Goal: Task Accomplishment & Management: Manage account settings

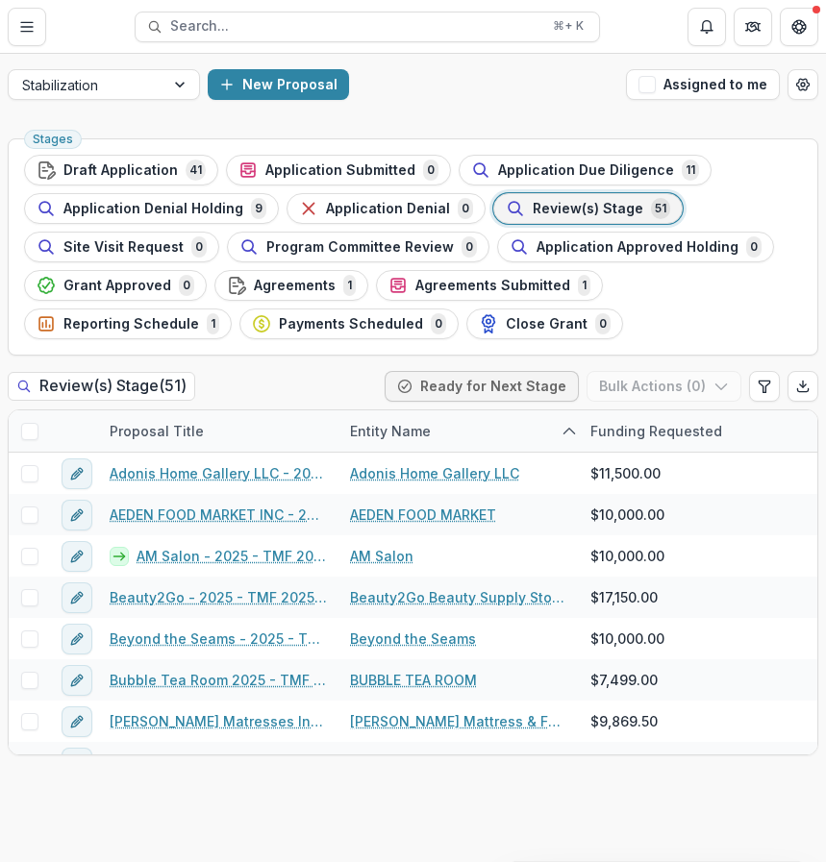
click at [533, 206] on span "Review(s) Stage" at bounding box center [588, 209] width 111 height 16
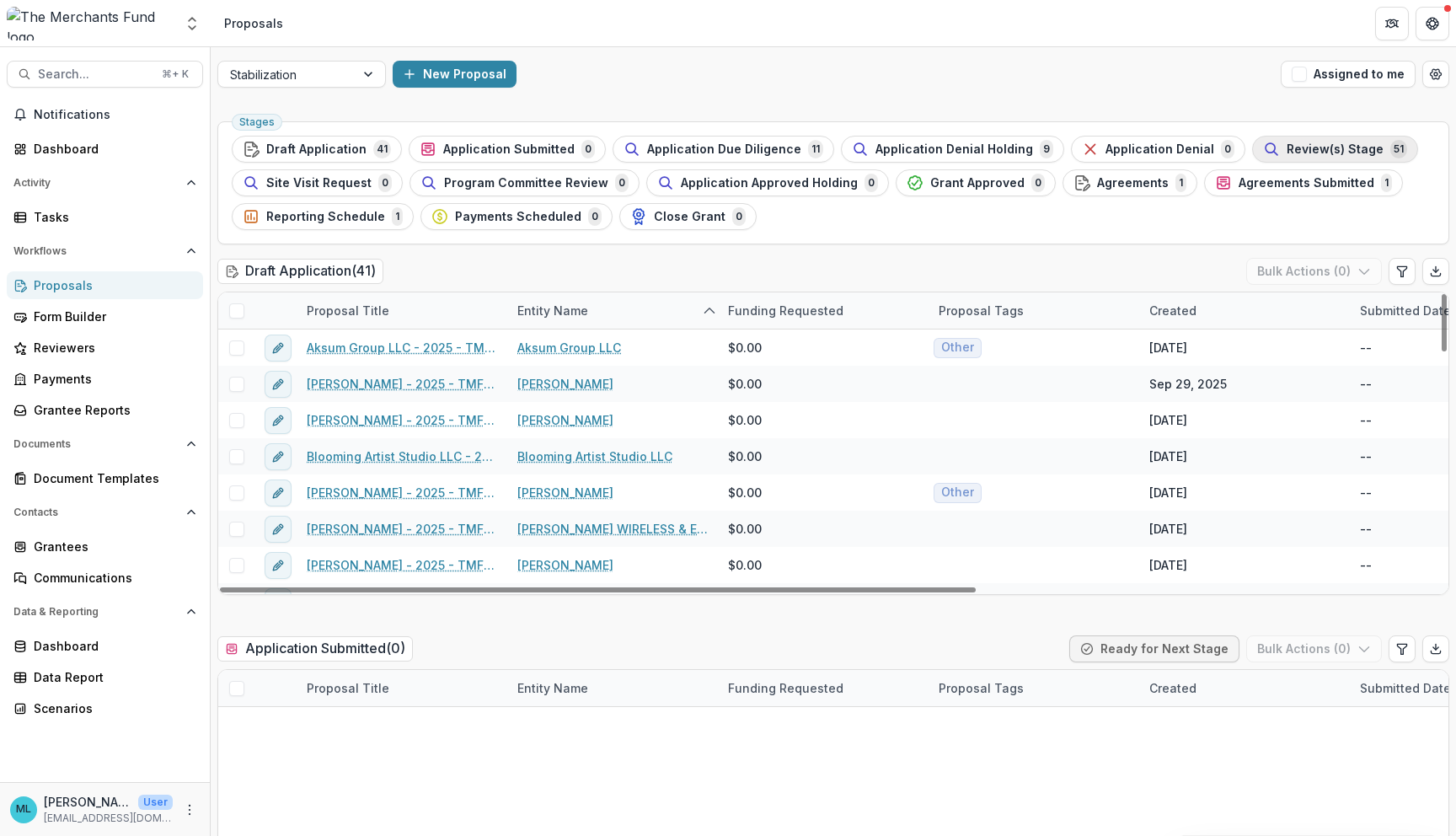
click at [723, 159] on button "Review(s) Stage 51" at bounding box center [1335, 149] width 166 height 27
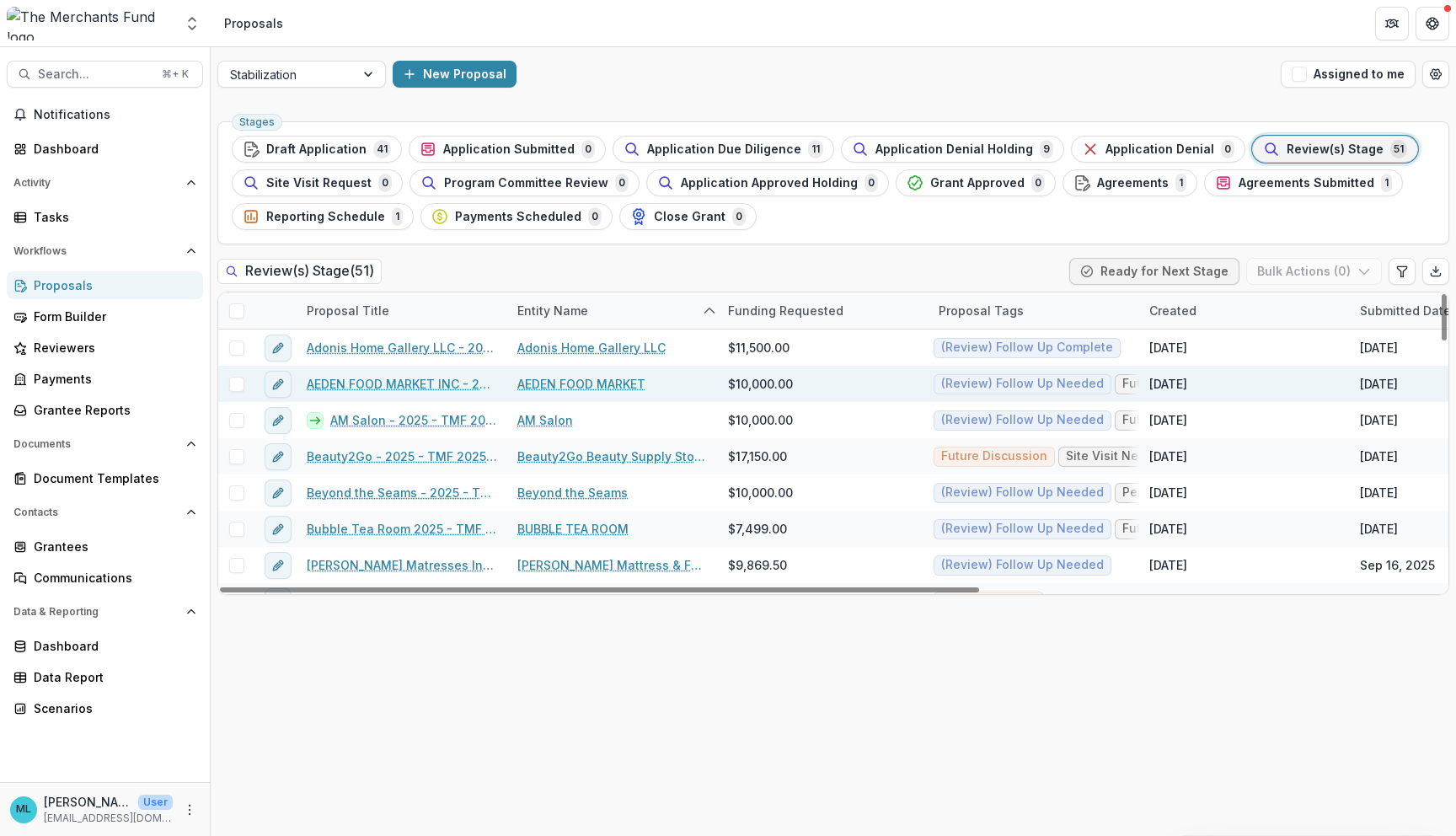
click at [439, 380] on link "AEDEN FOOD MARKET INC - 2025 - TMF 2025 Stabilization Grant Program" at bounding box center [401, 384] width 190 height 18
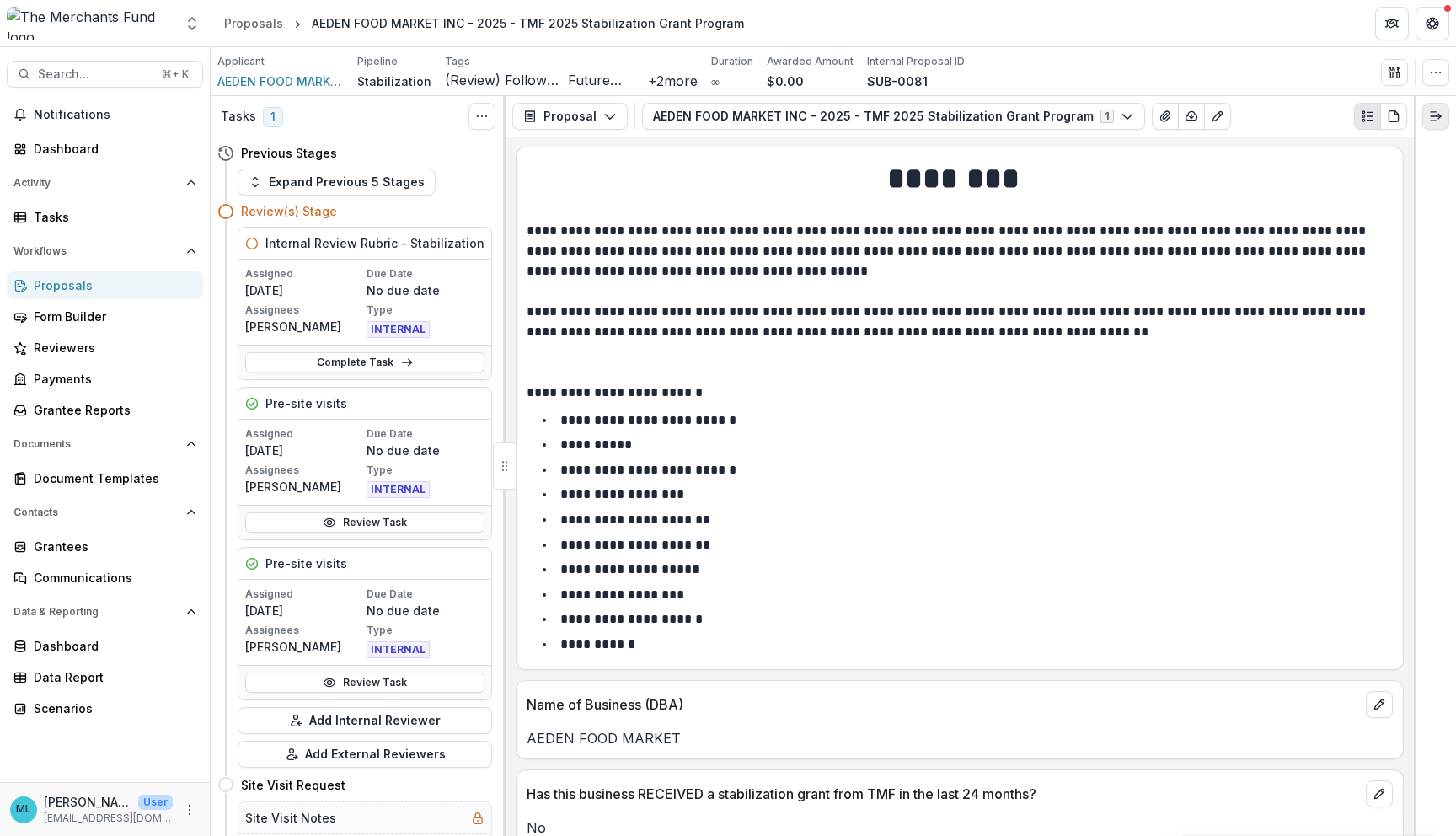
click at [723, 113] on icon "Expand right" at bounding box center [1436, 116] width 13 height 13
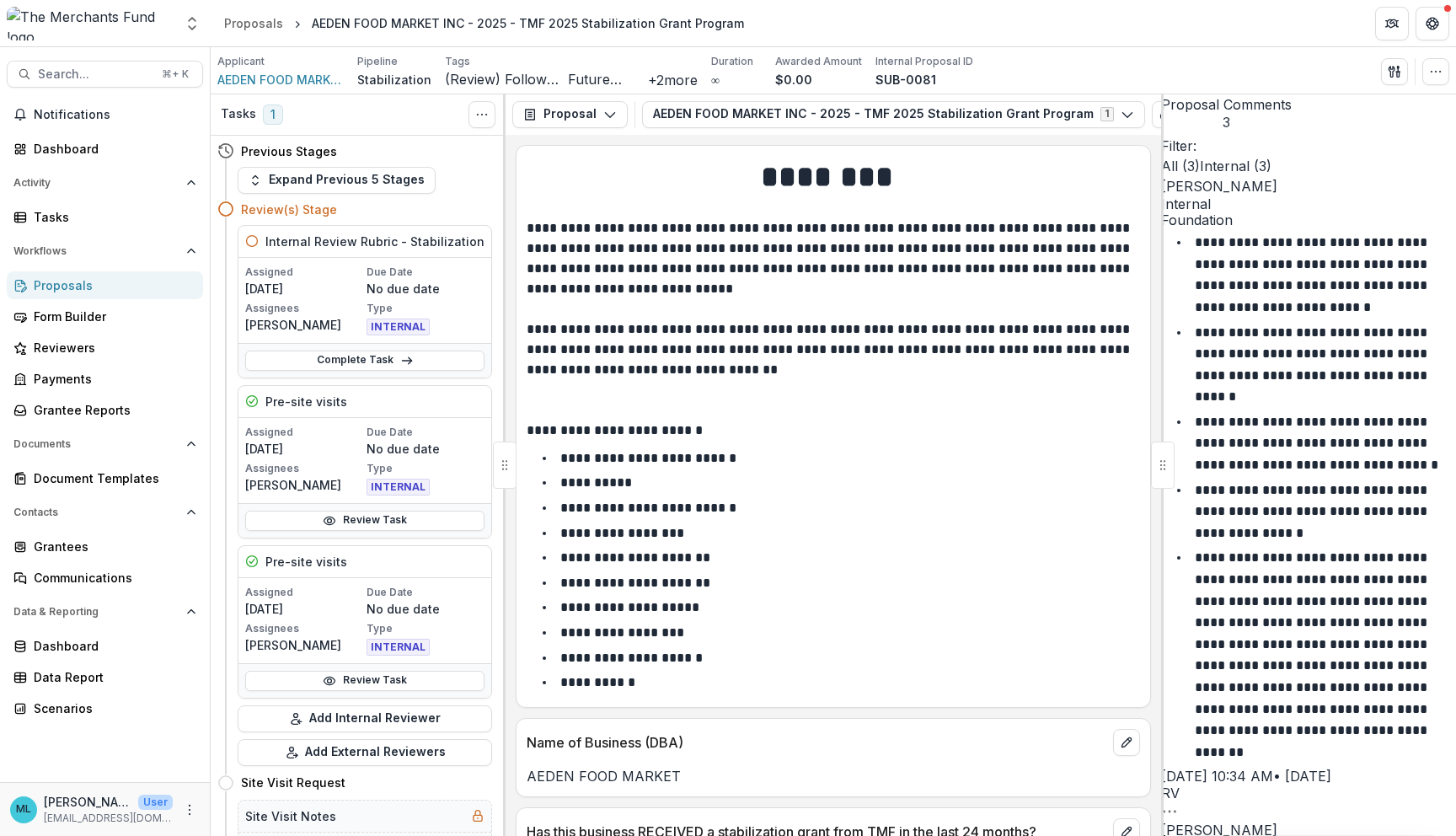
scroll to position [32, 0]
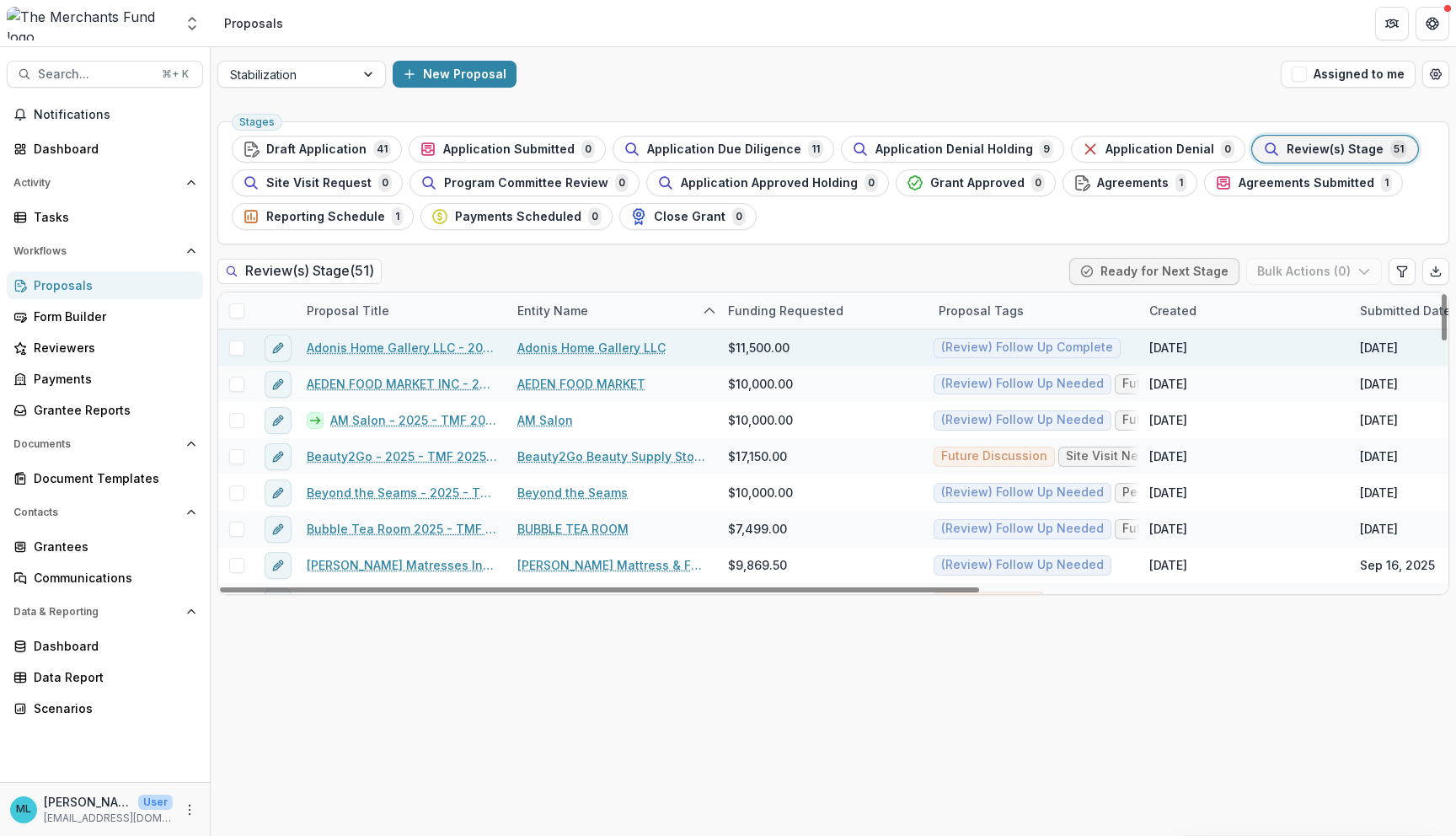
click at [595, 349] on link "Adonis Home Gallery LLC" at bounding box center [591, 348] width 148 height 18
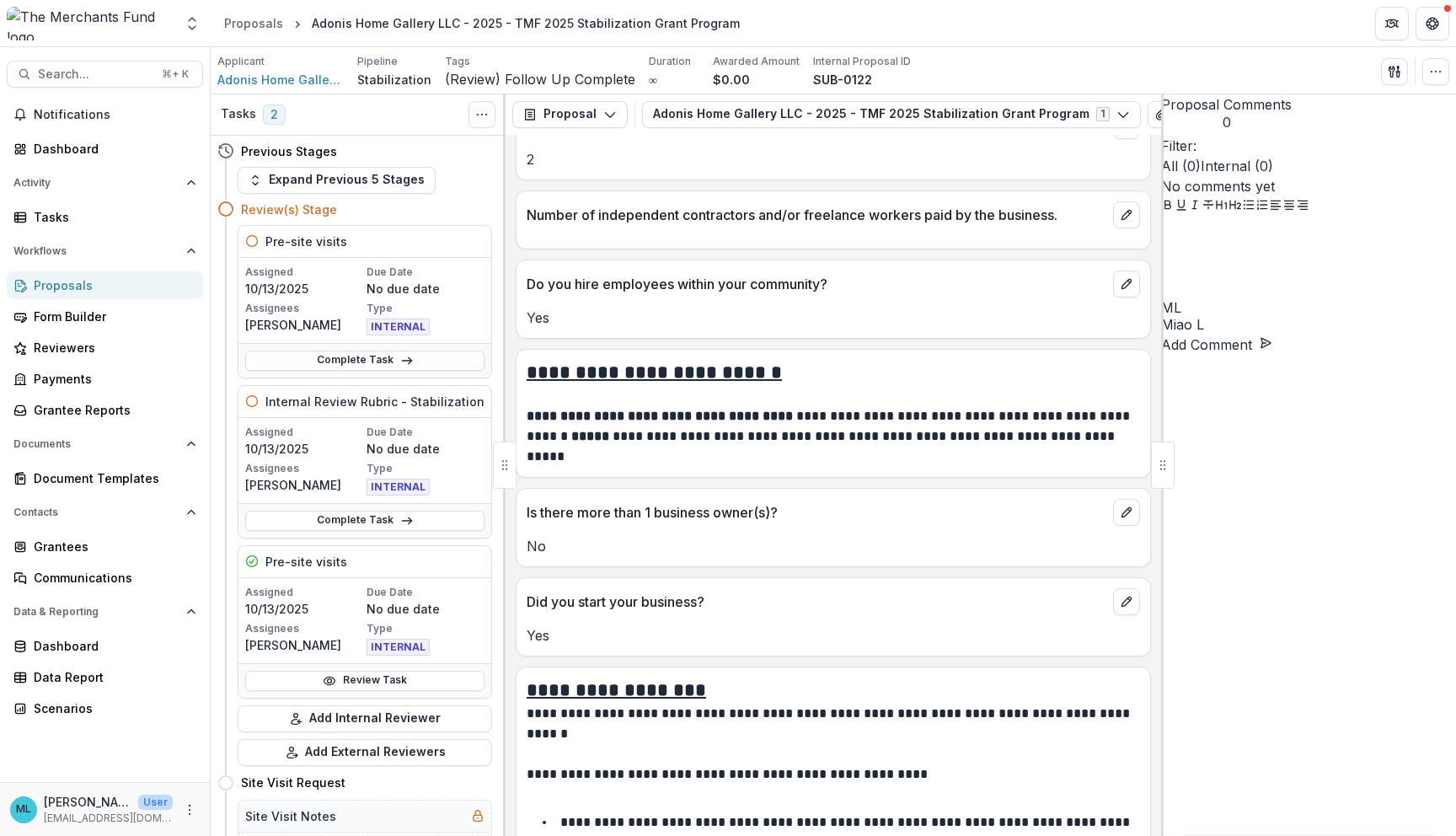
scroll to position [2061, 0]
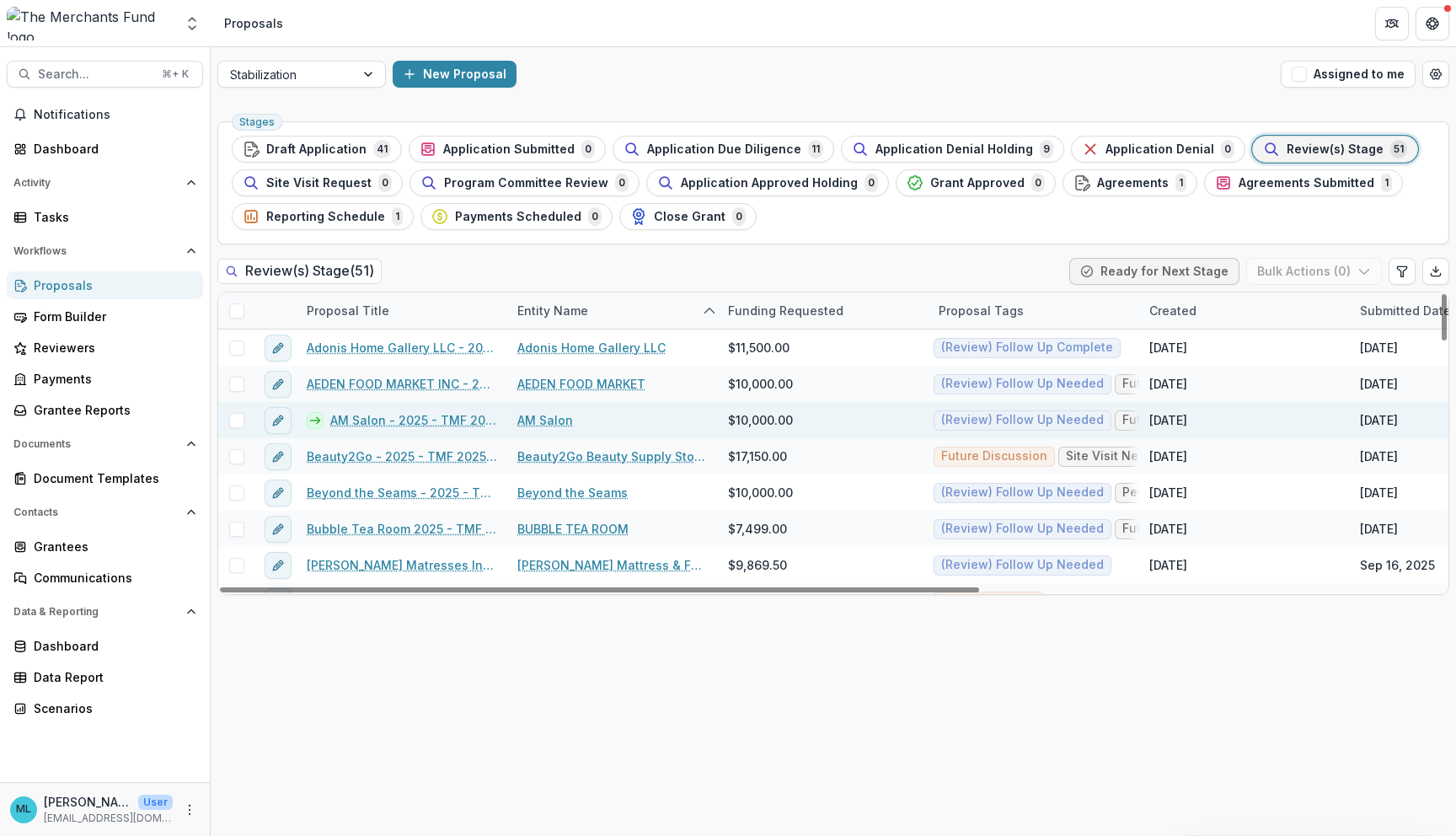
click at [394, 423] on link "AM Salon - 2025 - TMF 2025 Stabilization Grant Program" at bounding box center [414, 420] width 167 height 18
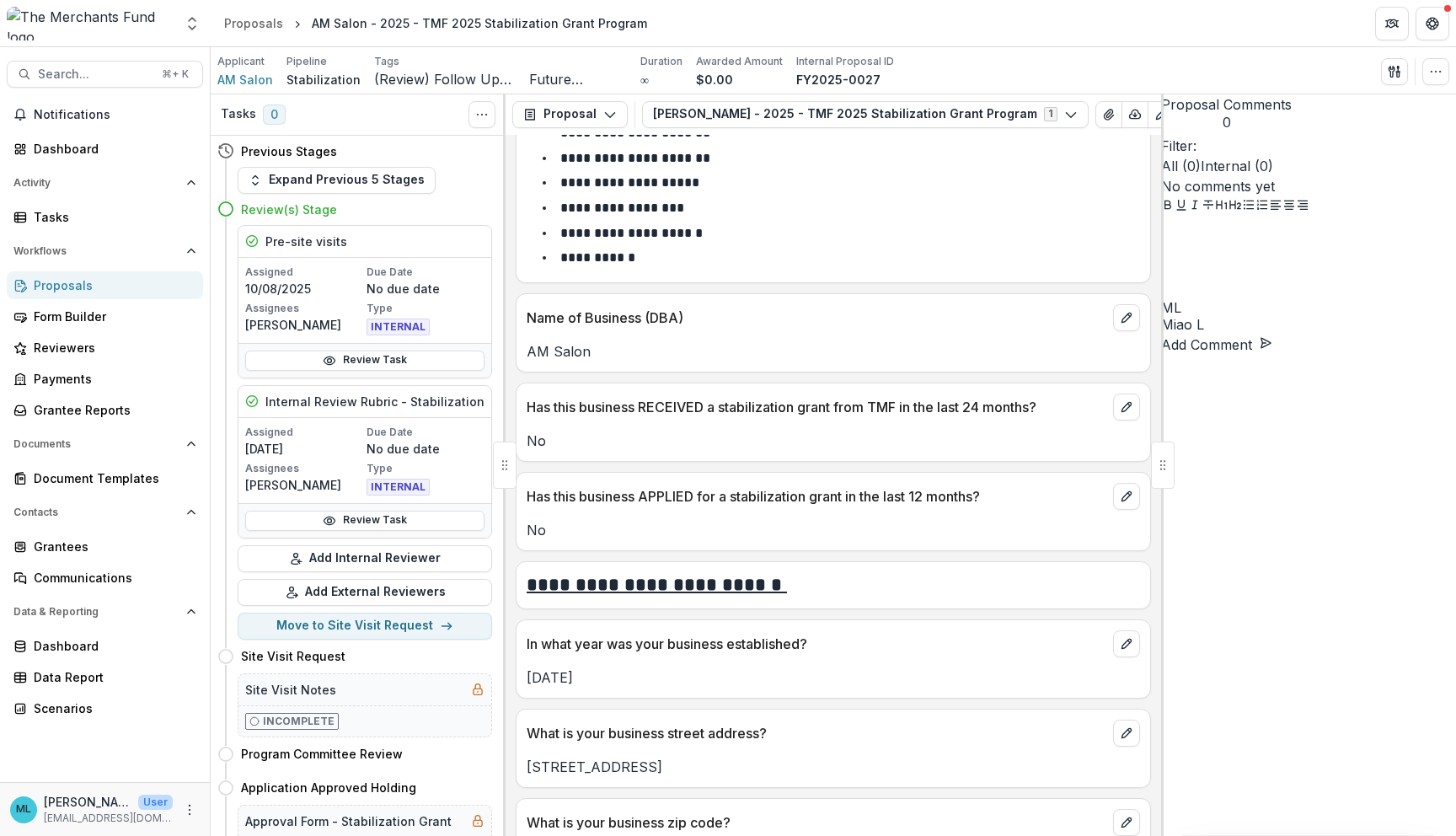
scroll to position [442, 0]
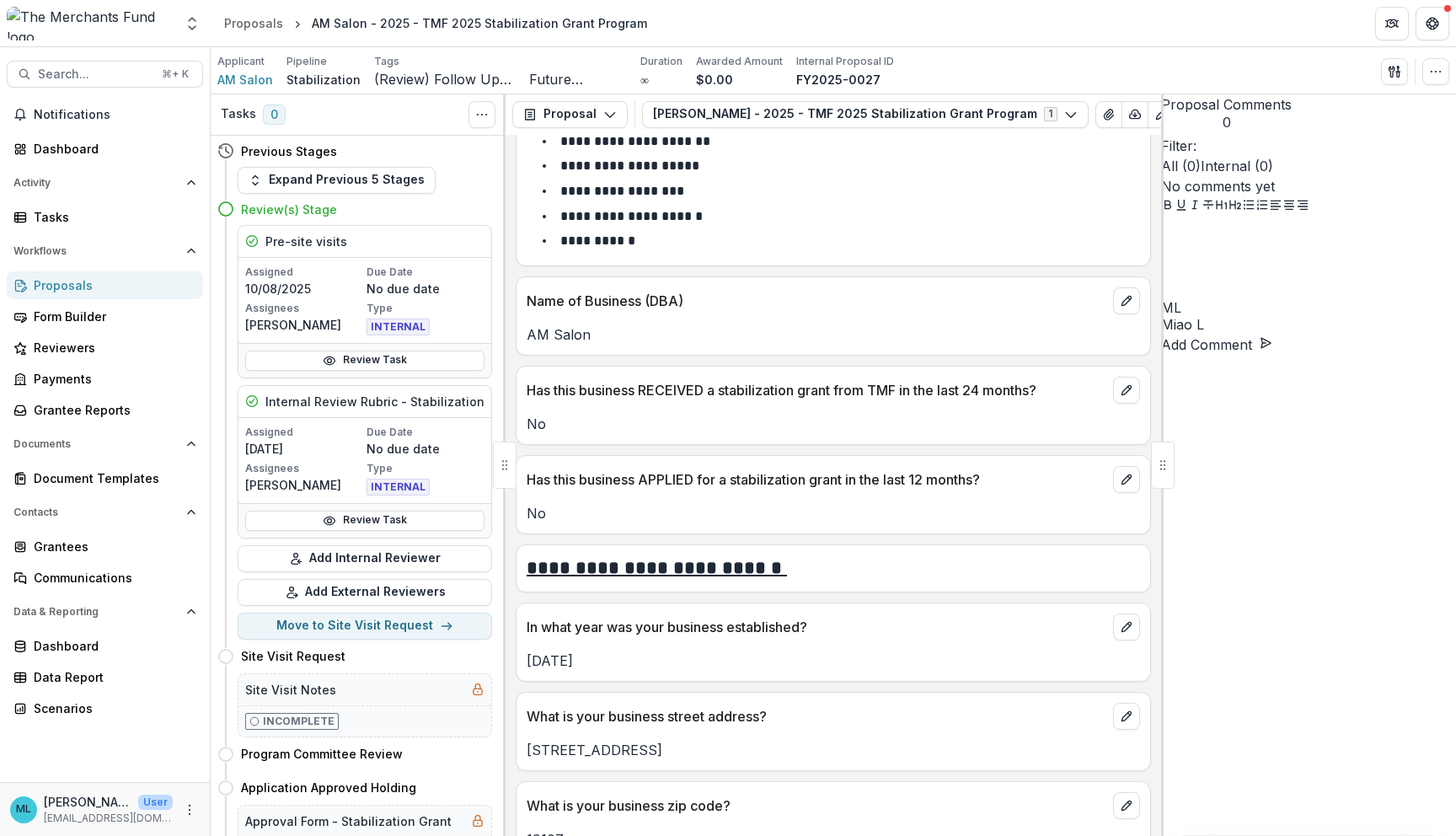
click at [653, 273] on div "**********" at bounding box center [834, 485] width 656 height 701
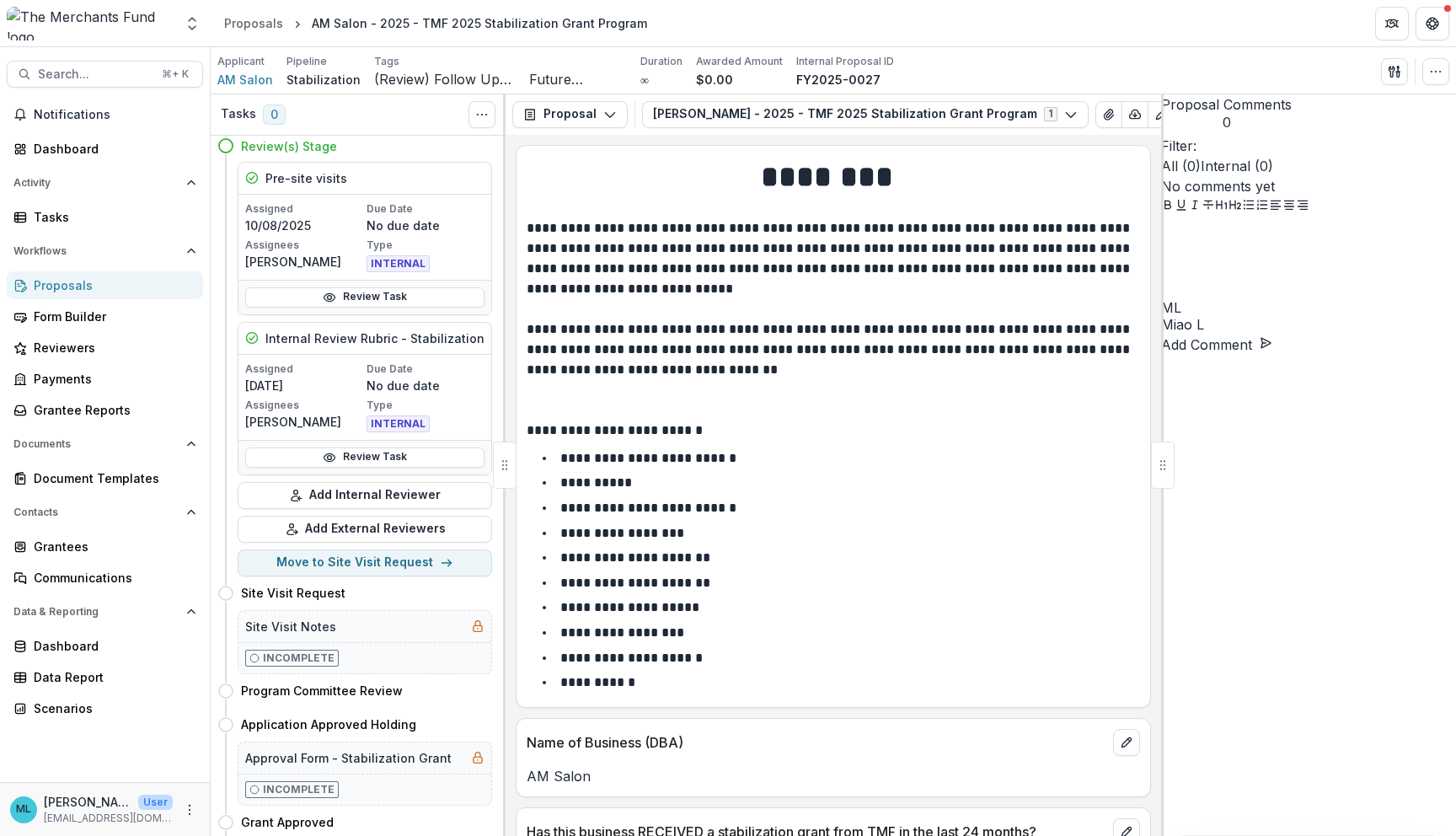
scroll to position [0, 0]
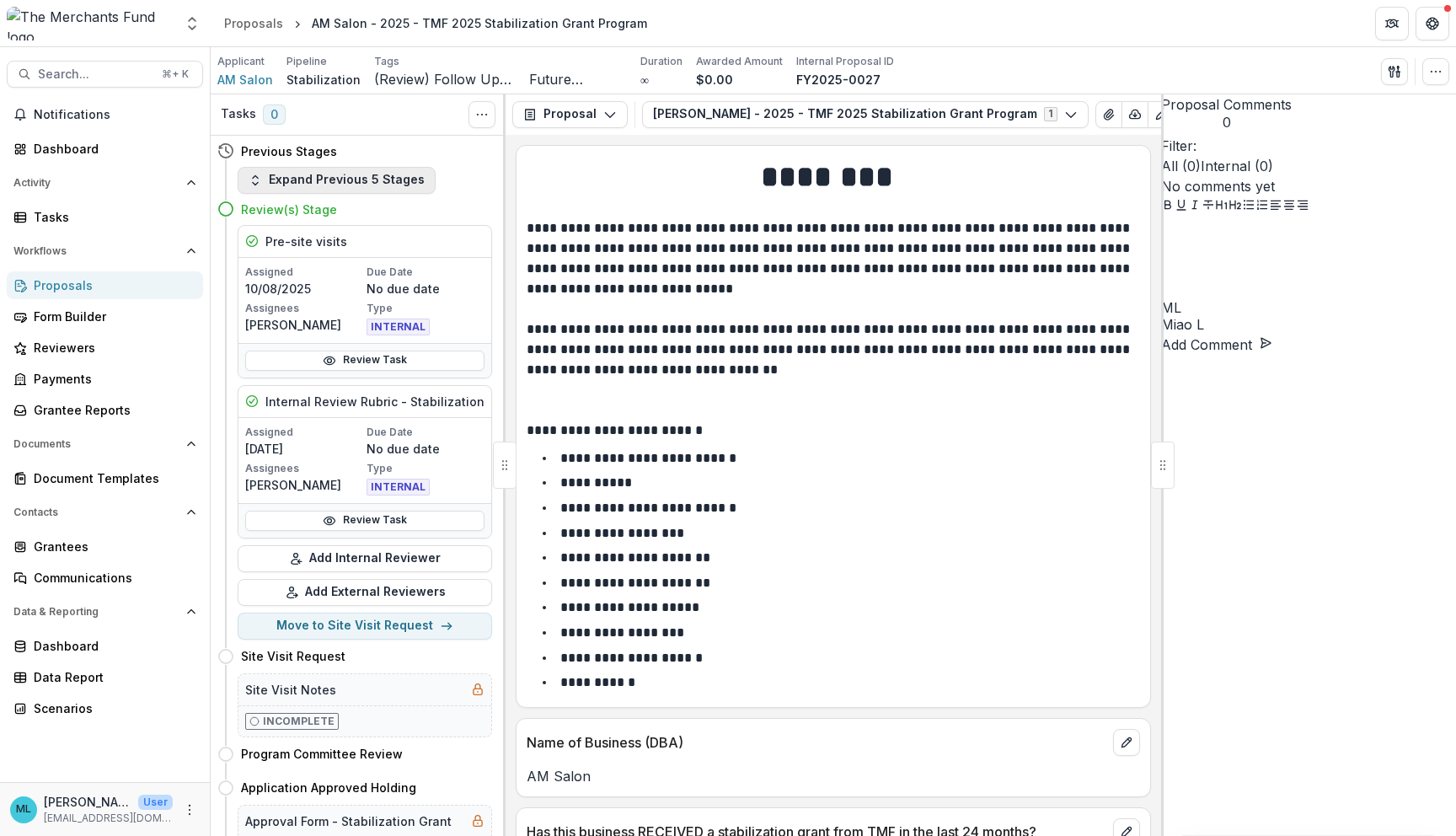
click at [388, 181] on button "Expand Previous 5 Stages" at bounding box center [337, 180] width 198 height 27
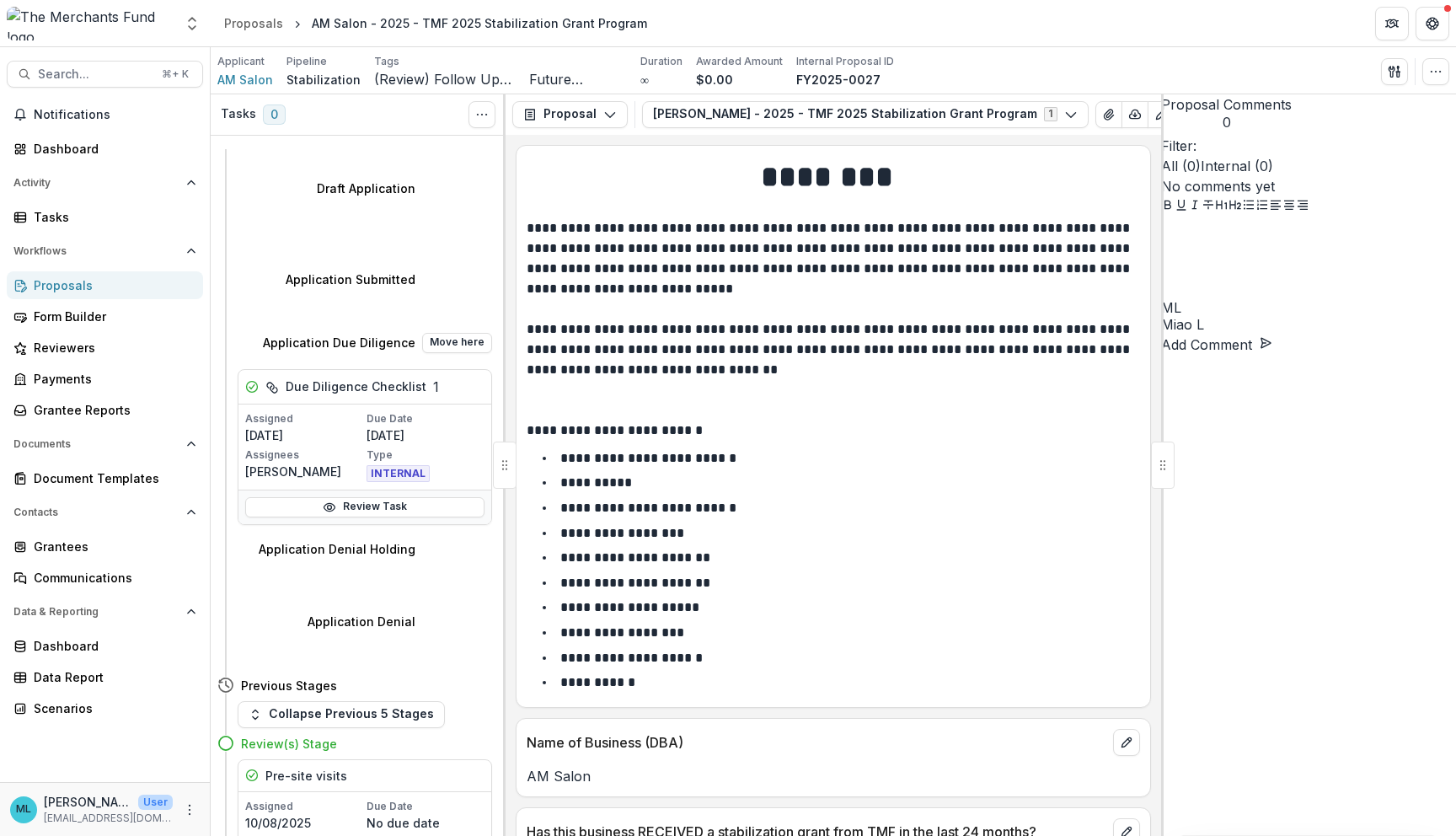
click at [427, 490] on div "Review Task" at bounding box center [365, 507] width 252 height 34
click at [428, 497] on link "Review Task" at bounding box center [365, 507] width 239 height 20
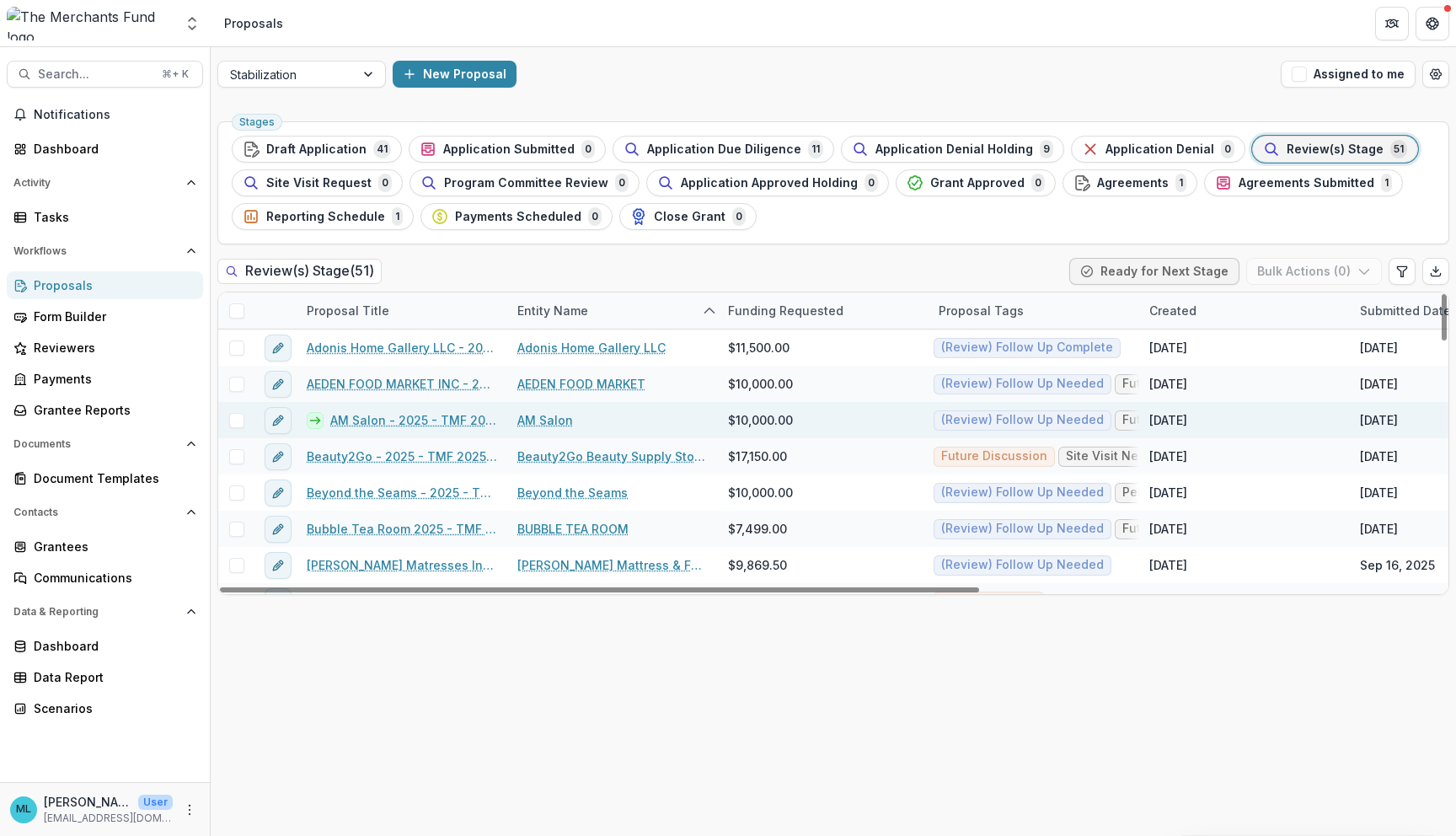
click at [437, 422] on link "AM Salon - 2025 - TMF 2025 Stabilization Grant Program" at bounding box center [414, 420] width 167 height 18
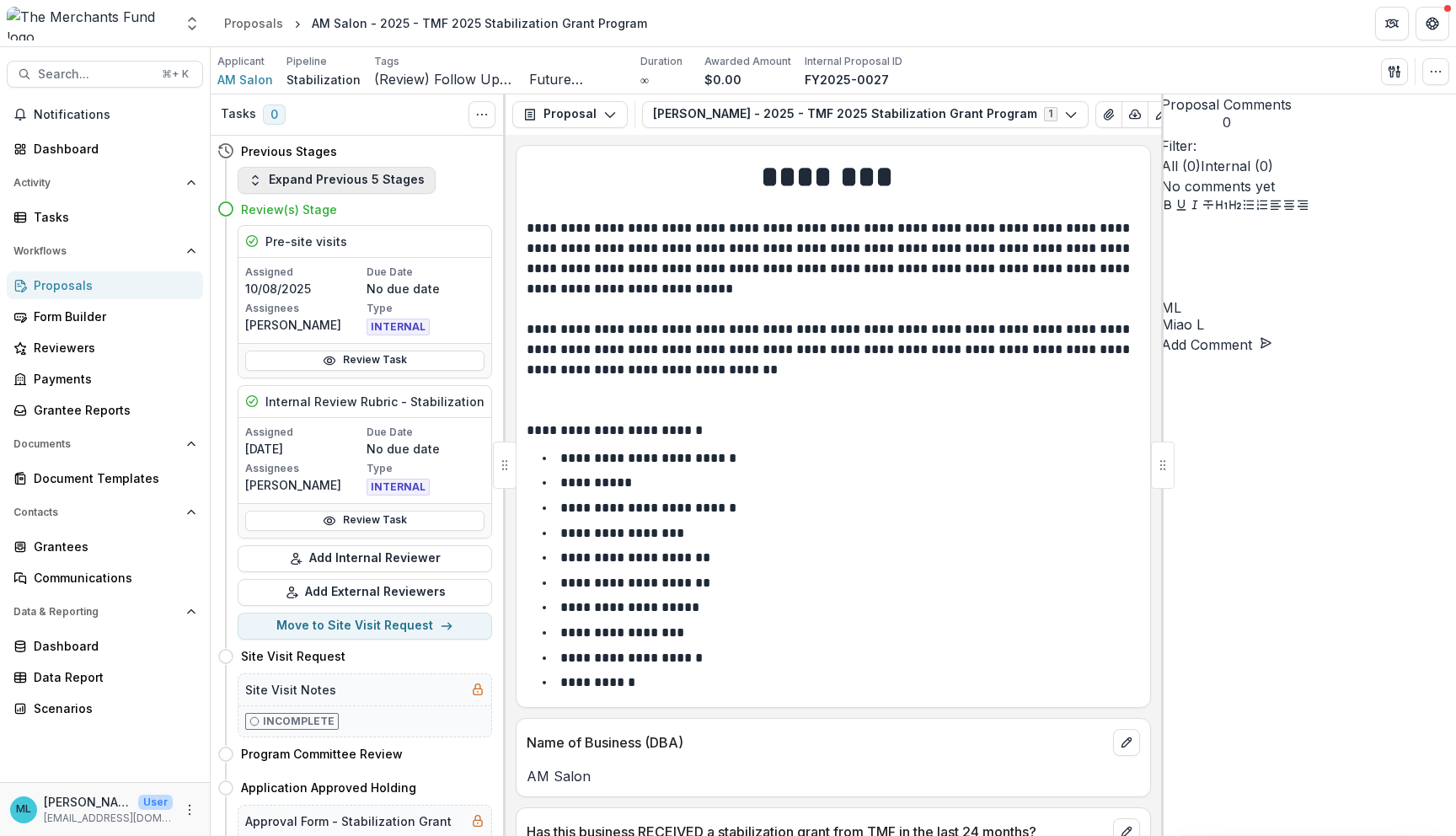
click at [362, 170] on button "Expand Previous 5 Stages" at bounding box center [337, 180] width 198 height 27
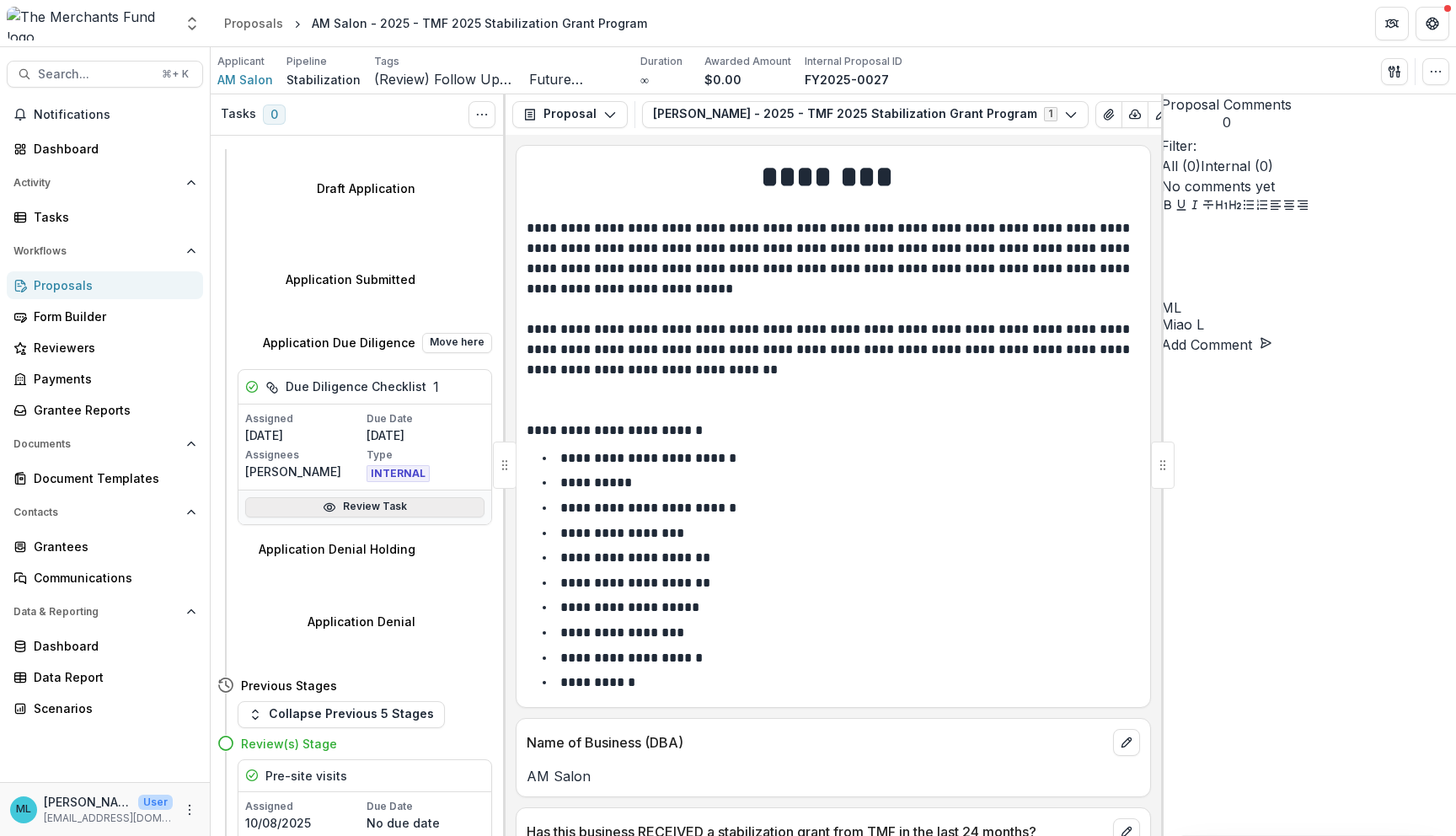
click at [405, 497] on link "Review Task" at bounding box center [365, 507] width 239 height 20
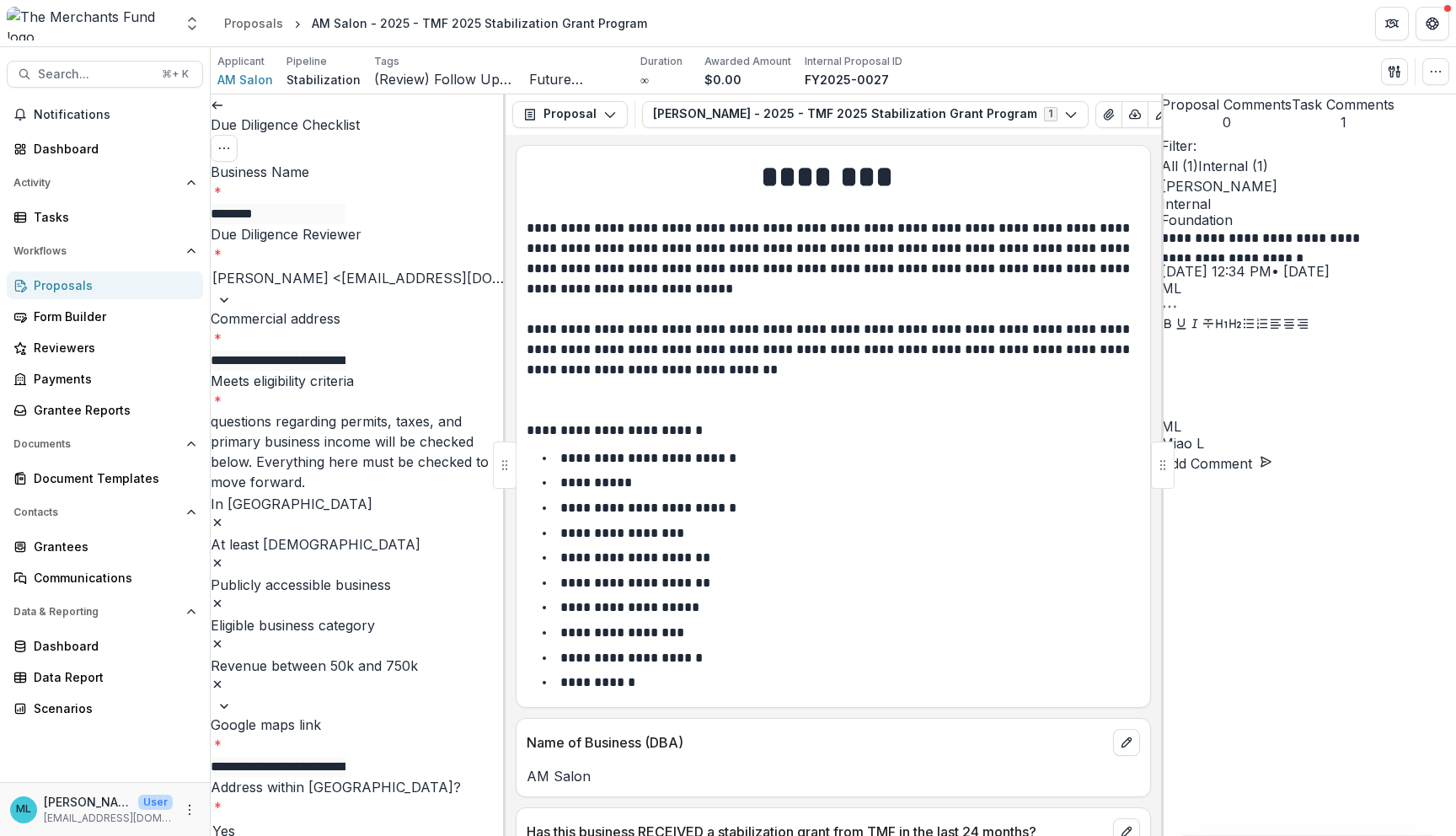
click at [723, 123] on button "Task Comments 1" at bounding box center [1343, 112] width 103 height 36
click at [485, 77] on span "(Review) Follow Up Needed" at bounding box center [450, 80] width 152 height 16
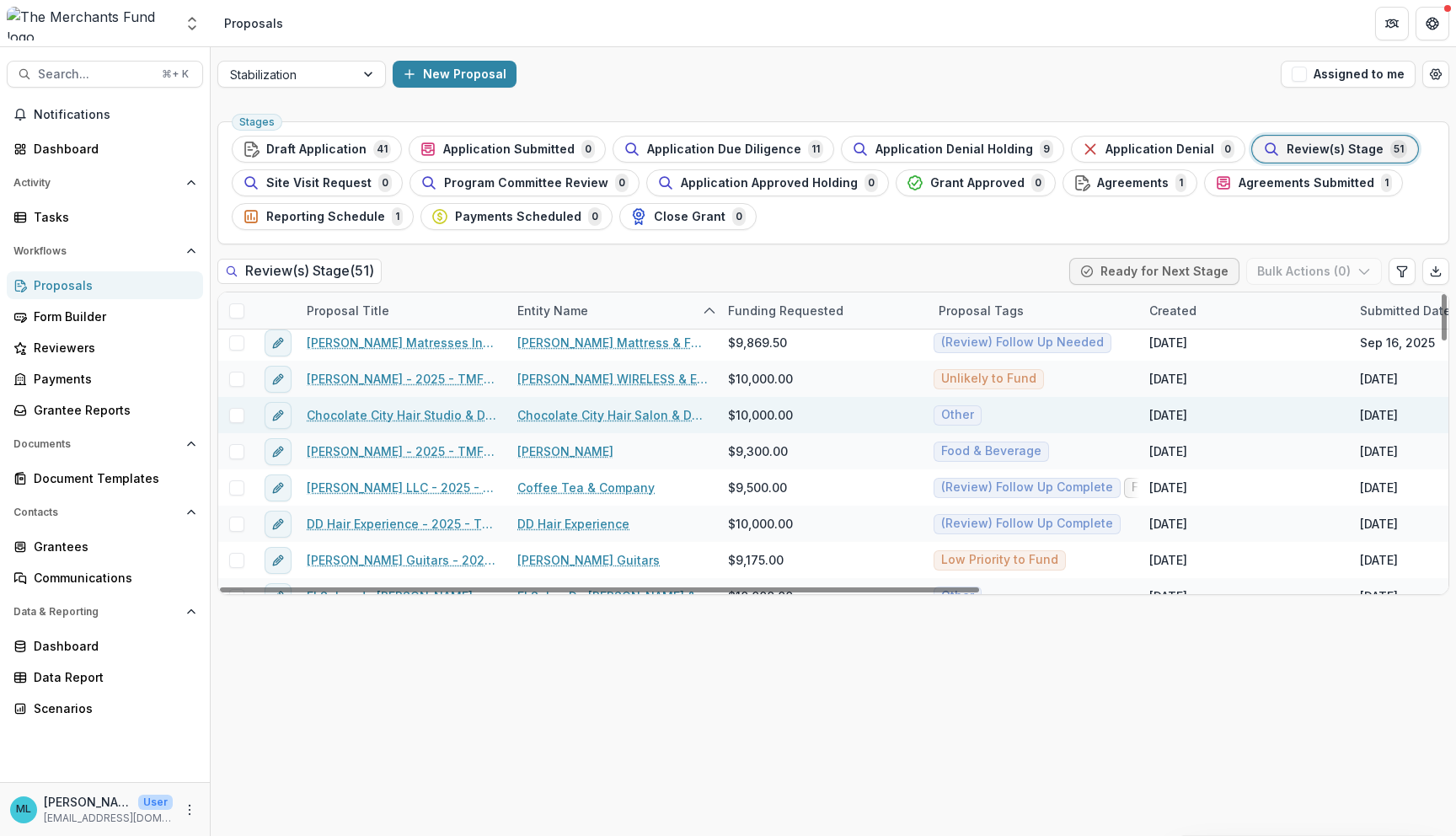
scroll to position [223, 0]
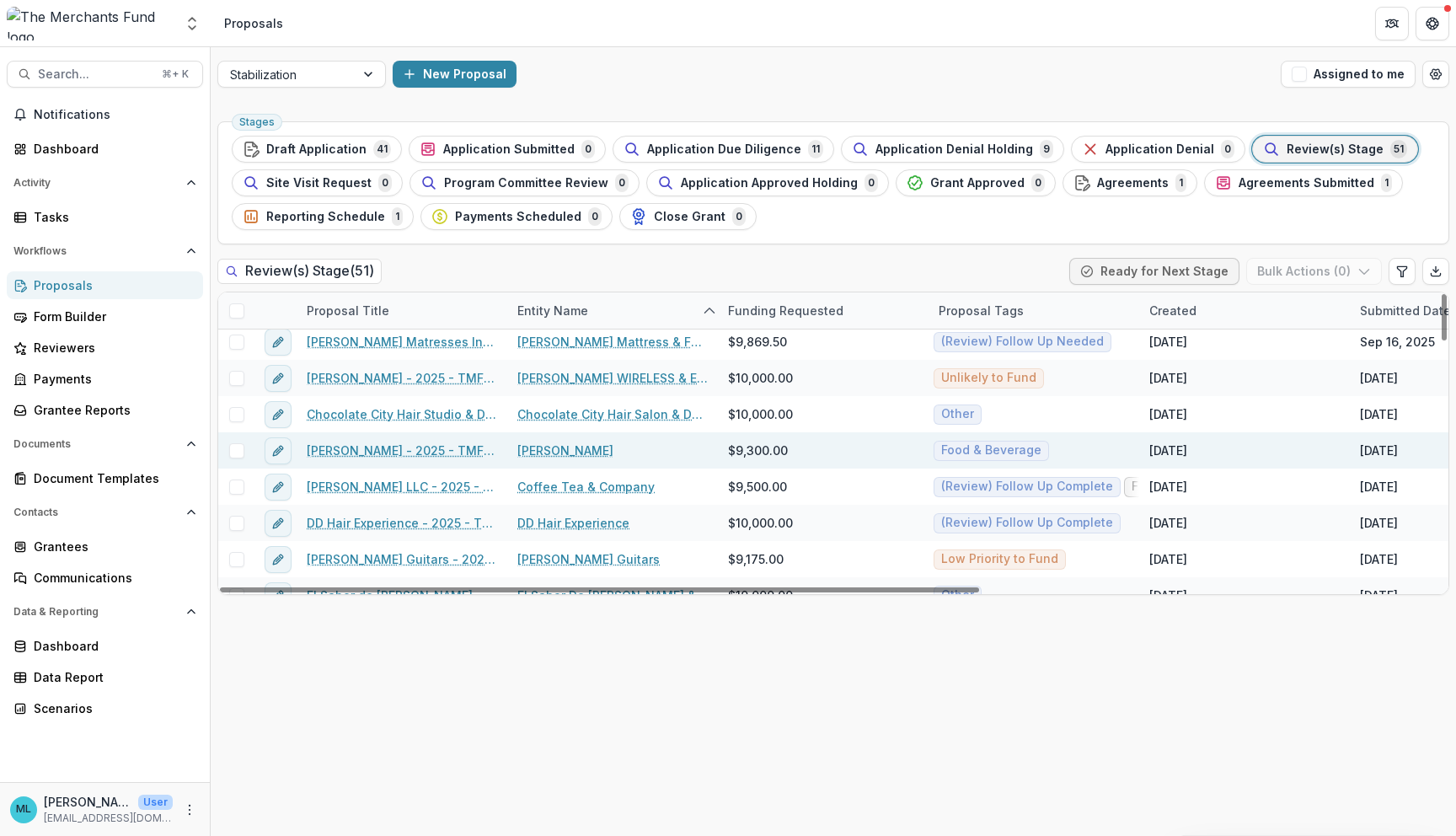
click at [607, 455] on link "[PERSON_NAME]" at bounding box center [565, 450] width 96 height 18
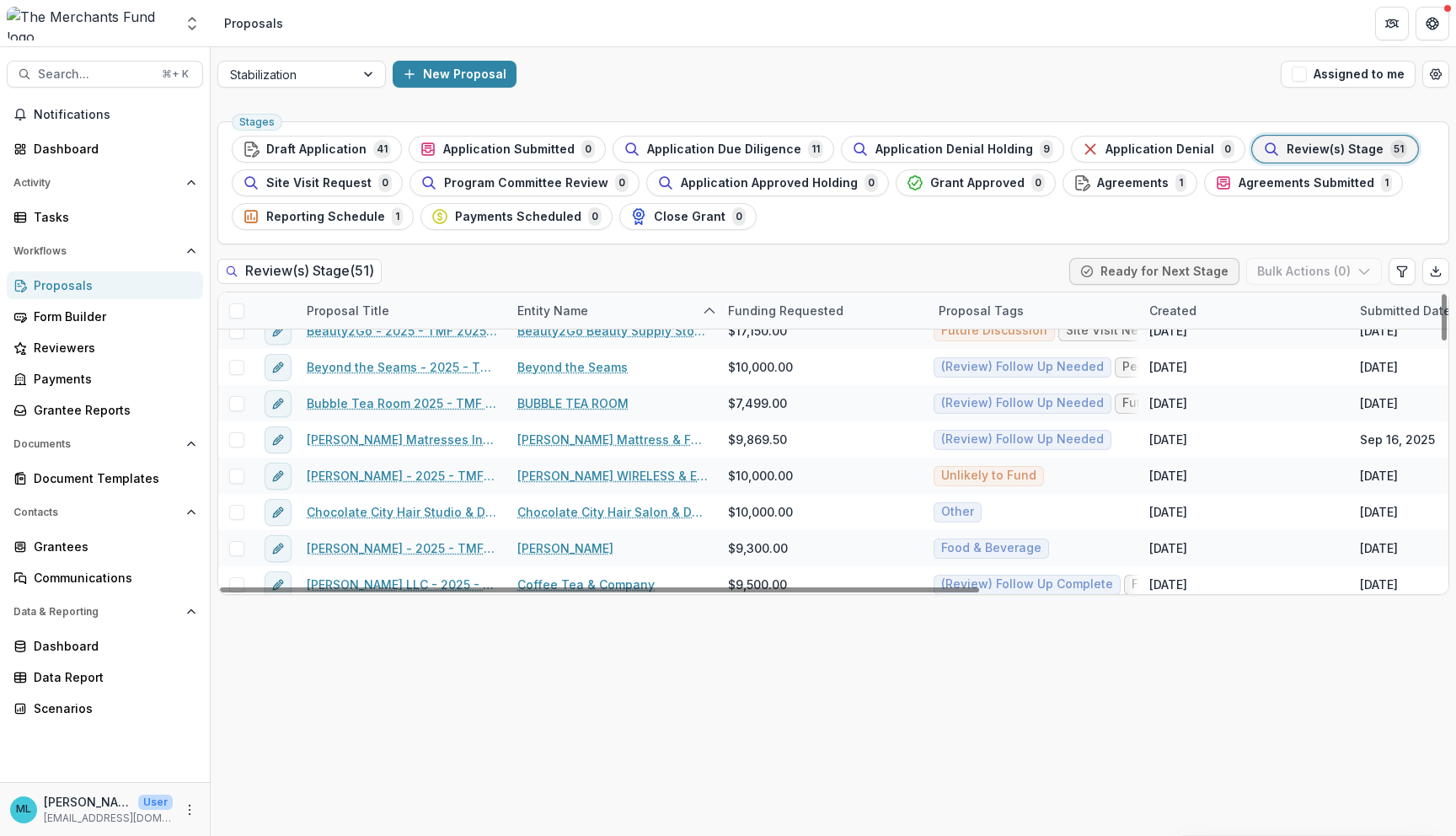
scroll to position [132, 2]
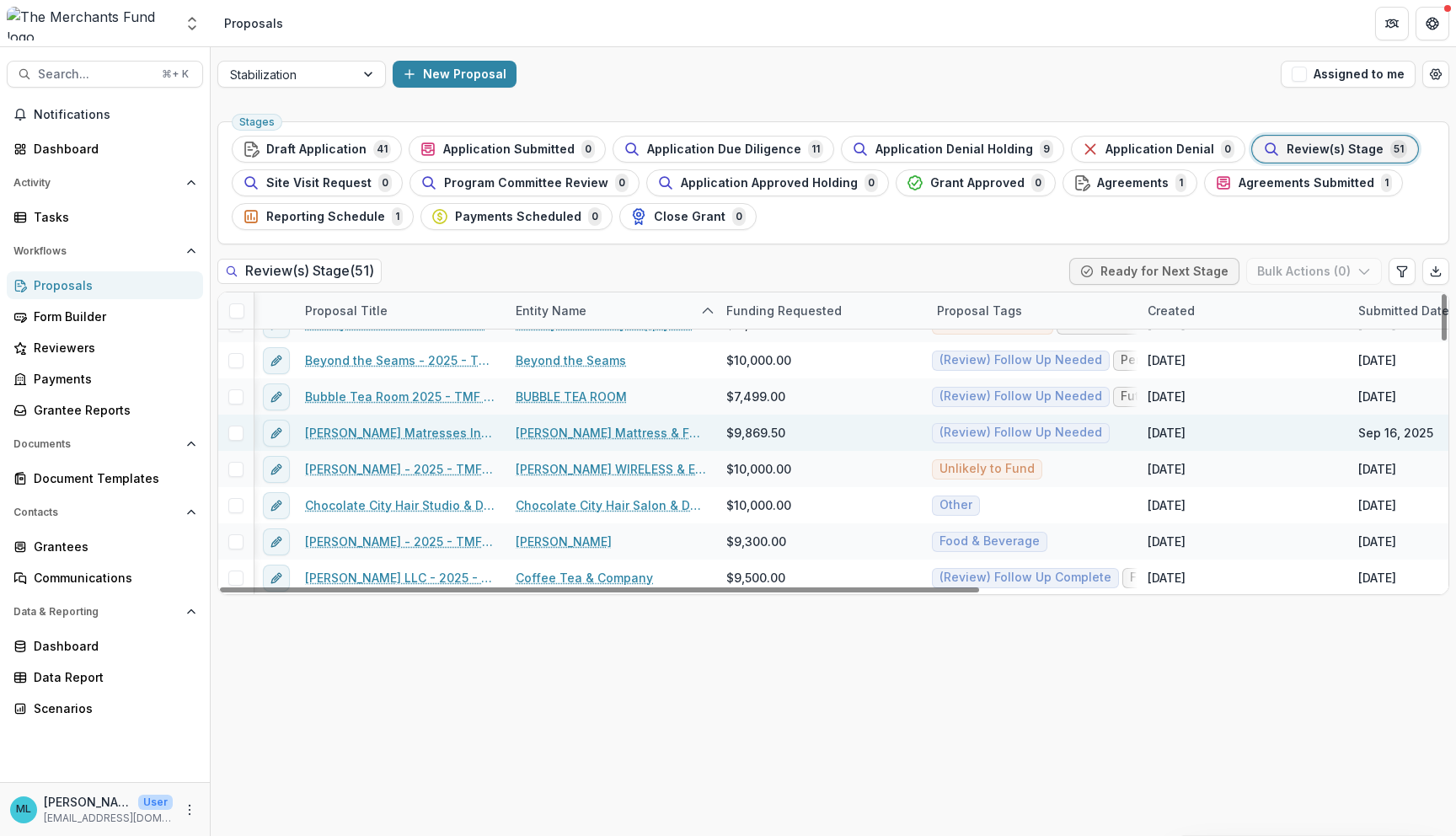
click at [629, 439] on link "[PERSON_NAME] Mattress & Furniture" at bounding box center [610, 433] width 190 height 18
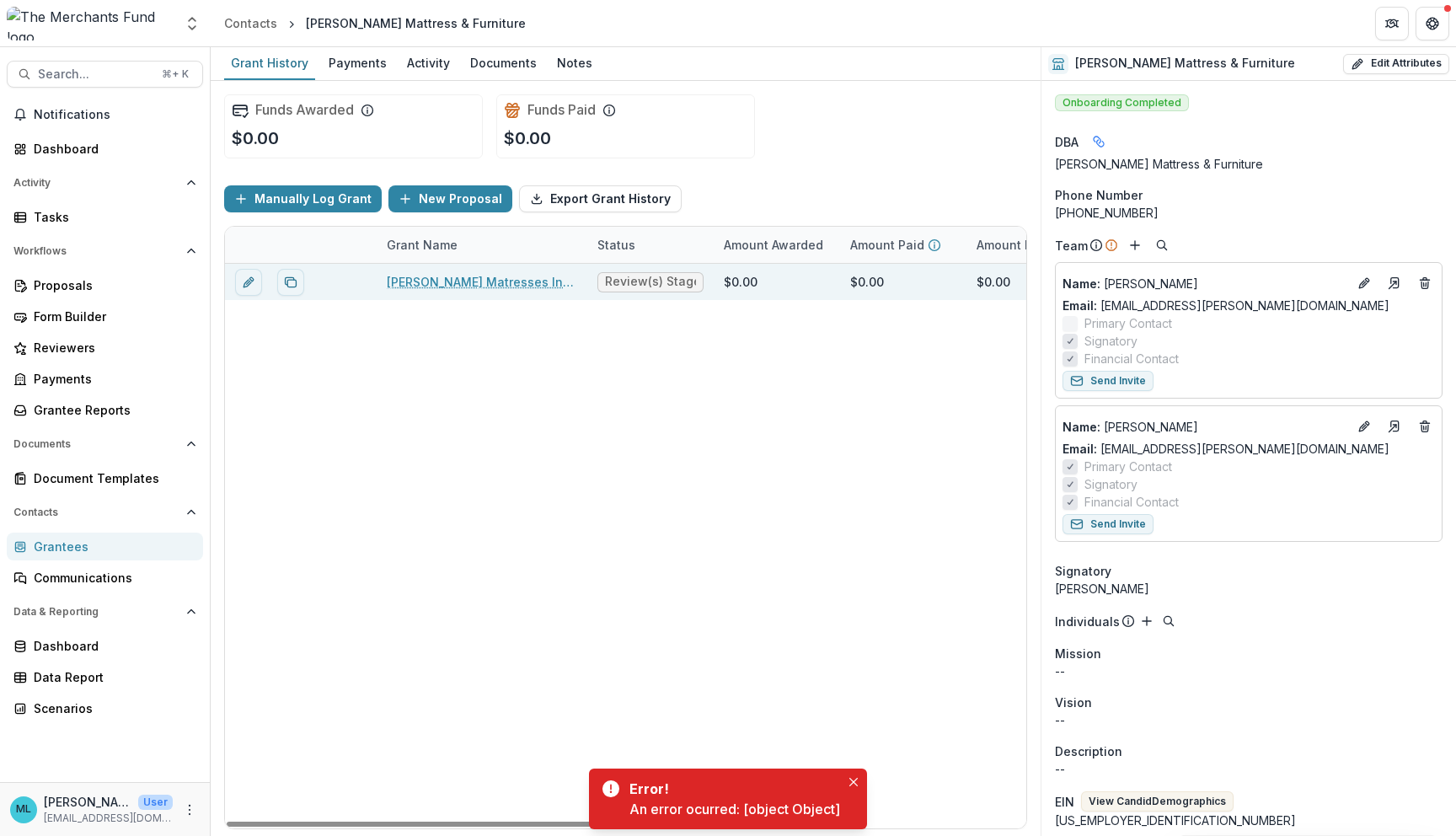
click at [501, 286] on link "[PERSON_NAME] Matresses Inc - 2025 - TMF 2025 Stabilization Grant Program" at bounding box center [481, 282] width 190 height 18
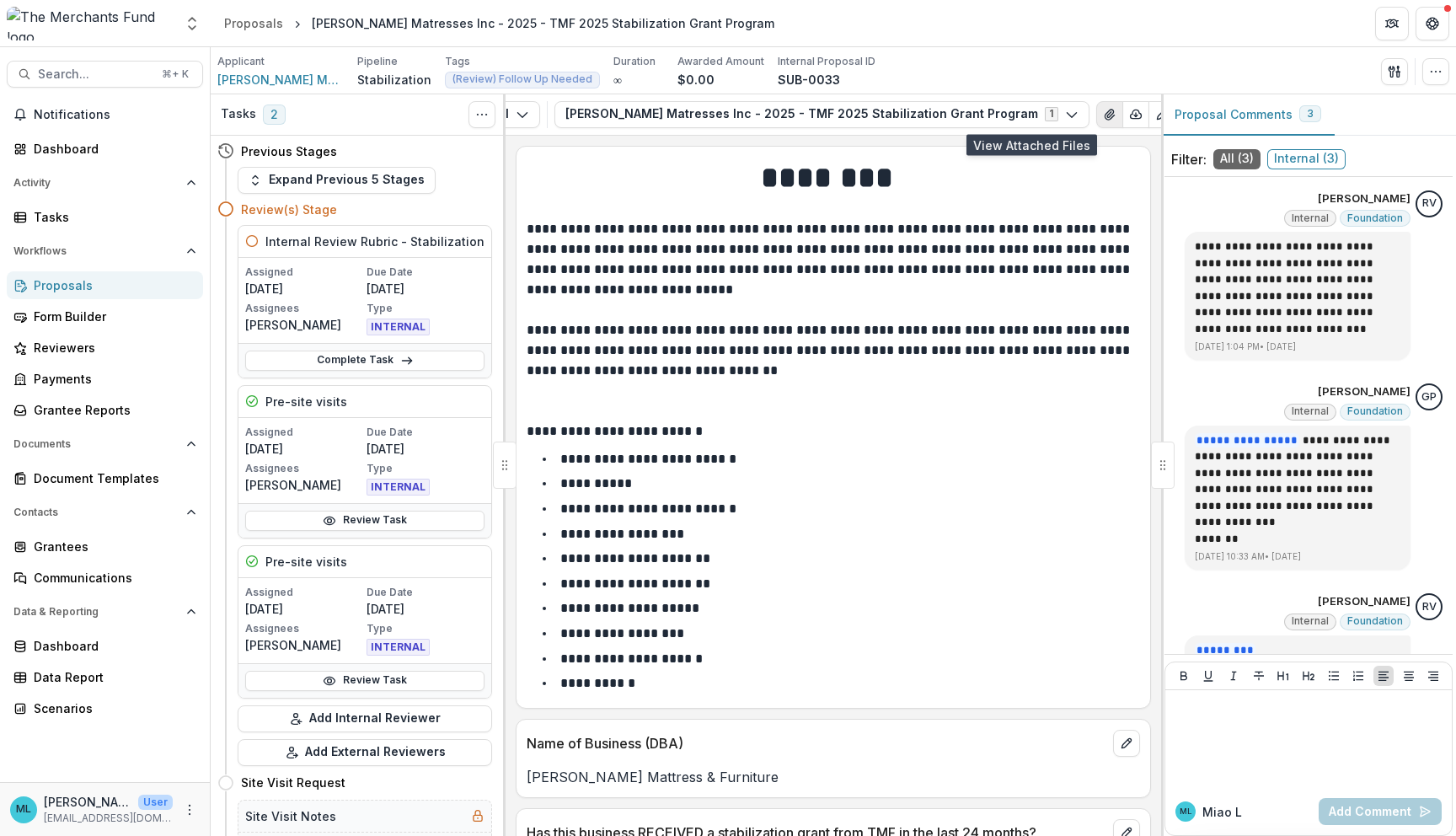
click at [1097, 124] on button "View Attached Files" at bounding box center [1110, 114] width 27 height 27
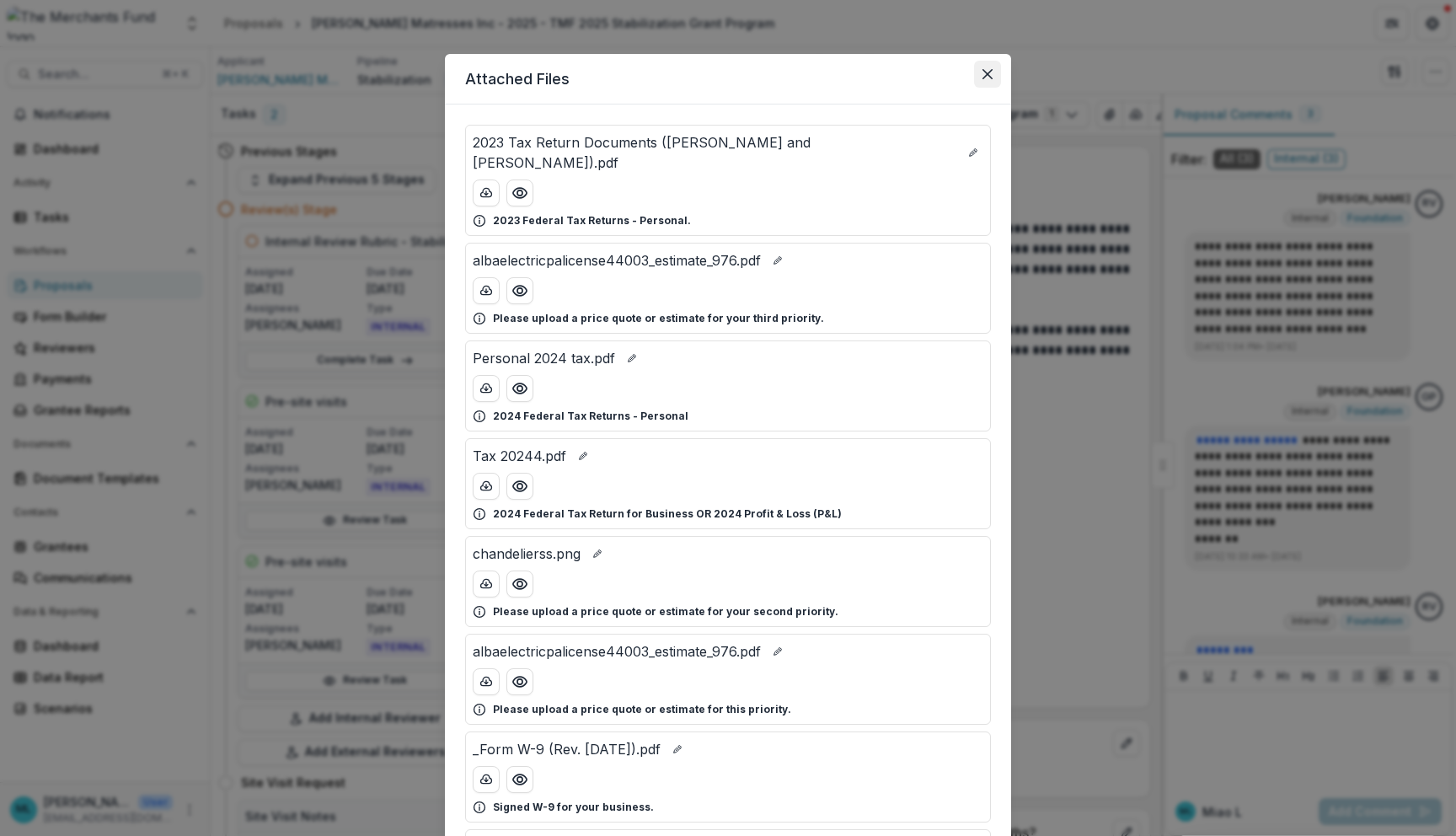
click at [997, 70] on button "Close" at bounding box center [988, 74] width 27 height 27
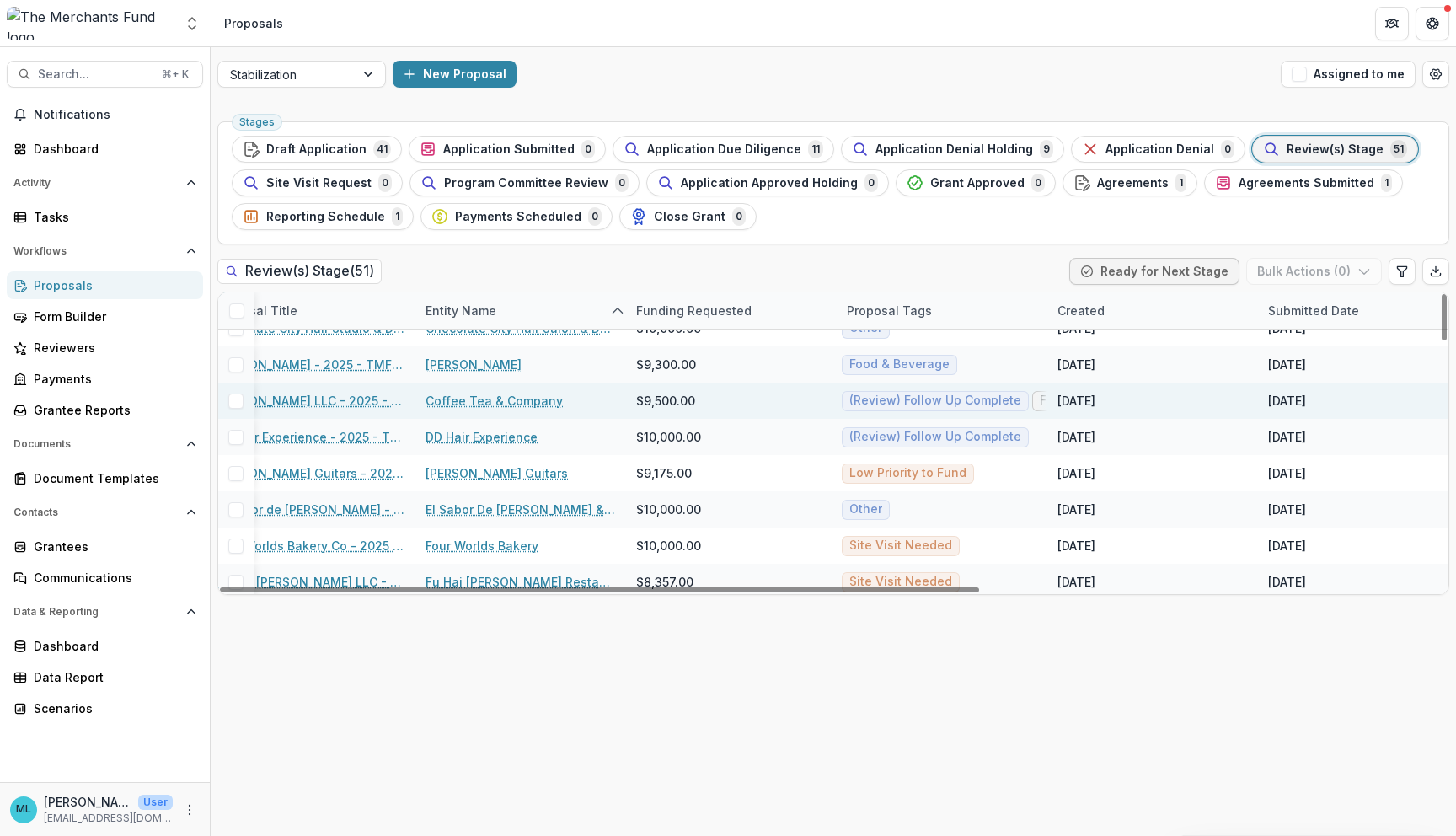
scroll to position [309, 0]
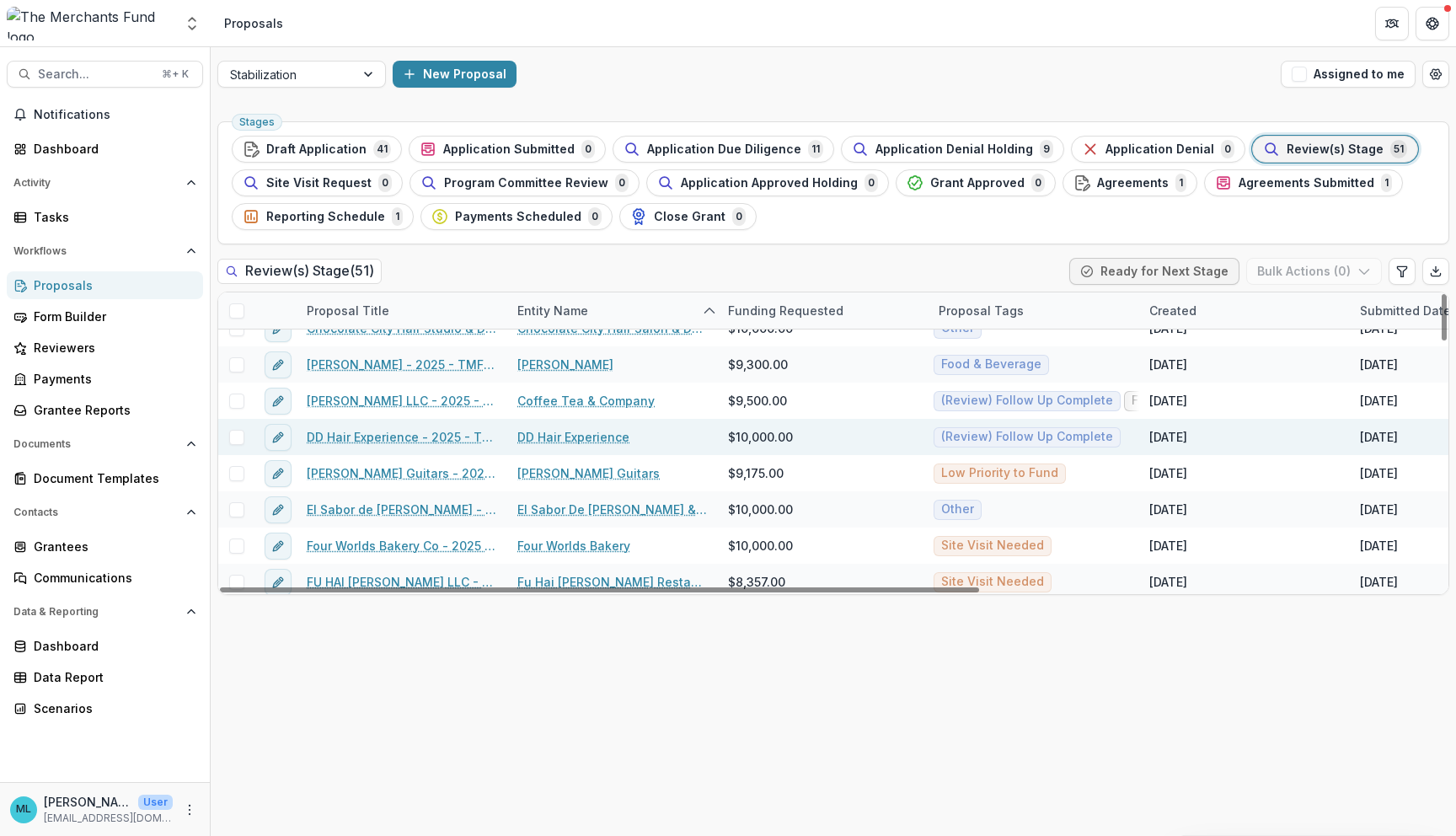
click at [603, 442] on link "DD Hair Experience" at bounding box center [573, 436] width 112 height 18
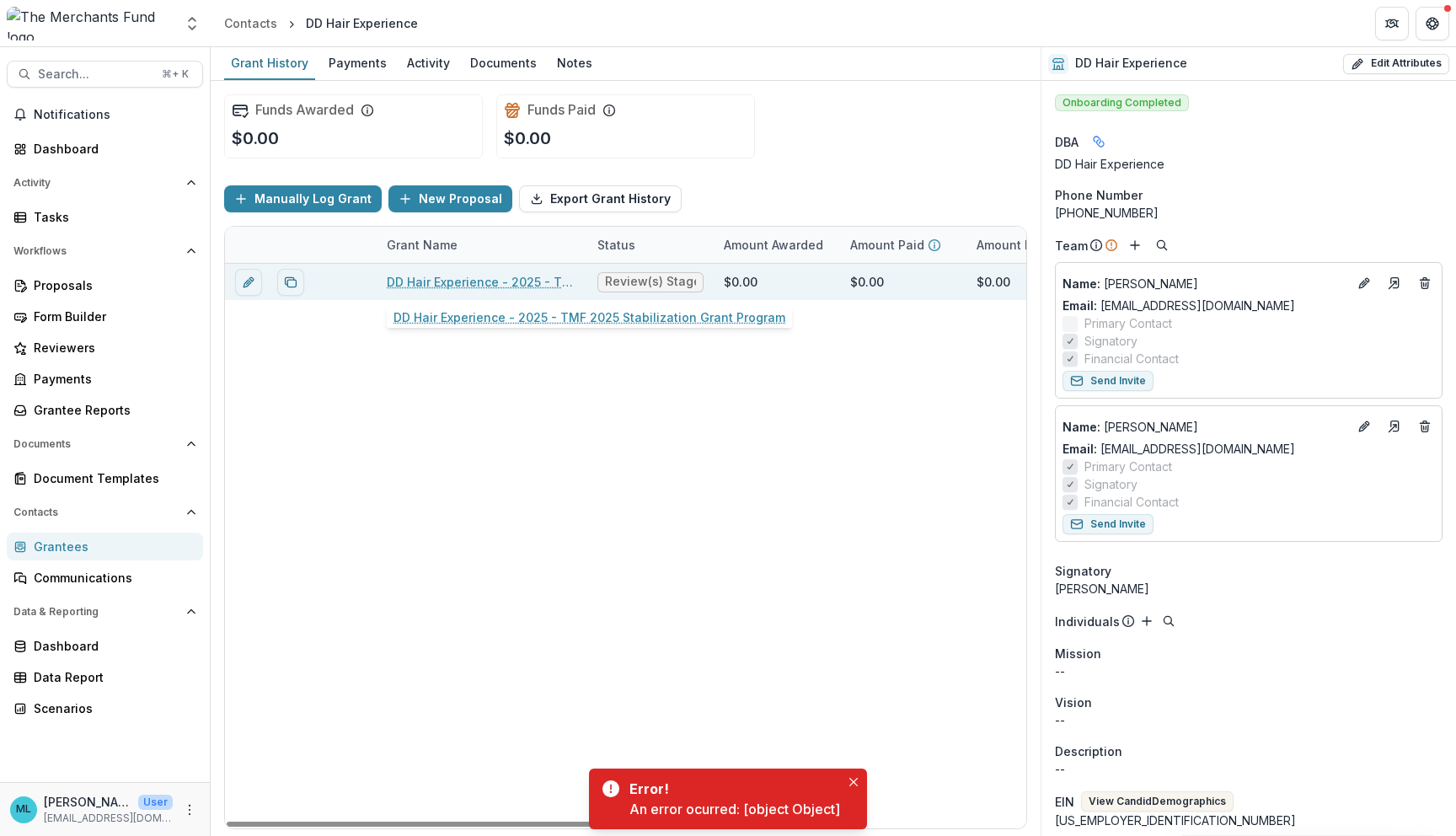
click at [463, 283] on link "DD Hair Experience - 2025 - TMF 2025 Stabilization Grant Program" at bounding box center [481, 282] width 190 height 18
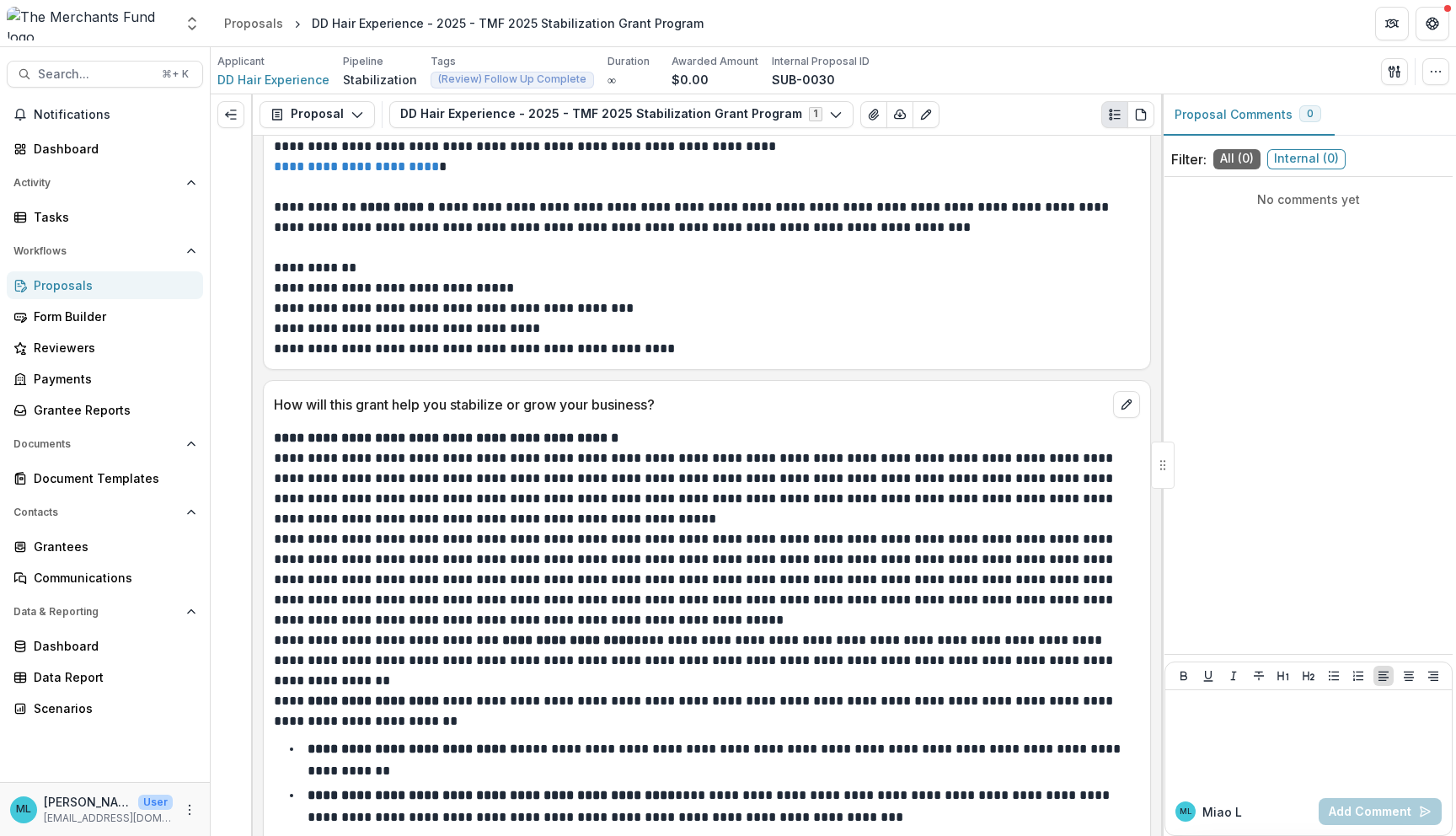
scroll to position [2898, 0]
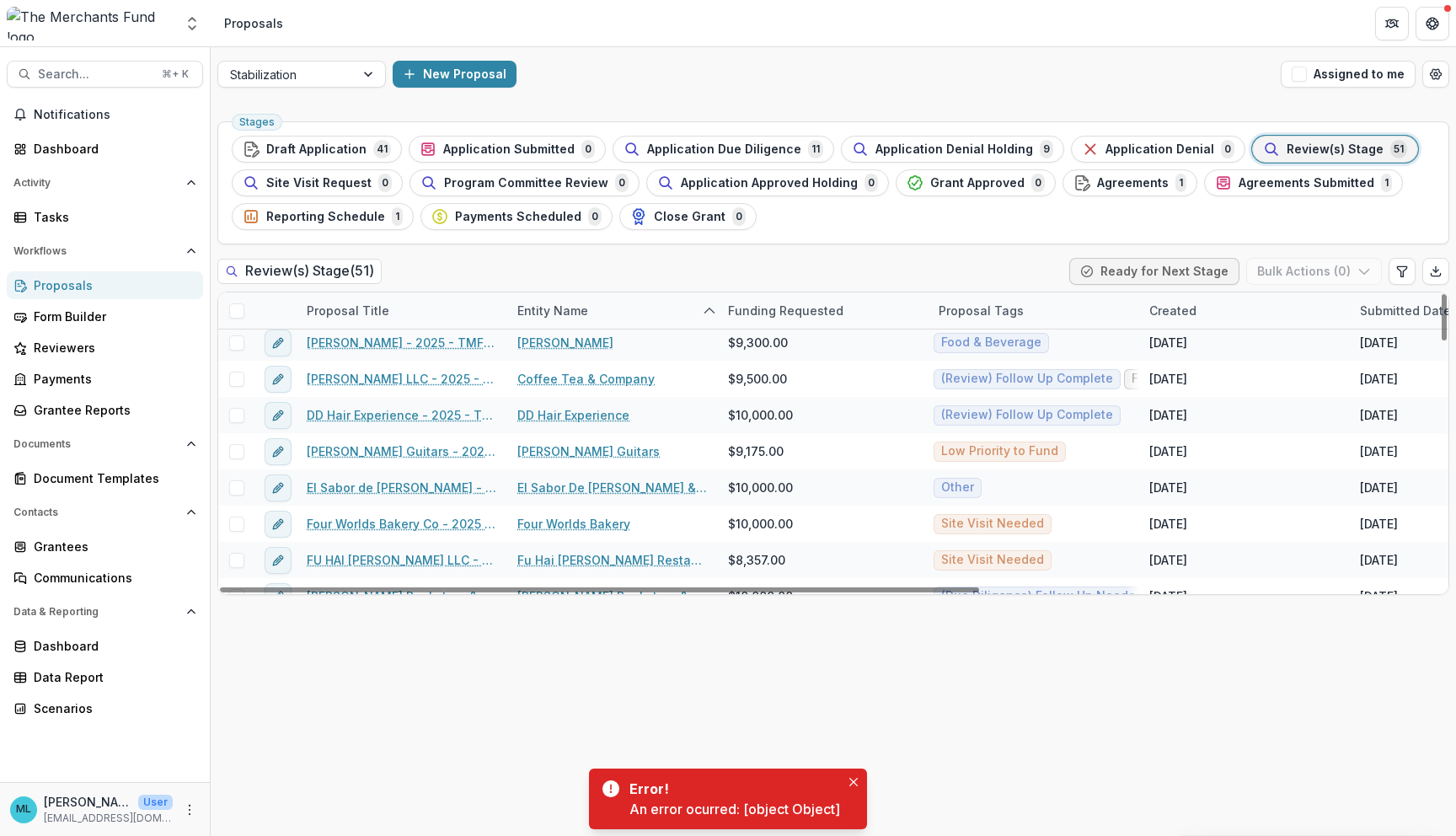
scroll to position [296, 0]
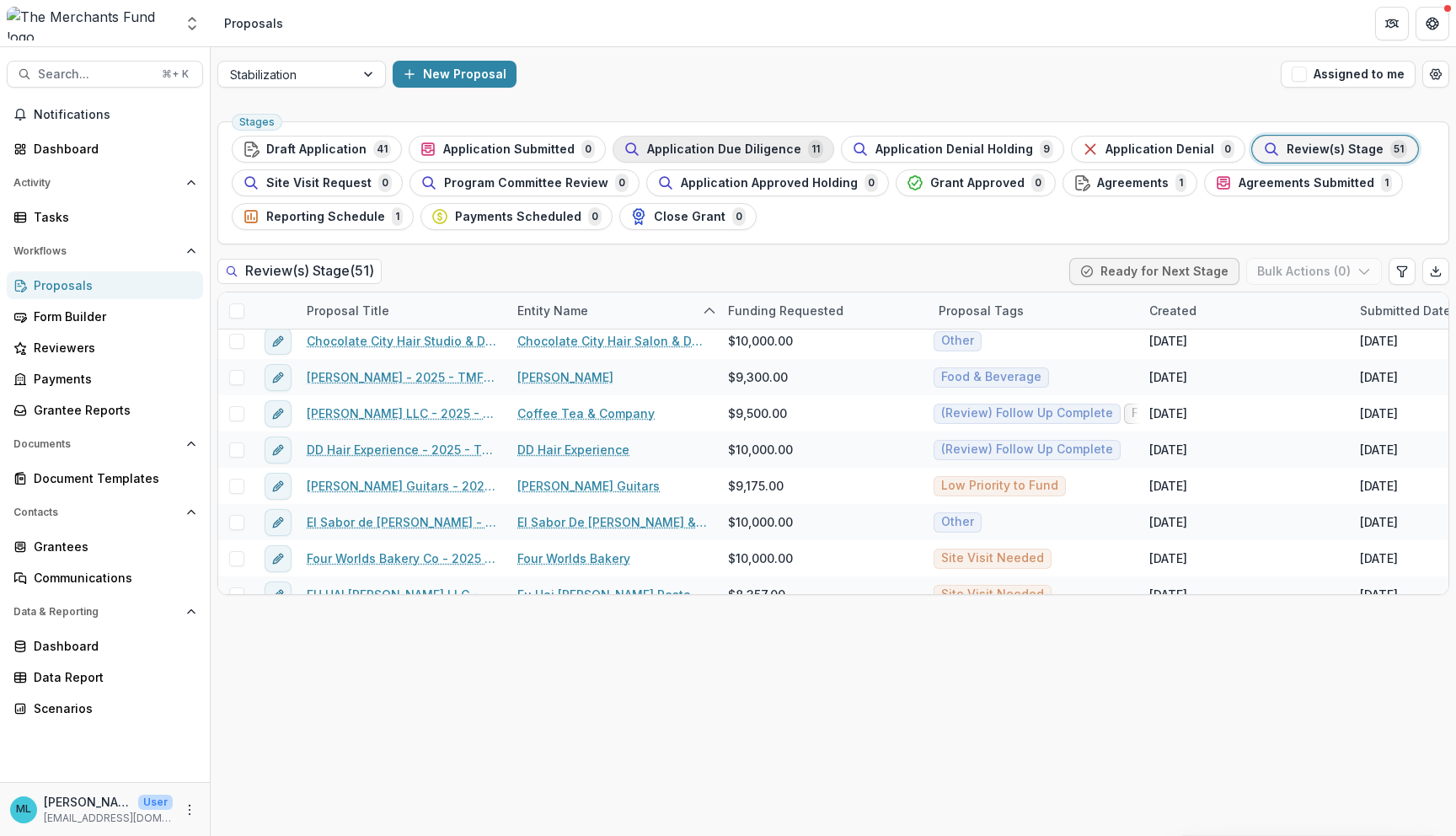
click at [730, 150] on span "Application Due Diligence" at bounding box center [724, 149] width 154 height 14
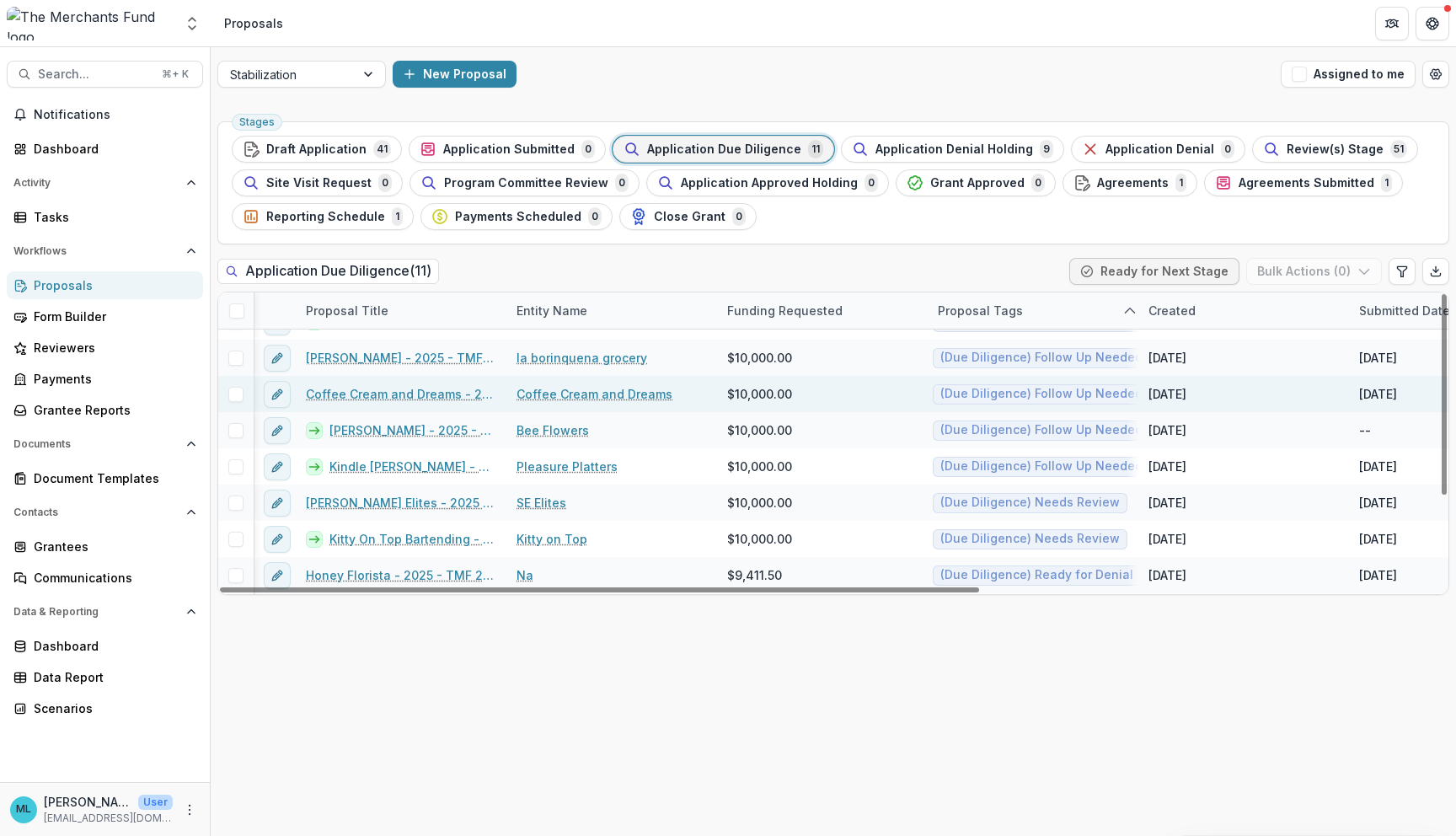
scroll to position [82, 1]
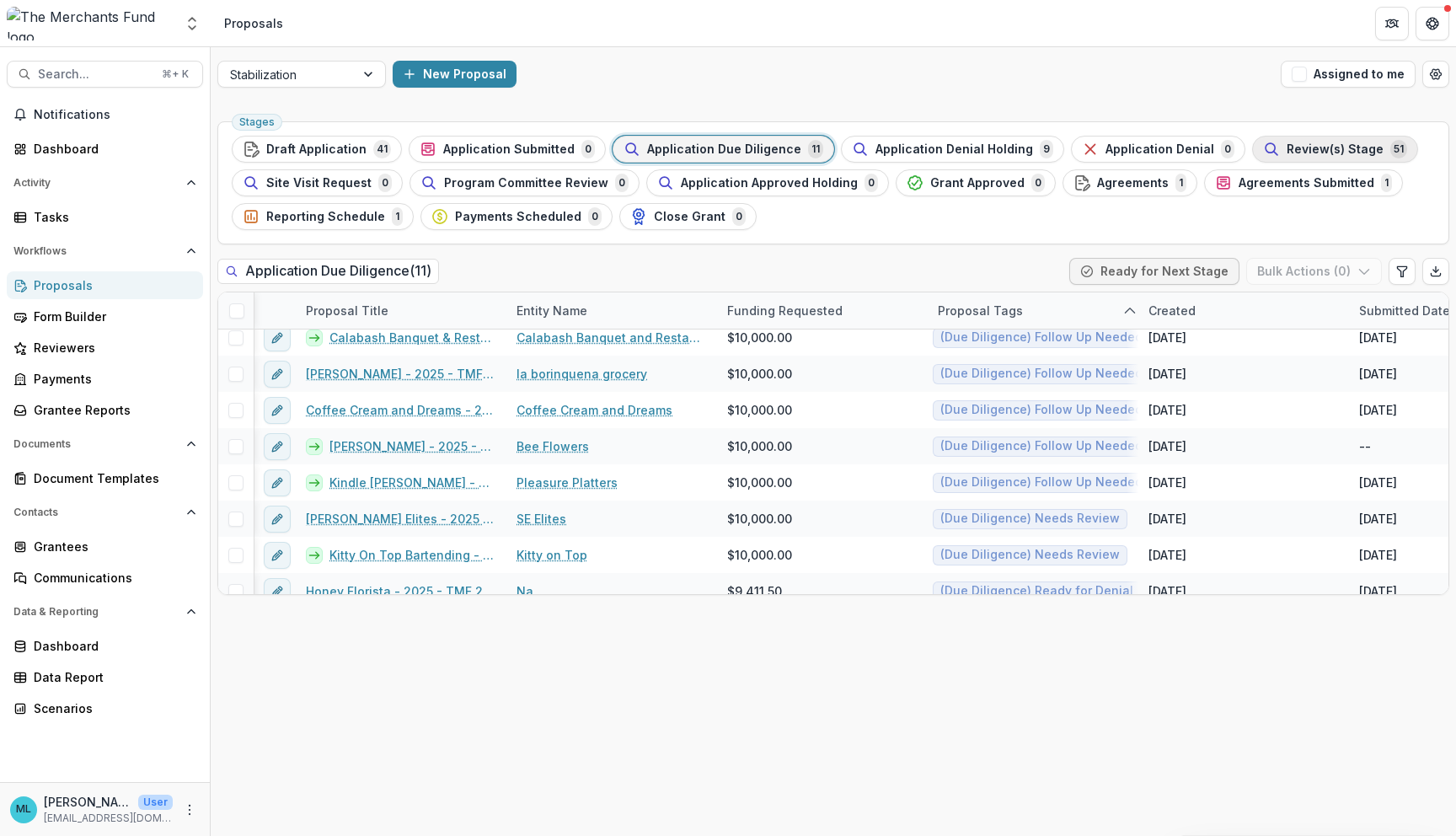
click at [1287, 144] on span "Review(s) Stage" at bounding box center [1335, 149] width 97 height 14
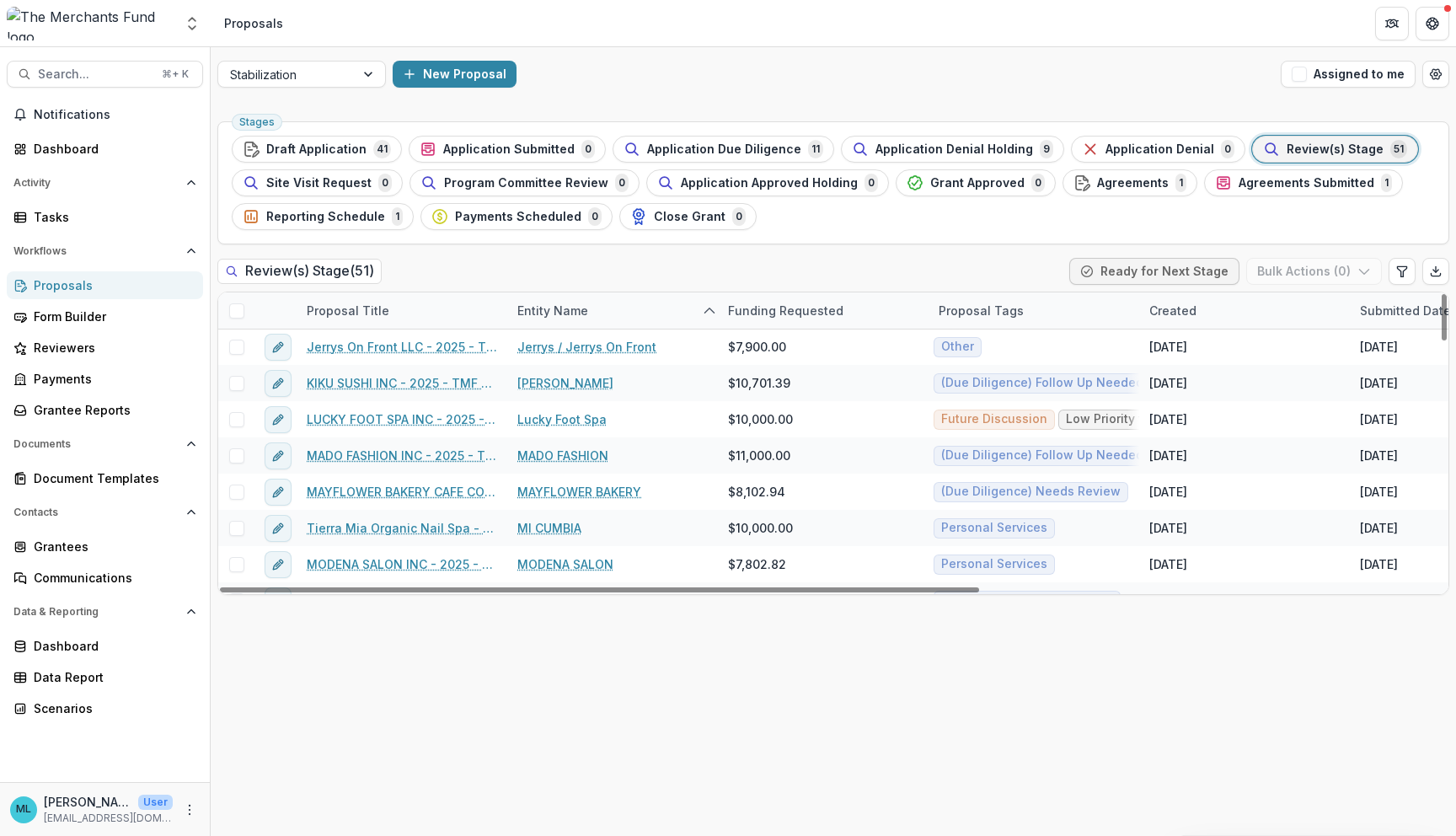
scroll to position [799, 0]
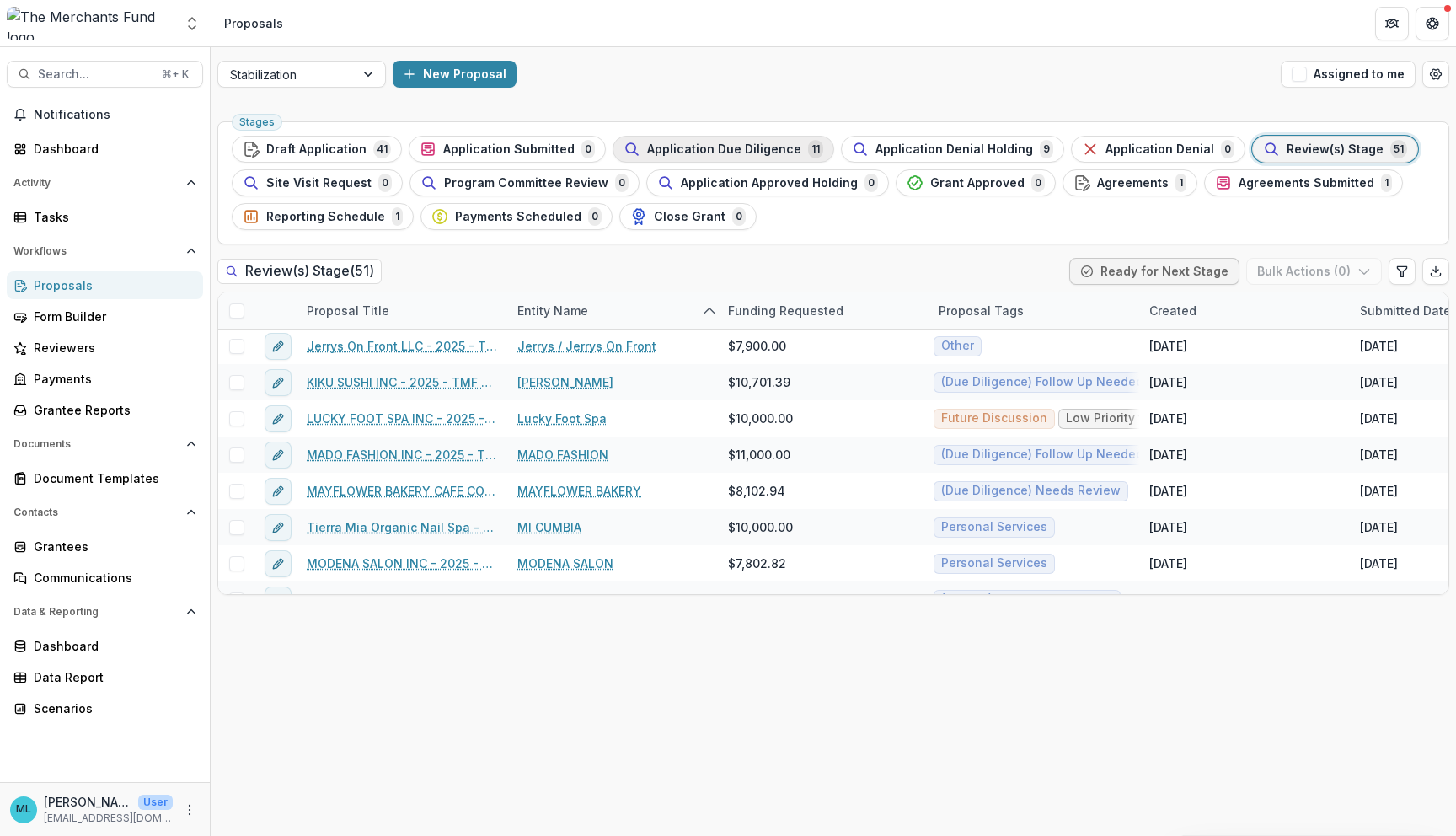
click at [733, 146] on span "Application Due Diligence" at bounding box center [724, 149] width 154 height 14
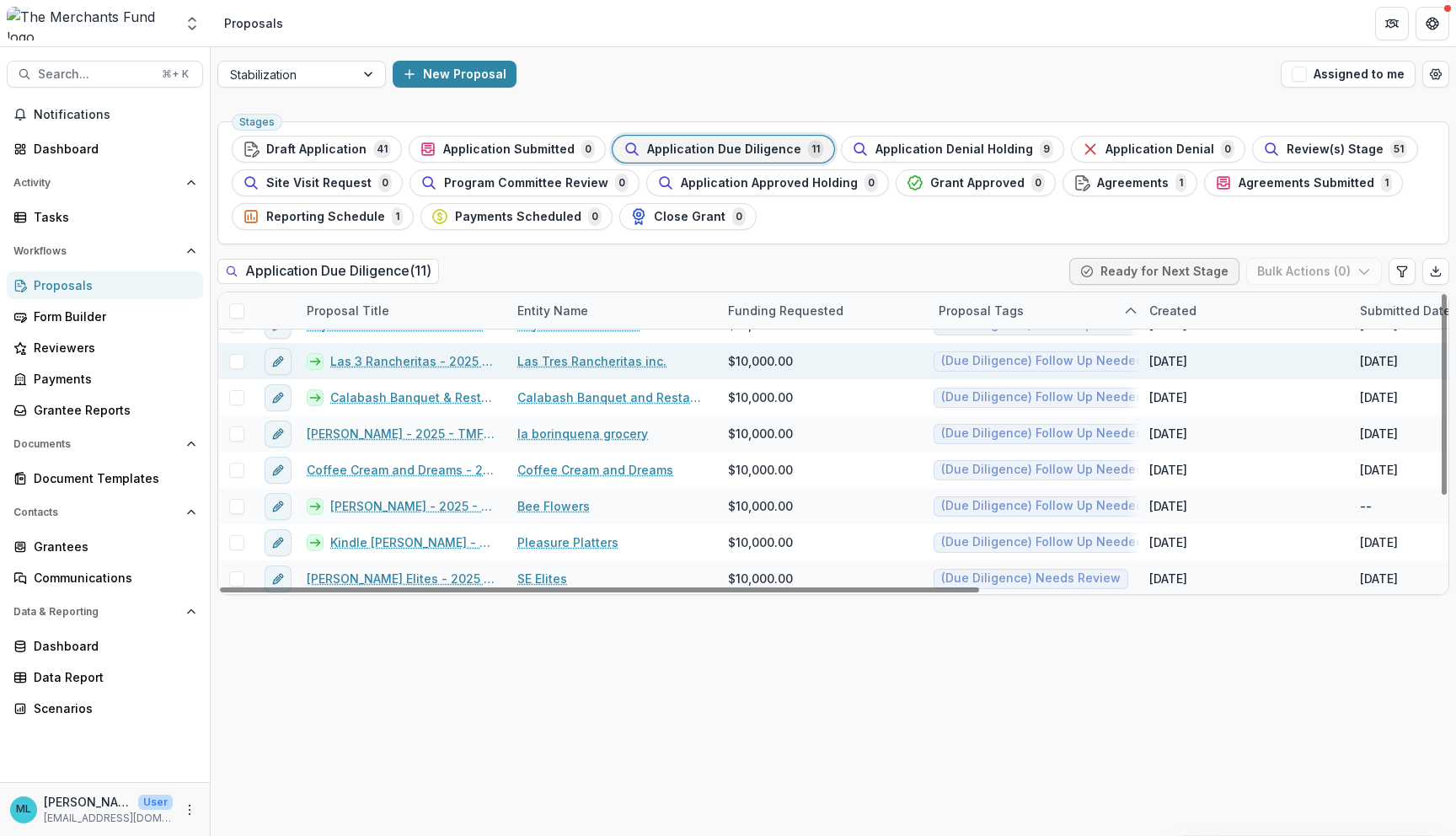
scroll to position [25, 0]
click at [589, 365] on link "Las Tres Rancheritas inc." at bounding box center [592, 358] width 149 height 18
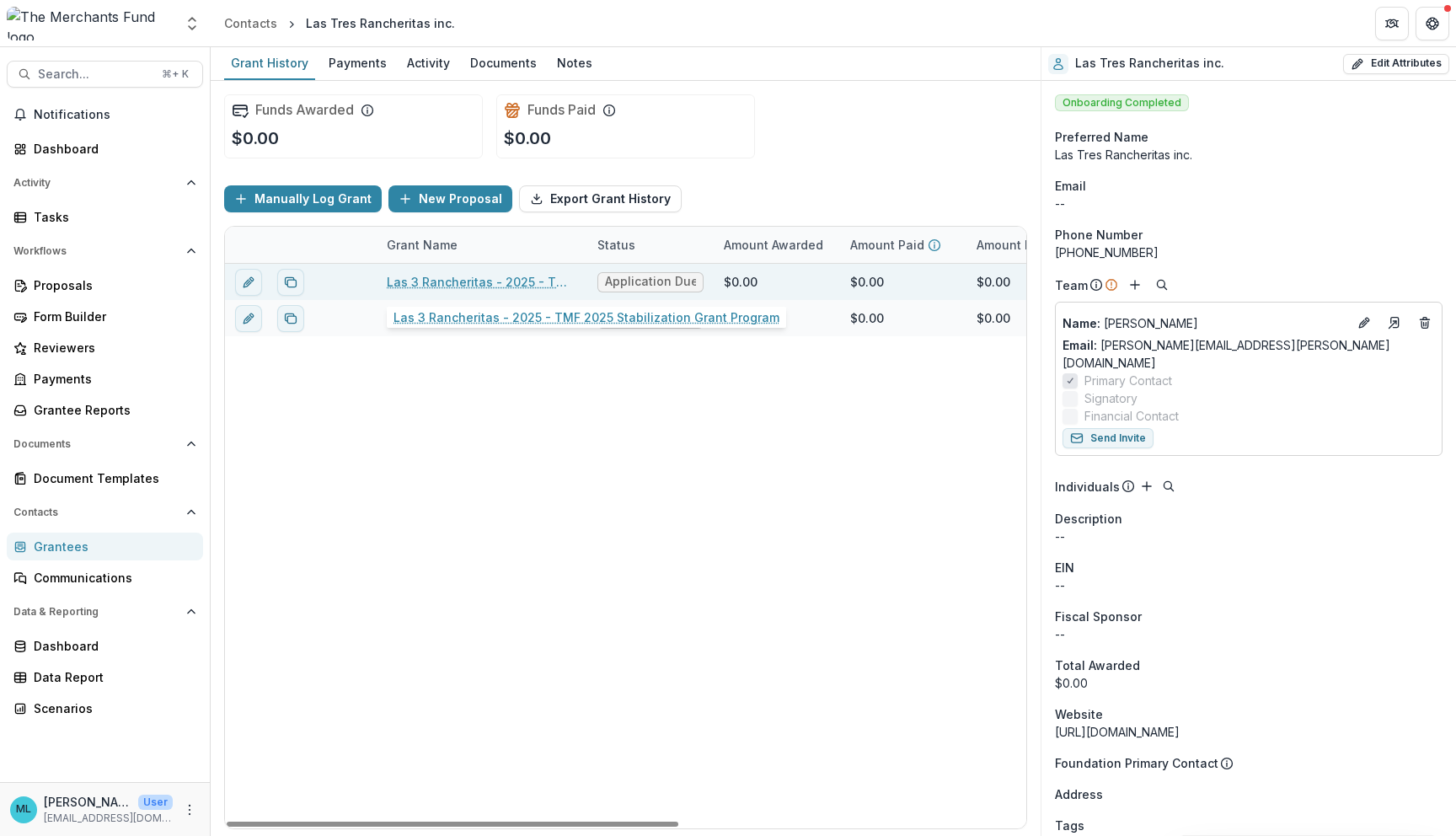
click at [494, 284] on link "Las 3 Rancheritas - 2025 - TMF 2025 Stabilization Grant Program" at bounding box center [481, 282] width 190 height 18
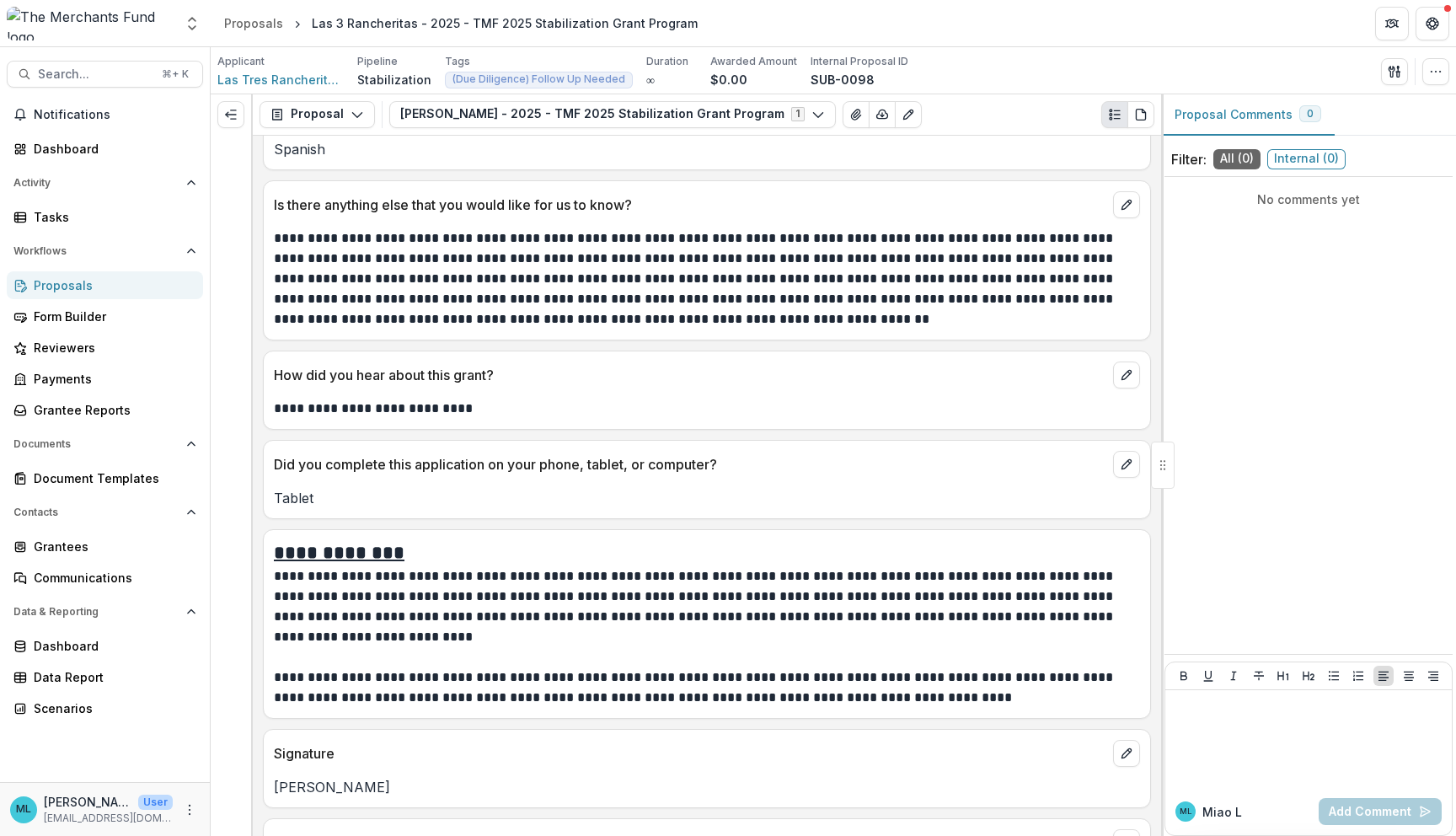
scroll to position [11015, 0]
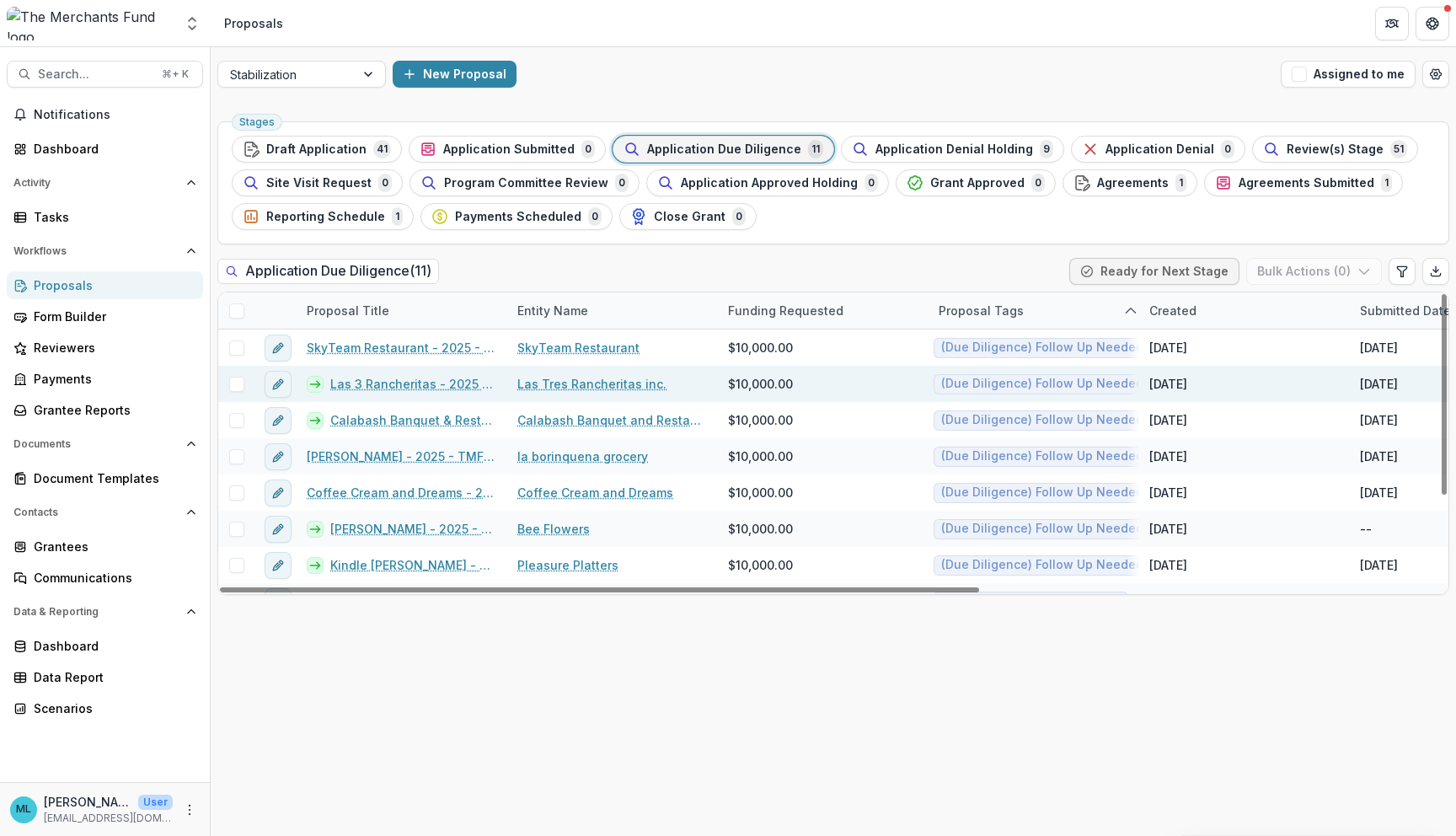
click at [580, 386] on link "Las Tres Rancheritas inc." at bounding box center [592, 384] width 149 height 18
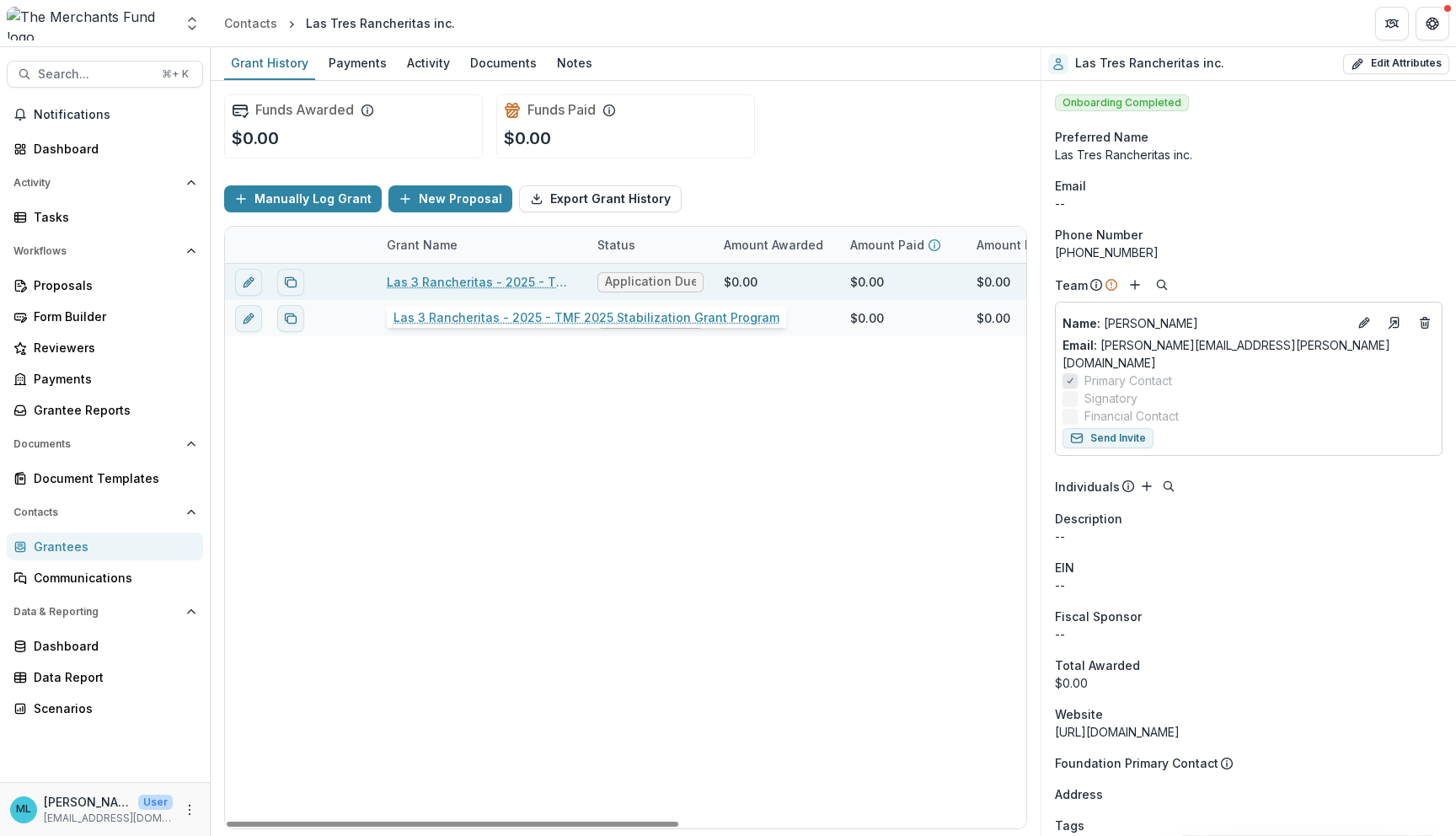
click at [525, 286] on link "Las 3 Rancheritas - 2025 - TMF 2025 Stabilization Grant Program" at bounding box center [481, 282] width 190 height 18
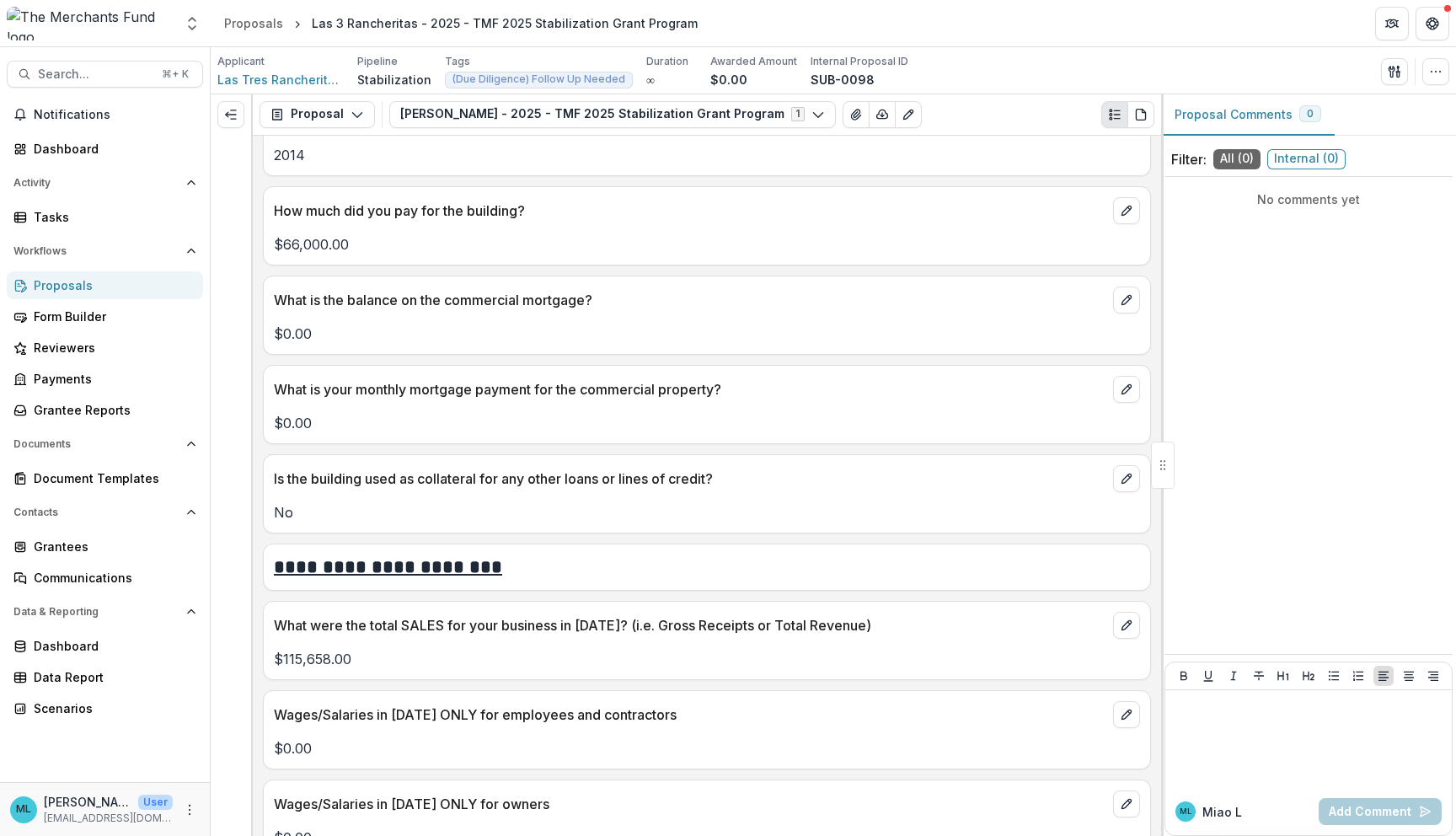
scroll to position [5704, 0]
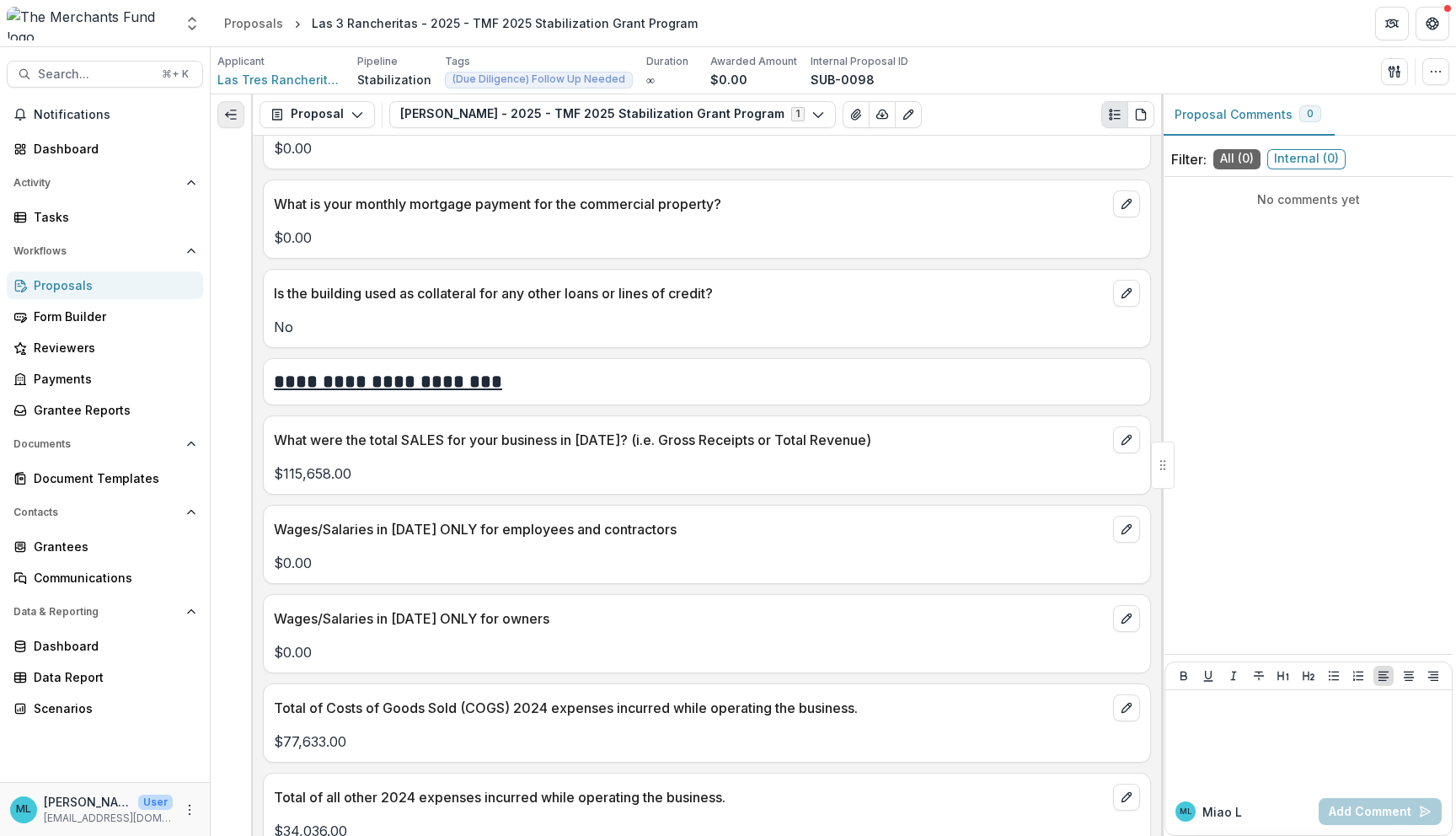
click at [227, 118] on icon "Expand left" at bounding box center [231, 114] width 13 height 13
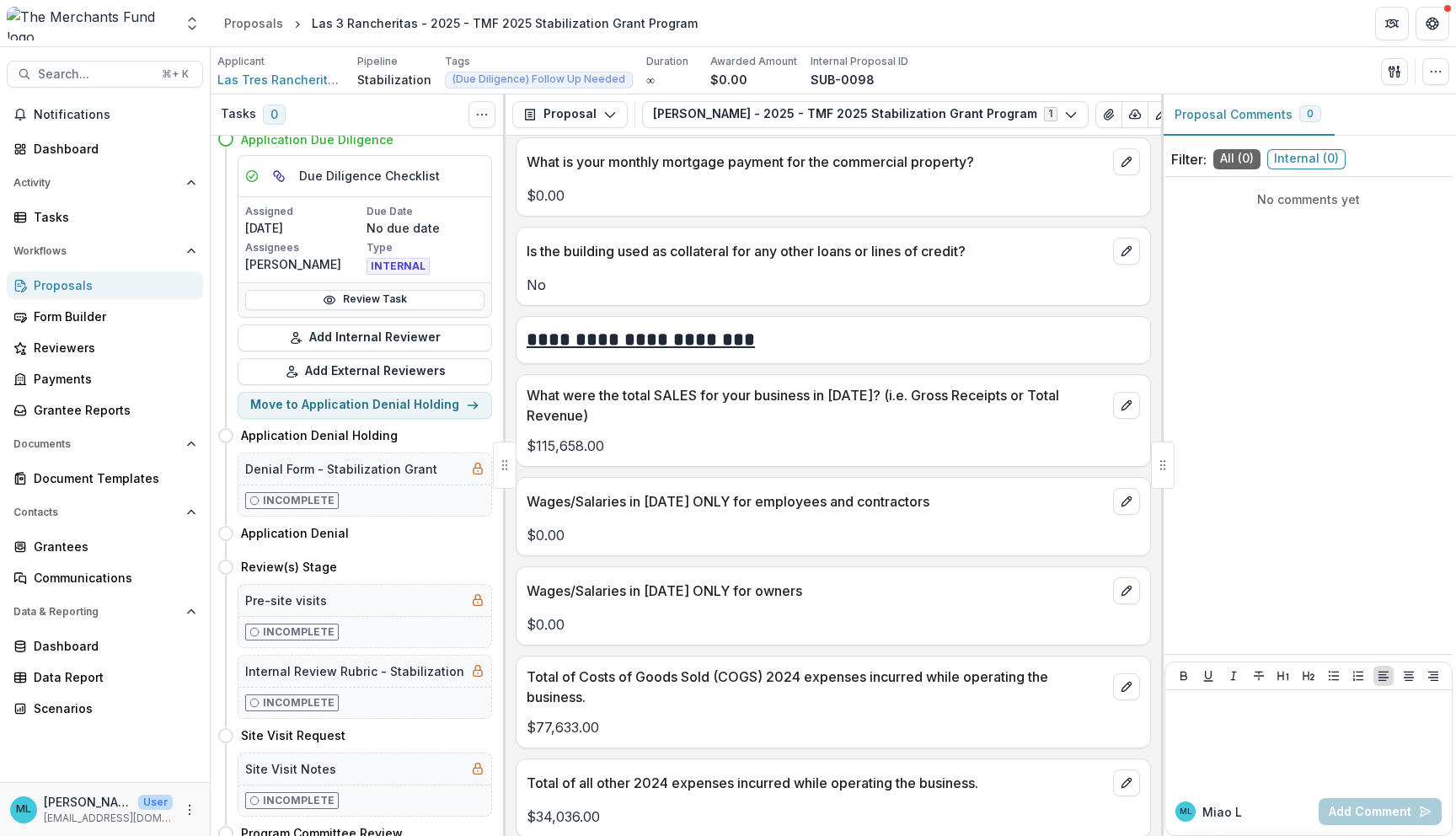
scroll to position [0, 0]
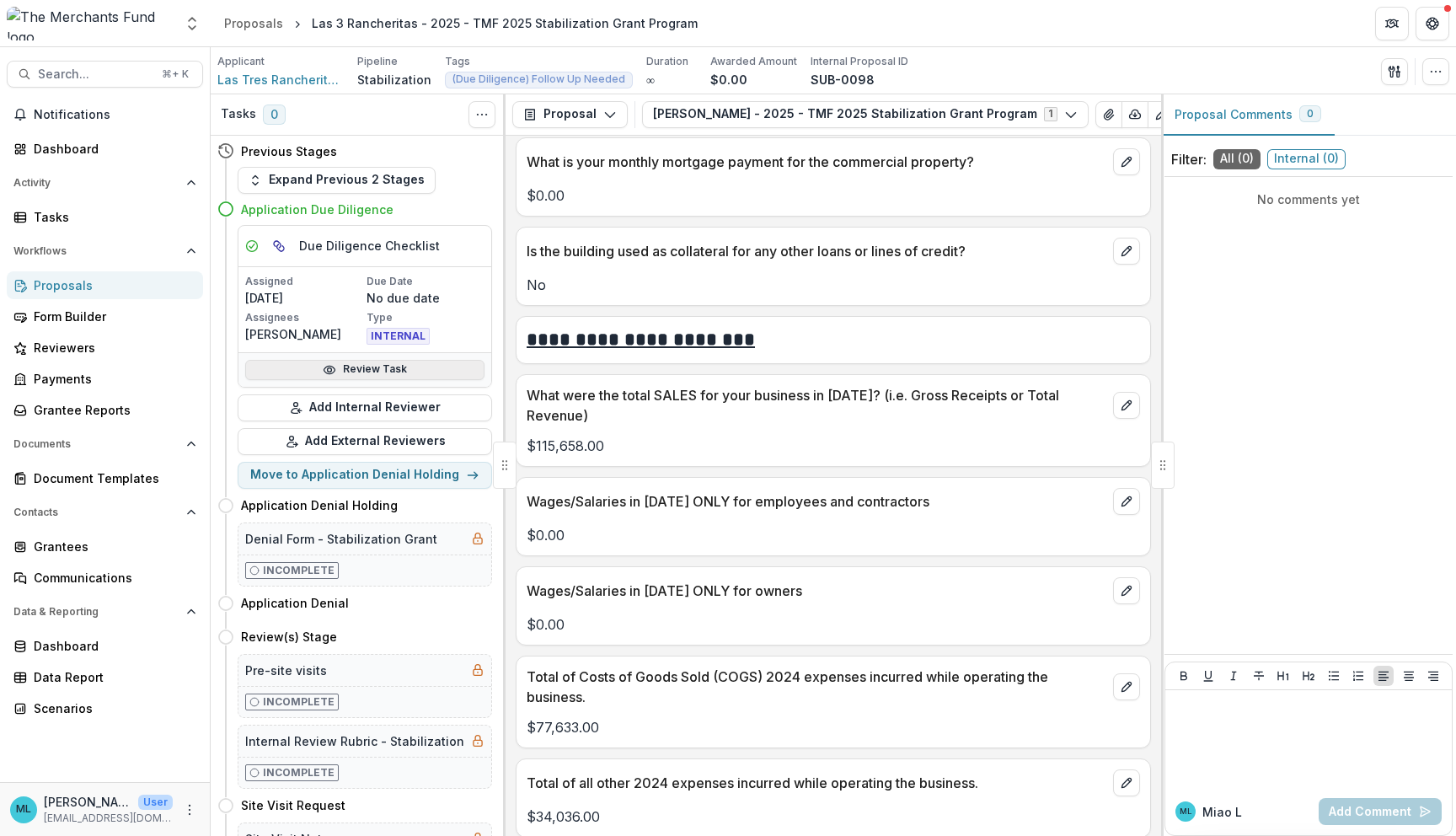
click at [444, 370] on link "Review Task" at bounding box center [365, 370] width 239 height 20
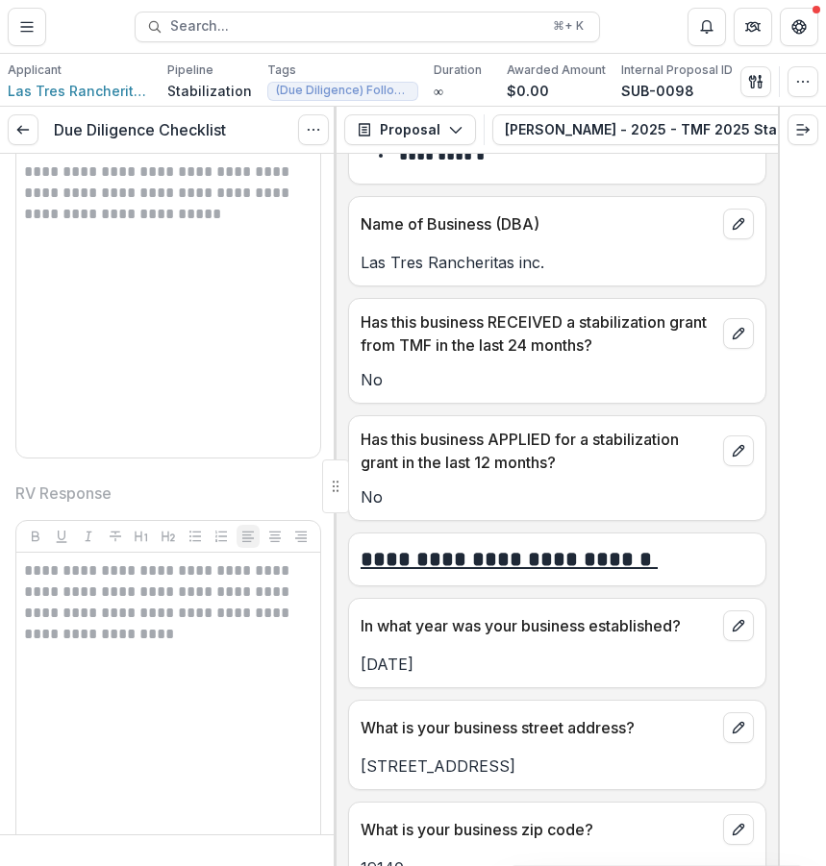
scroll to position [719, 0]
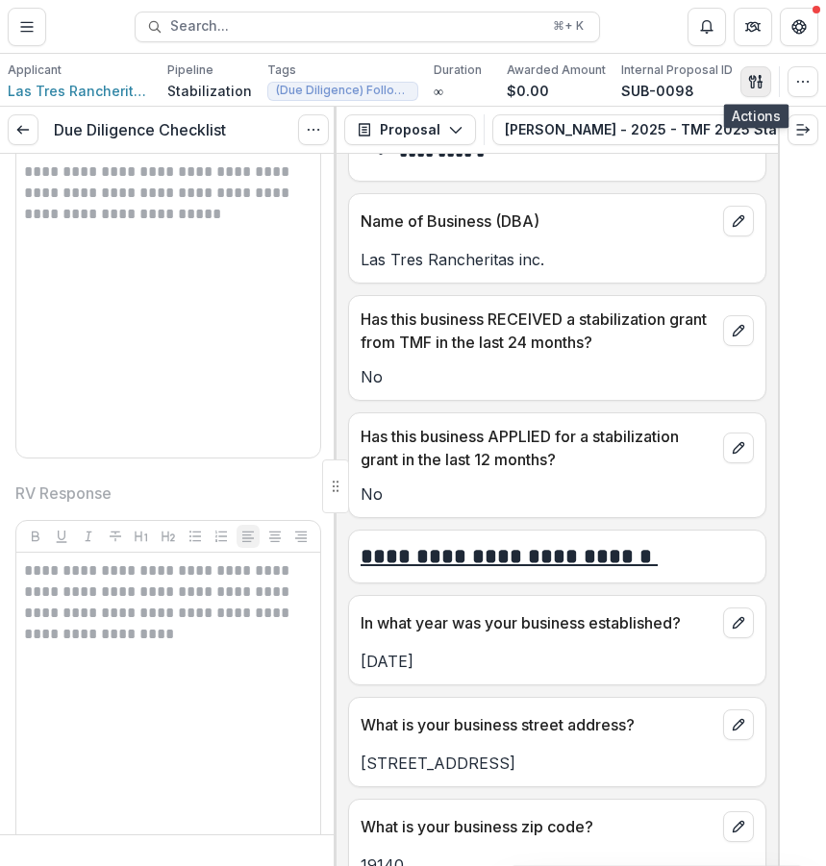
click at [755, 93] on button "button" at bounding box center [755, 81] width 31 height 31
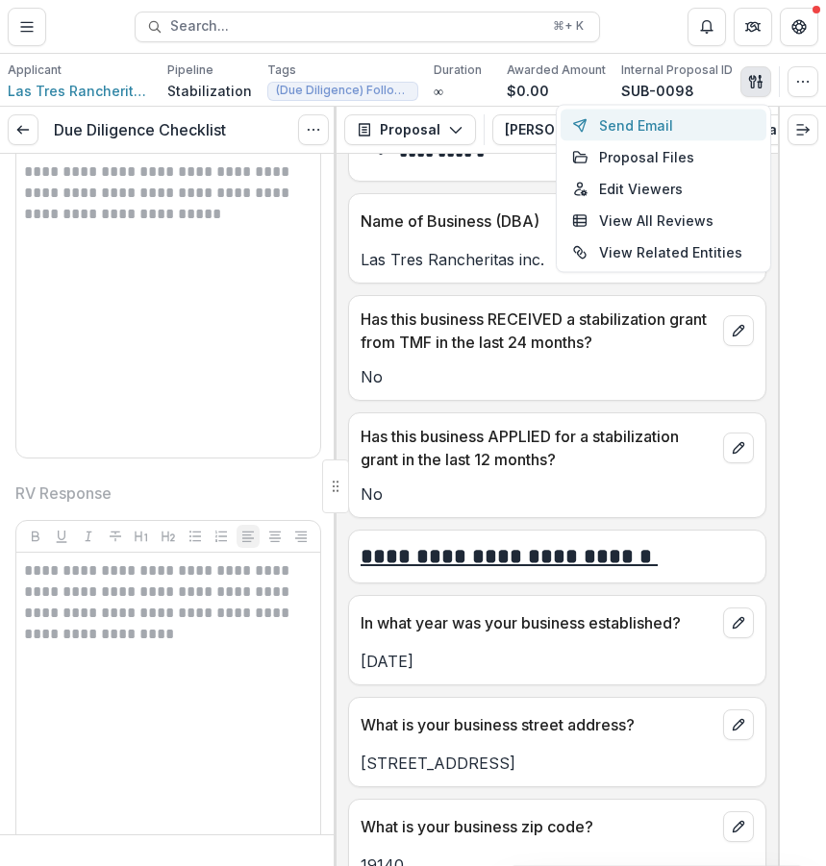
click at [721, 123] on button "Send Email" at bounding box center [664, 126] width 206 height 32
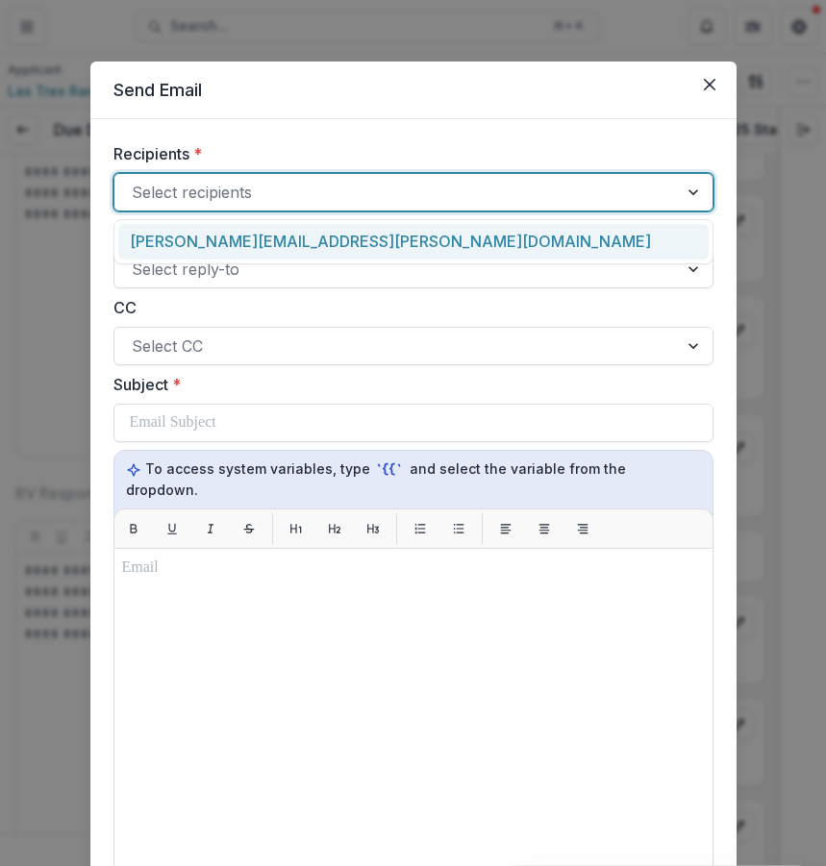
click at [432, 187] on div at bounding box center [396, 192] width 529 height 27
click at [418, 222] on div "flores.estela@rocketmail.com" at bounding box center [413, 241] width 600 height 45
click at [412, 245] on div "flores.estela@rocketmail.com" at bounding box center [413, 242] width 590 height 36
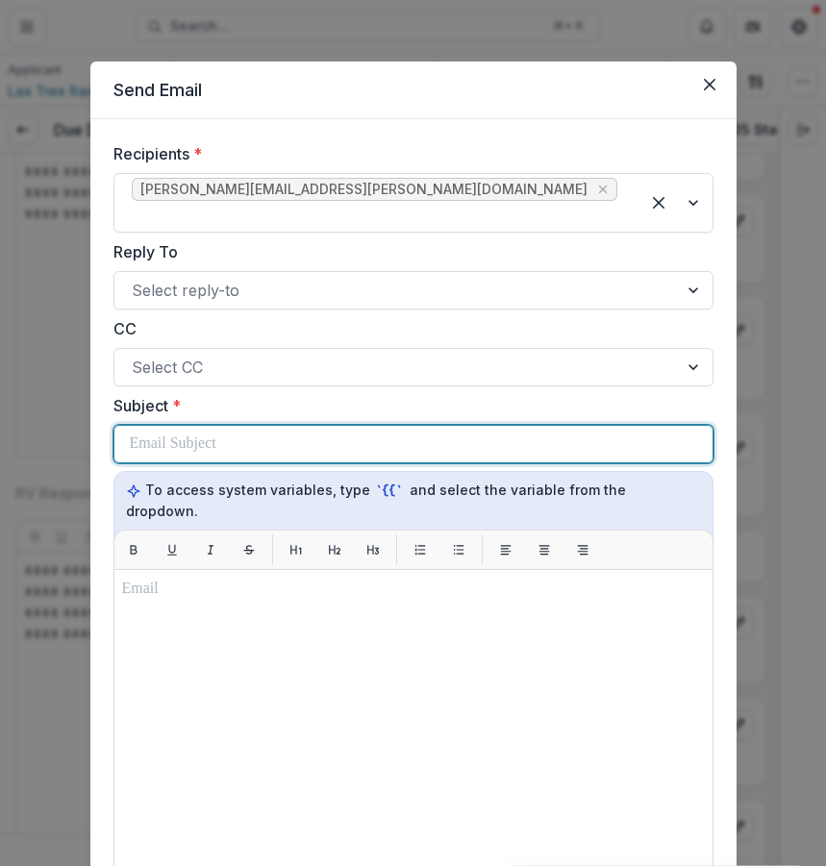
click at [407, 426] on div at bounding box center [413, 444] width 567 height 37
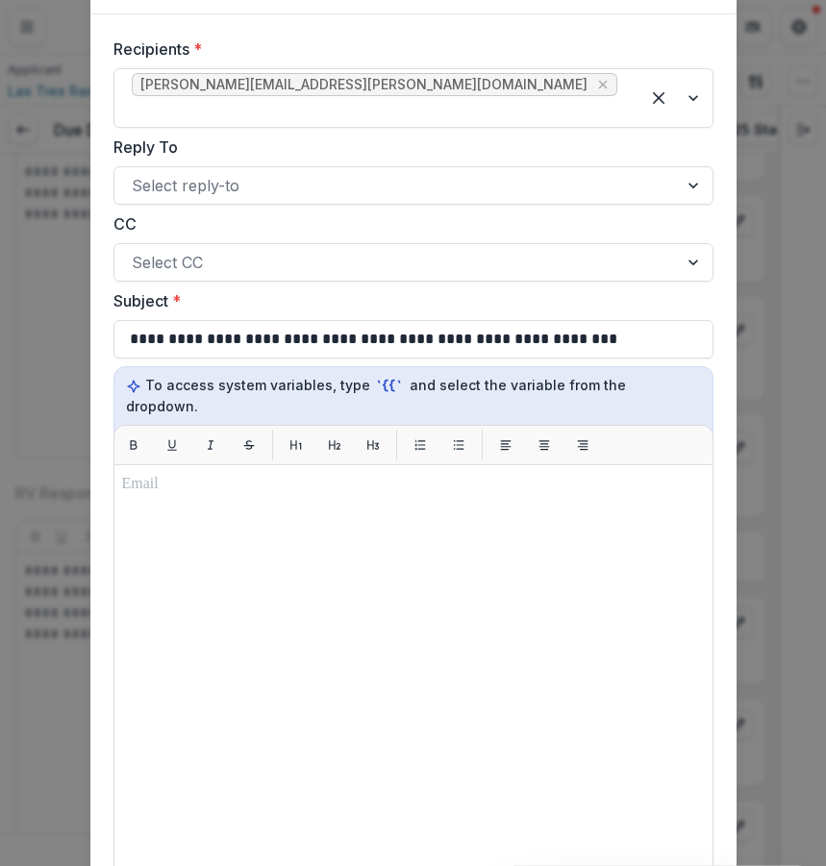
scroll to position [171, 0]
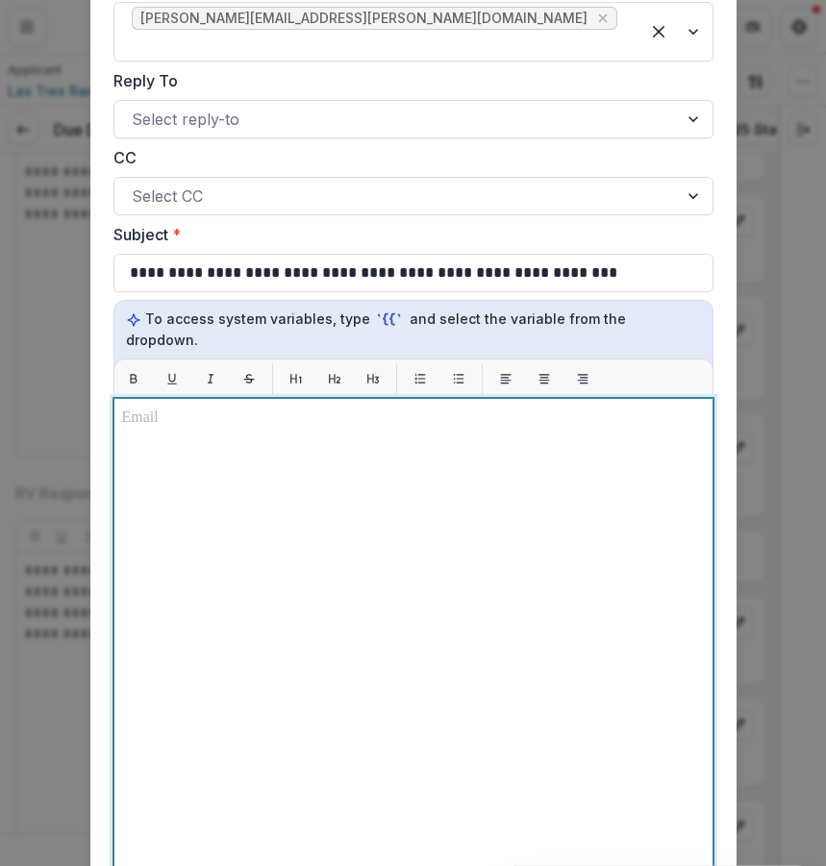
click at [275, 518] on div at bounding box center [413, 638] width 583 height 463
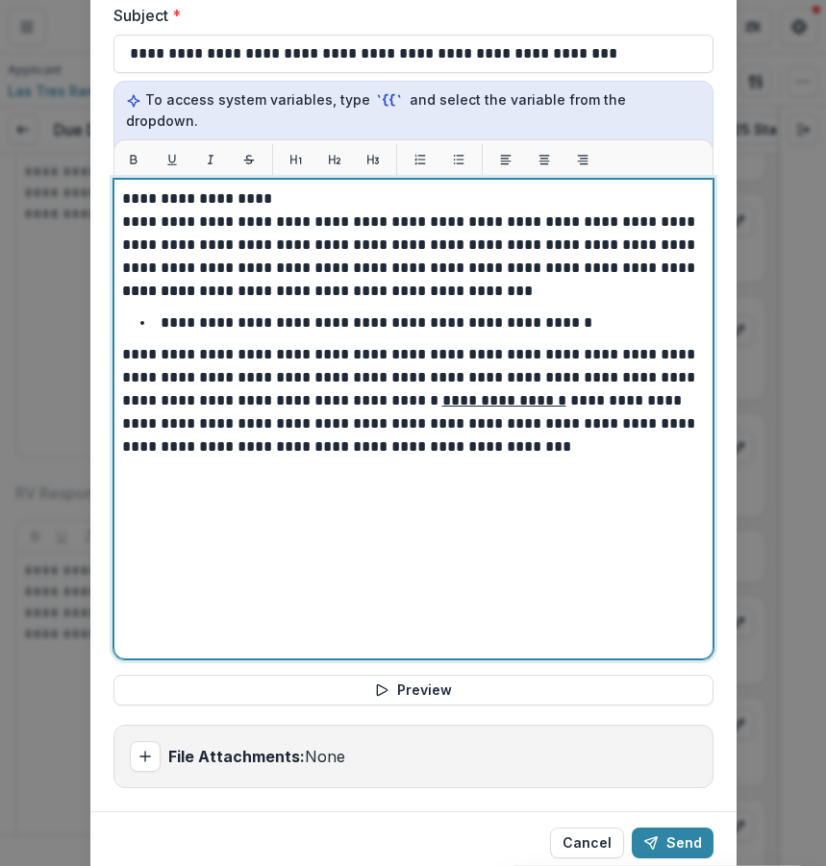
scroll to position [417, 0]
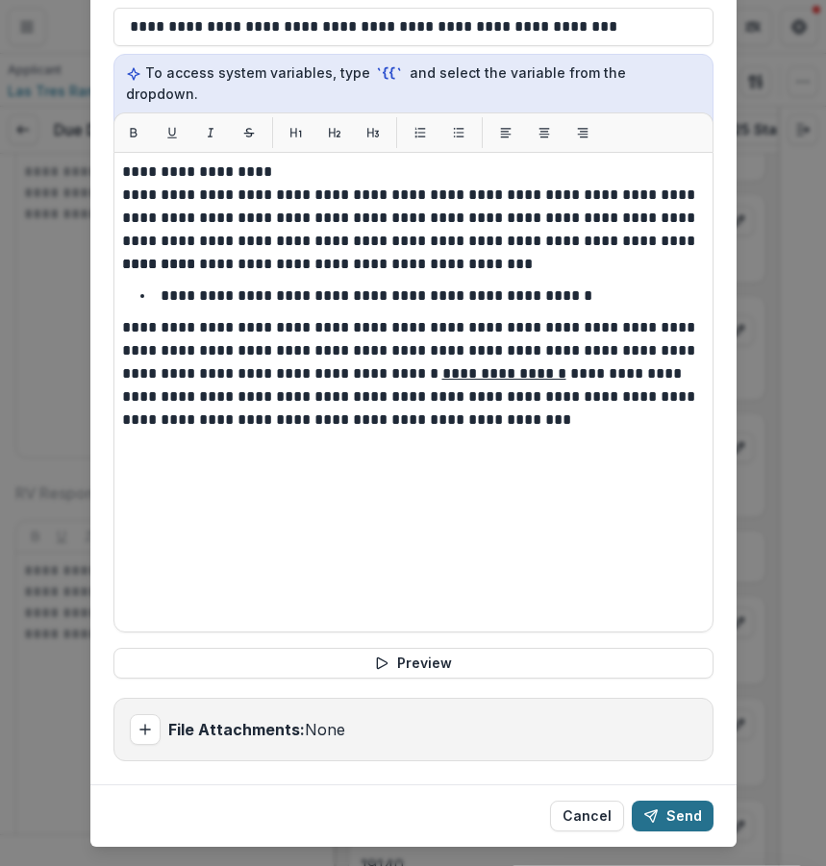
click at [687, 801] on button "Send" at bounding box center [673, 816] width 82 height 31
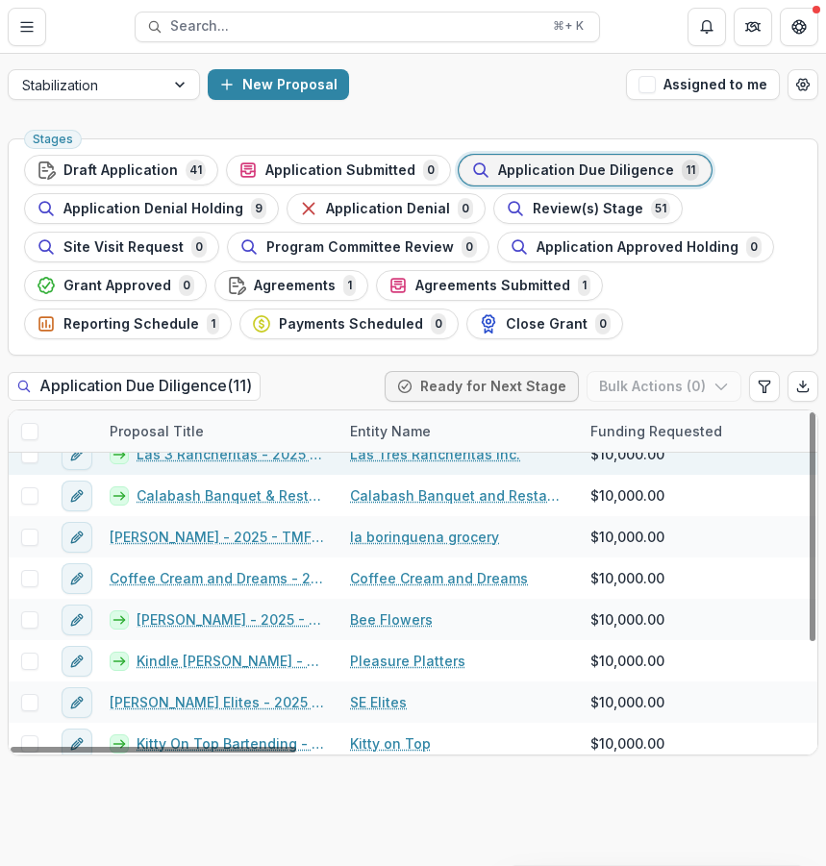
scroll to position [62, 0]
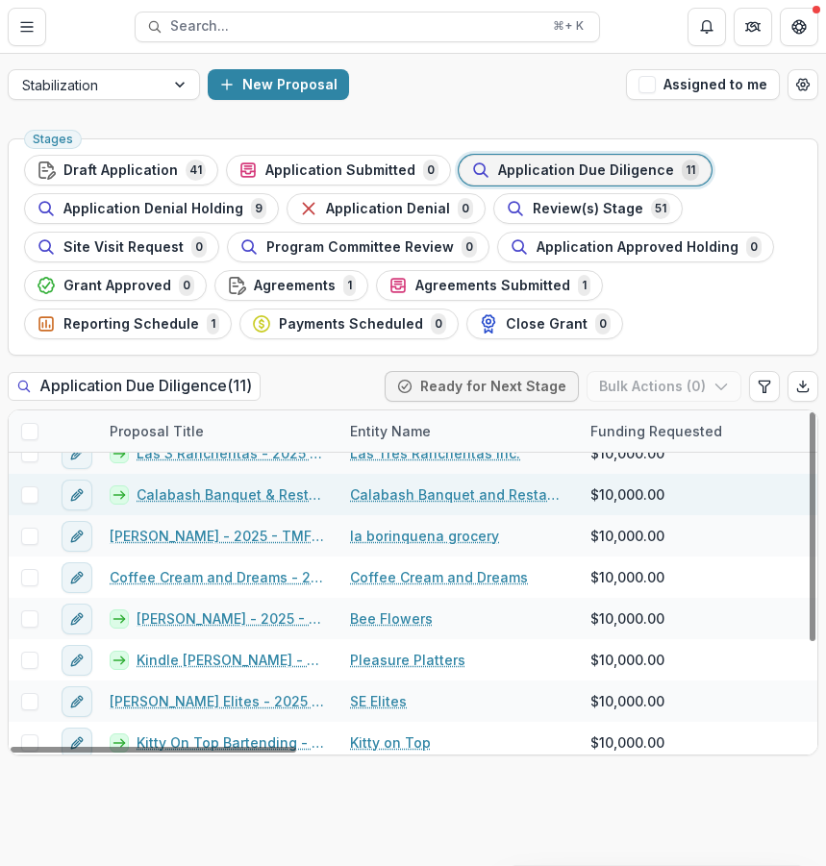
click at [443, 495] on link "Calabash Banquet and Restaurant" at bounding box center [458, 495] width 217 height 20
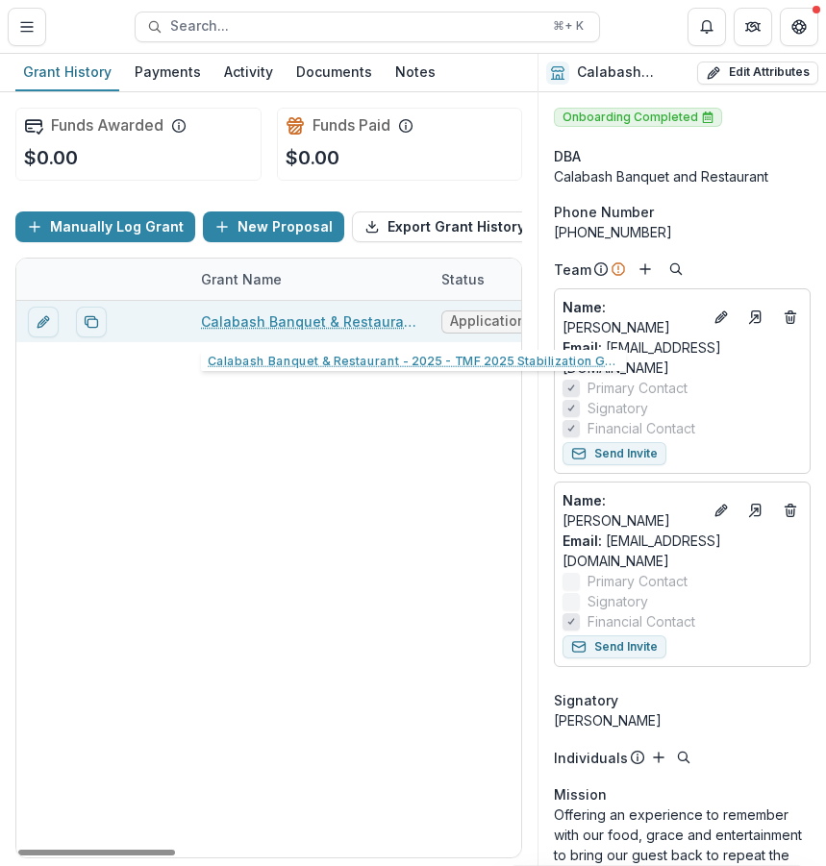
click at [319, 332] on div "Calabash Banquet & Restaurant - 2025 - TMF 2025 Stabilization Grant Program" at bounding box center [309, 321] width 217 height 41
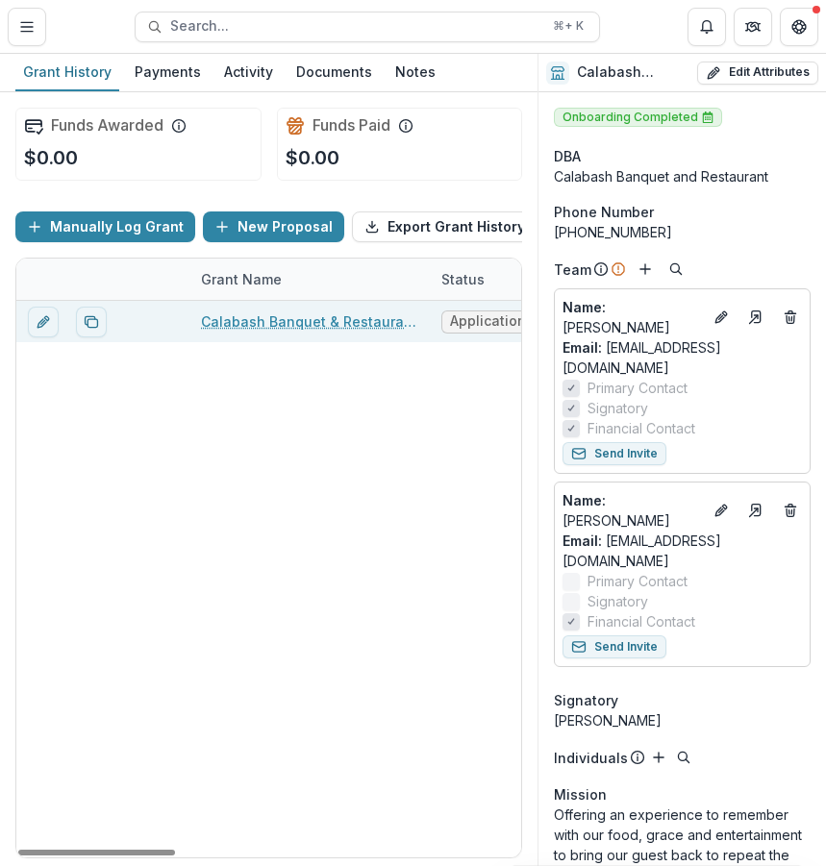
click at [336, 328] on link "Calabash Banquet & Restaurant - 2025 - TMF 2025 Stabilization Grant Program" at bounding box center [309, 322] width 217 height 20
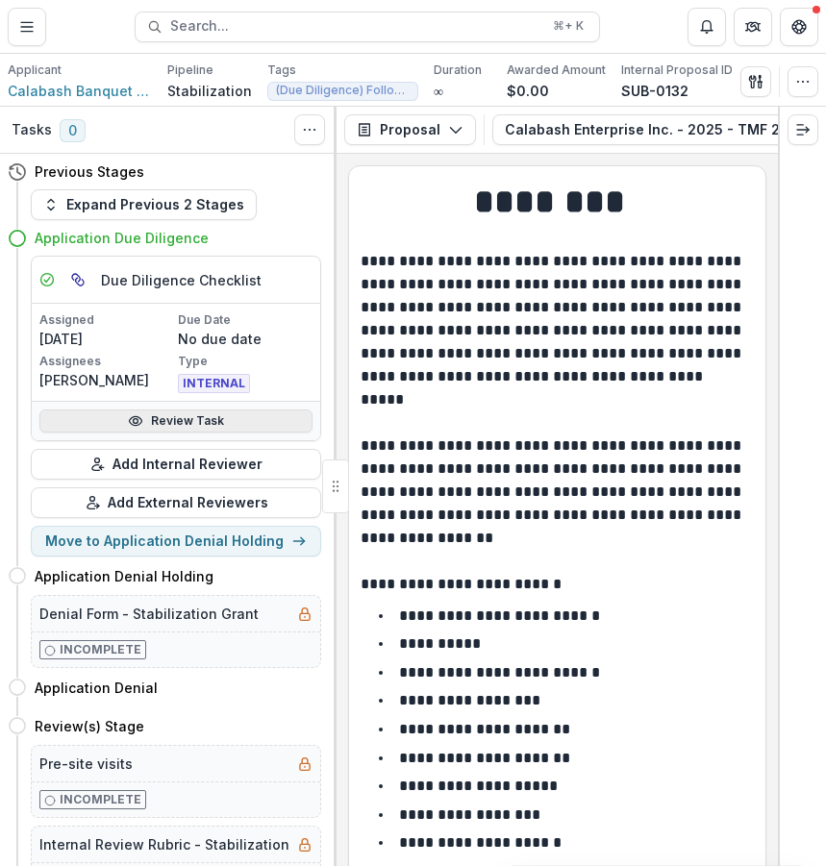
click at [217, 423] on link "Review Task" at bounding box center [175, 421] width 273 height 23
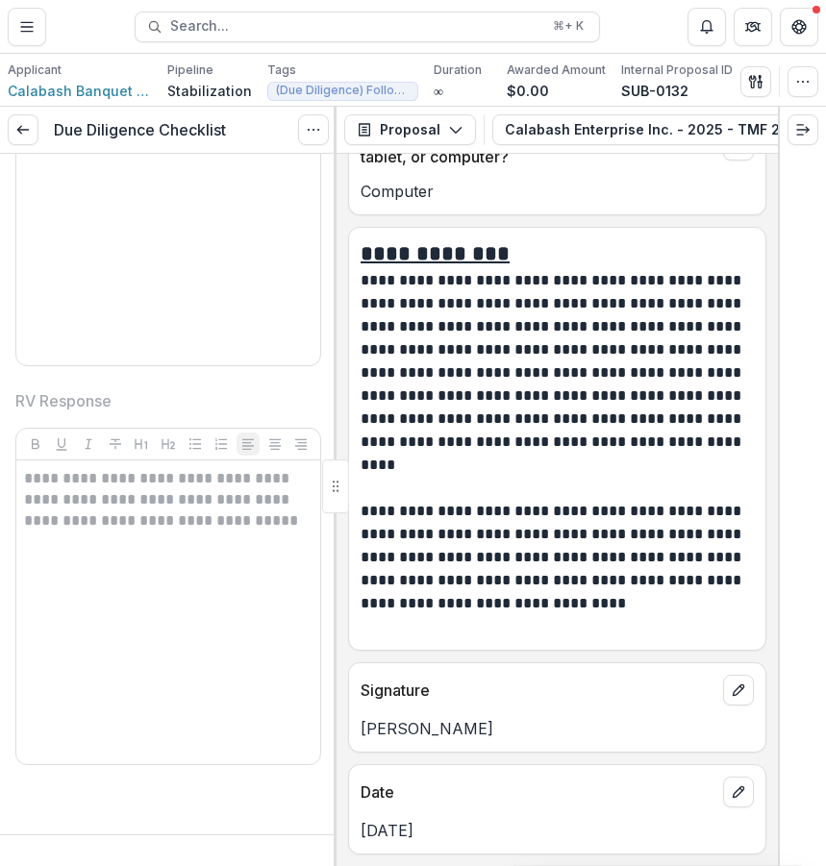
scroll to position [5013, 0]
click at [798, 72] on button "button" at bounding box center [802, 81] width 31 height 31
click at [806, 79] on icon "button" at bounding box center [802, 81] width 15 height 15
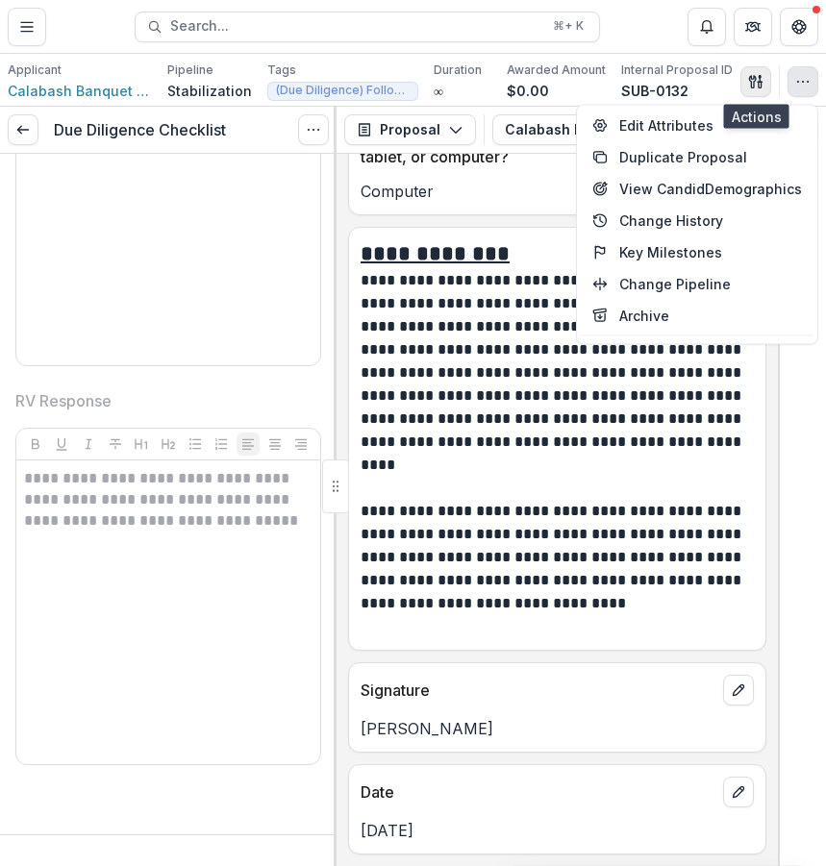
click at [756, 87] on icon "button" at bounding box center [755, 81] width 15 height 15
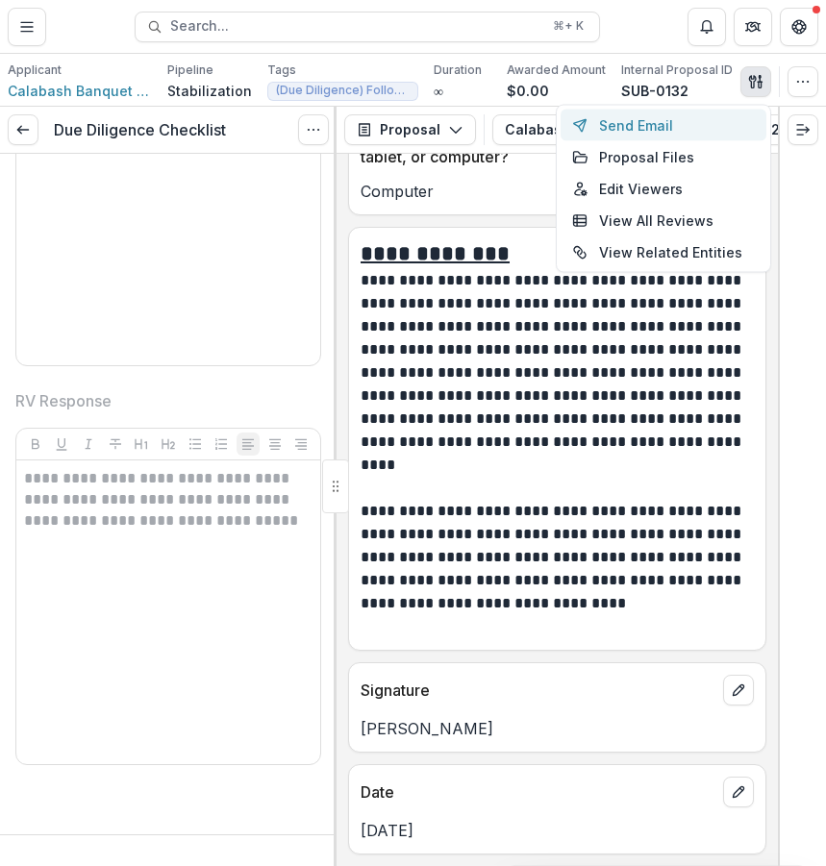
click at [725, 137] on button "Send Email" at bounding box center [664, 126] width 206 height 32
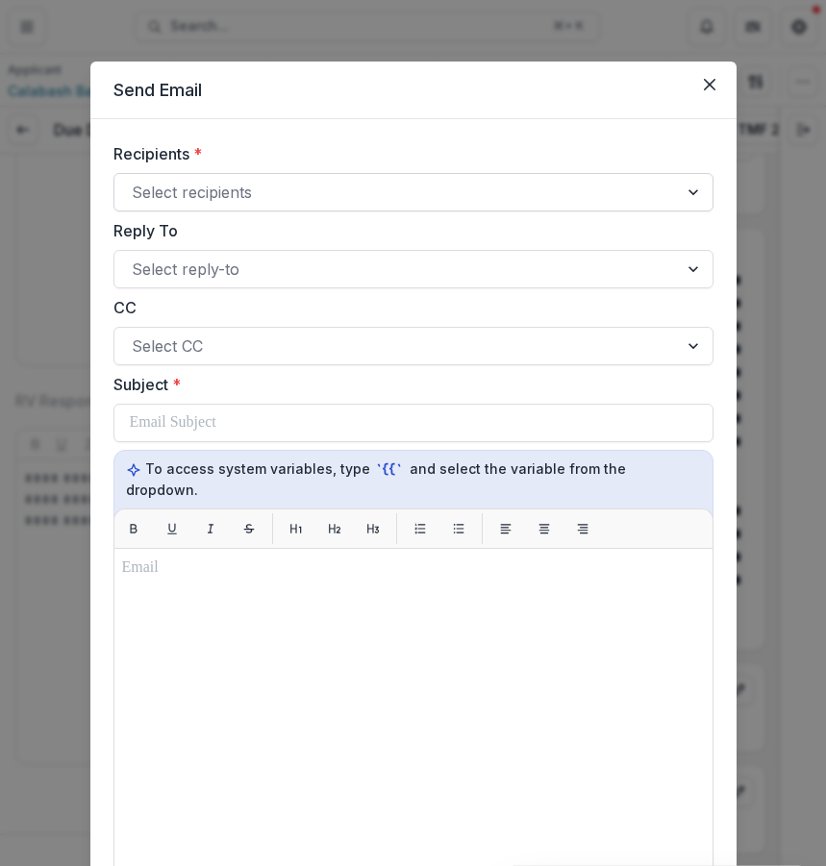
click at [538, 180] on div at bounding box center [396, 192] width 529 height 27
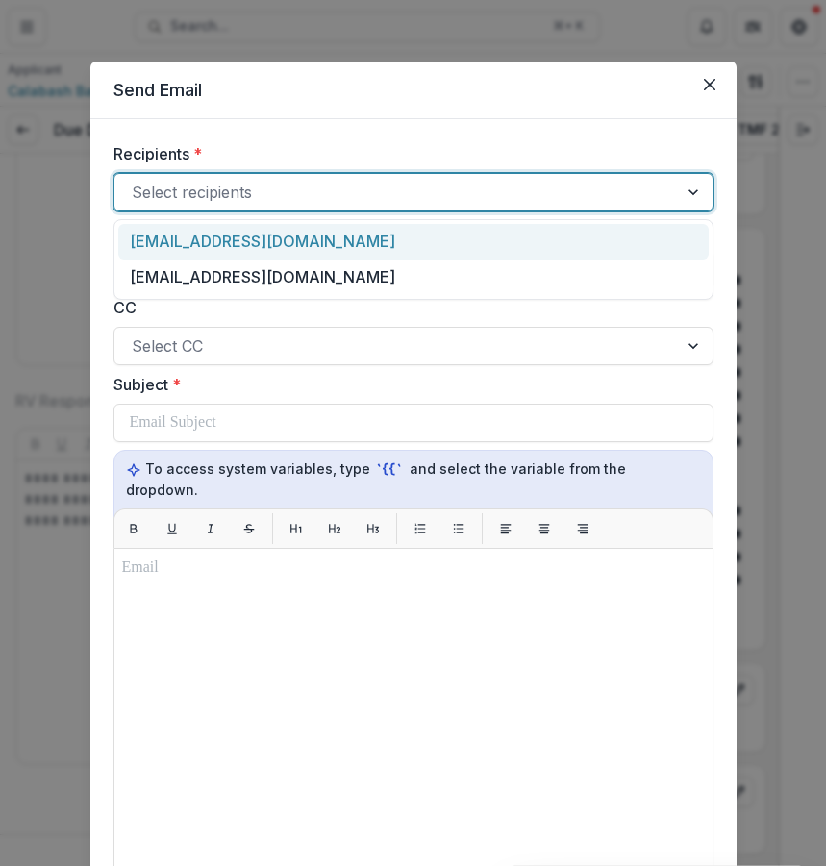
click at [531, 234] on div "jenniferp.calabash@gmail.com" at bounding box center [413, 242] width 590 height 36
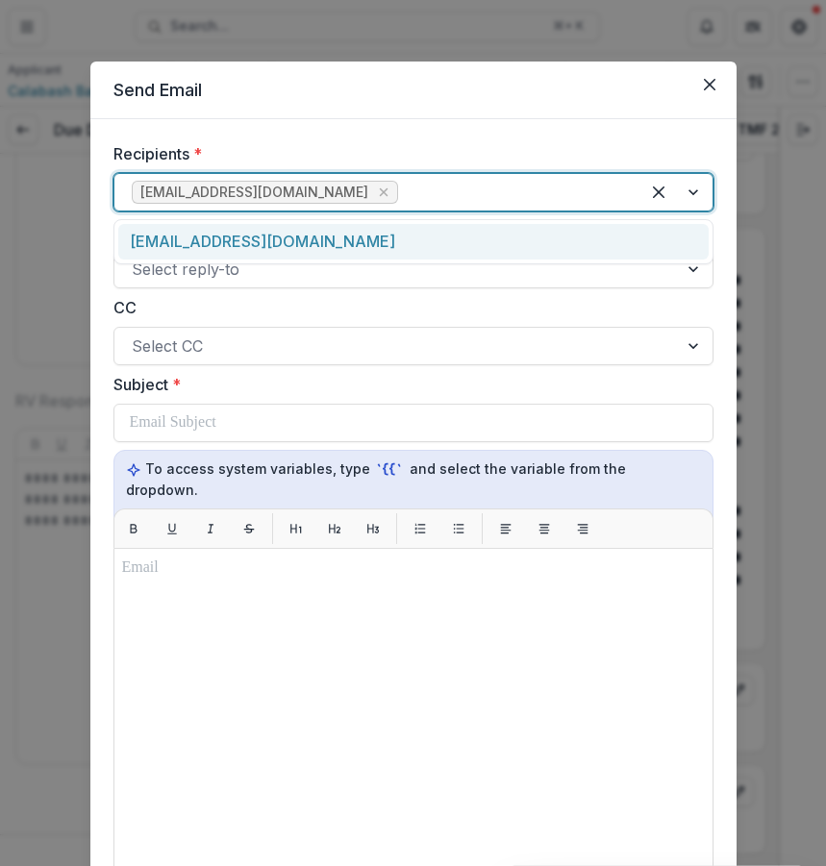
click at [509, 181] on div at bounding box center [512, 192] width 220 height 27
click at [467, 255] on div "calabashbanquet@gmail.com" at bounding box center [413, 242] width 590 height 36
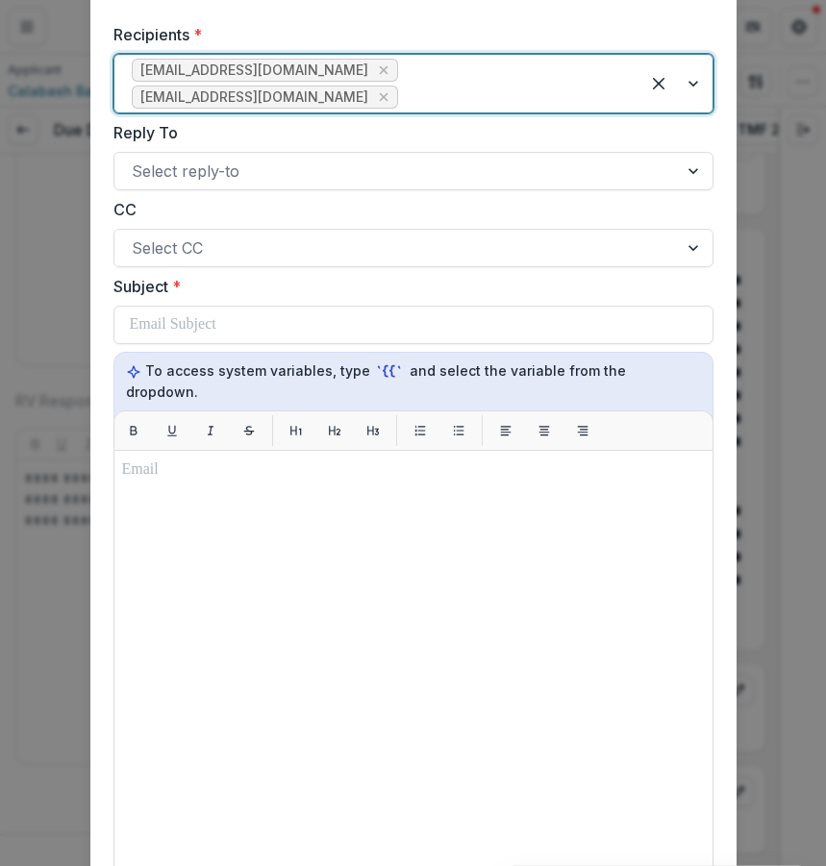
scroll to position [130, 0]
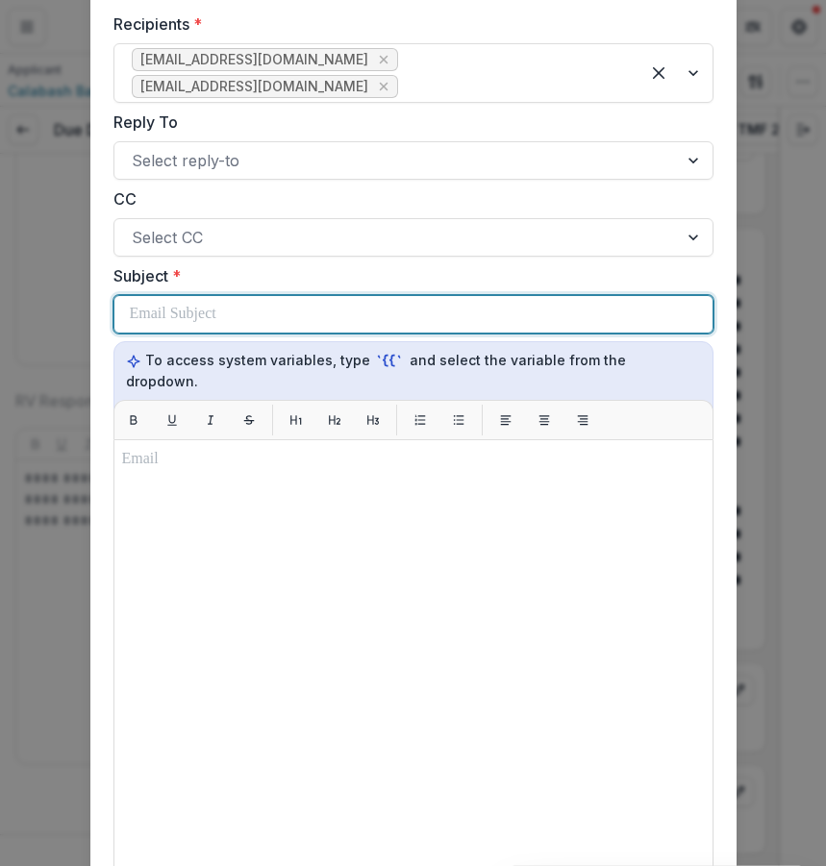
click at [462, 296] on div at bounding box center [413, 314] width 567 height 37
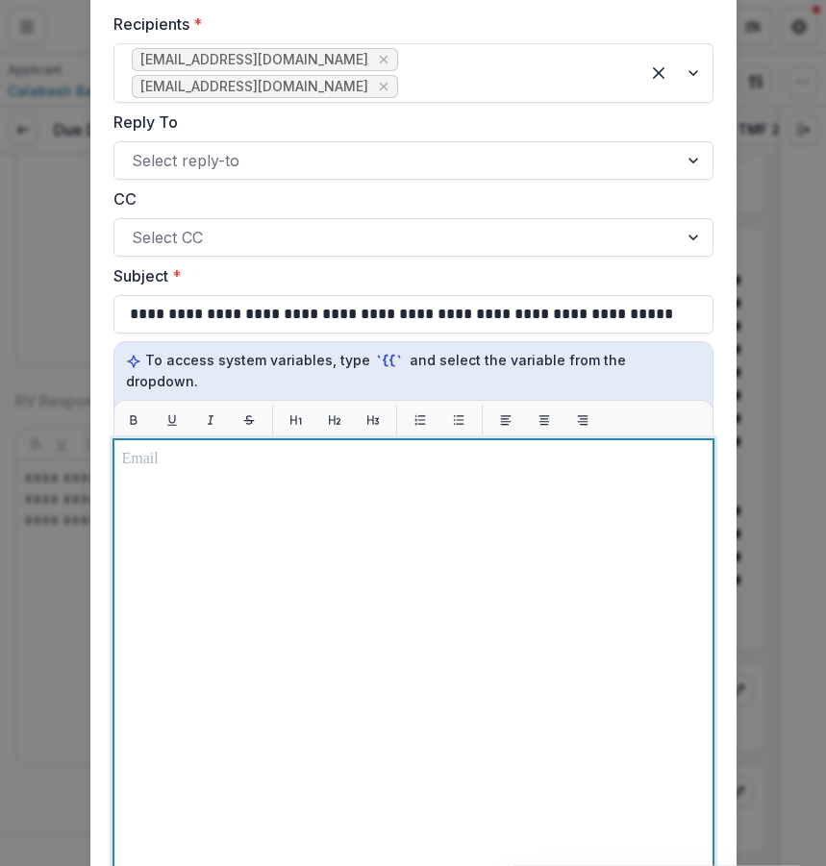
click at [295, 487] on div at bounding box center [413, 679] width 583 height 463
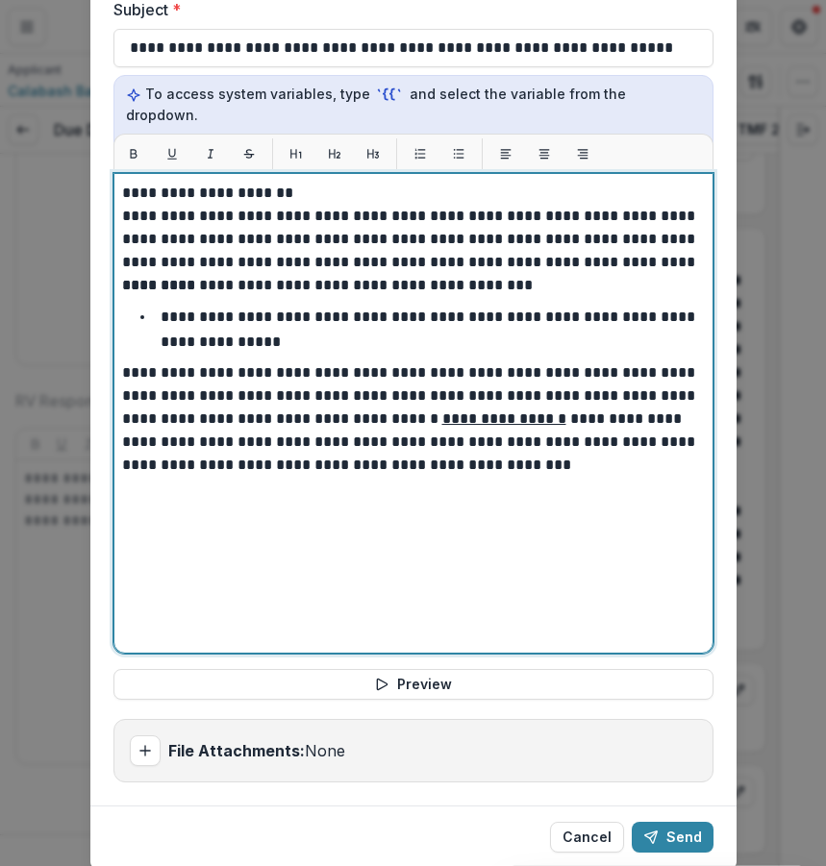
scroll to position [414, 0]
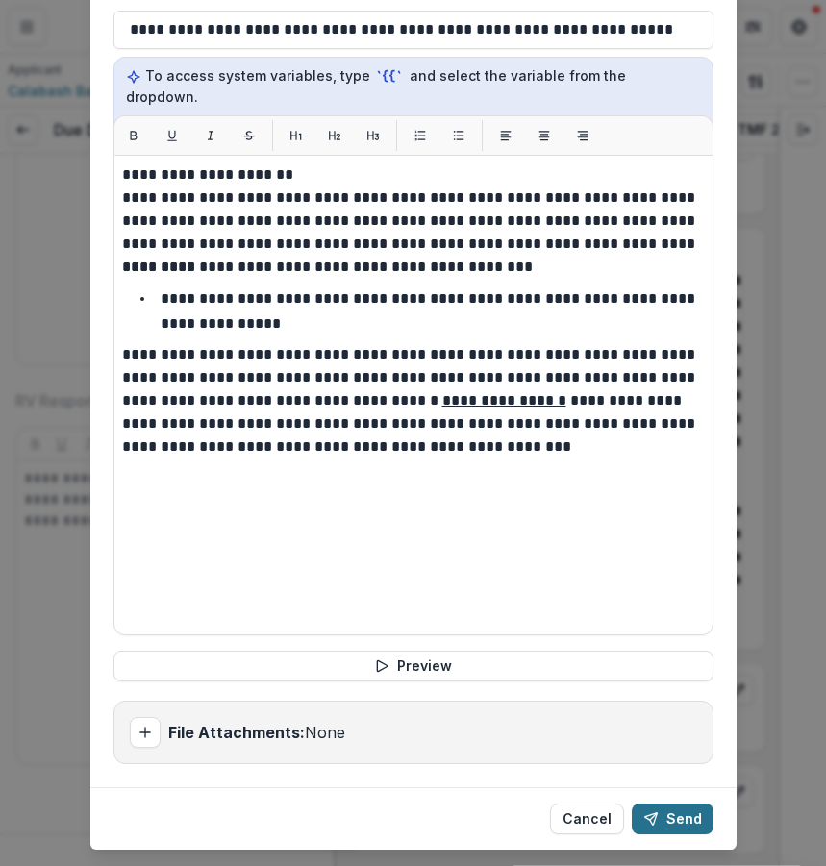
click at [689, 804] on button "Send" at bounding box center [673, 819] width 82 height 31
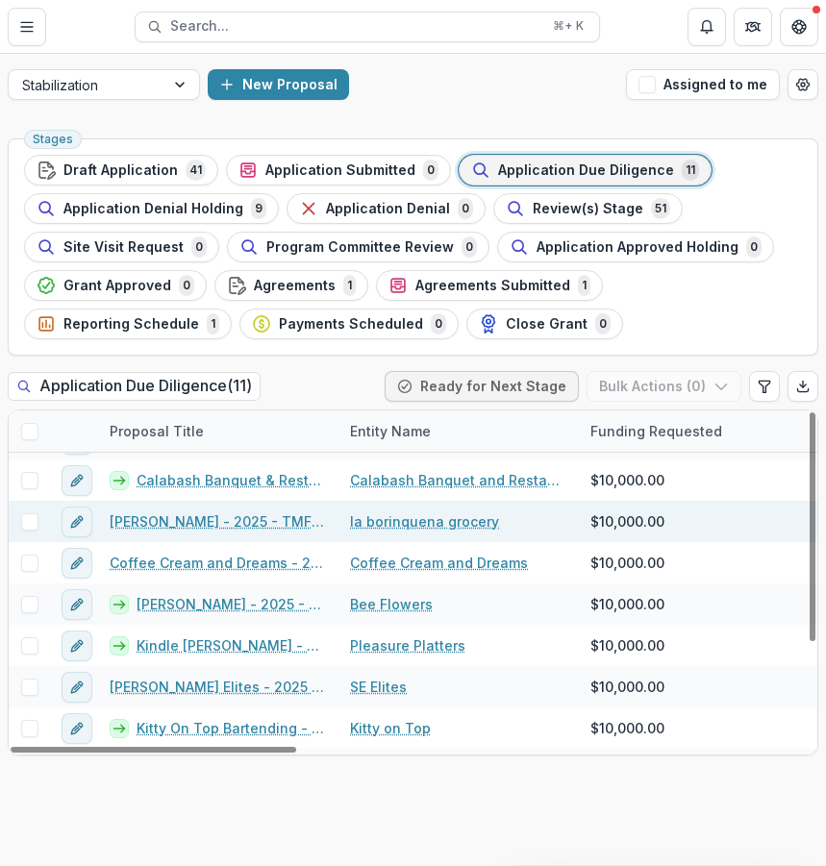
scroll to position [83, 0]
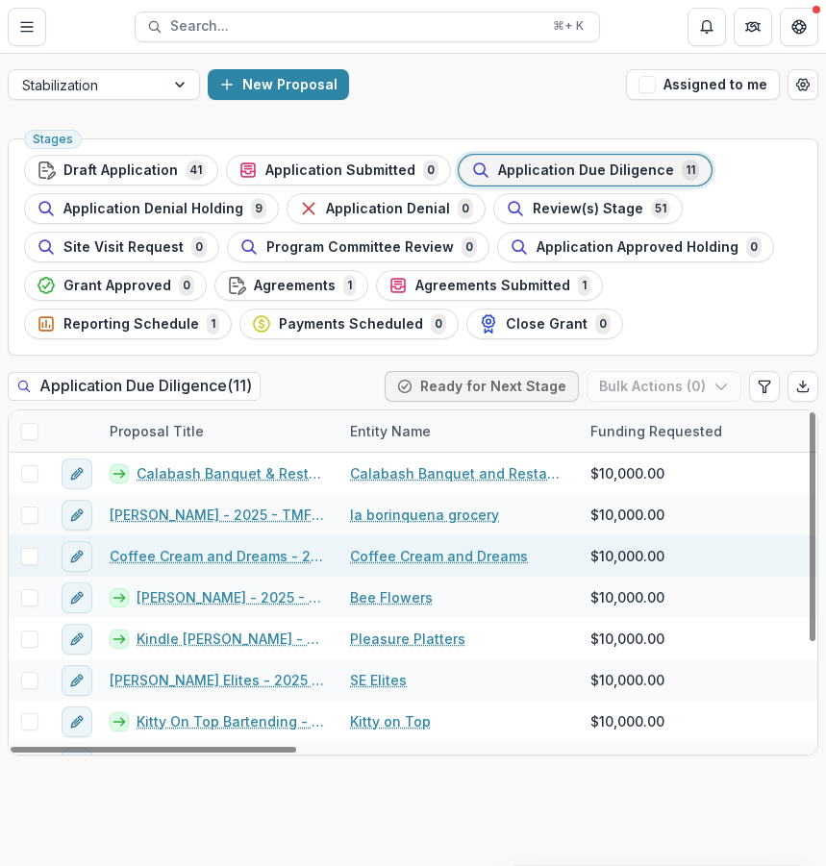
click at [260, 562] on link "Coffee Cream and Dreams - 2025 - TMF 2025 Stabilization Grant Program" at bounding box center [218, 556] width 217 height 20
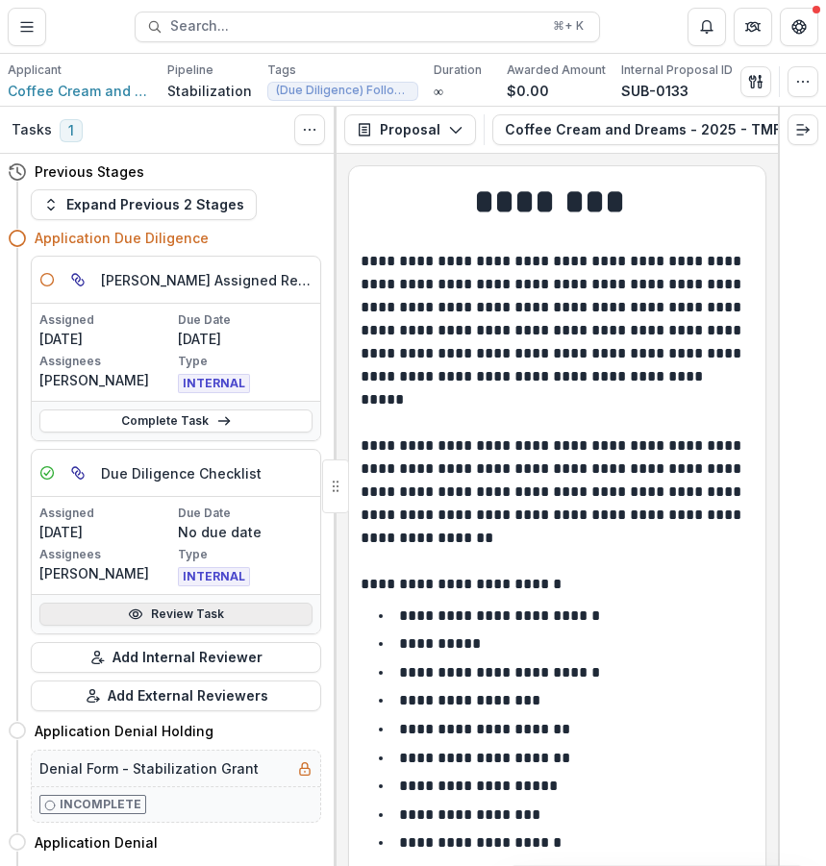
click at [222, 610] on link "Review Task" at bounding box center [175, 614] width 273 height 23
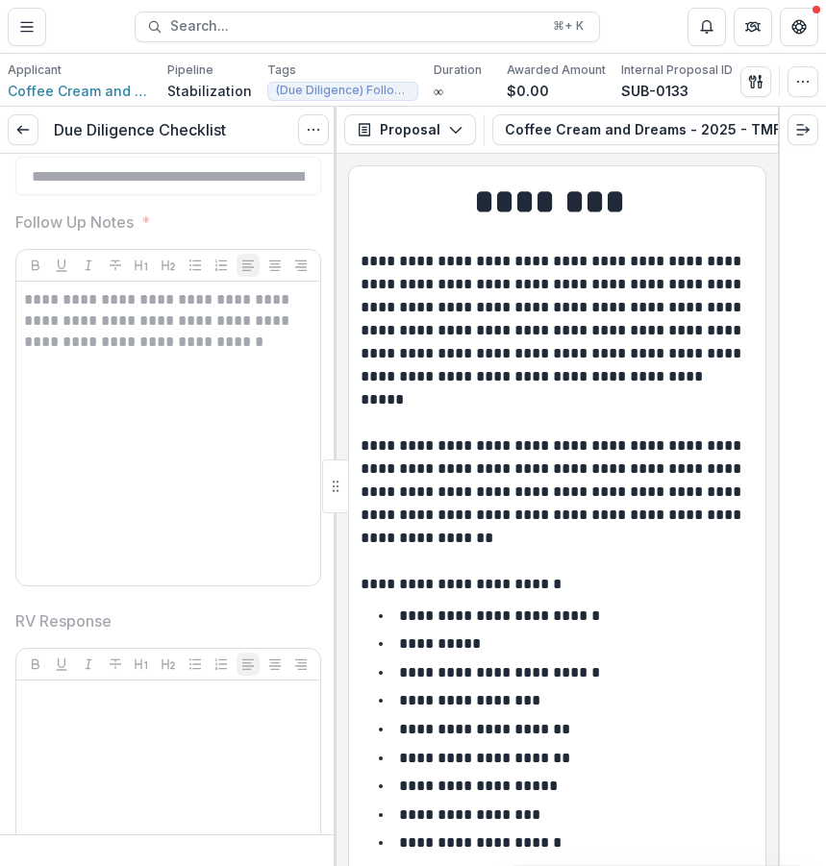
scroll to position [5029, 0]
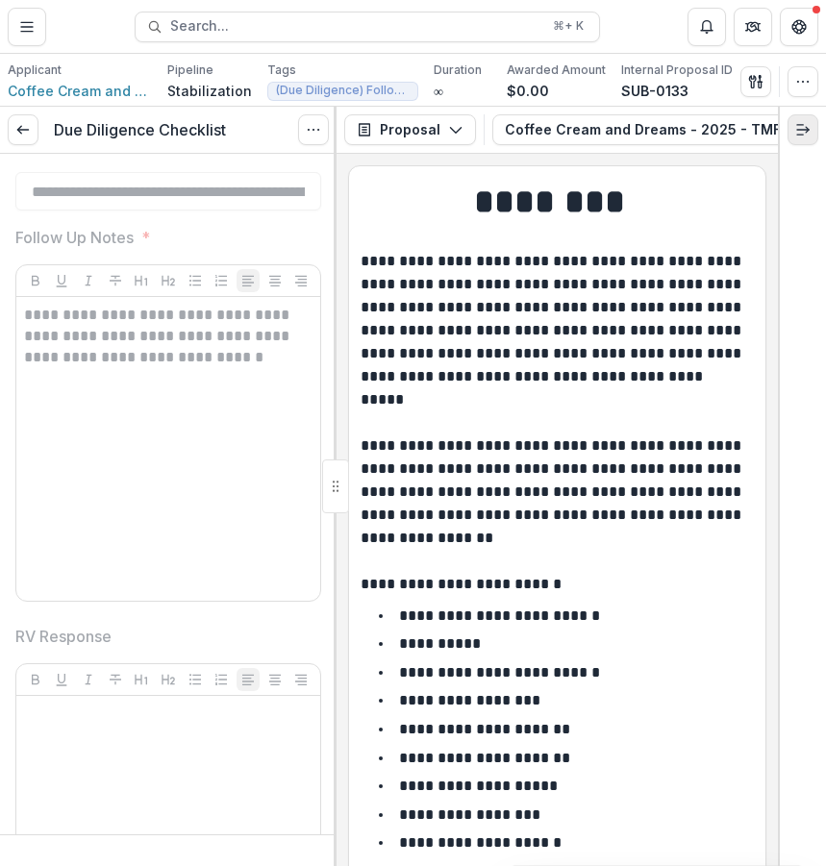
click at [812, 124] on button "Expand right" at bounding box center [802, 129] width 31 height 31
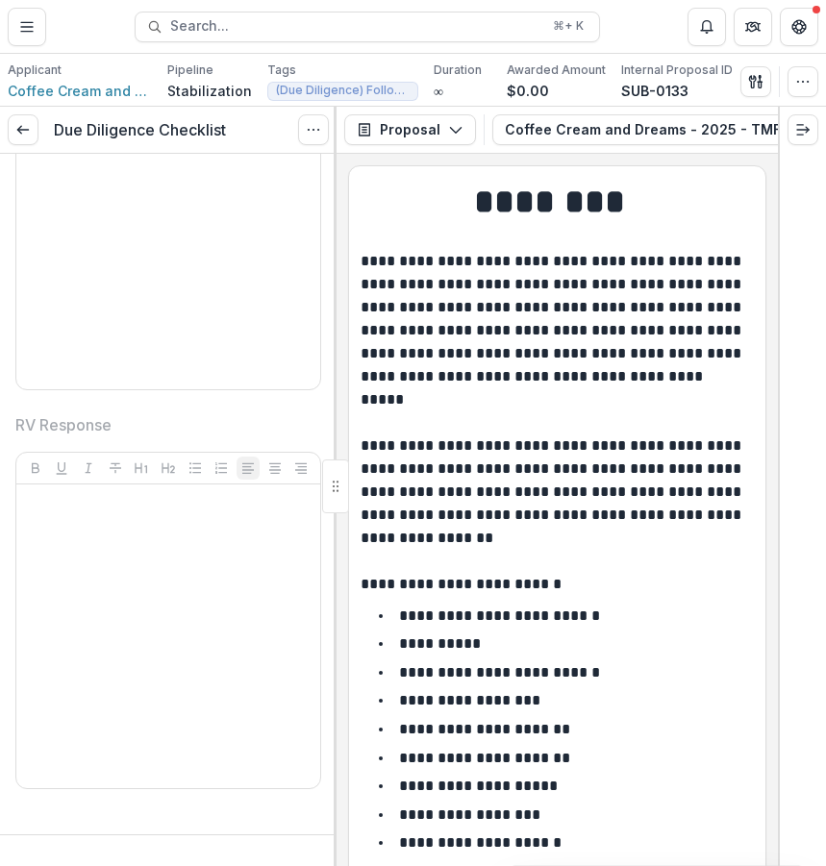
scroll to position [5235, 0]
click at [799, 130] on line "Expand right" at bounding box center [803, 130] width 12 height 0
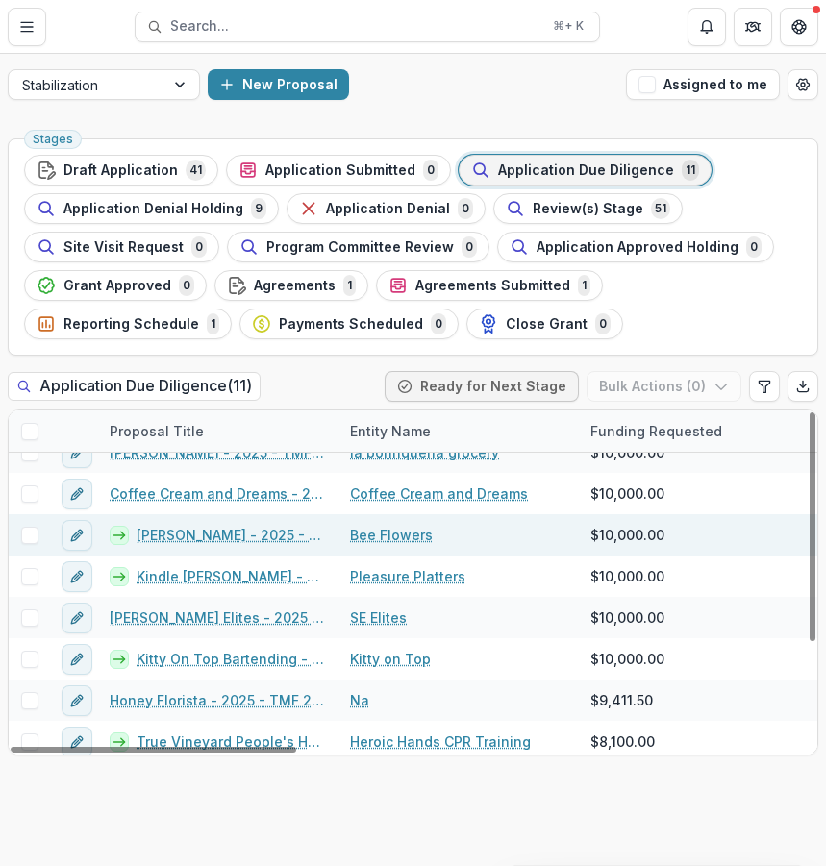
scroll to position [149, 0]
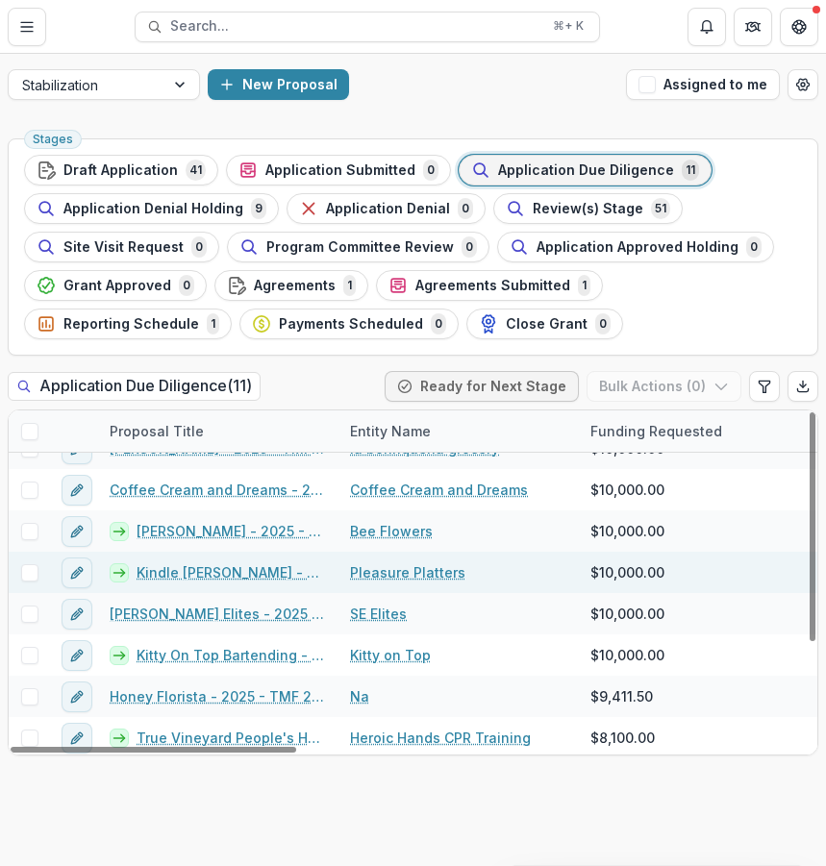
click at [247, 573] on link "Kindle [PERSON_NAME] - 2025 - TMF 2025 Stabilization Grant Program" at bounding box center [232, 572] width 190 height 20
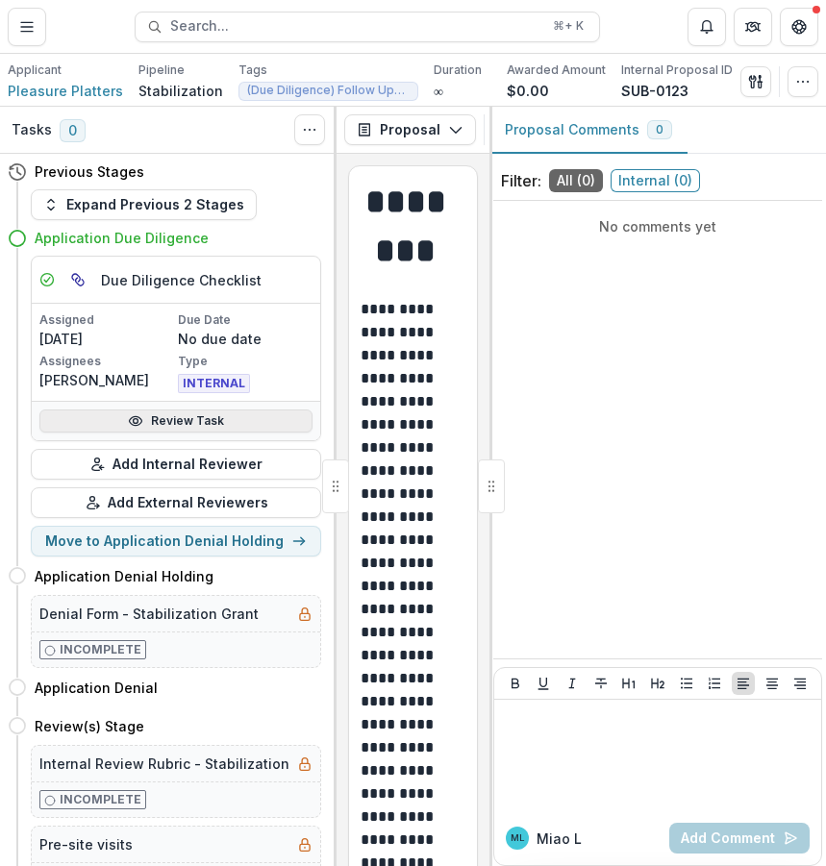
click at [214, 420] on link "Review Task" at bounding box center [175, 421] width 273 height 23
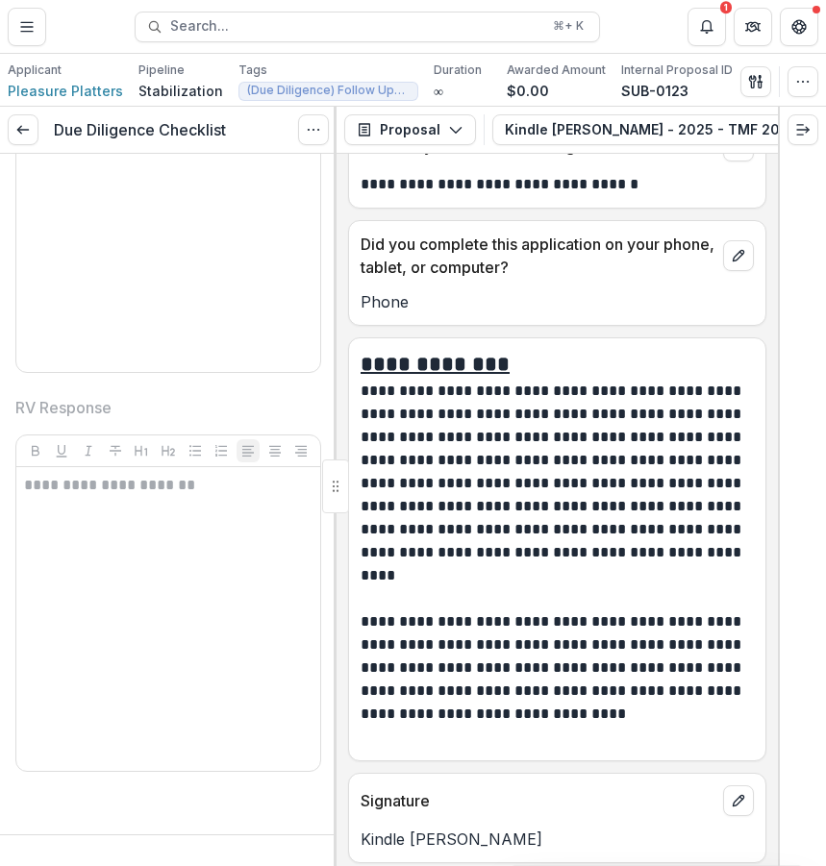
scroll to position [13912, 0]
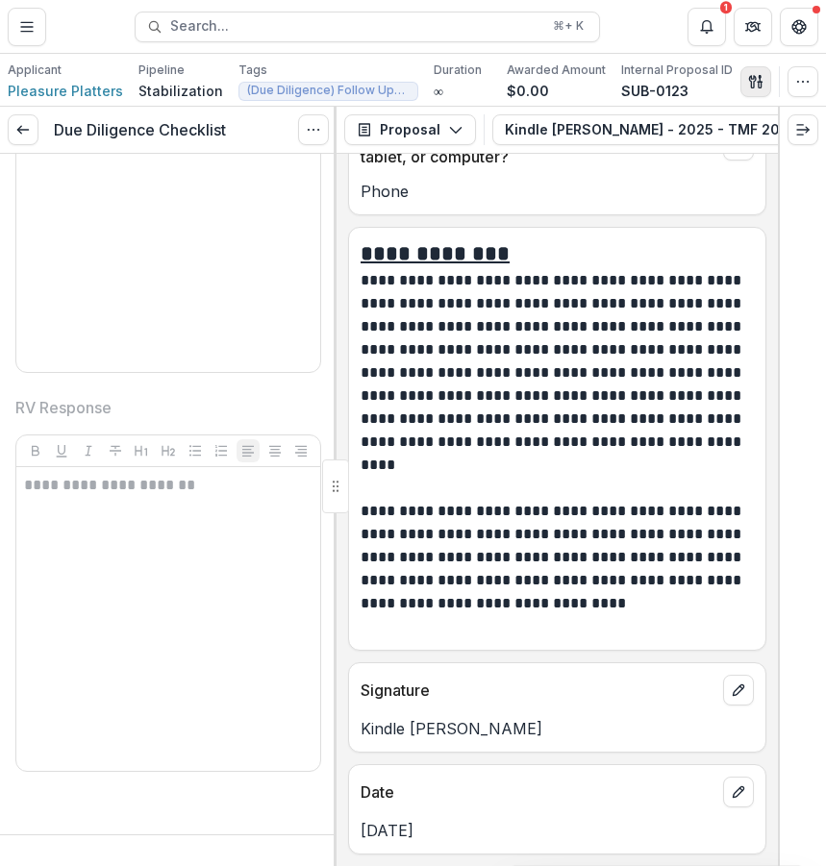
click at [757, 87] on icon "button" at bounding box center [755, 81] width 15 height 15
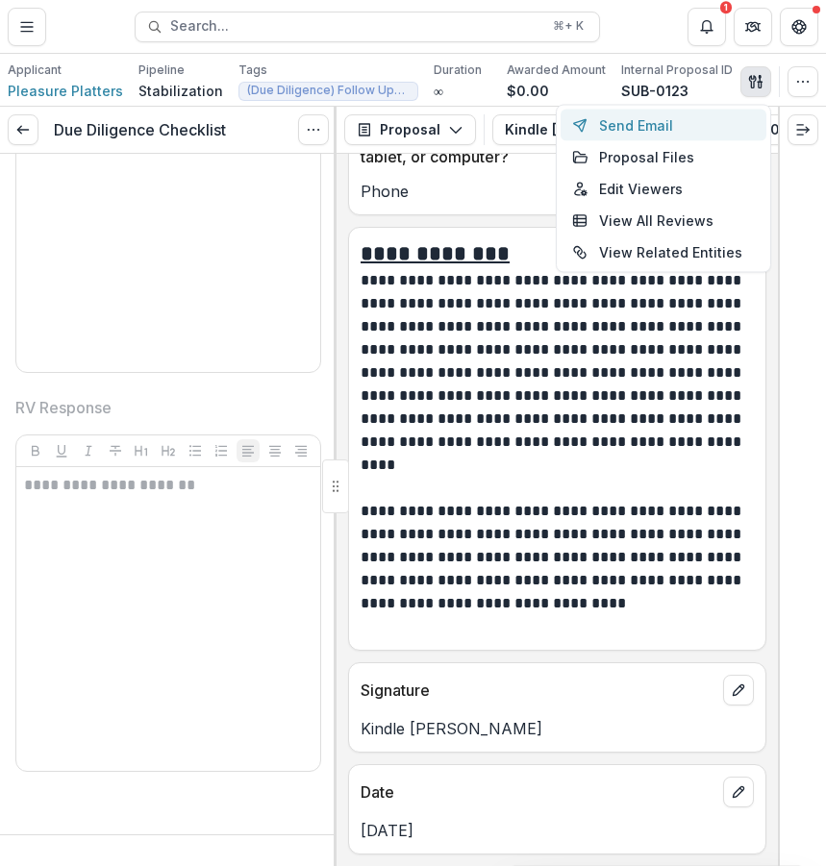
click at [724, 128] on button "Send Email" at bounding box center [664, 126] width 206 height 32
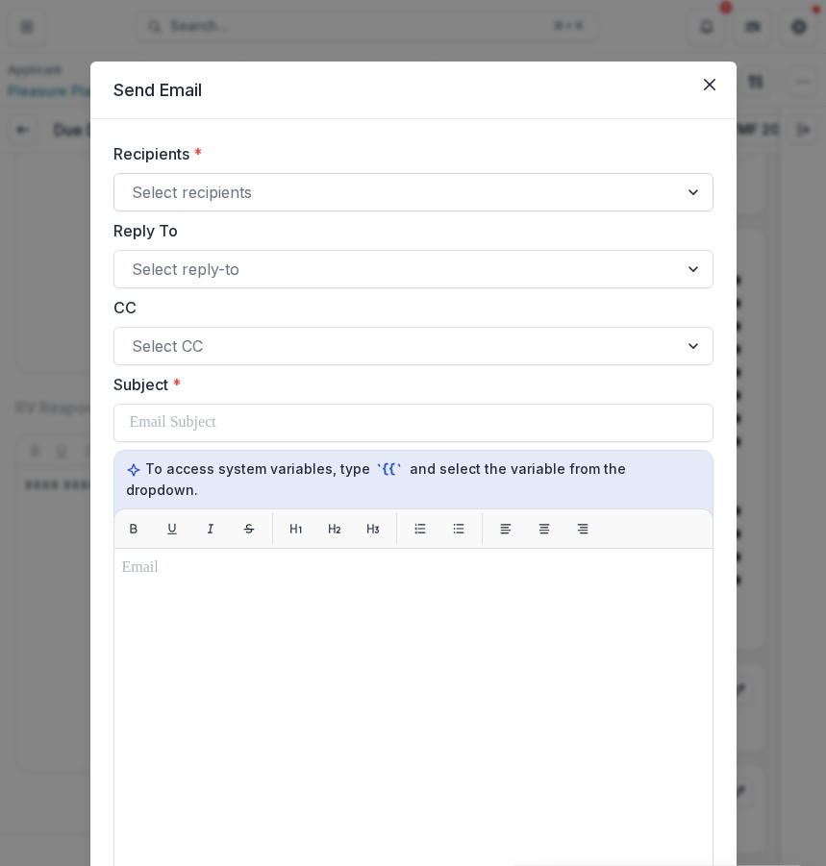
click at [556, 207] on div "Select recipients" at bounding box center [395, 192] width 563 height 31
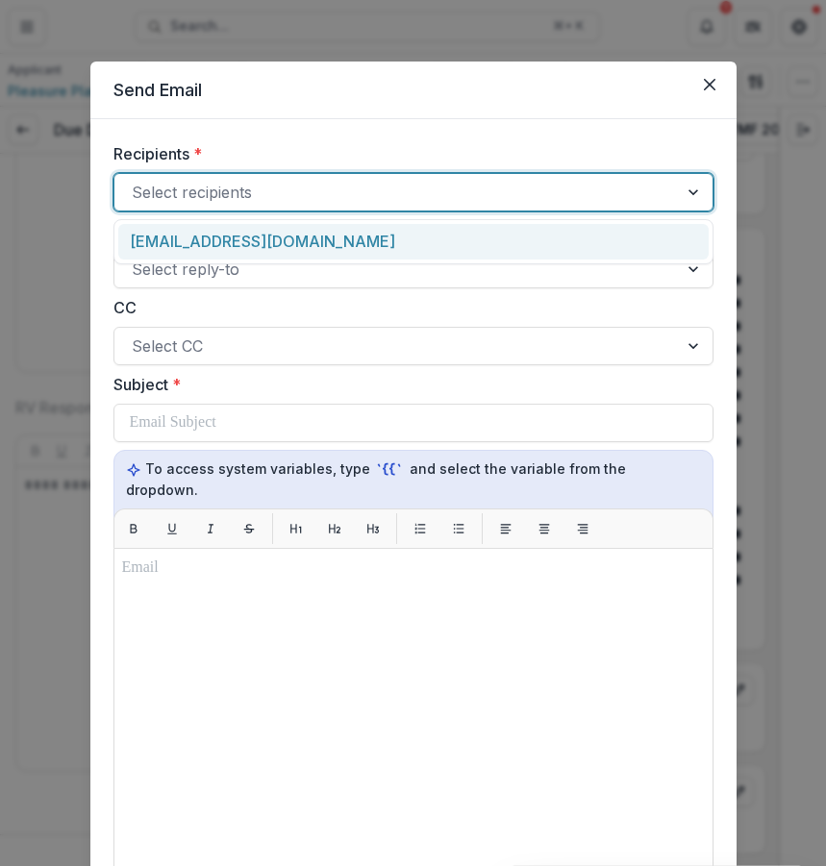
click at [552, 257] on div "nonispatois@gmail.com" at bounding box center [413, 242] width 590 height 36
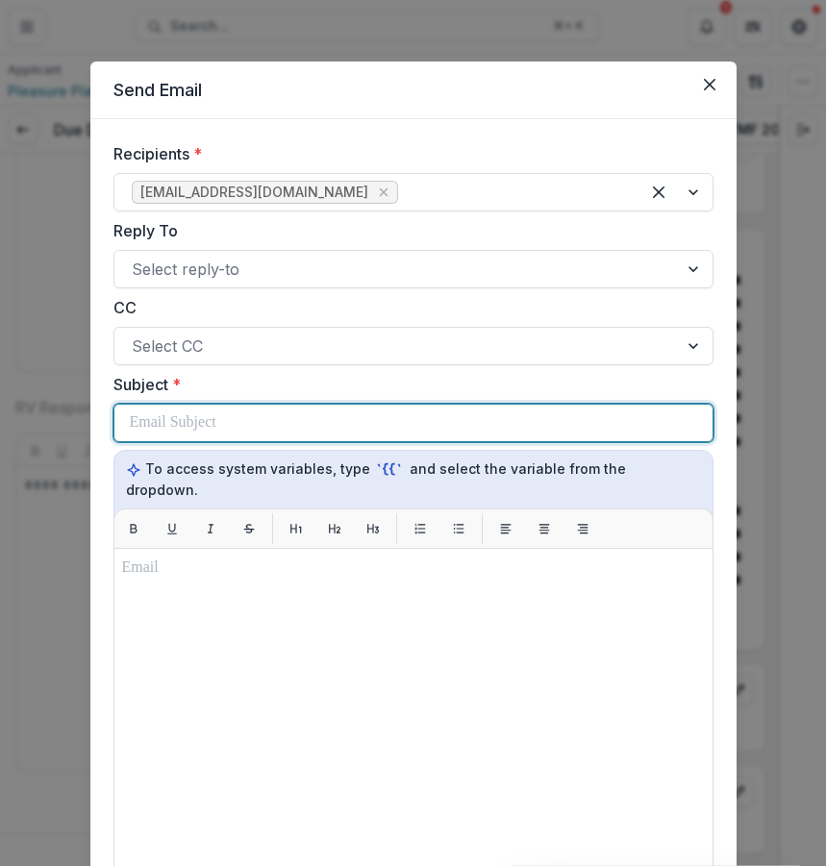
click at [475, 421] on div at bounding box center [413, 423] width 567 height 37
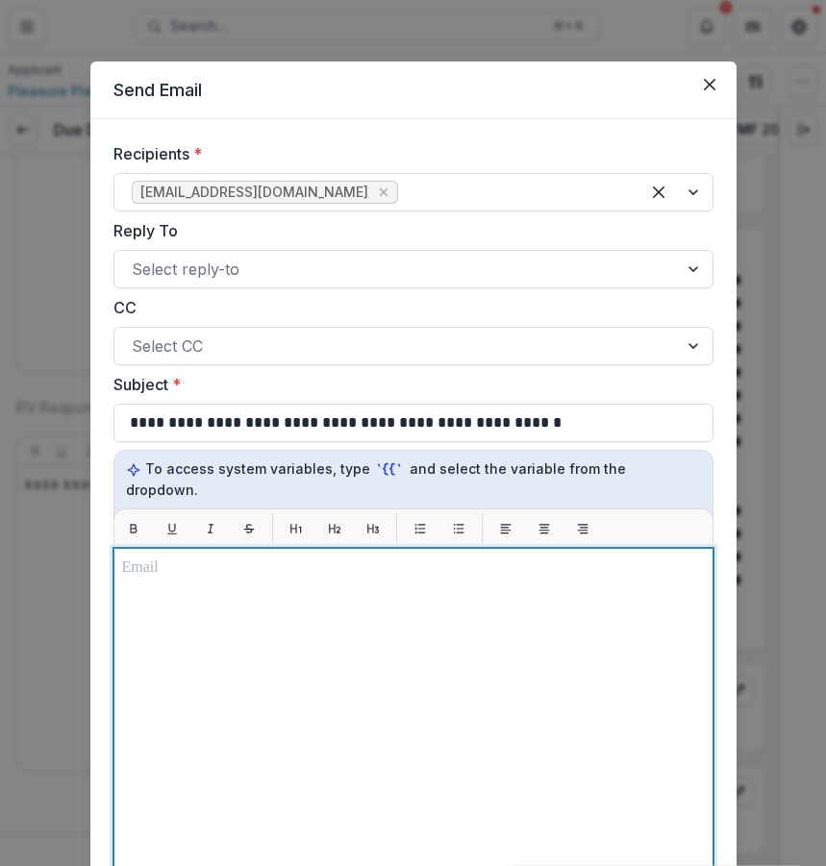
click at [504, 695] on div at bounding box center [413, 788] width 583 height 463
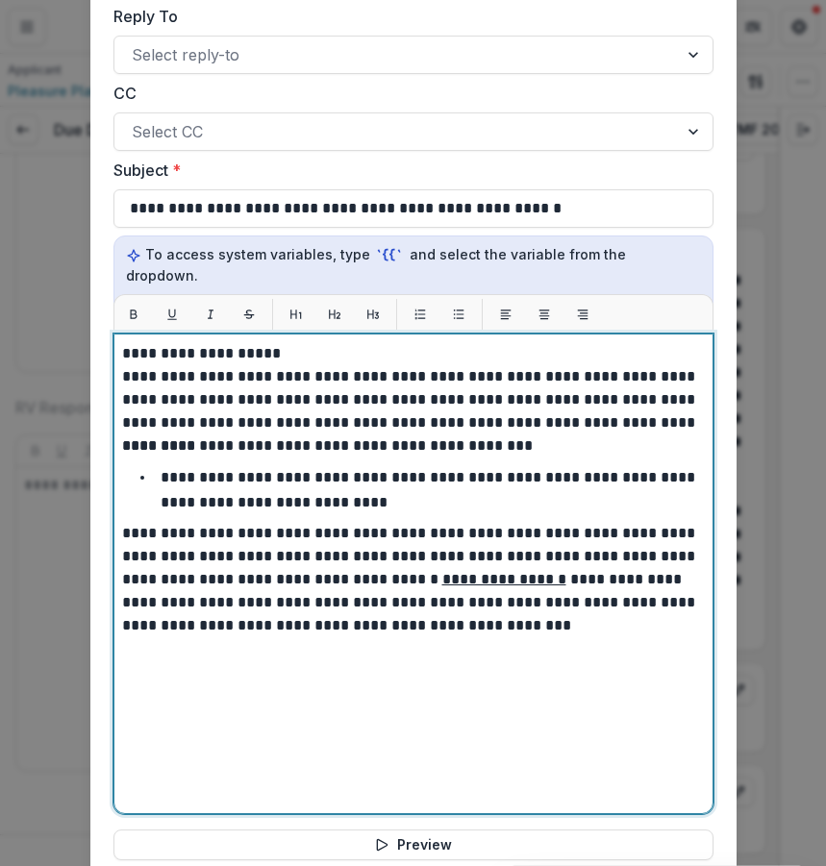
scroll to position [417, 0]
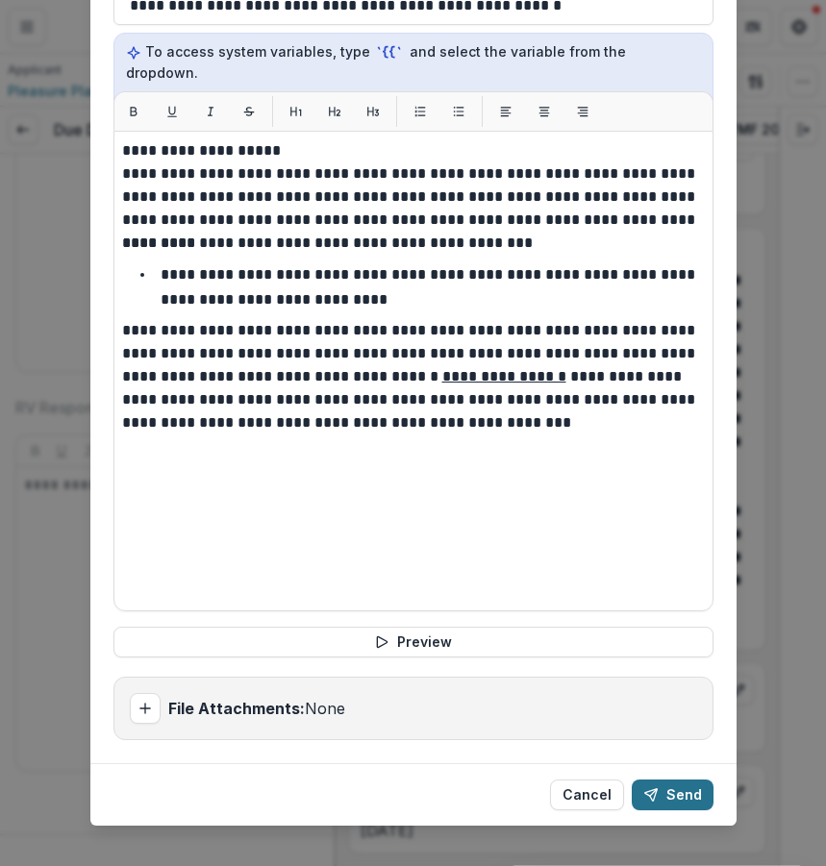
click at [673, 780] on button "Send" at bounding box center [673, 795] width 82 height 31
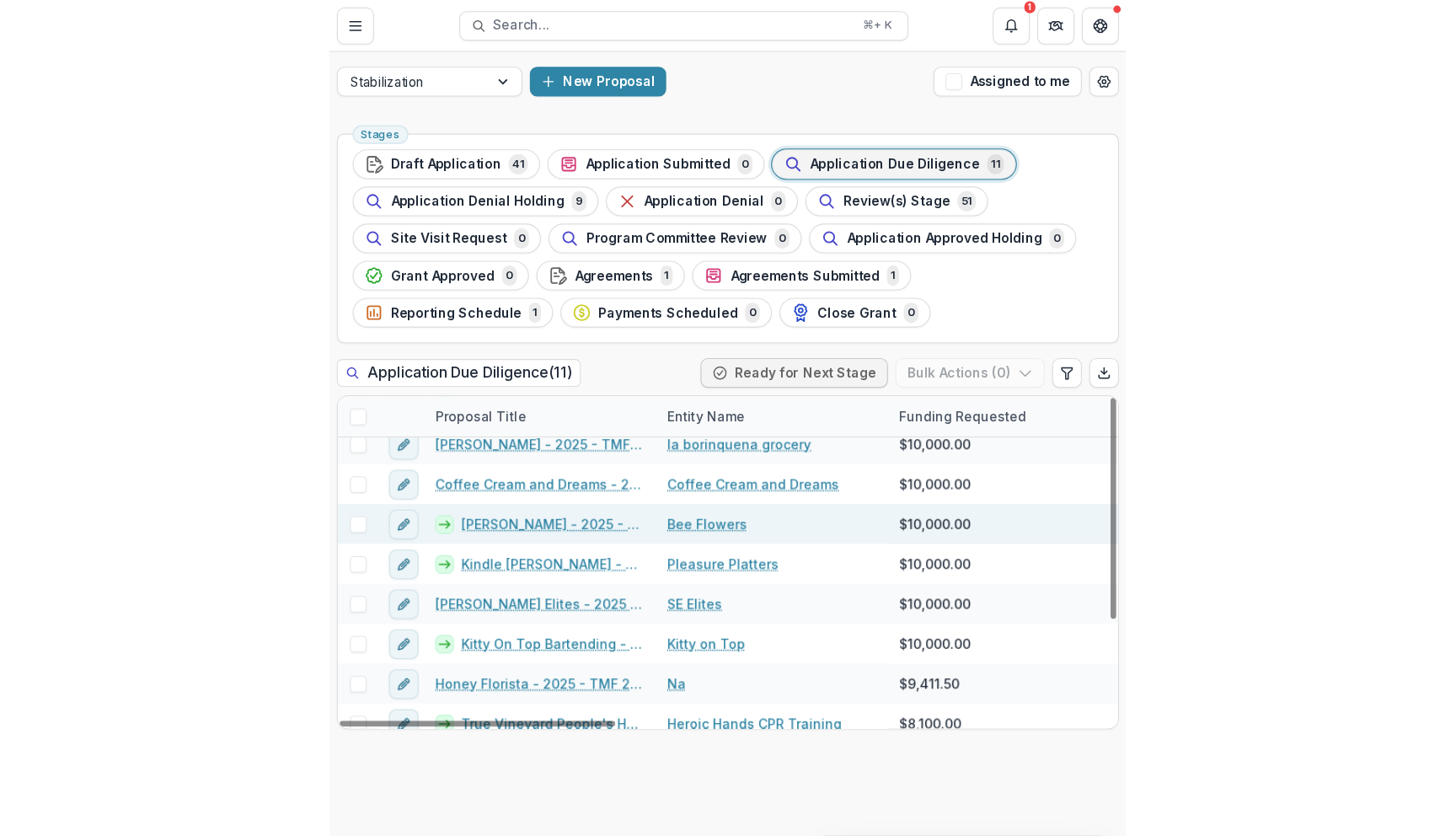
scroll to position [134, 0]
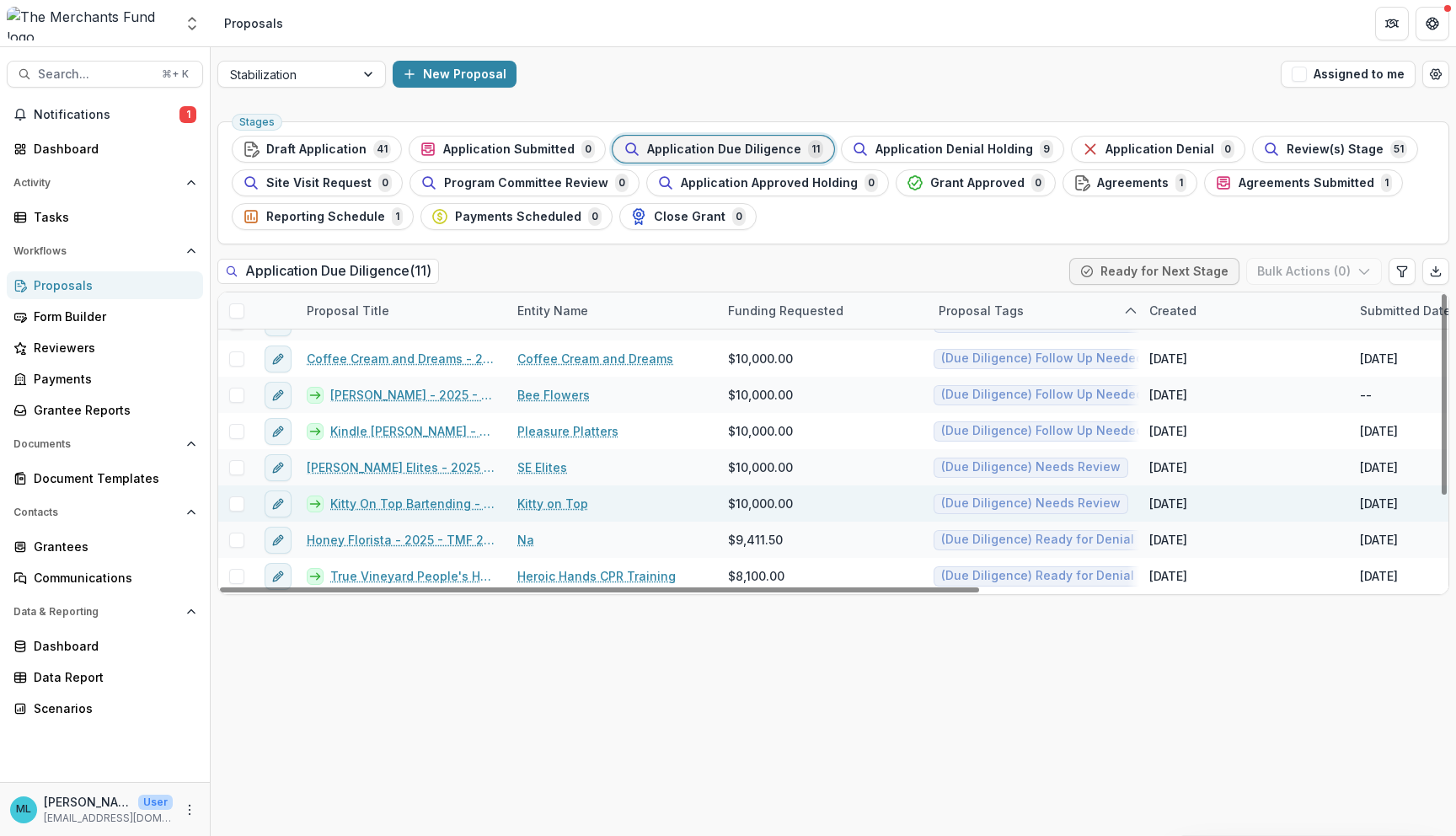
click at [561, 506] on link "Kitty on Top" at bounding box center [552, 503] width 71 height 18
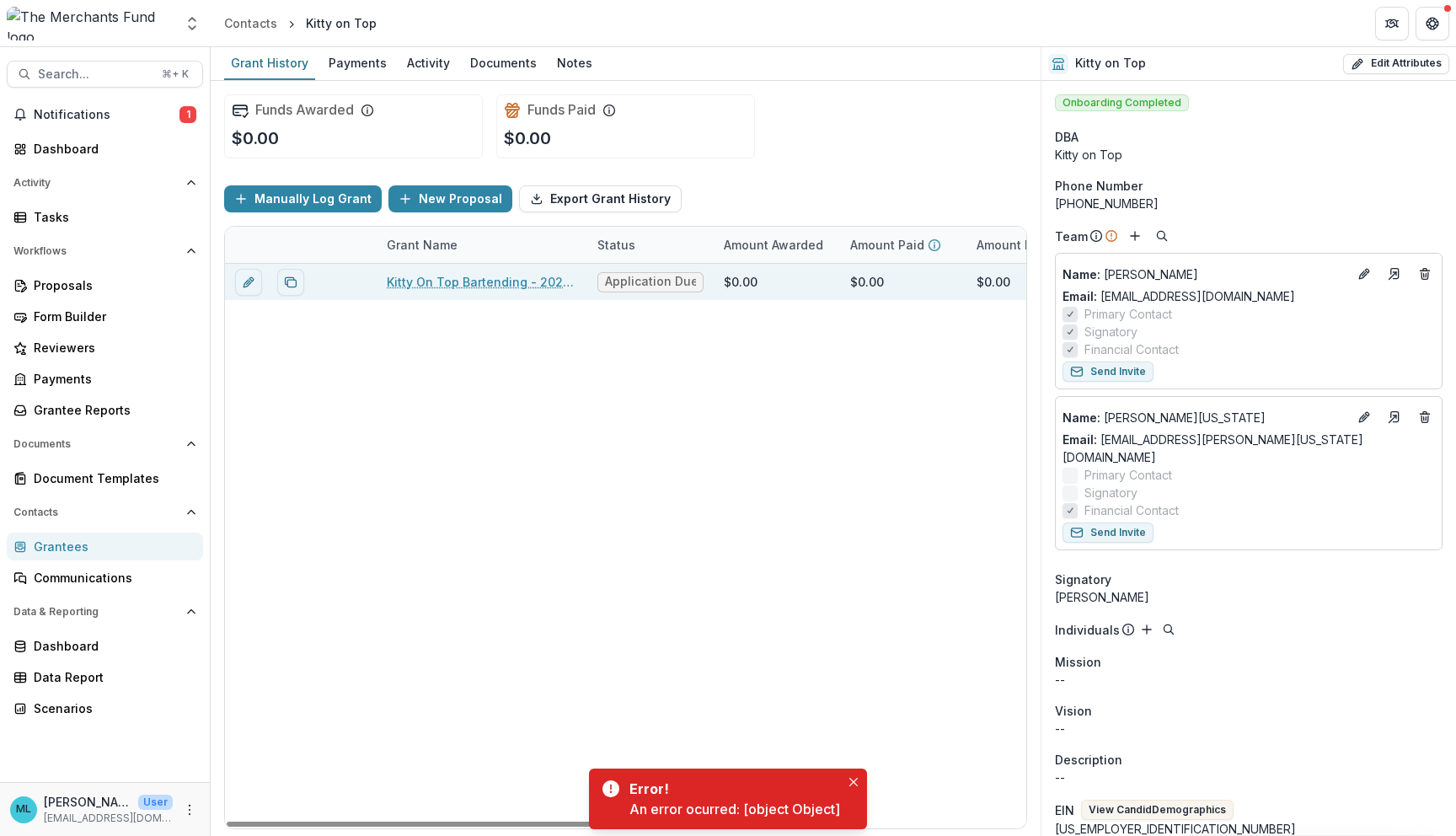
click at [472, 284] on link "Kitty On Top Bartending - 2025 - TMF 2025 Stabilization Grant Program" at bounding box center [481, 282] width 190 height 18
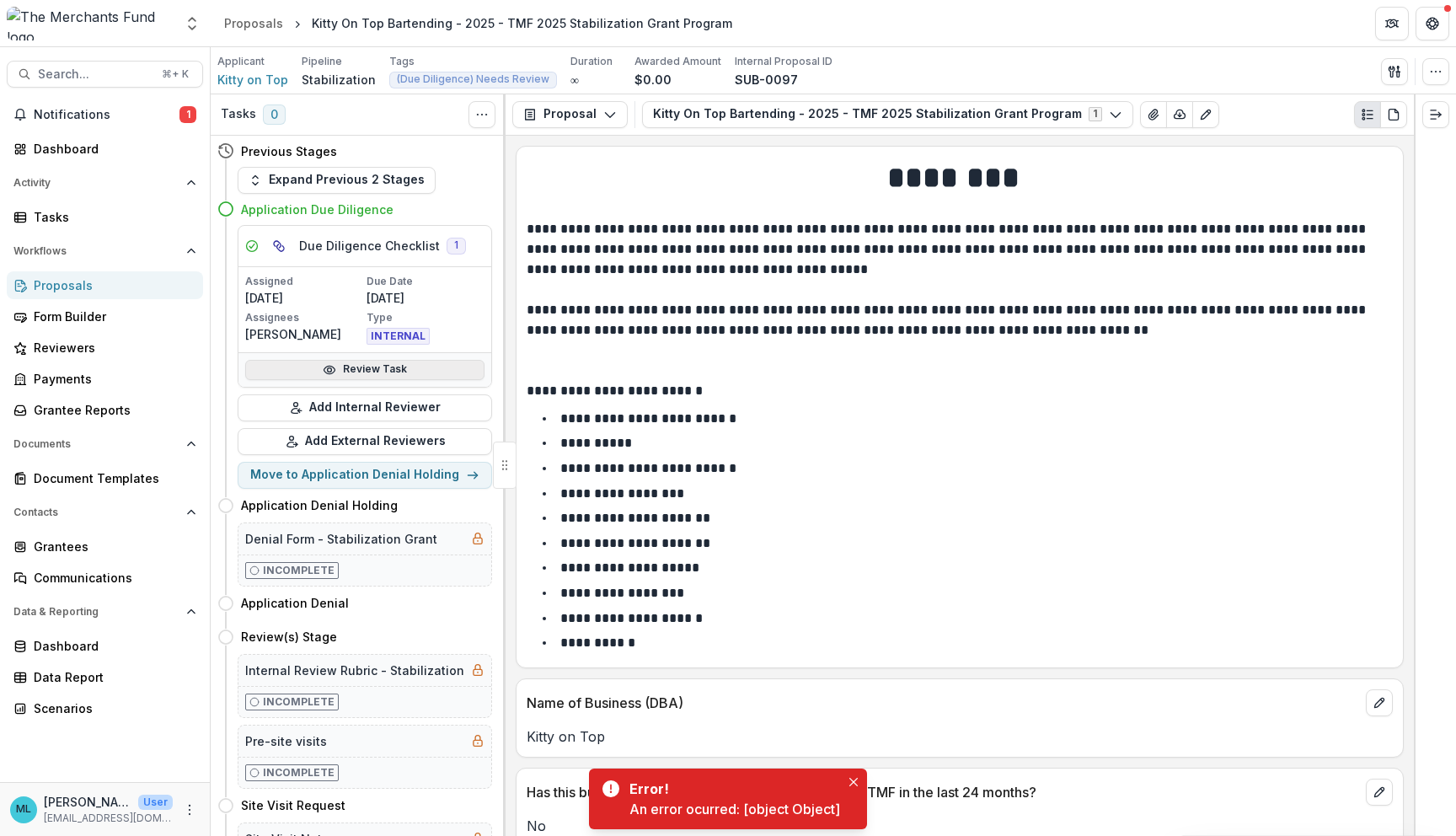
click at [458, 372] on link "Review Task" at bounding box center [365, 370] width 239 height 20
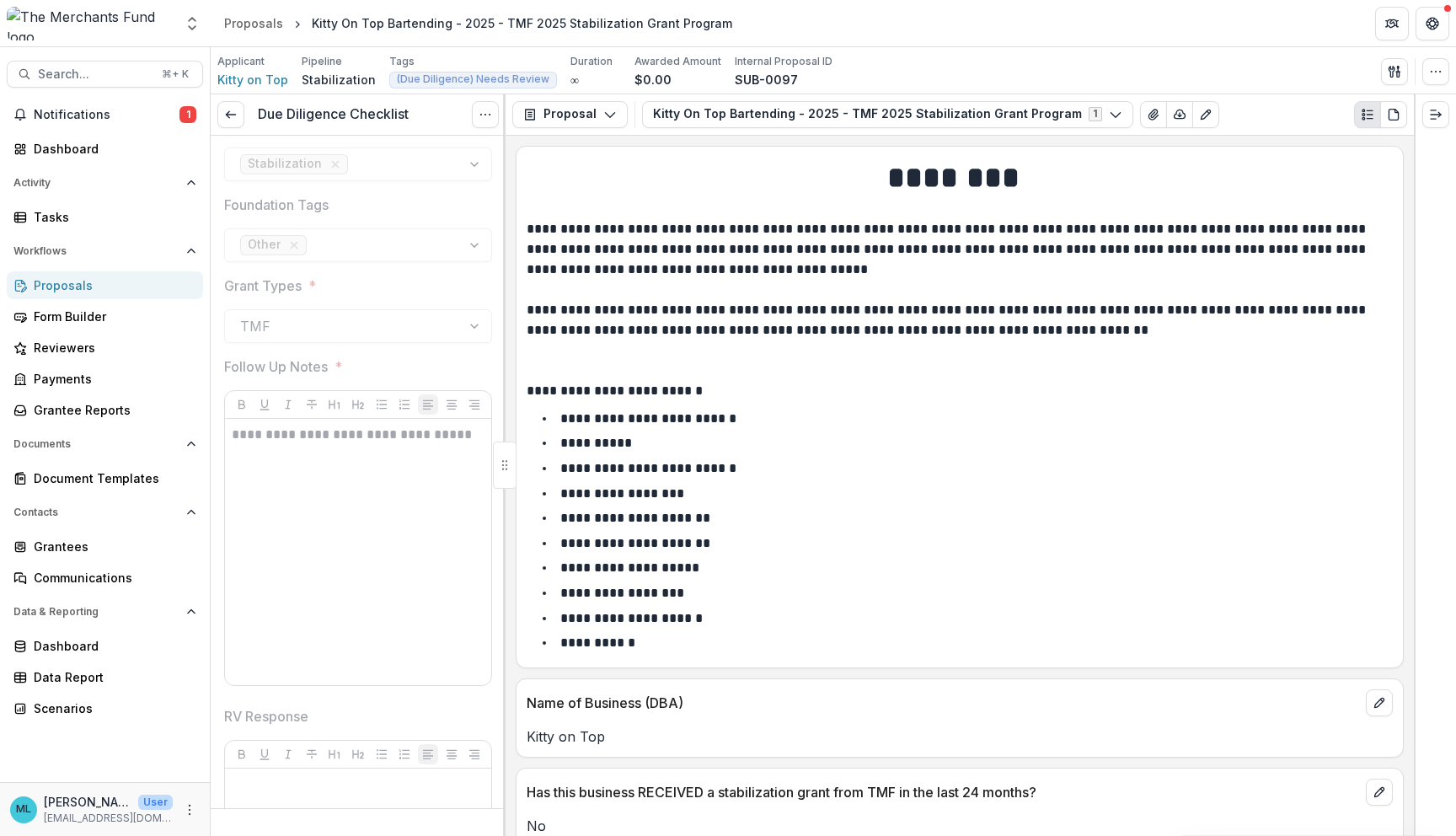
scroll to position [3649, 0]
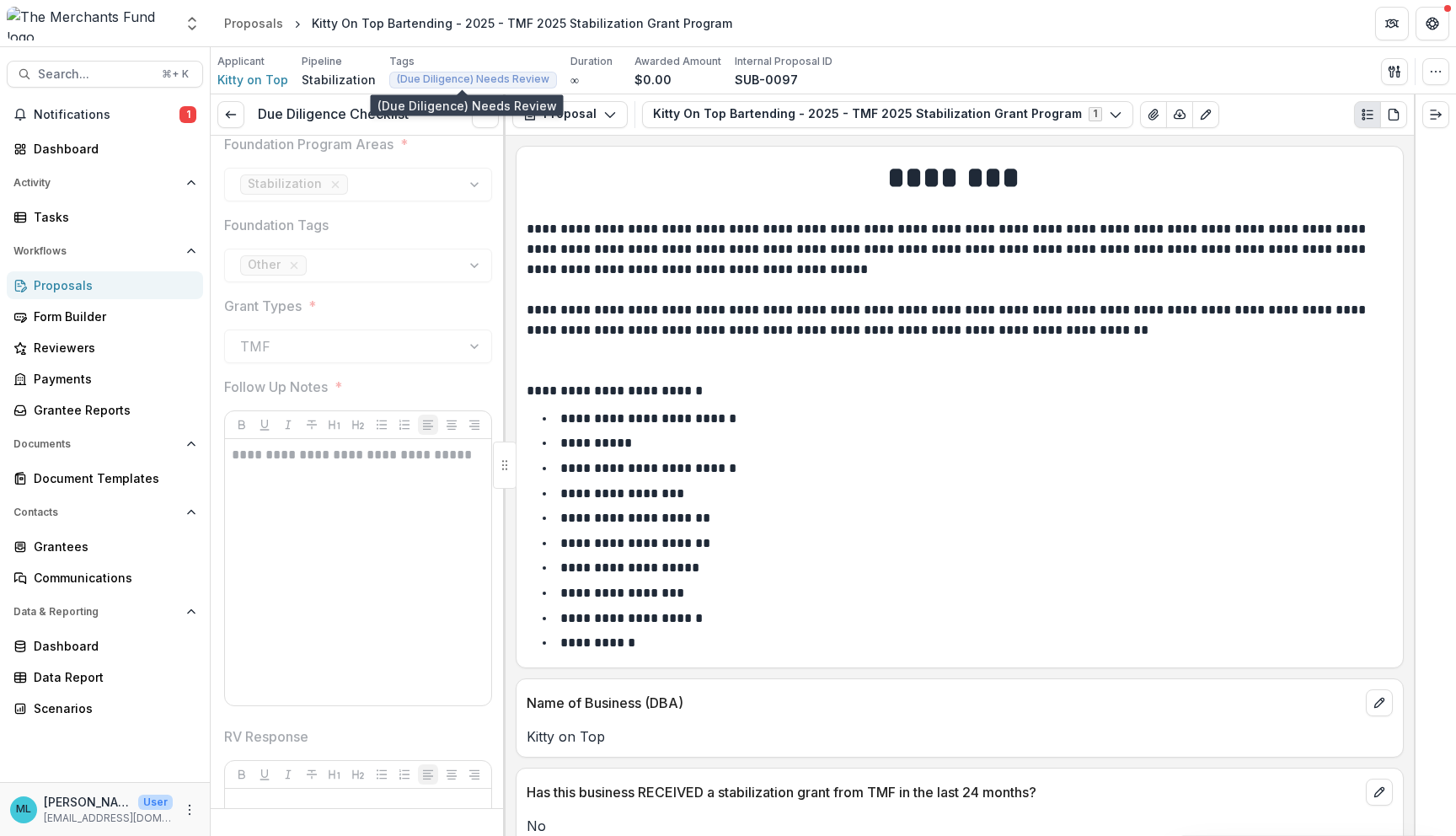
click at [494, 82] on span "(Due Diligence) Needs Review" at bounding box center [473, 79] width 153 height 11
click at [396, 62] on p "Tags" at bounding box center [401, 61] width 25 height 15
click at [427, 75] on span "(Due Diligence) Needs Review" at bounding box center [473, 79] width 153 height 11
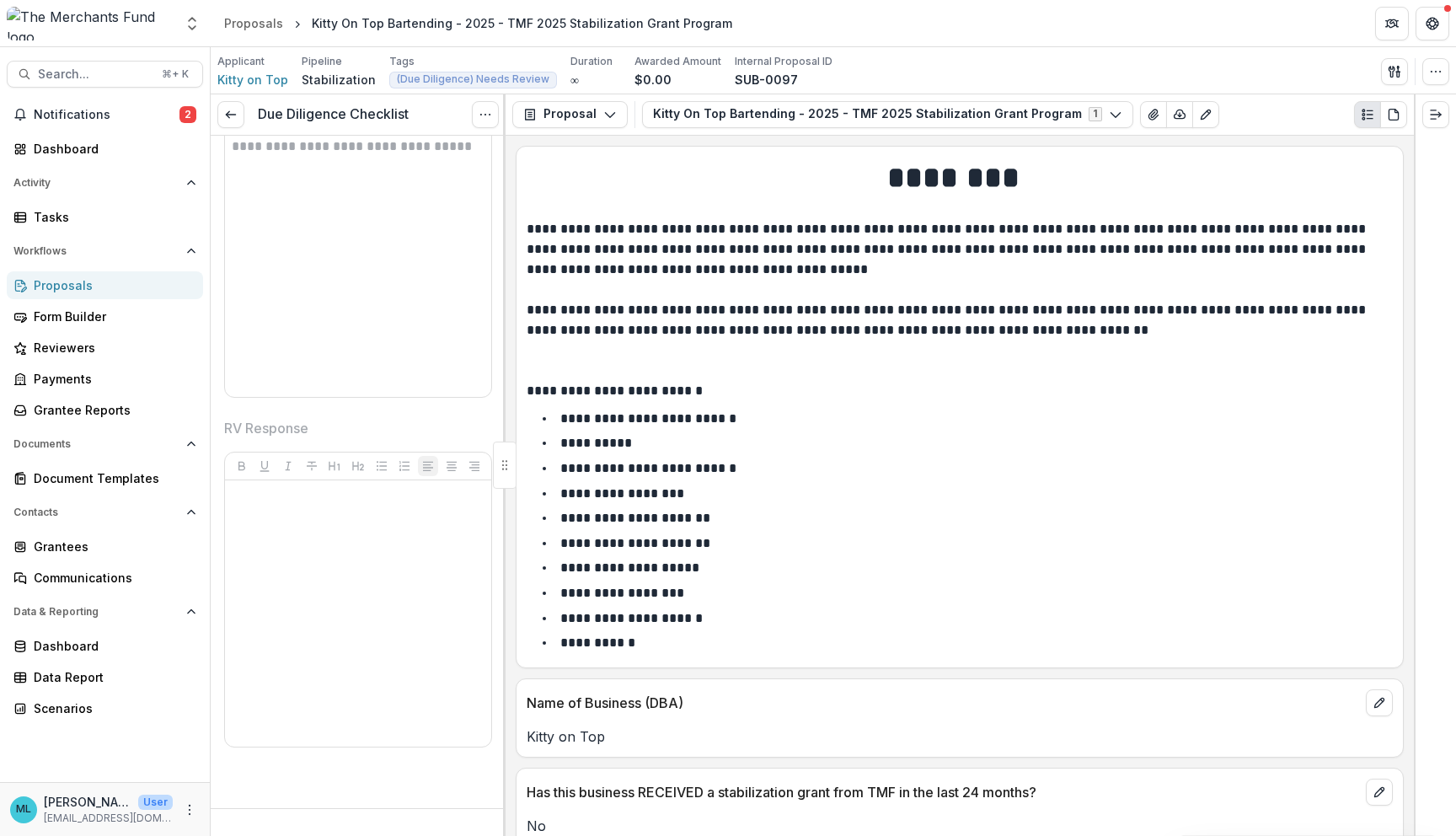
scroll to position [4002, 0]
click at [1432, 72] on circle "button" at bounding box center [1431, 71] width 1 height 1
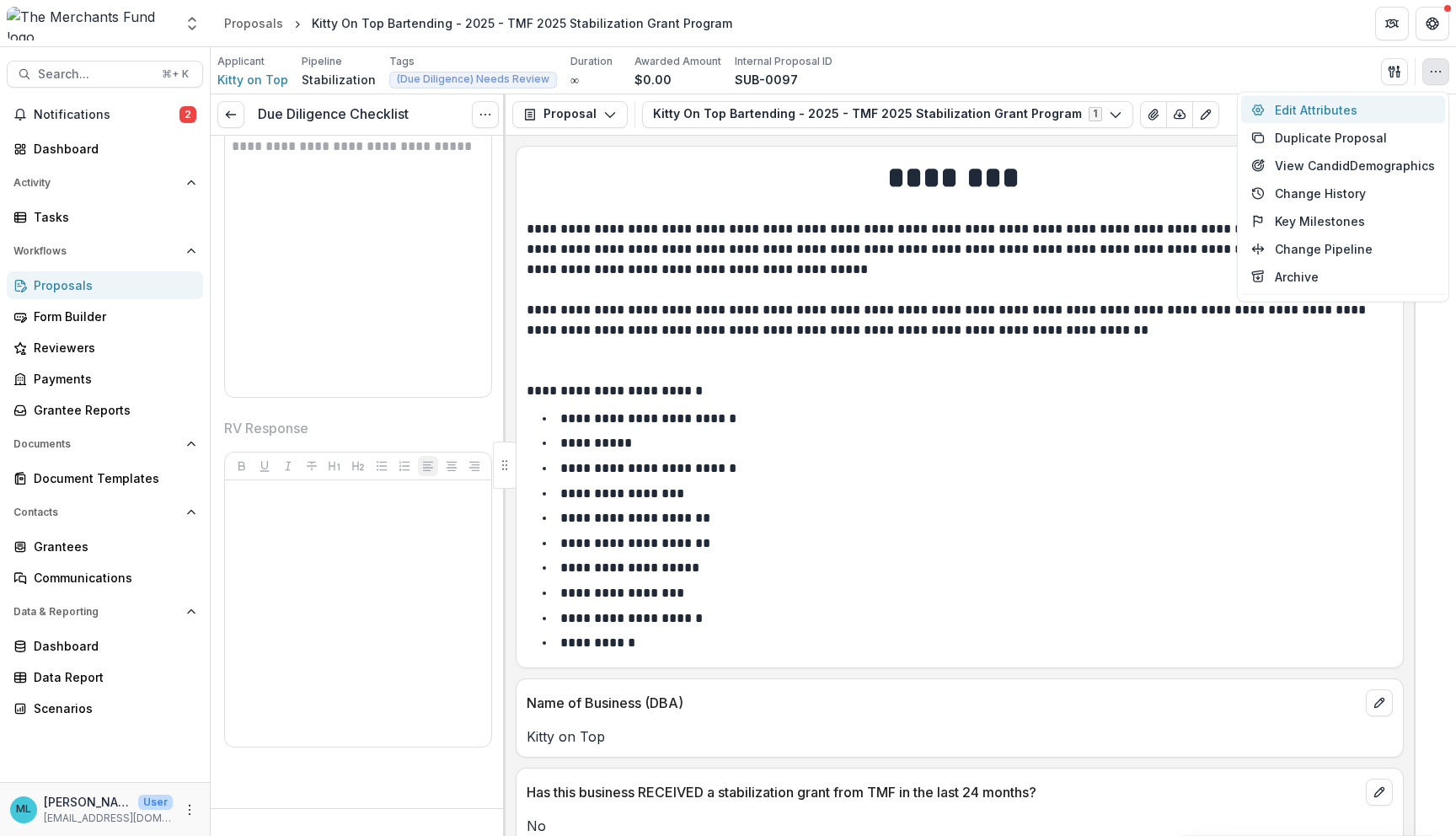
click at [1358, 104] on button "Edit Attributes" at bounding box center [1343, 110] width 204 height 28
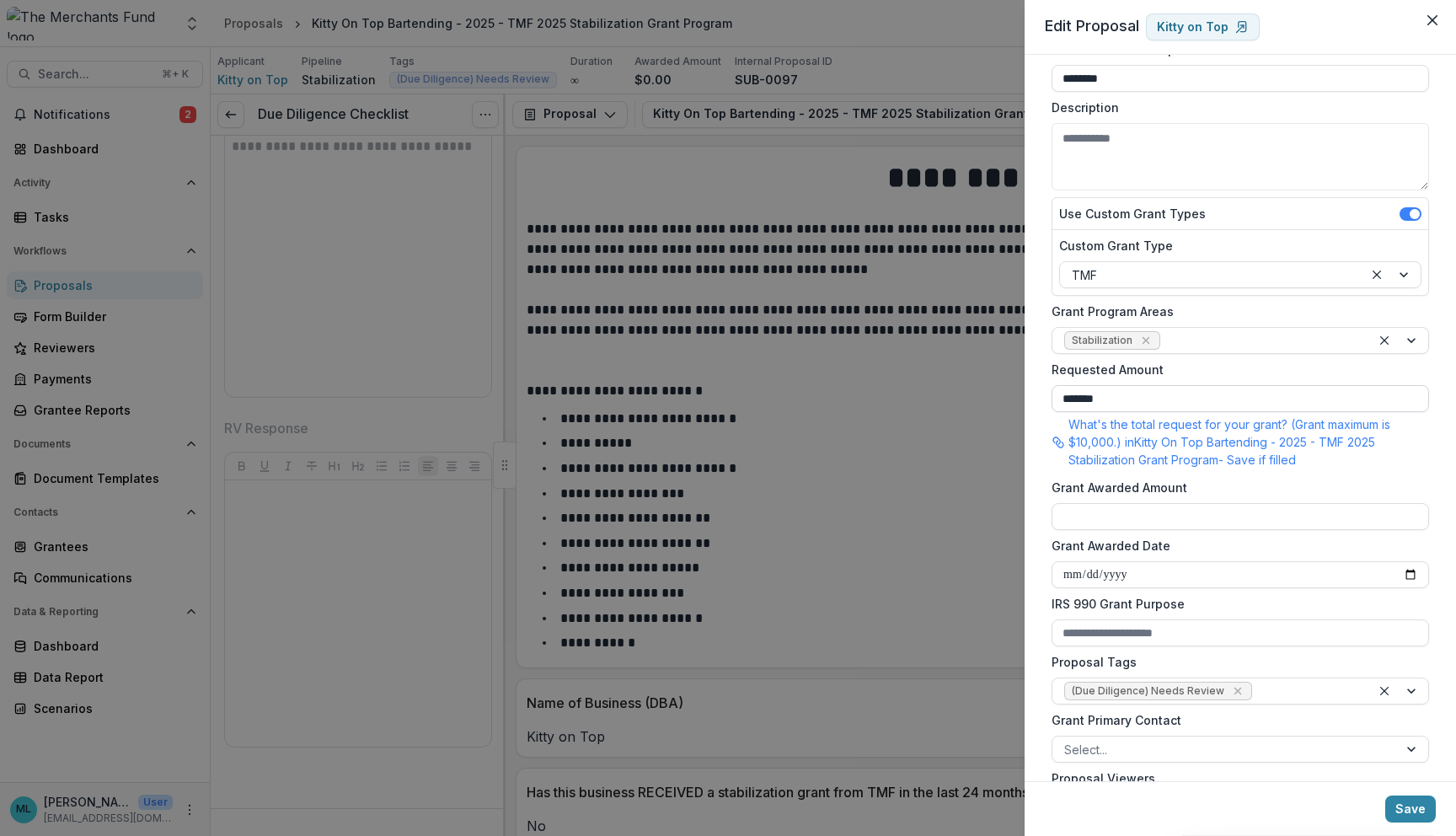
scroll to position [470, 0]
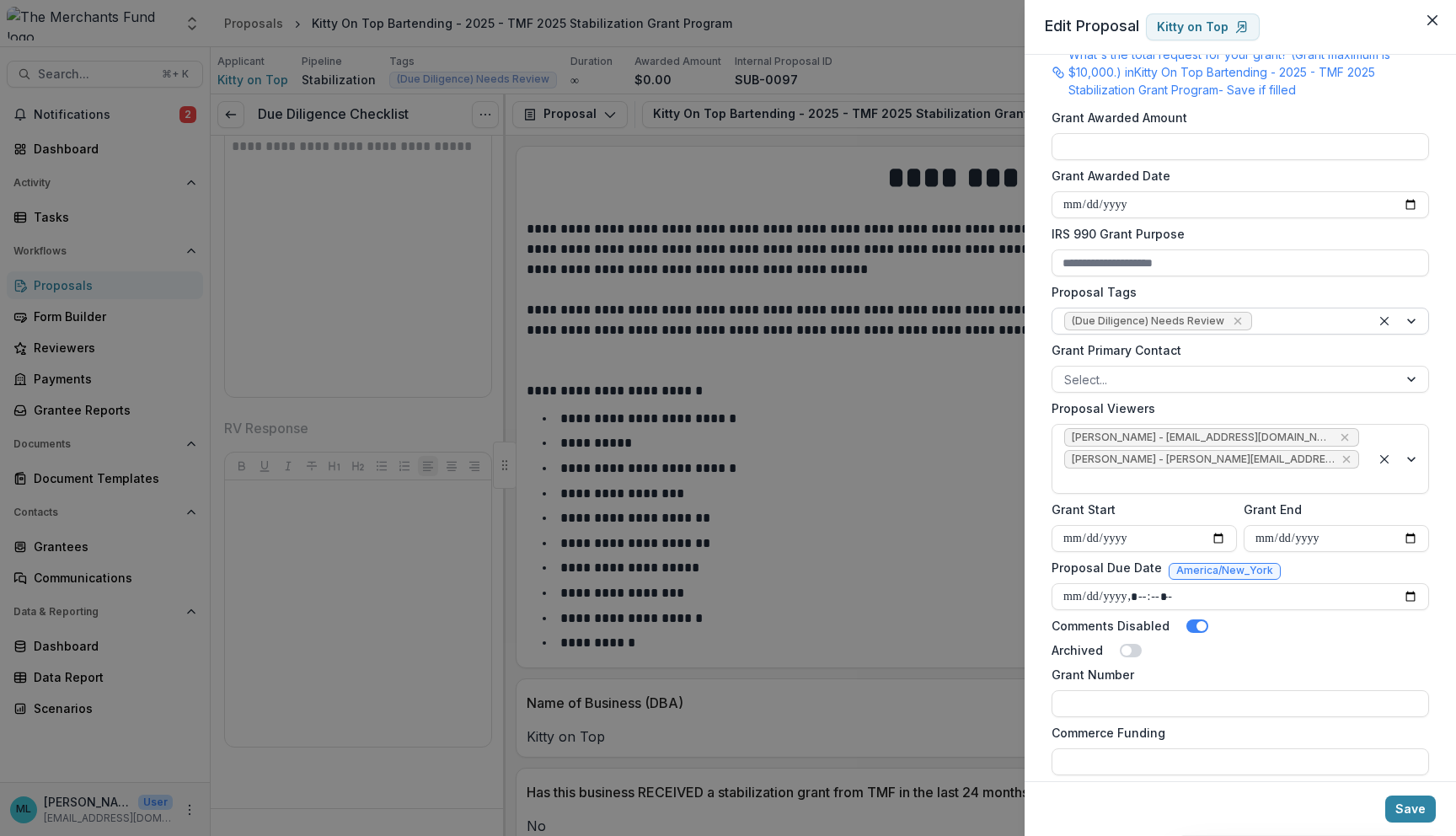
click at [1277, 322] on div at bounding box center [1308, 322] width 103 height 21
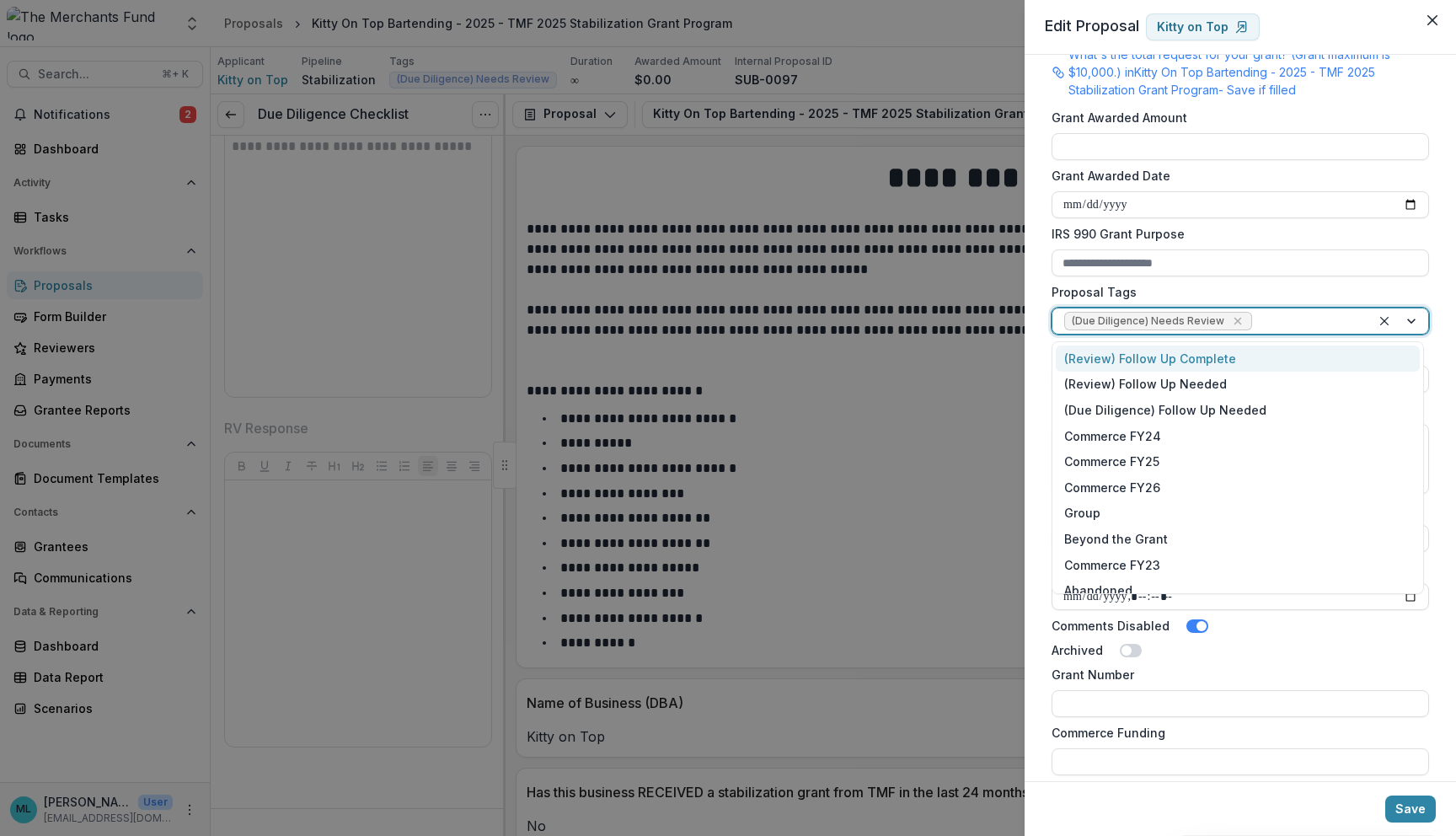
click at [1249, 365] on div "(Review) Follow Up Complete" at bounding box center [1238, 358] width 364 height 26
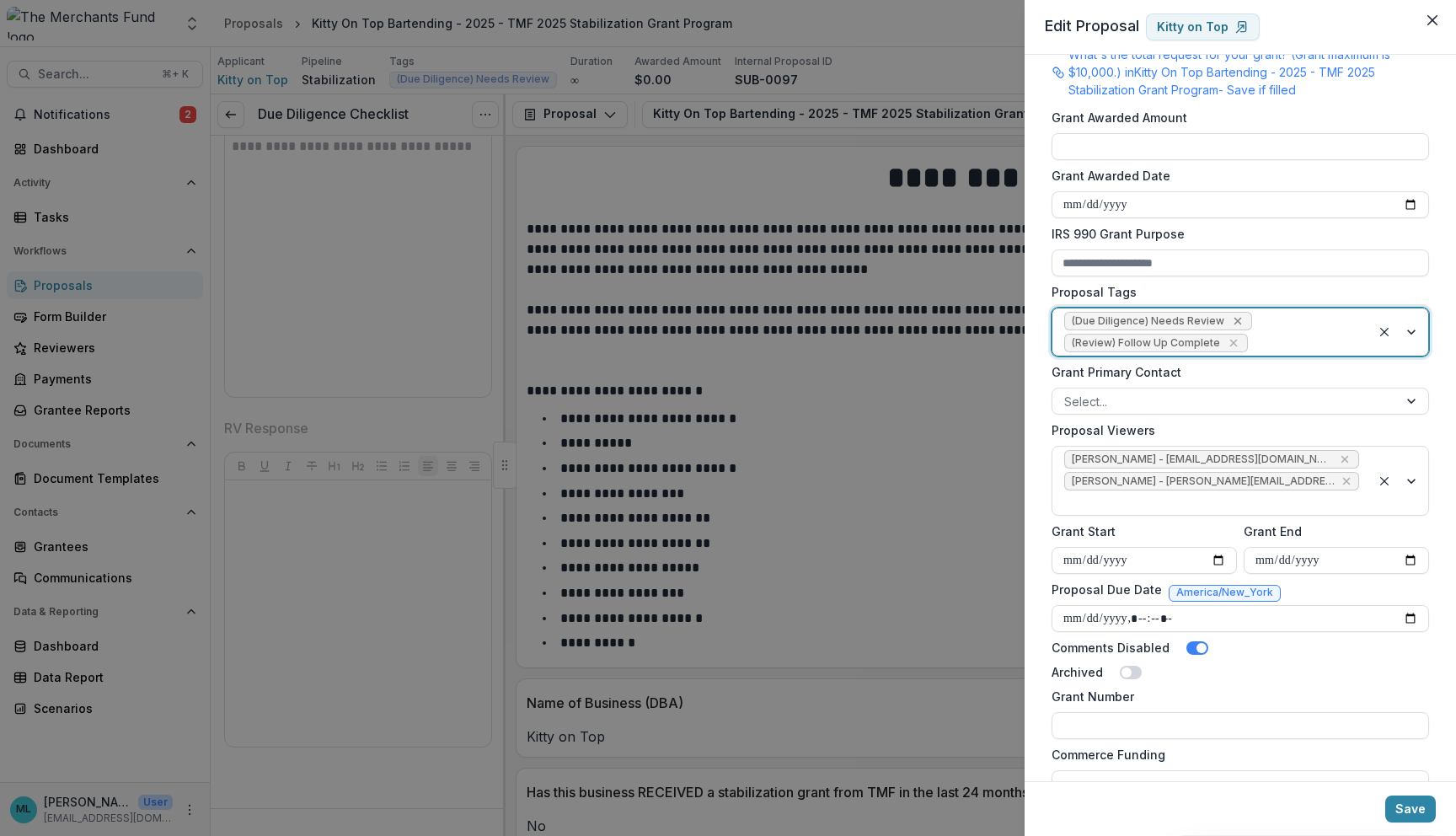
click at [1232, 323] on icon "Remove (Due Diligence) Needs Review" at bounding box center [1238, 321] width 13 height 13
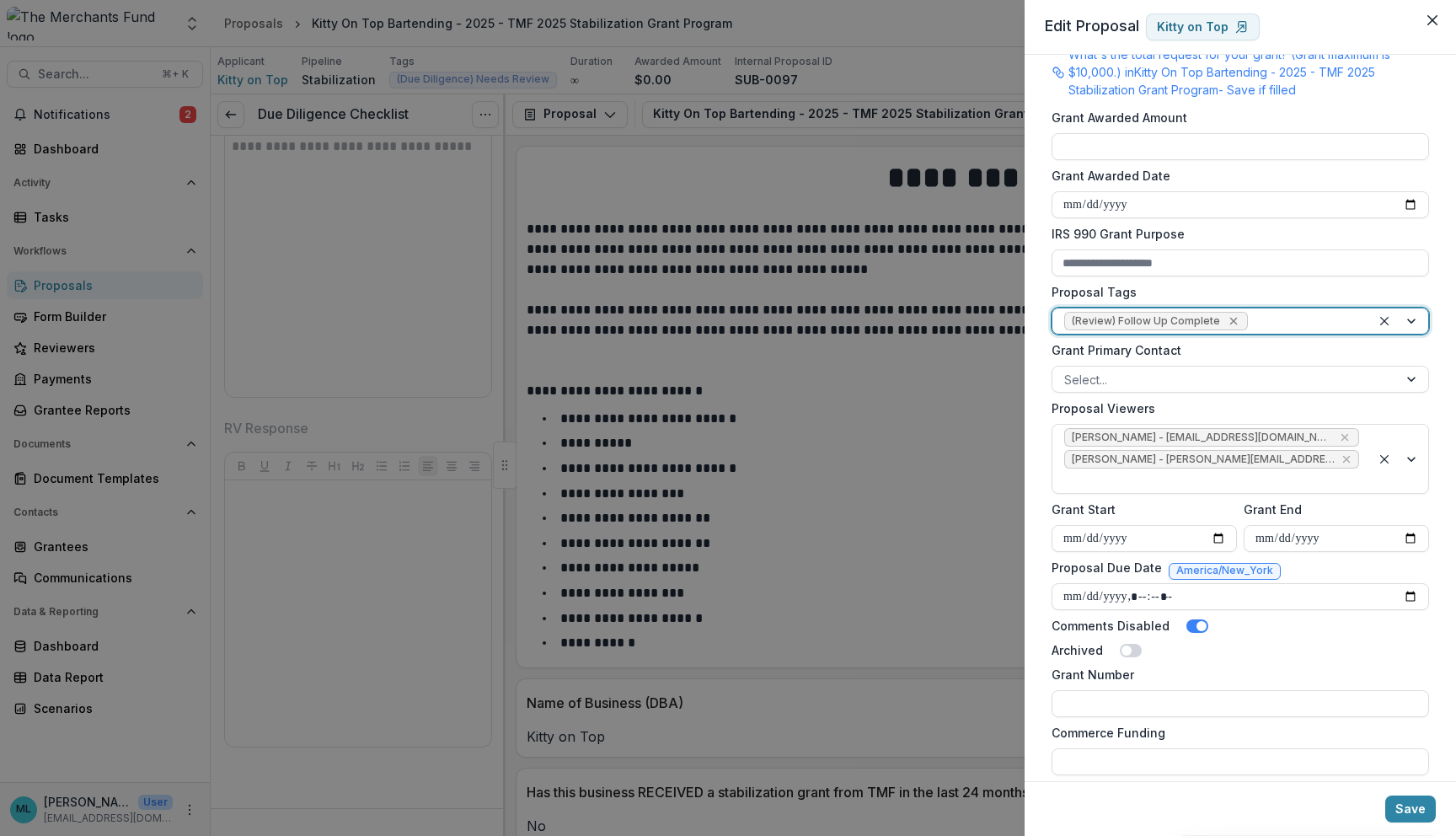
click at [1230, 328] on div "Remove (Review) Follow Up Complete" at bounding box center [1233, 321] width 17 height 17
click at [1211, 324] on div at bounding box center [1225, 322] width 322 height 21
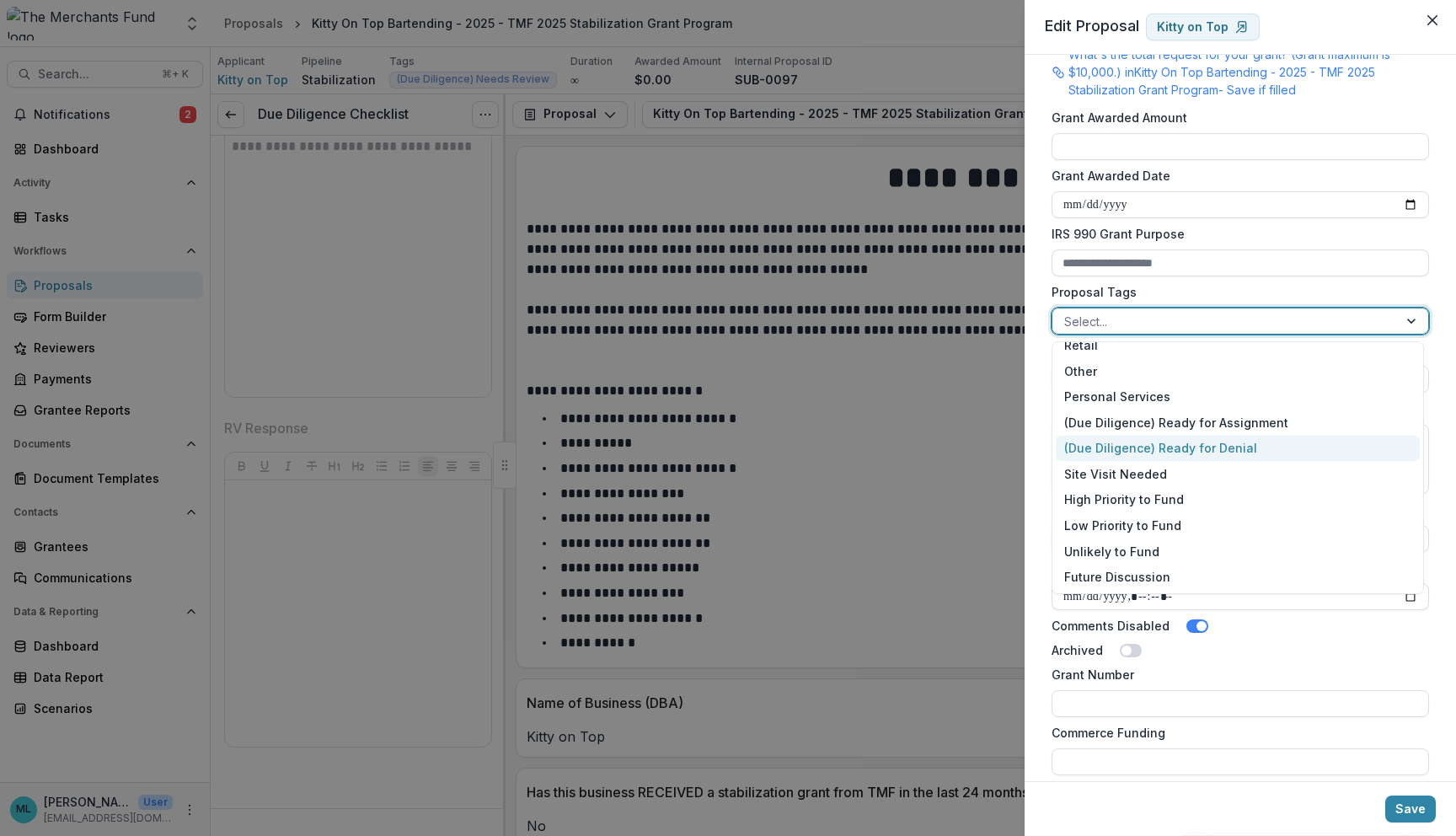
scroll to position [0, 0]
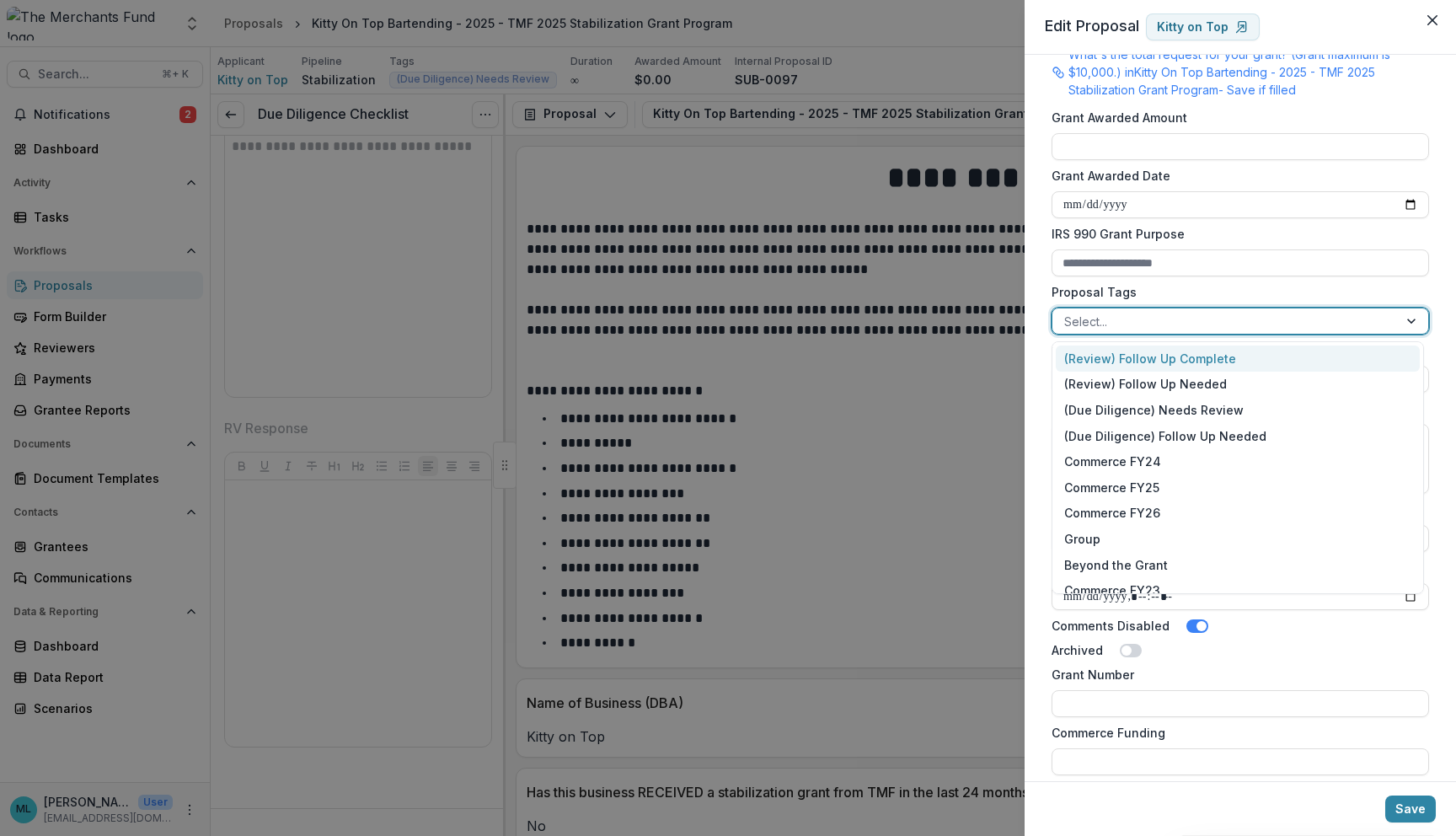
click at [1225, 361] on div "(Review) Follow Up Complete" at bounding box center [1238, 358] width 364 height 26
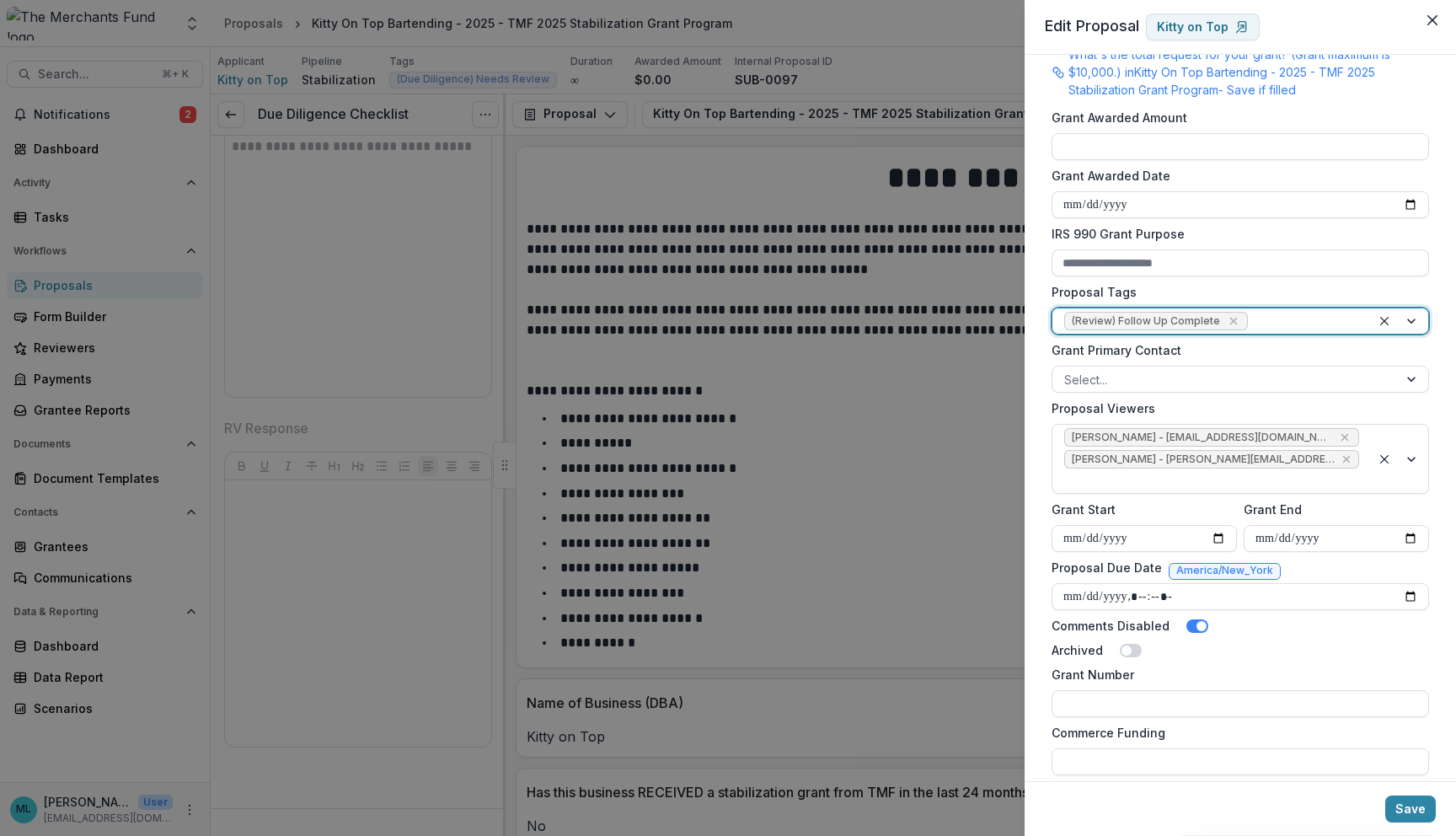
click at [1278, 322] on div at bounding box center [1305, 322] width 108 height 21
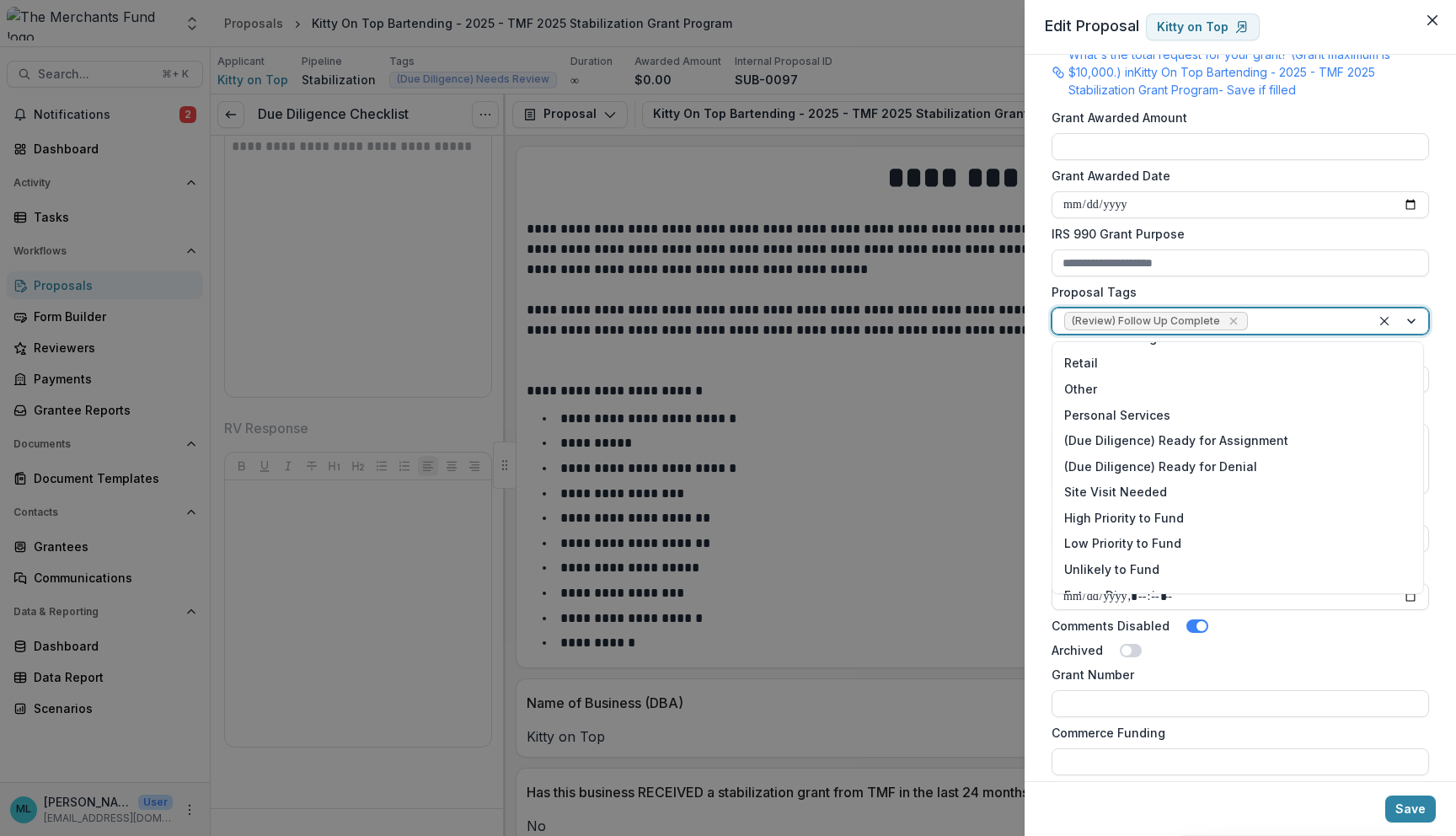
scroll to position [282, 0]
click at [1241, 458] on div "(Due Diligence) Ready for Denial" at bounding box center [1238, 463] width 364 height 26
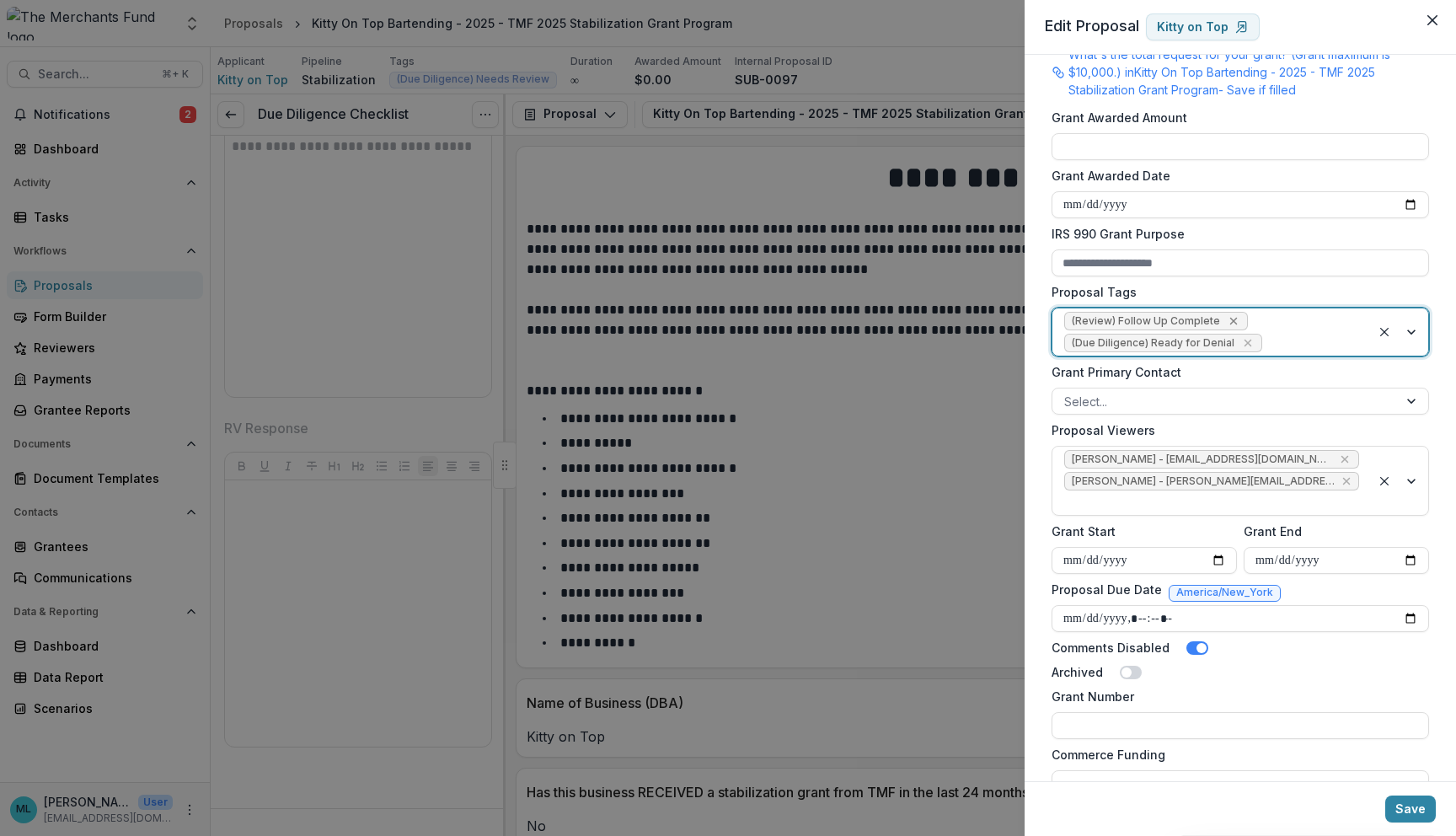
click at [1227, 317] on icon "Remove (Review) Follow Up Complete" at bounding box center [1233, 321] width 13 height 13
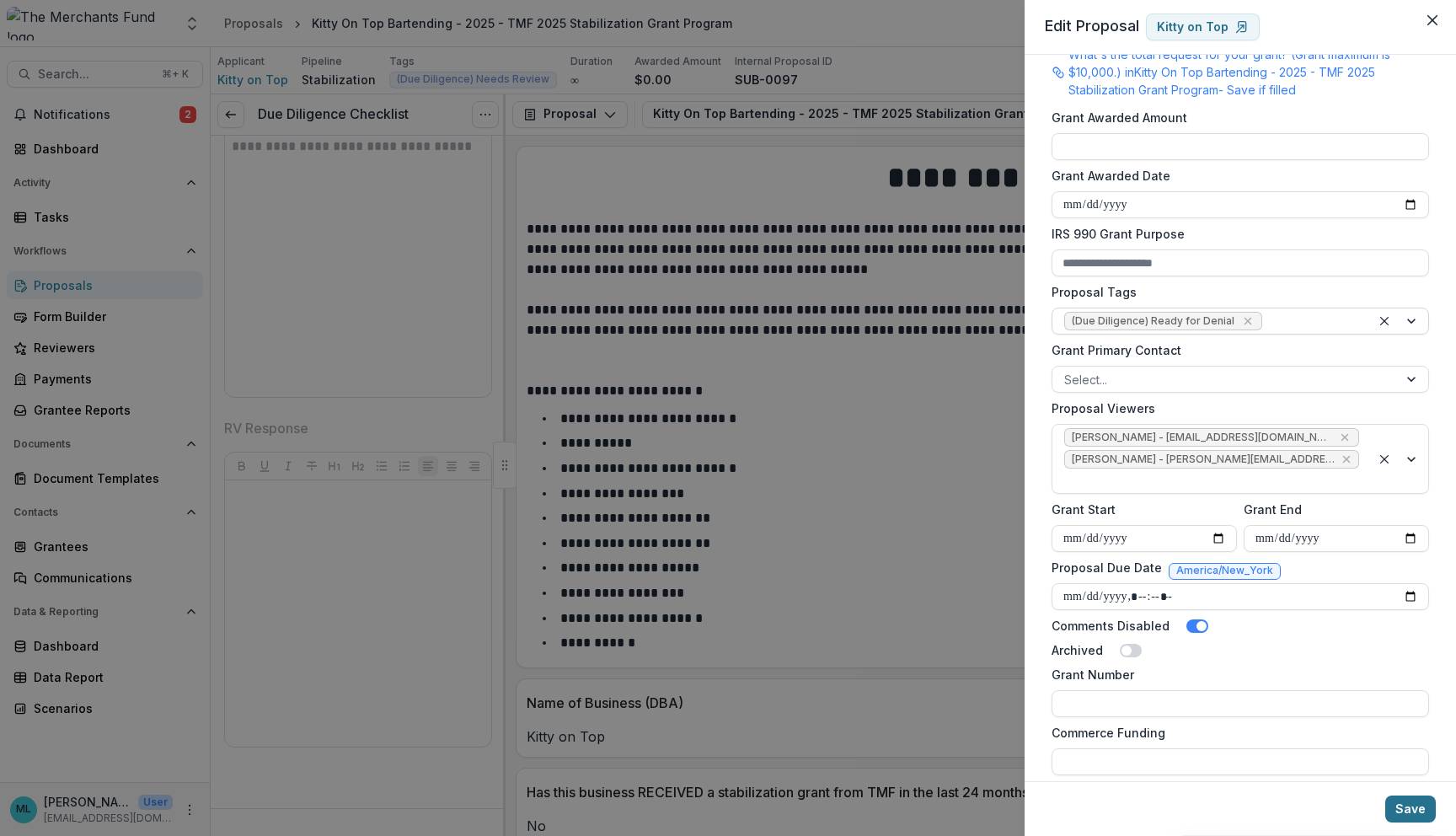
click at [1423, 809] on button "Save" at bounding box center [1411, 809] width 51 height 27
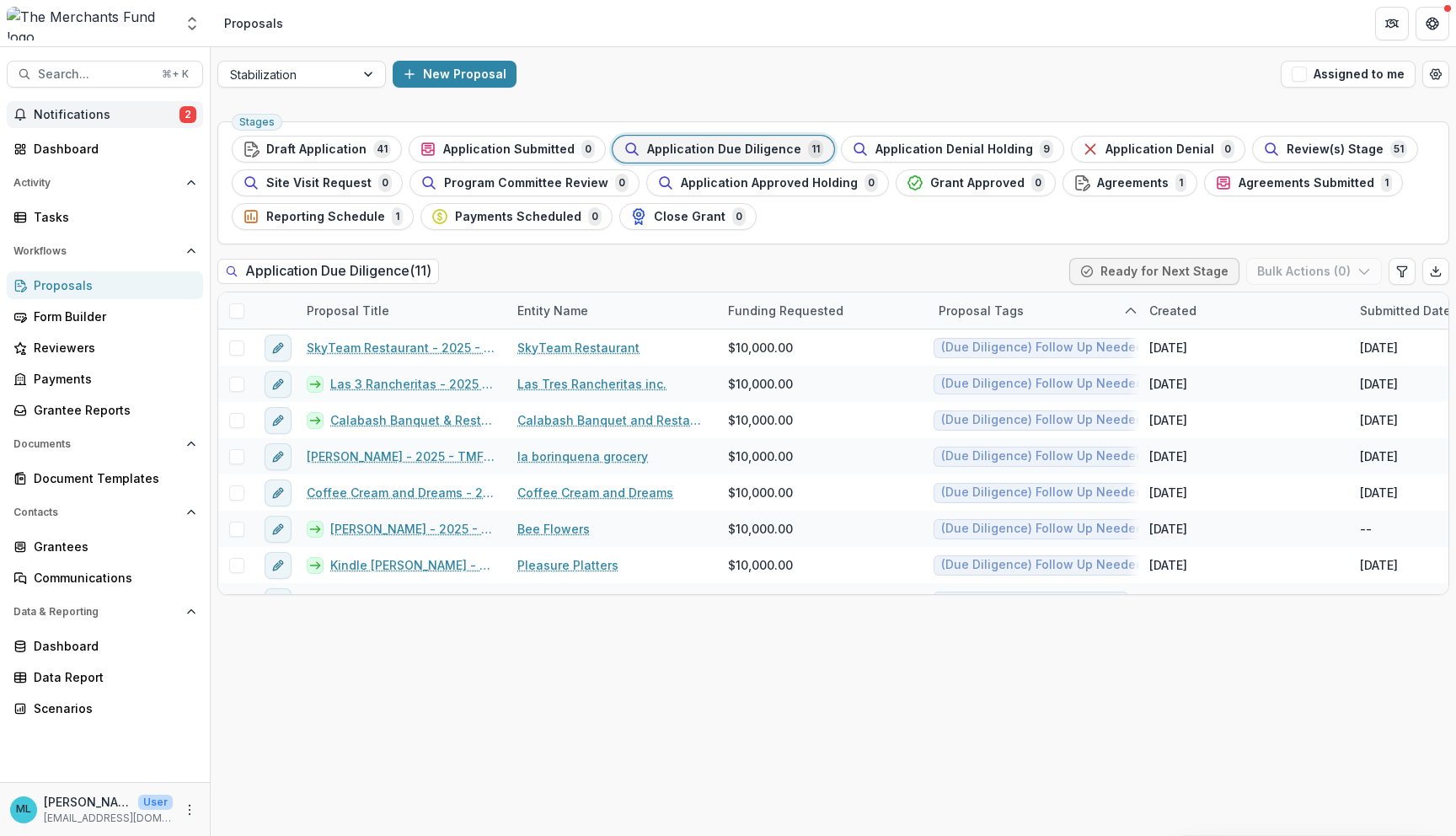
click at [149, 124] on button "Notifications 2" at bounding box center [105, 114] width 196 height 27
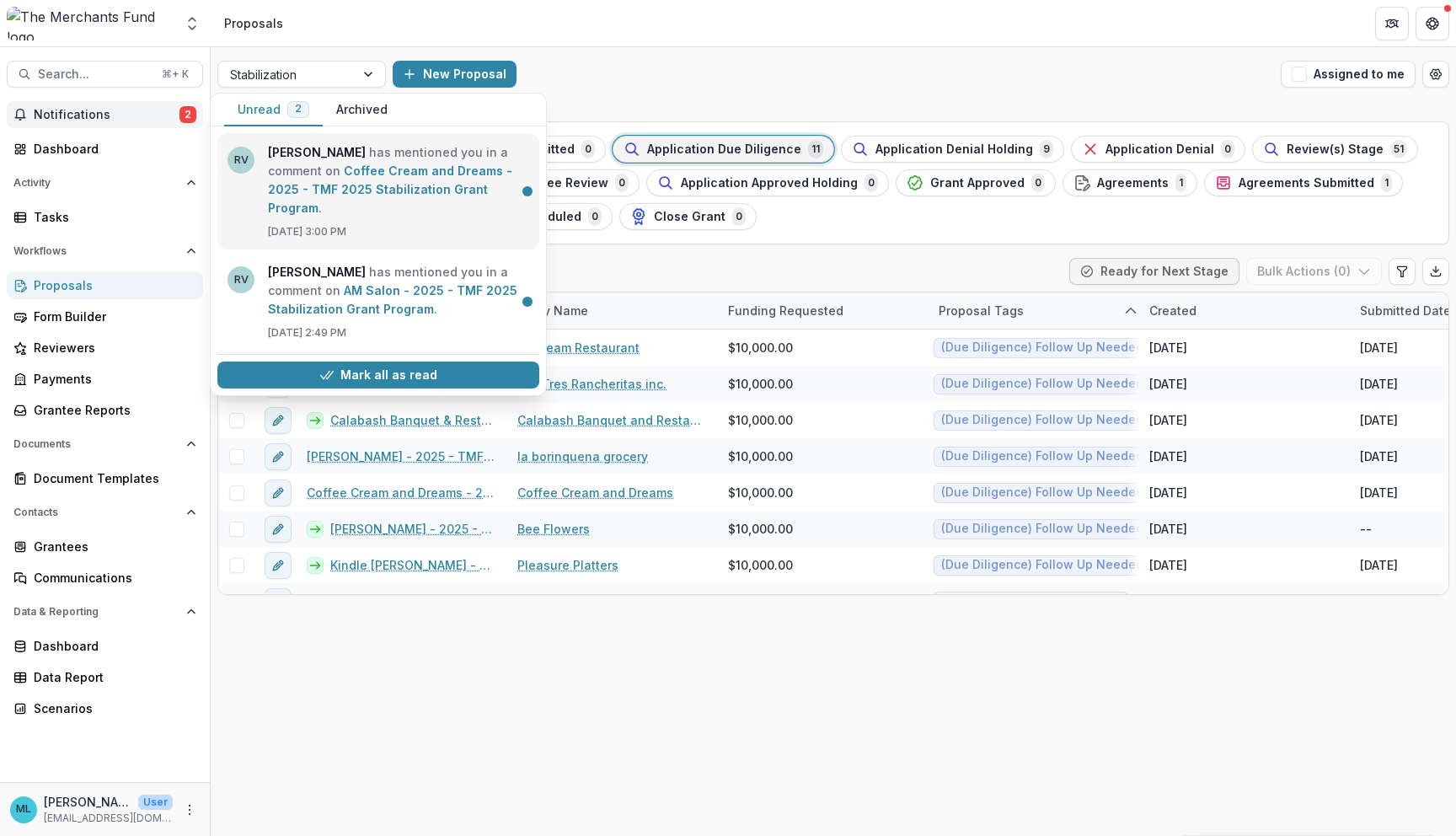
click at [363, 177] on link "Coffee Cream and Dreams - 2025 - TMF 2025 Stabilization Grant Program" at bounding box center [390, 189] width 245 height 52
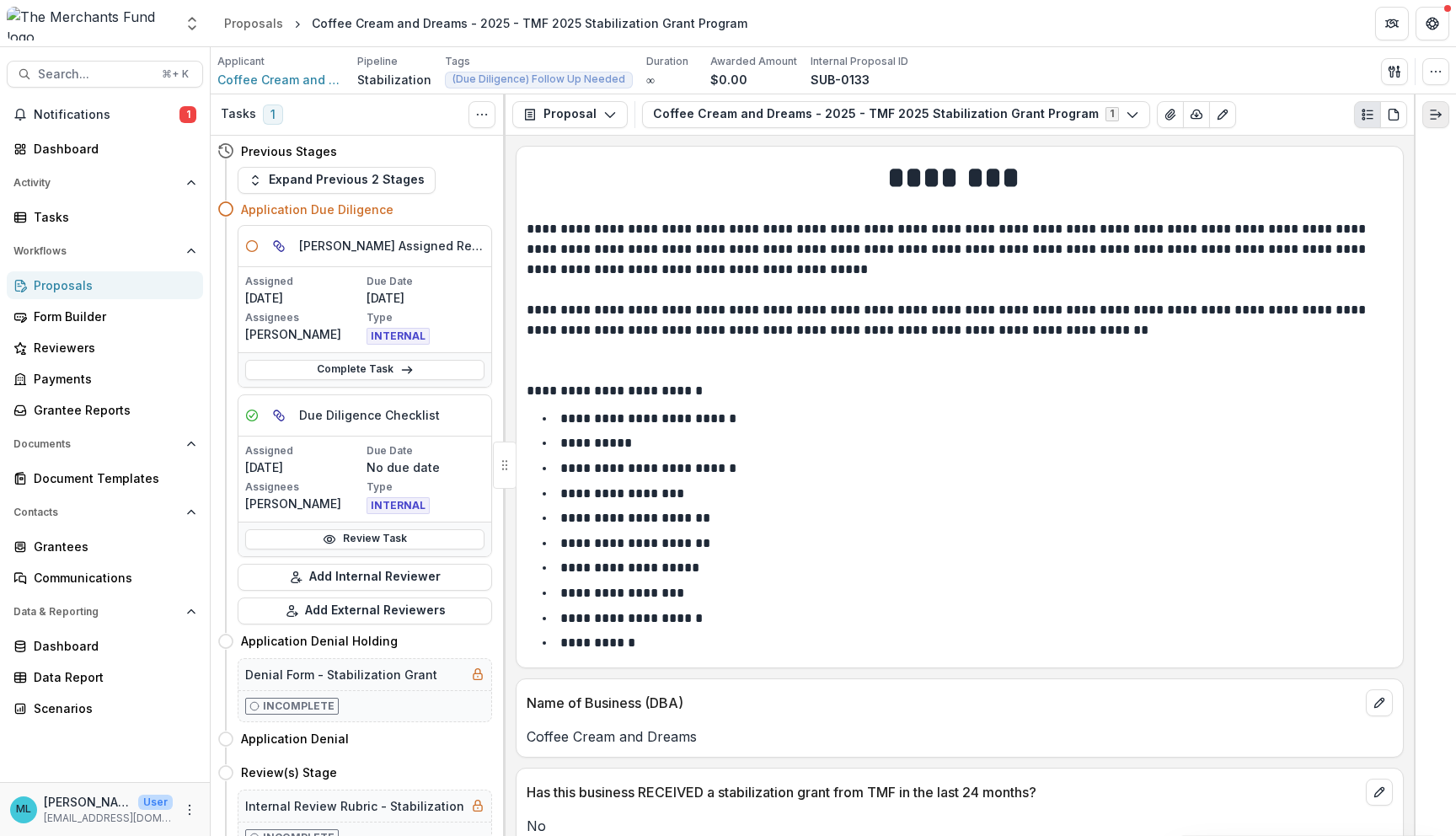
click at [1425, 111] on button "Expand right" at bounding box center [1436, 114] width 27 height 27
click at [142, 118] on span "Notifications" at bounding box center [106, 115] width 146 height 14
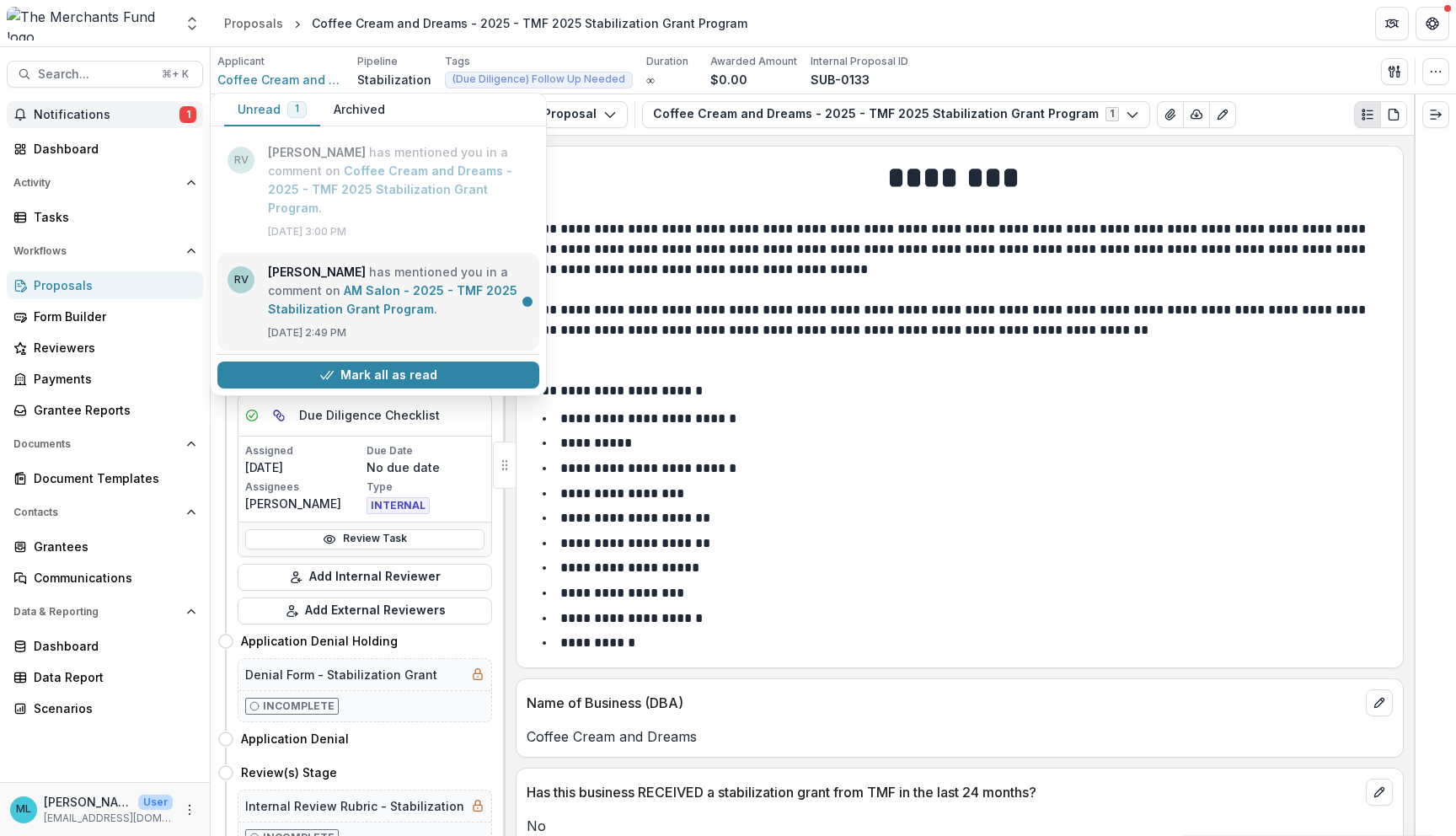
click at [448, 316] on link "AM Salon - 2025 - TMF 2025 Stabilization Grant Program" at bounding box center [393, 299] width 250 height 32
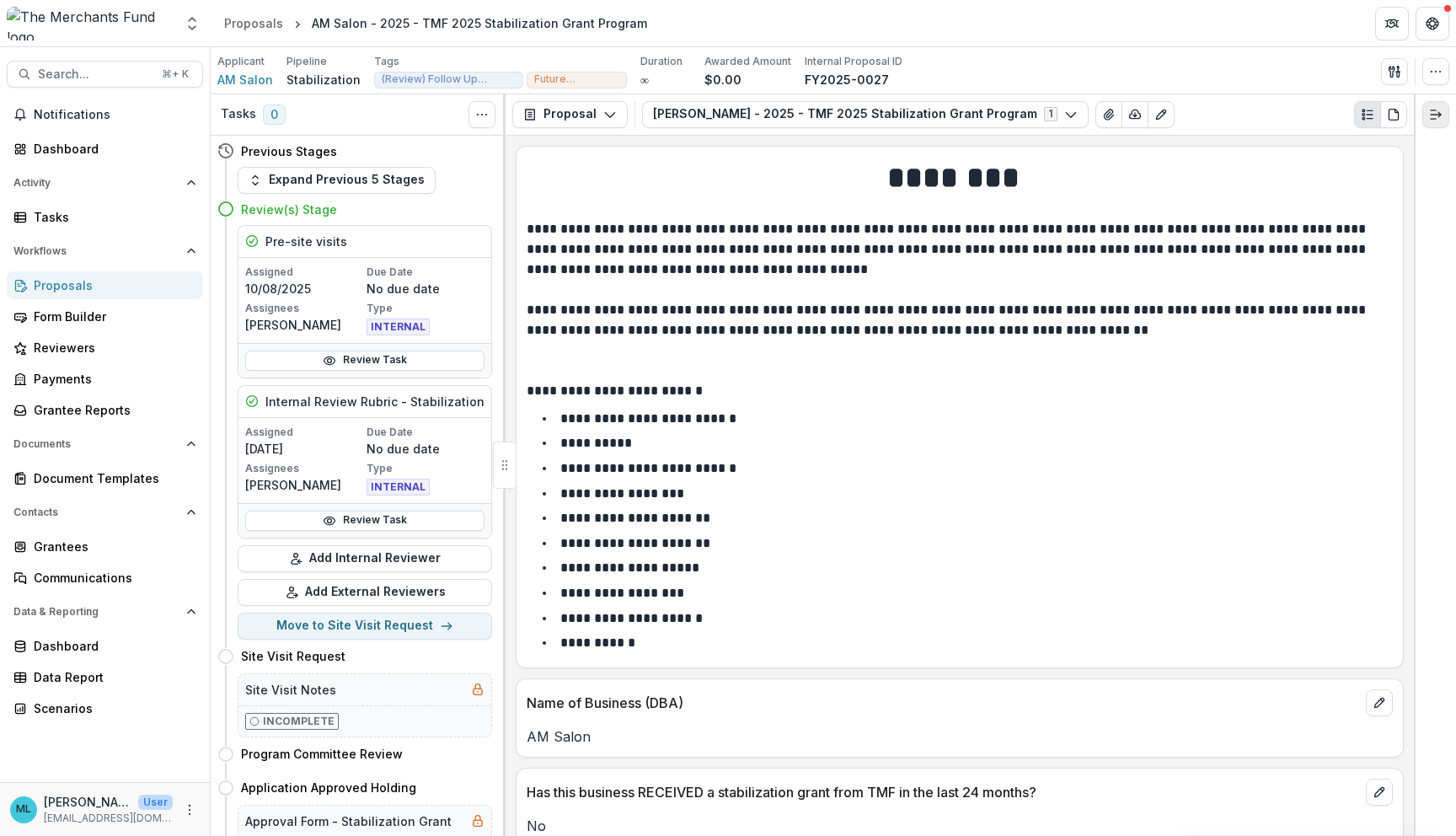
click at [1432, 113] on icon "Expand right" at bounding box center [1436, 114] width 13 height 13
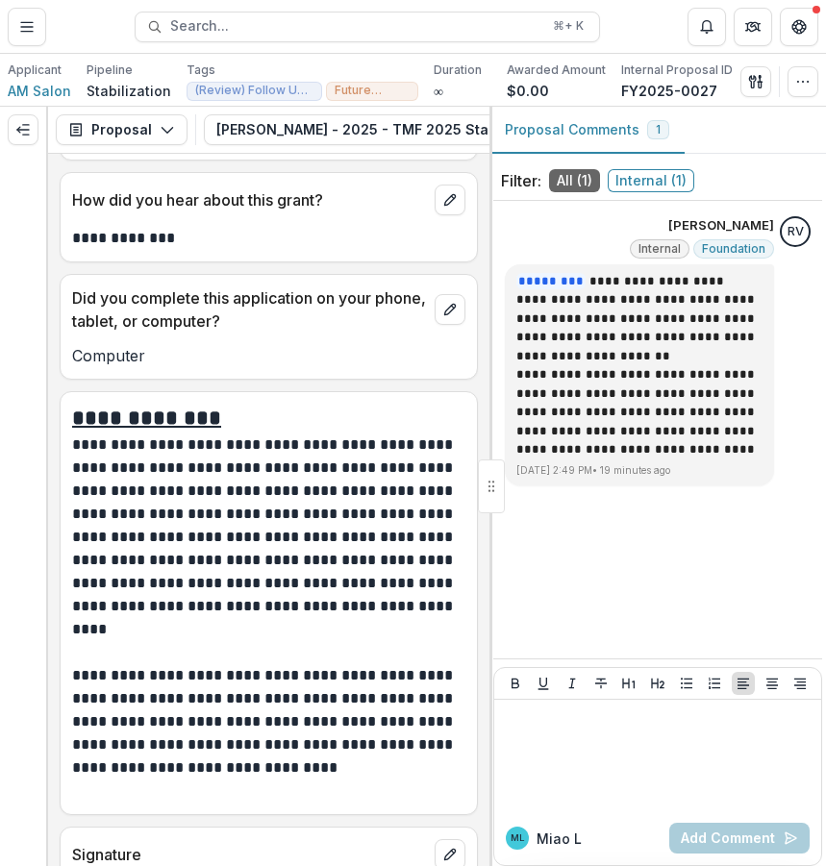
scroll to position [13931, 0]
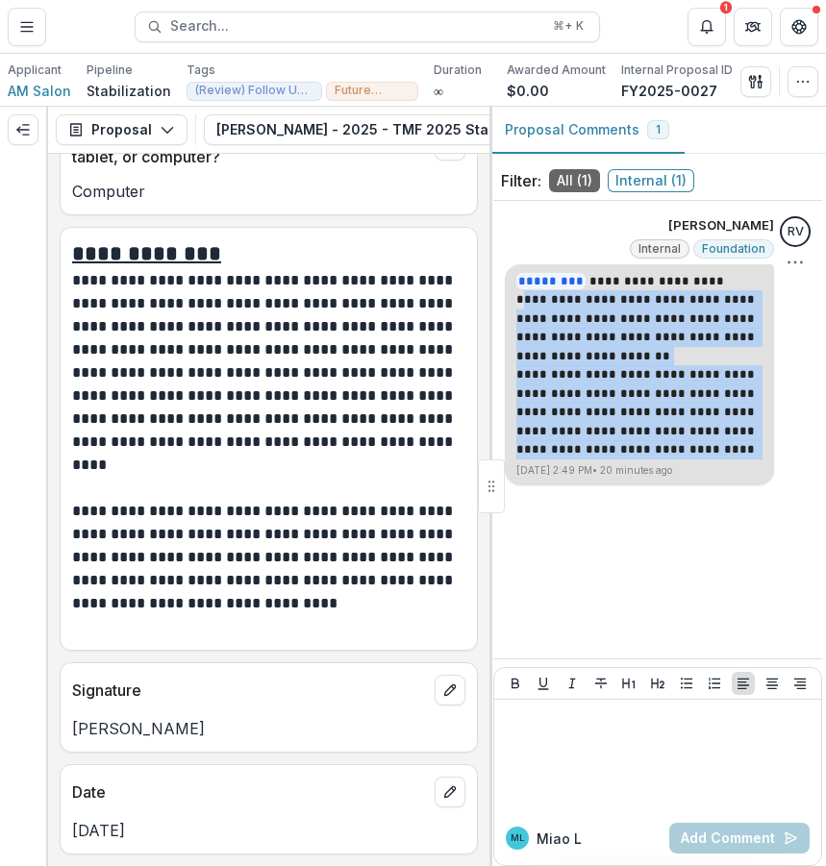
drag, startPoint x: 520, startPoint y: 309, endPoint x: 684, endPoint y: 454, distance: 218.6
click at [684, 454] on div "**********" at bounding box center [639, 365] width 246 height 187
copy div "**********"
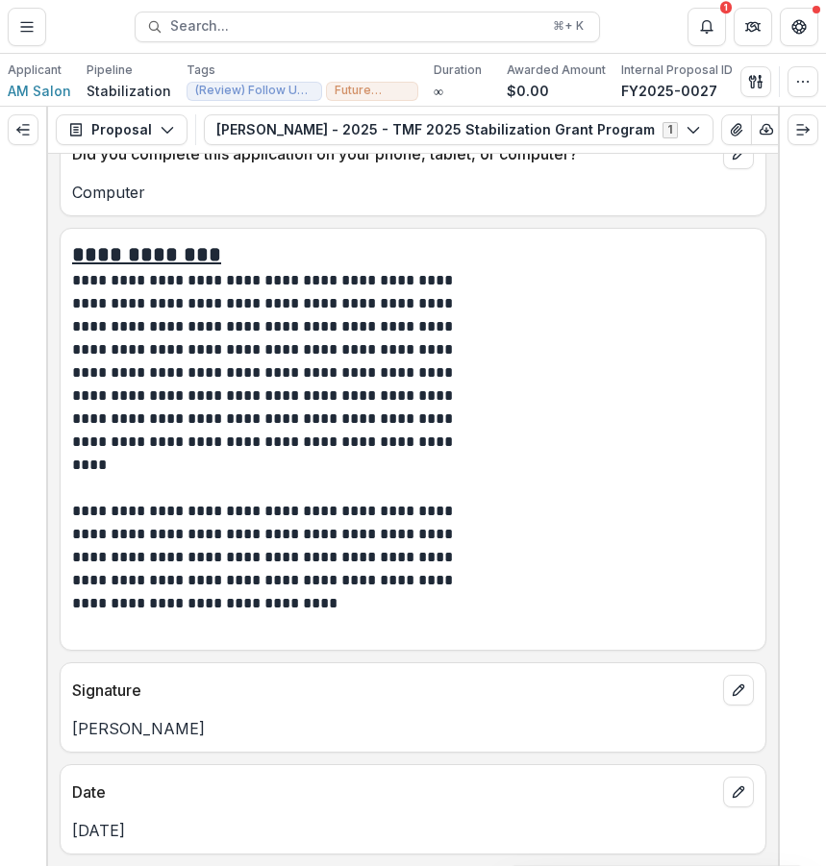
scroll to position [12221, 0]
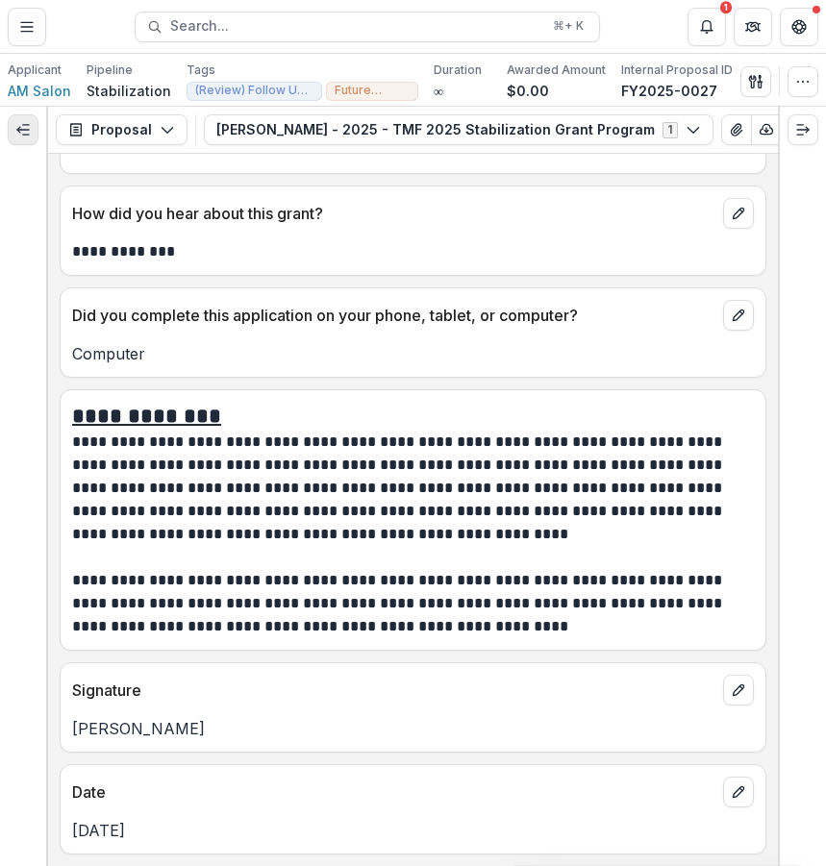
click at [14, 119] on button "Expand left" at bounding box center [23, 129] width 31 height 31
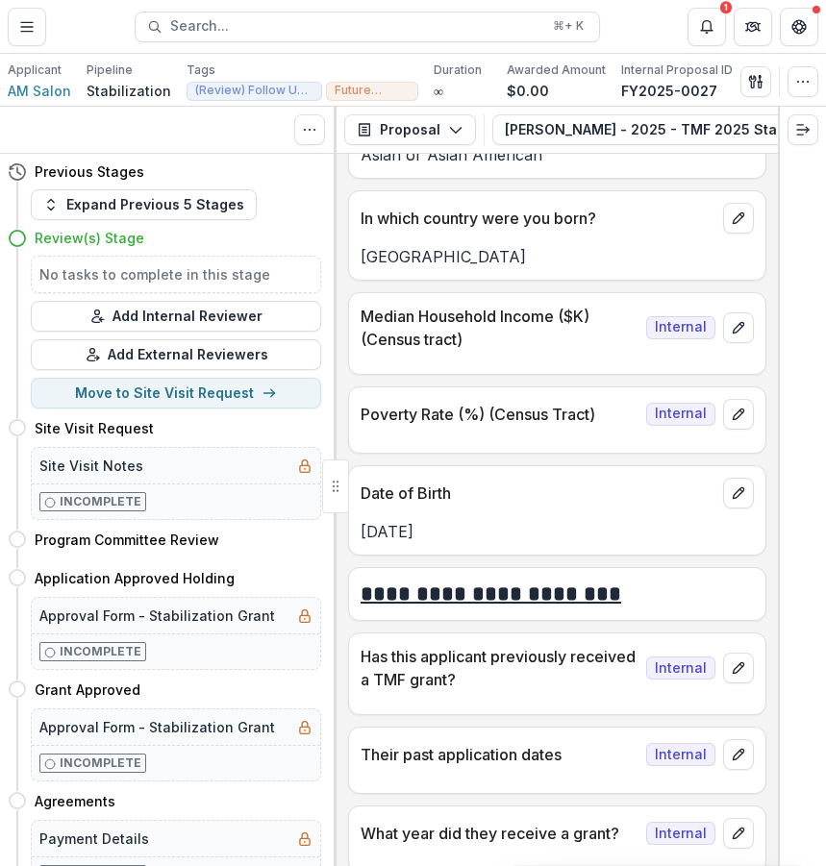
scroll to position [13931, 0]
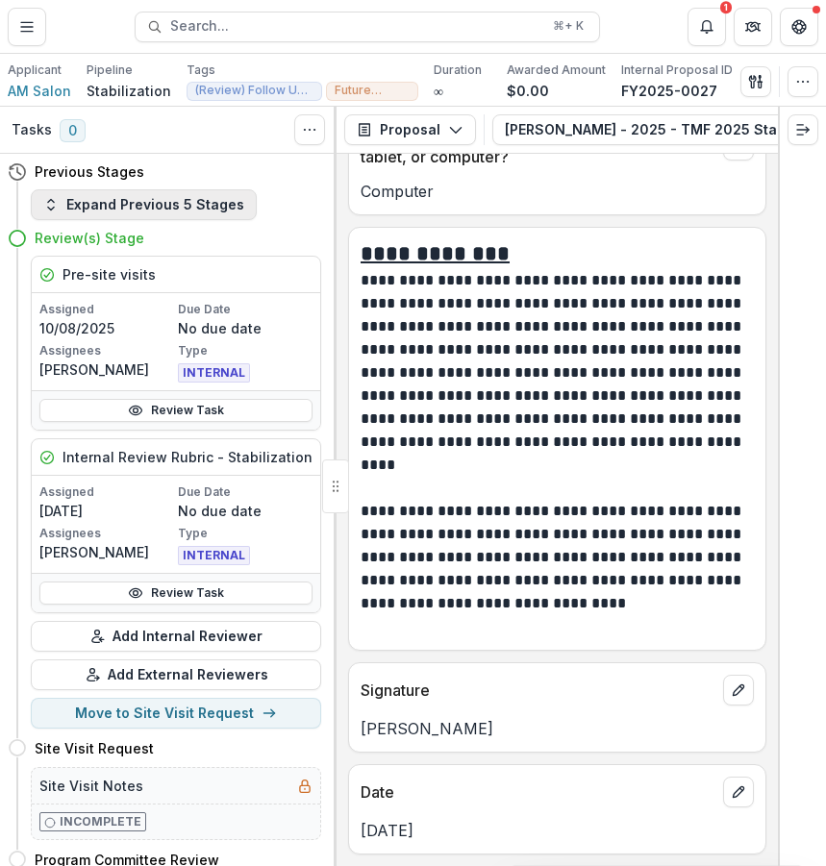
click at [157, 213] on button "Expand Previous 5 Stages" at bounding box center [144, 204] width 226 height 31
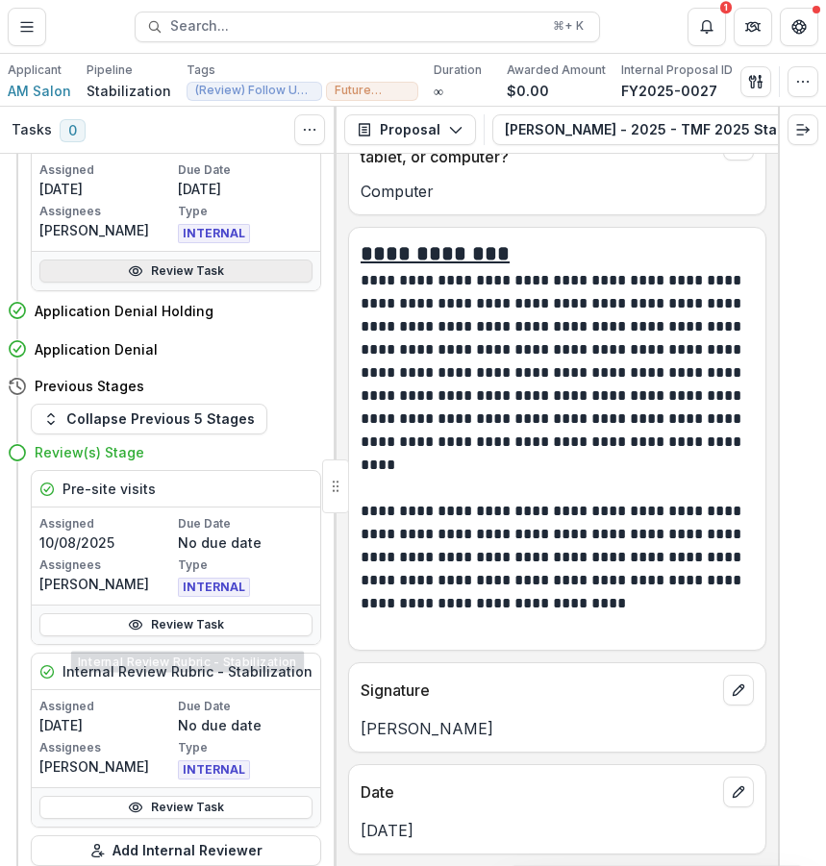
scroll to position [104, 0]
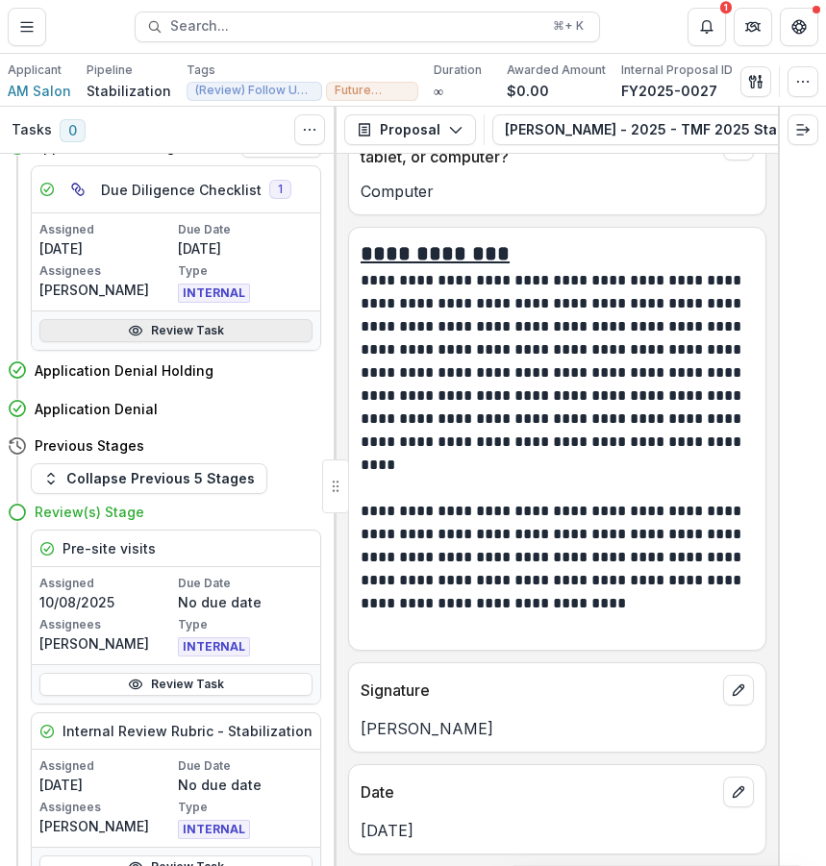
click at [201, 323] on link "Review Task" at bounding box center [175, 330] width 273 height 23
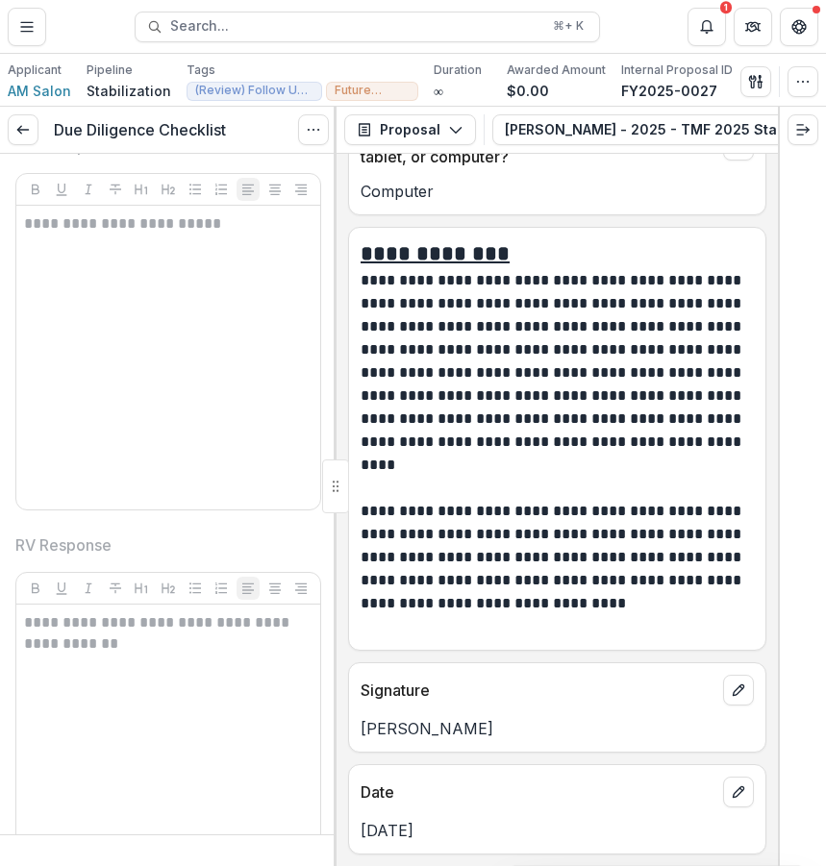
scroll to position [4145, 0]
click at [753, 77] on icon "button" at bounding box center [752, 81] width 7 height 12
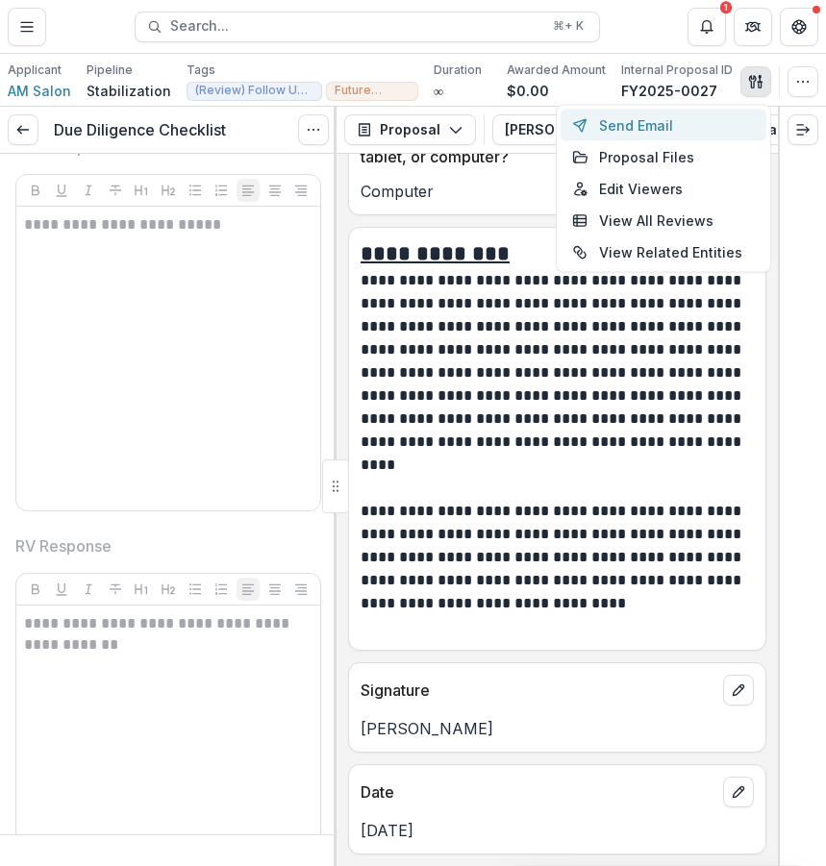
click at [695, 137] on button "Send Email" at bounding box center [664, 126] width 206 height 32
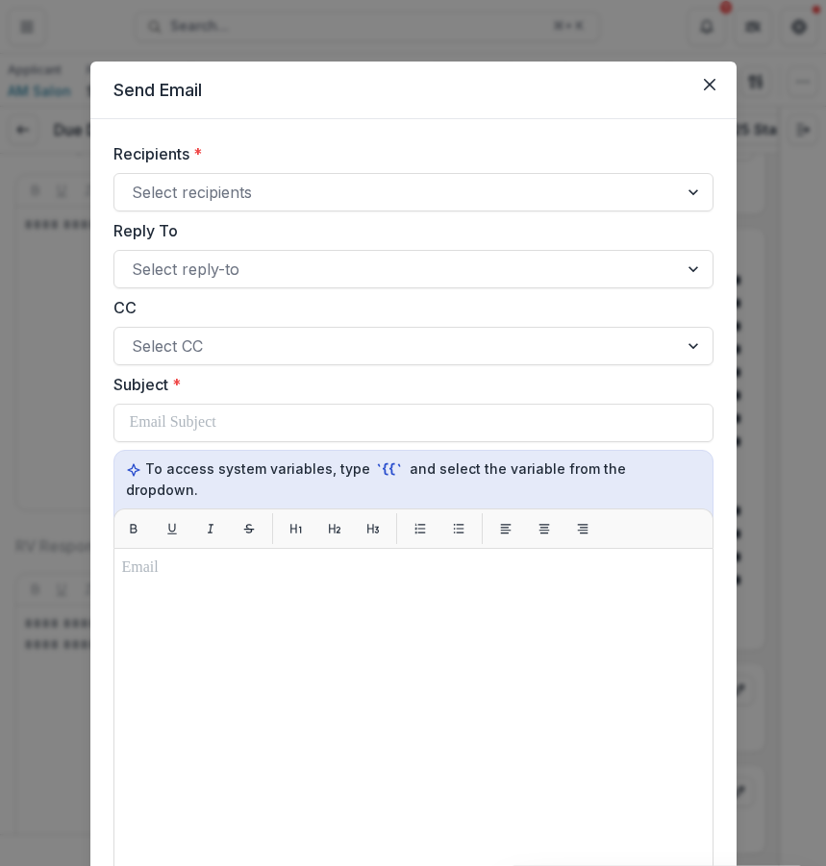
click at [413, 157] on label "Recipients *" at bounding box center [407, 153] width 588 height 23
click at [137, 181] on input "Recipients *" at bounding box center [134, 192] width 5 height 23
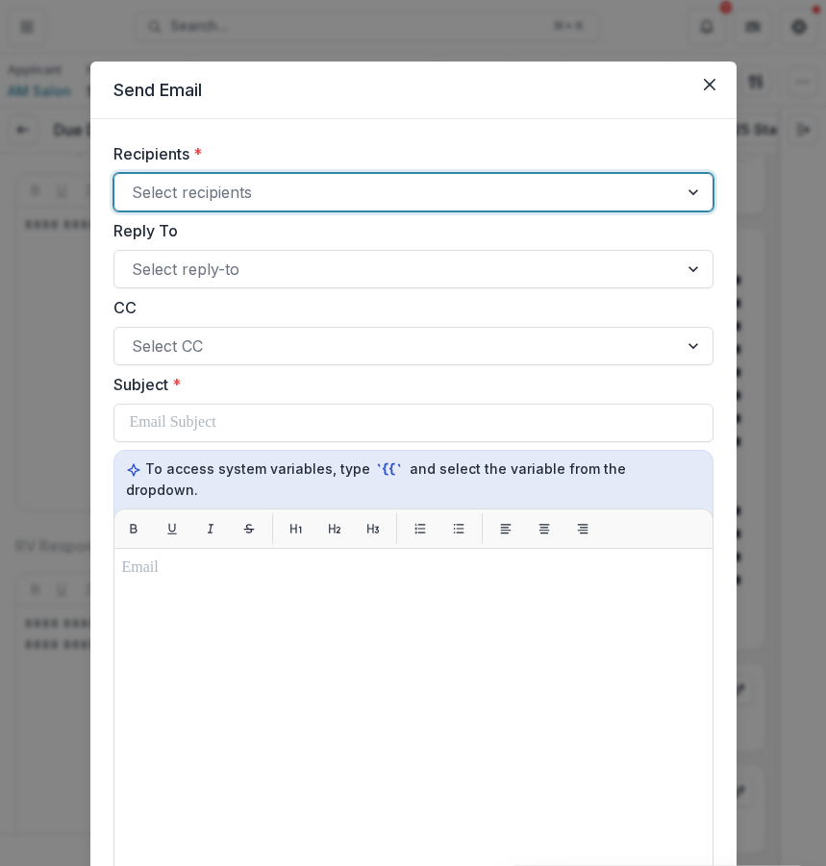
click at [413, 204] on div at bounding box center [396, 192] width 529 height 27
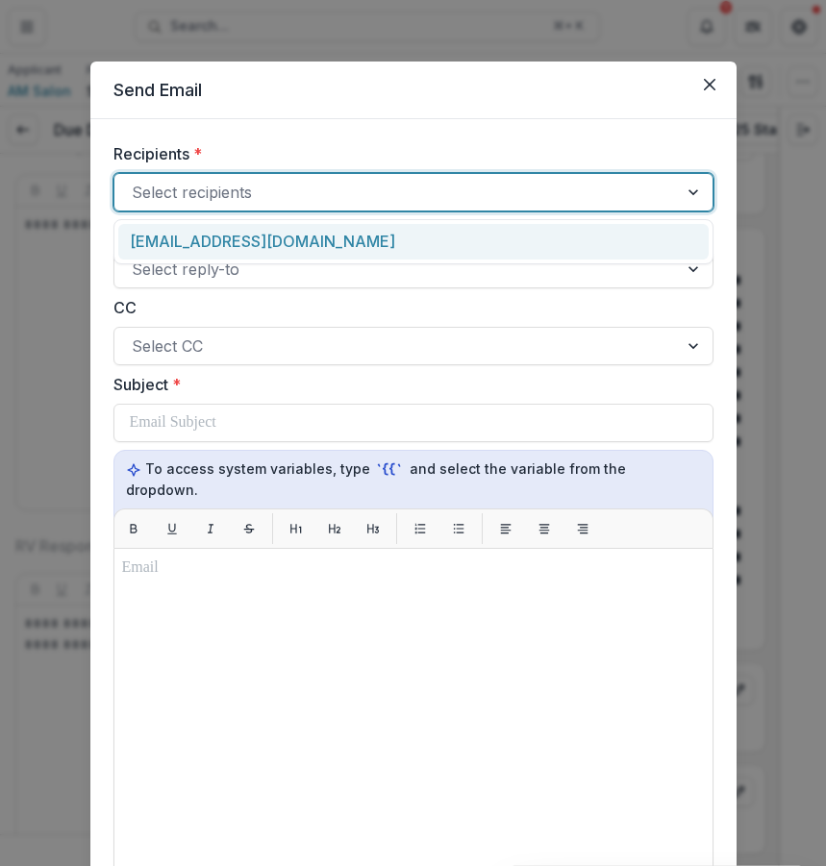
click at [395, 232] on div "amhairsaloninc@gmail.com" at bounding box center [413, 242] width 590 height 36
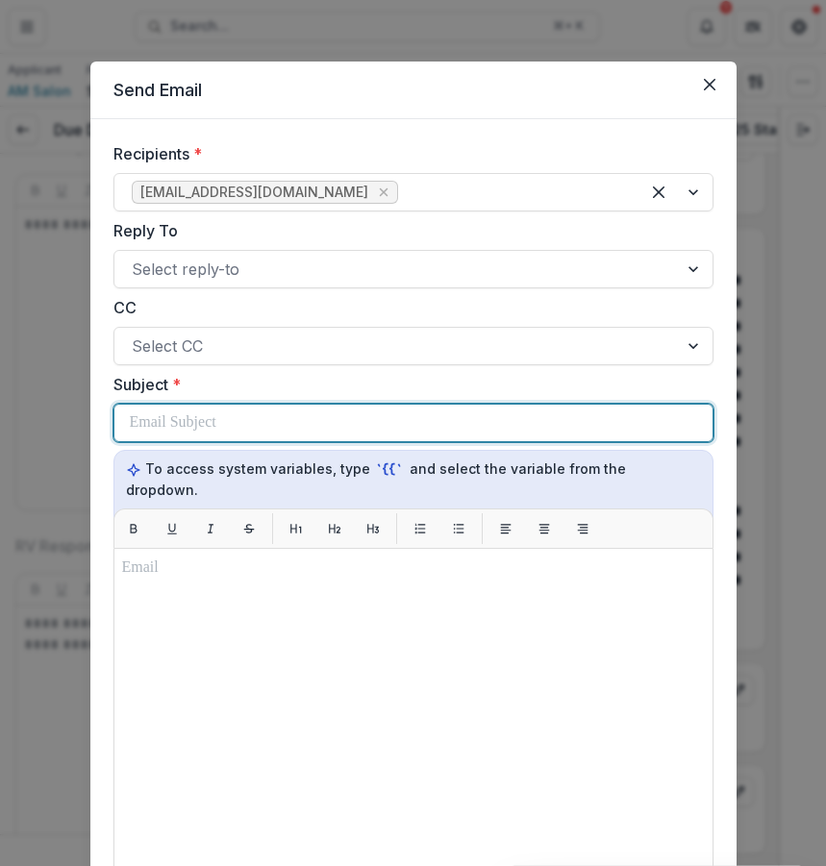
click at [370, 411] on div at bounding box center [413, 423] width 567 height 37
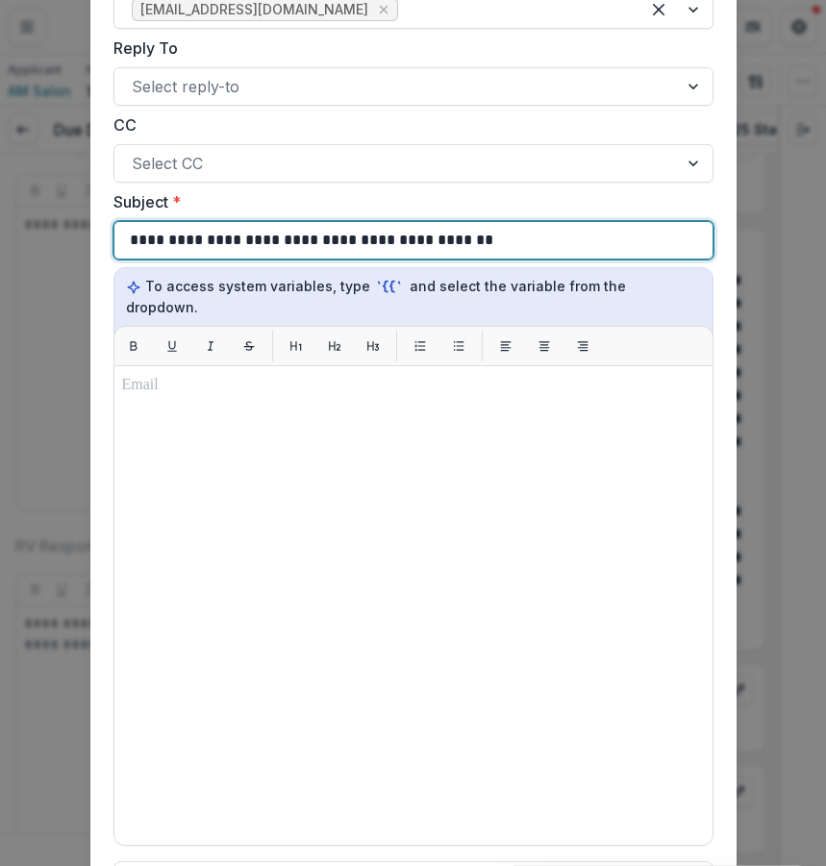
scroll to position [188, 0]
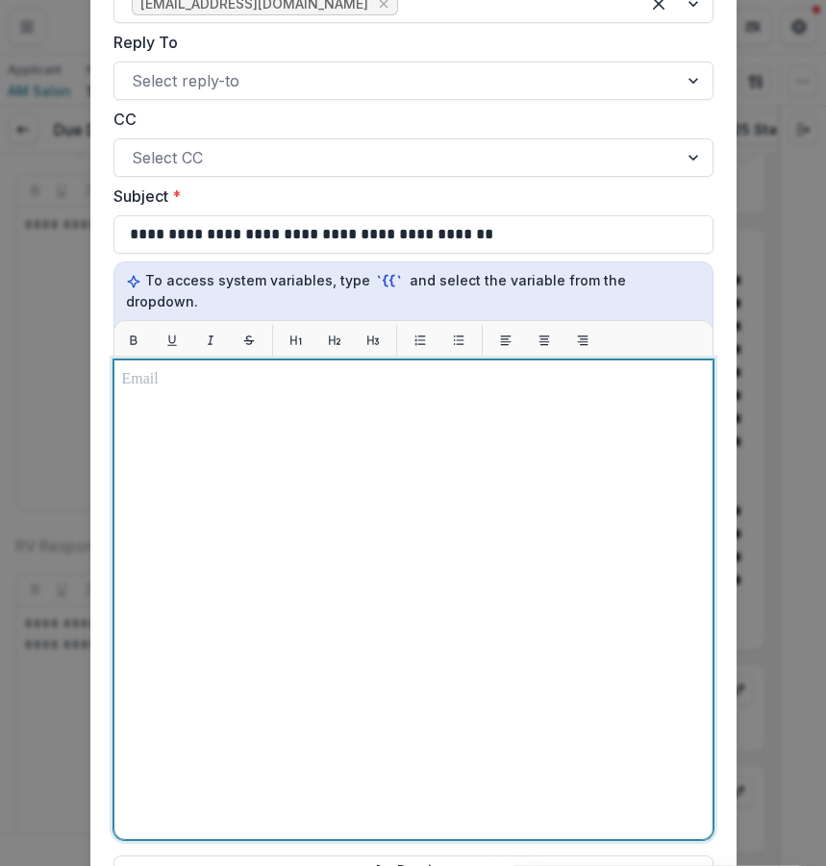
click at [298, 622] on div at bounding box center [413, 599] width 583 height 463
paste div
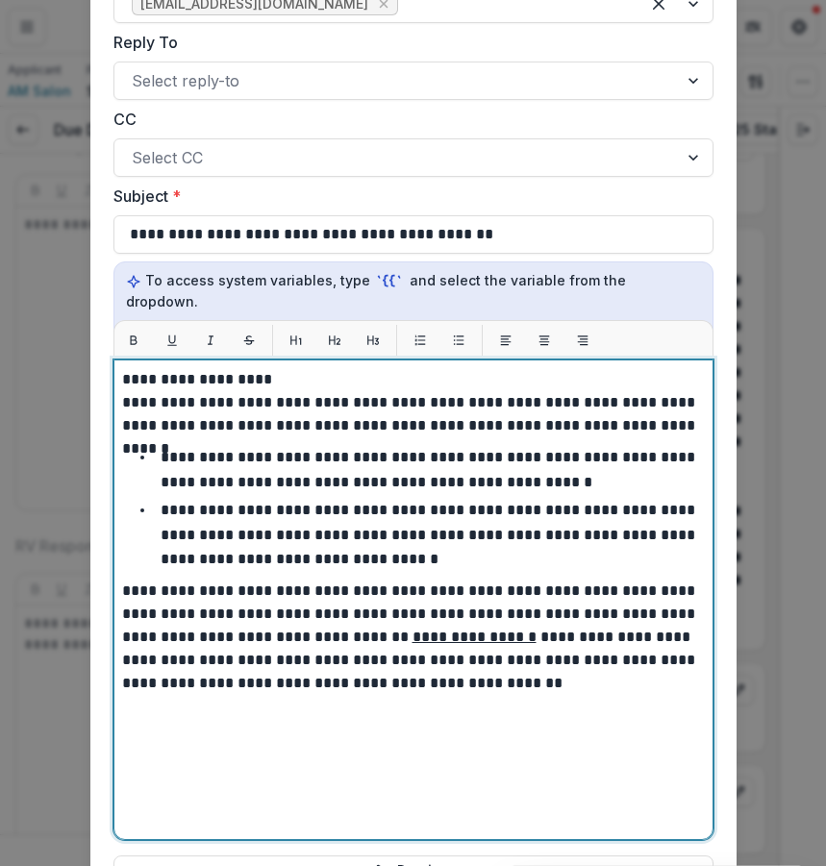
click at [381, 668] on p "**********" at bounding box center [413, 637] width 583 height 115
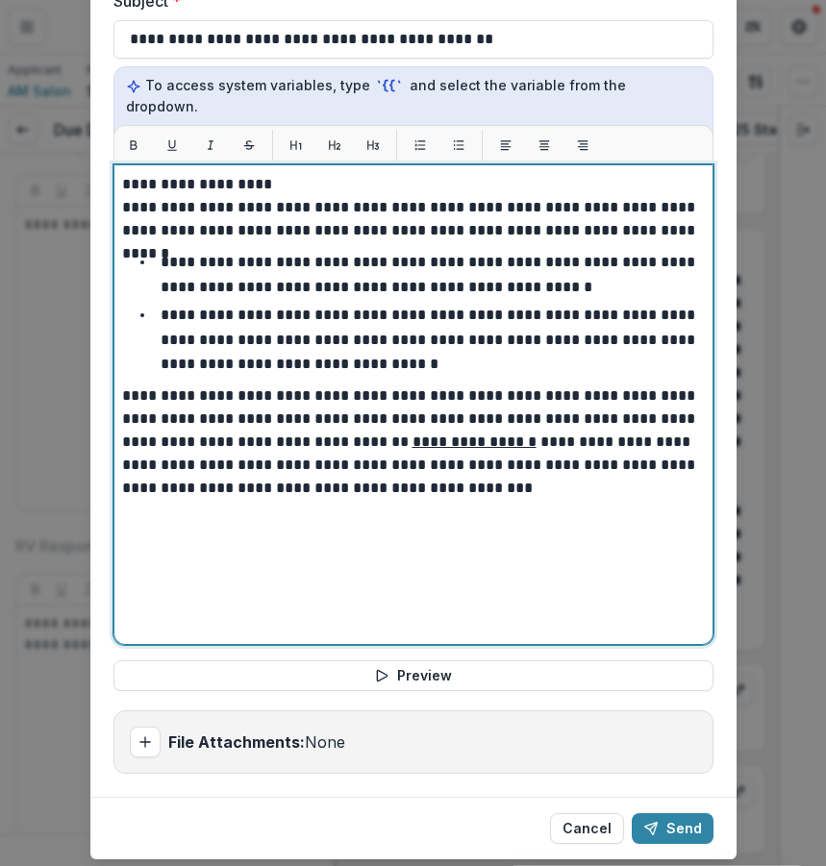
scroll to position [386, 0]
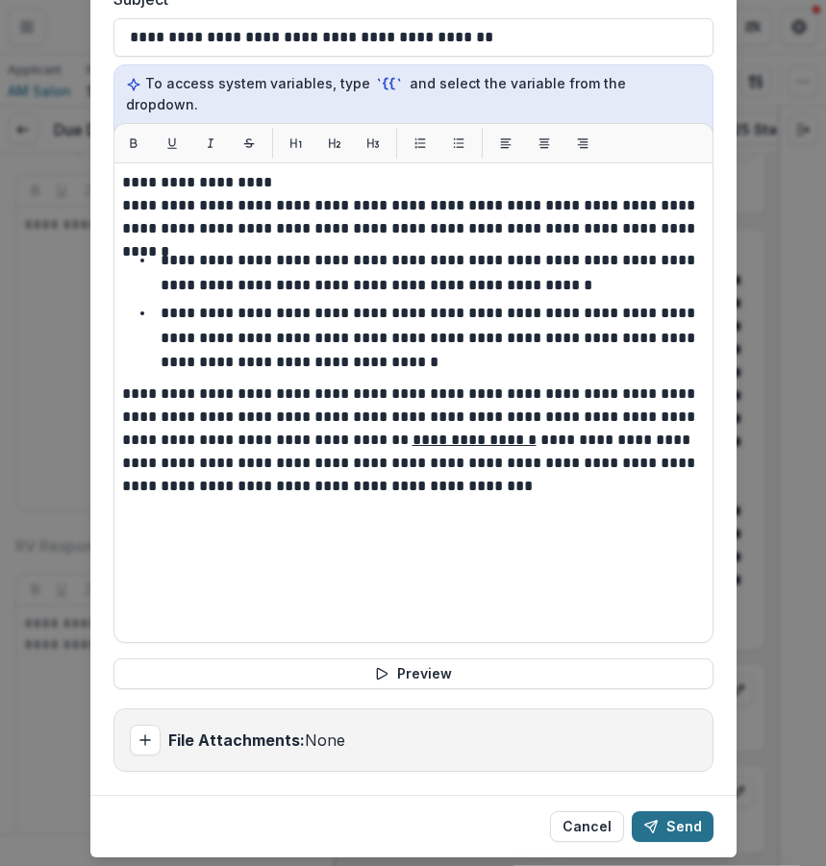
click at [675, 812] on button "Send" at bounding box center [673, 827] width 82 height 31
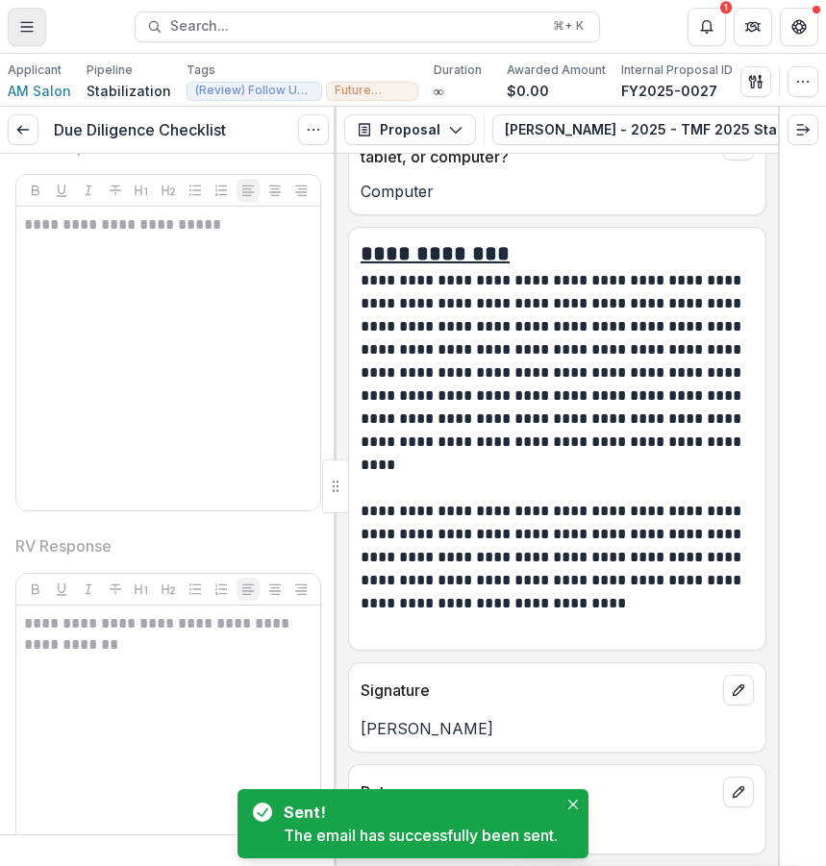
click at [16, 21] on button "Toggle Menu" at bounding box center [27, 27] width 38 height 38
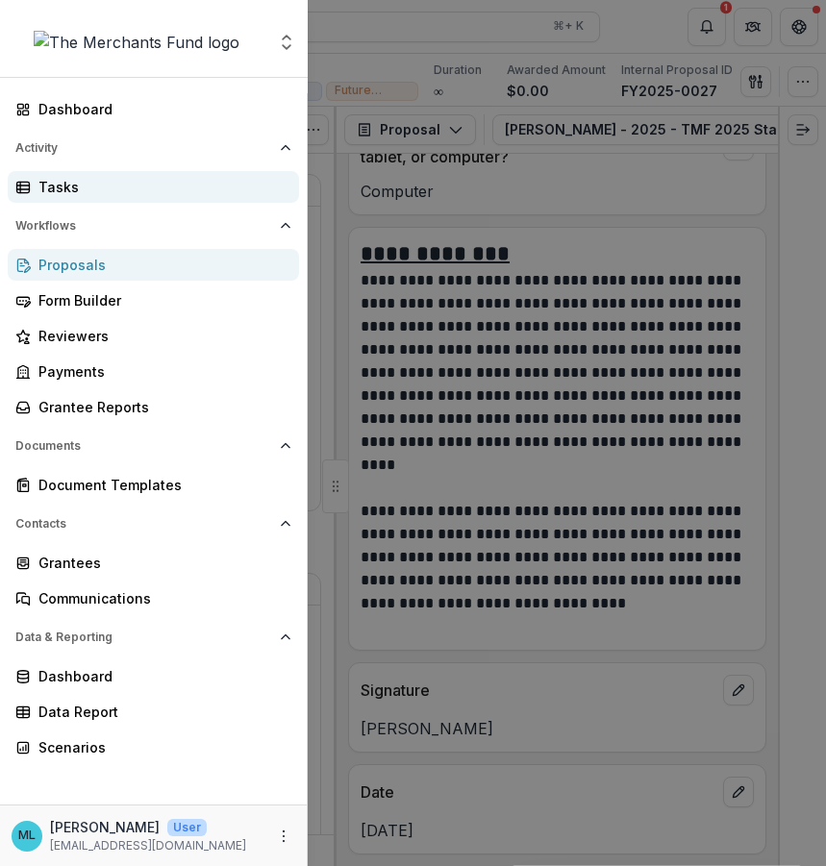
click at [138, 186] on div "Tasks" at bounding box center [160, 187] width 245 height 20
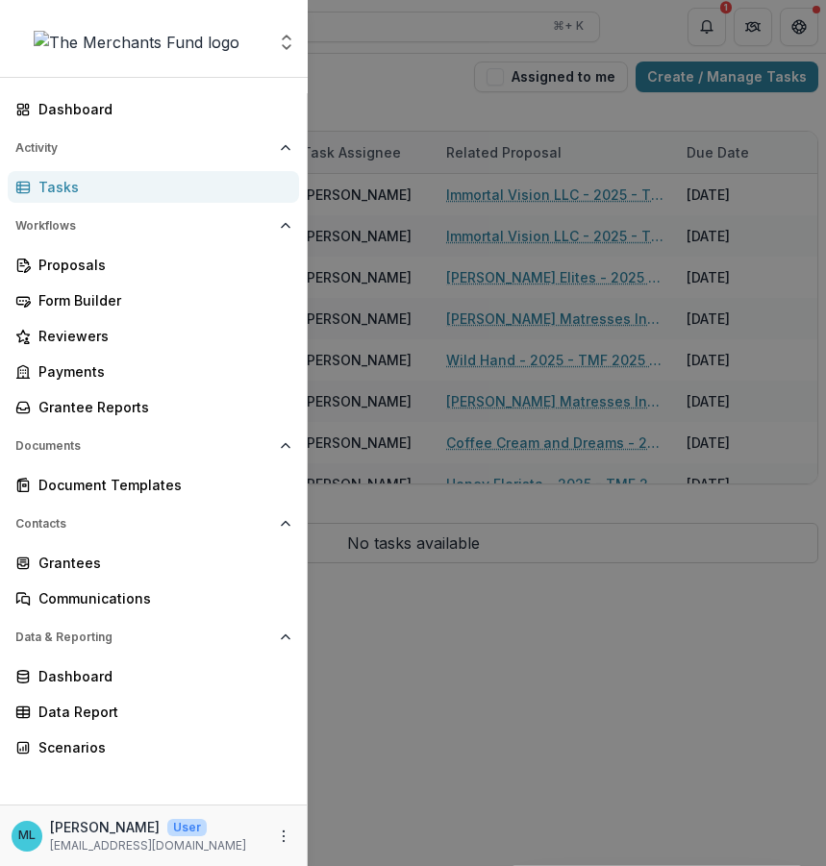
click at [357, 187] on div "Aggregate Analysis Foundations The Merchants Fund Team Settings Dashboard Activ…" at bounding box center [413, 433] width 826 height 866
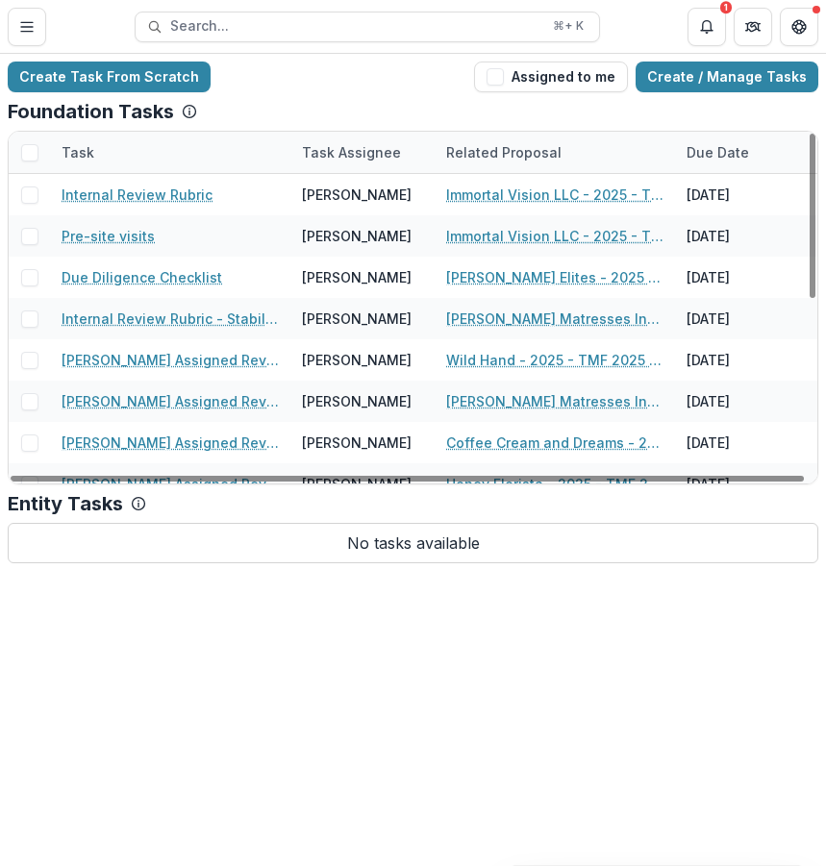
click at [724, 45] on header "Tasks Search... ⌘ + K 1" at bounding box center [413, 26] width 826 height 53
click at [710, 36] on button "Notifications" at bounding box center [706, 27] width 38 height 38
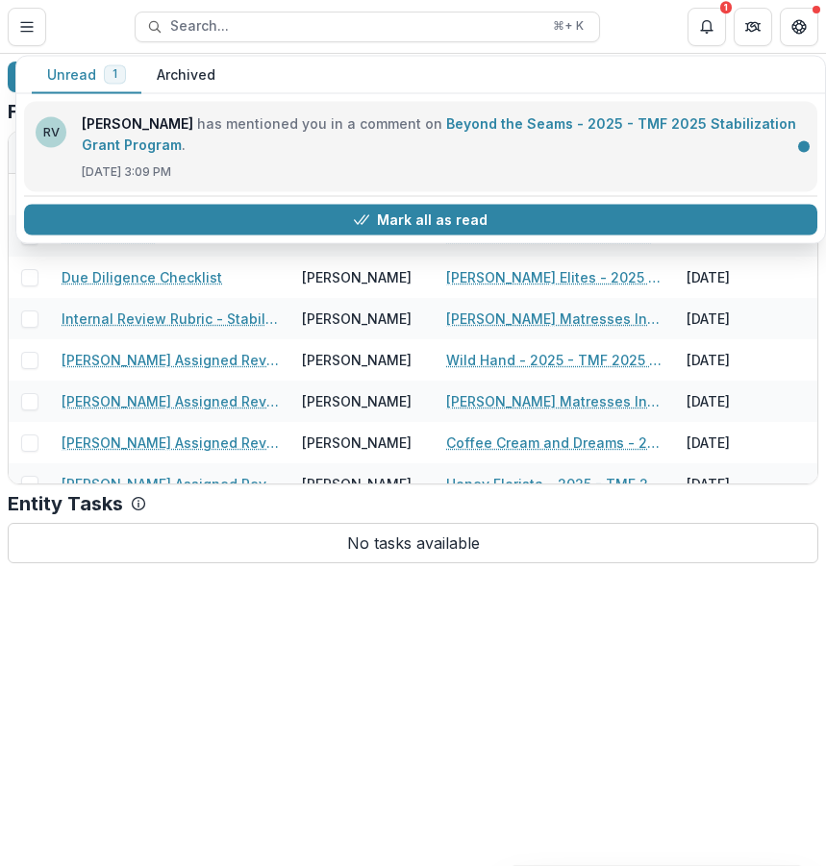
click at [679, 132] on link "Beyond the Seams - 2025 - TMF 2025 Stabilization Grant Program" at bounding box center [439, 133] width 714 height 37
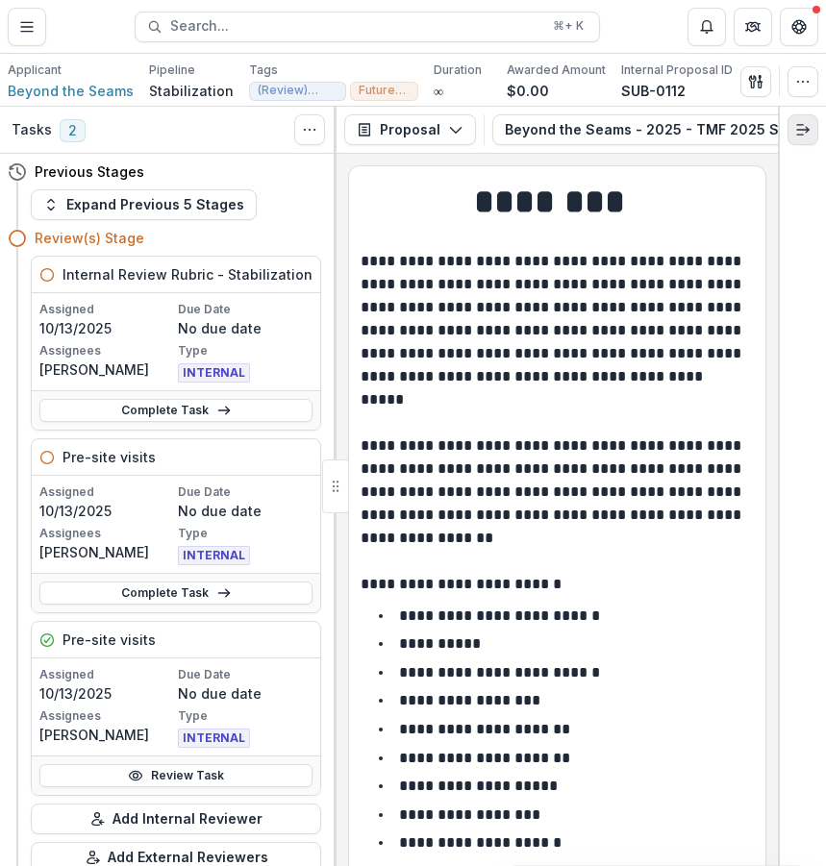
click at [812, 139] on button "Expand right" at bounding box center [802, 129] width 31 height 31
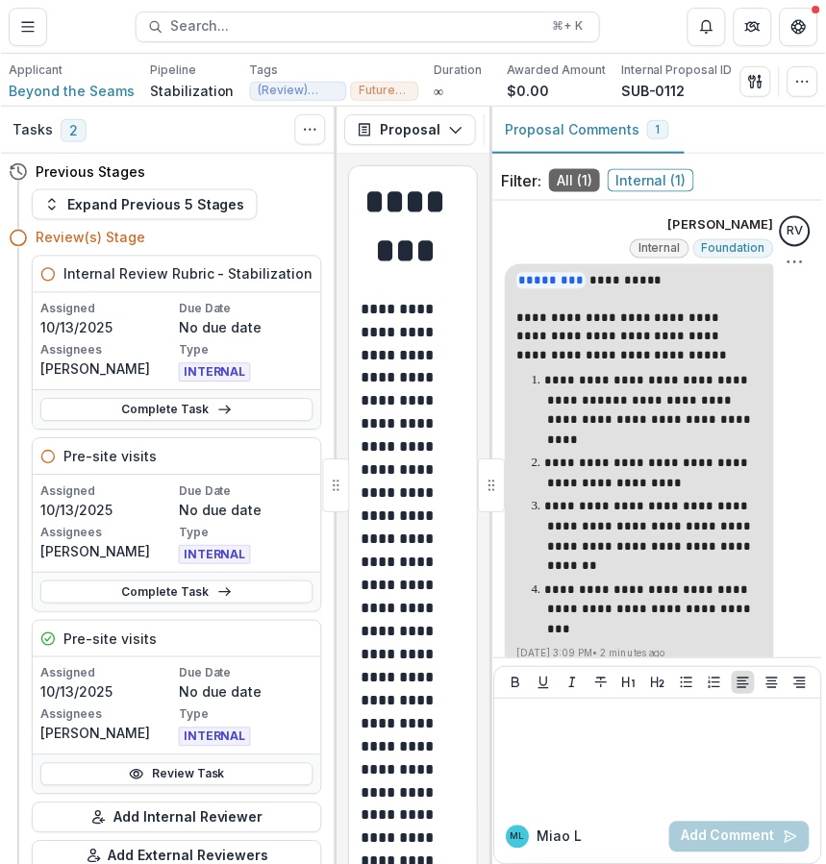
scroll to position [26, 0]
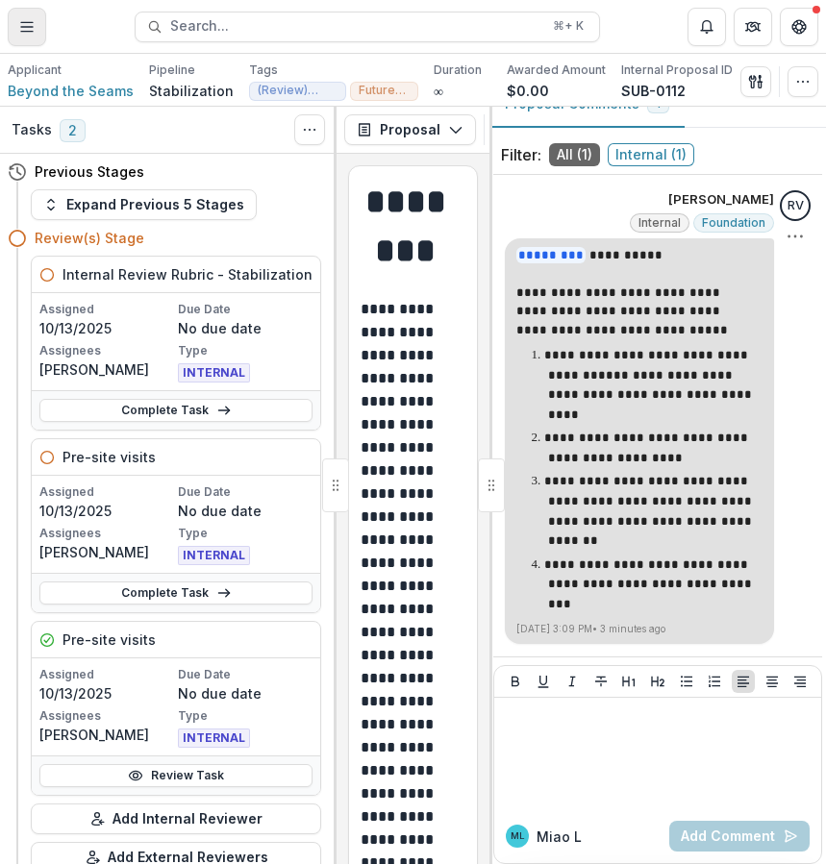
click at [30, 33] on icon "Toggle Menu" at bounding box center [26, 26] width 15 height 15
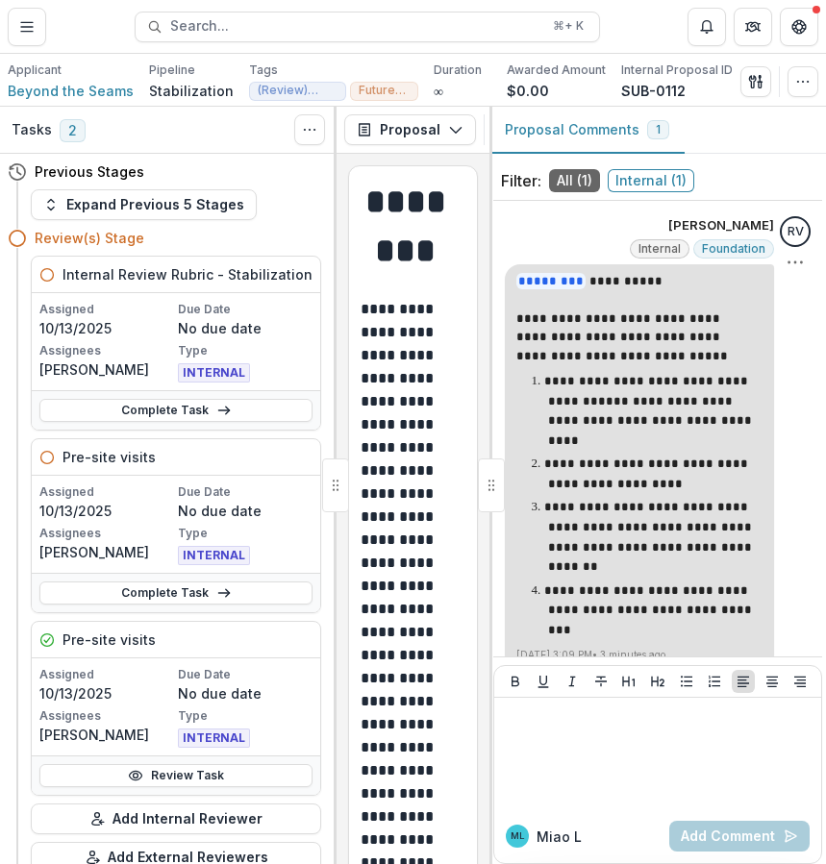
drag, startPoint x: 520, startPoint y: 315, endPoint x: 730, endPoint y: 599, distance: 352.7
click at [730, 599] on div "**********" at bounding box center [639, 458] width 246 height 372
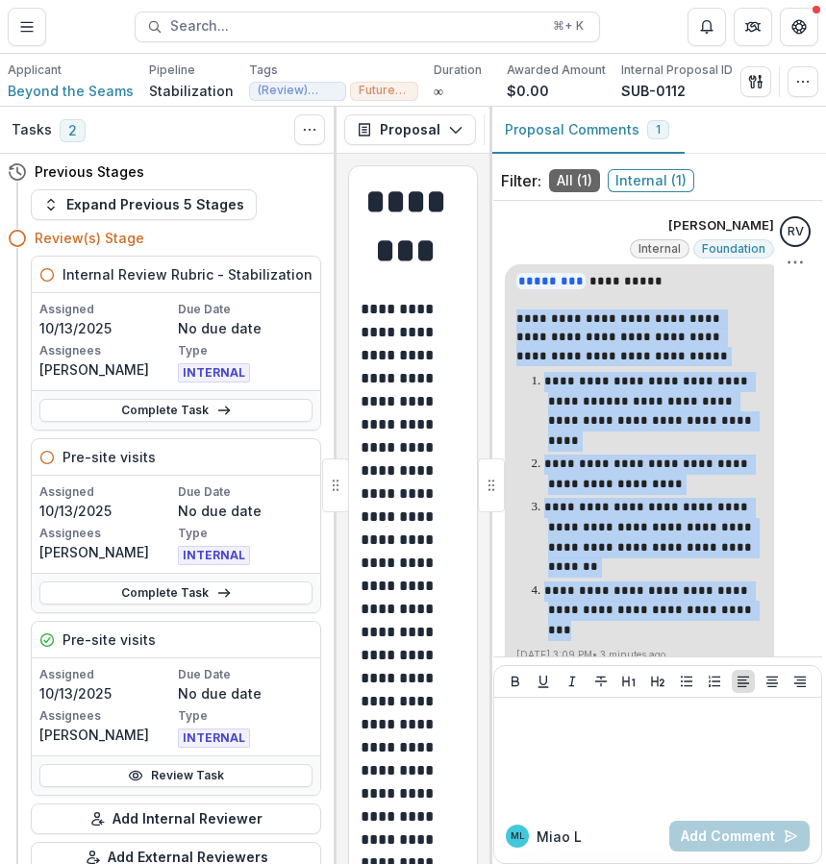
drag, startPoint x: 515, startPoint y: 318, endPoint x: 662, endPoint y: 603, distance: 320.4
click at [662, 603] on div "**********" at bounding box center [639, 467] width 269 height 406
copy div "**********"
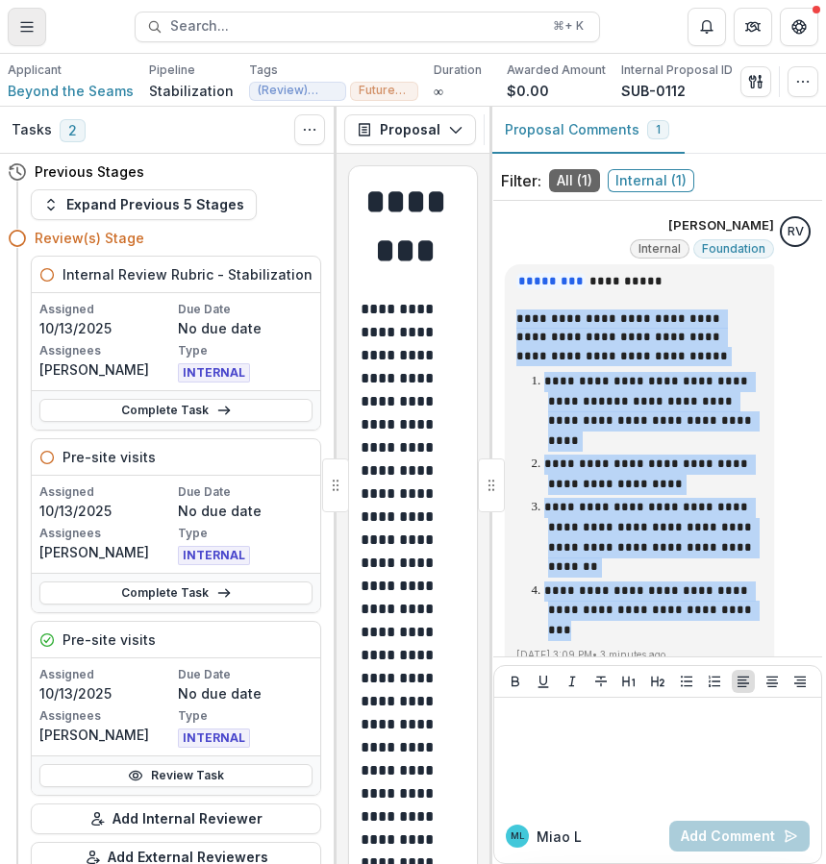
click at [26, 33] on icon "Toggle Menu" at bounding box center [26, 26] width 15 height 15
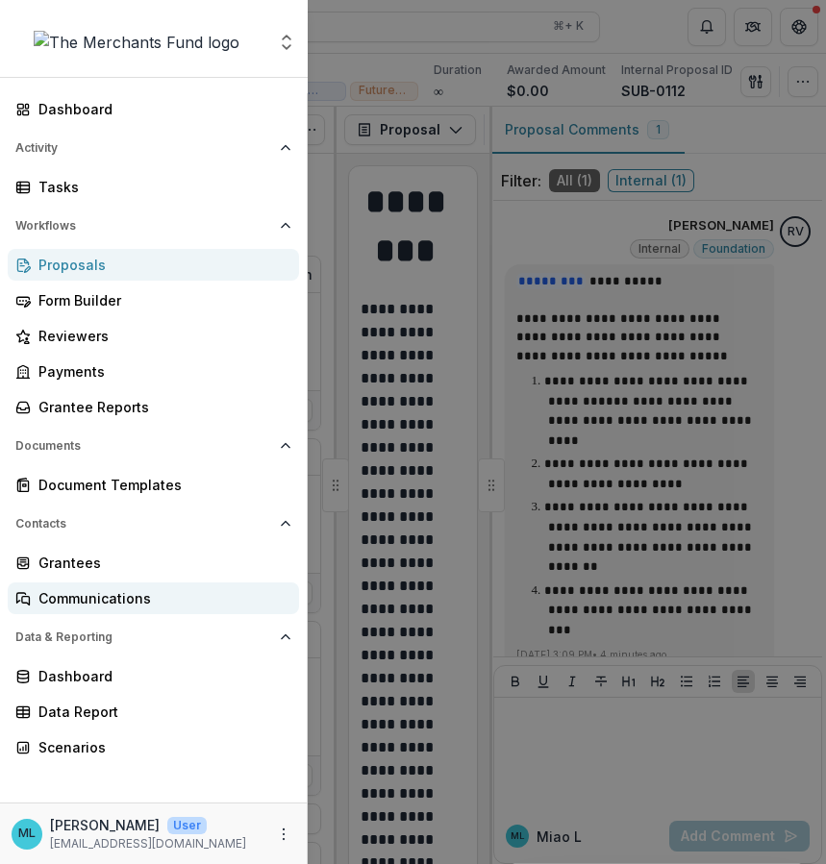
click at [144, 598] on div "Communications" at bounding box center [160, 598] width 245 height 20
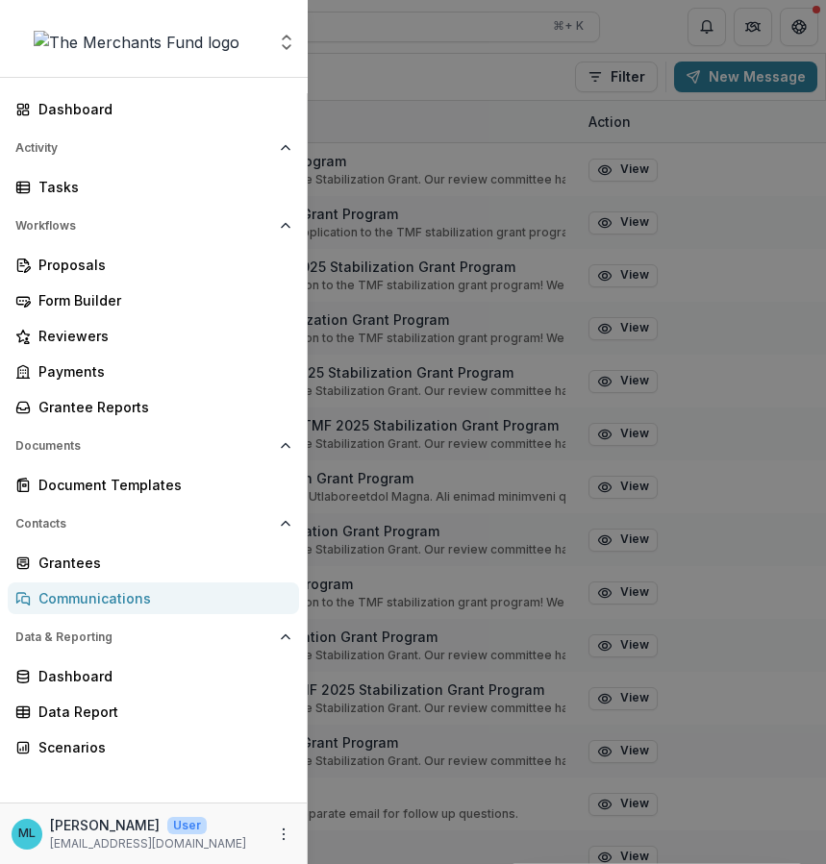
click at [652, 309] on div "Aggregate Analysis Foundations The Merchants Fund Team Settings Dashboard Activ…" at bounding box center [413, 432] width 826 height 864
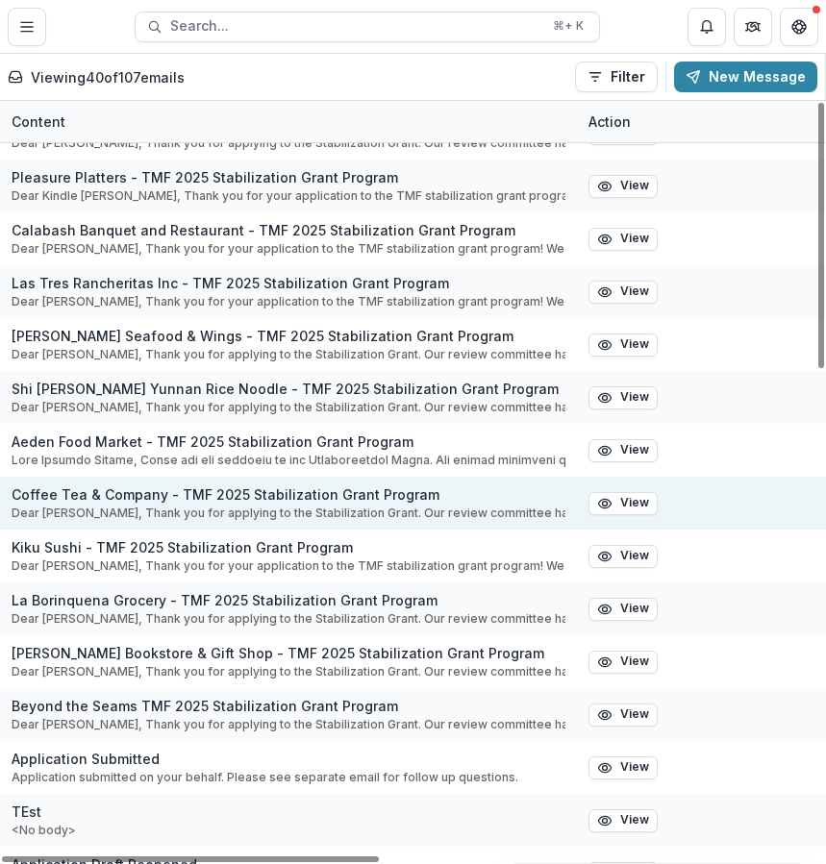
scroll to position [48, 0]
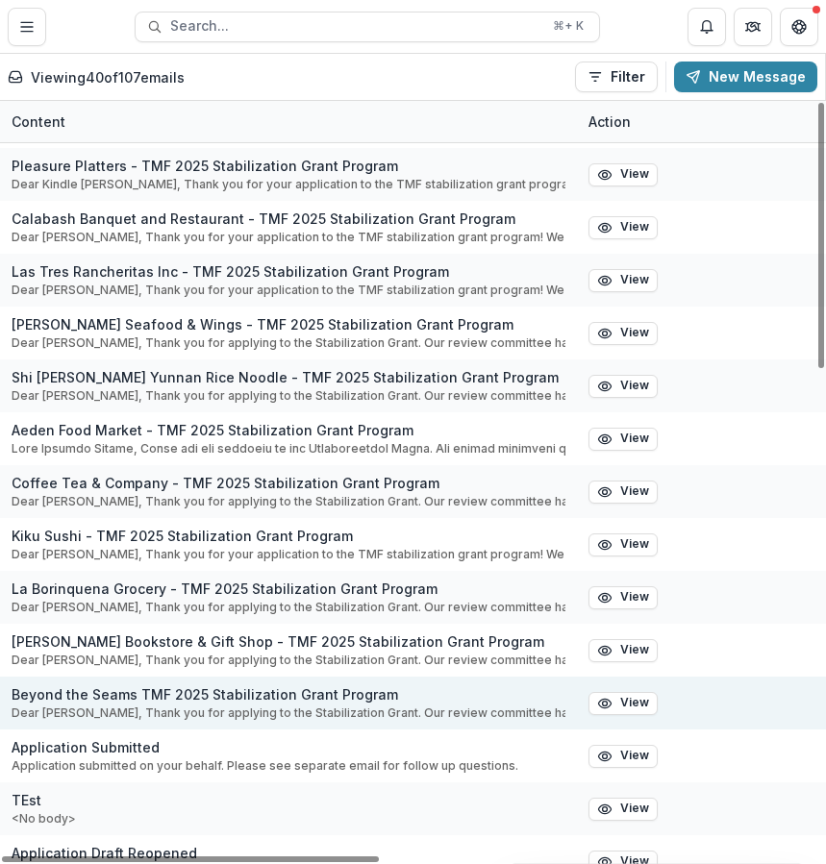
click at [451, 705] on p "Dear Idalia Adan, Thank you for applying to the Stabilization Grant. Our review…" at bounding box center [289, 713] width 554 height 17
click at [597, 699] on icon "button" at bounding box center [604, 703] width 15 height 15
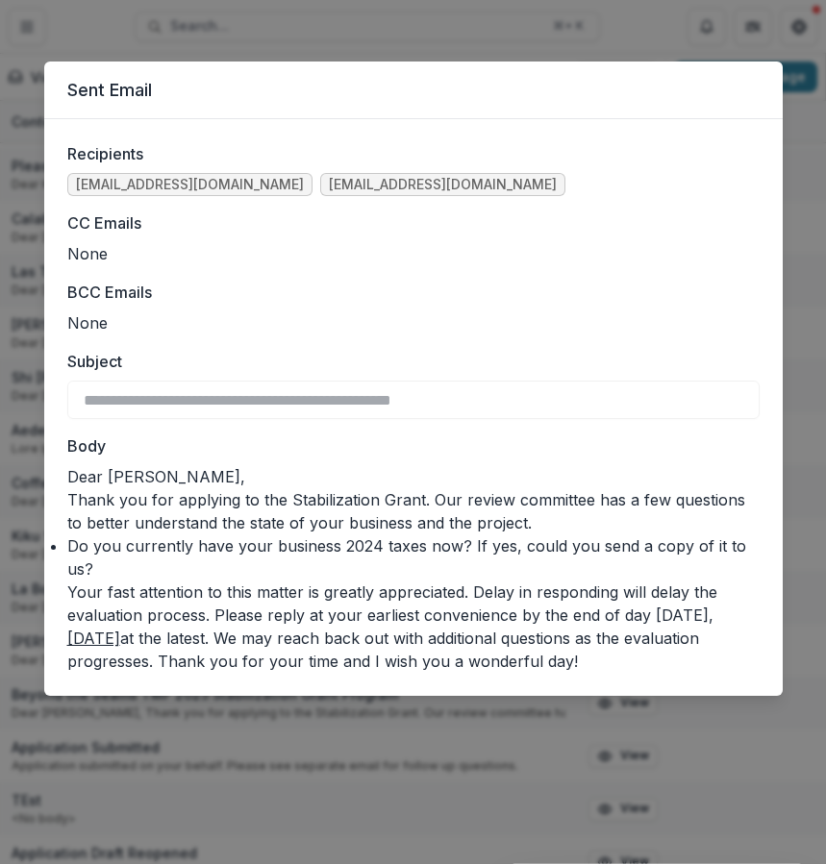
click at [404, 733] on div "**********" at bounding box center [413, 432] width 826 height 864
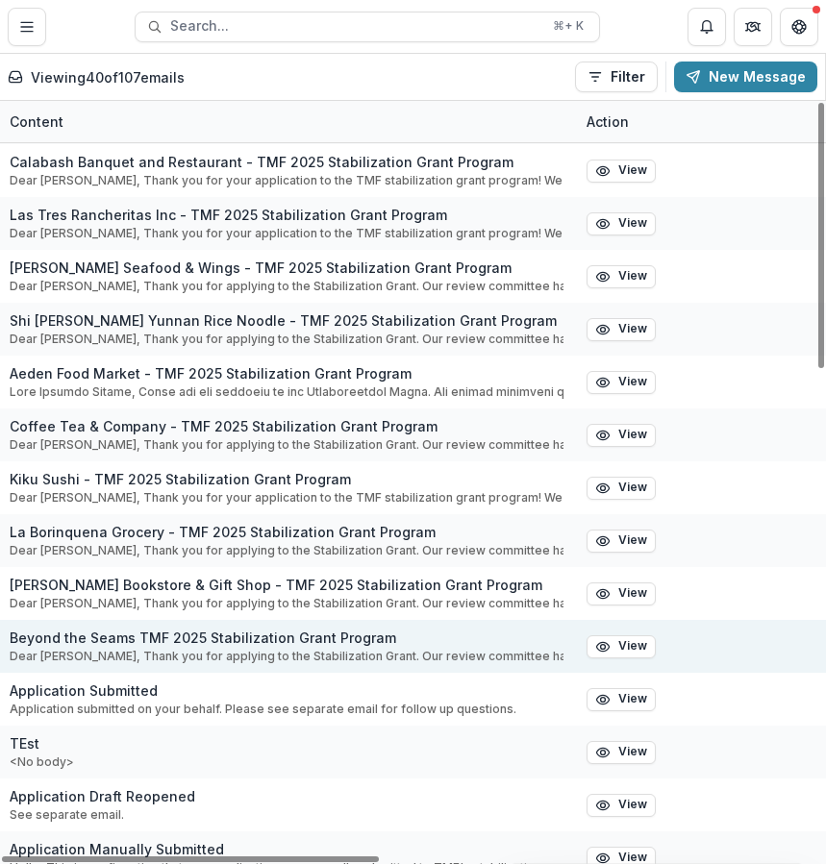
scroll to position [105, 0]
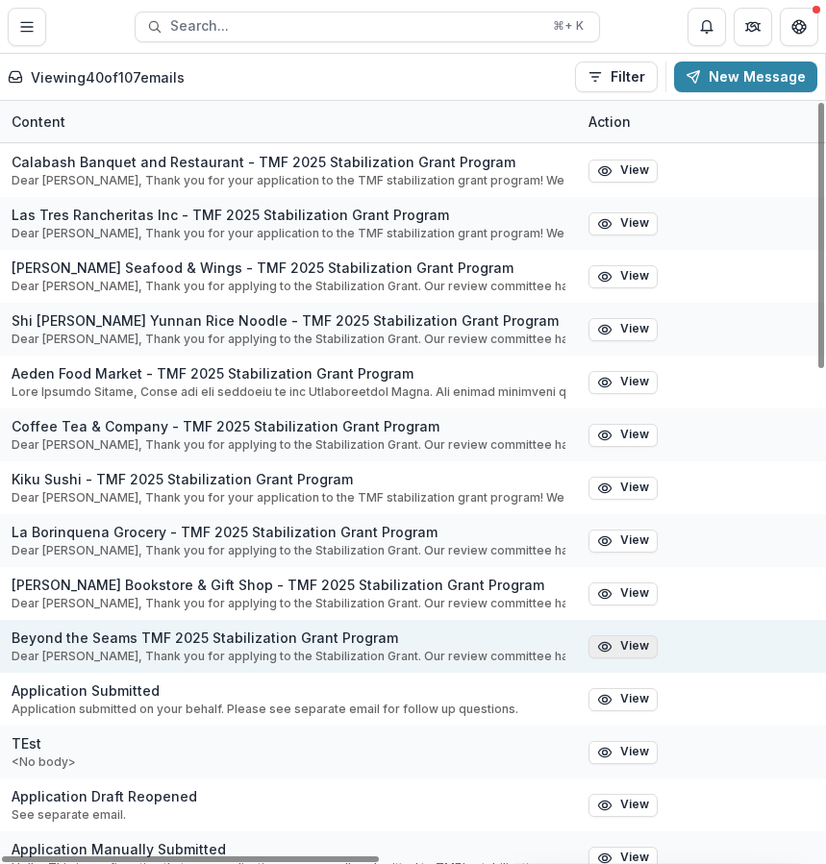
click at [639, 651] on button "View" at bounding box center [622, 647] width 69 height 23
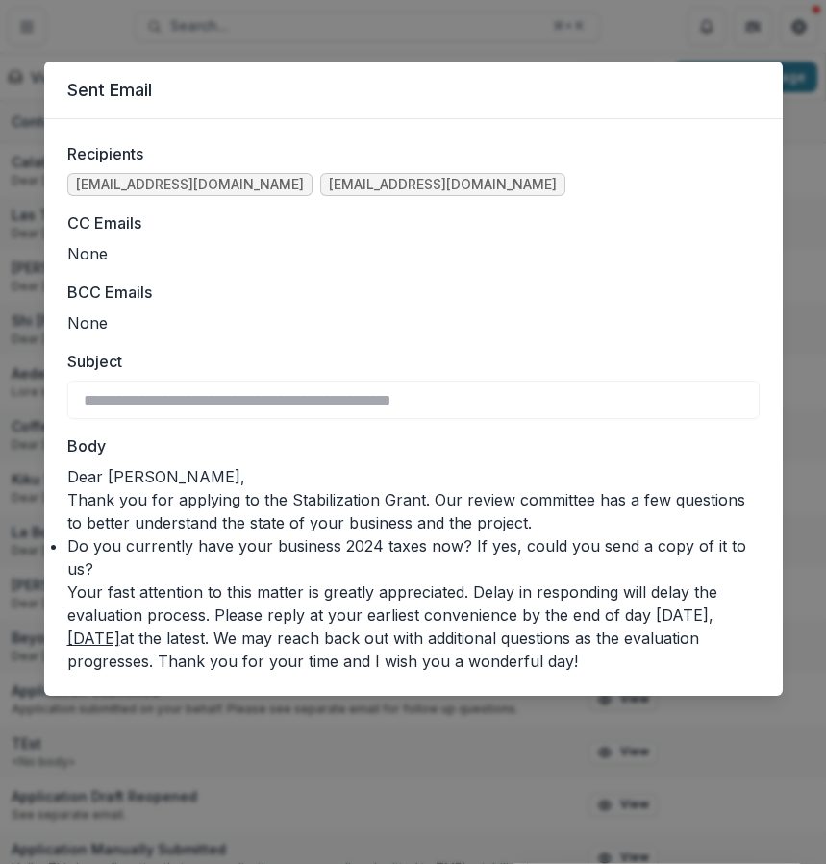
click at [596, 712] on div "**********" at bounding box center [413, 432] width 826 height 864
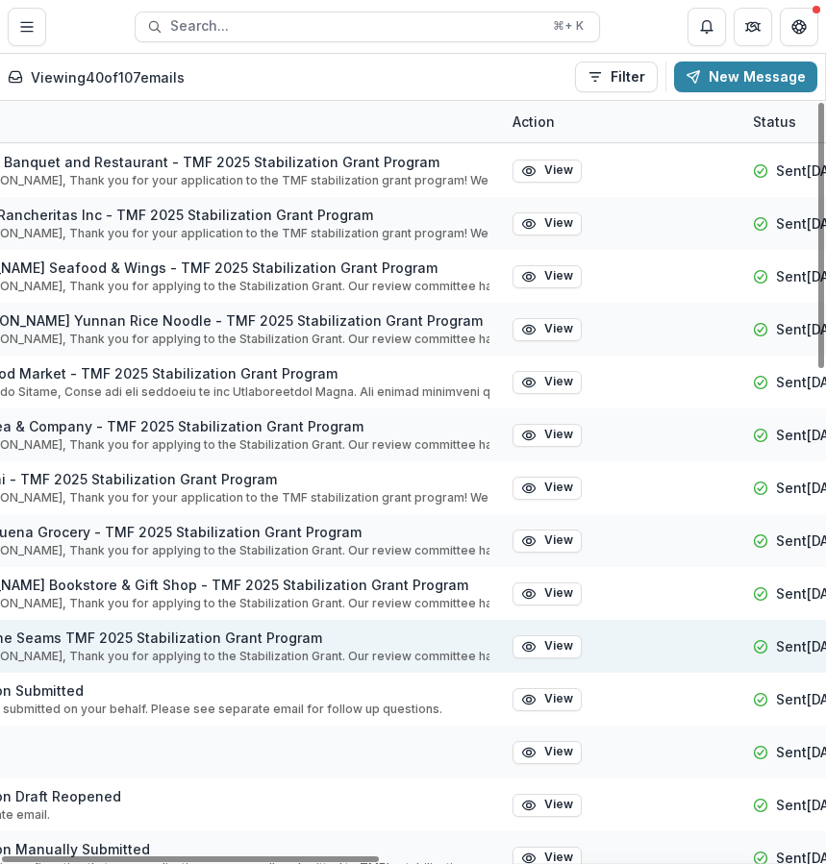
scroll to position [105, 0]
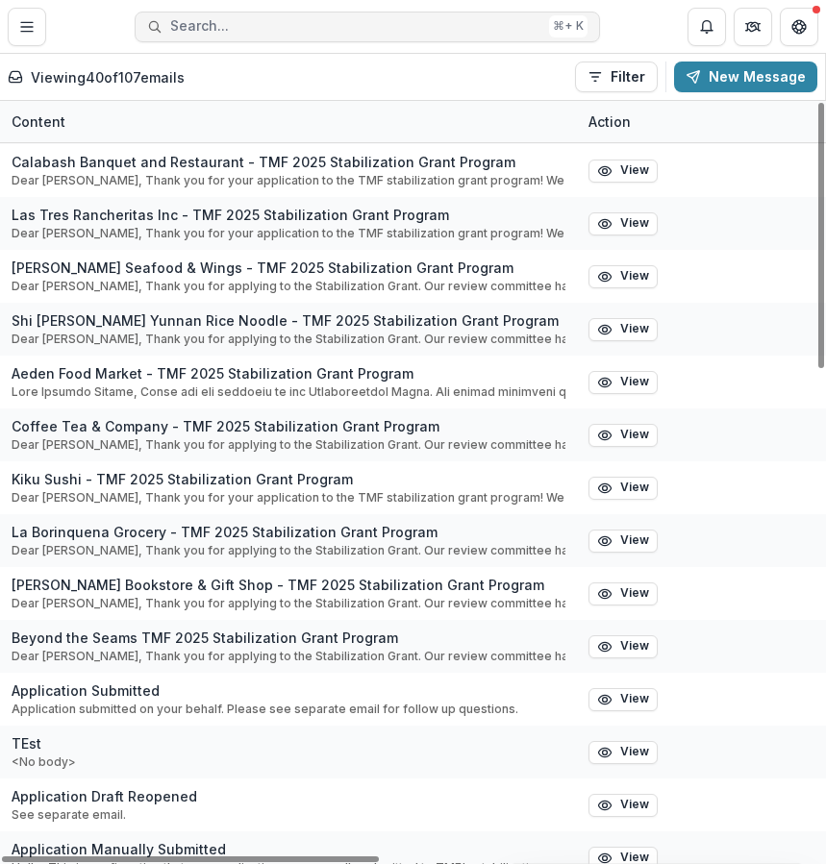
click at [353, 19] on span "Search..." at bounding box center [355, 26] width 371 height 16
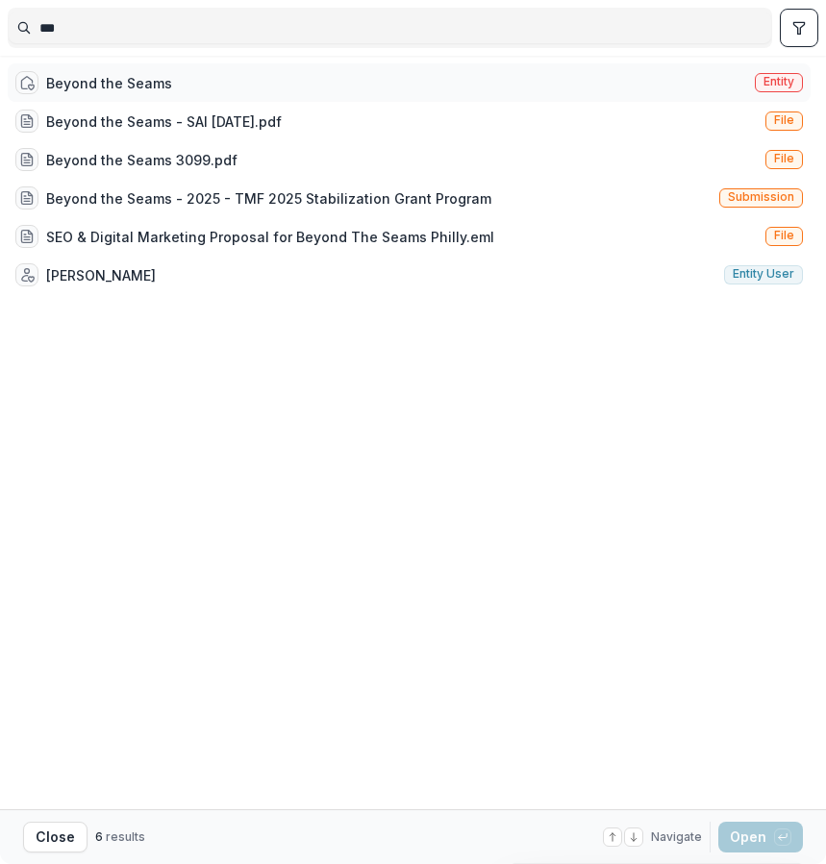
type input "***"
click at [359, 77] on div "Beyond the Seams Entity" at bounding box center [409, 82] width 803 height 38
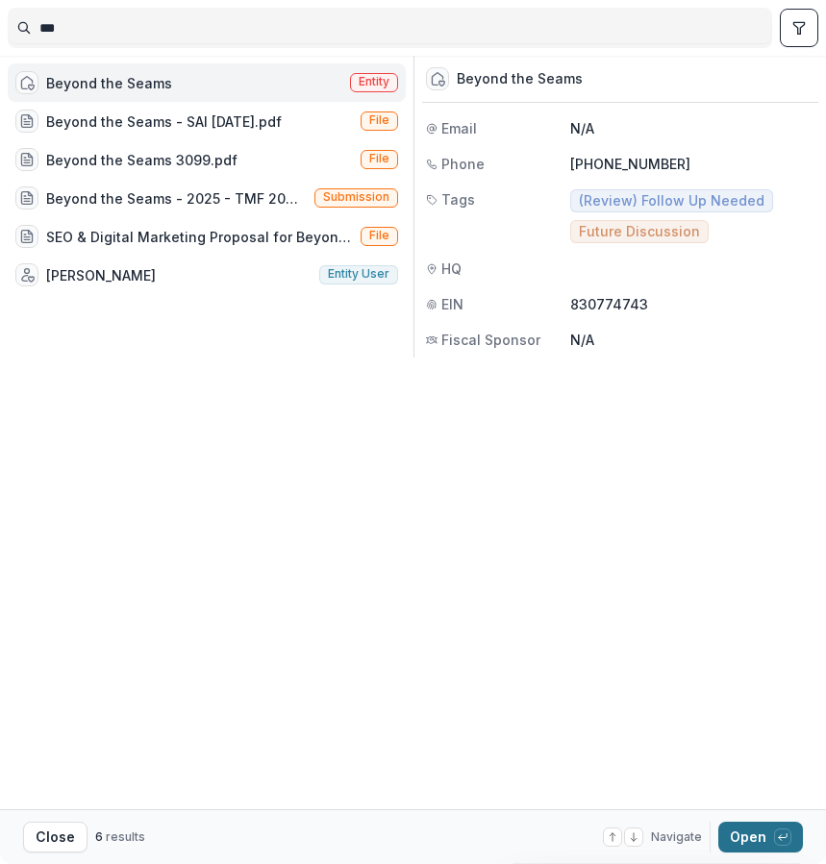
click at [767, 824] on button "Open with enter key" at bounding box center [760, 837] width 85 height 31
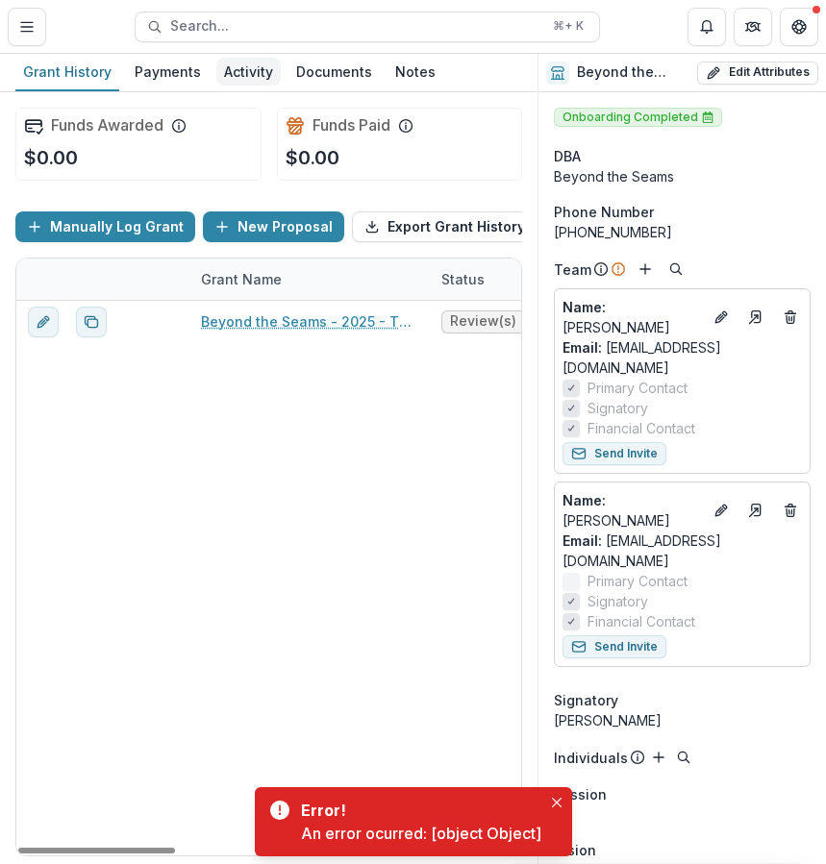
click at [248, 70] on div "Activity" at bounding box center [248, 72] width 64 height 28
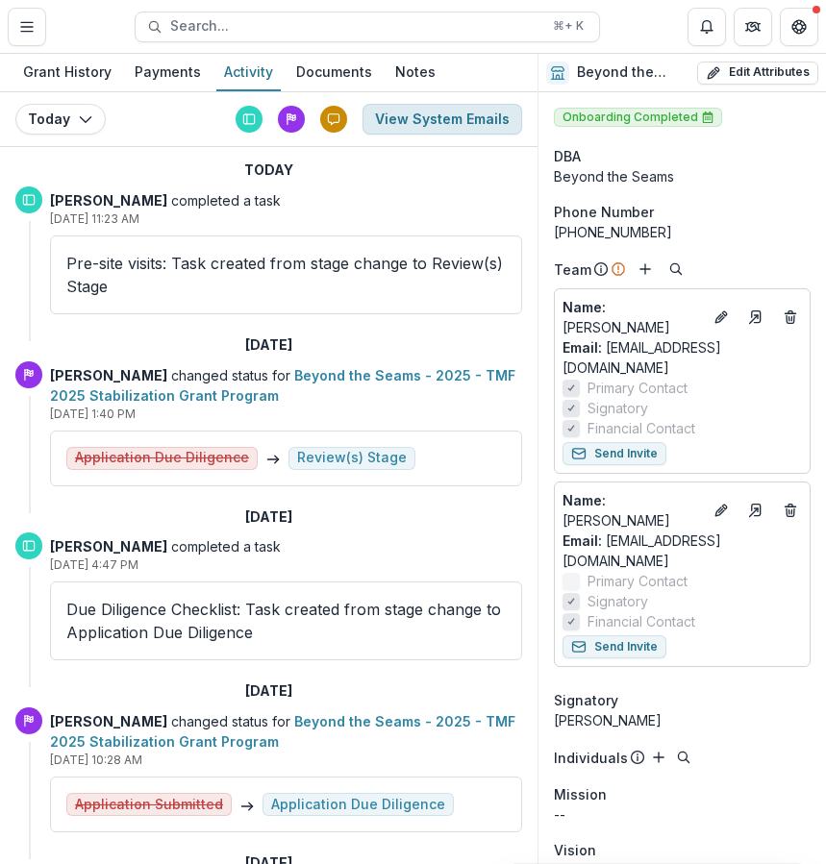
click at [432, 120] on button "View System Emails" at bounding box center [442, 119] width 160 height 31
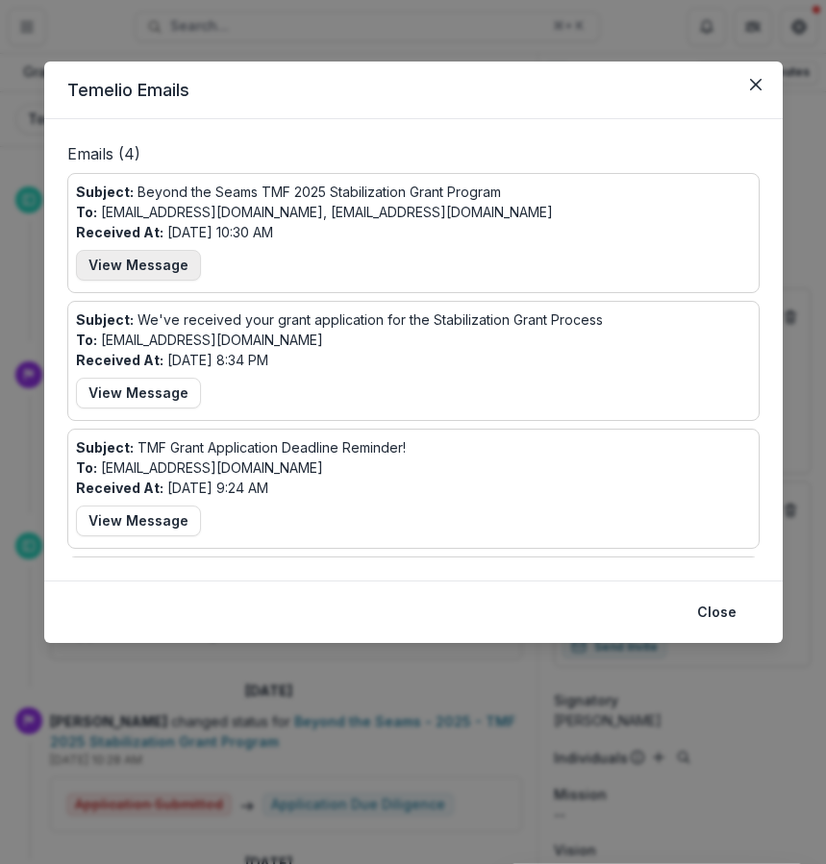
click at [165, 264] on button "View Message" at bounding box center [138, 265] width 125 height 31
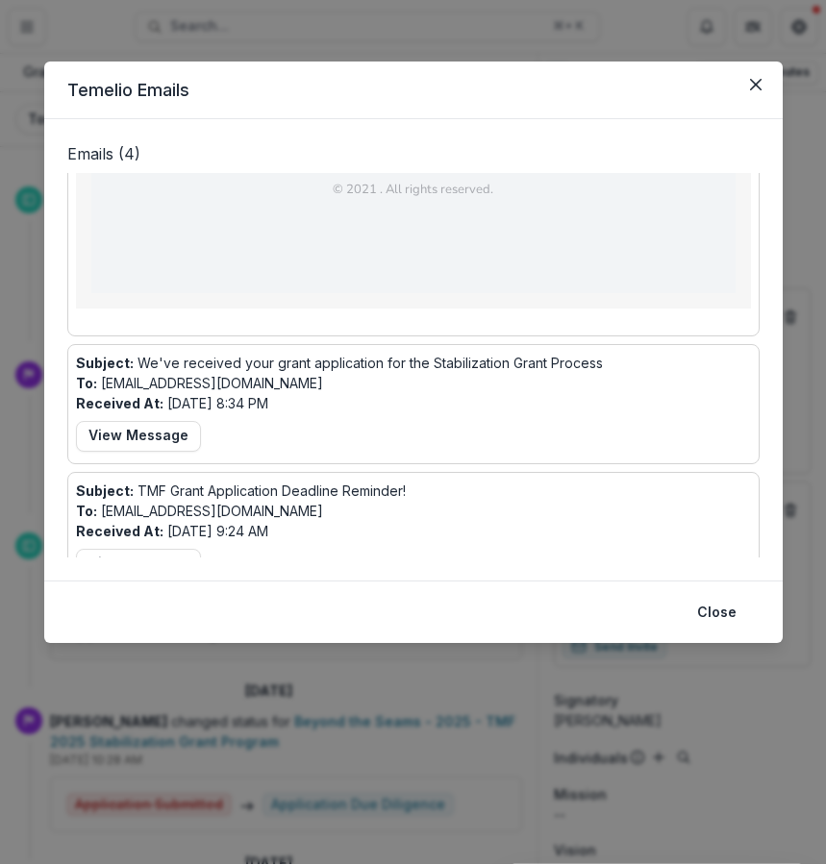
scroll to position [1039, 0]
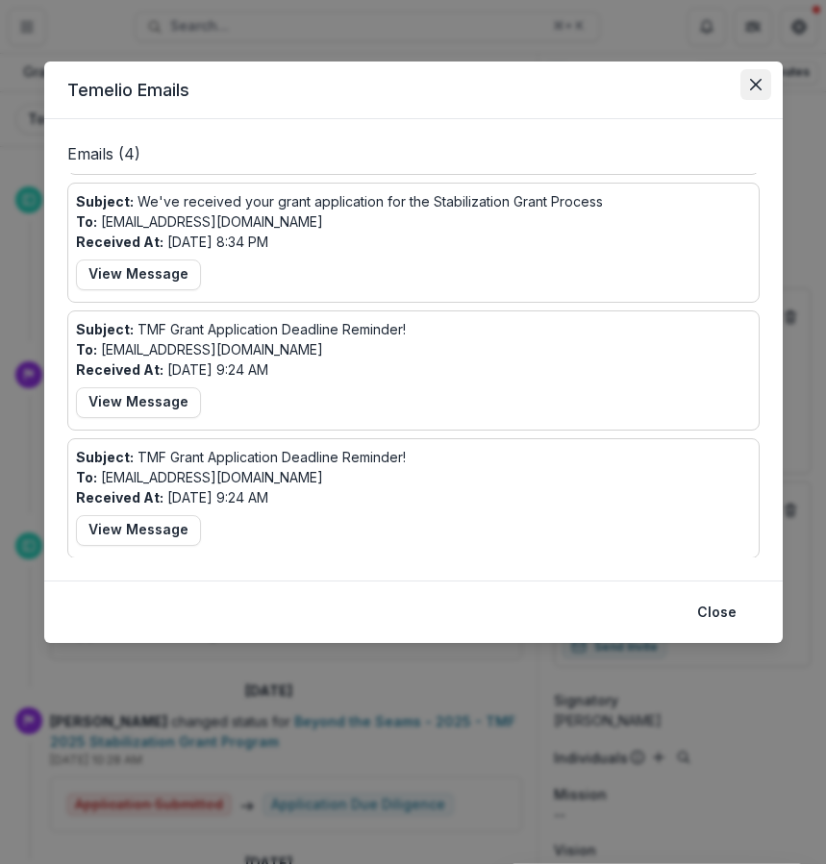
click at [760, 88] on icon "Close" at bounding box center [755, 85] width 12 height 12
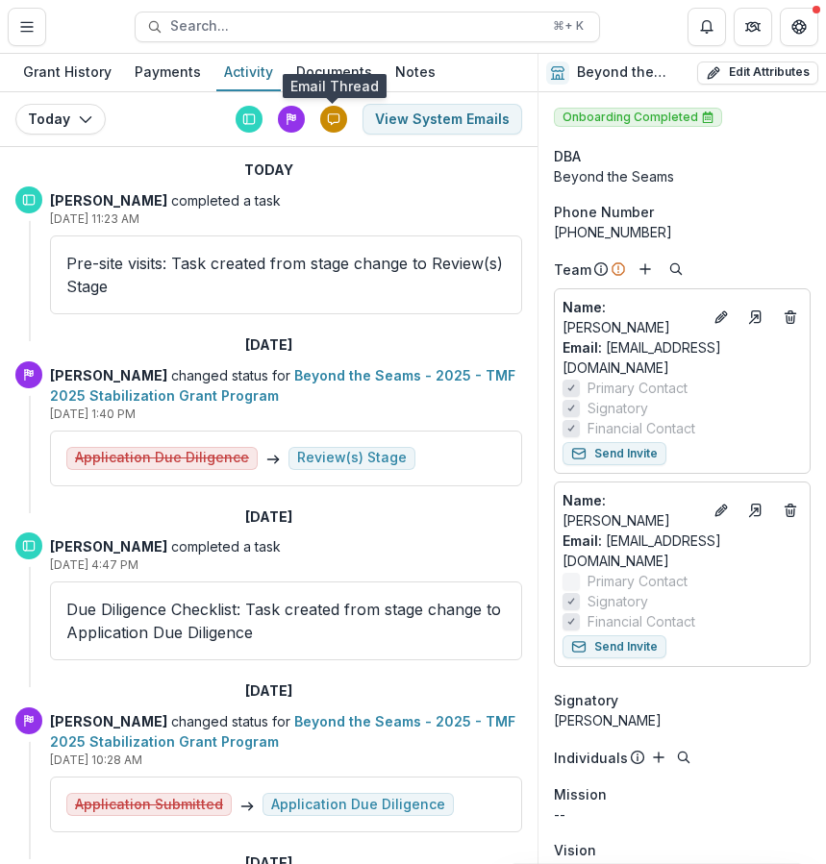
click at [324, 122] on div at bounding box center [333, 119] width 27 height 27
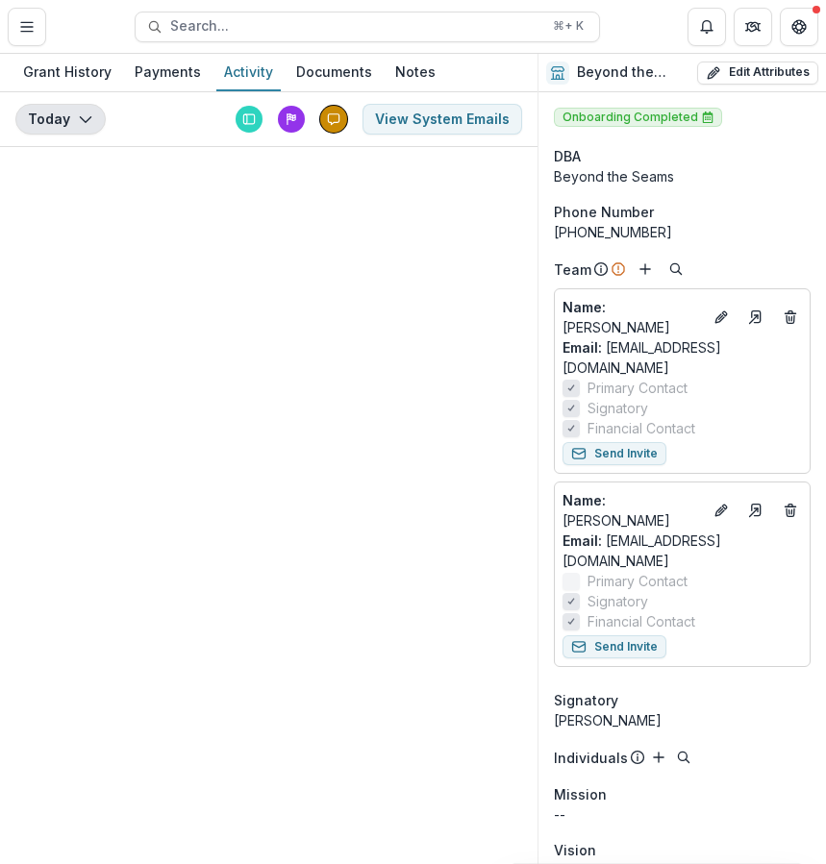
click at [70, 115] on button "Today" at bounding box center [60, 119] width 90 height 31
click at [70, 73] on div "Grant History" at bounding box center [67, 72] width 104 height 28
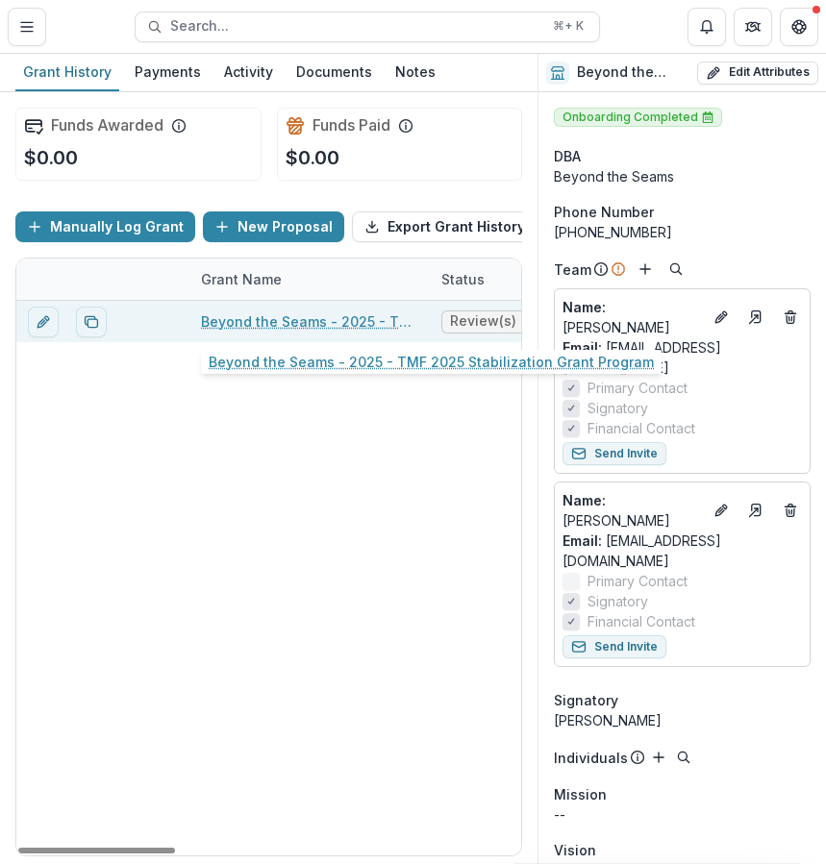
click at [376, 325] on link "Beyond the Seams - 2025 - TMF 2025 Stabilization Grant Program" at bounding box center [309, 322] width 217 height 20
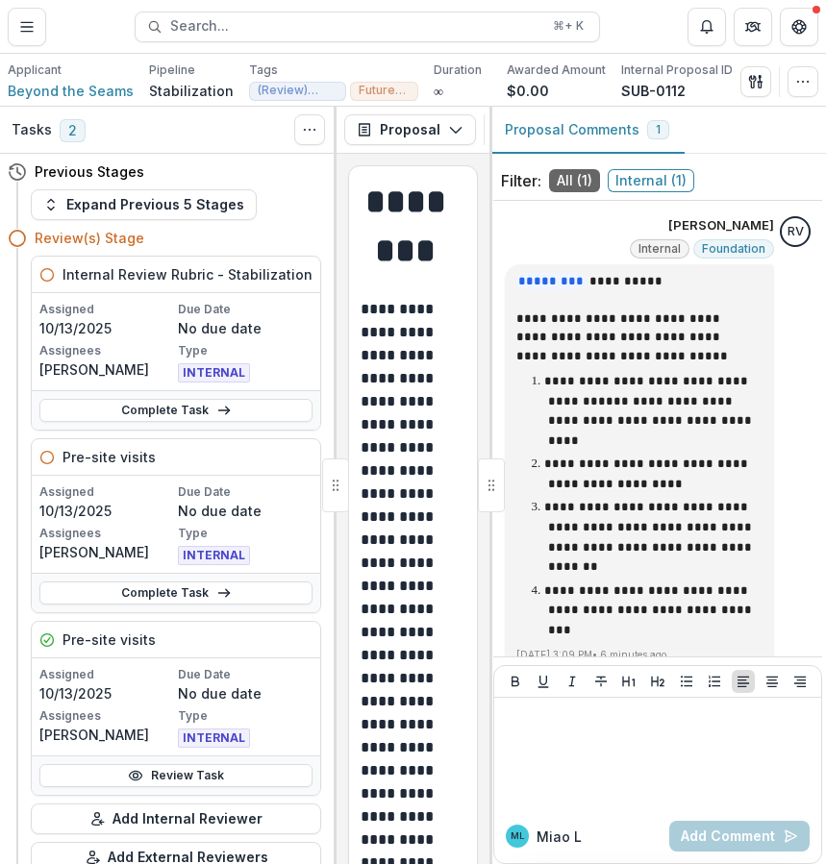
click at [386, 87] on span "Future Discussion" at bounding box center [384, 90] width 51 height 13
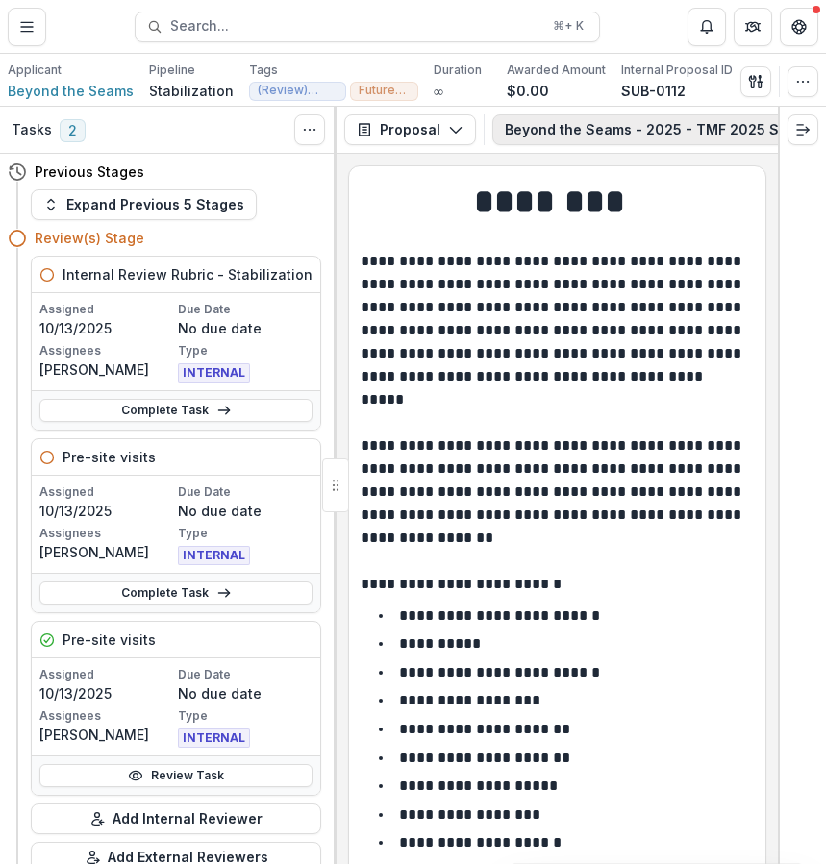
scroll to position [0, 385]
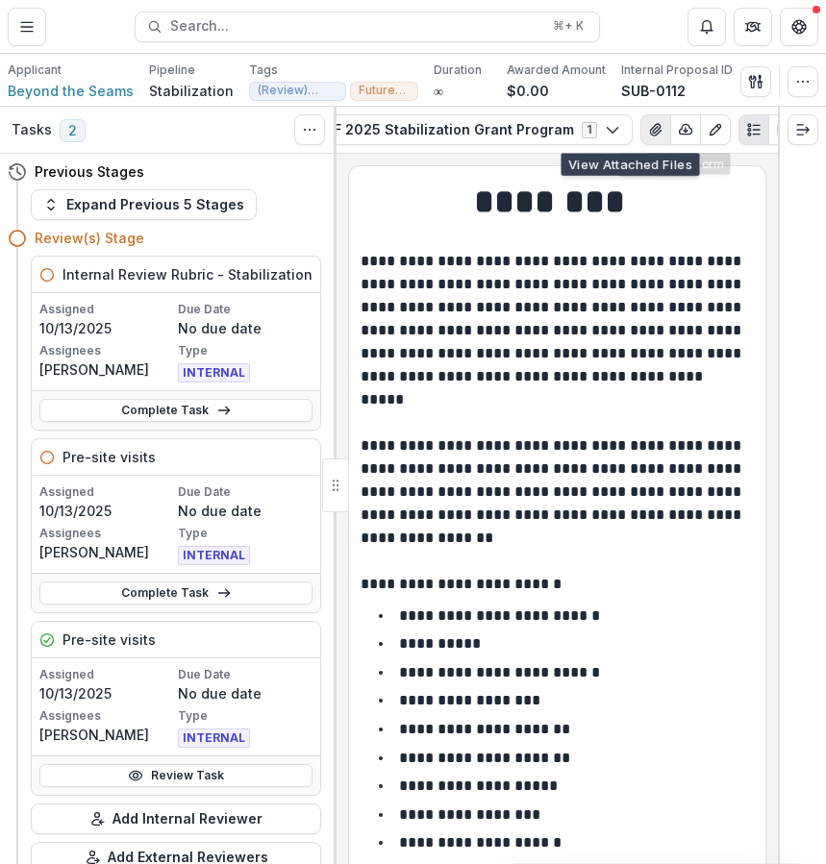
click at [650, 131] on icon "View Attached Files" at bounding box center [655, 130] width 11 height 12
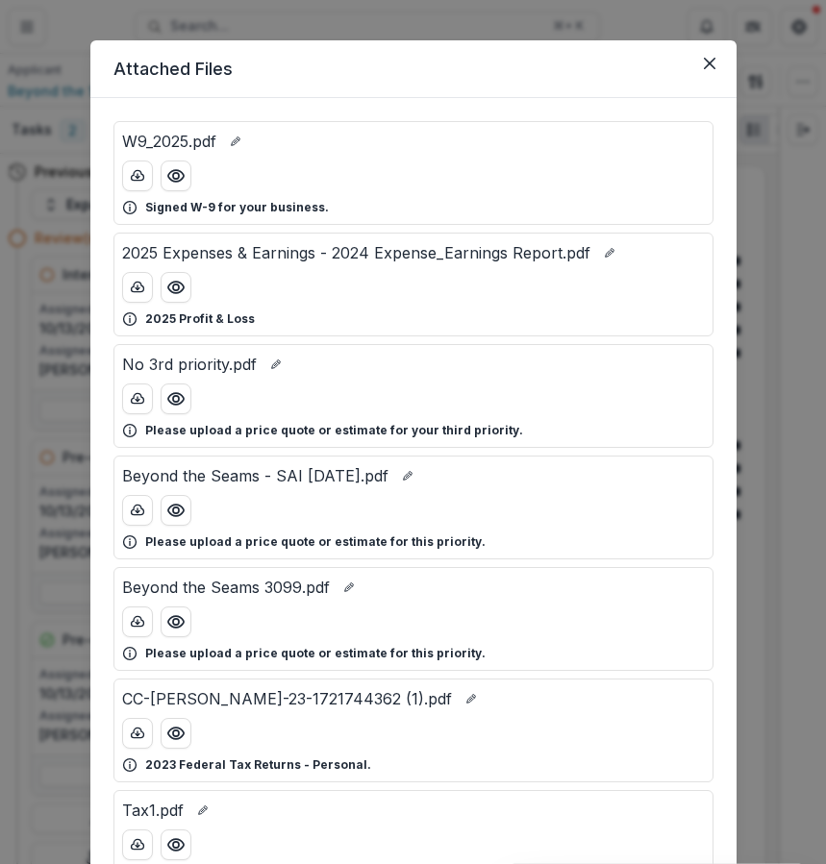
scroll to position [0, 0]
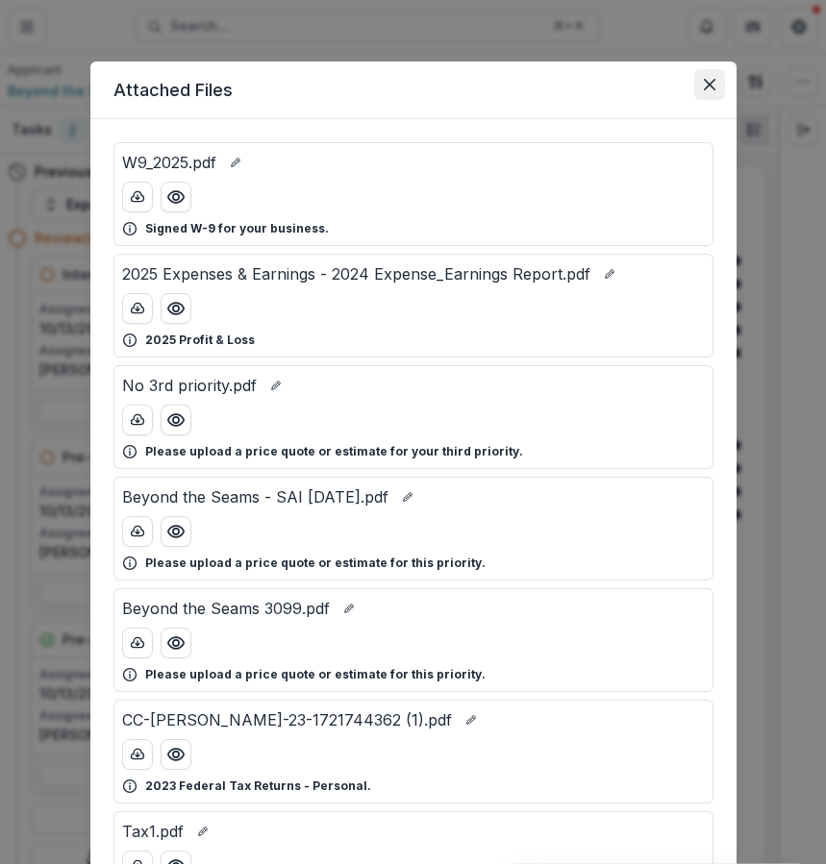
click at [714, 92] on button "Close" at bounding box center [709, 84] width 31 height 31
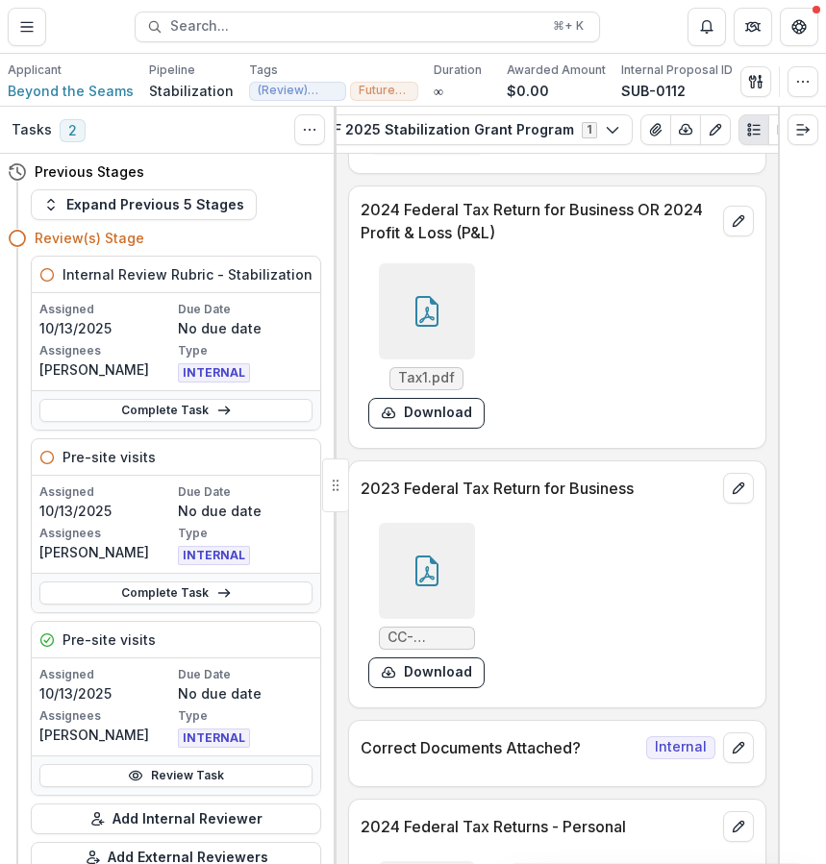
scroll to position [10952, 0]
click at [737, 225] on icon "edit" at bounding box center [738, 219] width 11 height 11
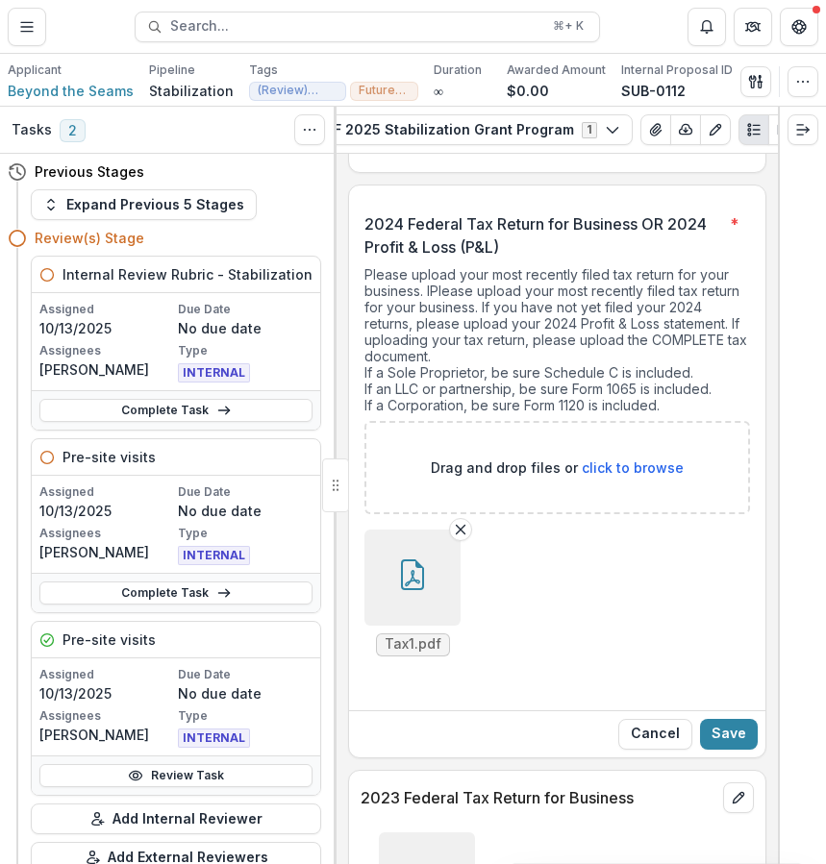
click at [737, 297] on div "2024 Federal Tax Return for Business OR 2024 Profit & Loss (P&L) * Please uploa…" at bounding box center [557, 442] width 386 height 460
click at [606, 476] on span "click to browse" at bounding box center [633, 468] width 102 height 16
type input "**********"
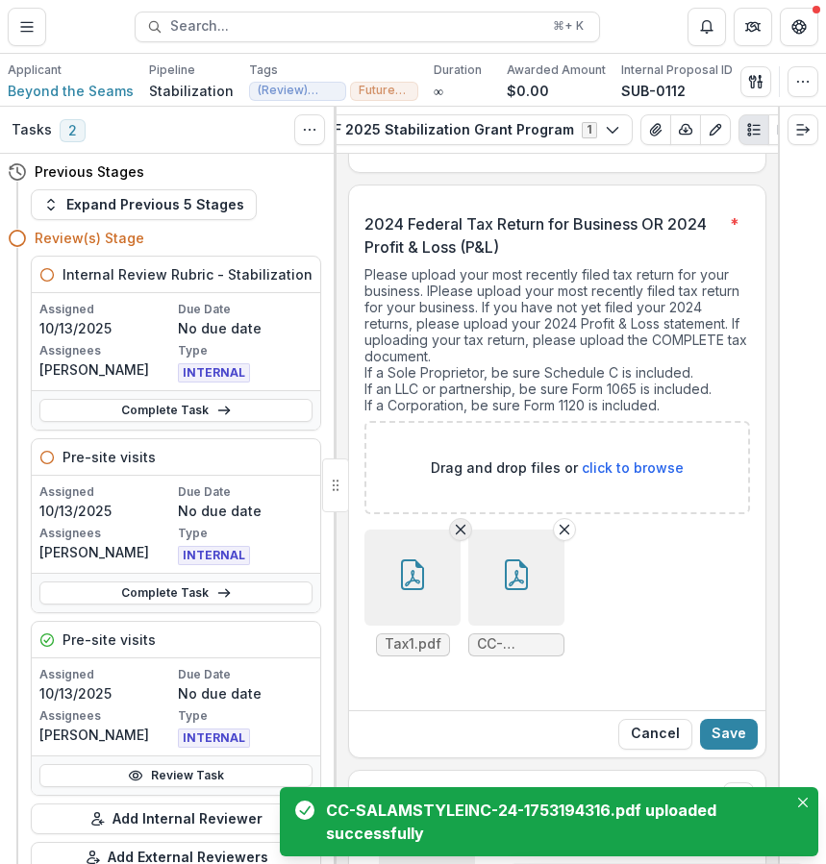
click at [462, 537] on icon "Remove File" at bounding box center [460, 529] width 15 height 15
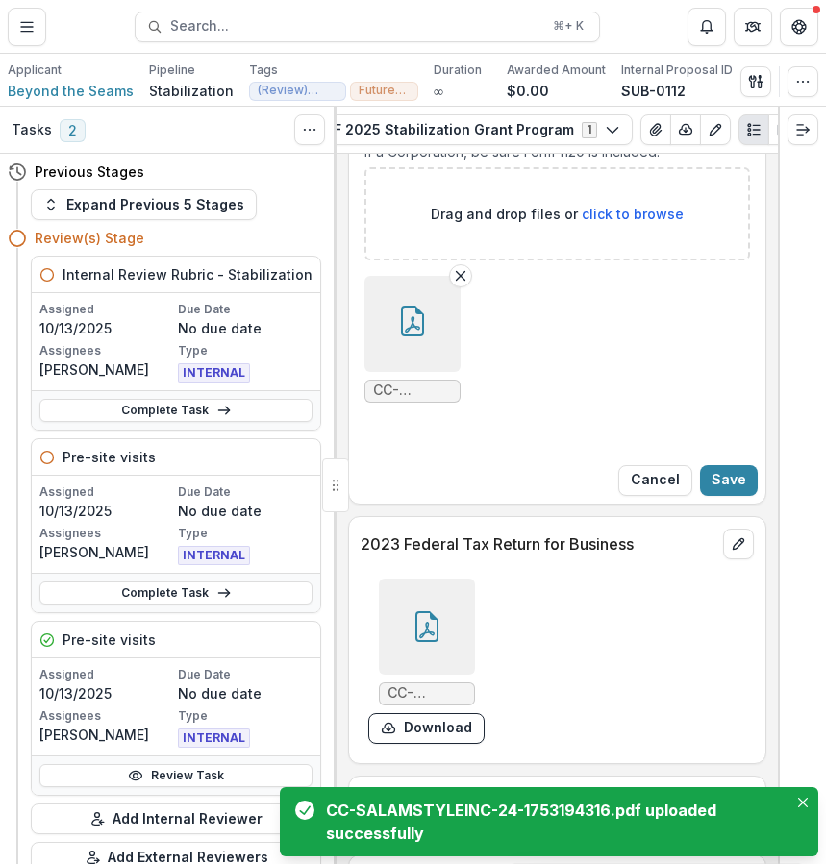
scroll to position [11269, 0]
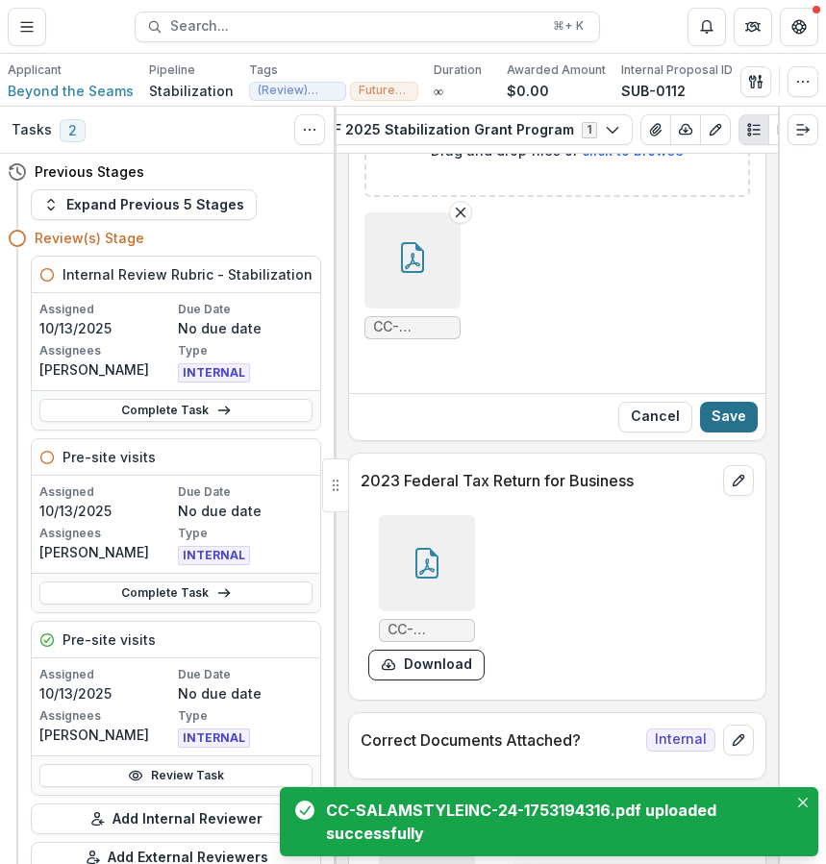
click at [714, 433] on button "Save" at bounding box center [729, 417] width 58 height 31
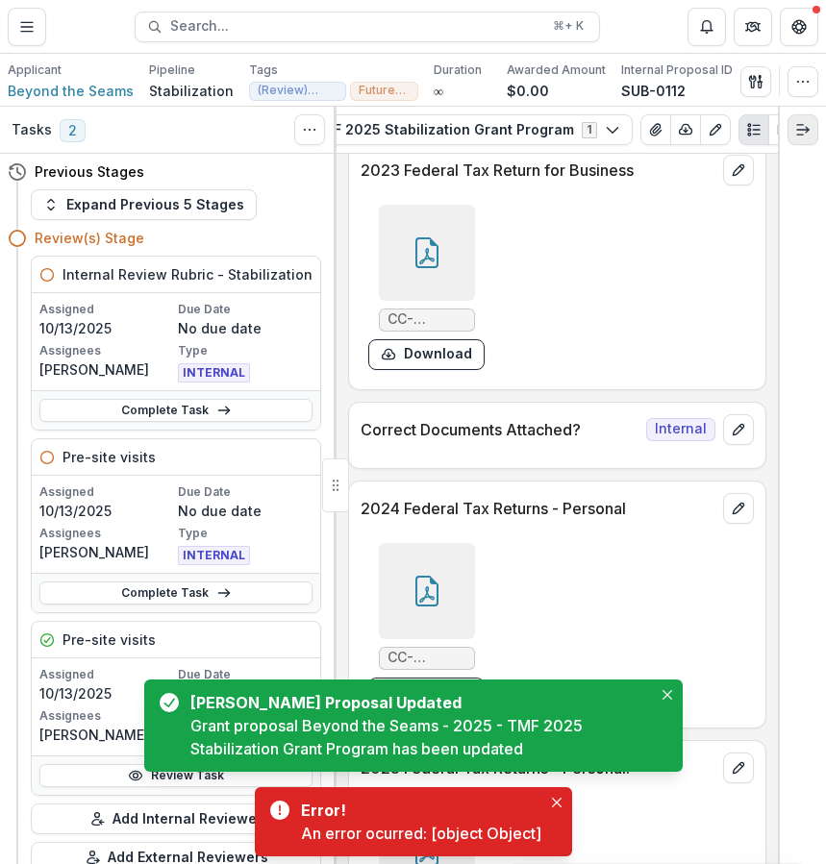
click at [801, 124] on icon "Expand right" at bounding box center [802, 129] width 15 height 15
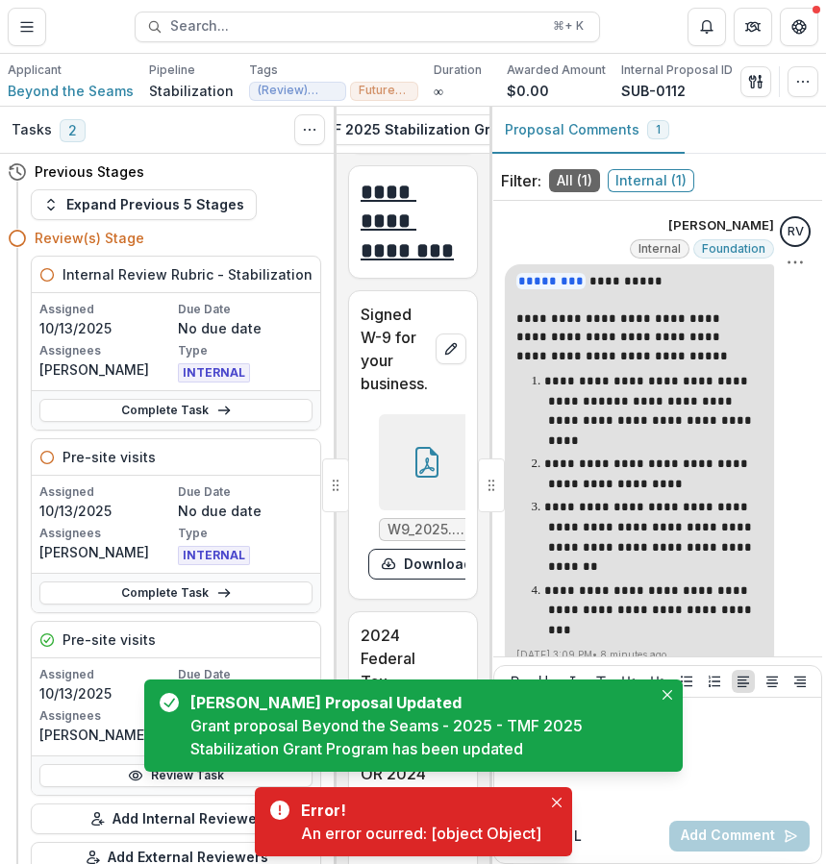
scroll to position [38, 0]
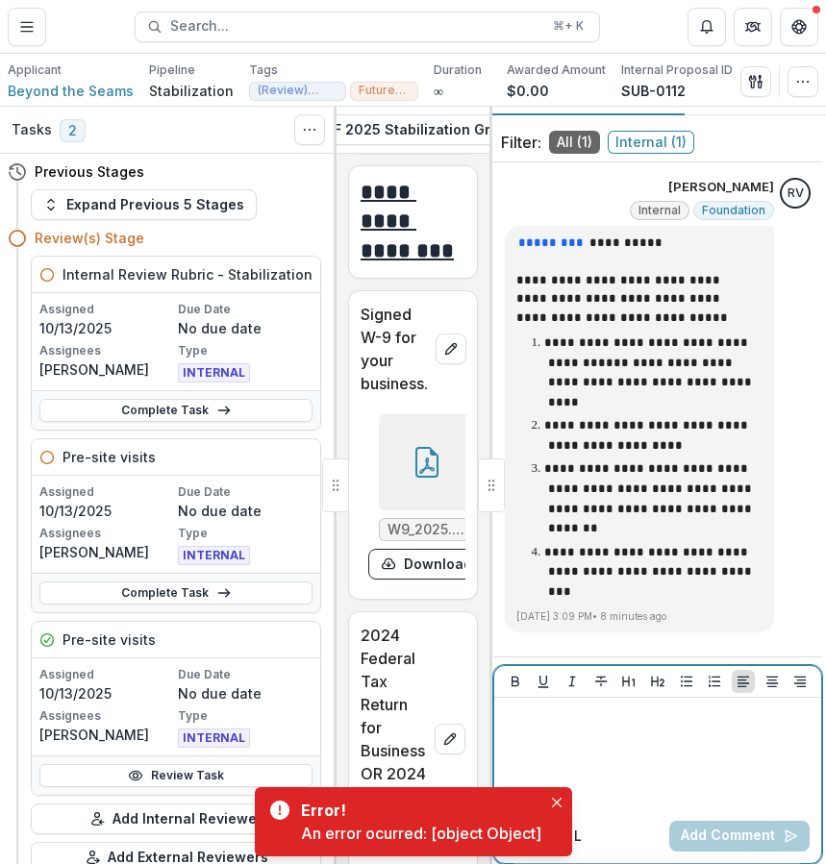
click at [713, 751] on div at bounding box center [658, 754] width 312 height 96
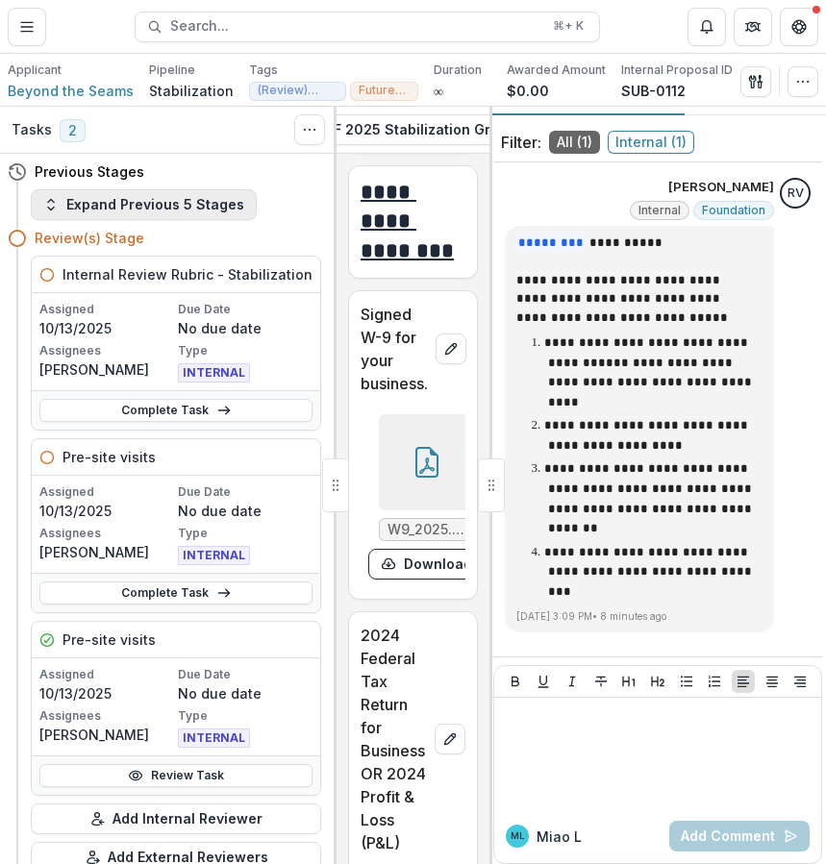
click at [204, 209] on button "Expand Previous 5 Stages" at bounding box center [144, 204] width 226 height 31
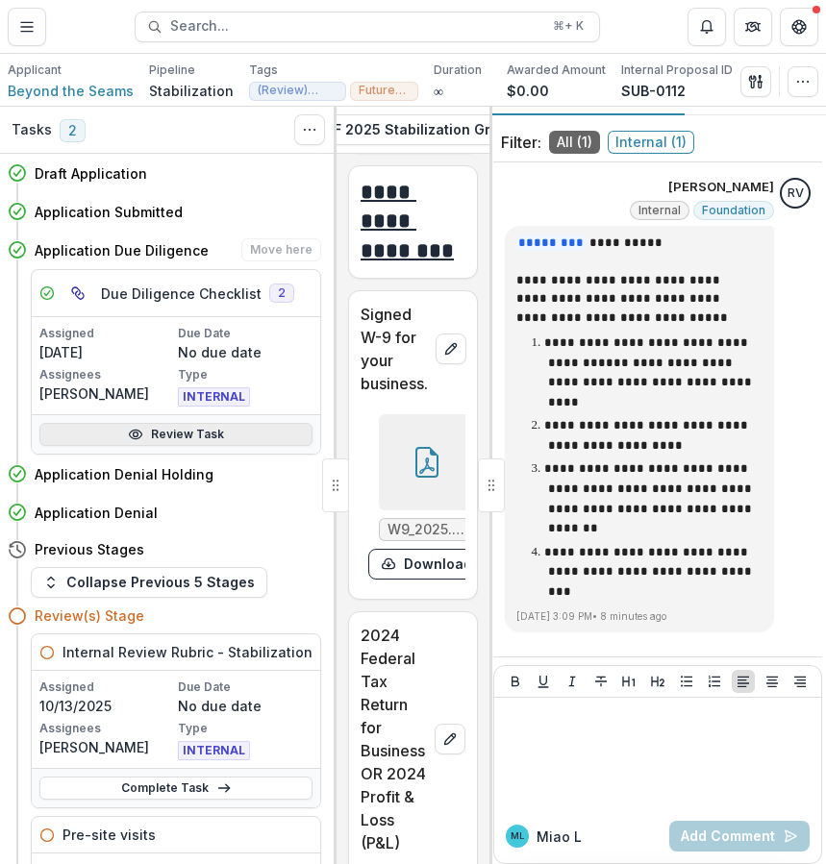
click at [209, 428] on link "Review Task" at bounding box center [175, 434] width 273 height 23
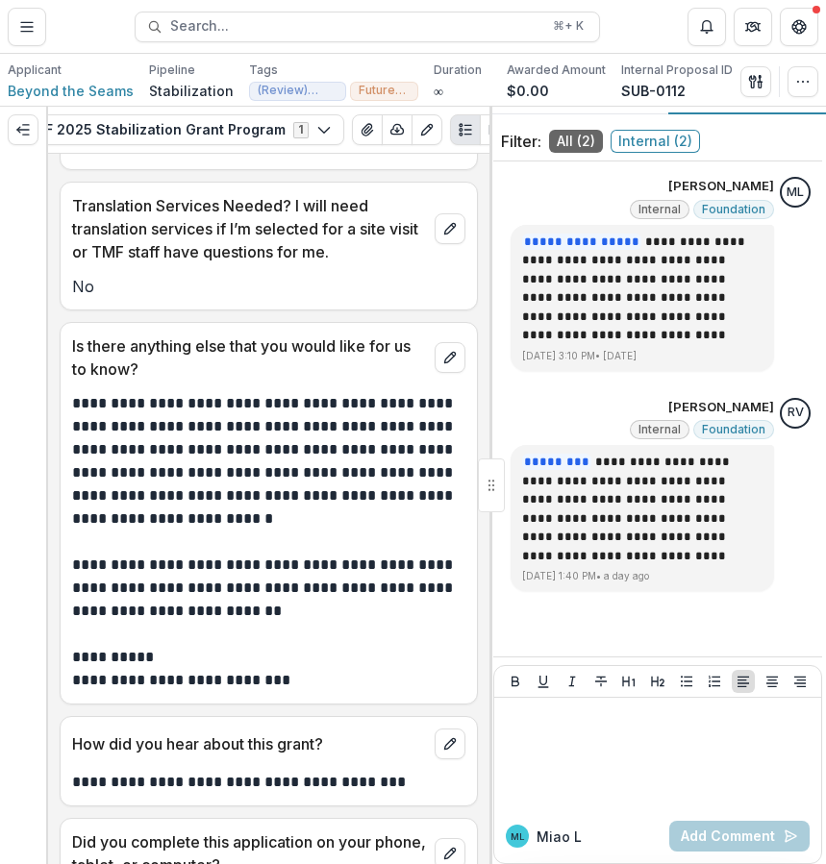
scroll to position [15187, 0]
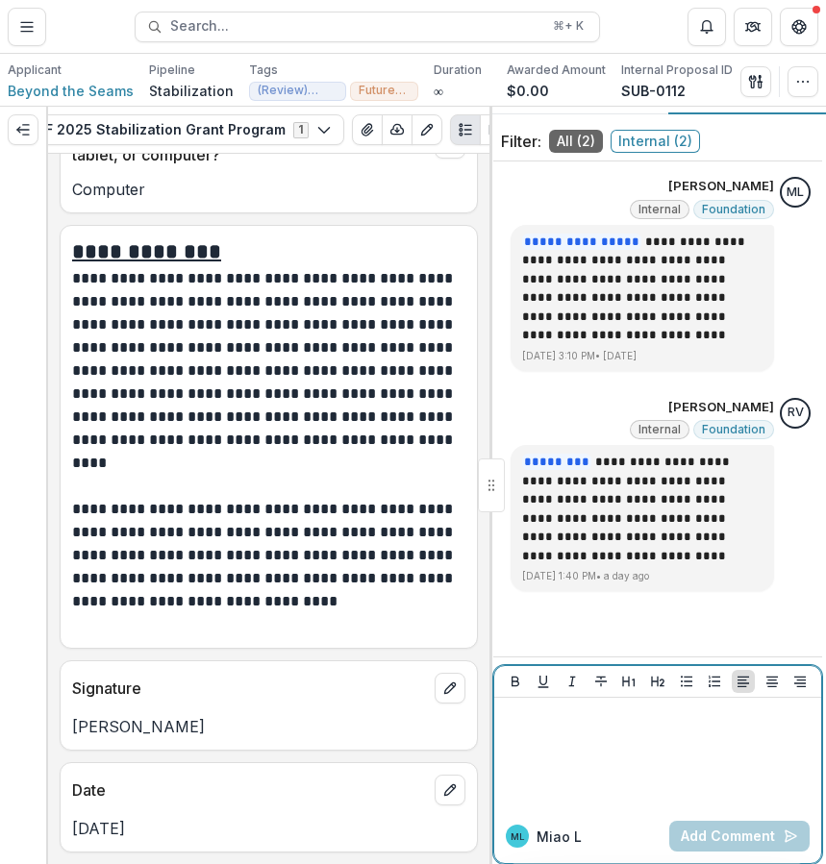
click at [630, 749] on div at bounding box center [658, 754] width 312 height 96
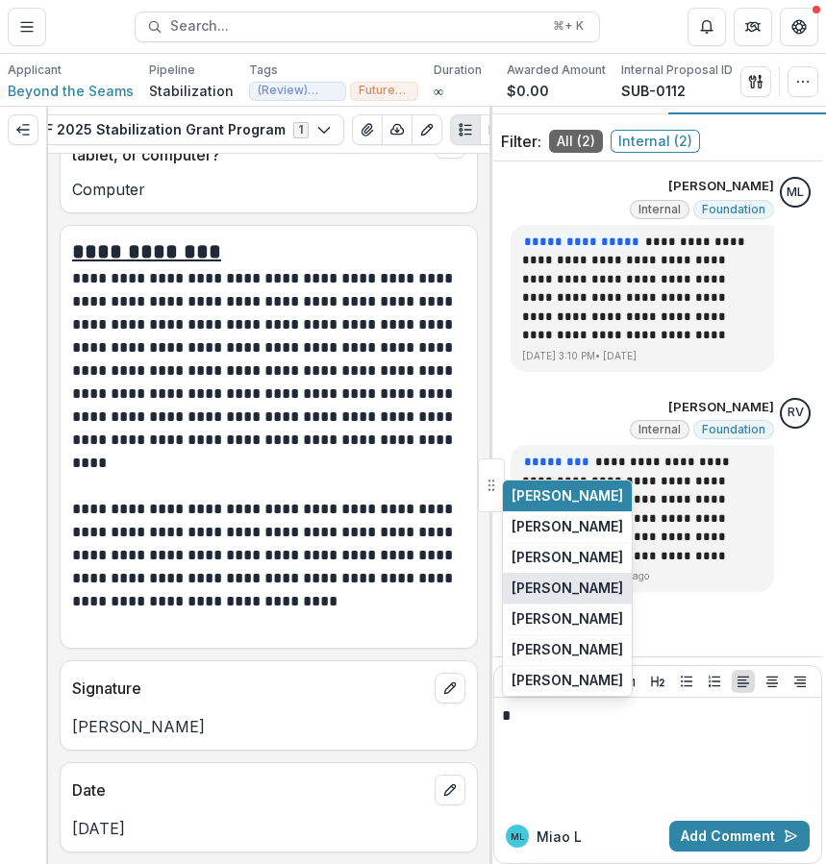
click at [624, 588] on button "[PERSON_NAME]" at bounding box center [567, 588] width 129 height 31
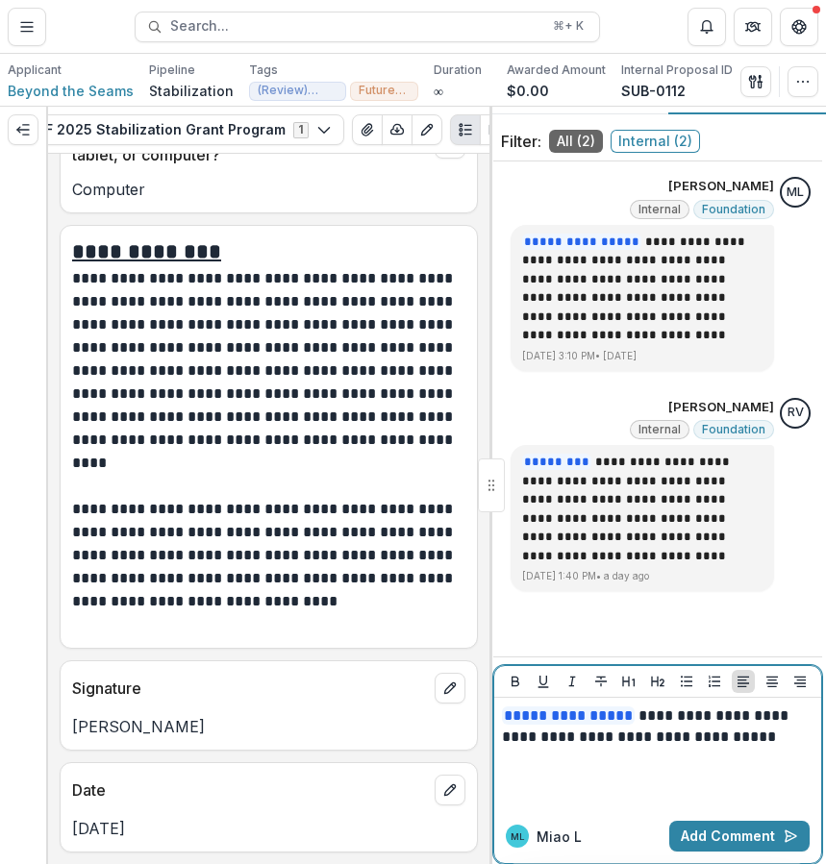
click at [763, 723] on p "**********" at bounding box center [655, 727] width 306 height 42
click at [520, 746] on p "**********" at bounding box center [655, 727] width 306 height 42
click at [718, 744] on p "**********" at bounding box center [655, 727] width 306 height 42
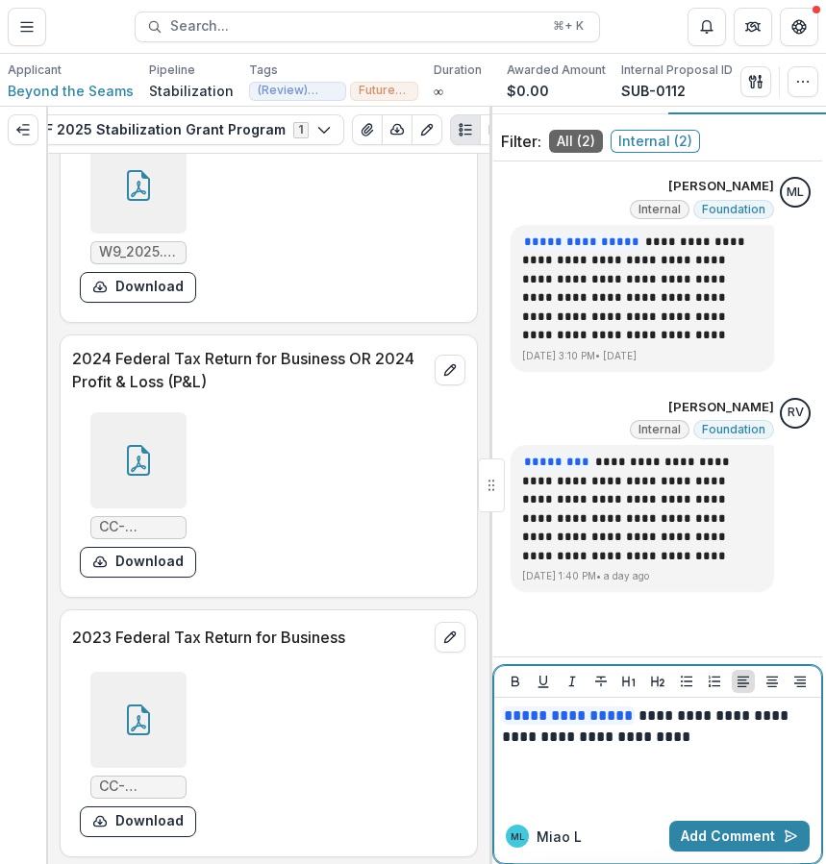
scroll to position [10707, 0]
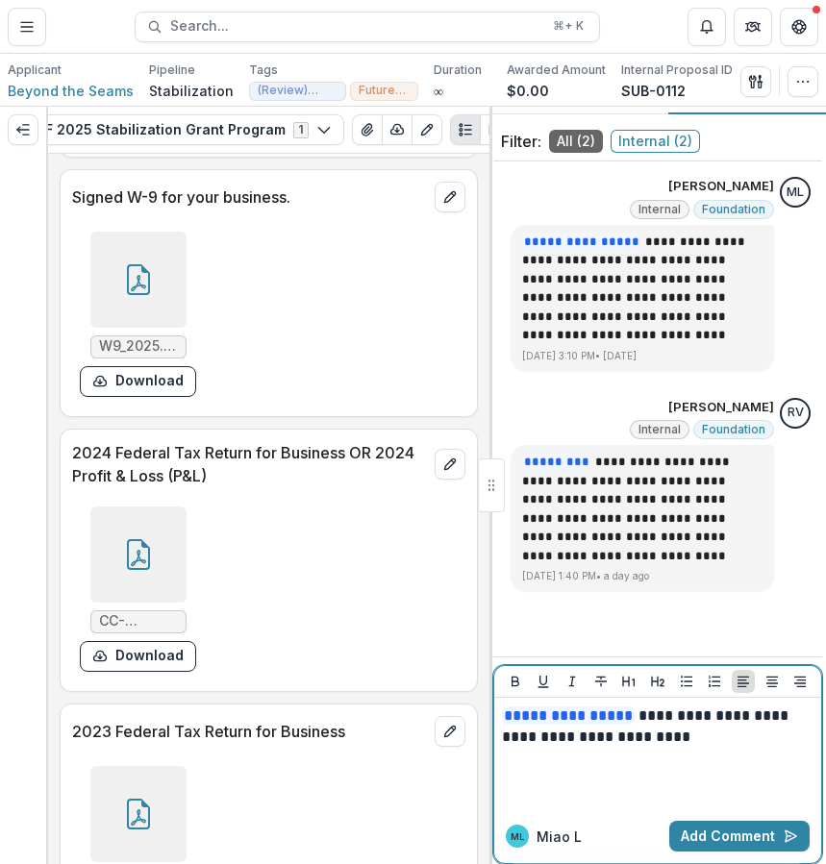
click at [701, 741] on p "**********" at bounding box center [655, 727] width 306 height 42
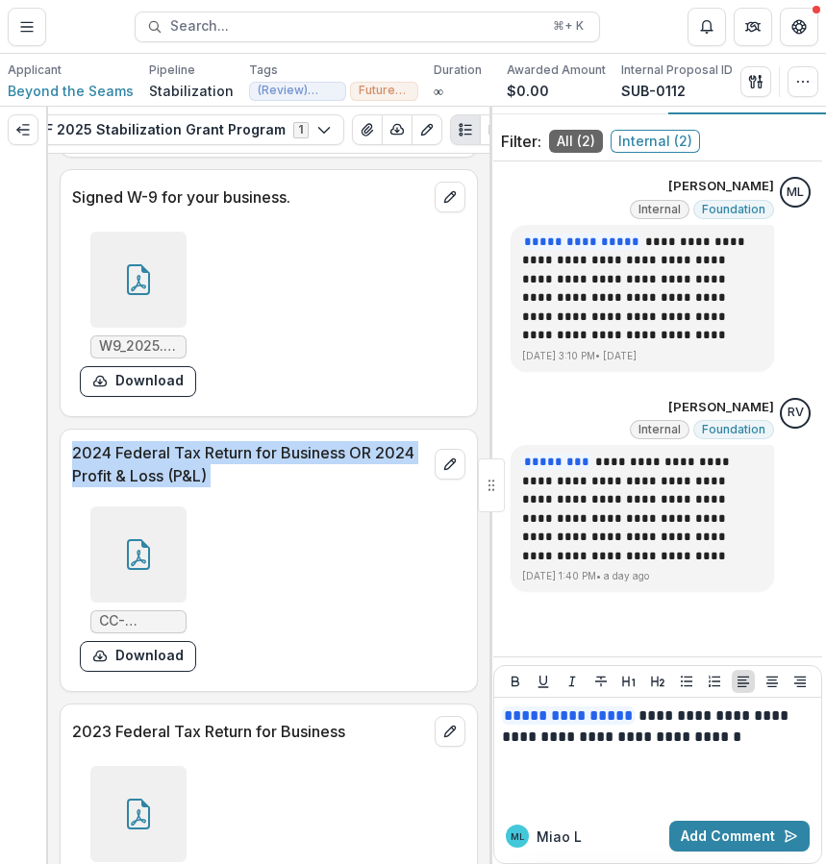
drag, startPoint x: 74, startPoint y: 536, endPoint x: 233, endPoint y: 568, distance: 162.0
click at [233, 568] on div "2024 Federal Tax Return for Business OR 2024 Profit & Loss (P&L) CC-SALAMSTYLEI…" at bounding box center [269, 560] width 418 height 263
copy div "2024 Federal Tax Return for Business OR 2024 Profit & Loss (P&L)"
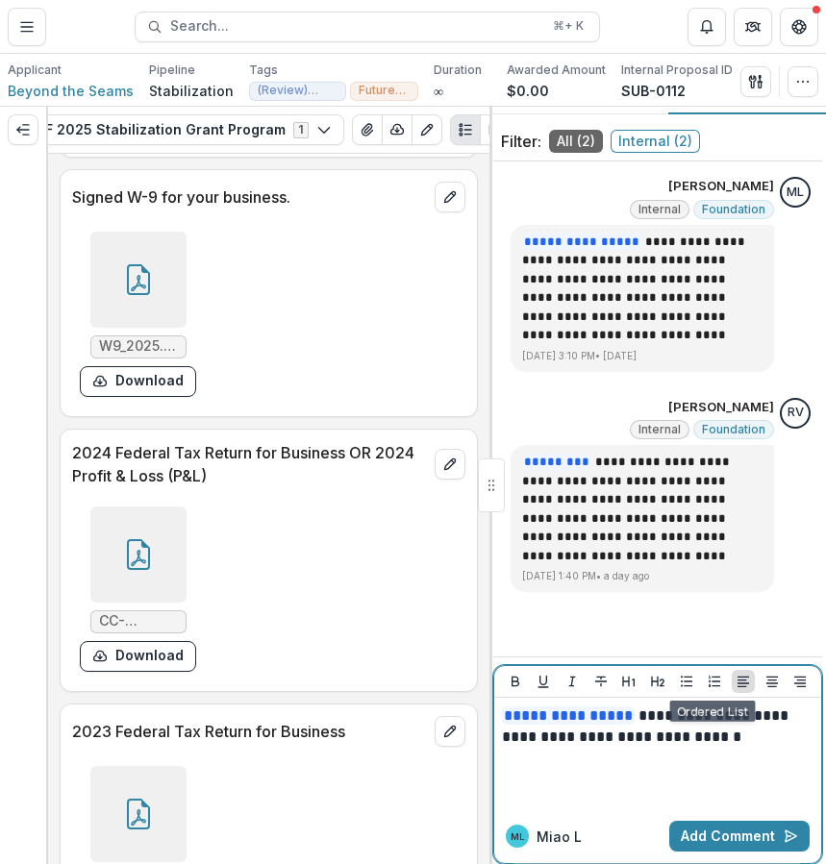
click at [740, 749] on div "**********" at bounding box center [658, 754] width 312 height 96
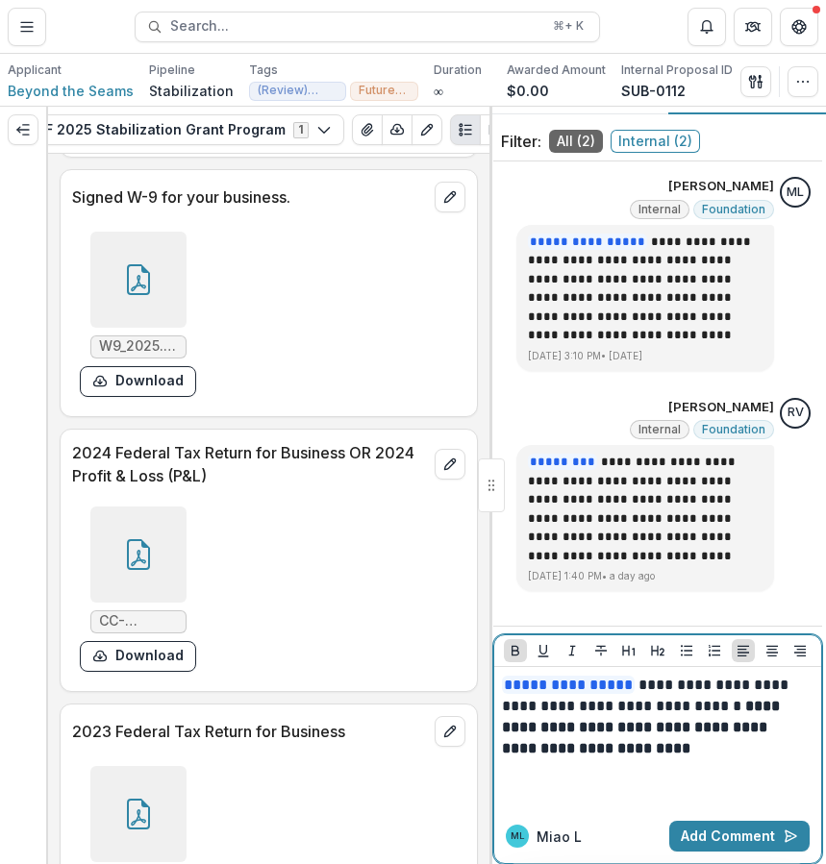
click at [740, 749] on p "**********" at bounding box center [655, 717] width 306 height 85
click at [515, 653] on icon "Bold" at bounding box center [515, 650] width 15 height 15
click at [728, 842] on button "Add Comment" at bounding box center [739, 836] width 140 height 31
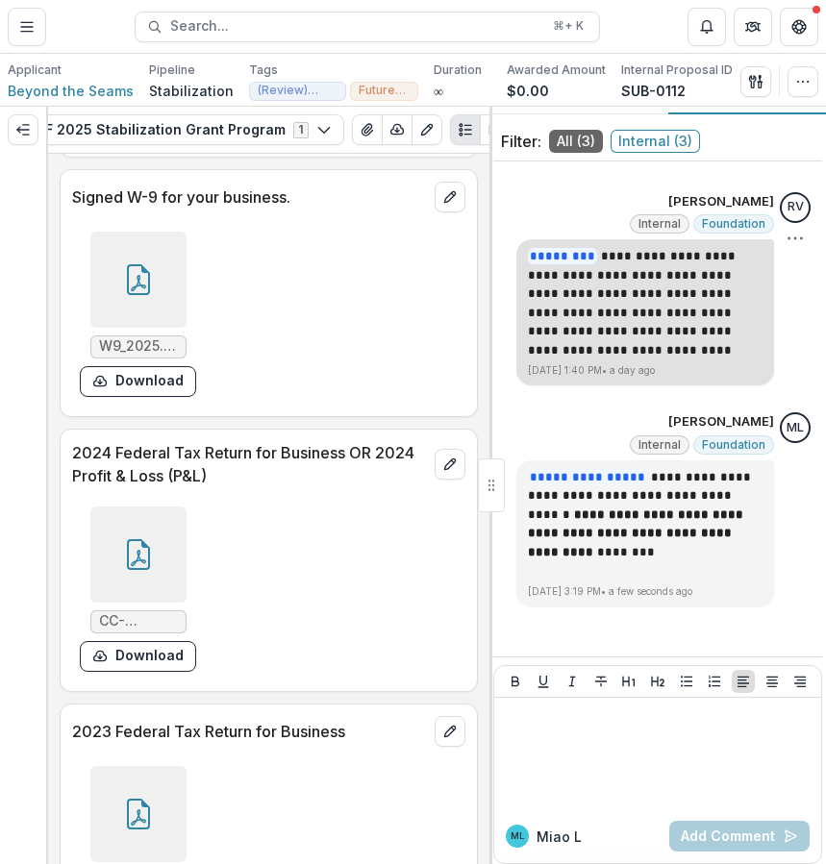
scroll to position [55, 0]
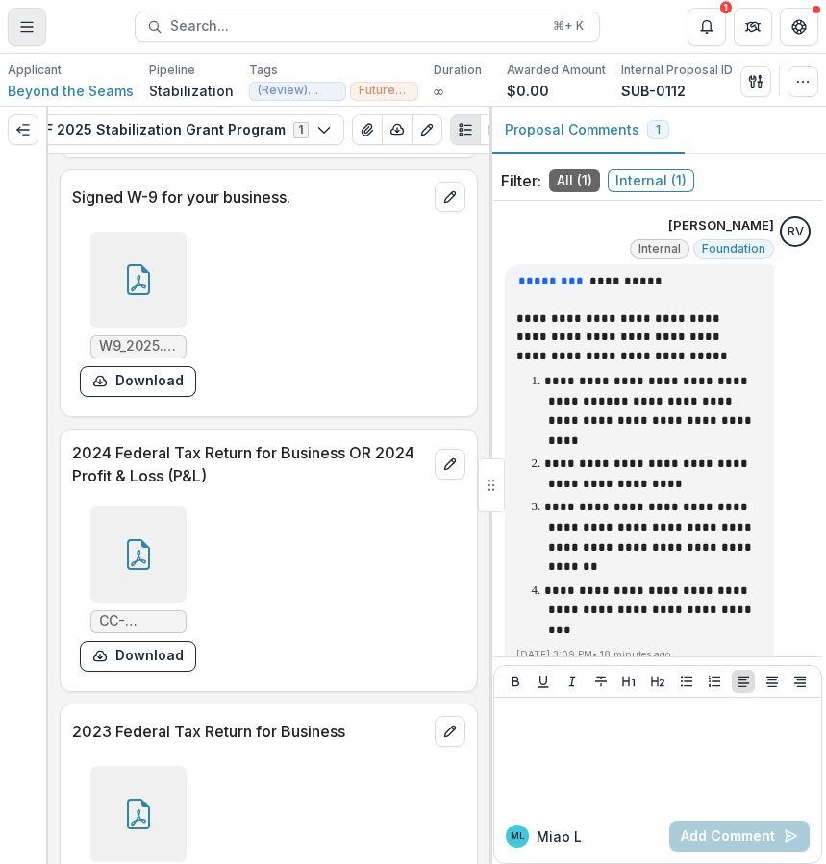
click at [22, 22] on line "Toggle Menu" at bounding box center [27, 22] width 12 height 0
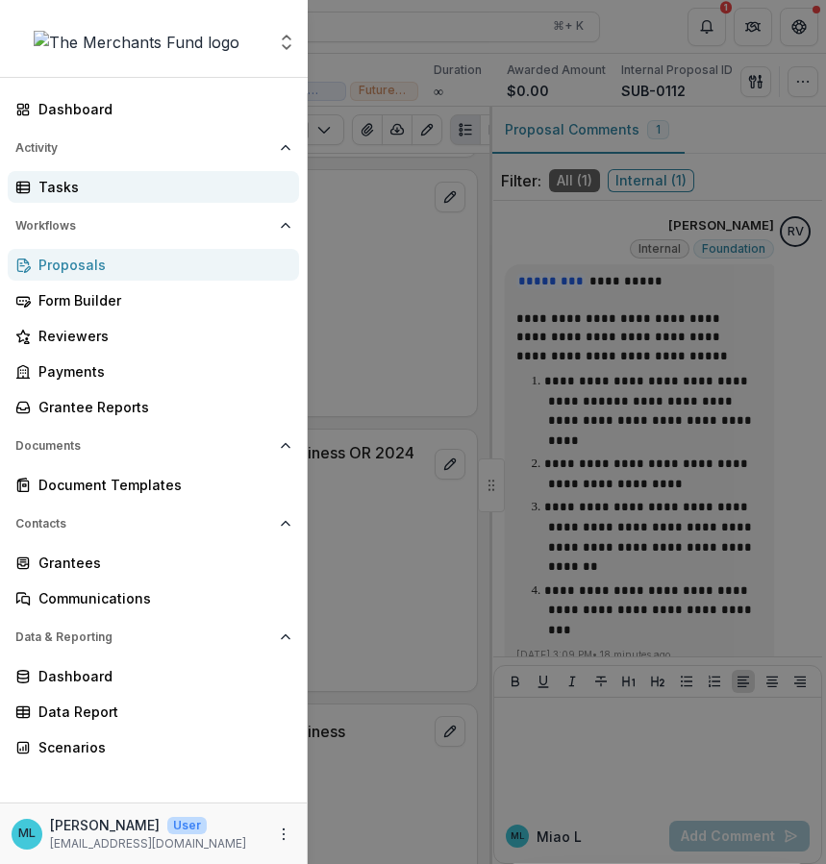
click at [139, 197] on link "Tasks" at bounding box center [153, 187] width 291 height 32
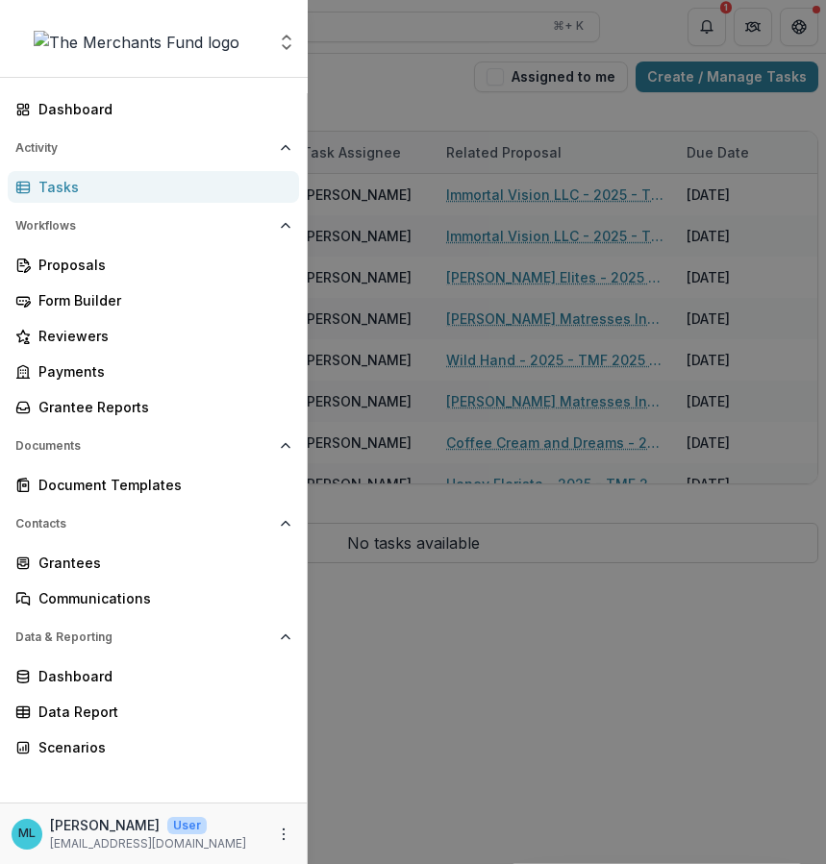
click at [423, 150] on div "Aggregate Analysis Foundations The Merchants Fund Team Settings Dashboard Activ…" at bounding box center [413, 432] width 826 height 864
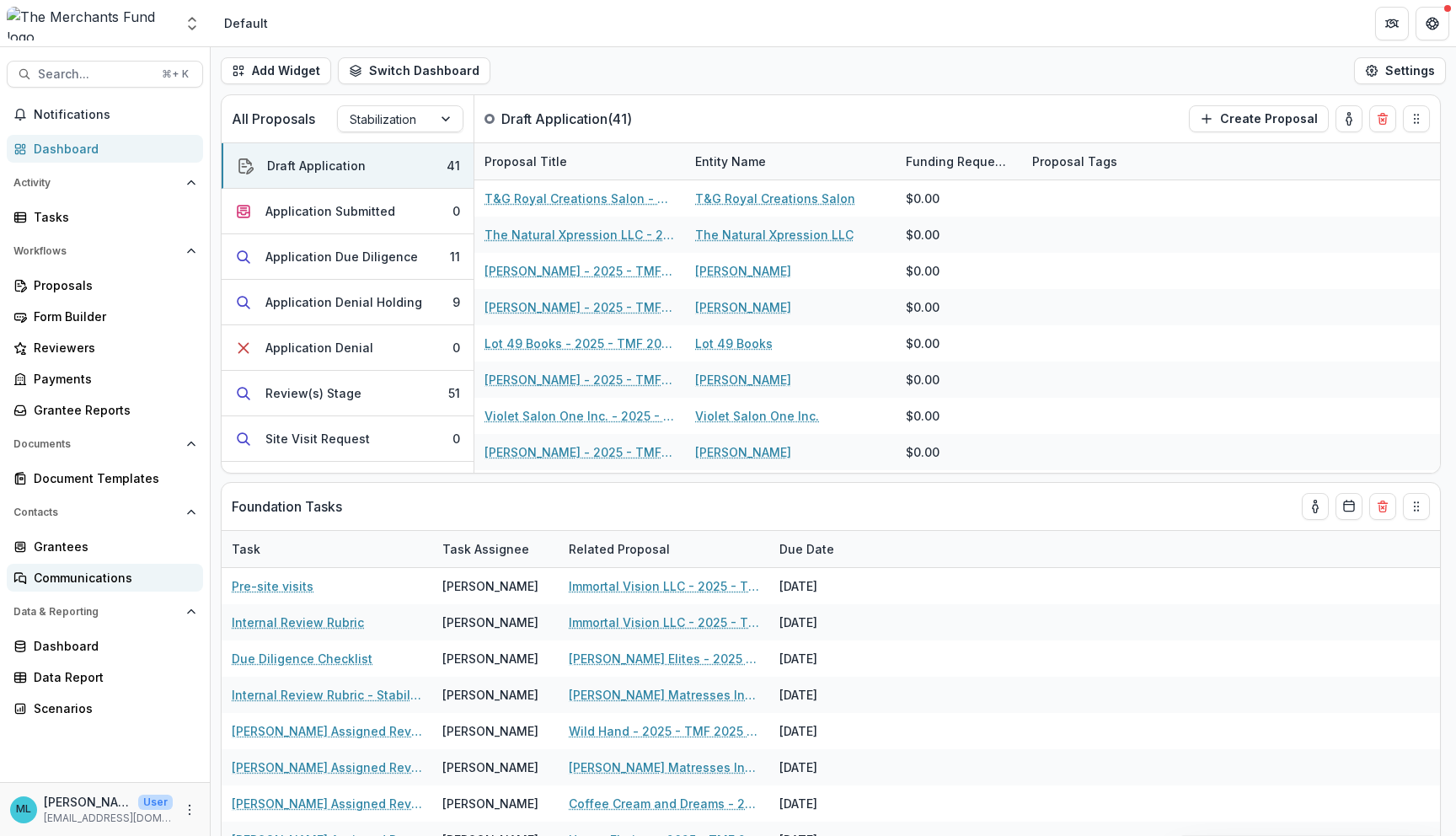
click at [160, 570] on div "Communications" at bounding box center [111, 577] width 156 height 18
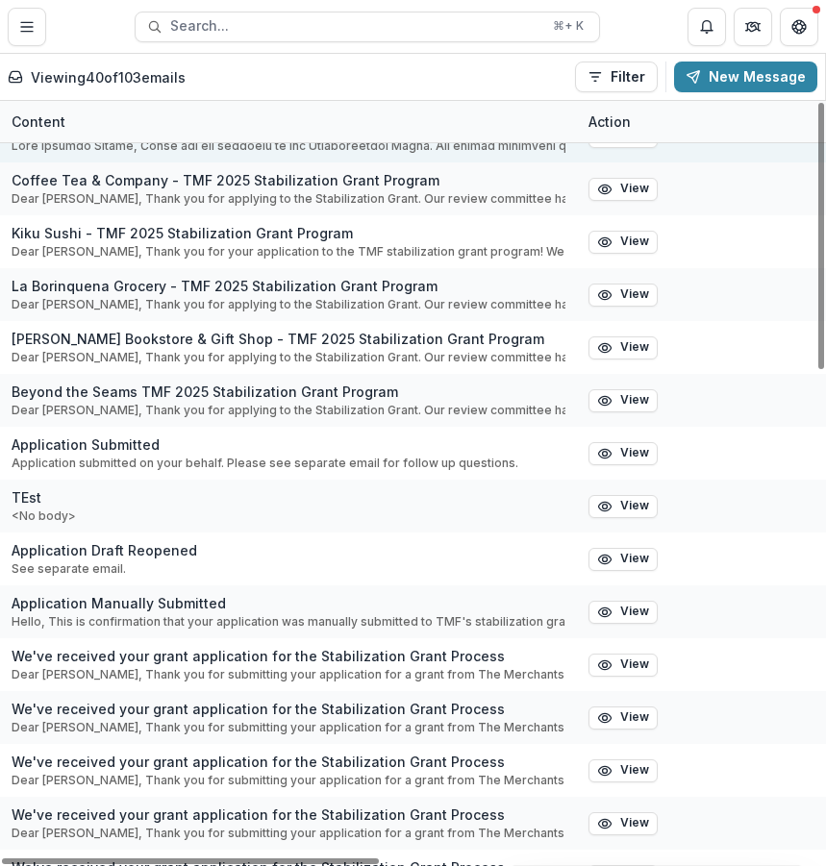
scroll to position [141, 0]
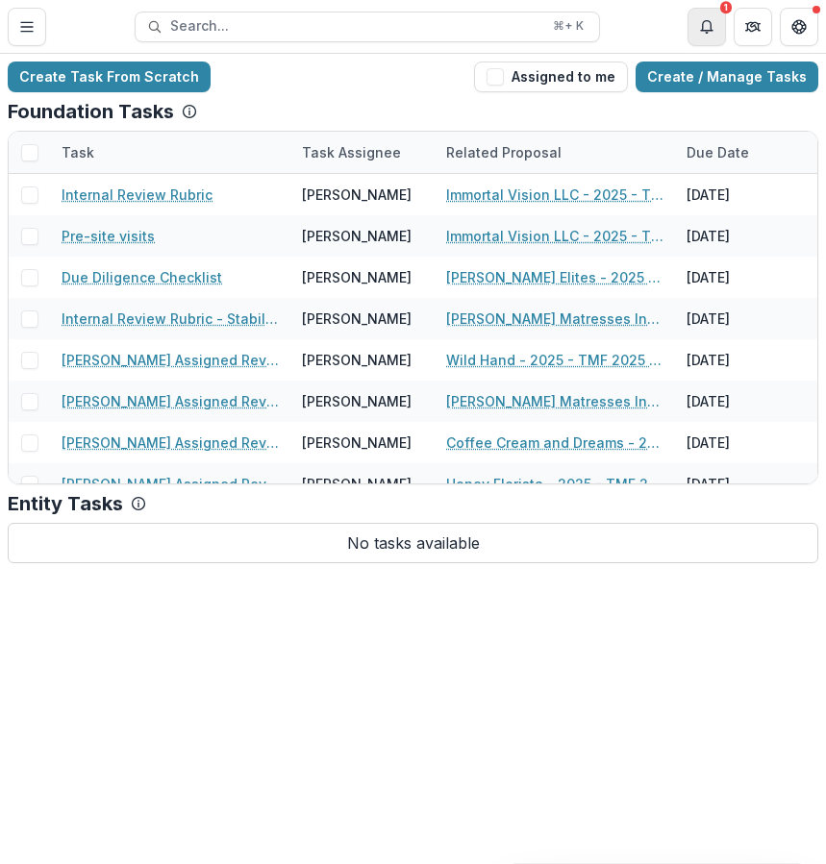
click at [716, 36] on button "Notifications" at bounding box center [706, 27] width 38 height 38
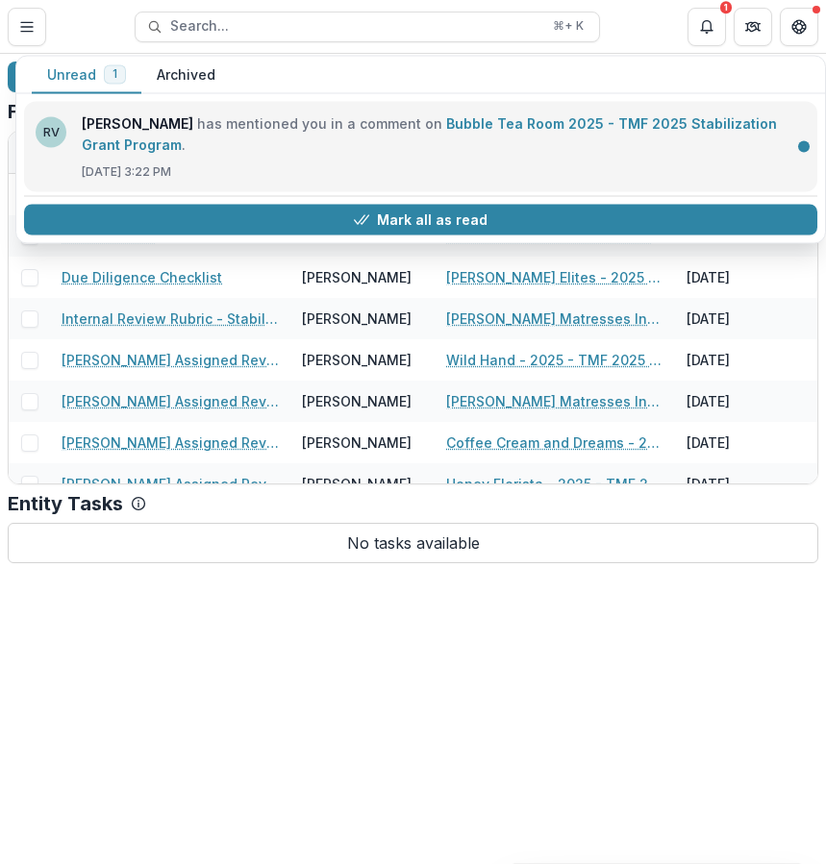
click at [669, 119] on link "Bubble Tea Room 2025 - TMF 2025 Stabilization Grant Program" at bounding box center [429, 133] width 695 height 37
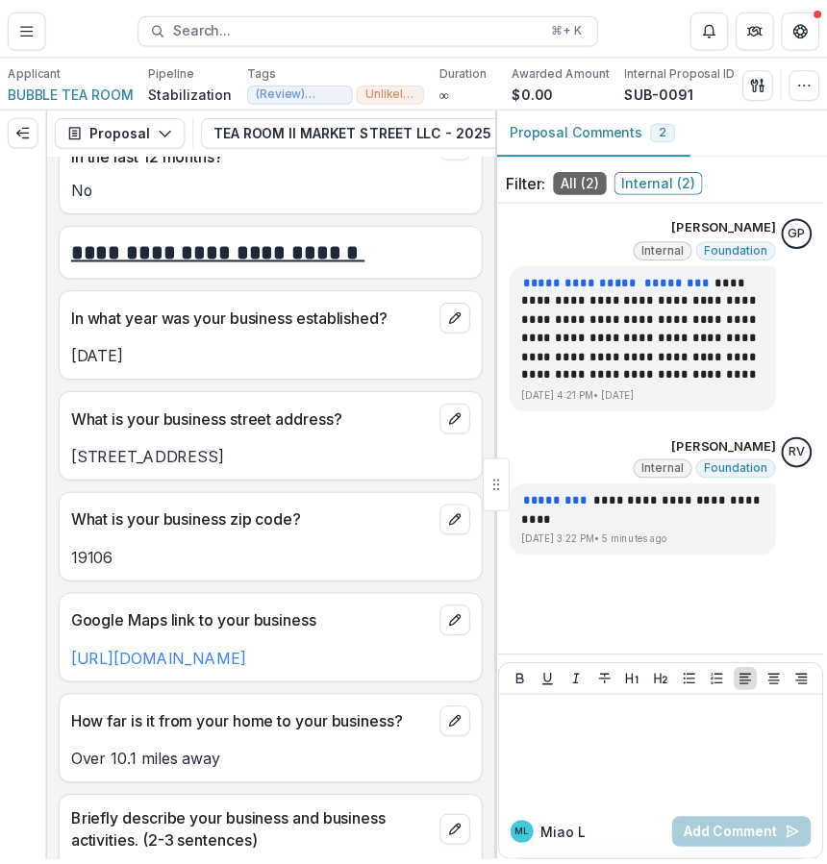
scroll to position [1025, 0]
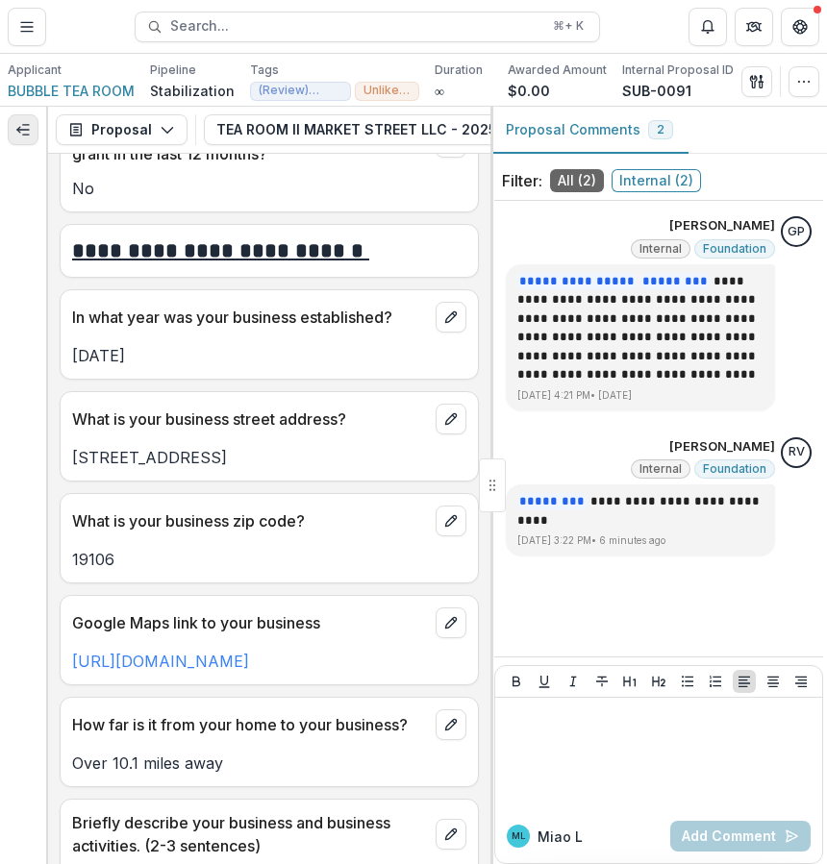
click at [27, 132] on icon "Expand left" at bounding box center [22, 129] width 15 height 15
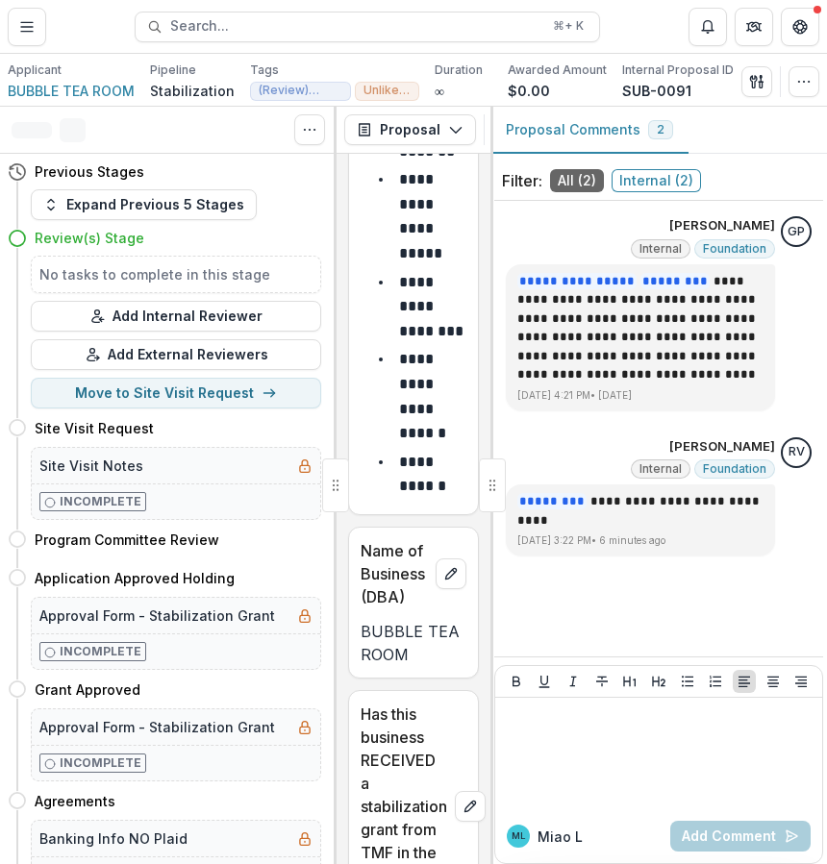
scroll to position [2888, 0]
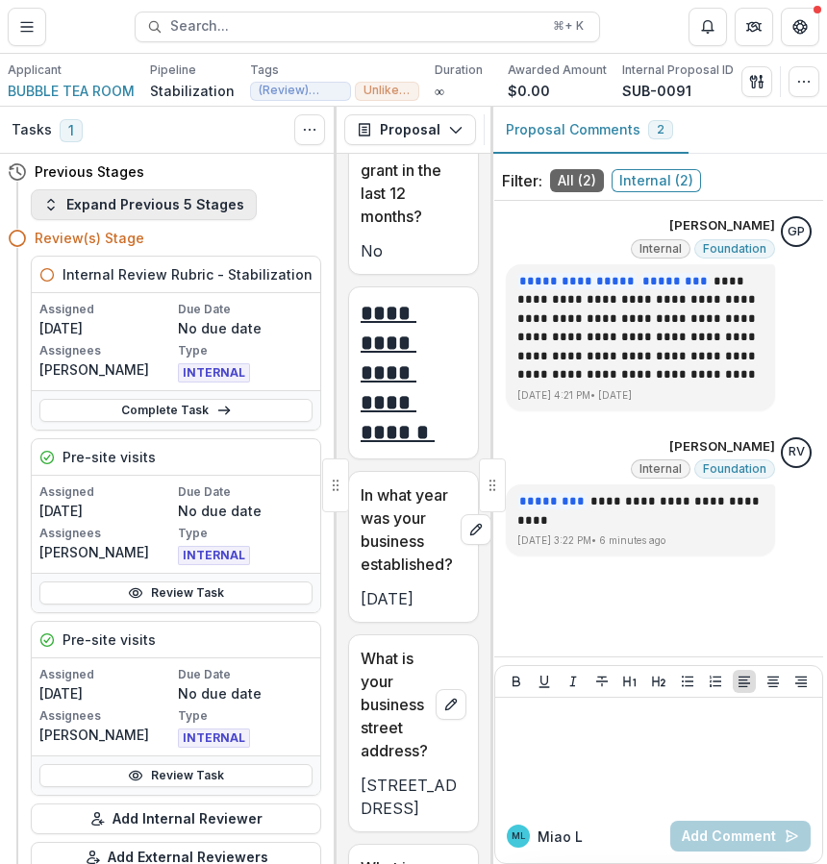
click at [175, 201] on button "Expand Previous 5 Stages" at bounding box center [144, 204] width 226 height 31
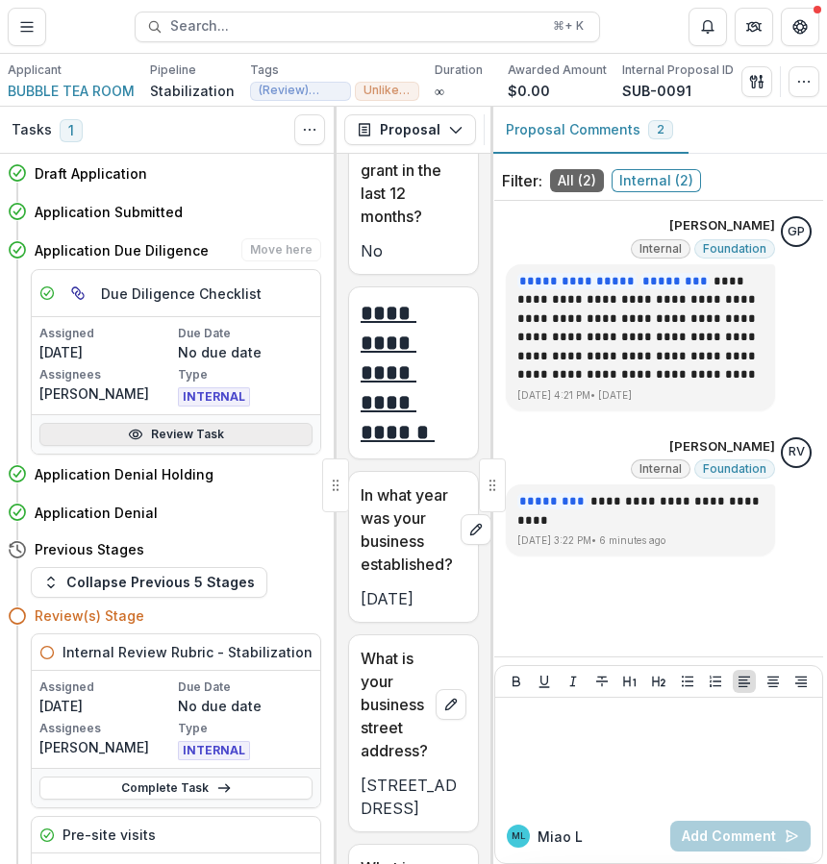
click at [161, 436] on link "Review Task" at bounding box center [175, 434] width 273 height 23
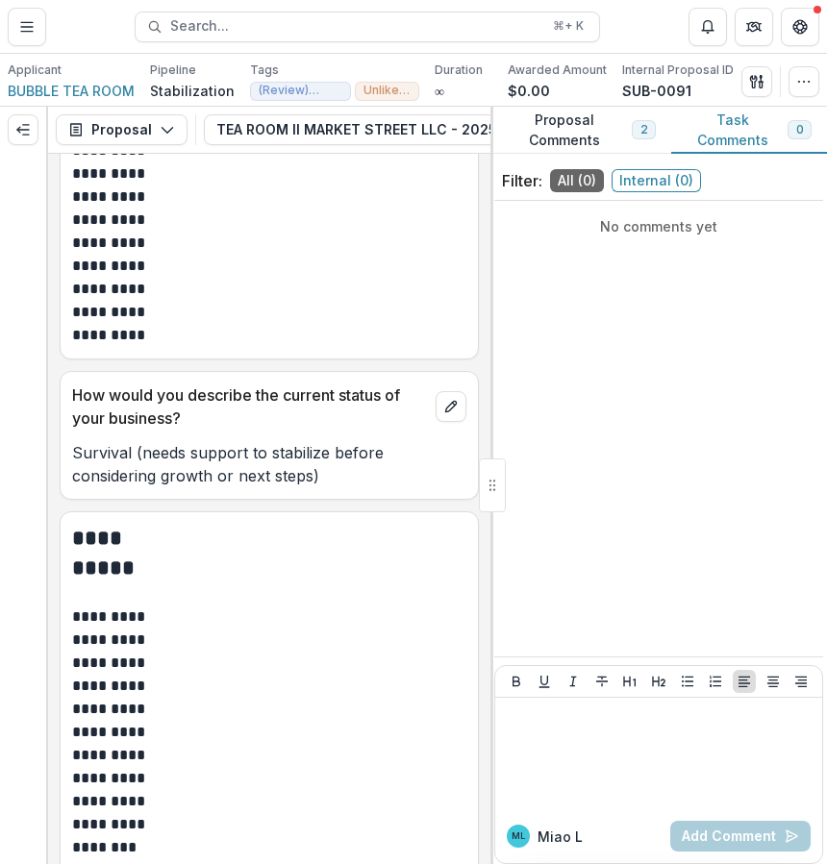
scroll to position [1025, 0]
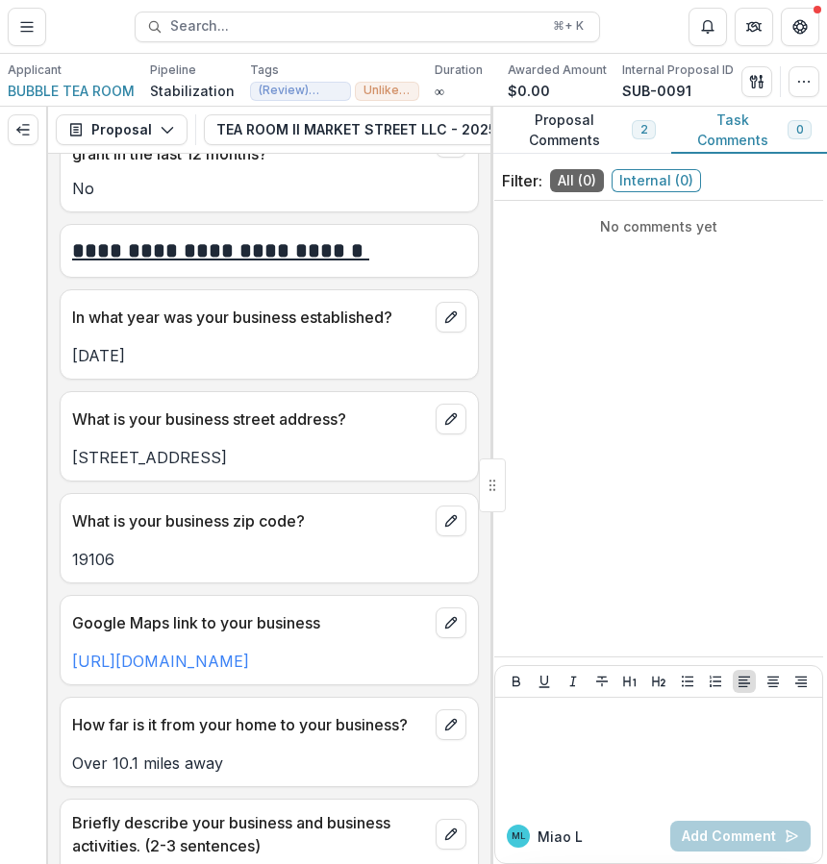
click at [595, 131] on button "Proposal Comments 2" at bounding box center [580, 130] width 181 height 47
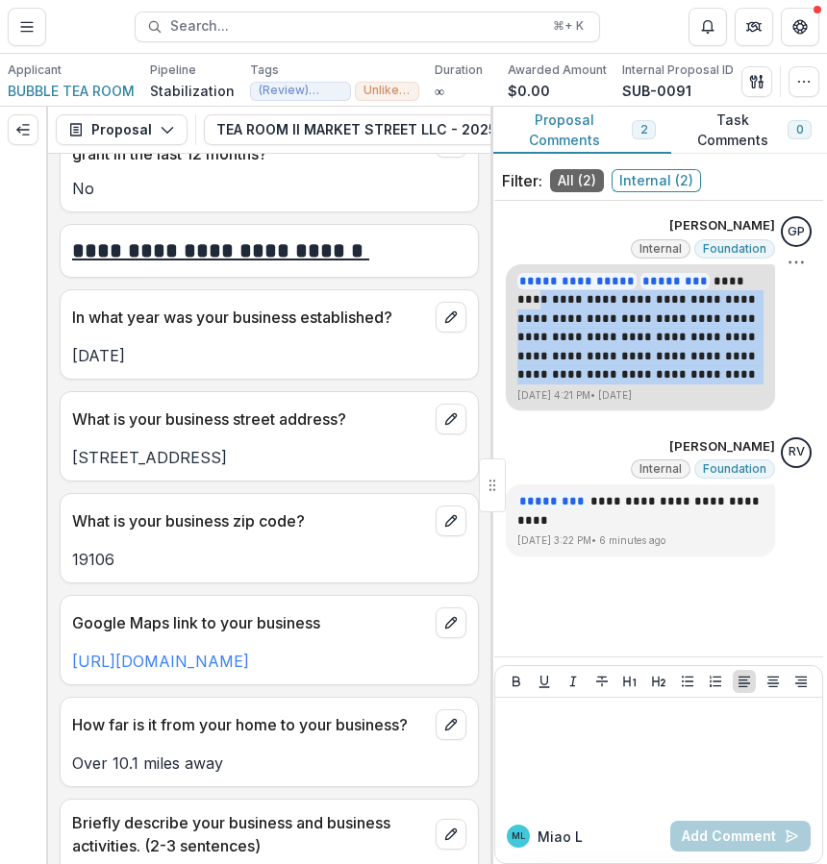
drag, startPoint x: 515, startPoint y: 302, endPoint x: 741, endPoint y: 370, distance: 236.0
click at [741, 370] on div "**********" at bounding box center [640, 337] width 269 height 146
copy p "**********"
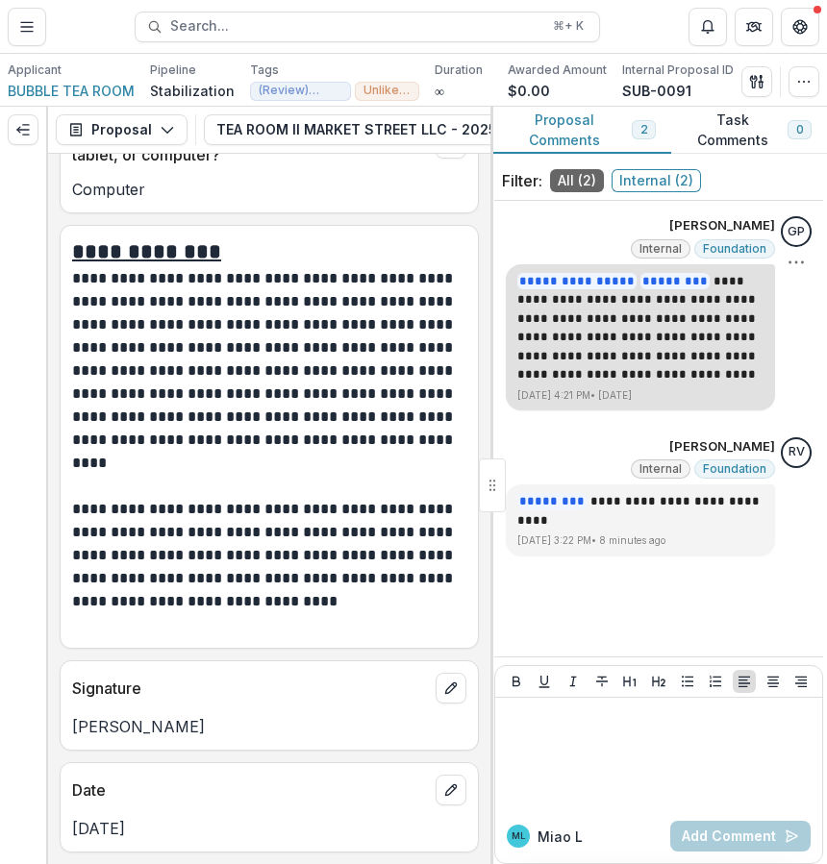
scroll to position [13497, 0]
click at [752, 87] on icon "button" at bounding box center [753, 81] width 7 height 12
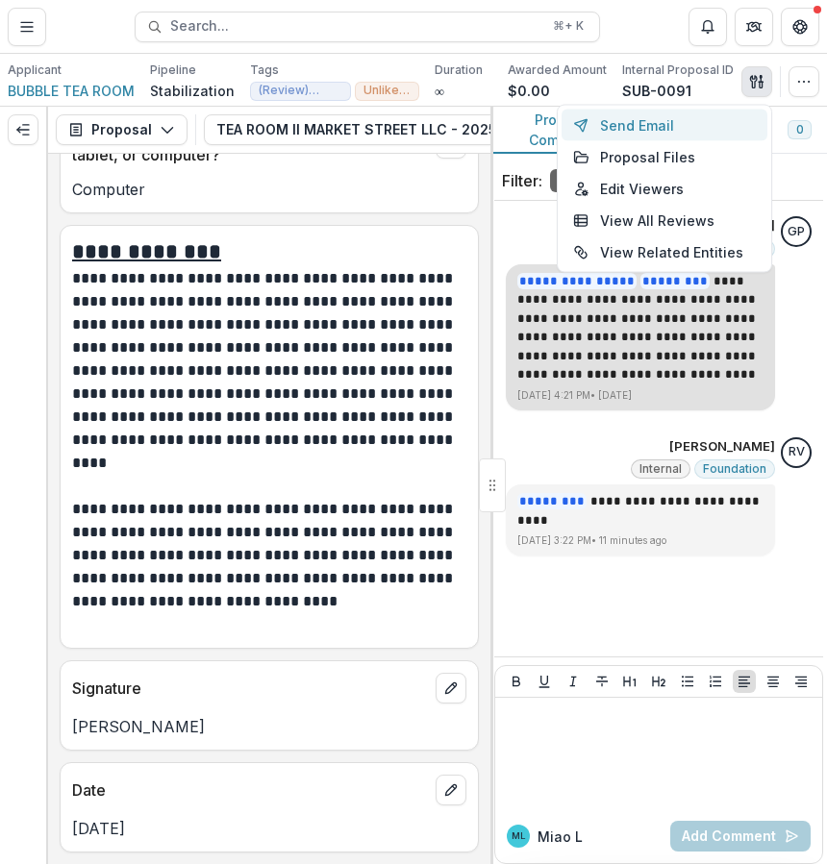
click at [720, 134] on button "Send Email" at bounding box center [665, 126] width 206 height 32
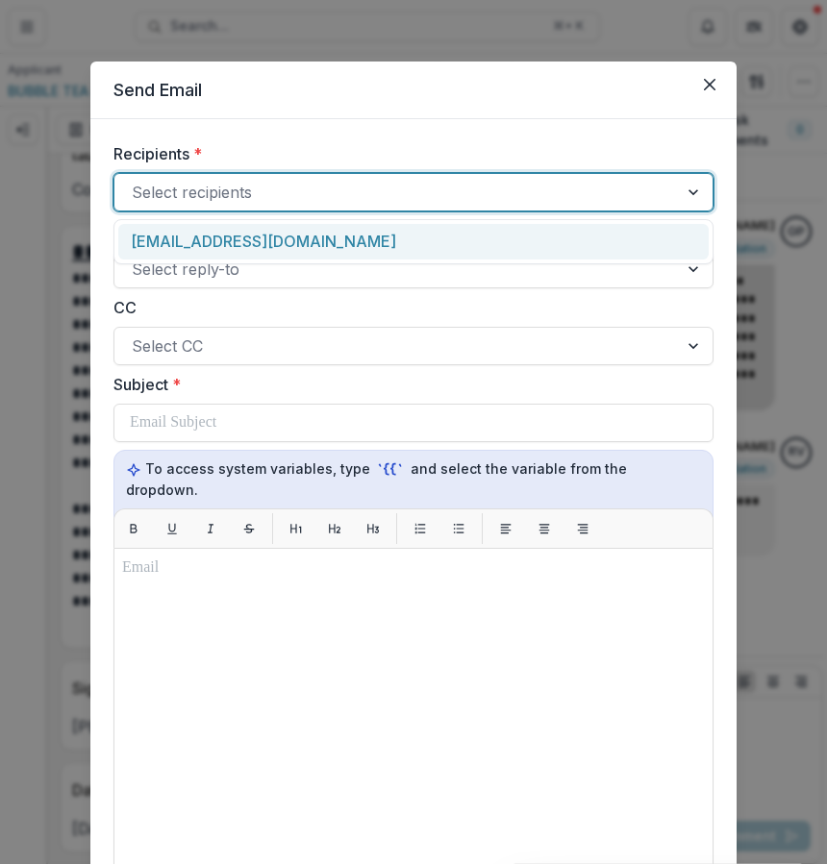
click at [551, 194] on div at bounding box center [396, 192] width 529 height 27
click at [540, 237] on div "juanli5072@gmail.com" at bounding box center [413, 242] width 590 height 36
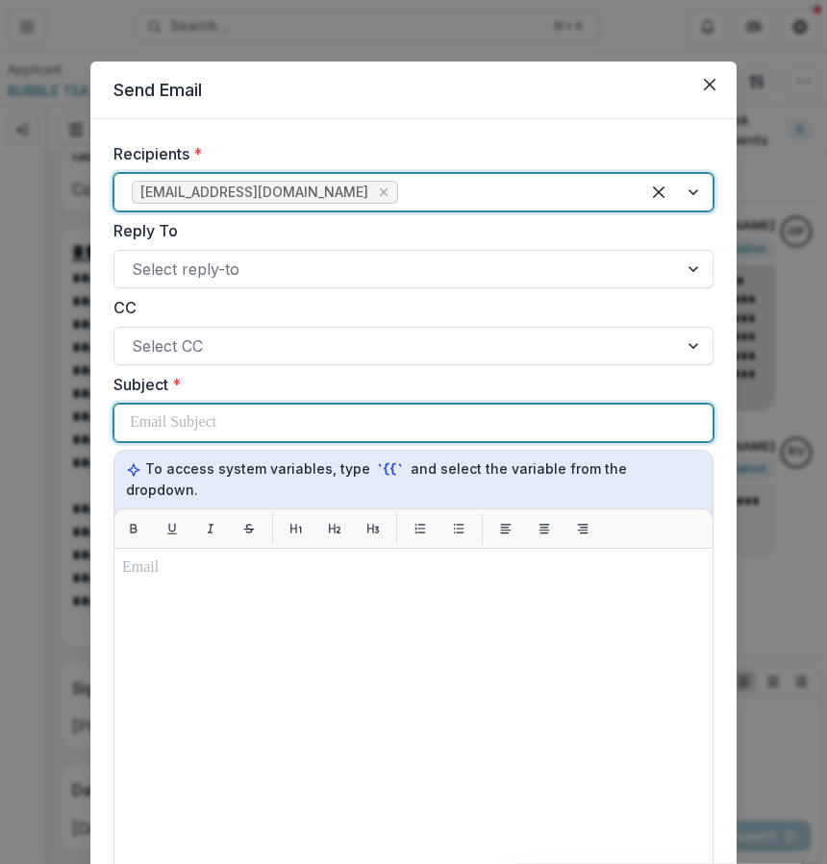
click at [518, 416] on div at bounding box center [413, 423] width 567 height 37
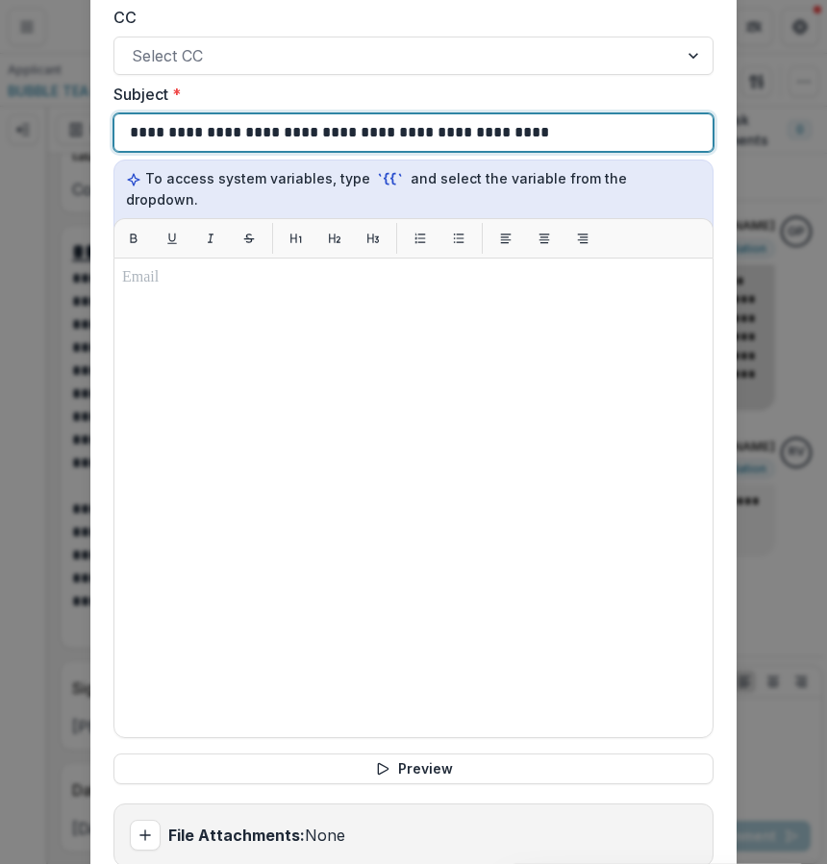
scroll to position [297, 0]
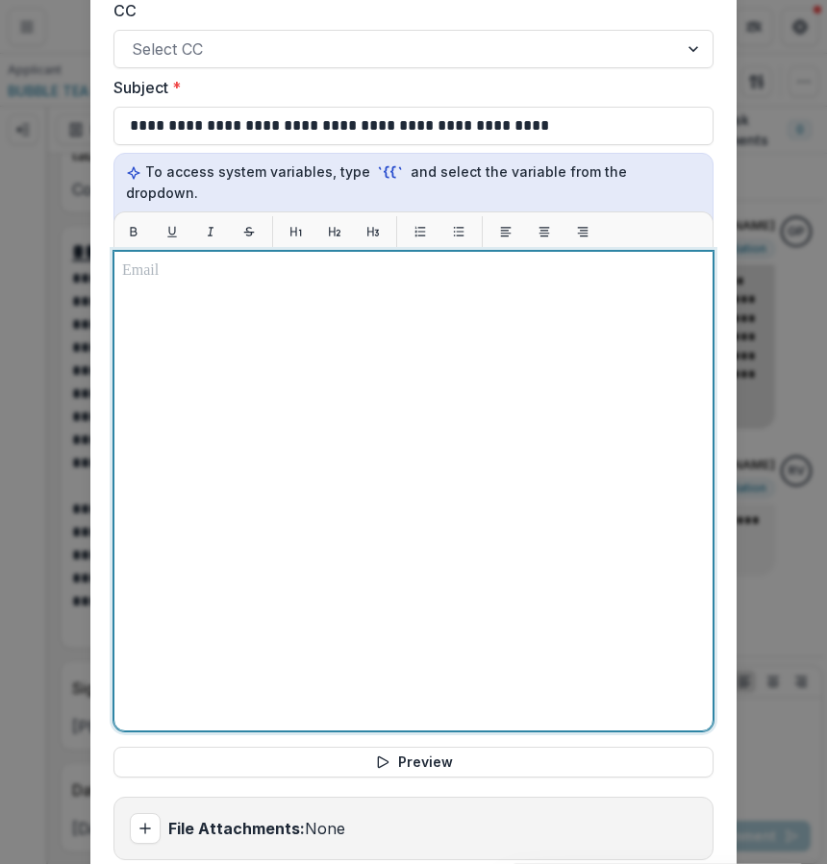
click at [542, 375] on div at bounding box center [413, 491] width 583 height 463
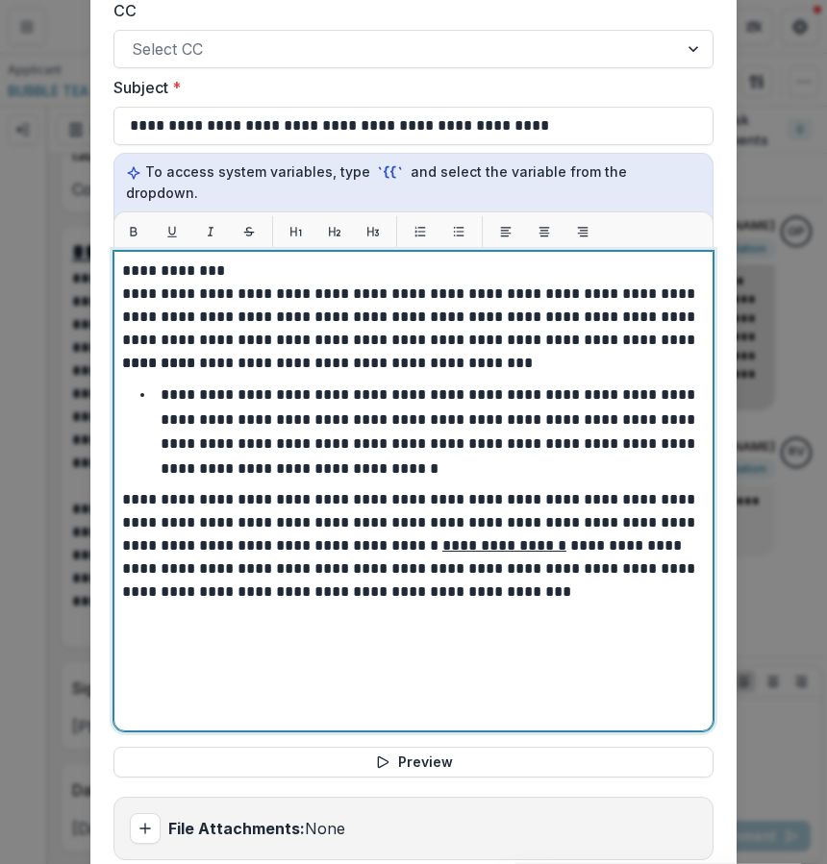
scroll to position [419, 0]
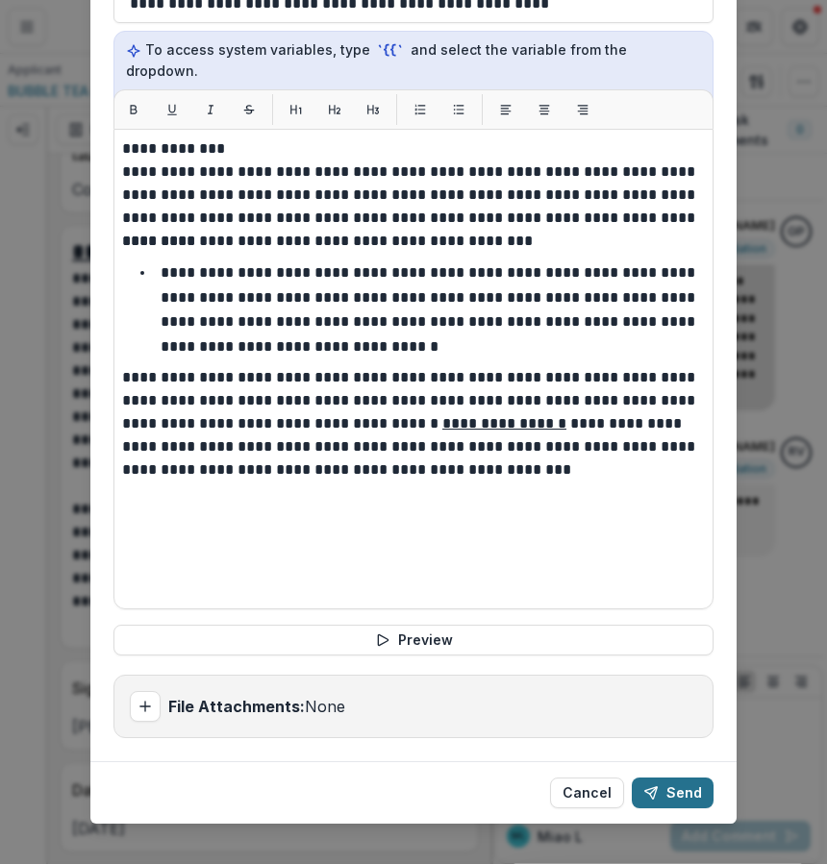
click at [690, 778] on button "Send" at bounding box center [673, 793] width 82 height 31
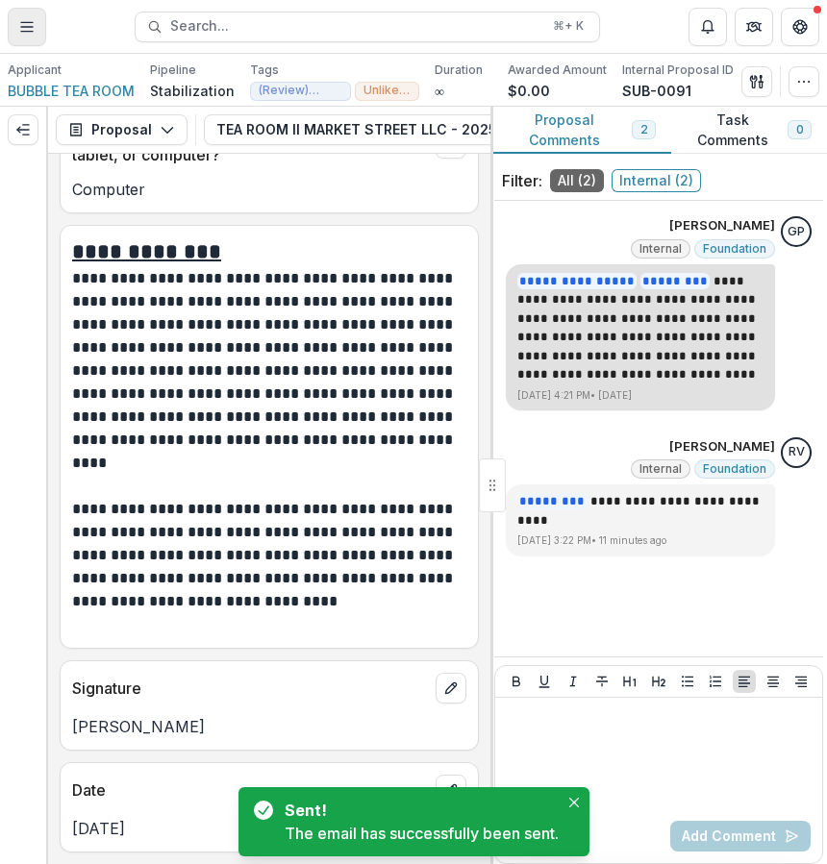
click at [42, 16] on button "Toggle Menu" at bounding box center [27, 27] width 38 height 38
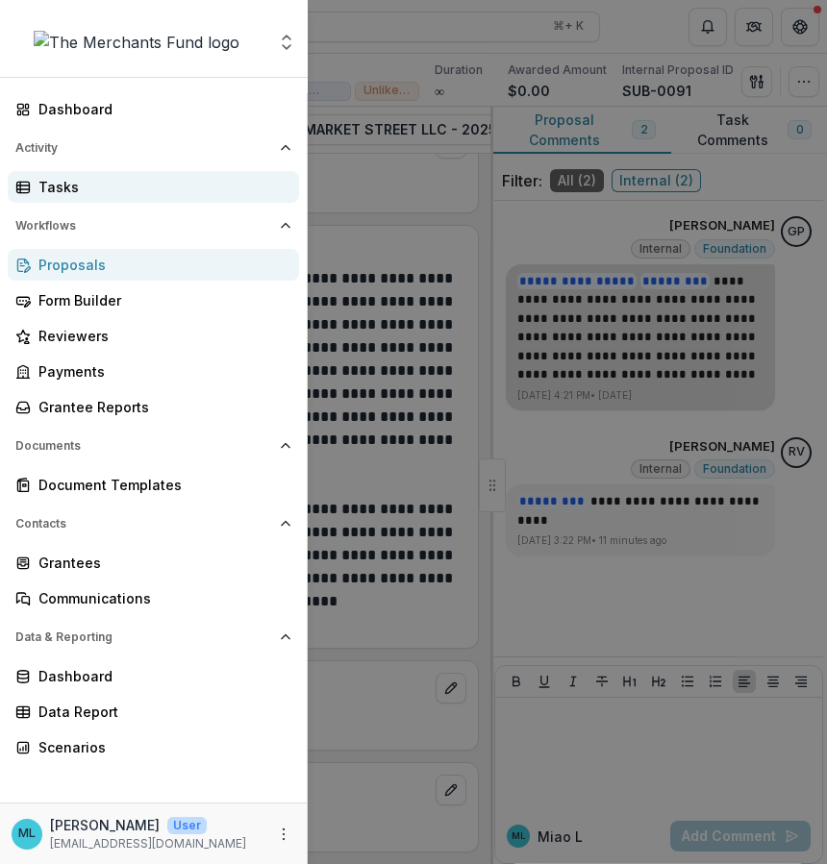
click at [136, 200] on link "Tasks" at bounding box center [153, 187] width 291 height 32
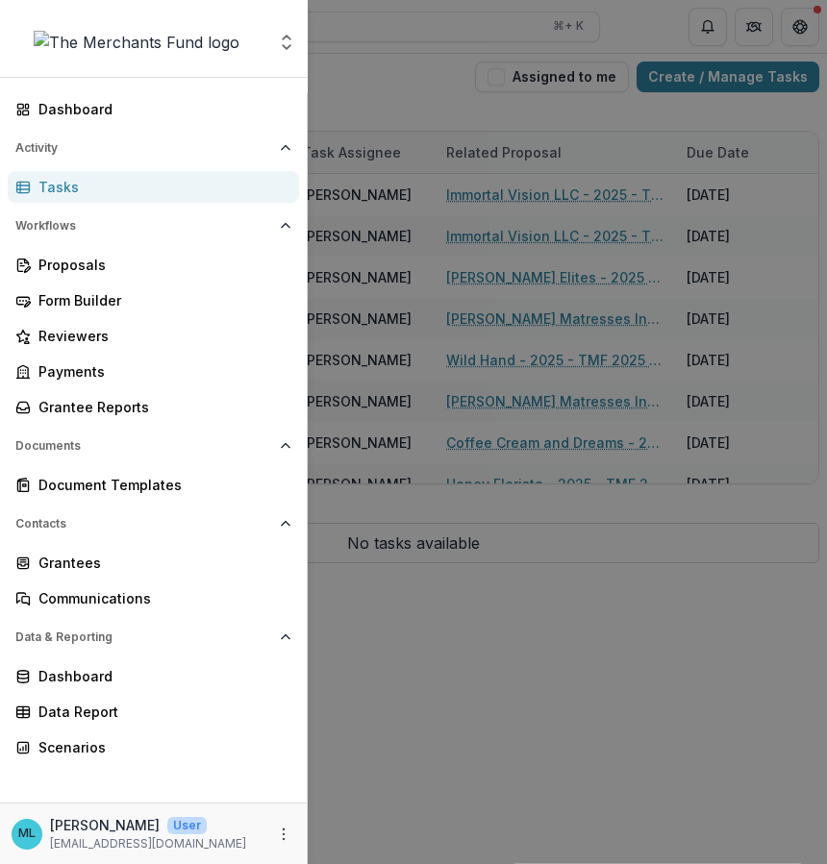
click at [577, 136] on div "Aggregate Analysis Foundations The Merchants Fund Team Settings Dashboard Activ…" at bounding box center [413, 432] width 827 height 864
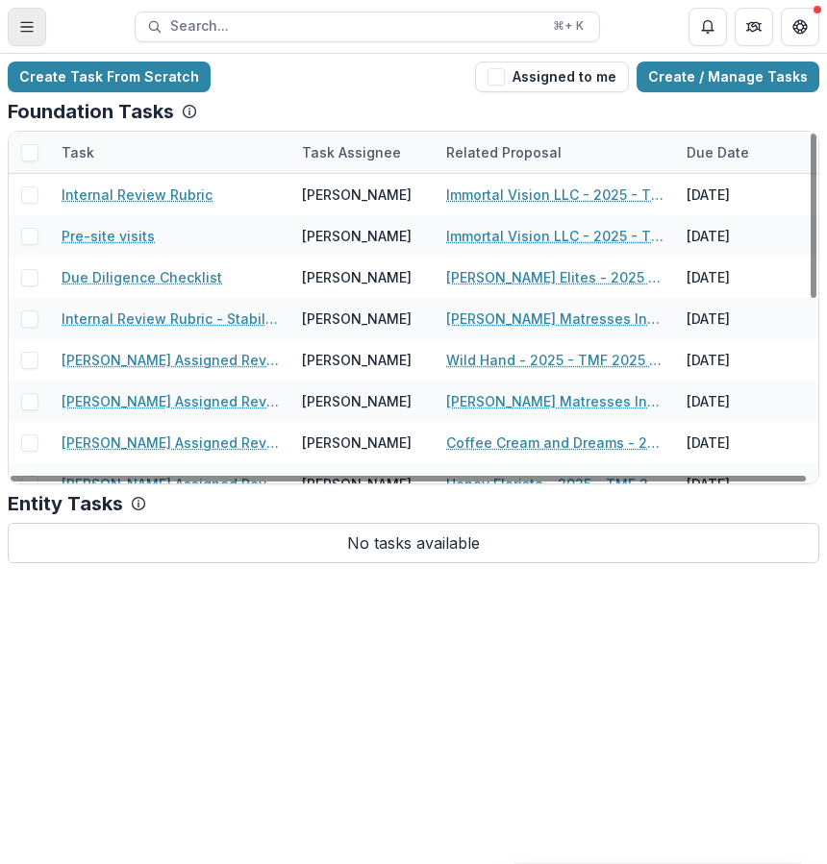
click at [34, 28] on icon "Toggle Menu" at bounding box center [26, 26] width 15 height 15
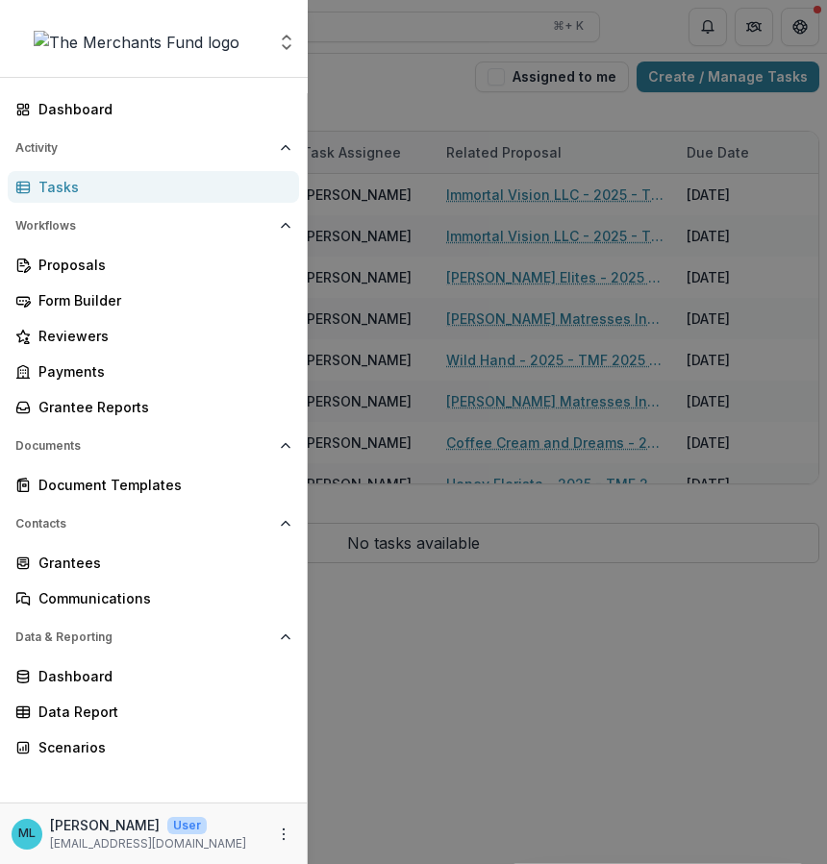
click at [642, 323] on div "Aggregate Analysis Foundations The Merchants Fund Team Settings Dashboard Activ…" at bounding box center [413, 432] width 827 height 864
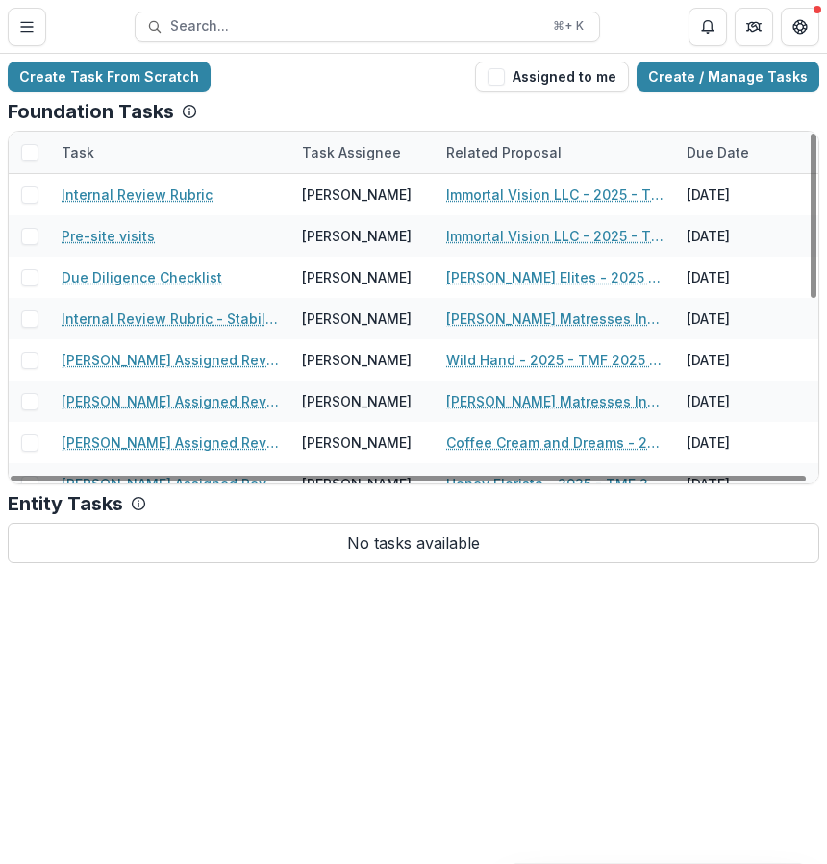
click at [805, 651] on div "Create Task From Scratch Assigned to me Create / Manage Tasks Foundation Tasks …" at bounding box center [413, 459] width 827 height 811
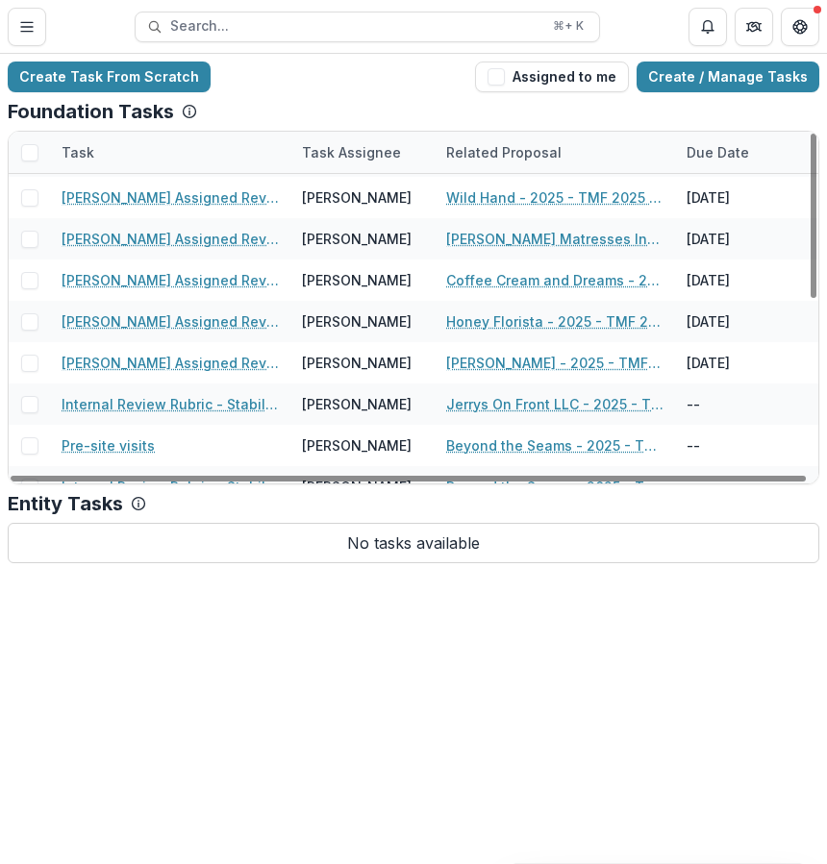
scroll to position [164, 0]
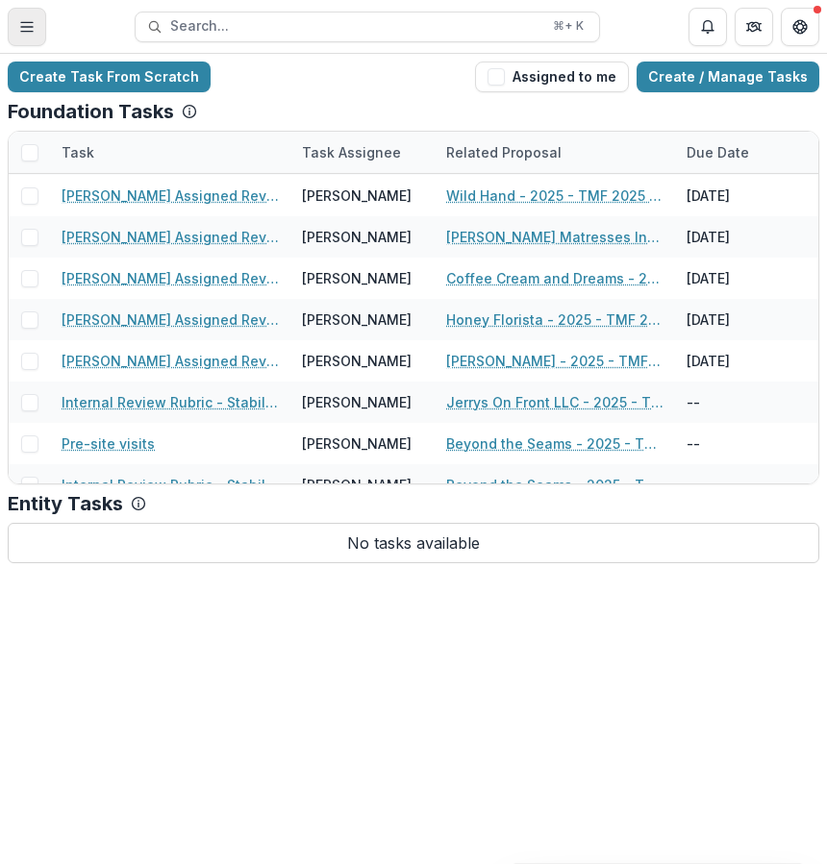
click at [29, 14] on button "Toggle Menu" at bounding box center [27, 27] width 38 height 38
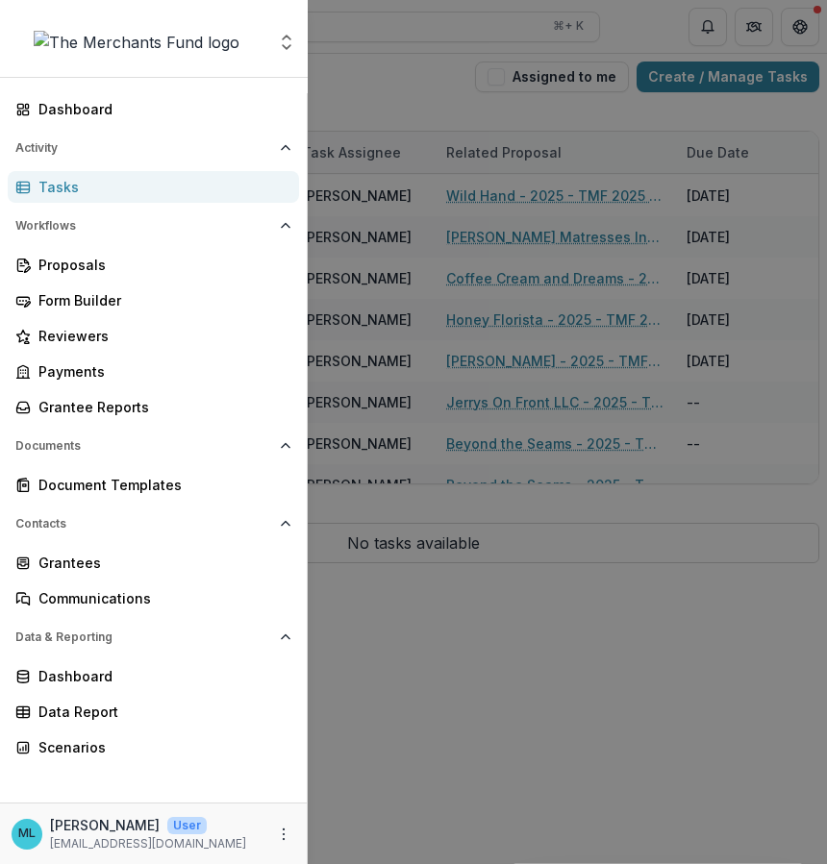
click at [172, 185] on div "Tasks" at bounding box center [160, 187] width 245 height 20
click at [219, 261] on div "Proposals" at bounding box center [160, 265] width 245 height 20
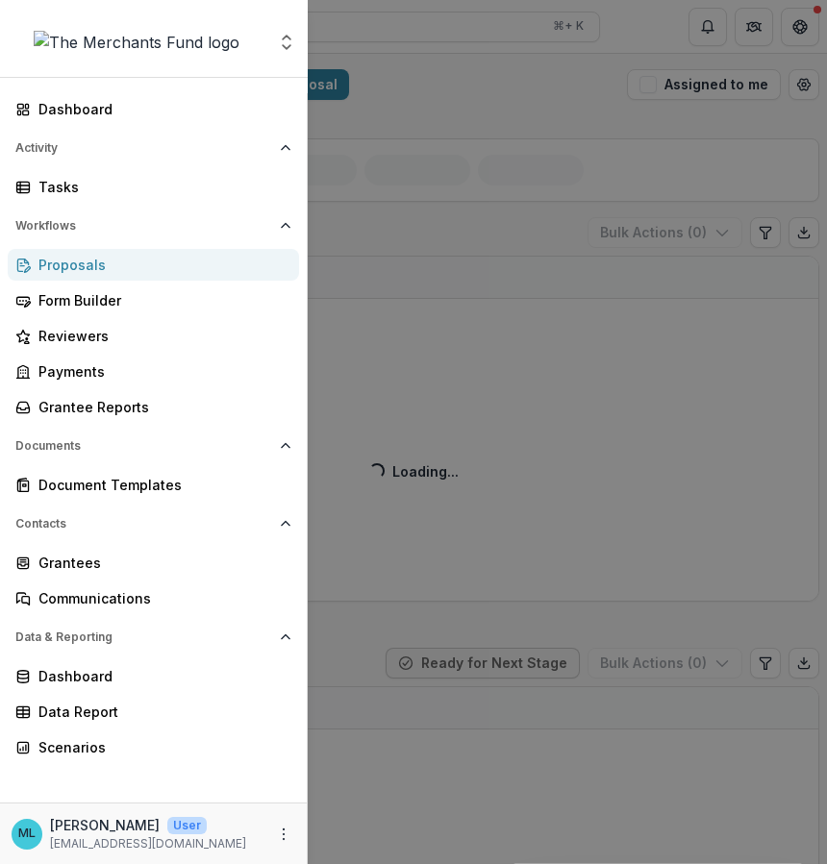
click at [635, 381] on div "Aggregate Analysis Foundations The Merchants Fund Team Settings Dashboard Activ…" at bounding box center [413, 432] width 827 height 864
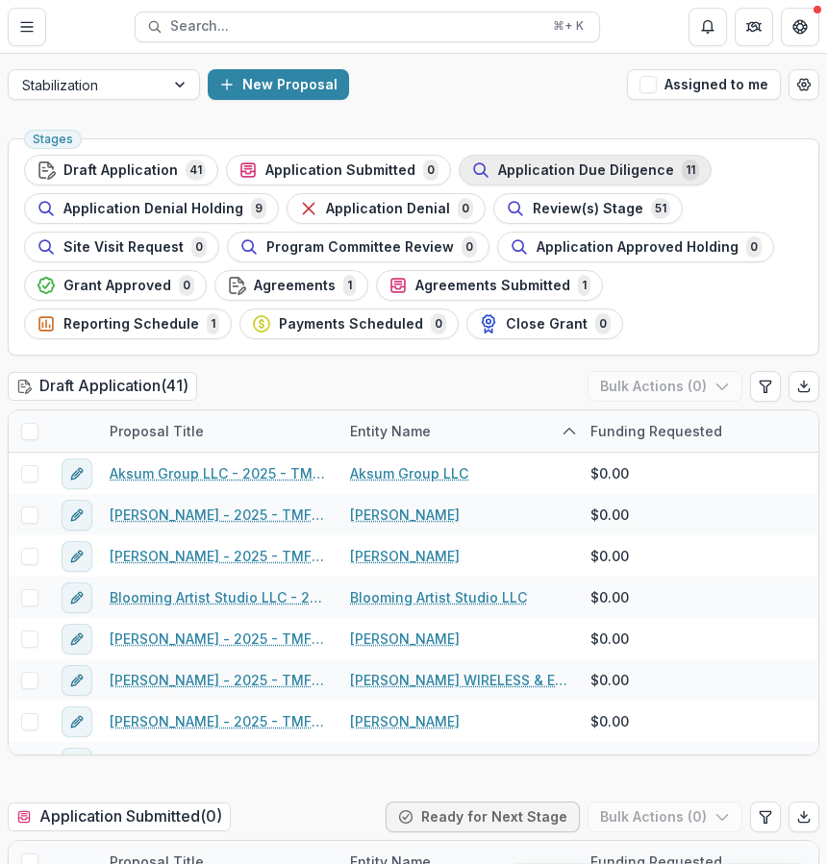
click at [577, 167] on span "Application Due Diligence" at bounding box center [586, 170] width 176 height 16
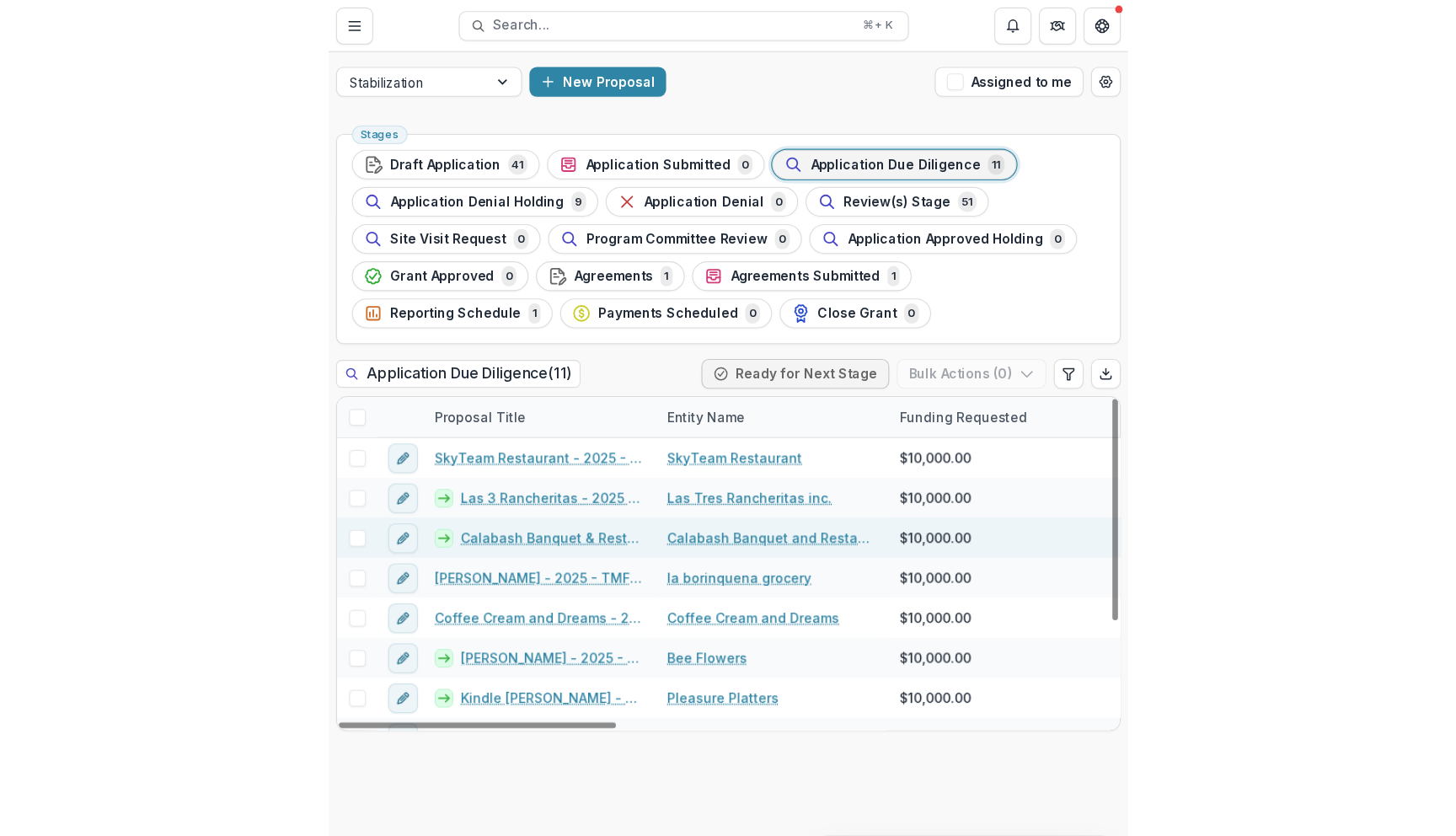
scroll to position [134, 0]
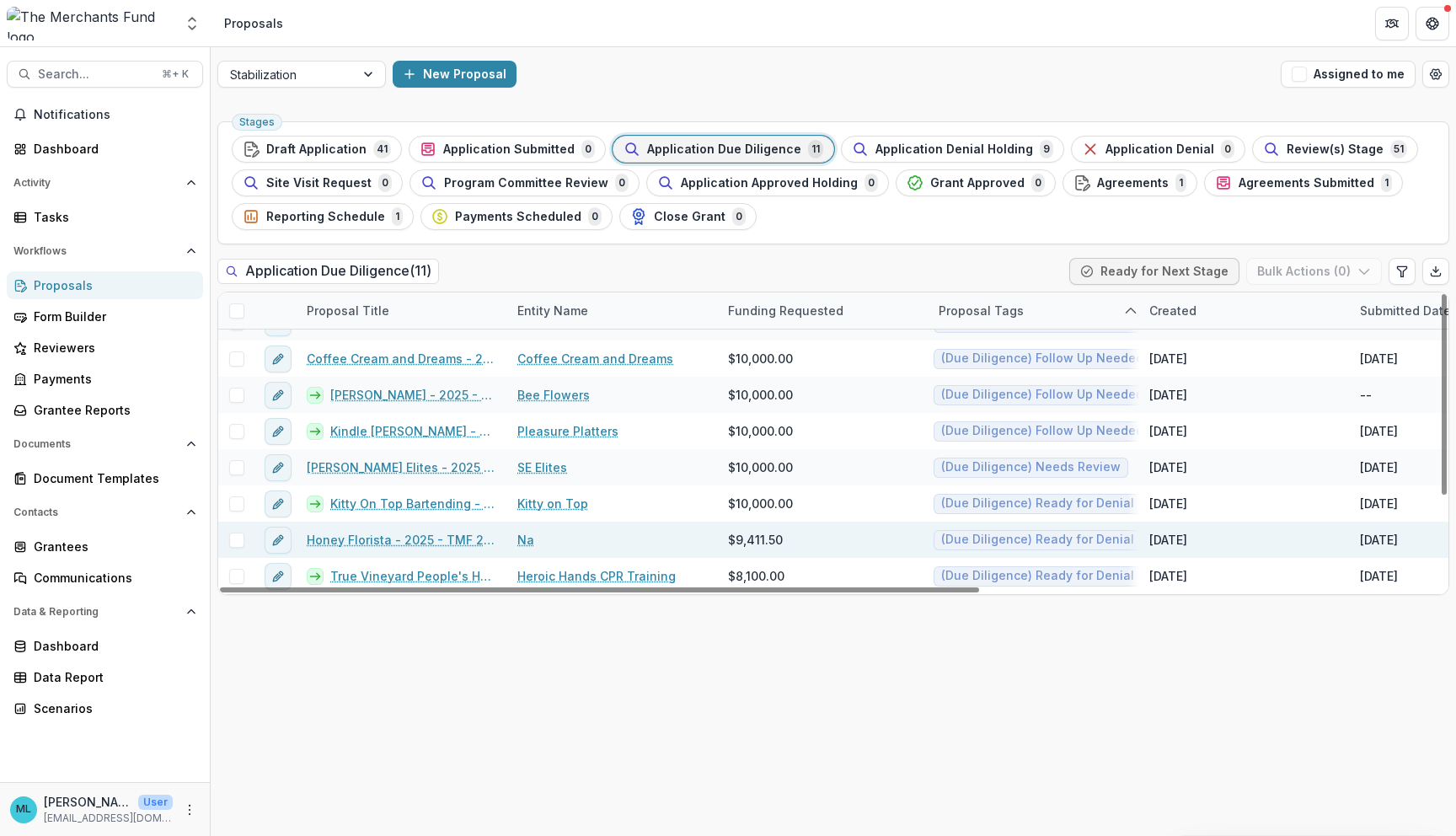
click at [434, 535] on link "Honey Florista - 2025 - TMF 2025 Stabilization Grant Program" at bounding box center [401, 540] width 190 height 18
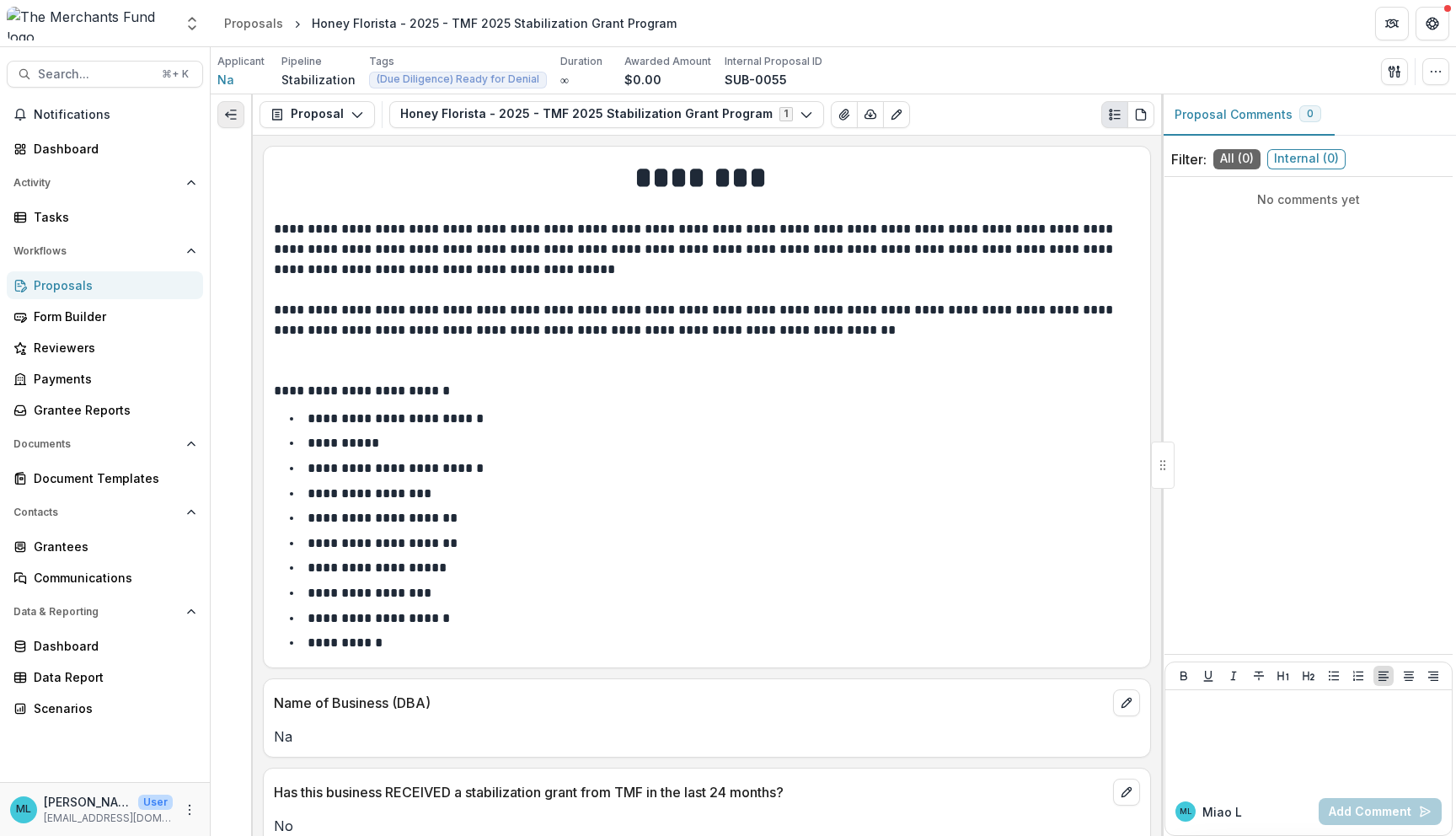
click at [230, 124] on button "Expand left" at bounding box center [231, 114] width 27 height 27
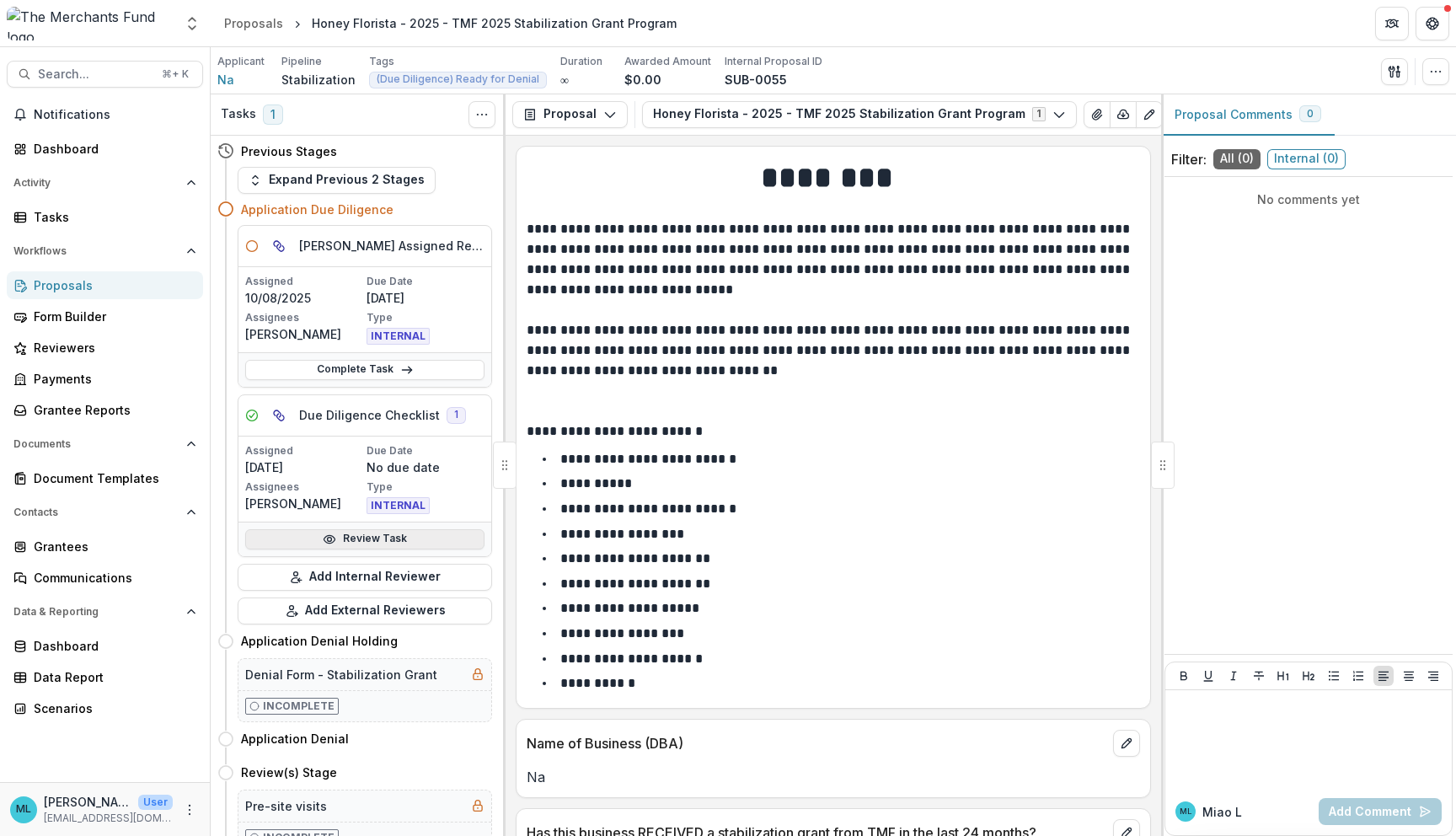
click at [375, 529] on link "Review Task" at bounding box center [365, 539] width 239 height 20
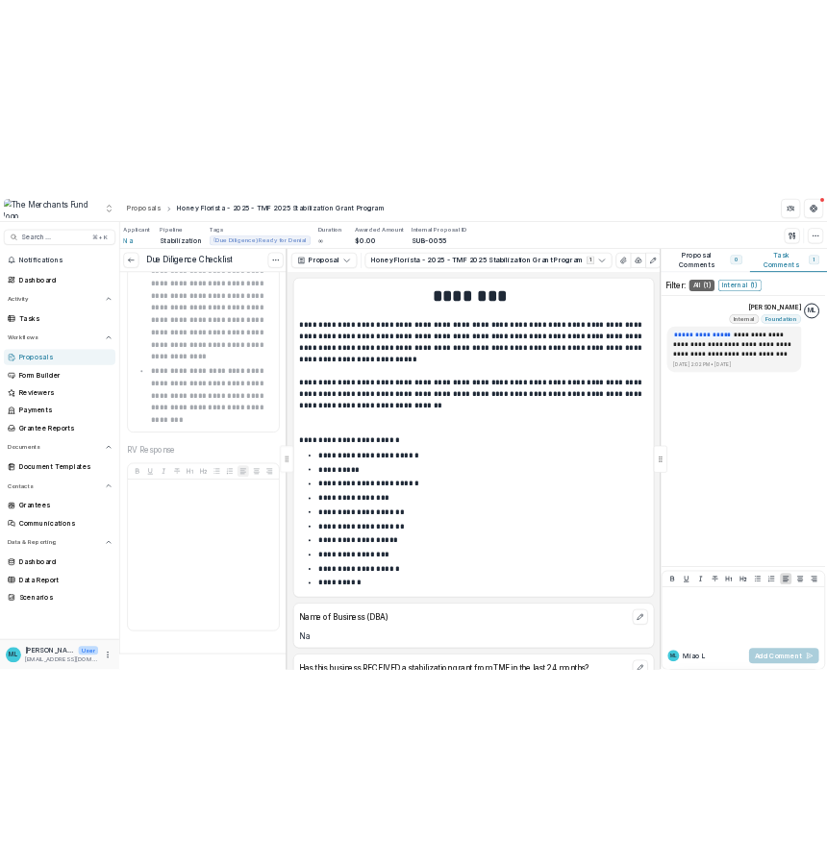
scroll to position [4911, 0]
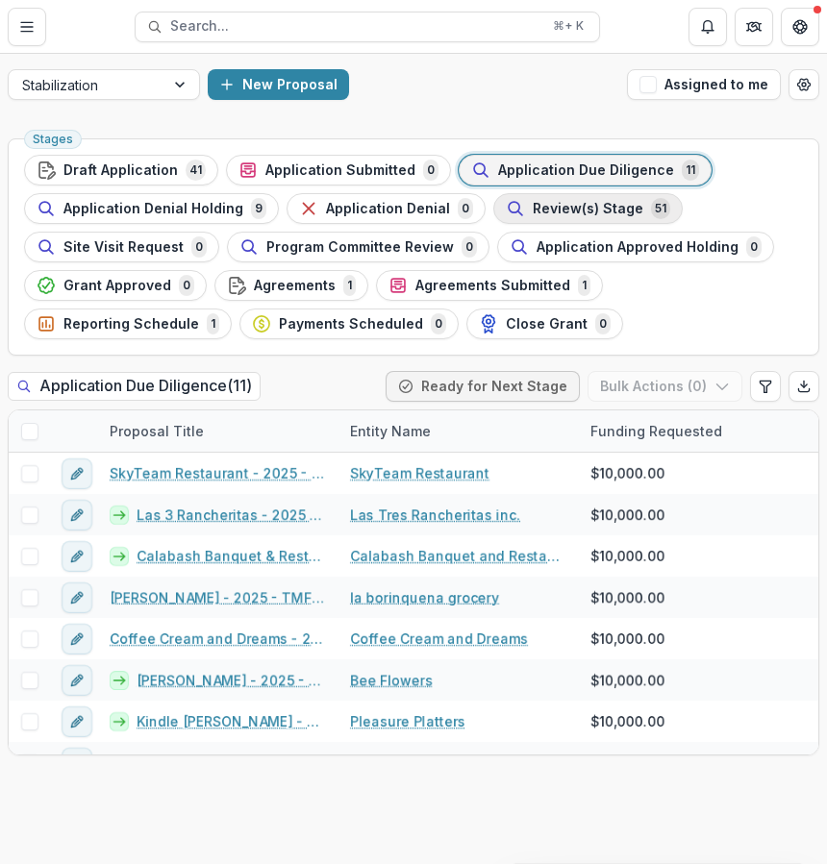
click at [533, 207] on span "Review(s) Stage" at bounding box center [588, 209] width 111 height 16
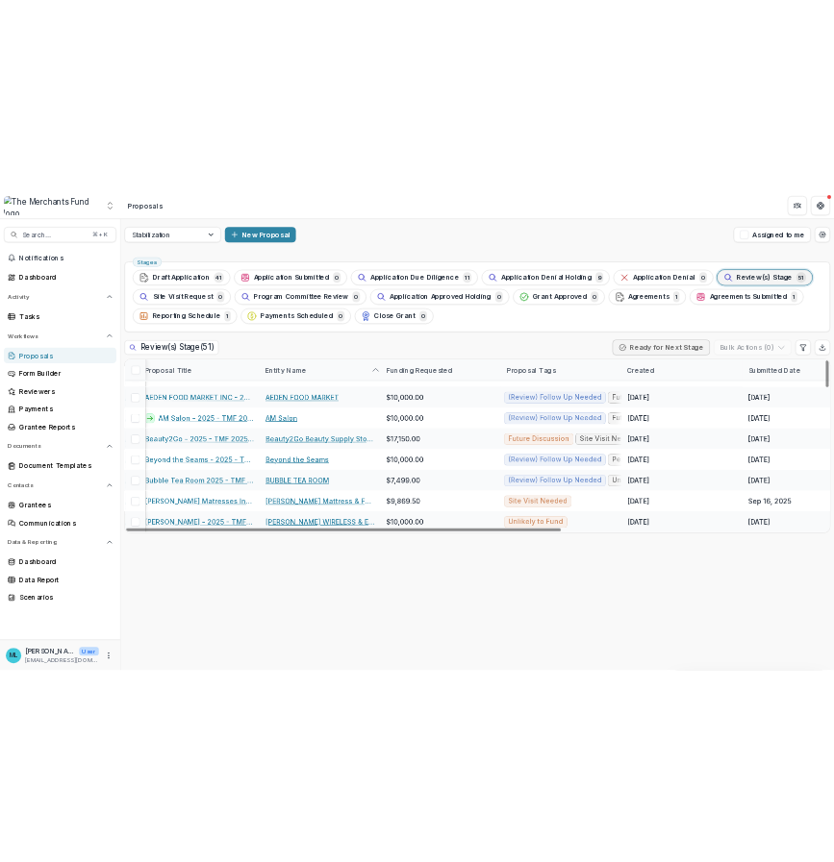
scroll to position [0, 62]
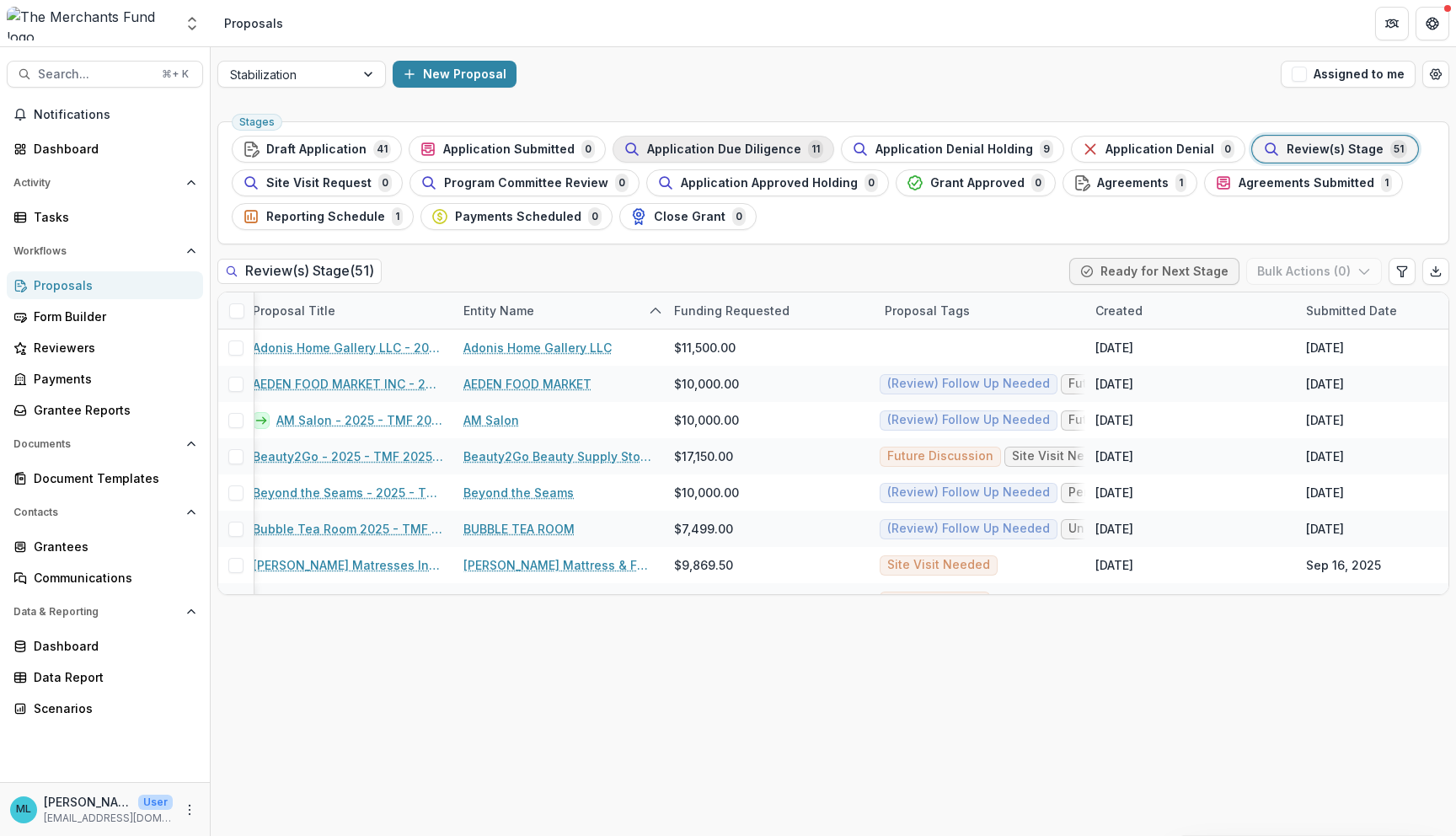
click at [724, 161] on button "Application Due Diligence 11" at bounding box center [723, 149] width 222 height 27
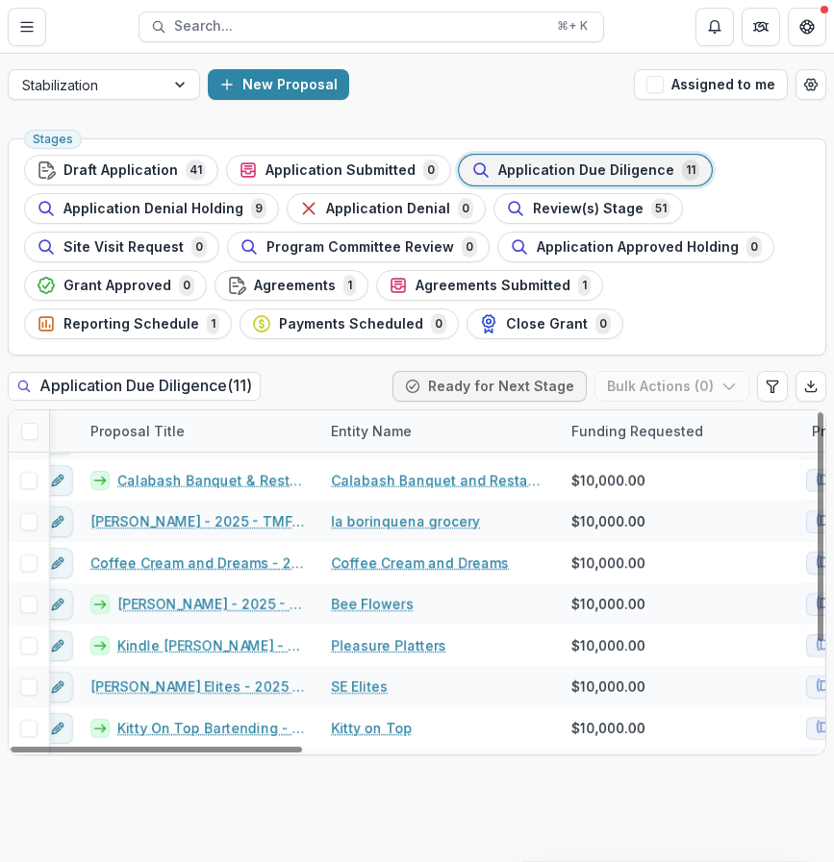
scroll to position [0, 19]
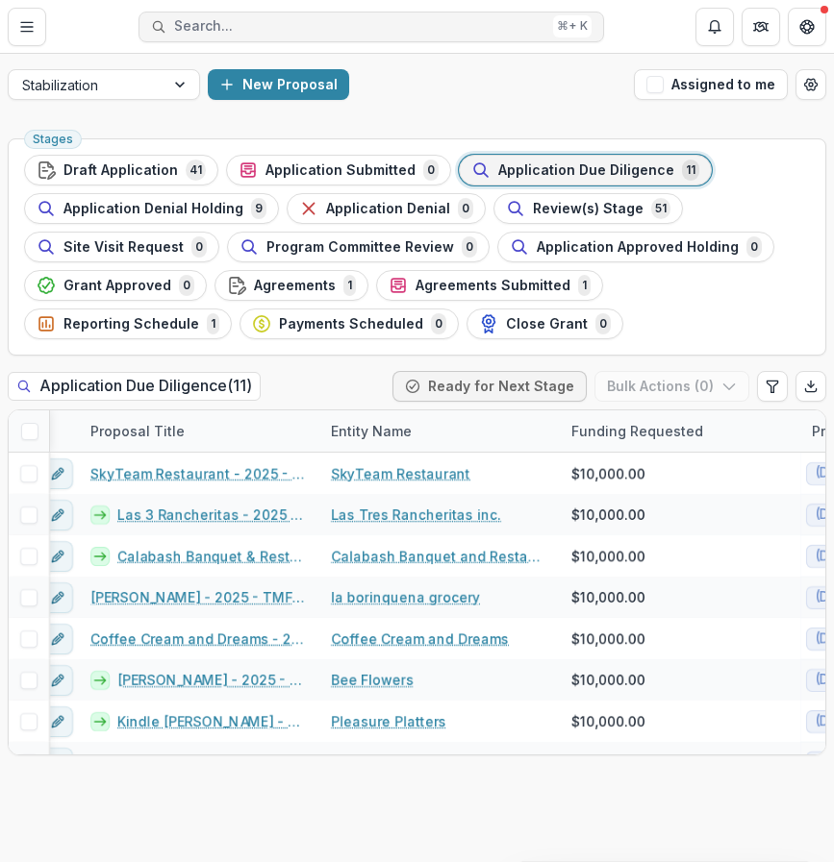
click at [222, 25] on span "Search..." at bounding box center [359, 26] width 371 height 16
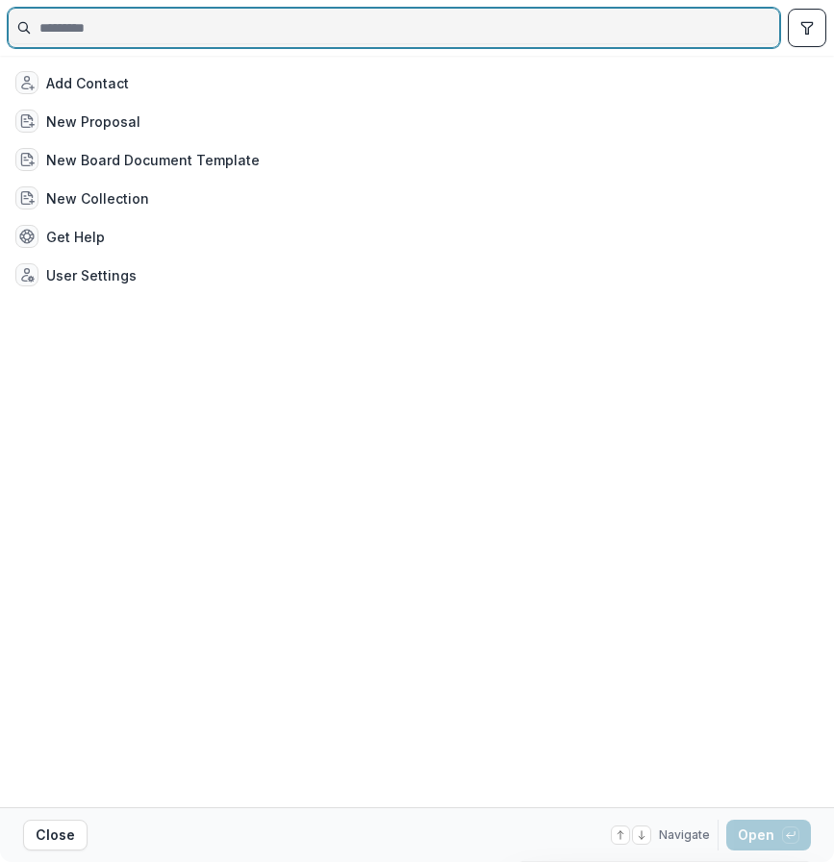
click at [222, 24] on input at bounding box center [394, 27] width 770 height 31
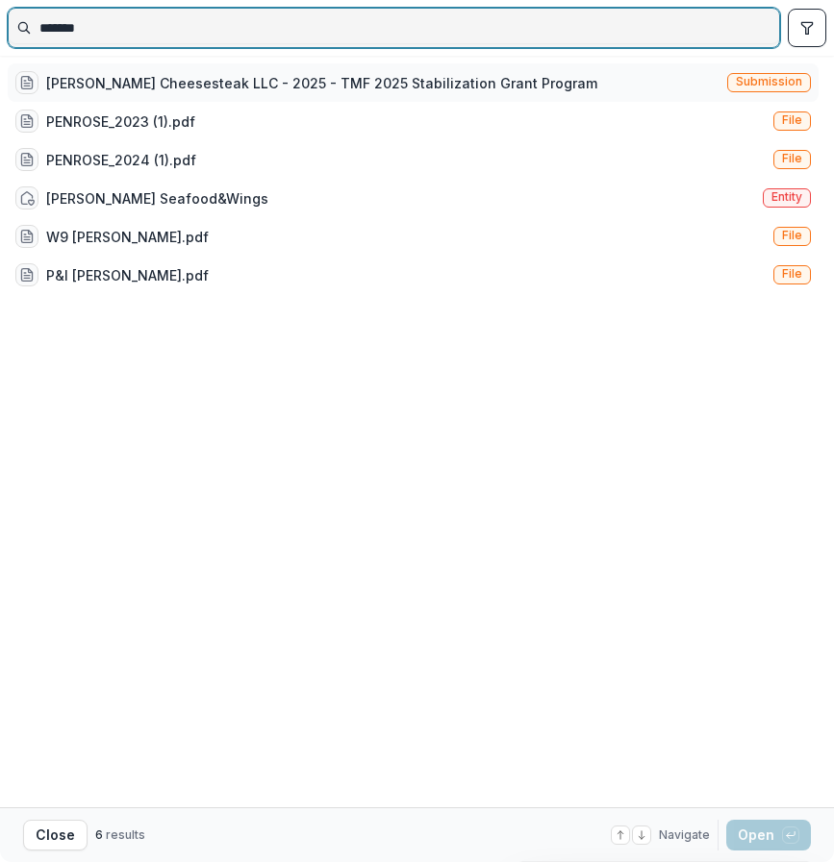
type input "*******"
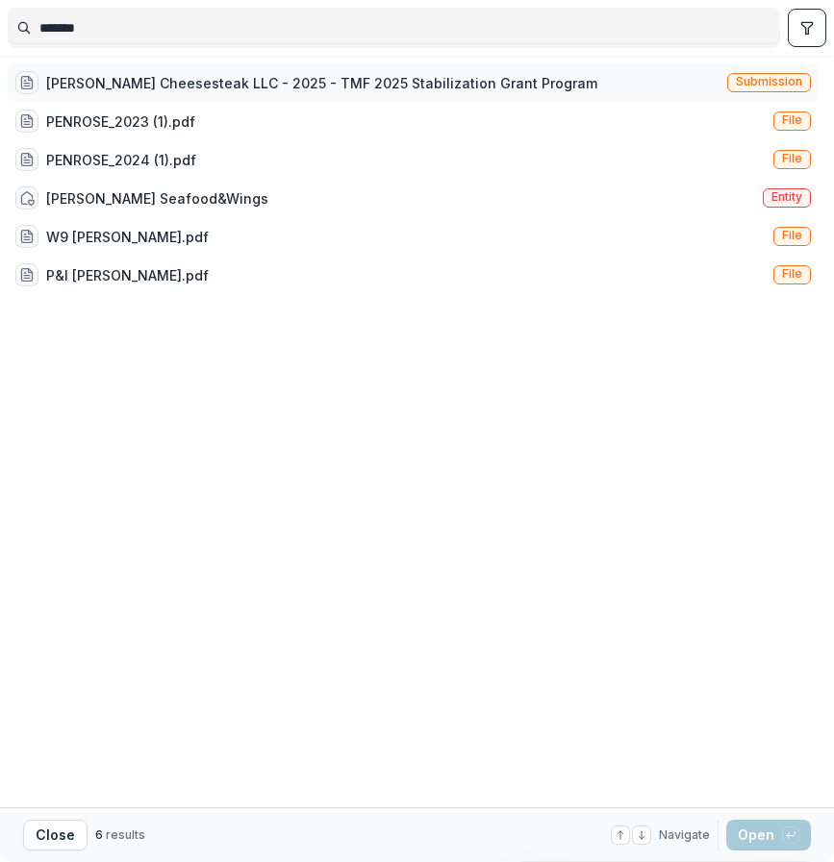
click at [293, 88] on div "Penrose Cheesesteak LLC - 2025 - TMF 2025 Stabilization Grant Program" at bounding box center [321, 83] width 551 height 20
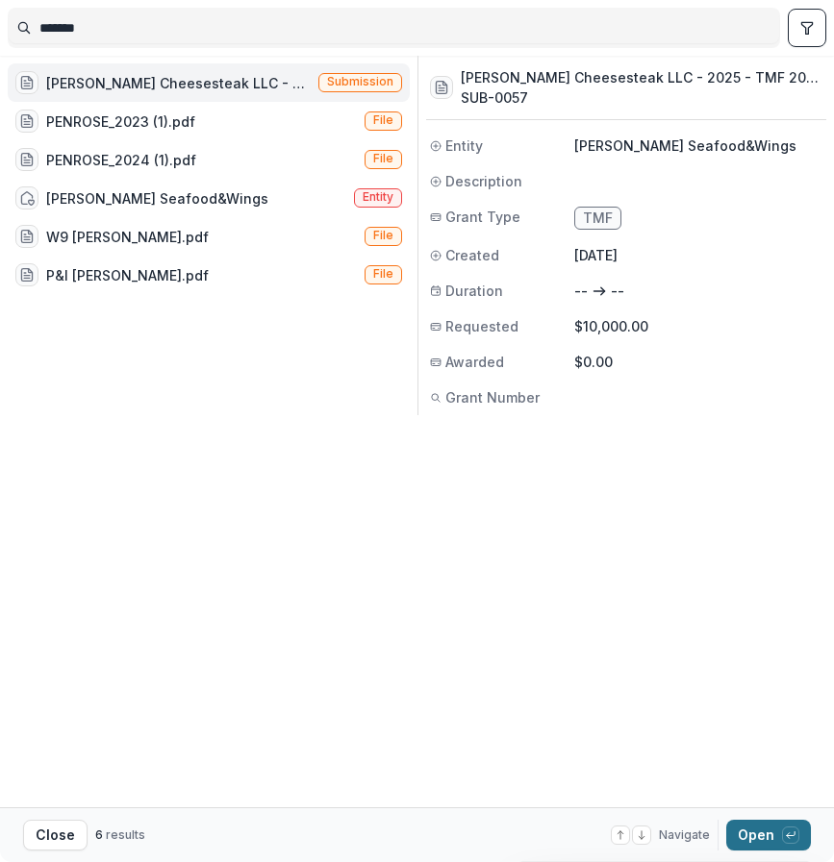
click at [748, 833] on button "Open with enter key" at bounding box center [768, 835] width 85 height 31
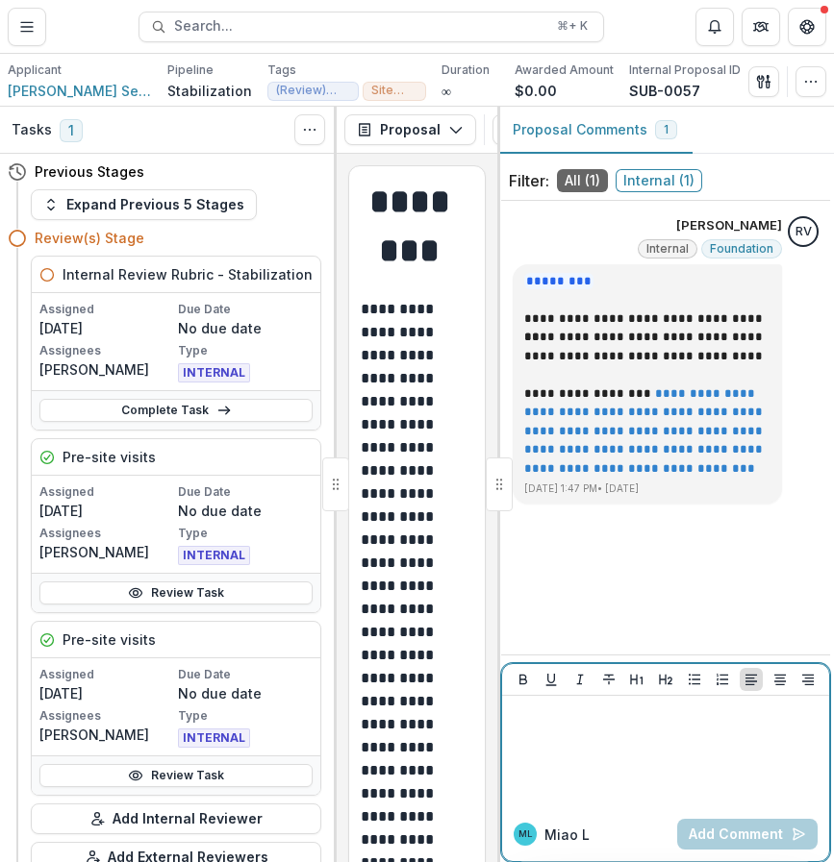
click at [629, 742] on div at bounding box center [666, 752] width 312 height 96
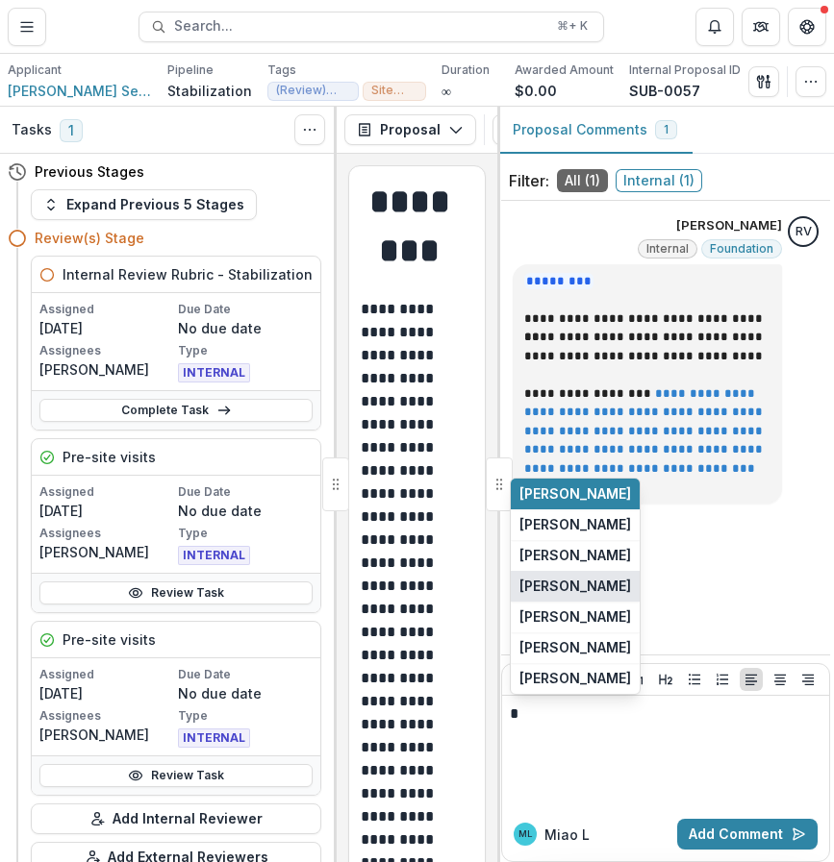
click at [616, 583] on button "[PERSON_NAME]" at bounding box center [575, 586] width 129 height 31
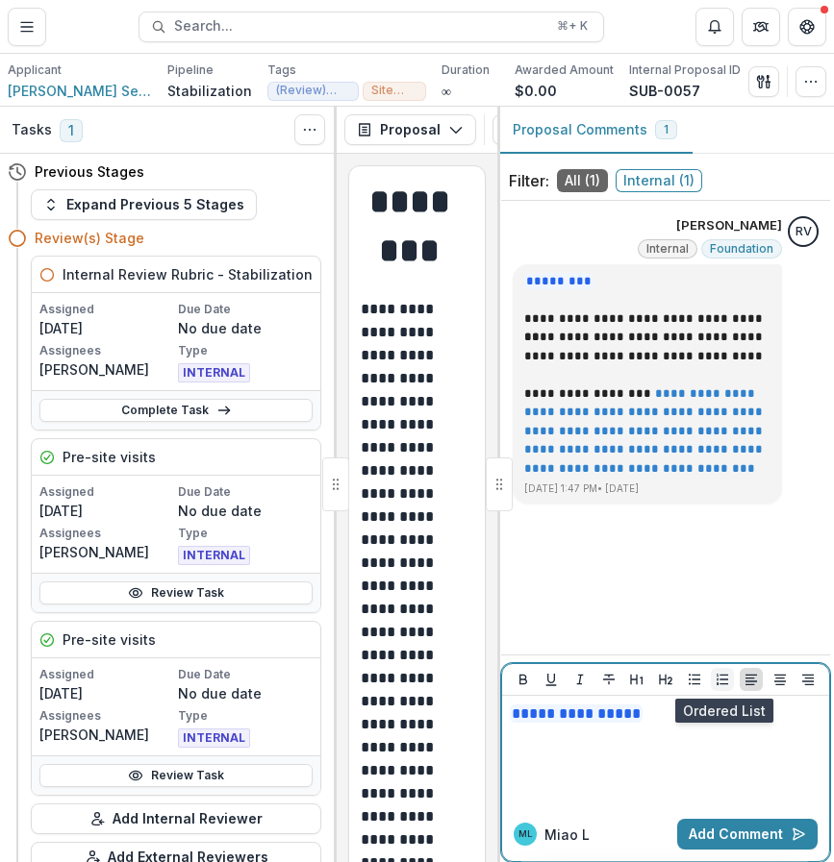
click at [726, 676] on icon "Ordered List" at bounding box center [721, 679] width 15 height 15
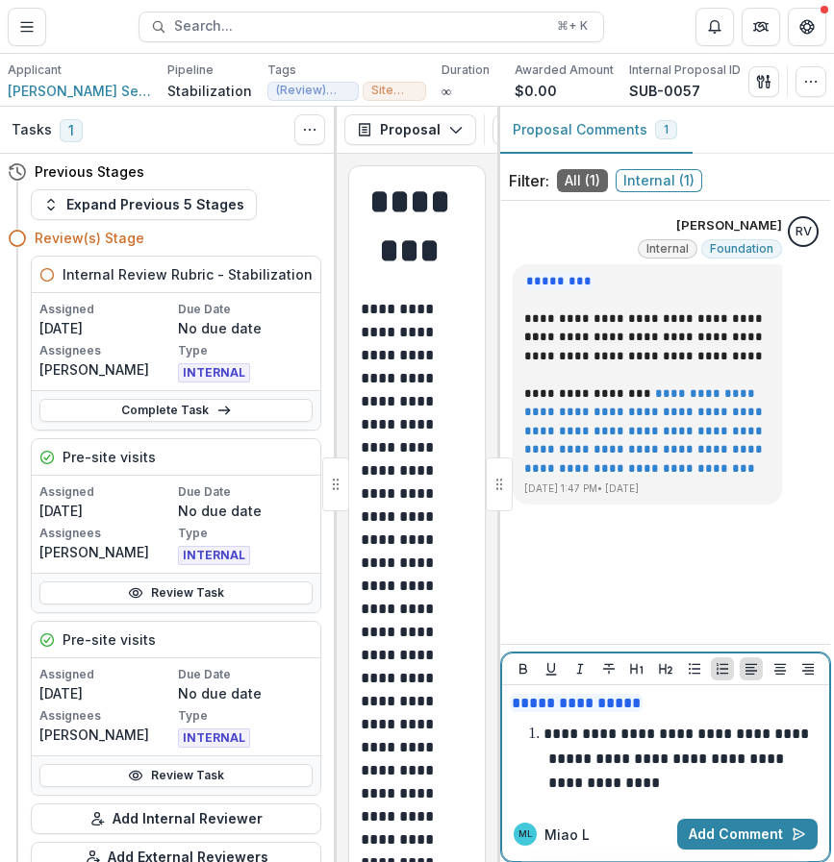
click at [787, 752] on p "**********" at bounding box center [667, 771] width 239 height 39
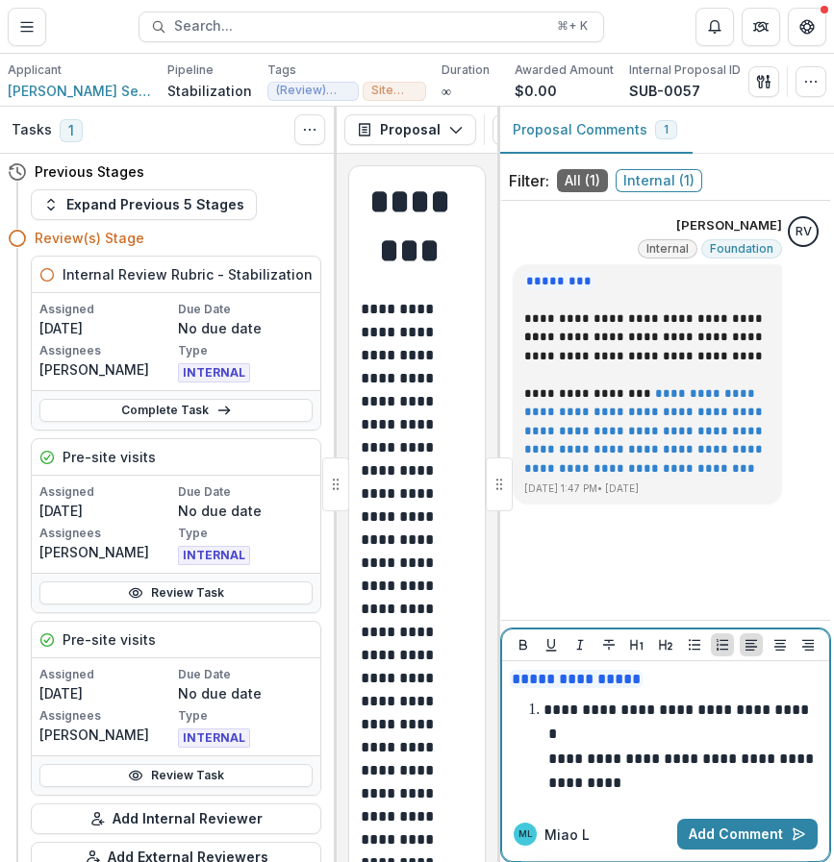
click at [697, 782] on li "**********" at bounding box center [677, 747] width 288 height 98
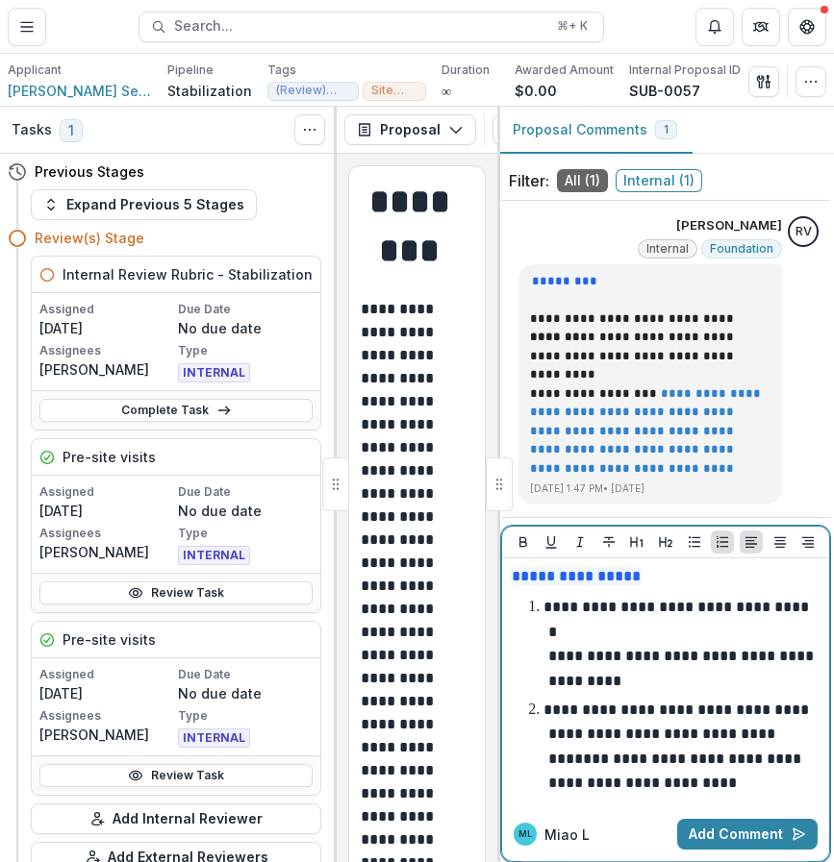
click at [657, 738] on p "**********" at bounding box center [677, 734] width 269 height 63
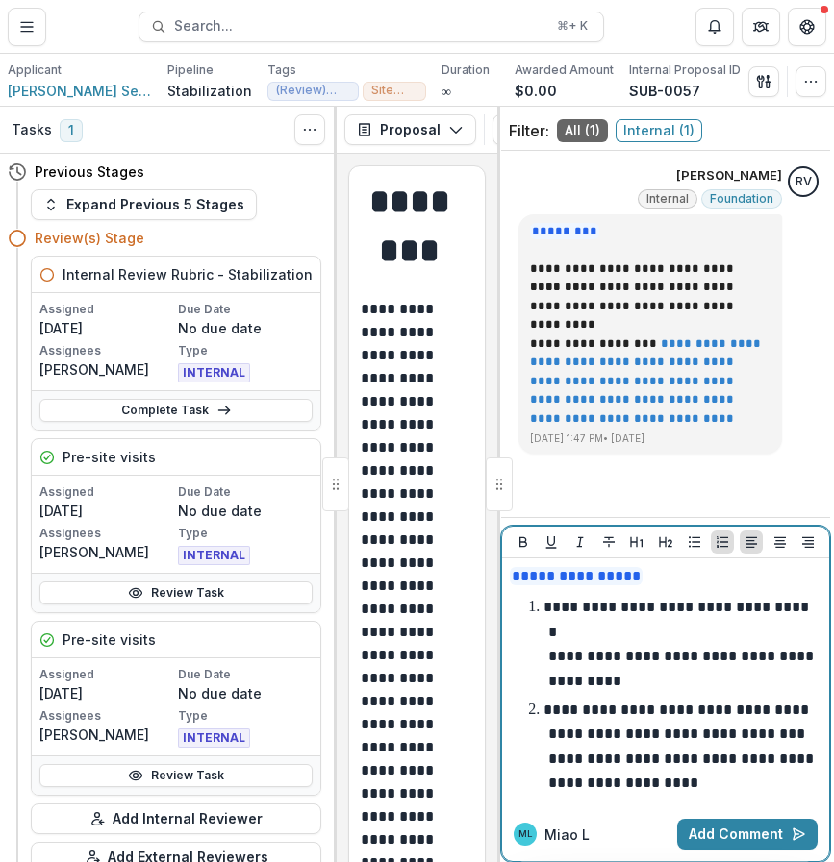
scroll to position [52, 0]
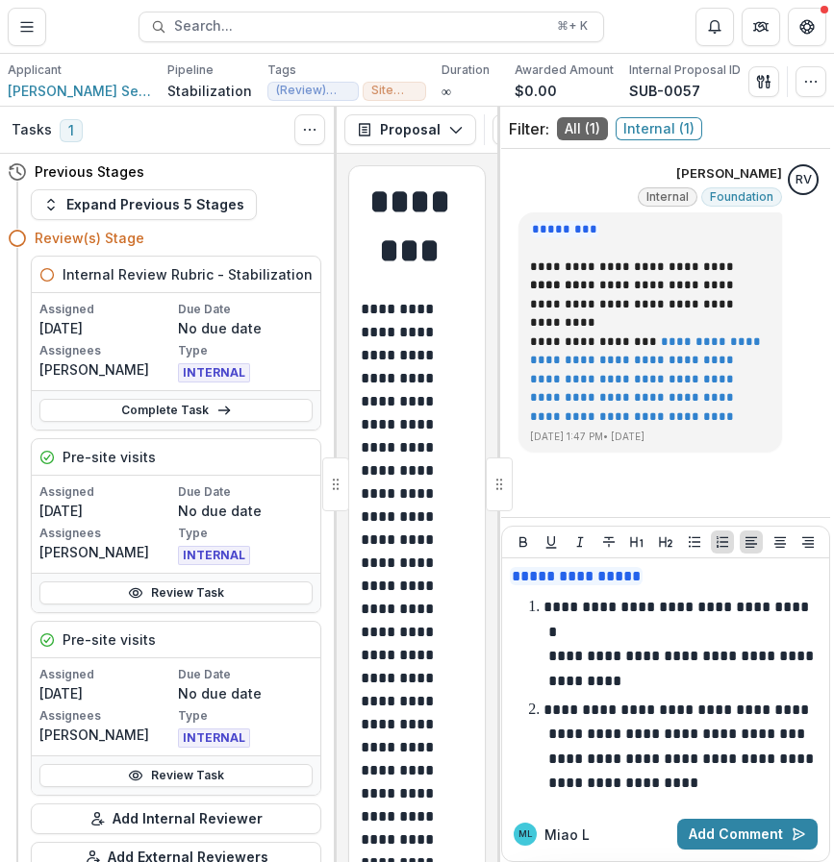
click at [815, 782] on div "**********" at bounding box center [665, 683] width 327 height 249
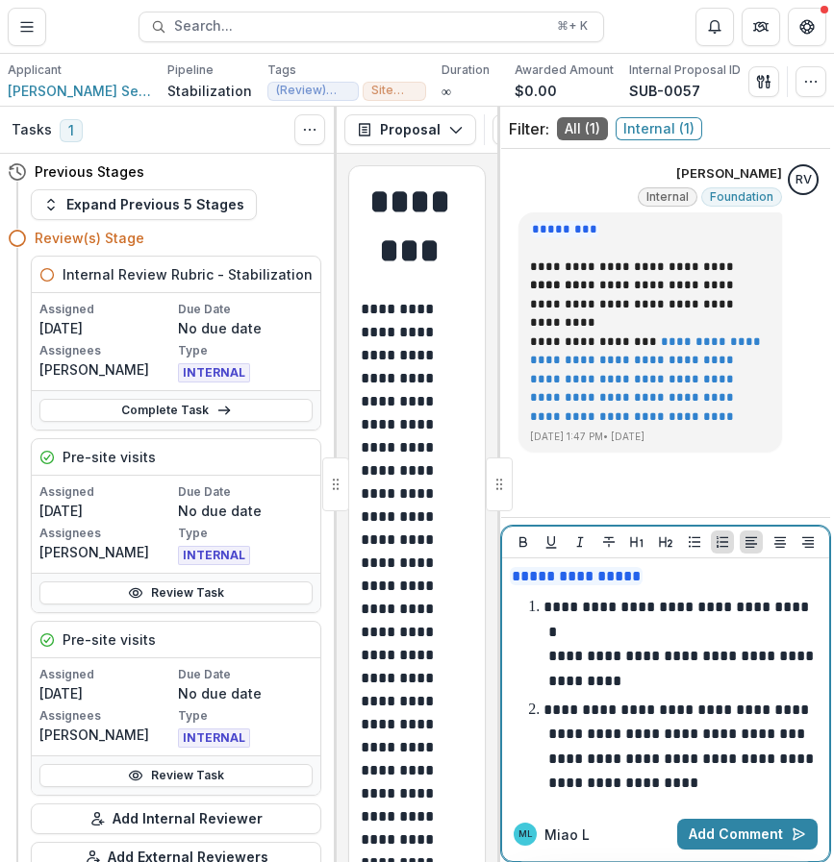
click at [811, 787] on p "**********" at bounding box center [682, 771] width 269 height 39
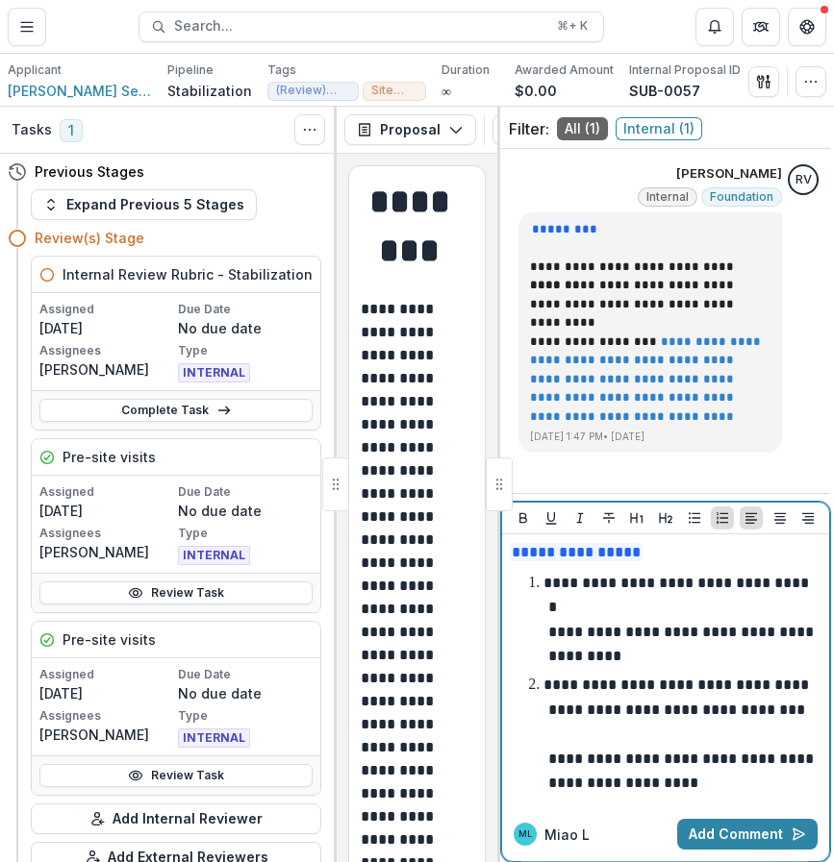
click at [538, 606] on li "**********" at bounding box center [677, 620] width 288 height 98
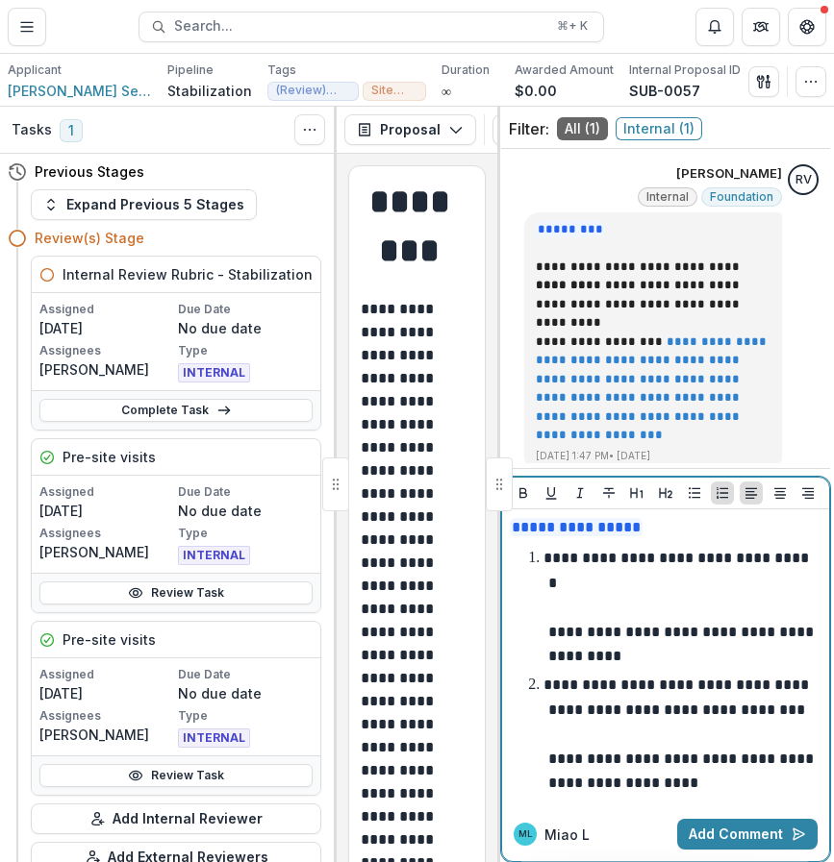
click at [811, 787] on p "**********" at bounding box center [682, 771] width 269 height 39
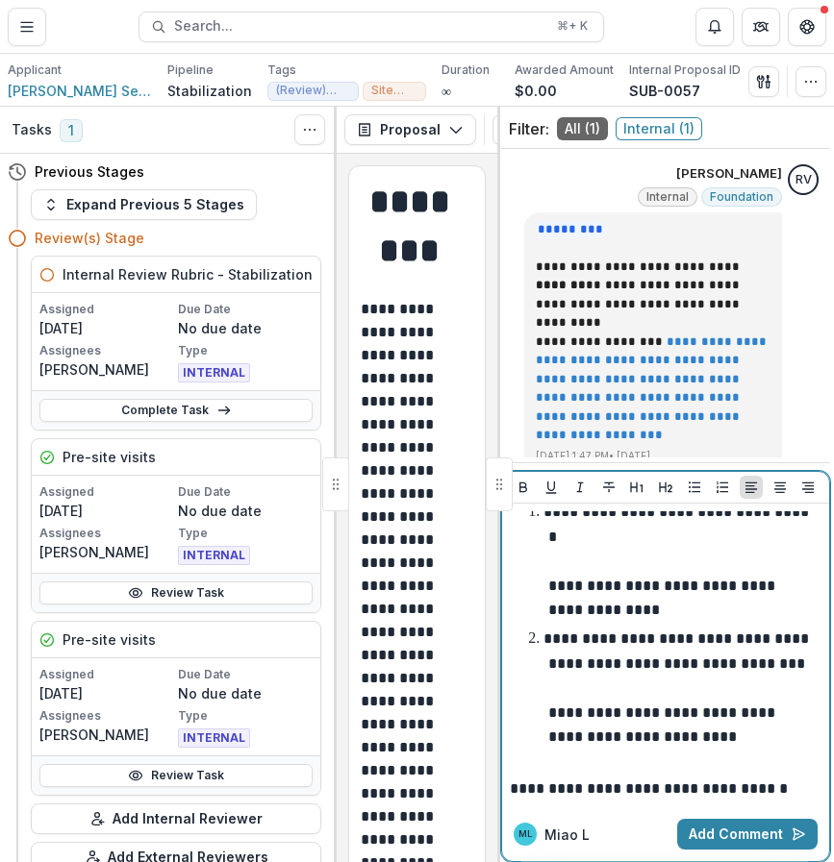
scroll to position [86, 0]
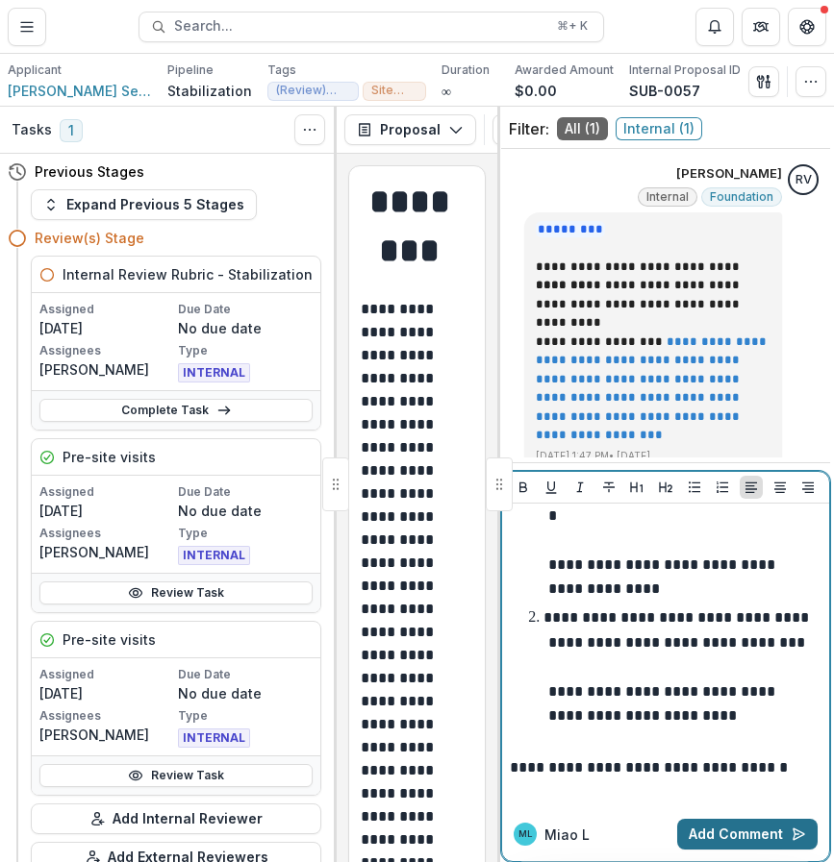
click at [712, 833] on button "Add Comment" at bounding box center [747, 834] width 140 height 31
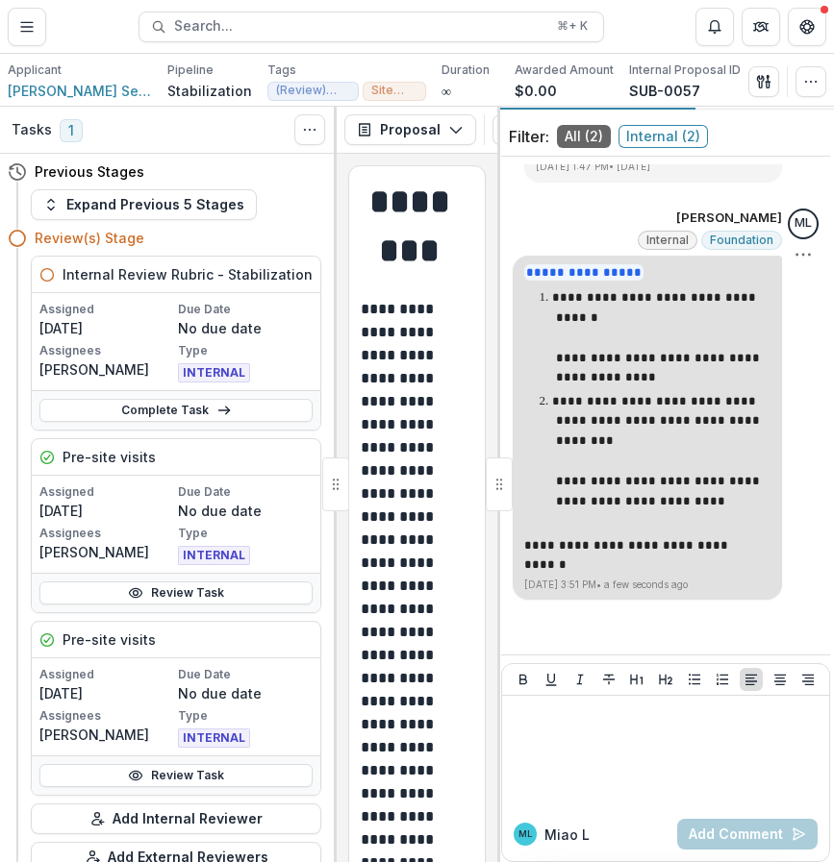
scroll to position [55, 0]
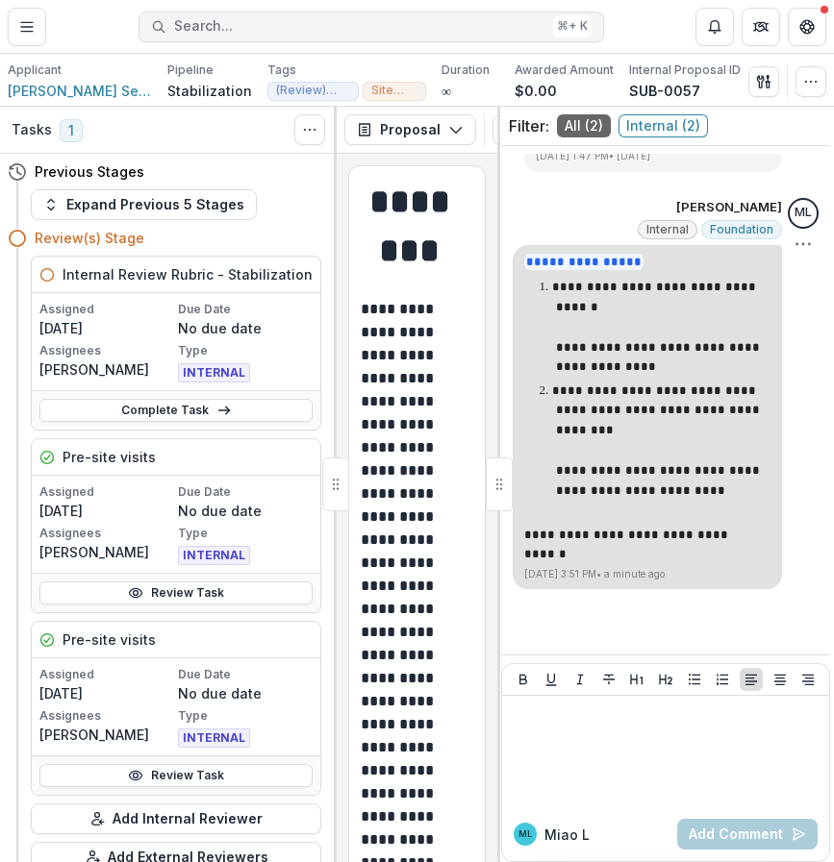
click at [206, 20] on span "Search..." at bounding box center [359, 26] width 371 height 16
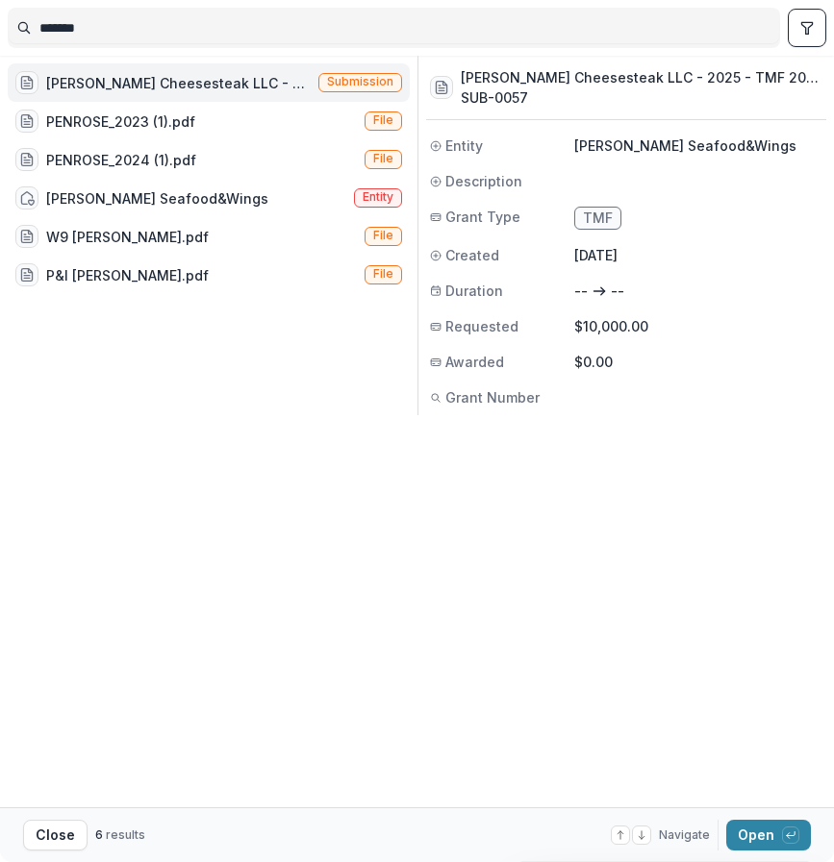
drag, startPoint x: 166, startPoint y: 15, endPoint x: 222, endPoint y: 73, distance: 80.2
click at [222, 73] on div "******* Penrose Cheesesteak LLC - 2025 - TMF 2025 Stabilization Grant Program S…" at bounding box center [417, 404] width 834 height 808
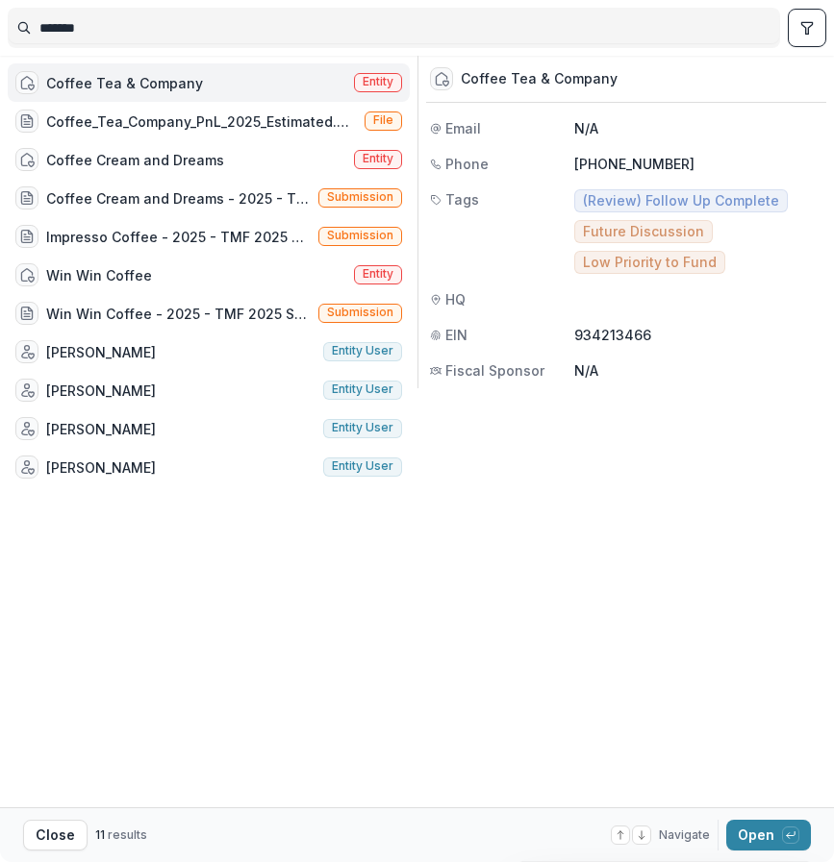
type input "******"
click at [244, 90] on div "Coffee Tea & Company Entity" at bounding box center [209, 82] width 402 height 38
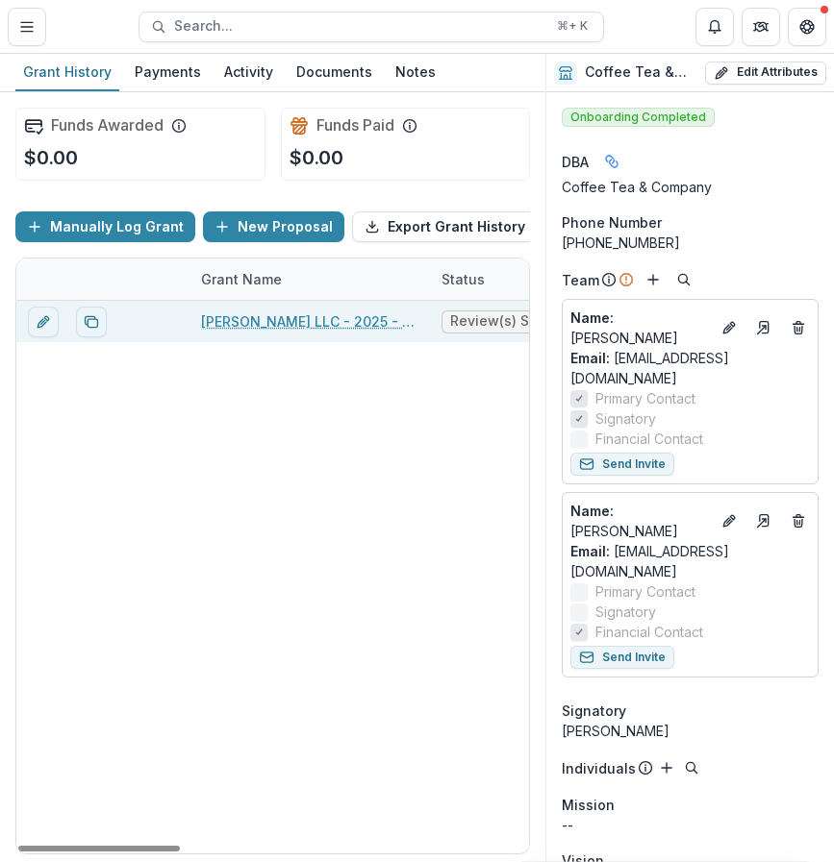
click at [290, 324] on link "[PERSON_NAME] LLC - 2025 - TMF 2025 Stabilization Grant Program" at bounding box center [309, 322] width 217 height 20
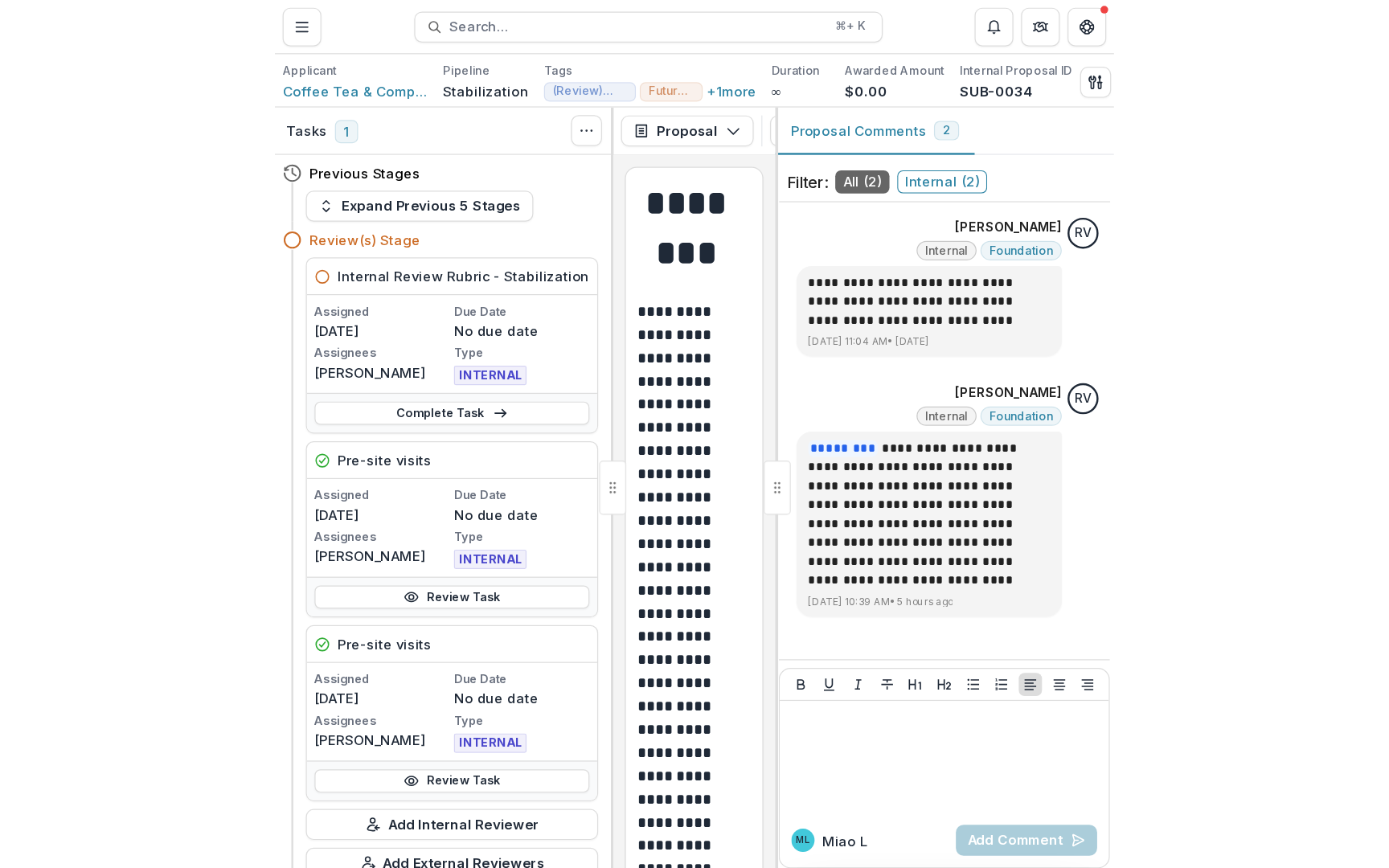
scroll to position [19, 0]
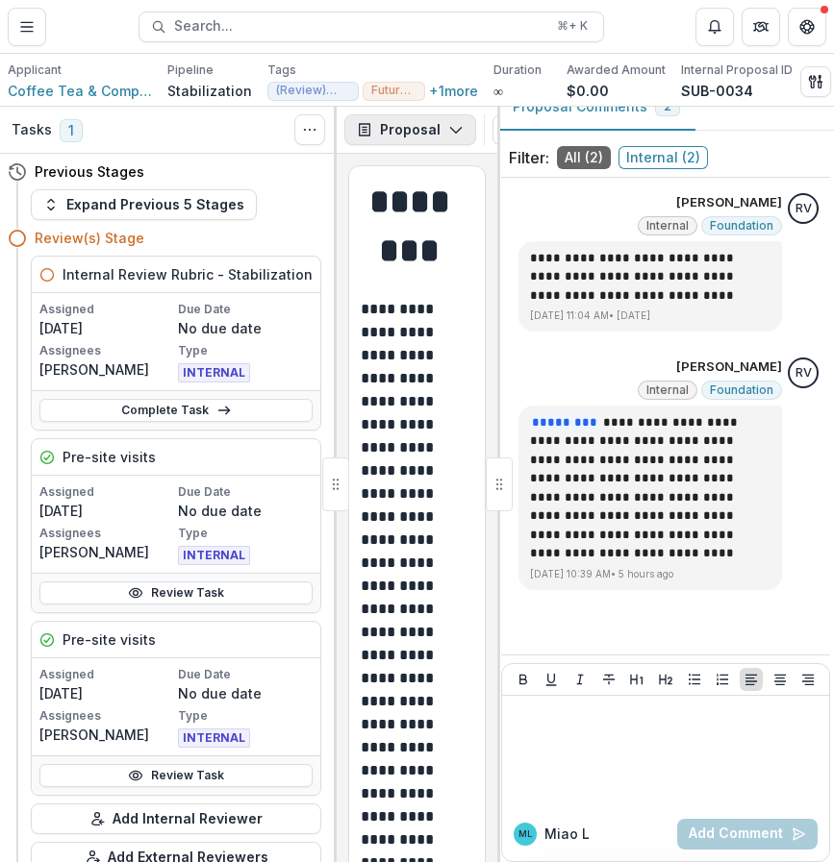
click at [423, 125] on button "Proposal" at bounding box center [410, 129] width 132 height 31
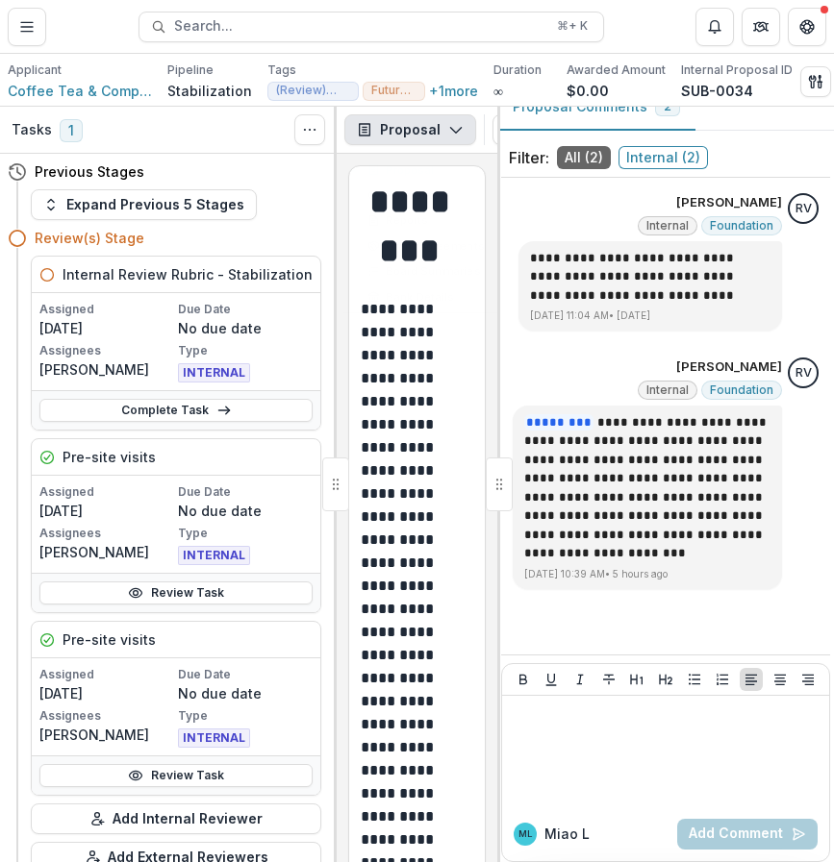
click at [423, 125] on button "Proposal" at bounding box center [410, 129] width 132 height 31
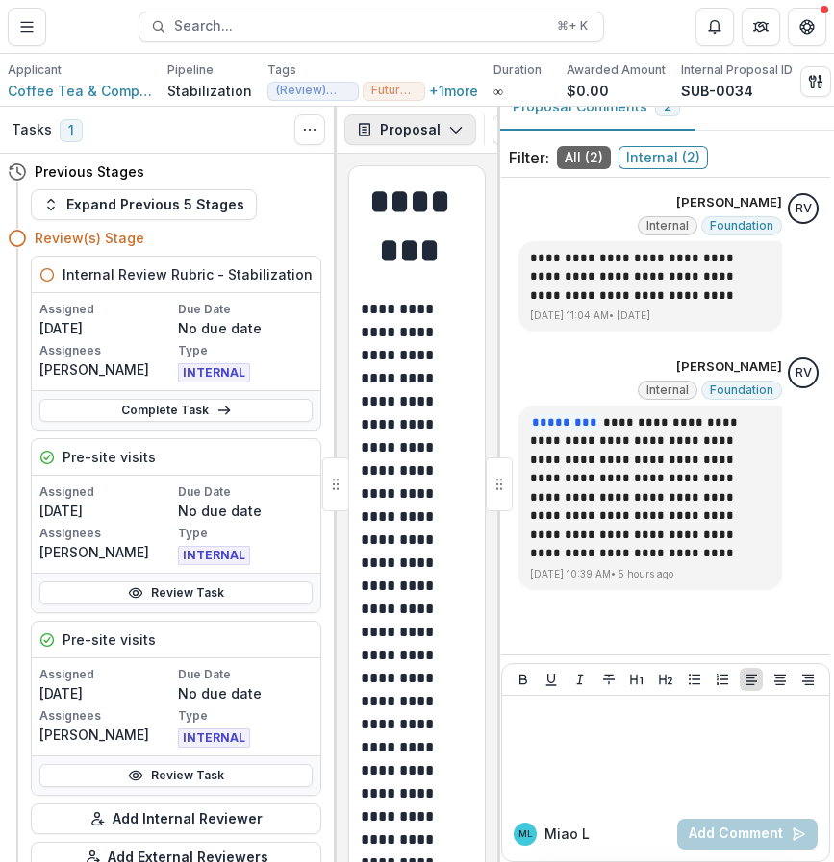
click at [432, 127] on button "Proposal" at bounding box center [410, 129] width 132 height 31
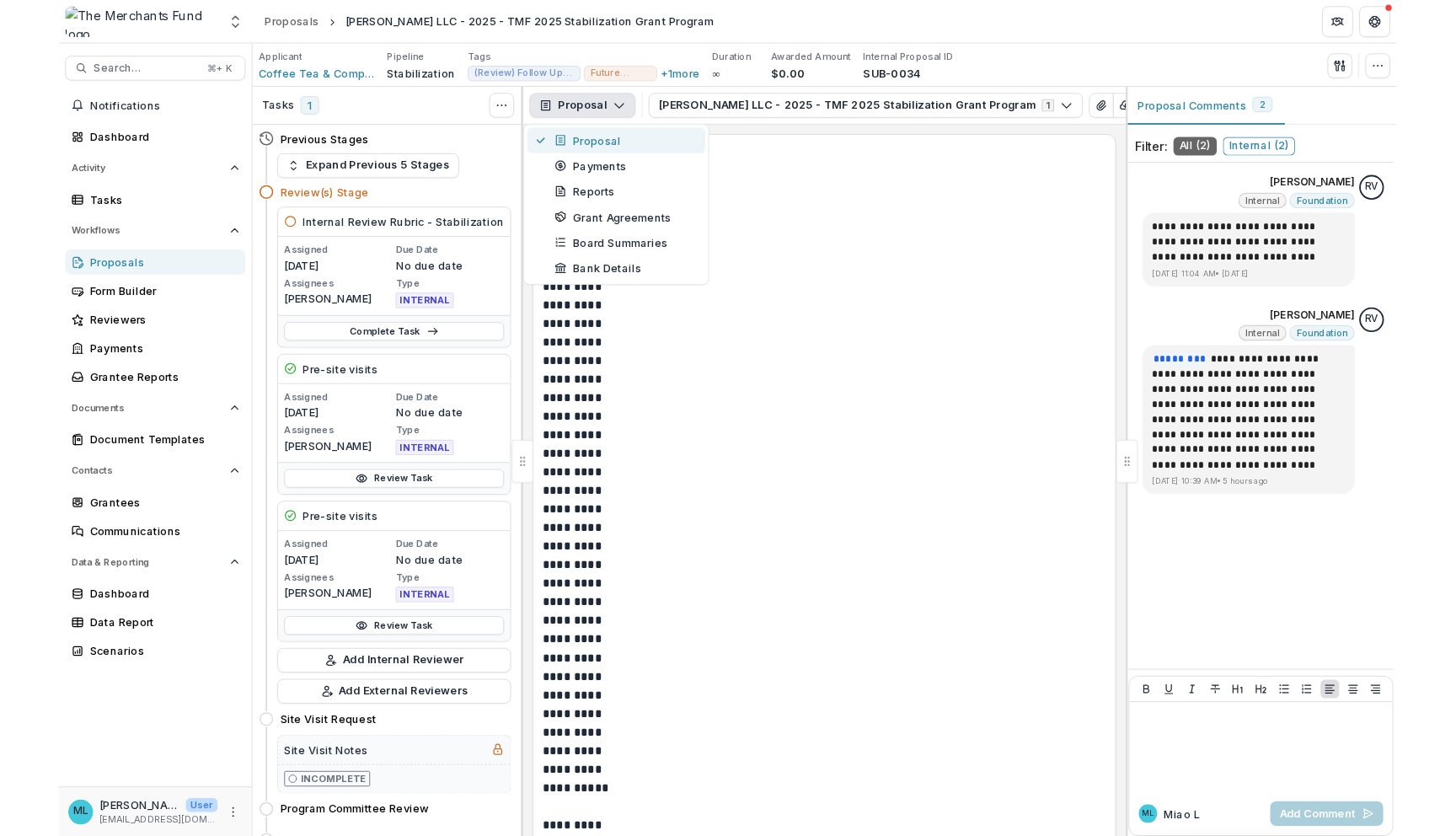
scroll to position [0, 0]
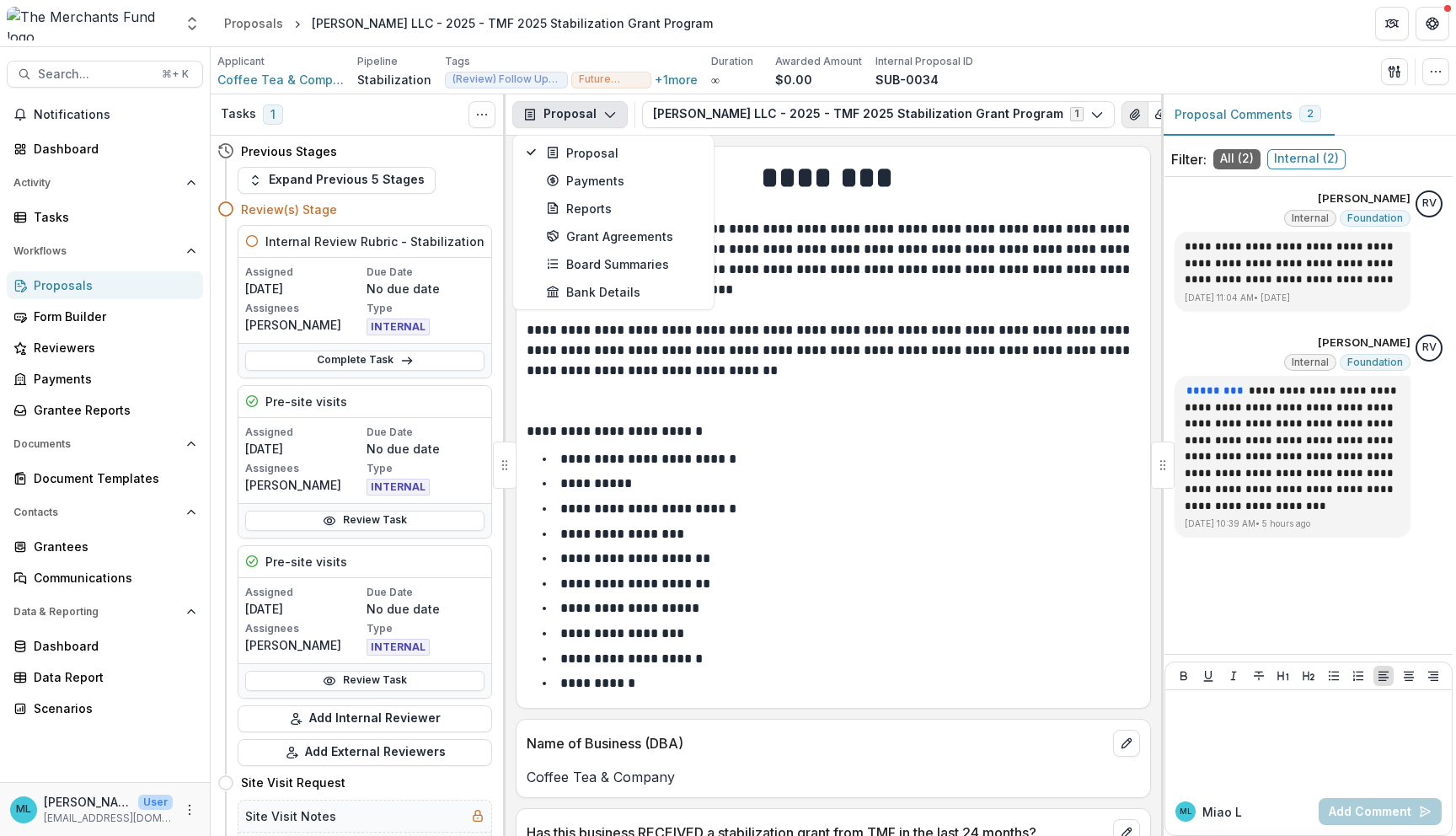
click at [724, 110] on icon "View Attached Files" at bounding box center [1134, 114] width 13 height 13
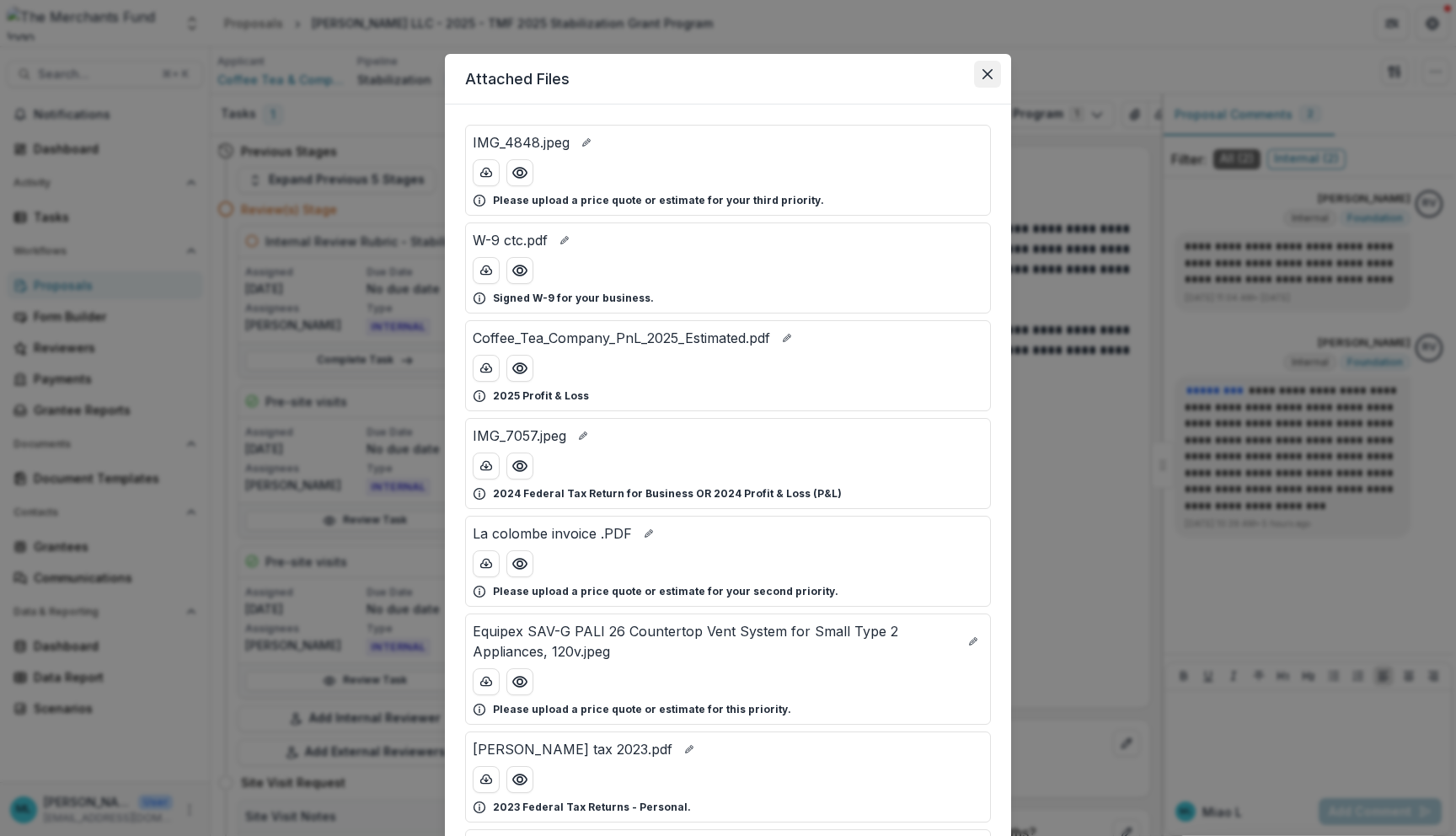
click at [724, 71] on icon "Close" at bounding box center [988, 74] width 11 height 11
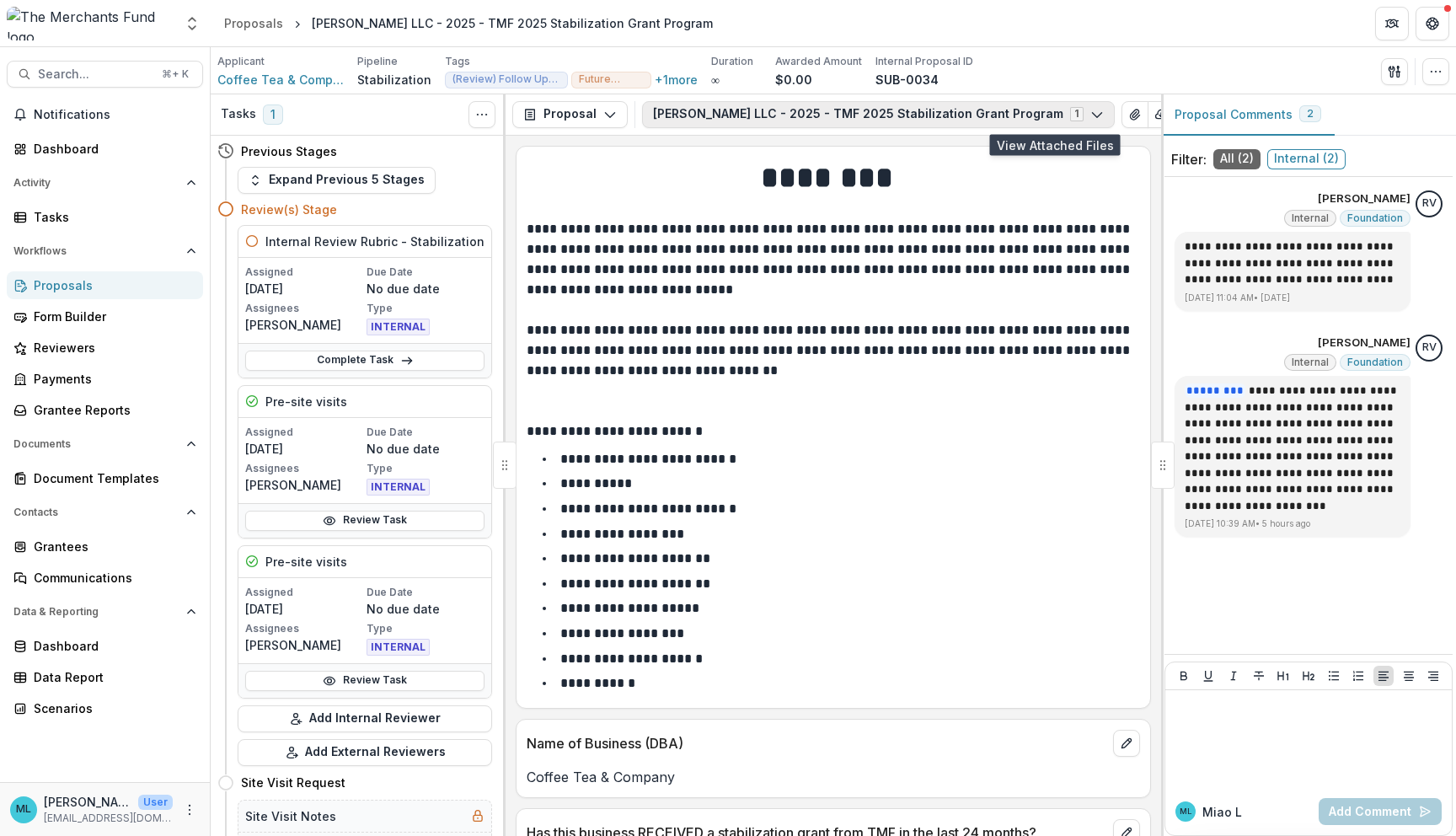
scroll to position [0, 60]
click at [724, 68] on icon "button" at bounding box center [1395, 71] width 13 height 13
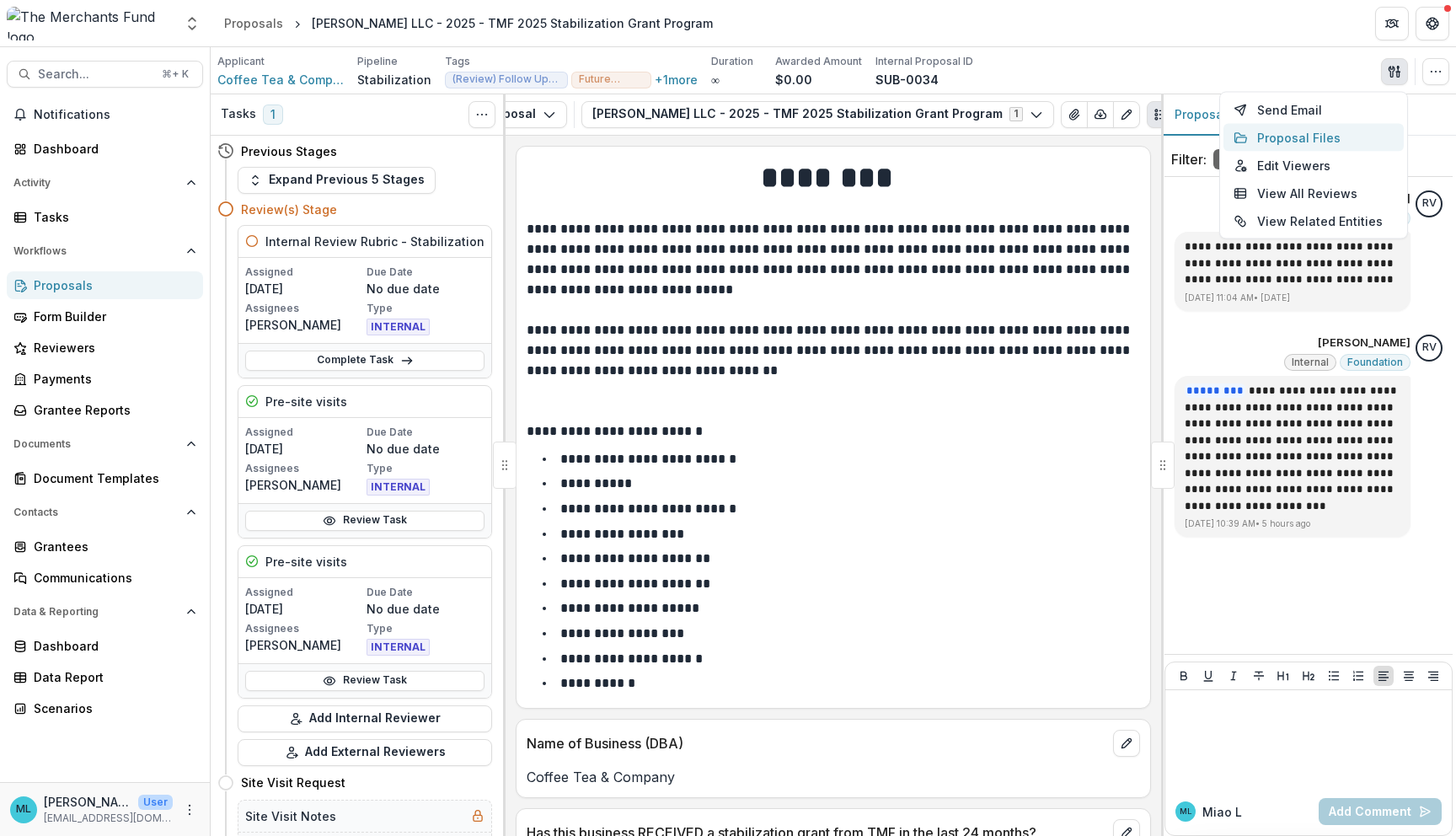
click at [724, 138] on button "Proposal Files" at bounding box center [1314, 138] width 181 height 28
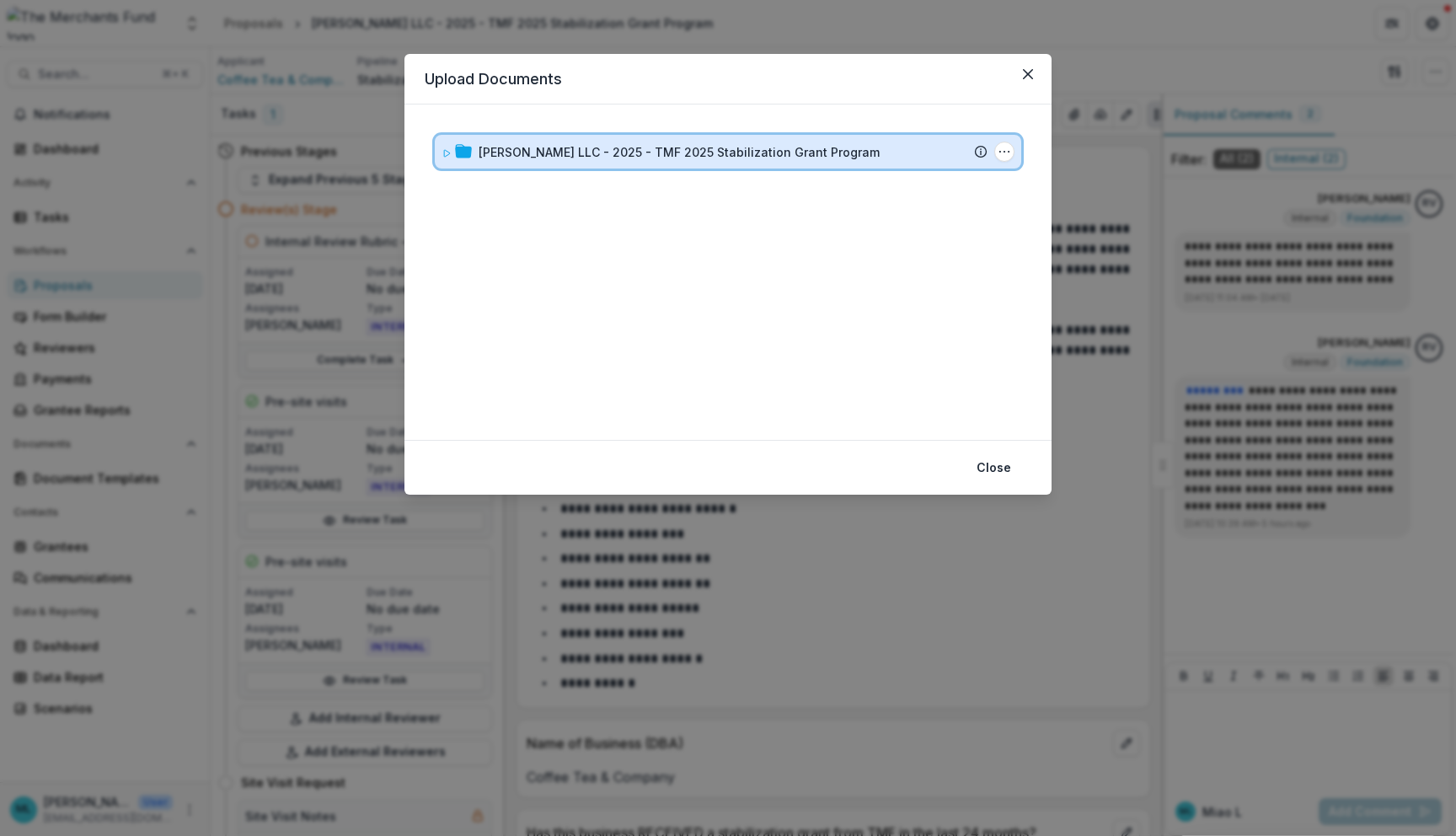
click at [724, 152] on div "[PERSON_NAME] LLC - 2025 - TMF 2025 Stabilization Grant Program" at bounding box center [733, 152] width 509 height 18
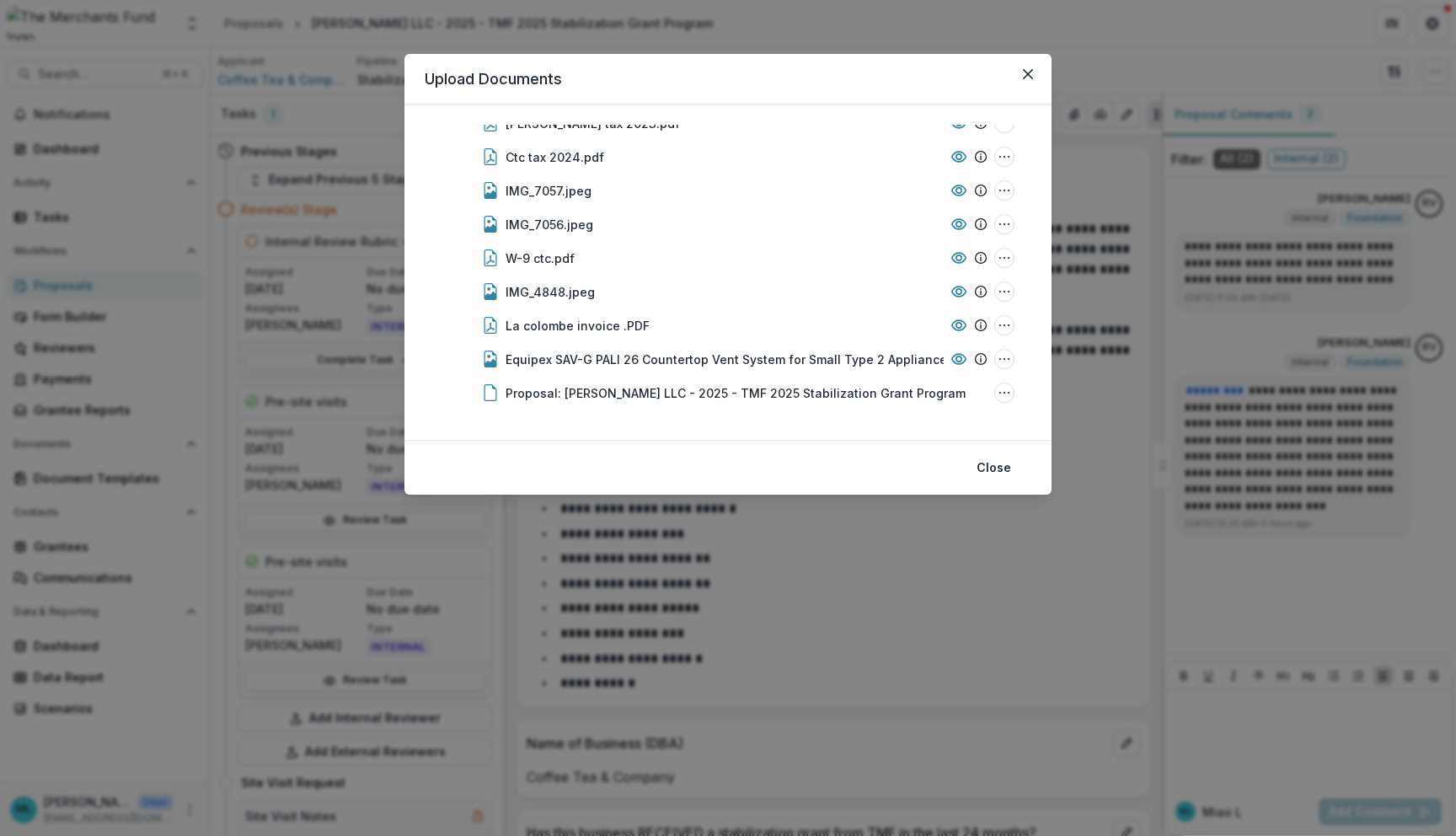
scroll to position [0, 0]
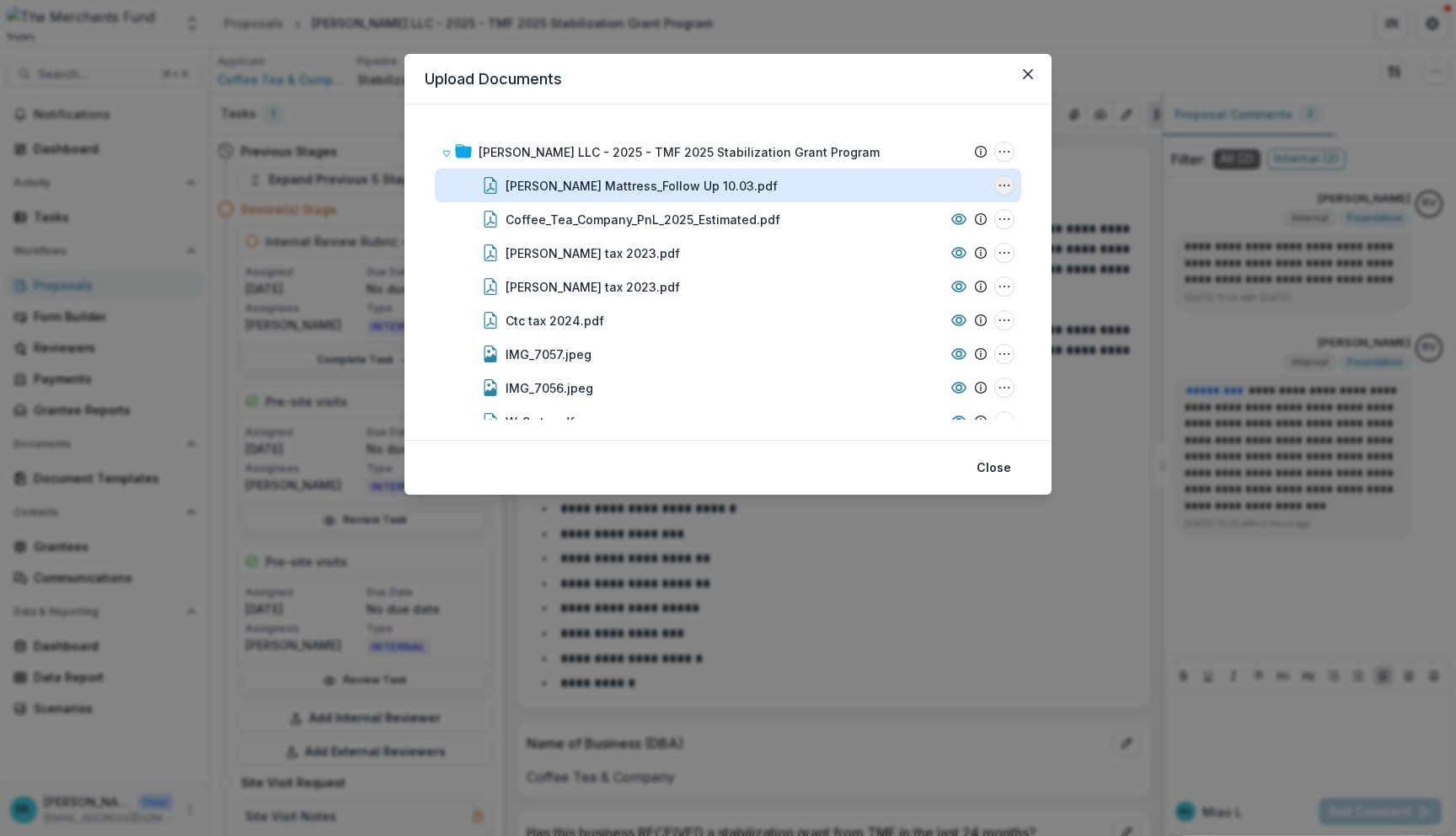
click at [724, 184] on icon "Castillo Mattress_Follow Up 10.03.pdf Options" at bounding box center [1004, 185] width 13 height 13
click at [724, 300] on button "Delete" at bounding box center [920, 301] width 181 height 28
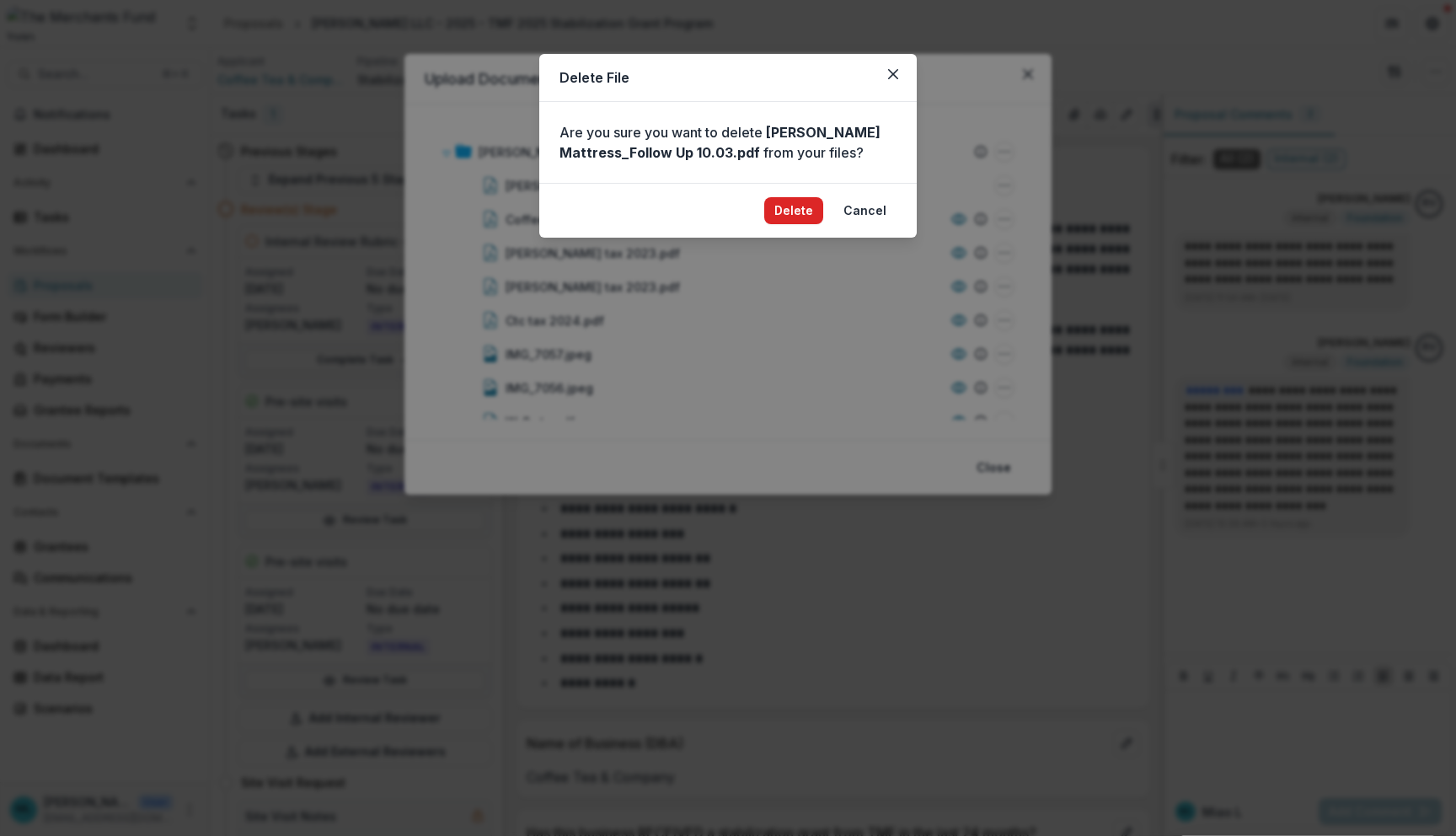
click at [724, 205] on button "Delete" at bounding box center [793, 210] width 59 height 27
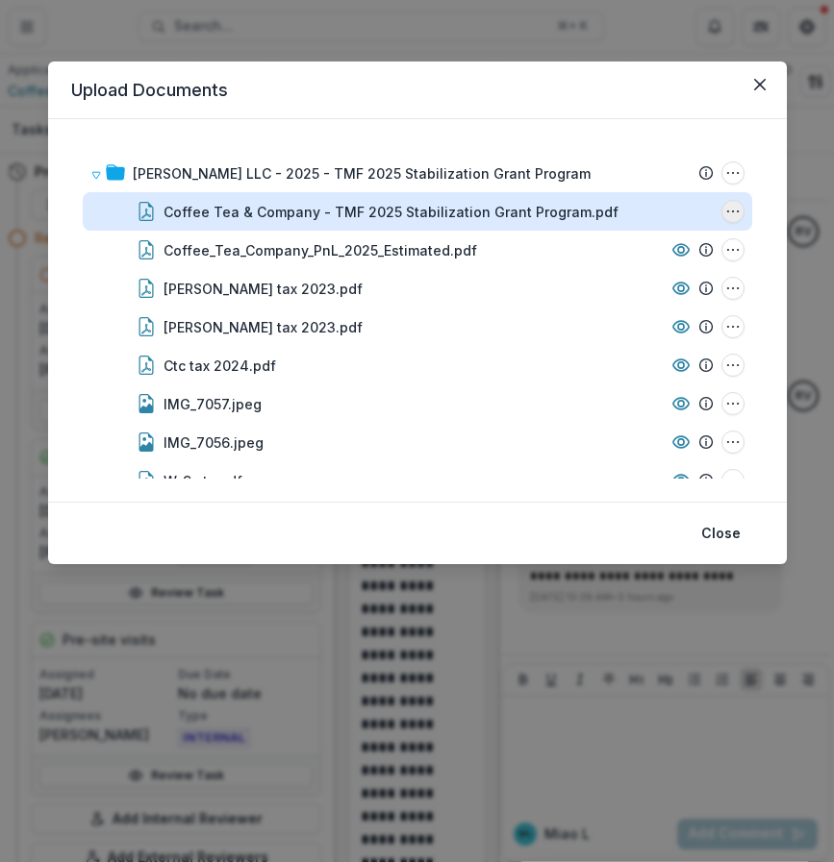
click at [725, 213] on icon "Coffee Tea & Company - TMF 2025 Stabilization Grant Program.pdf Options" at bounding box center [732, 211] width 15 height 15
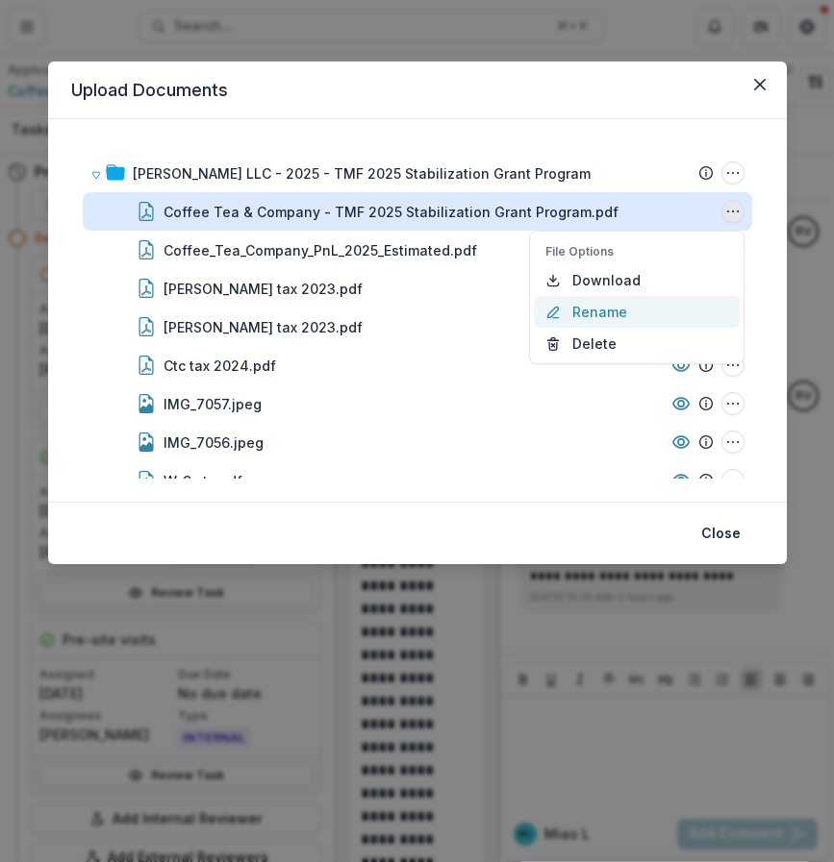
click at [638, 326] on button "Rename" at bounding box center [637, 312] width 206 height 32
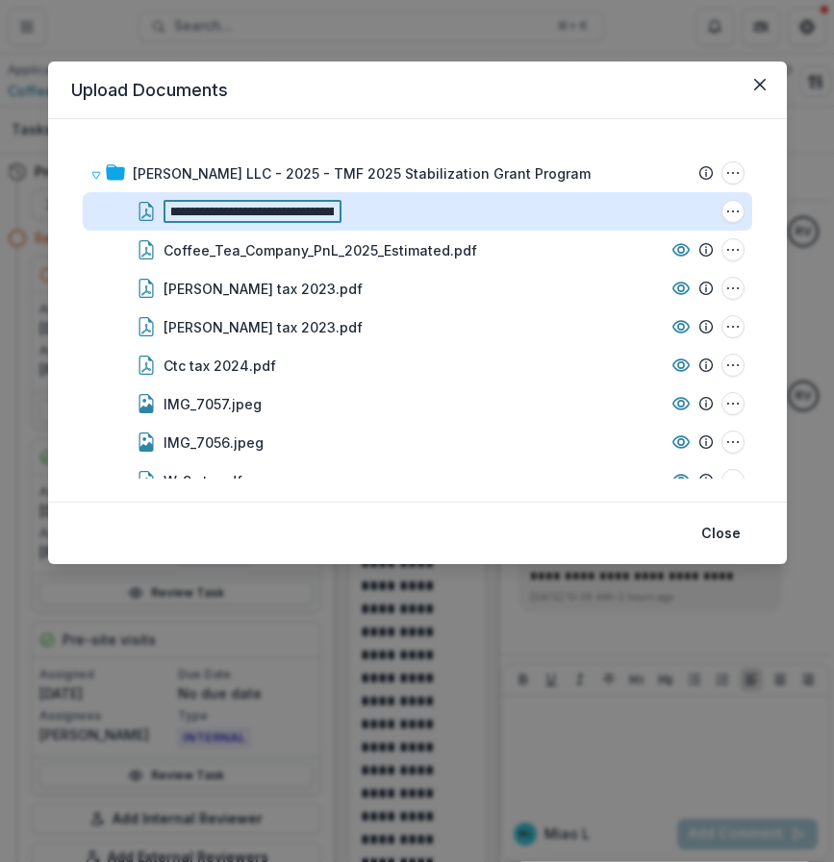
scroll to position [0, 14]
drag, startPoint x: 332, startPoint y: 212, endPoint x: 309, endPoint y: 218, distance: 23.8
click at [309, 218] on input "**********" at bounding box center [252, 211] width 179 height 23
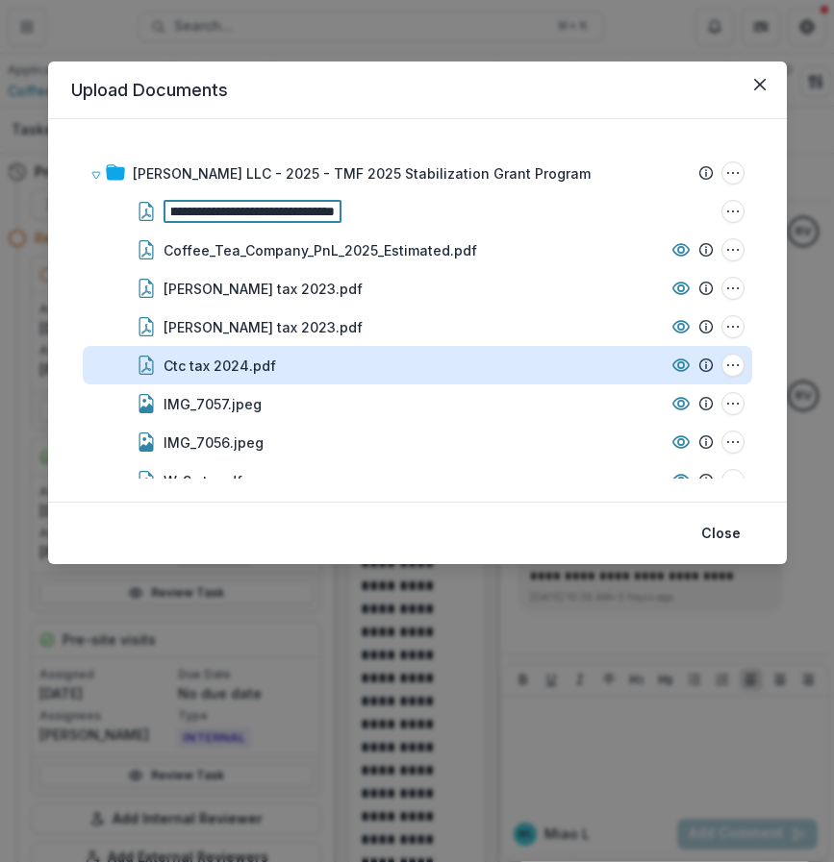
scroll to position [0, 149]
type input "**********"
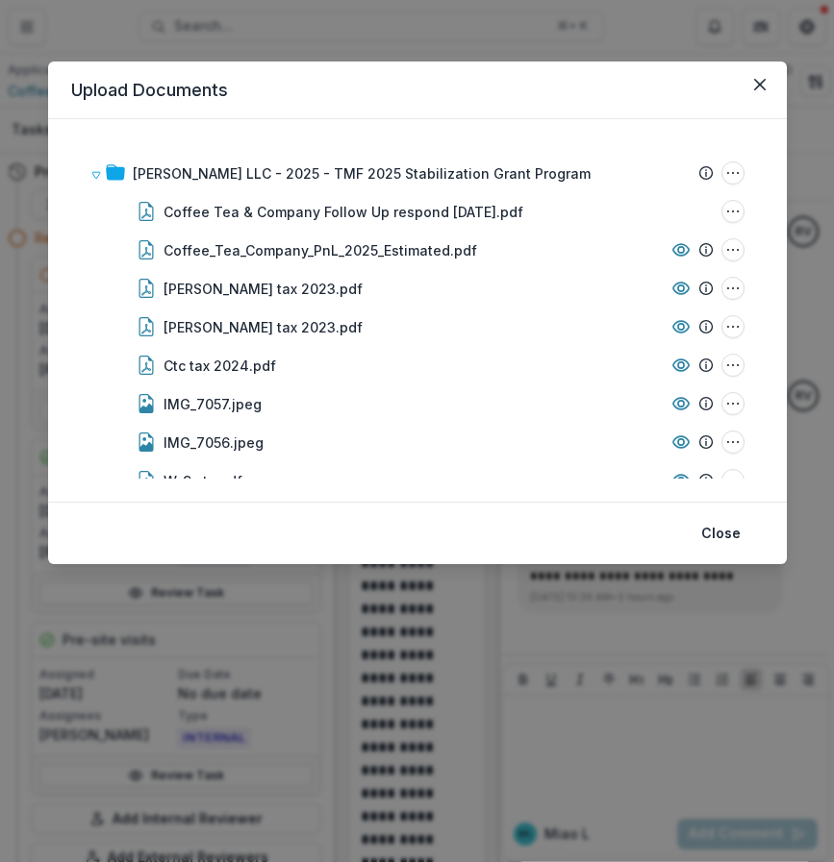
click at [752, 101] on header "Upload Documents" at bounding box center [417, 91] width 738 height 58
click at [770, 84] on button "Close" at bounding box center [759, 84] width 31 height 31
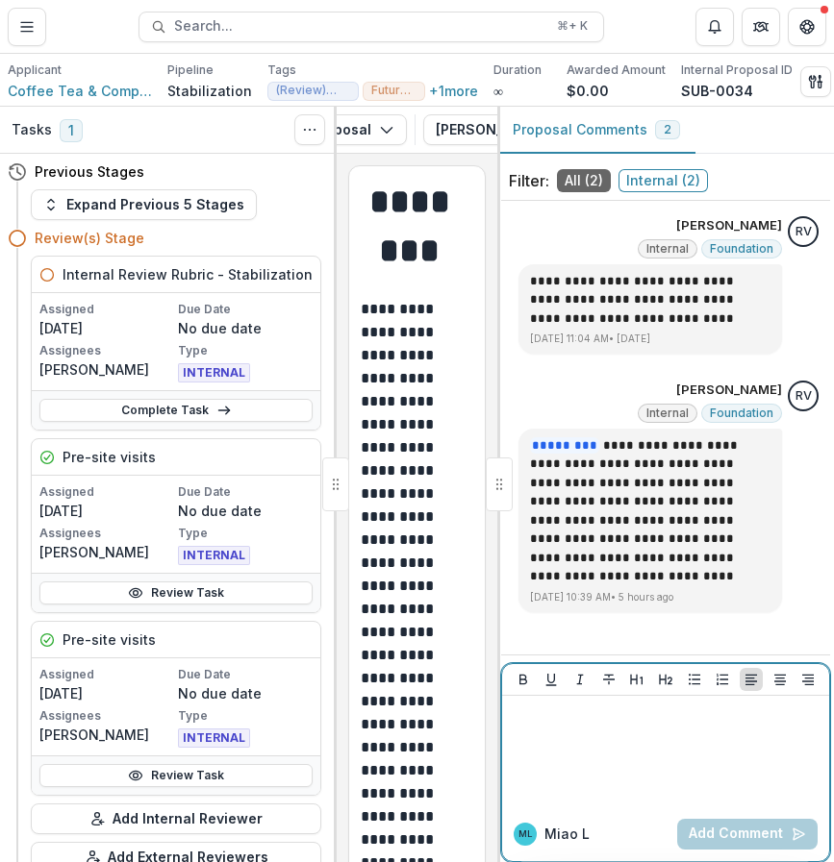
click at [601, 749] on div at bounding box center [666, 752] width 312 height 96
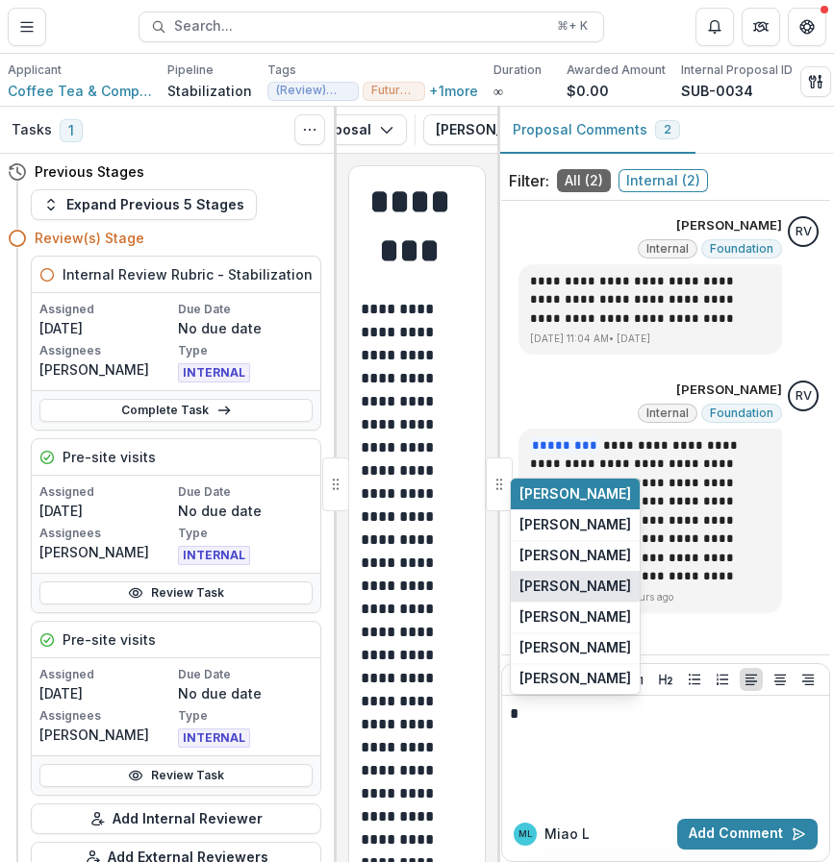
click at [612, 583] on button "[PERSON_NAME]" at bounding box center [575, 586] width 129 height 31
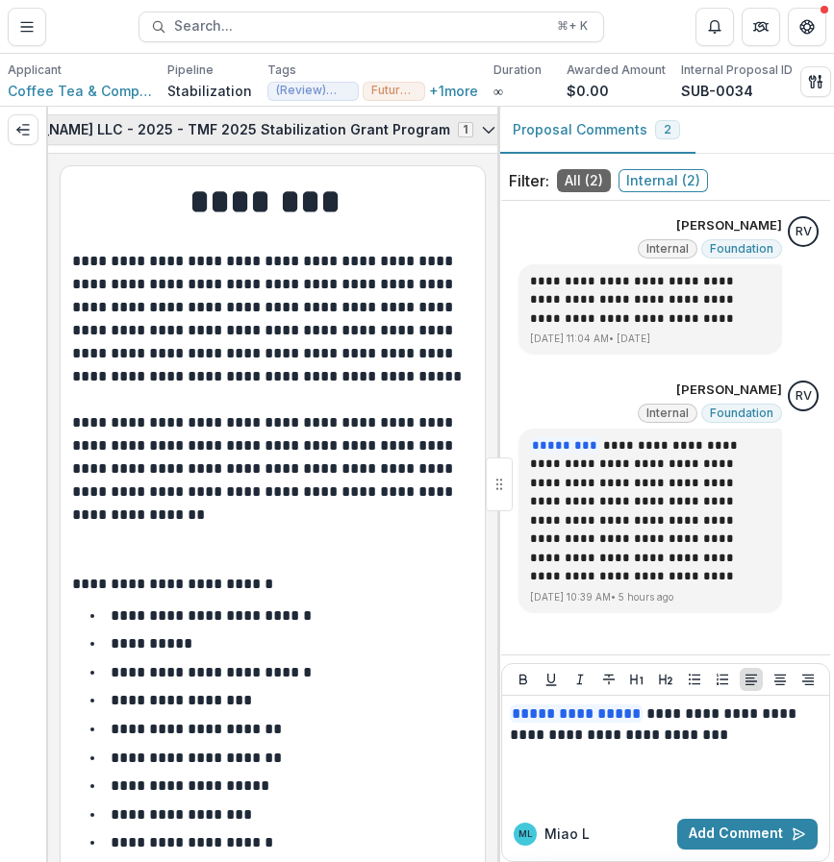
scroll to position [0, 368]
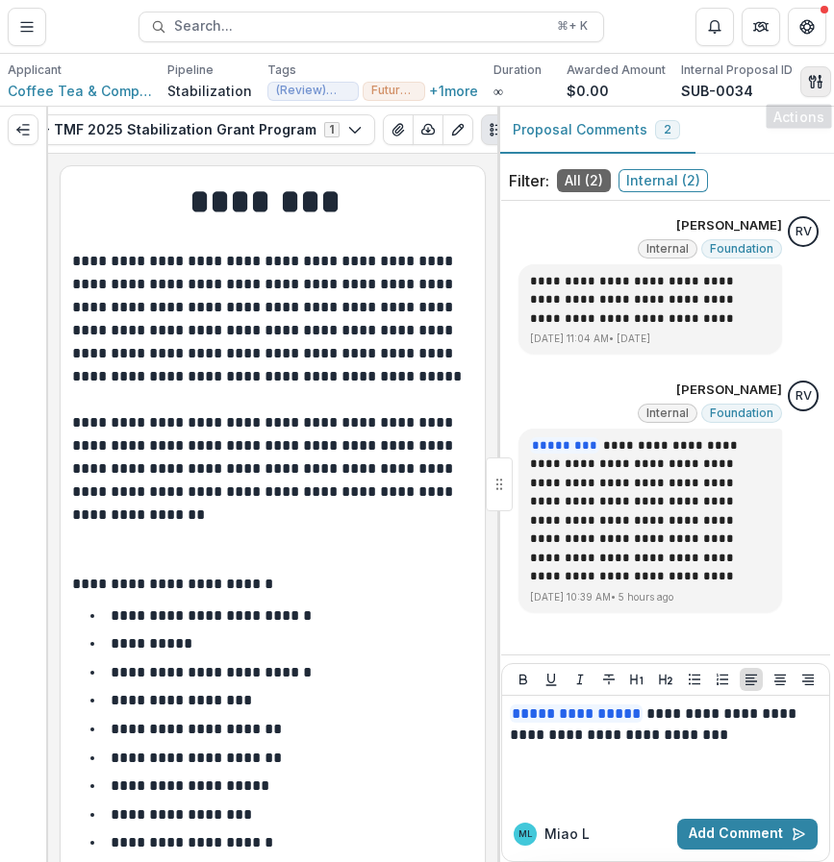
click at [812, 91] on button "button" at bounding box center [815, 81] width 31 height 31
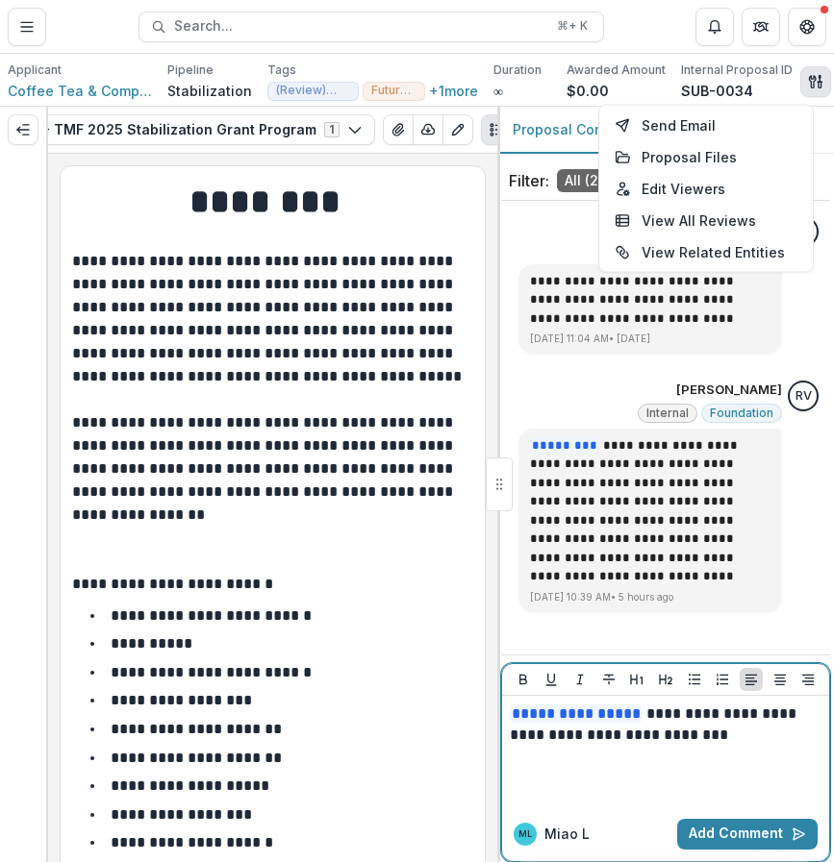
click at [756, 742] on p "**********" at bounding box center [663, 725] width 306 height 42
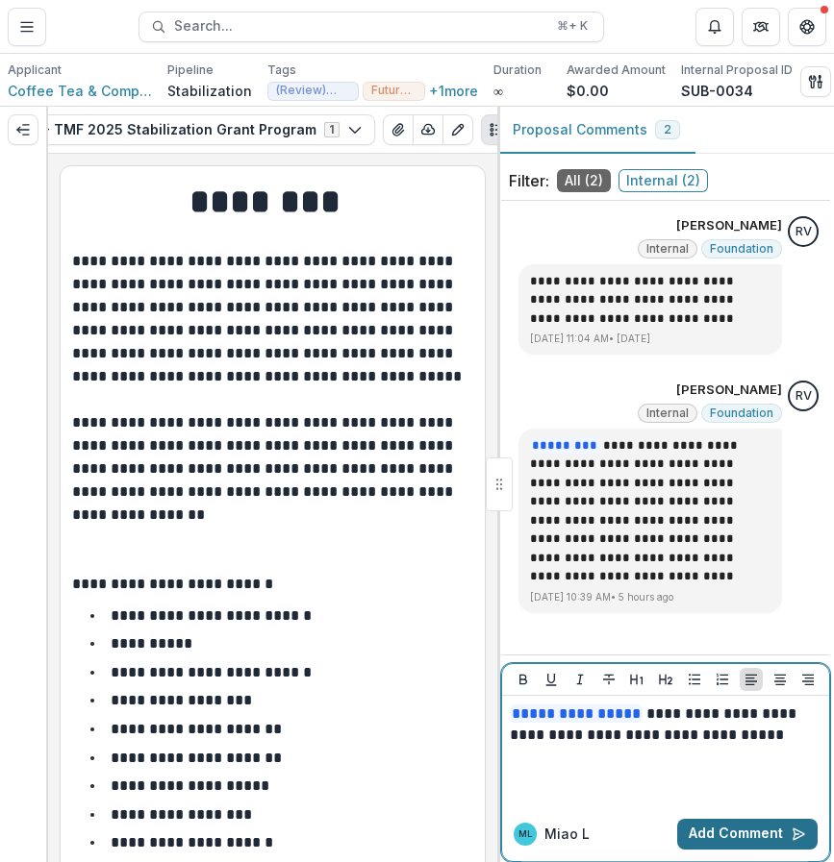
click at [762, 838] on button "Add Comment" at bounding box center [747, 834] width 140 height 31
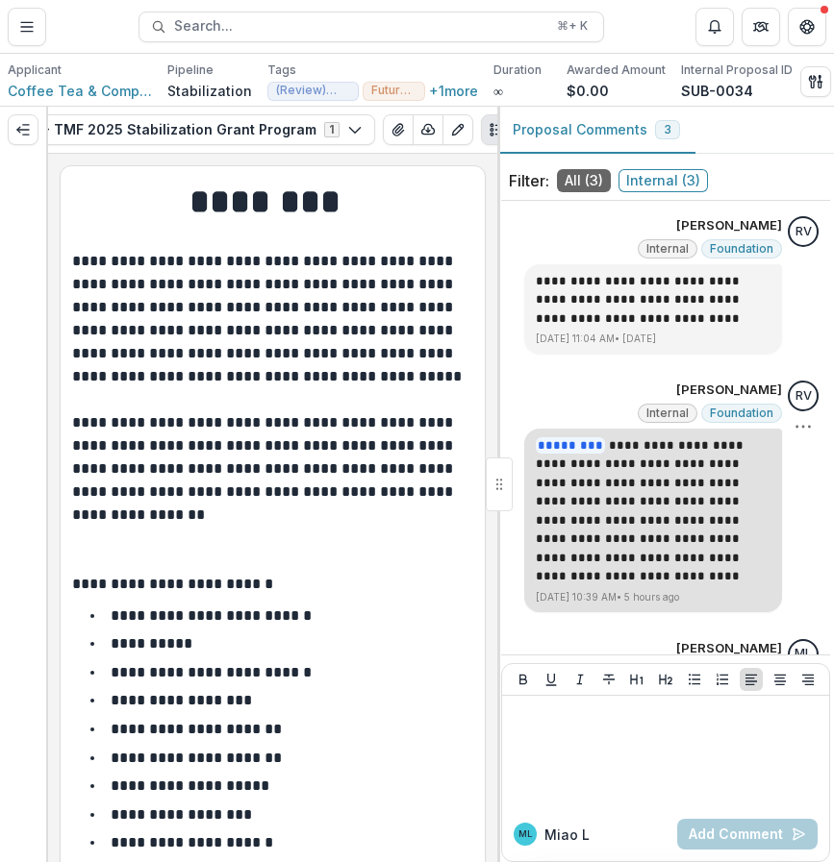
scroll to position [113, 0]
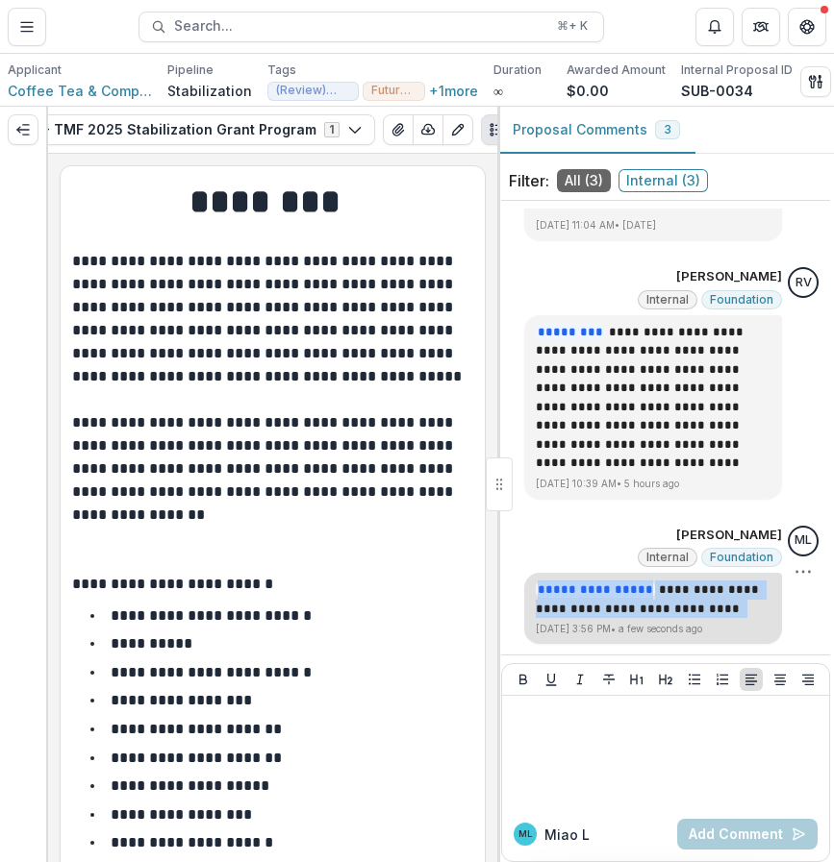
drag, startPoint x: 521, startPoint y: 592, endPoint x: 762, endPoint y: 608, distance: 240.9
click at [762, 608] on div "**********" at bounding box center [653, 608] width 258 height 71
copy div "**********"
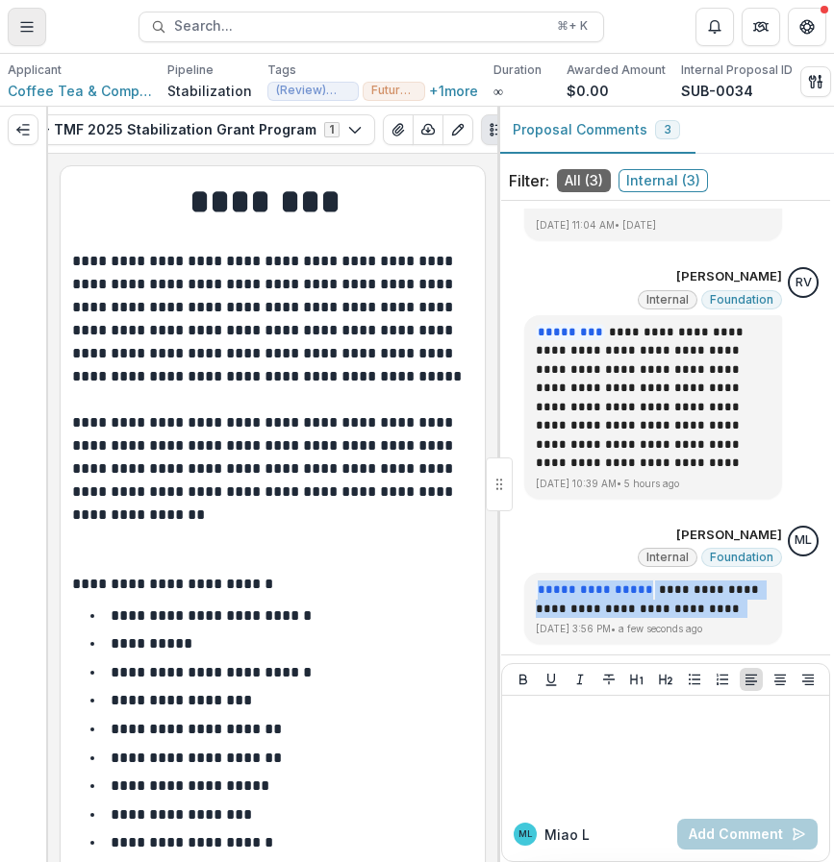
click at [37, 20] on button "Toggle Menu" at bounding box center [27, 27] width 38 height 38
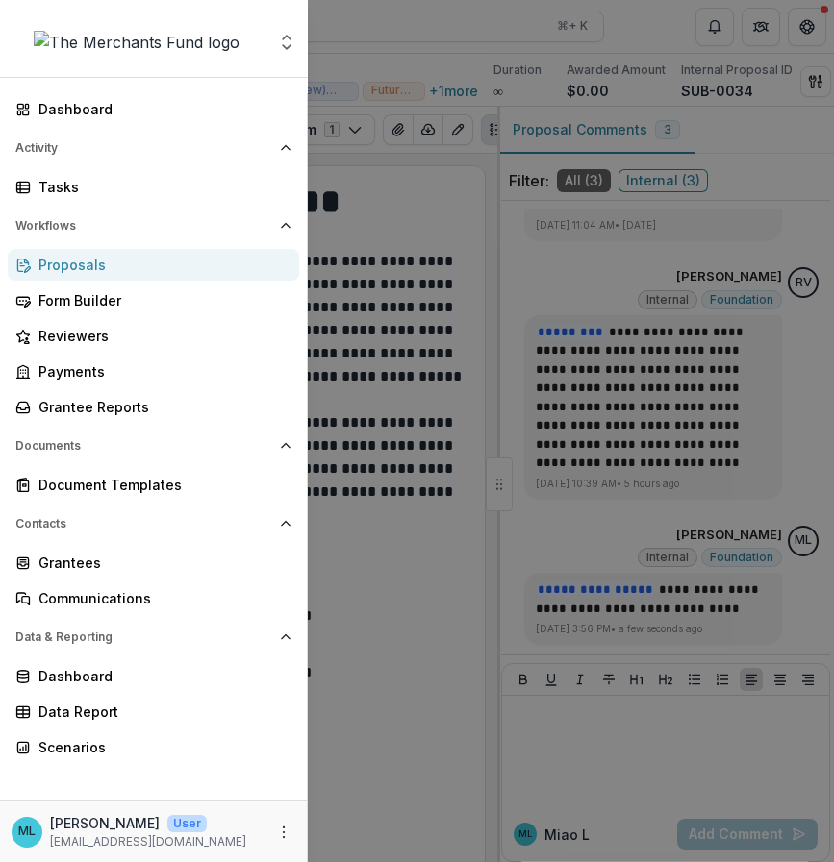
click at [430, 224] on div "Aggregate Analysis Foundations The Merchants Fund Team Settings Dashboard Activ…" at bounding box center [417, 431] width 834 height 862
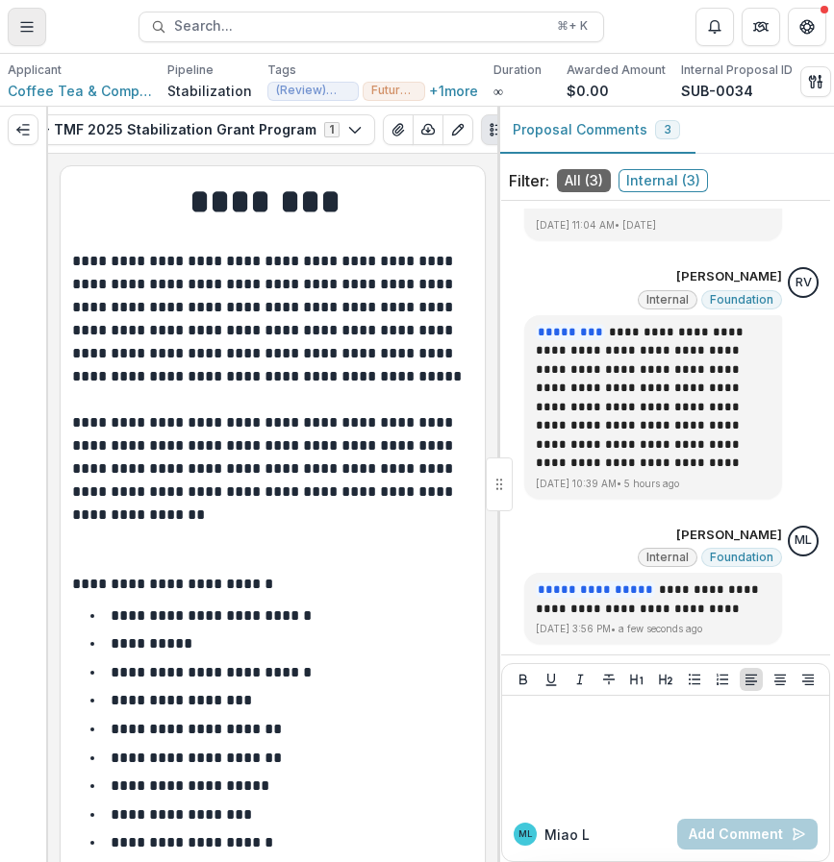
click at [38, 41] on button "Toggle Menu" at bounding box center [27, 27] width 38 height 38
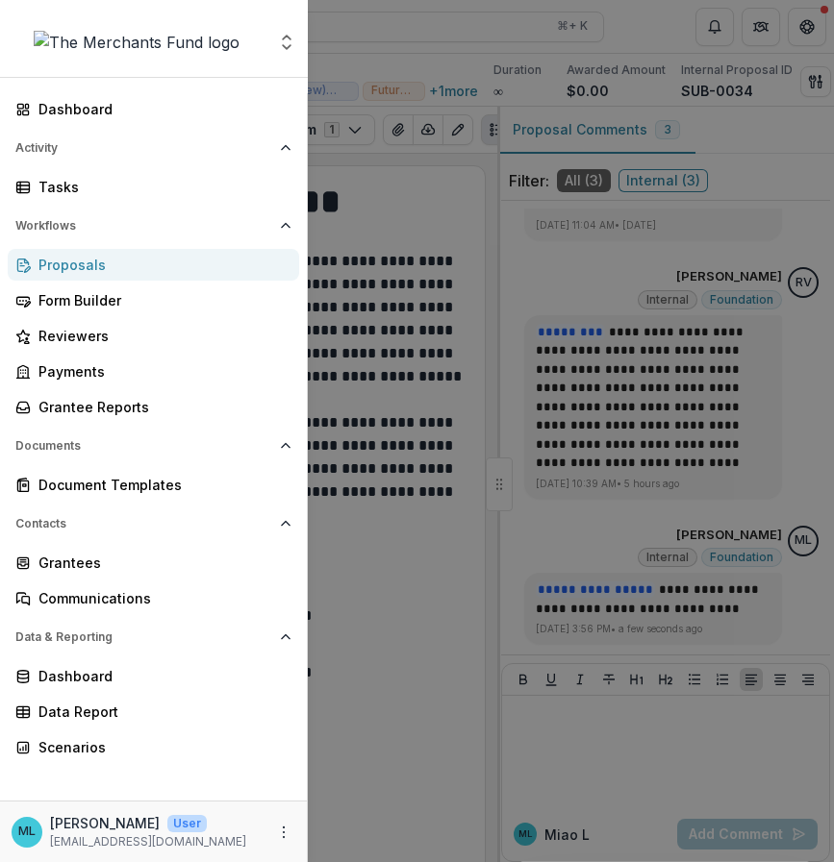
click at [471, 120] on div "Aggregate Analysis Foundations The Merchants Fund Team Settings Dashboard Activ…" at bounding box center [417, 431] width 834 height 862
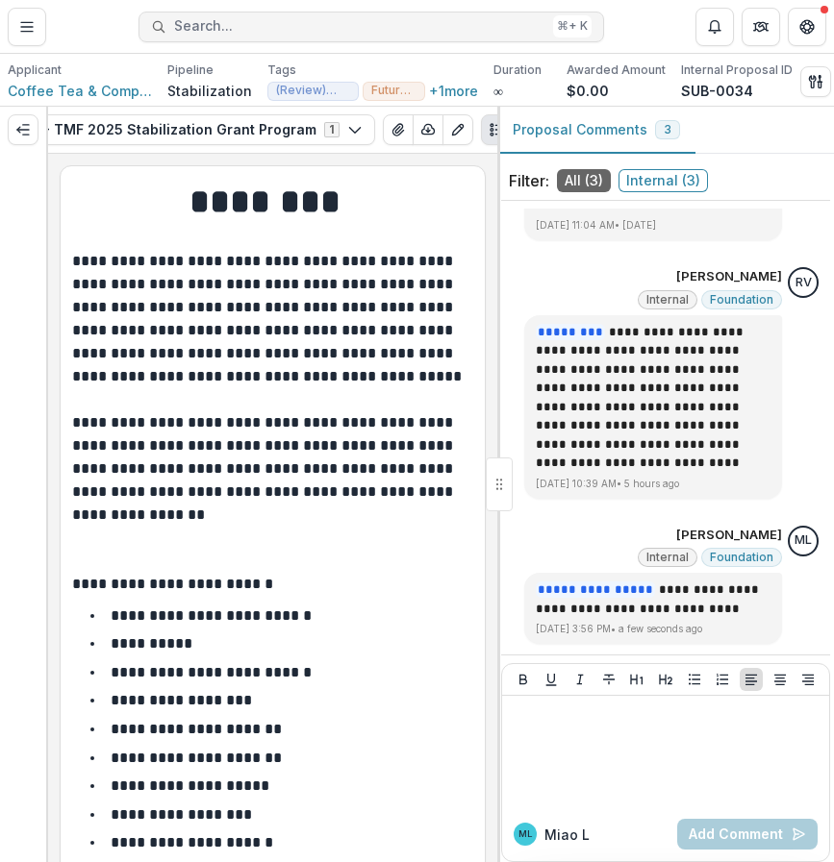
click at [394, 30] on span "Search..." at bounding box center [359, 26] width 371 height 16
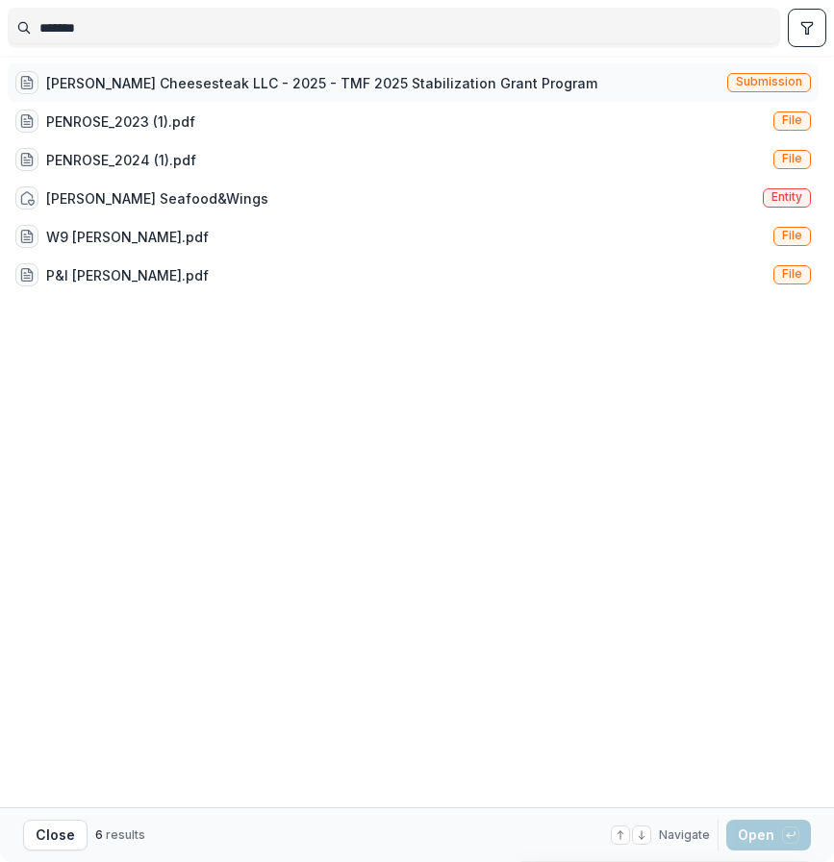
type input "*******"
click at [429, 74] on div "Penrose Cheesesteak LLC - 2025 - TMF 2025 Stabilization Grant Program" at bounding box center [321, 83] width 551 height 20
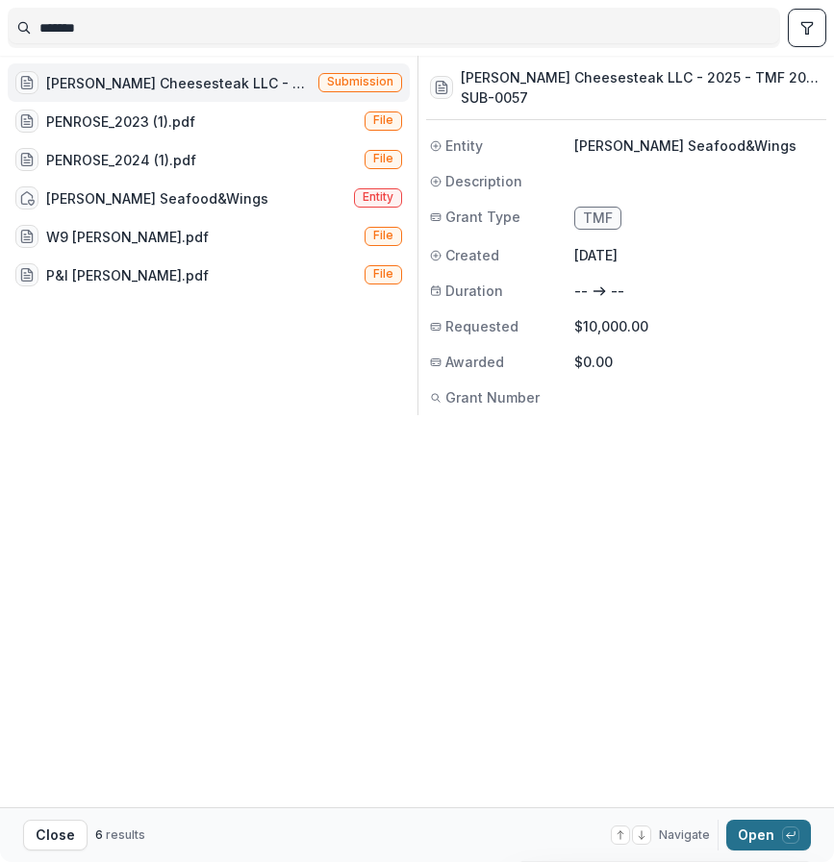
click at [762, 843] on button "Open with enter key" at bounding box center [768, 835] width 85 height 31
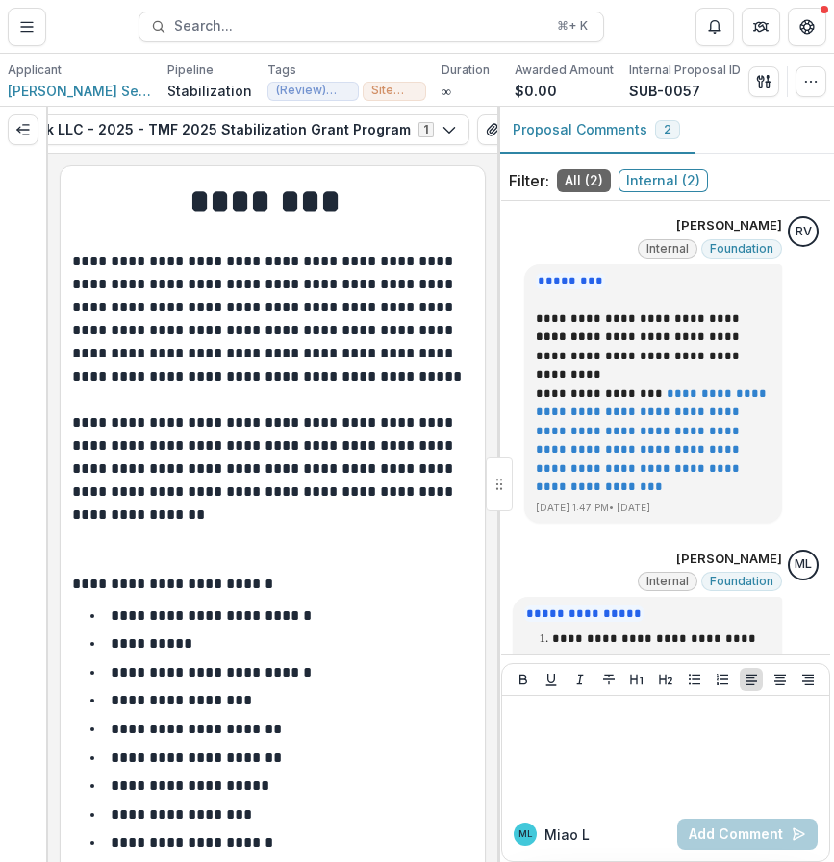
scroll to position [317, 0]
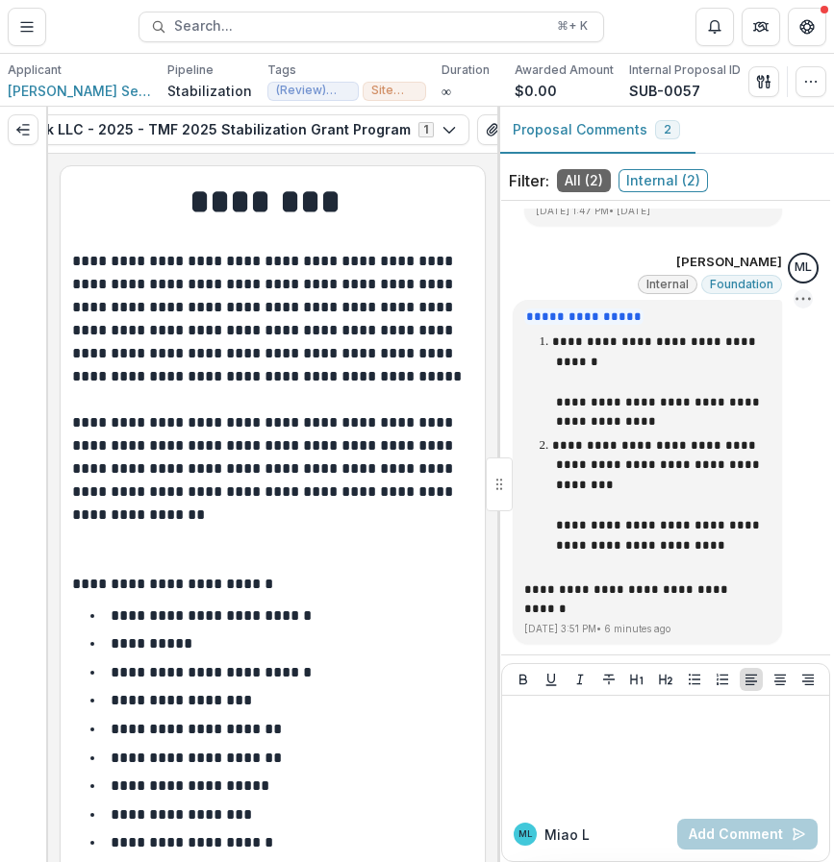
click at [802, 298] on circle "Options" at bounding box center [802, 298] width 1 height 1
click at [740, 323] on button "Delete" at bounding box center [693, 319] width 206 height 36
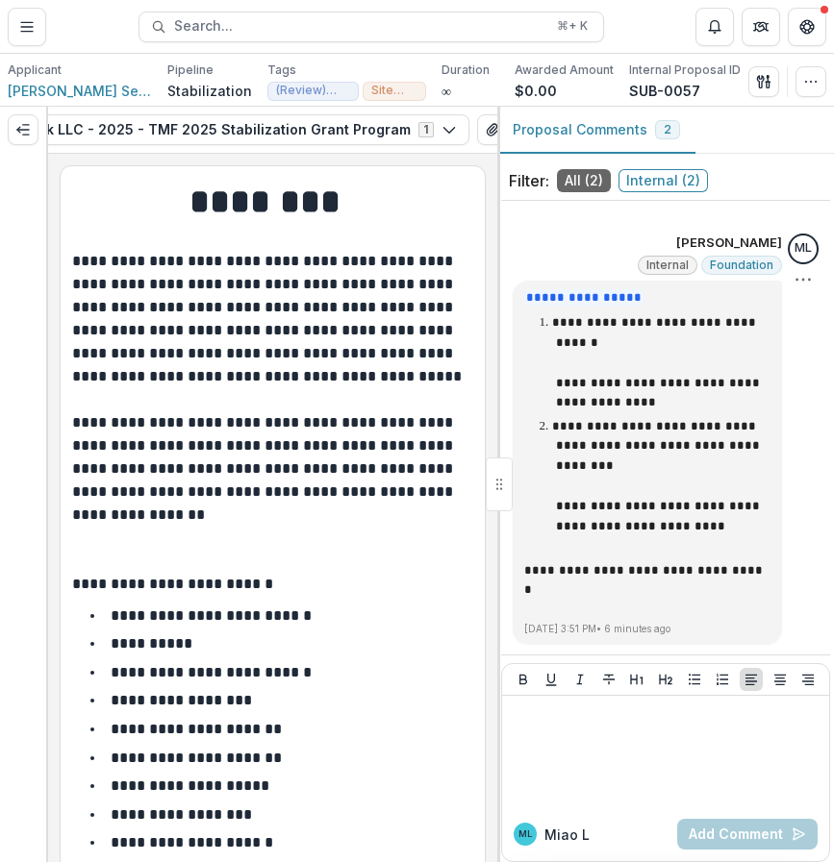
scroll to position [0, 0]
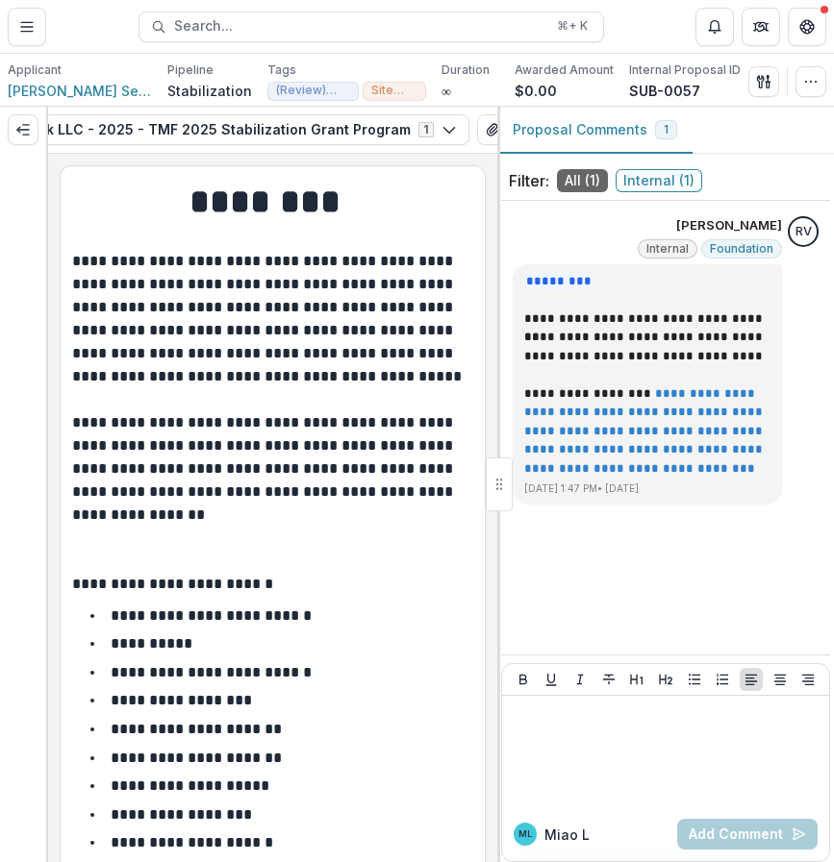
click at [597, 812] on div "ML Miao L Add Comment" at bounding box center [665, 835] width 327 height 54
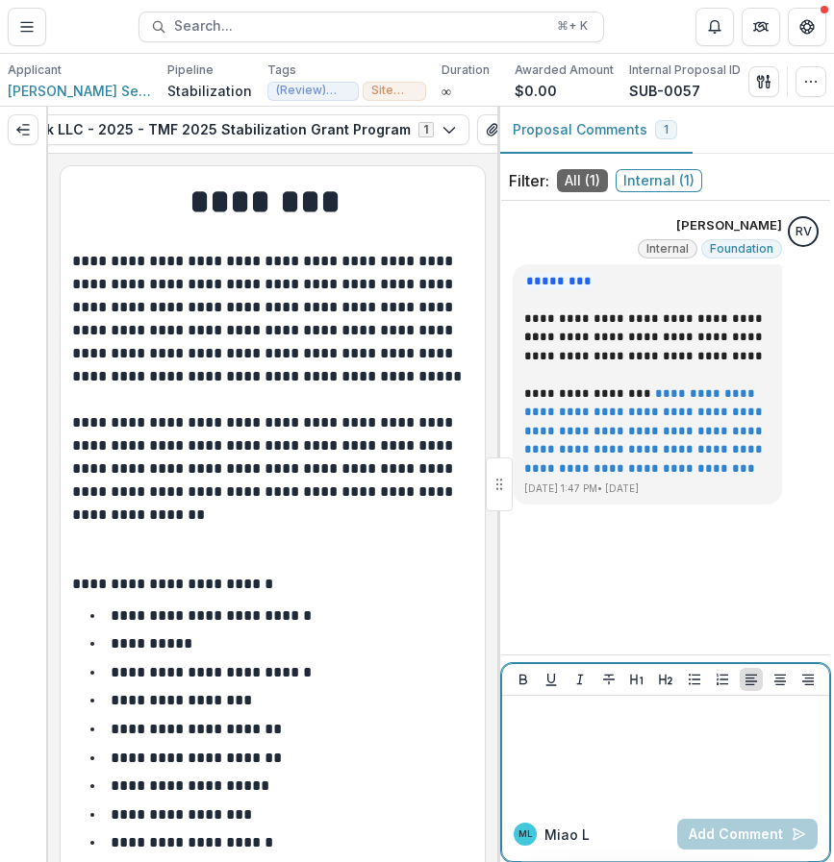
click at [615, 787] on div at bounding box center [666, 752] width 312 height 96
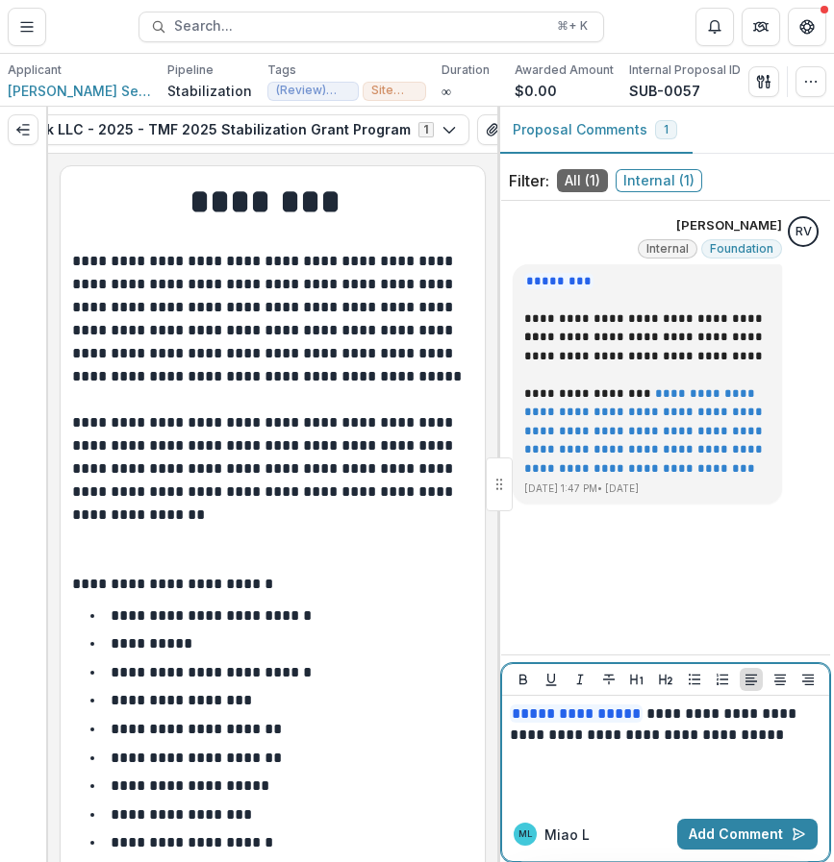
click at [761, 769] on div "**********" at bounding box center [666, 752] width 312 height 96
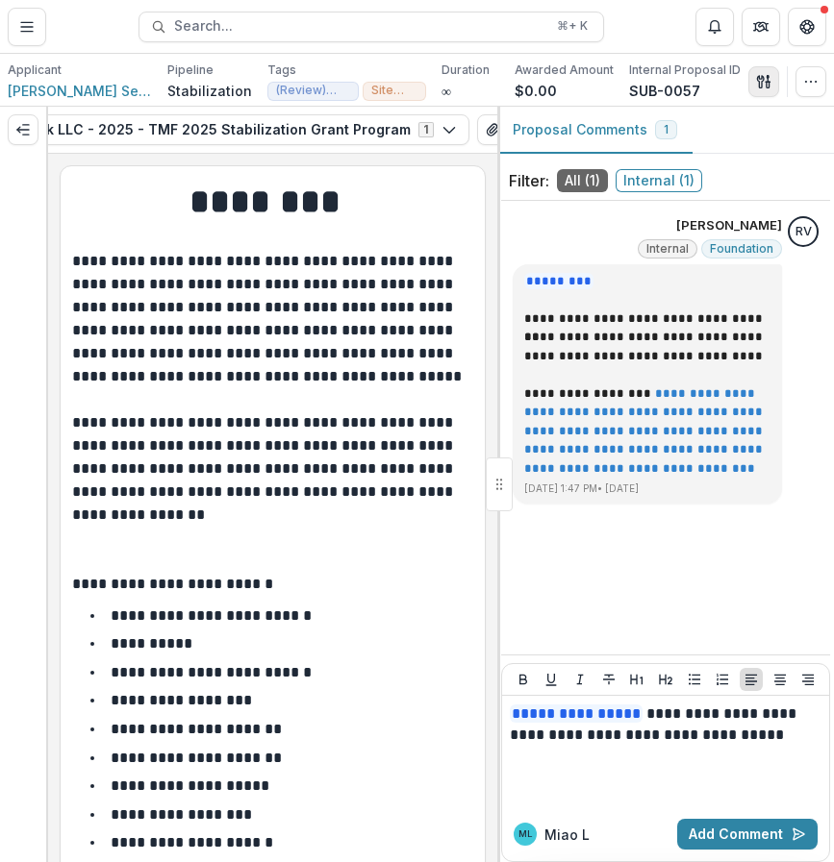
click at [767, 81] on line "button" at bounding box center [767, 79] width 0 height 6
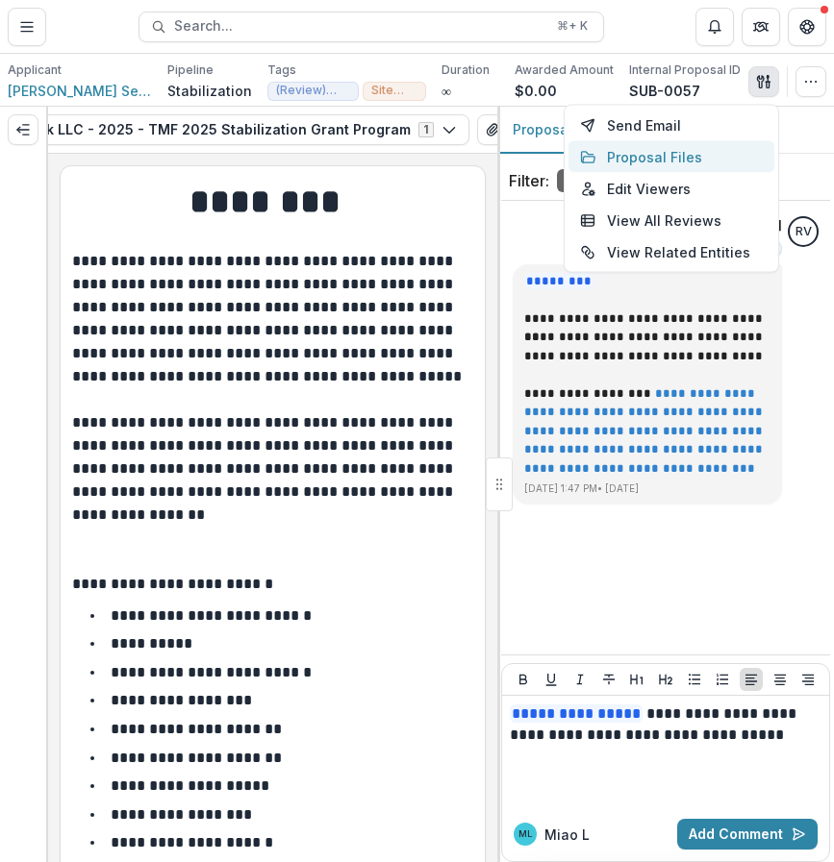
click at [685, 154] on button "Proposal Files" at bounding box center [671, 157] width 206 height 32
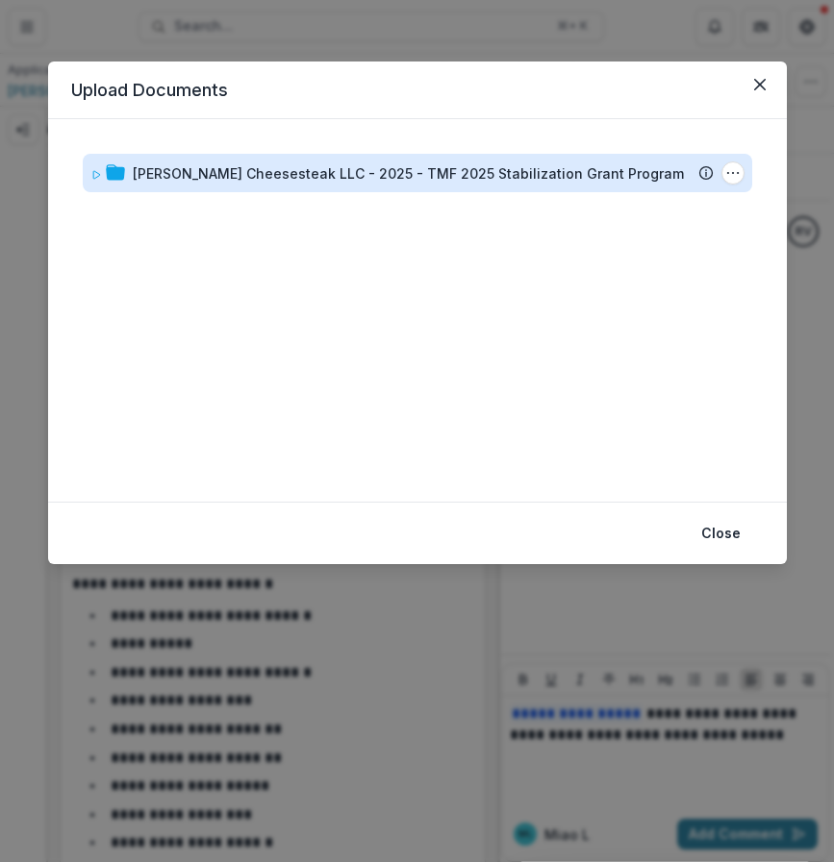
click at [577, 179] on div "Penrose Cheesesteak LLC - 2025 - TMF 2025 Stabilization Grant Program" at bounding box center [408, 173] width 551 height 20
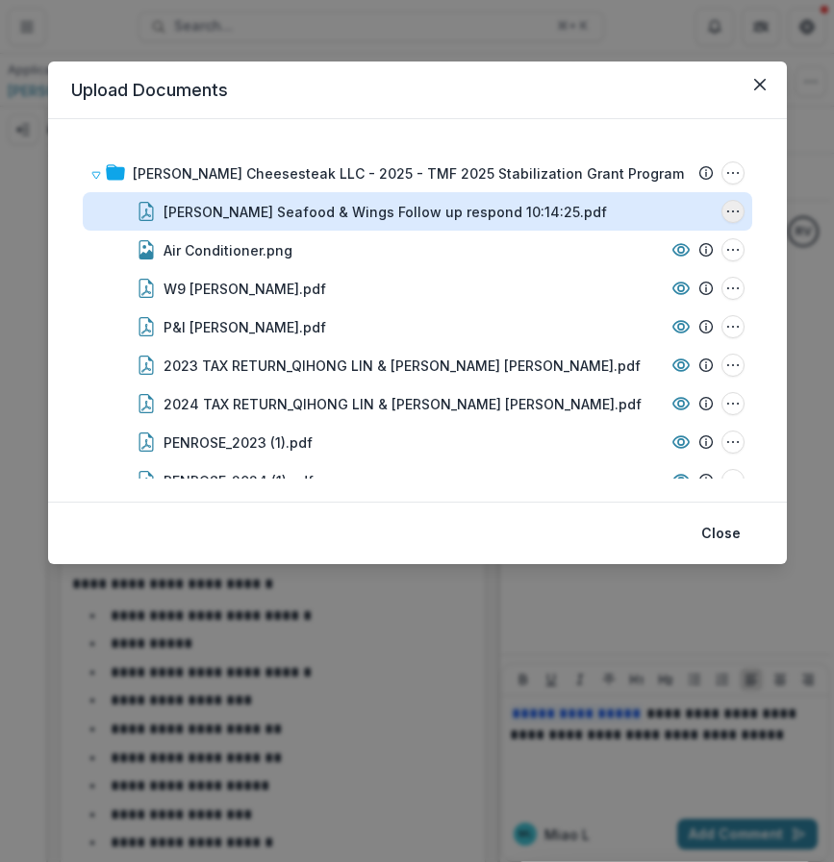
click at [725, 212] on icon "Penrose Seafood & Wings Follow up respond 10:14:25.pdf Options" at bounding box center [732, 211] width 15 height 15
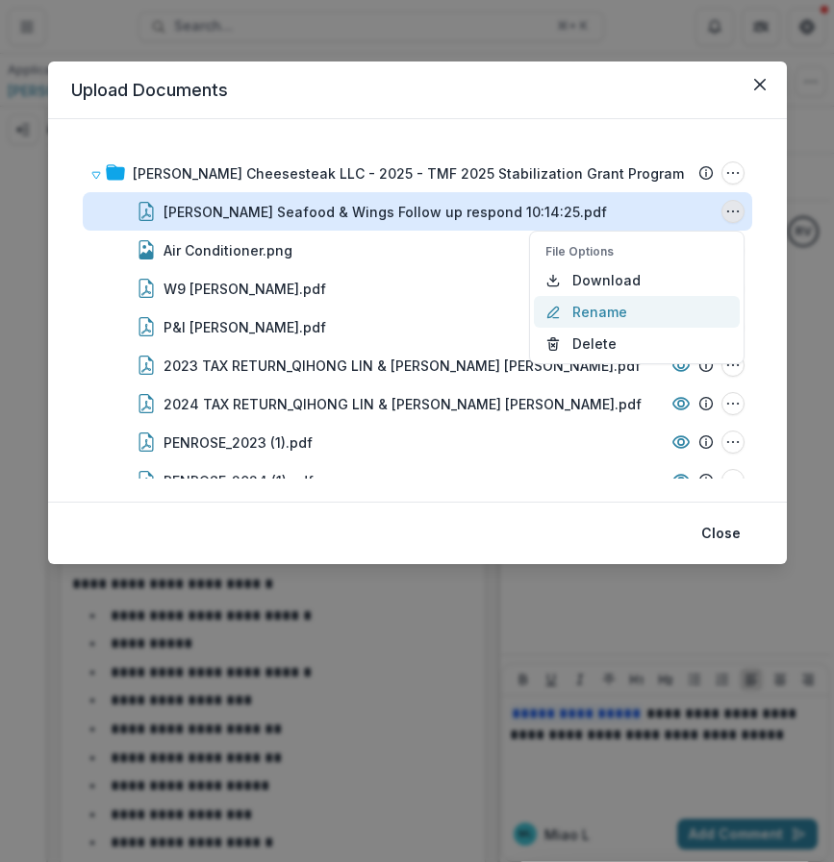
click at [628, 317] on button "Rename" at bounding box center [637, 312] width 206 height 32
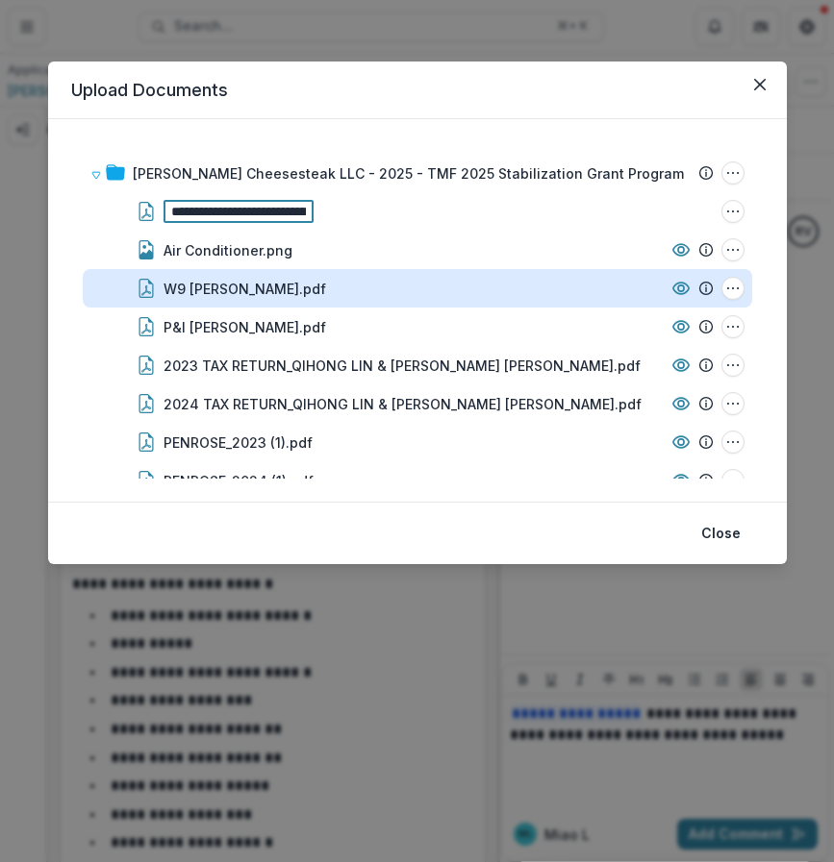
scroll to position [0, 186]
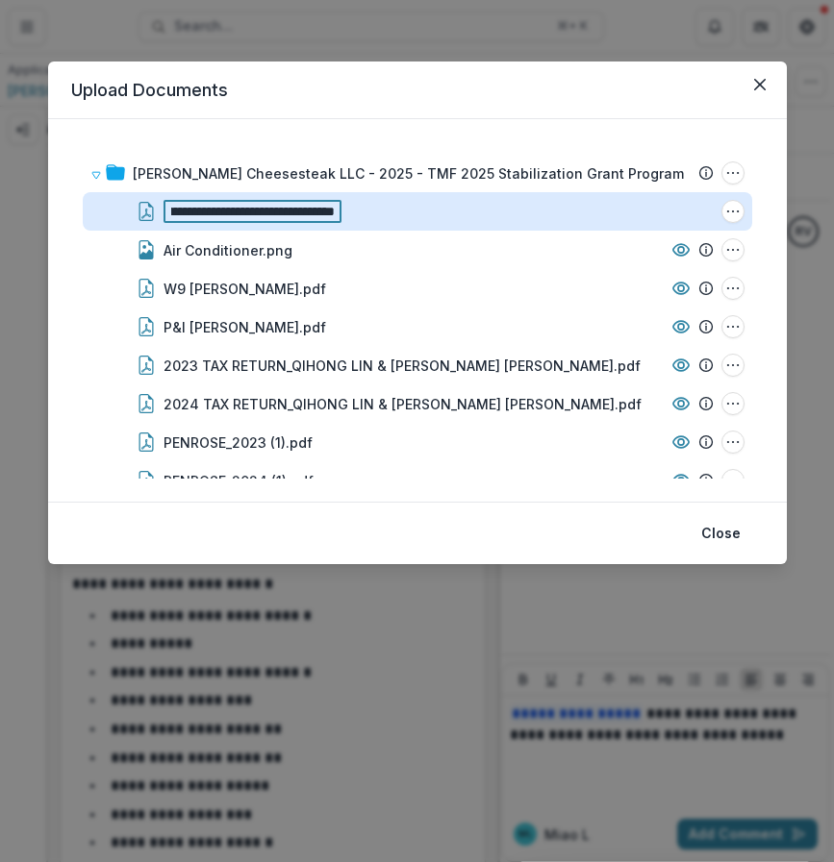
click at [297, 212] on input "**********" at bounding box center [252, 211] width 179 height 23
click at [326, 211] on input "**********" at bounding box center [252, 211] width 179 height 23
type input "**********"
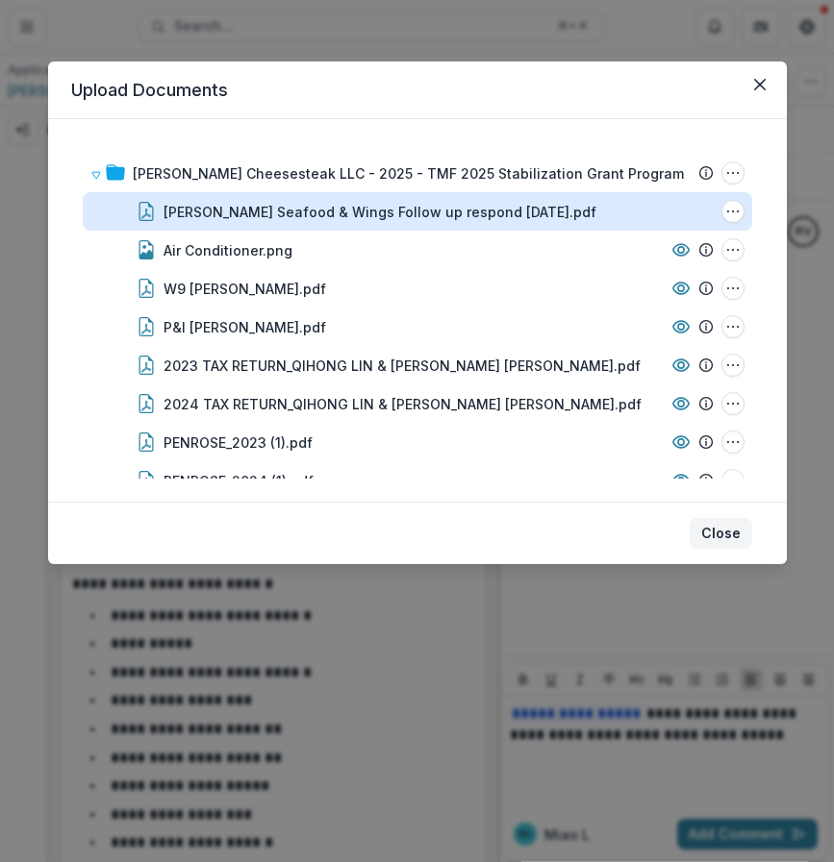
click at [735, 529] on button "Close" at bounding box center [720, 533] width 62 height 31
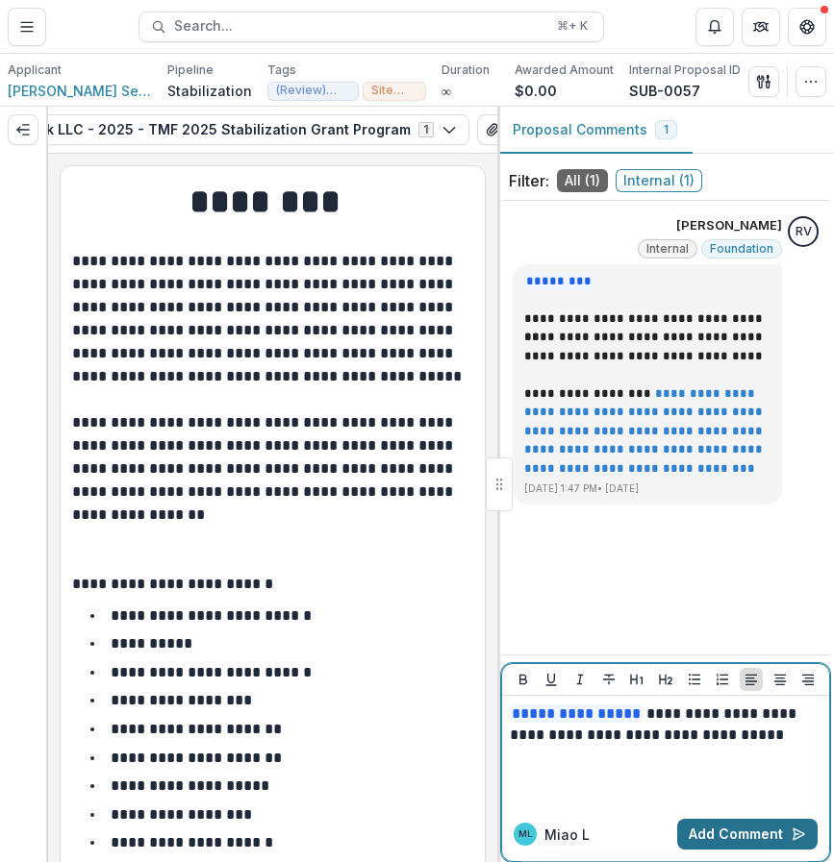
click at [778, 841] on button "Add Comment" at bounding box center [747, 834] width 140 height 31
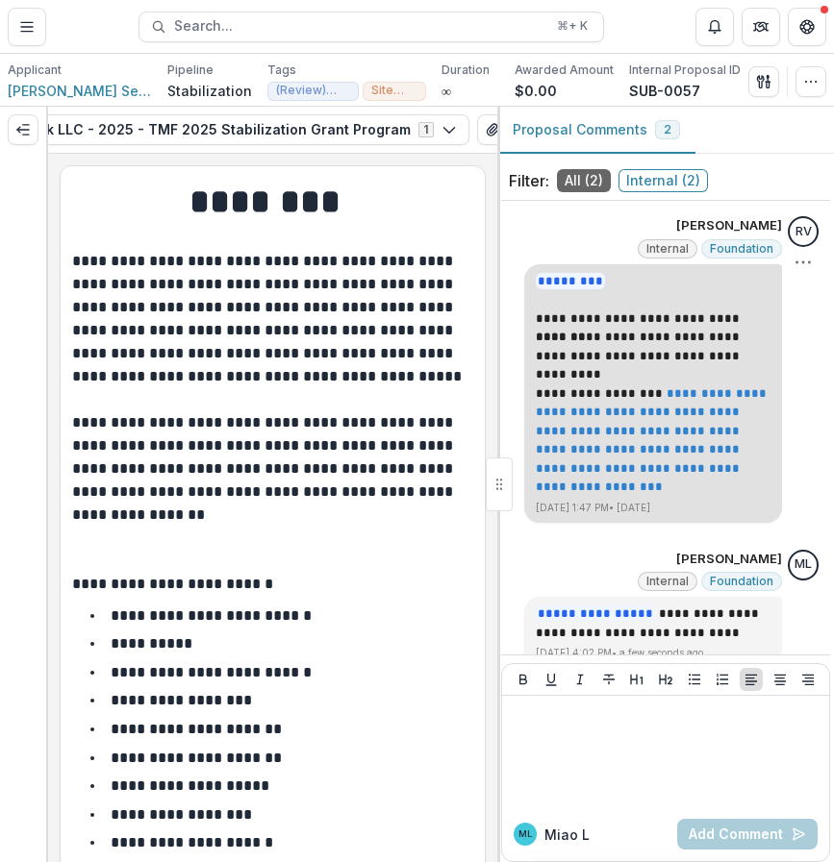
scroll to position [24, 0]
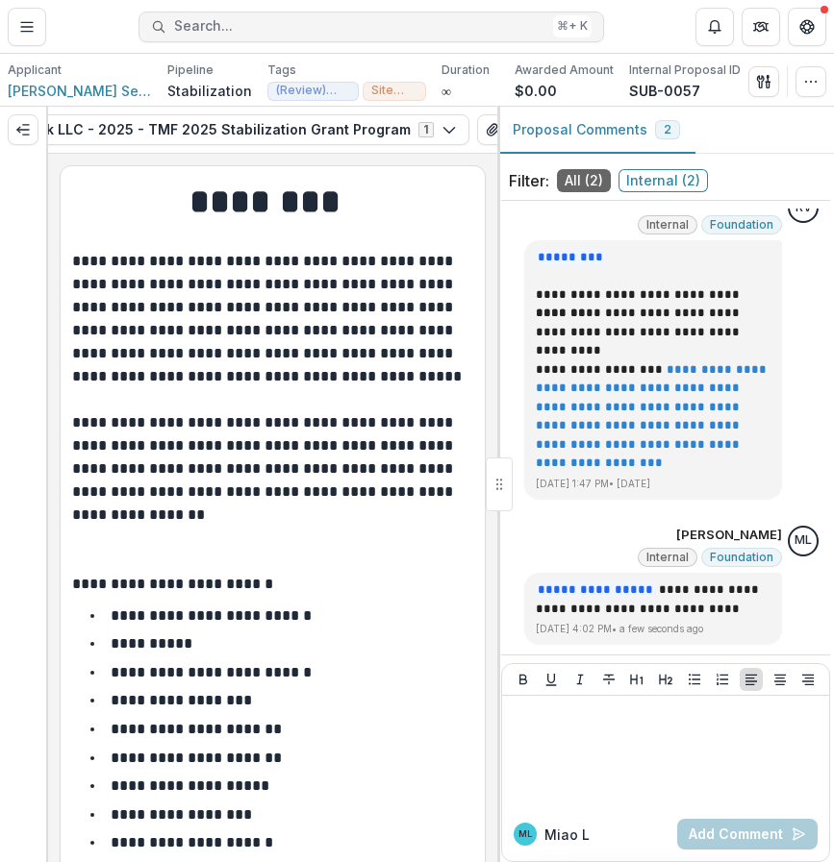
click at [330, 35] on button "Search... ⌘ + K" at bounding box center [370, 27] width 465 height 31
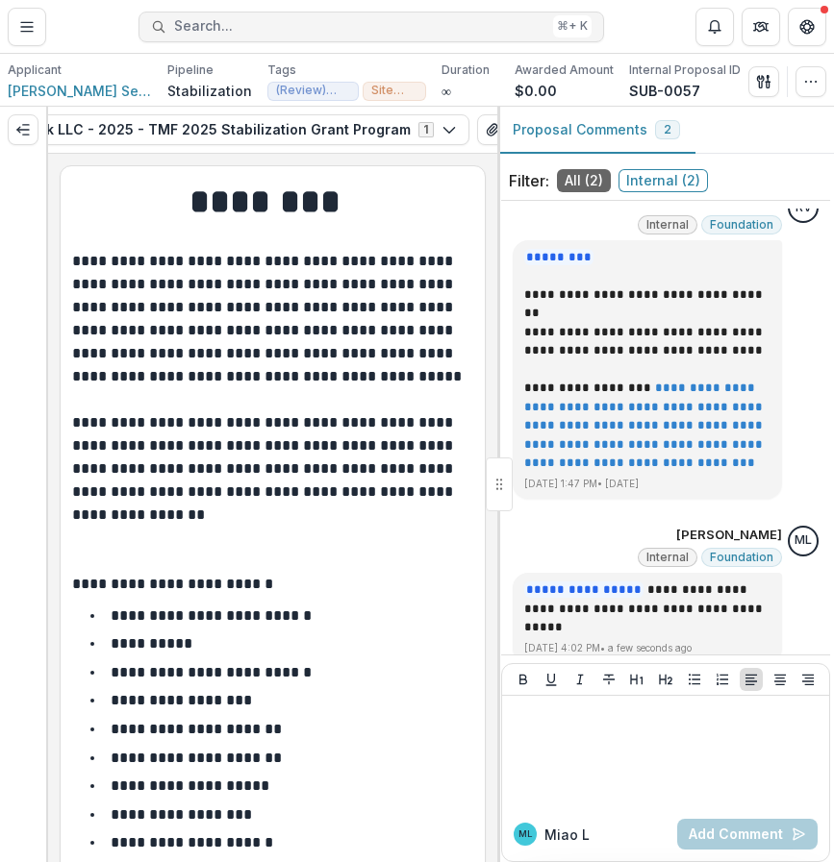
click at [330, 35] on input "*******" at bounding box center [394, 43] width 742 height 30
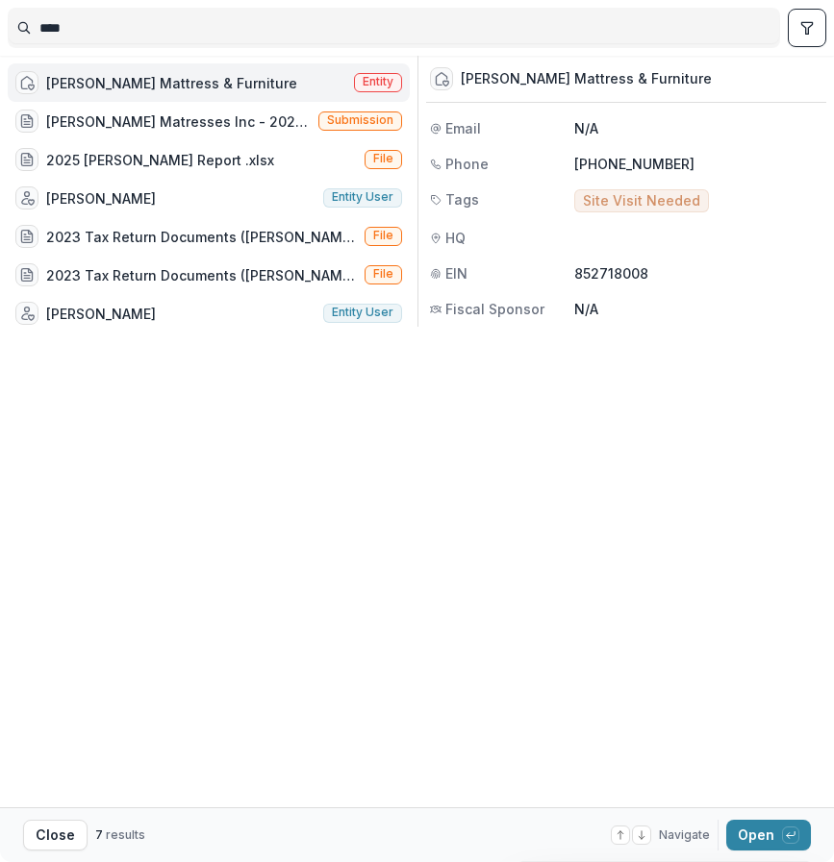
type input "****"
click at [259, 88] on div "Castillo Mattress & Furniture Entity" at bounding box center [209, 82] width 402 height 38
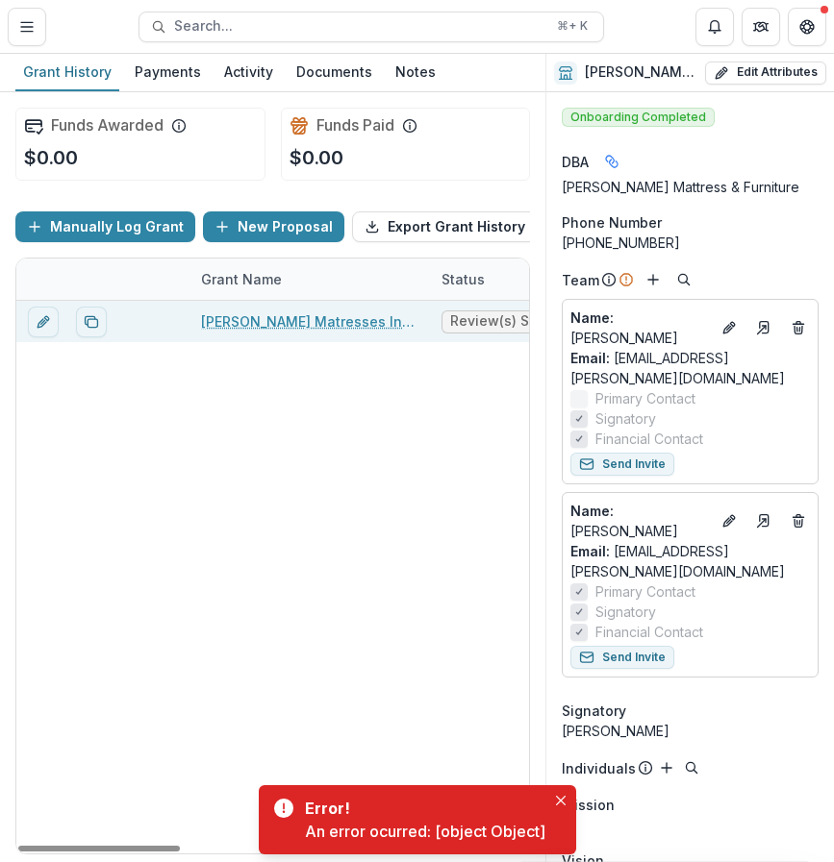
click at [331, 321] on link "[PERSON_NAME] Matresses Inc - 2025 - TMF 2025 Stabilization Grant Program" at bounding box center [309, 322] width 217 height 20
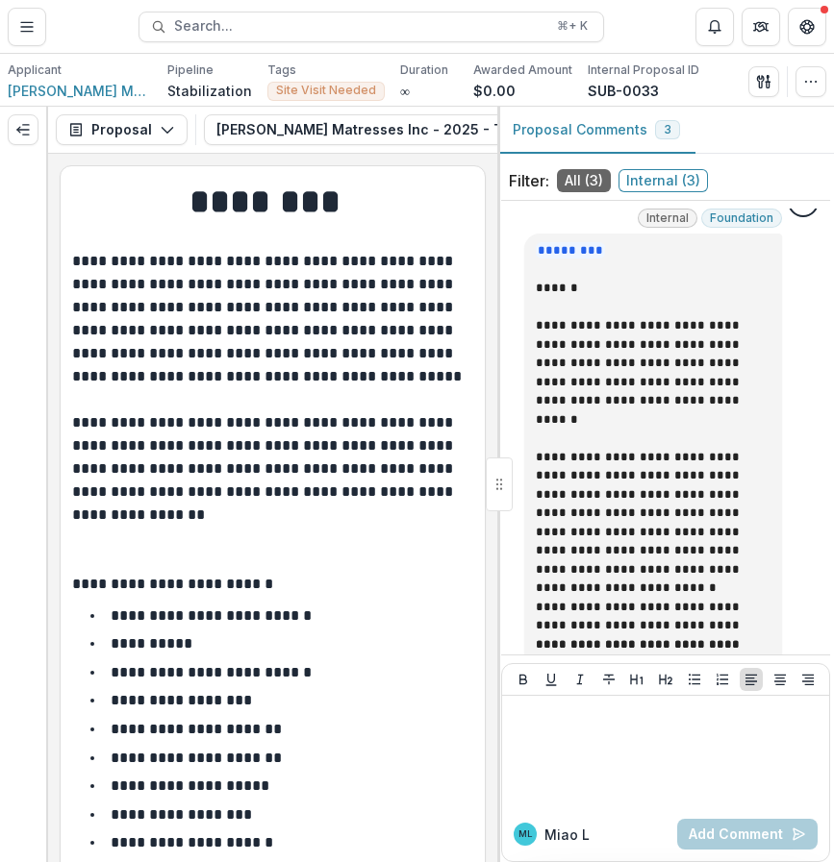
scroll to position [713, 0]
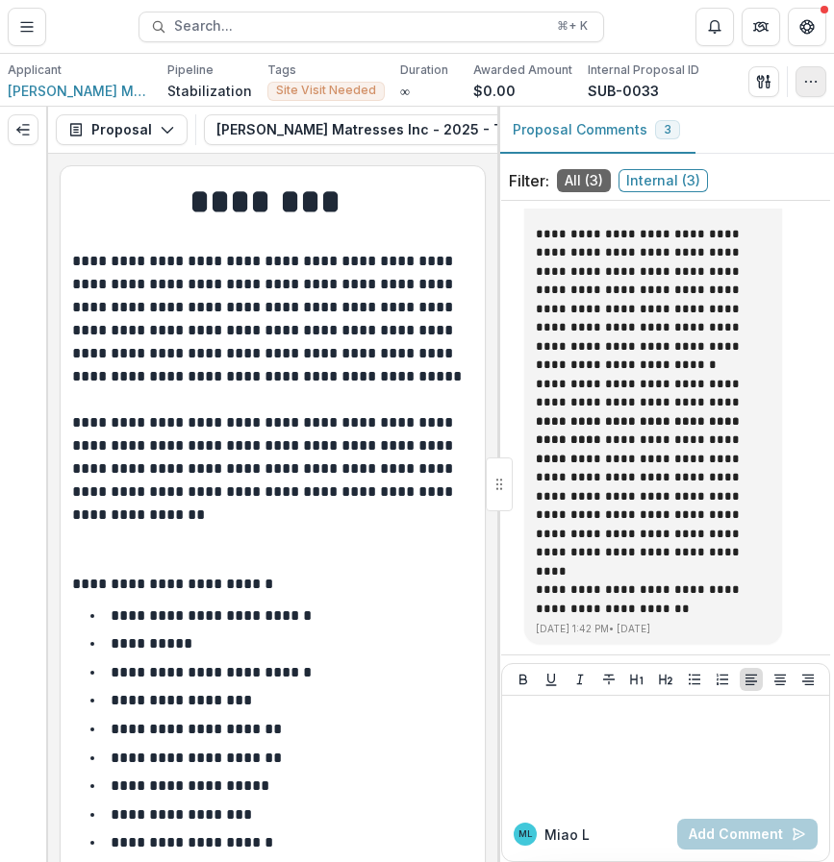
click at [816, 89] on button "button" at bounding box center [810, 81] width 31 height 31
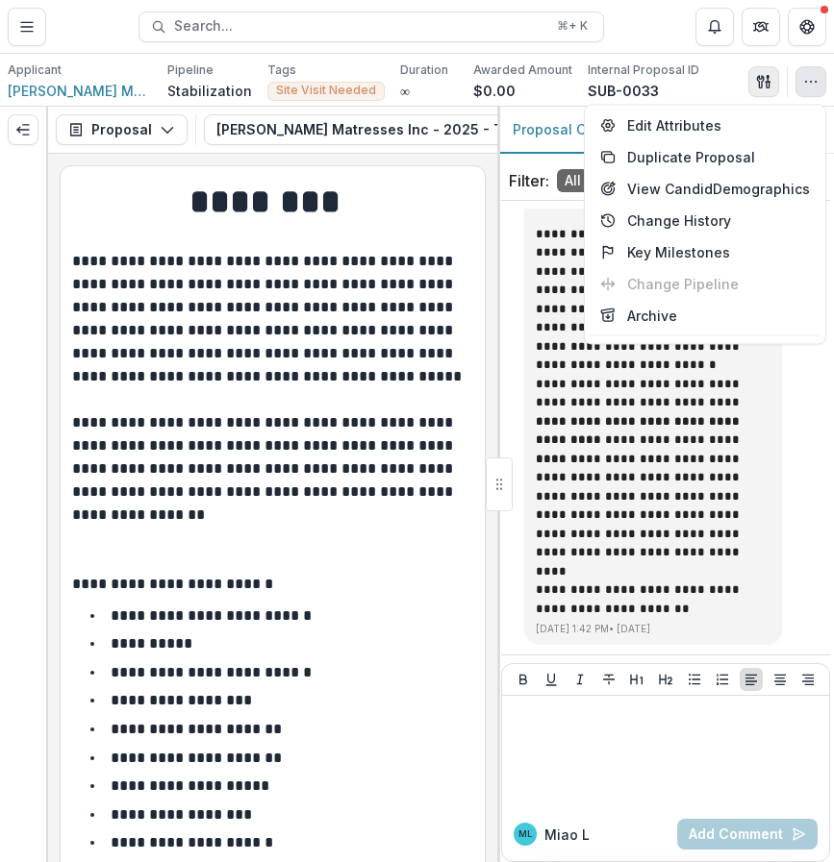
click at [763, 75] on icon "button" at bounding box center [763, 81] width 15 height 15
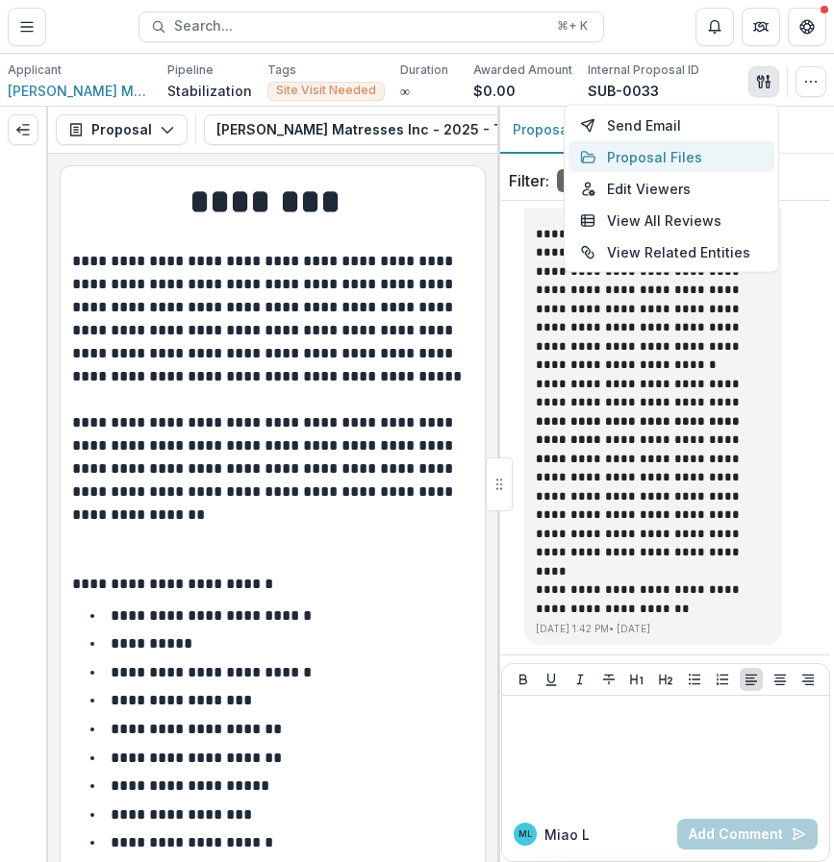
click at [720, 152] on button "Proposal Files" at bounding box center [671, 157] width 206 height 32
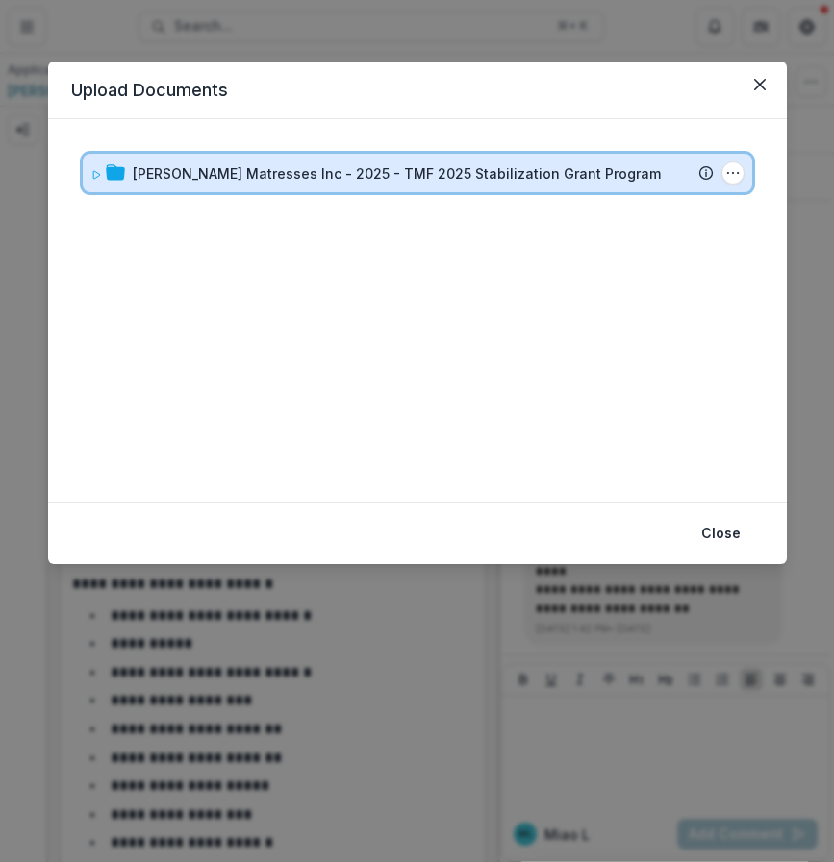
click at [624, 177] on div "[PERSON_NAME] Matresses Inc - 2025 - TMF 2025 Stabilization Grant Program" at bounding box center [423, 173] width 581 height 20
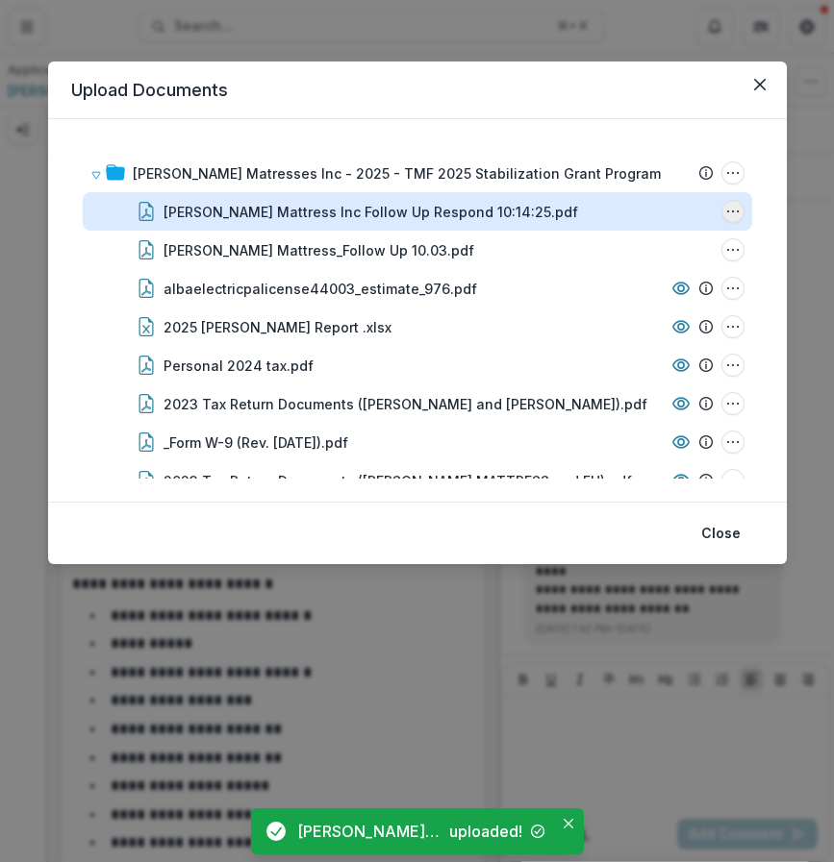
click at [727, 213] on icon "Castillo Mattress Inc Follow Up Respond 10:14:25.pdf Options" at bounding box center [732, 211] width 15 height 15
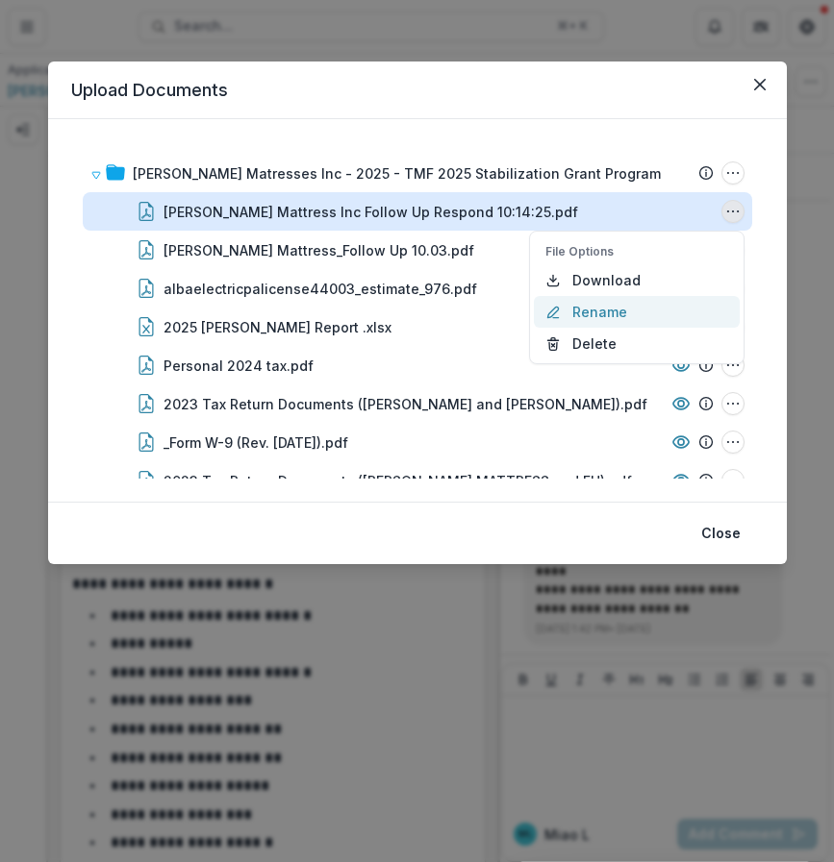
click at [626, 323] on button "Rename" at bounding box center [637, 312] width 206 height 32
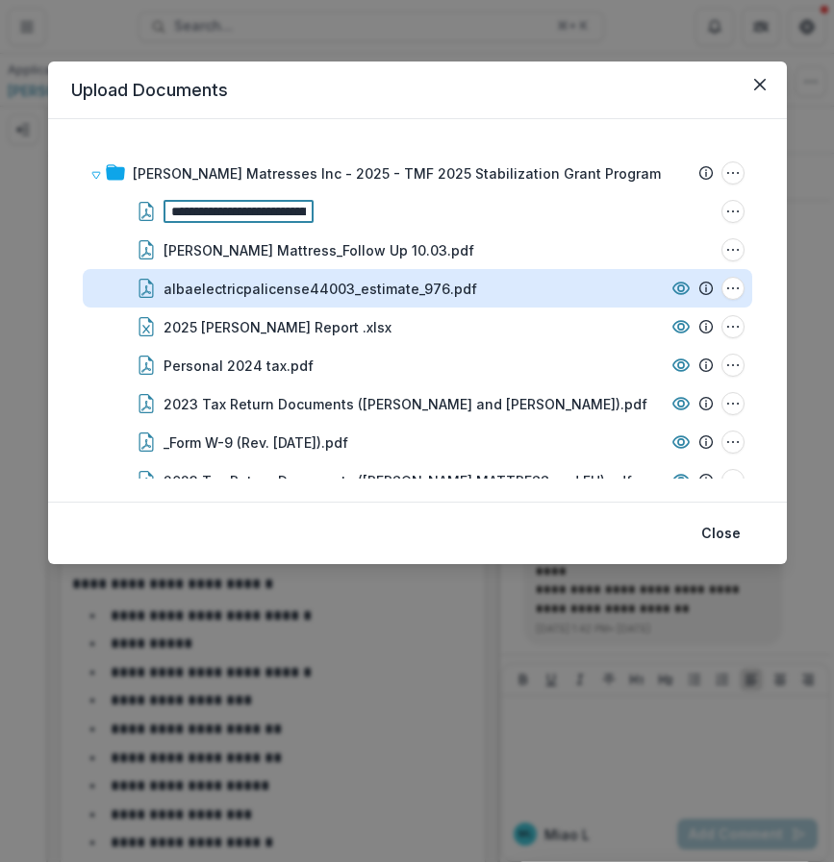
scroll to position [0, 156]
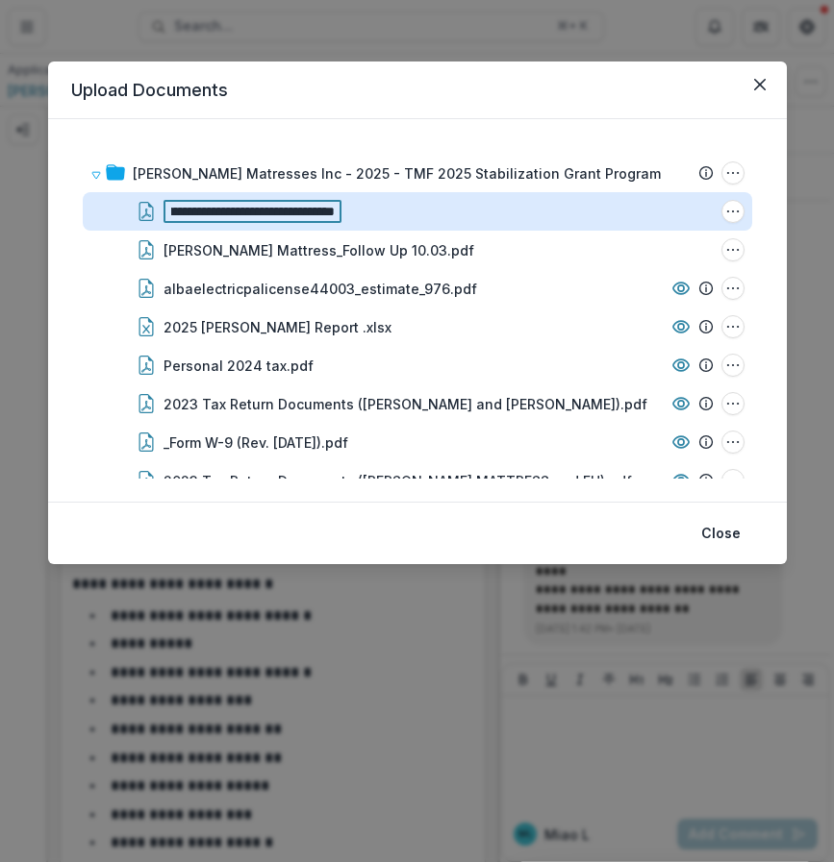
click at [300, 207] on input "**********" at bounding box center [252, 211] width 179 height 23
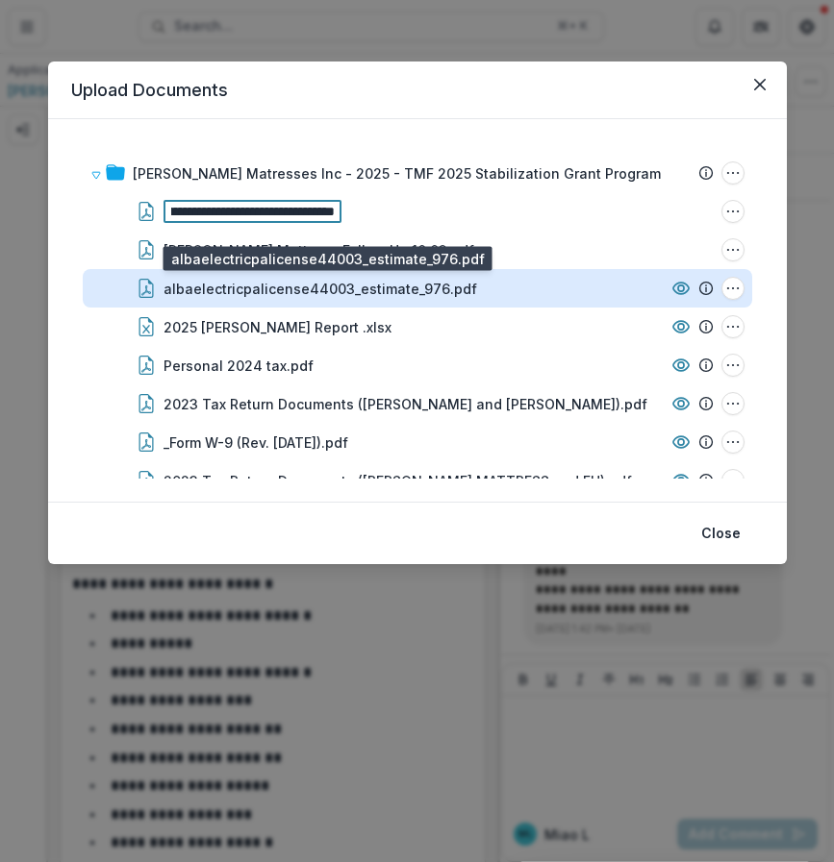
scroll to position [0, 145]
type input "**********"
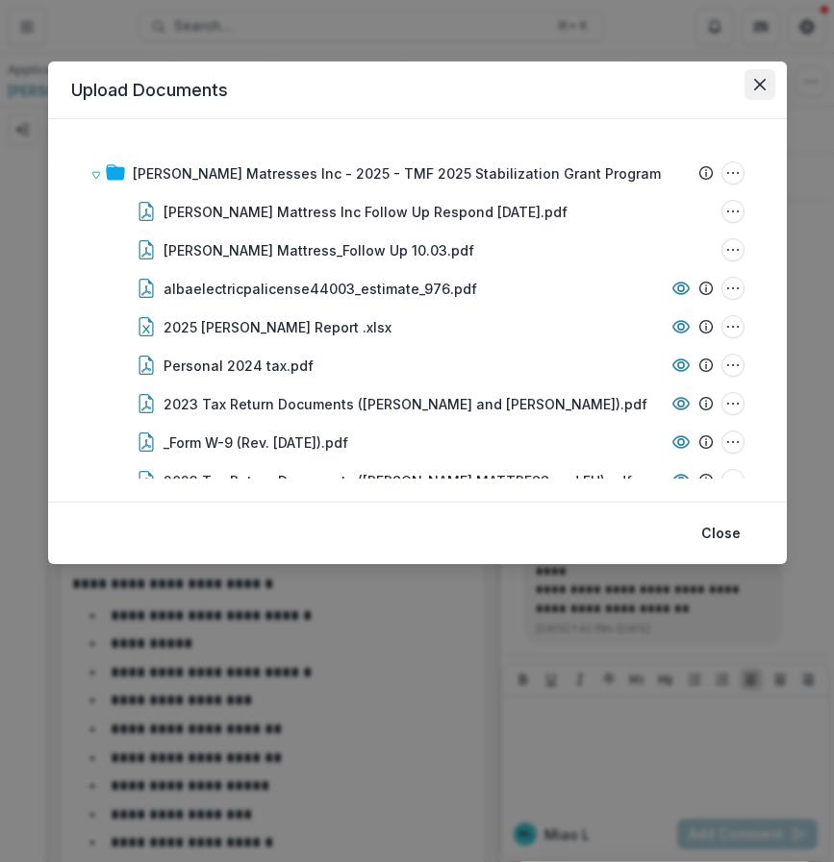
click at [767, 73] on button "Close" at bounding box center [759, 84] width 31 height 31
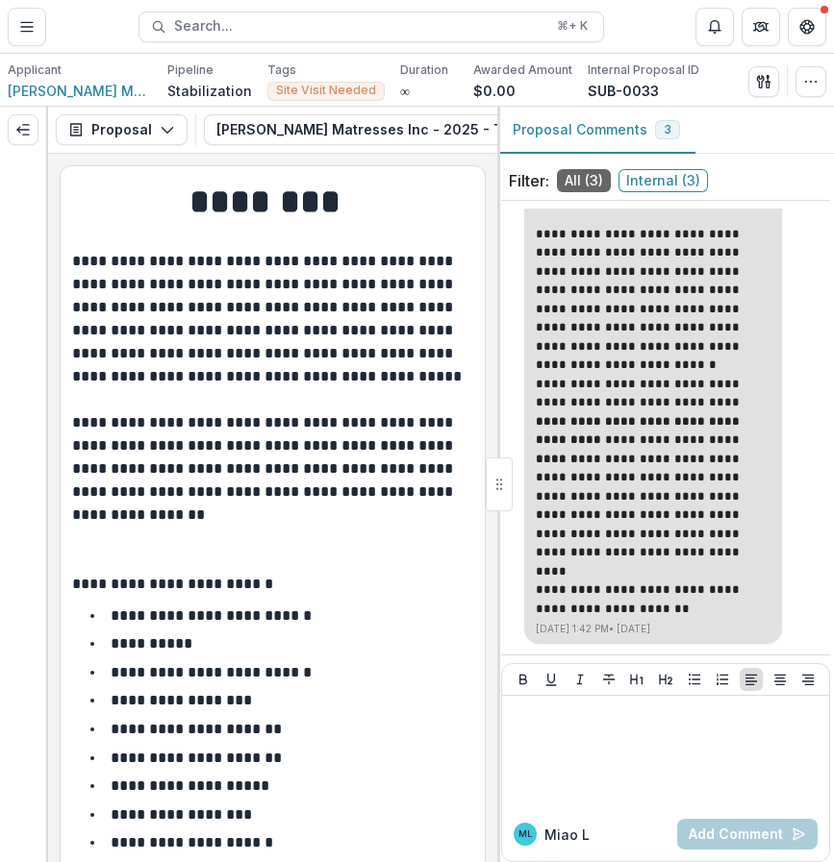
scroll to position [55, 0]
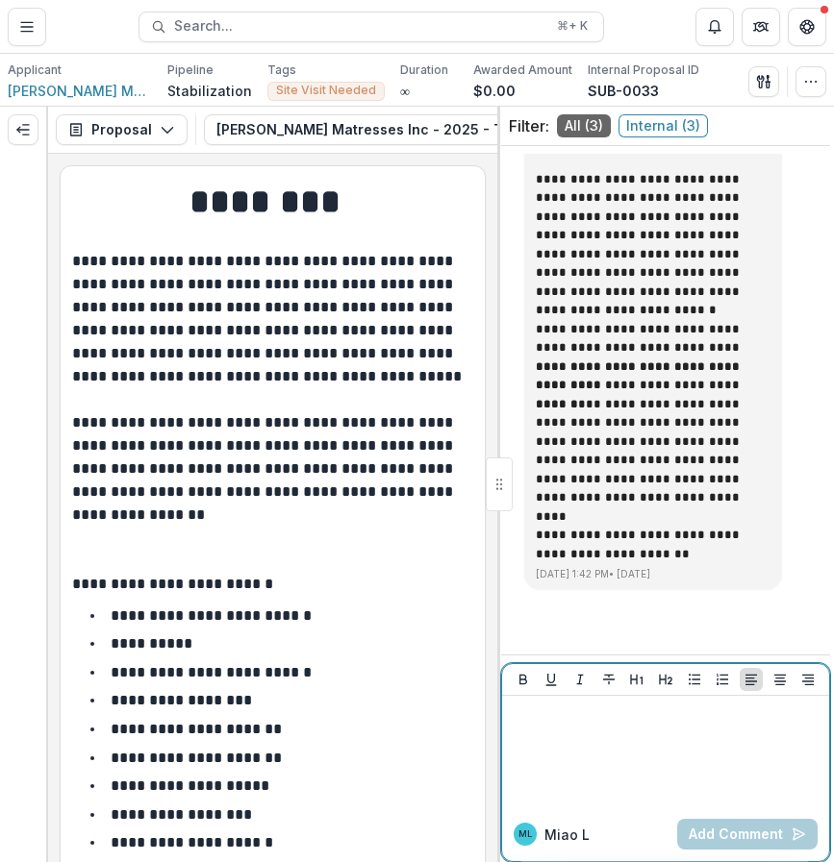
click at [662, 774] on div at bounding box center [666, 752] width 312 height 96
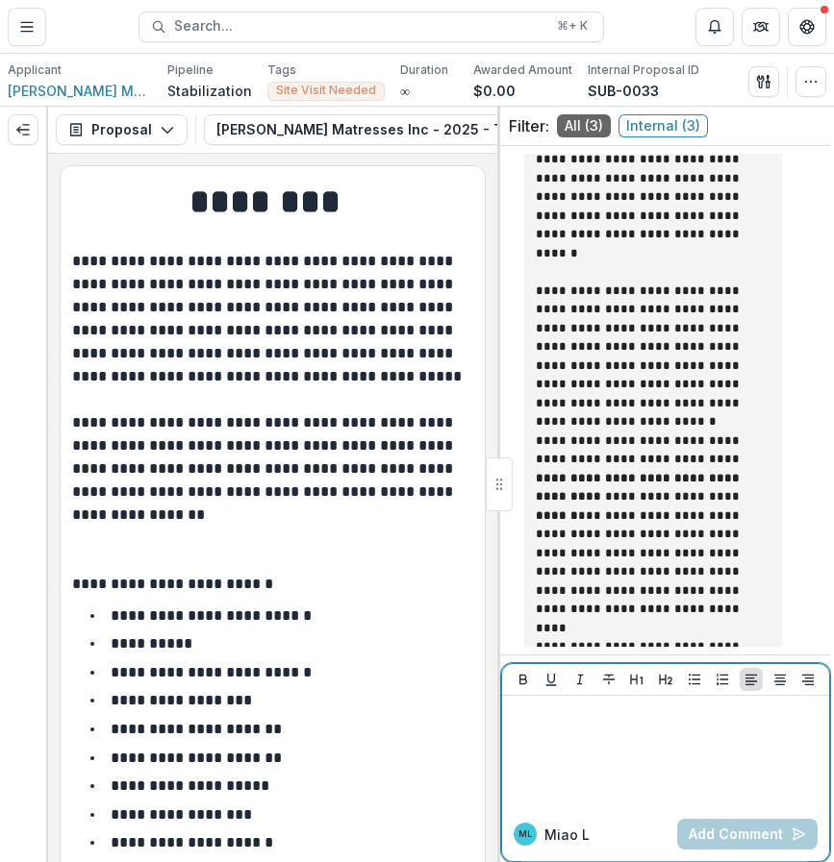
scroll to position [713, 0]
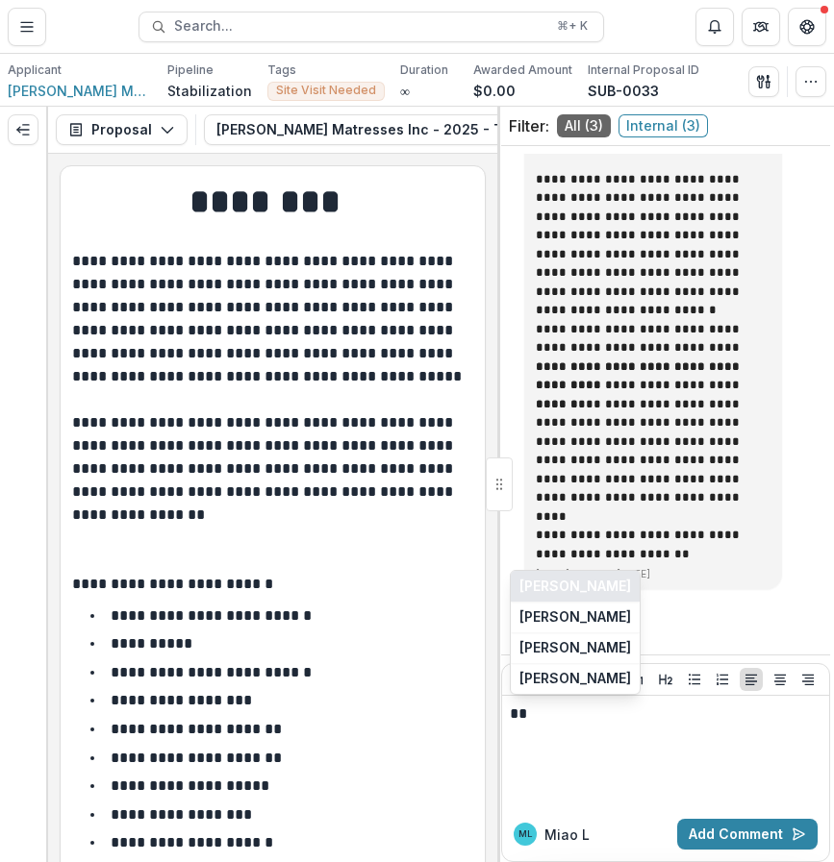
click at [577, 590] on button "[PERSON_NAME]" at bounding box center [575, 586] width 129 height 31
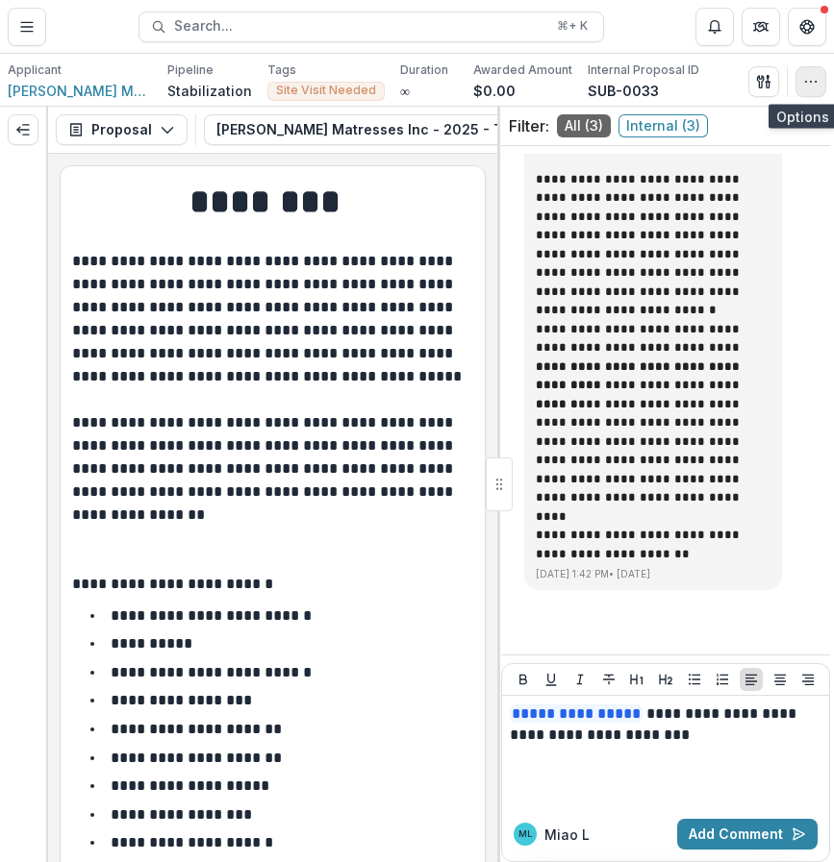
click at [809, 92] on button "button" at bounding box center [810, 81] width 31 height 31
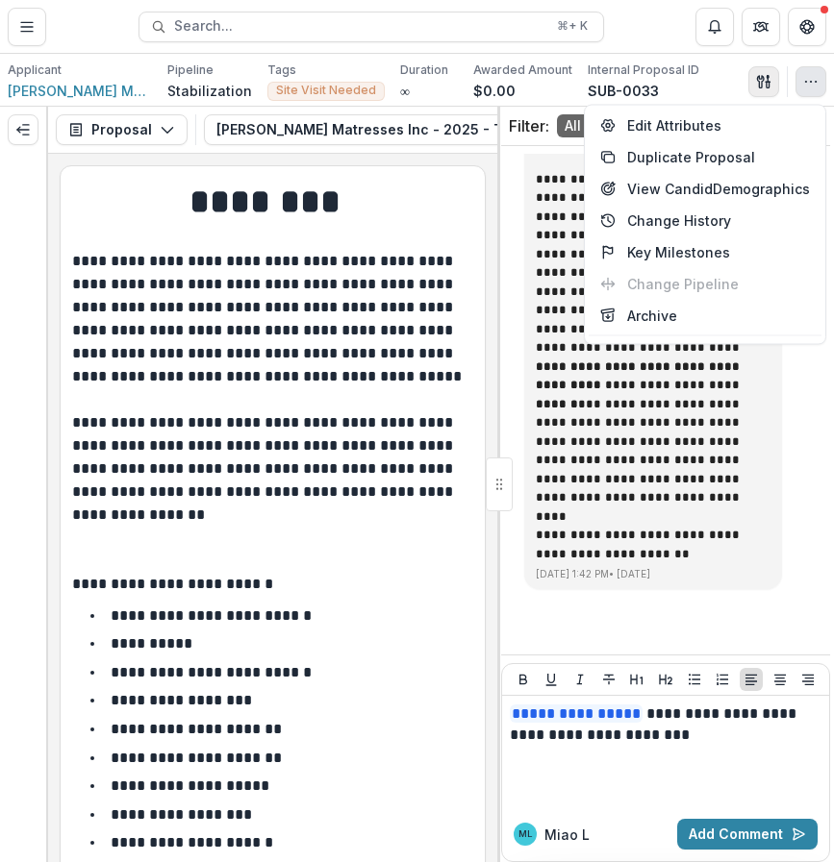
click at [753, 80] on button "button" at bounding box center [763, 81] width 31 height 31
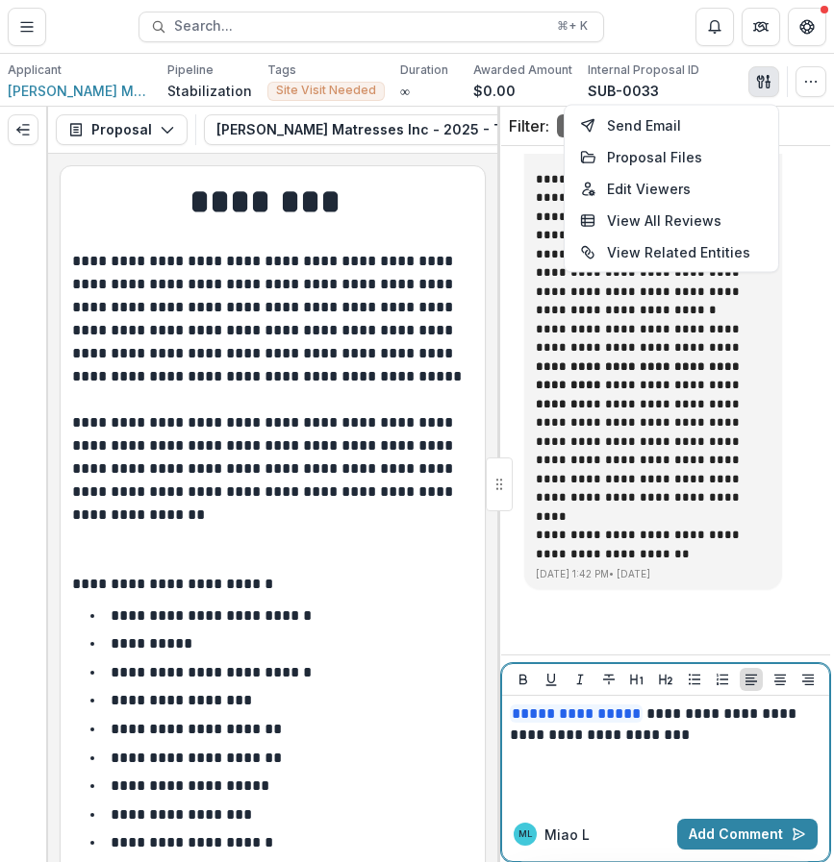
click at [683, 731] on p "**********" at bounding box center [663, 725] width 306 height 42
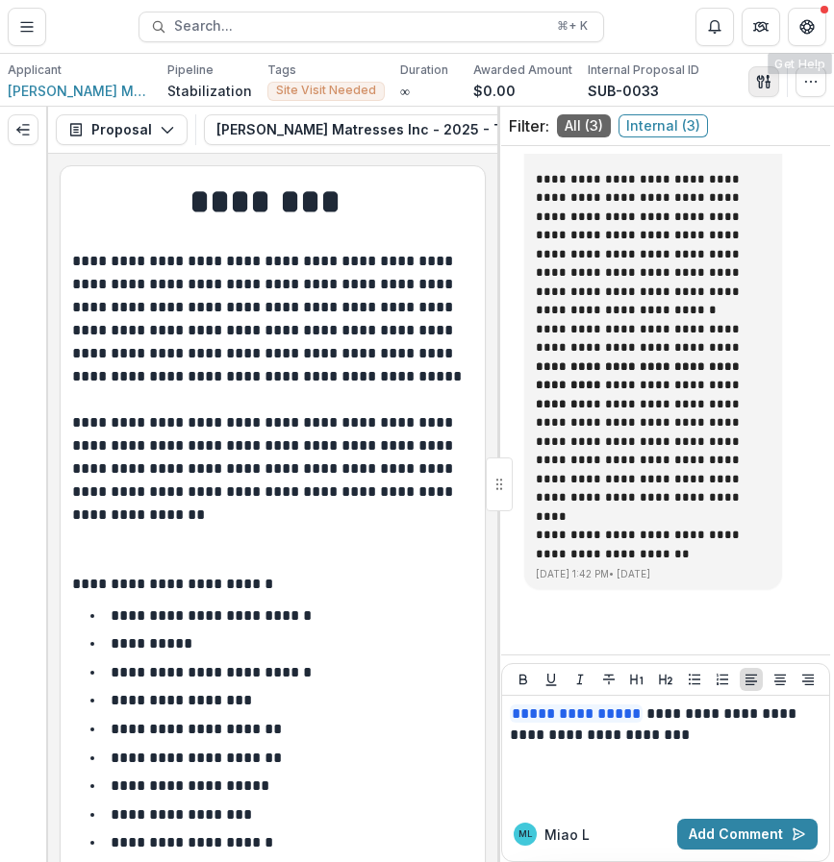
click at [762, 94] on button "button" at bounding box center [763, 81] width 31 height 31
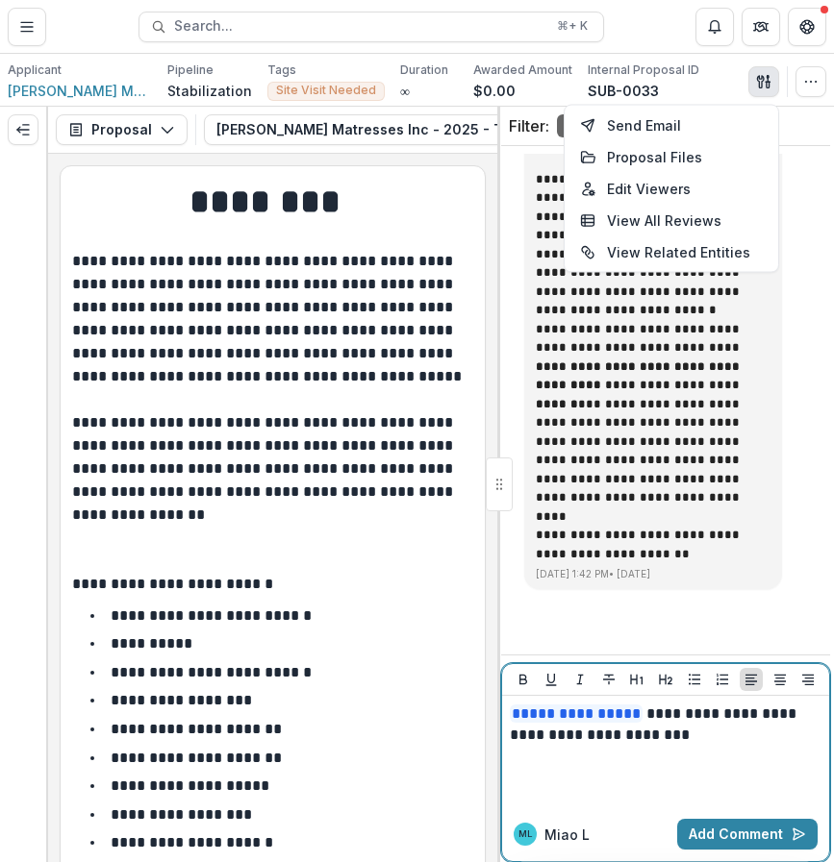
click at [677, 752] on div "**********" at bounding box center [666, 752] width 312 height 96
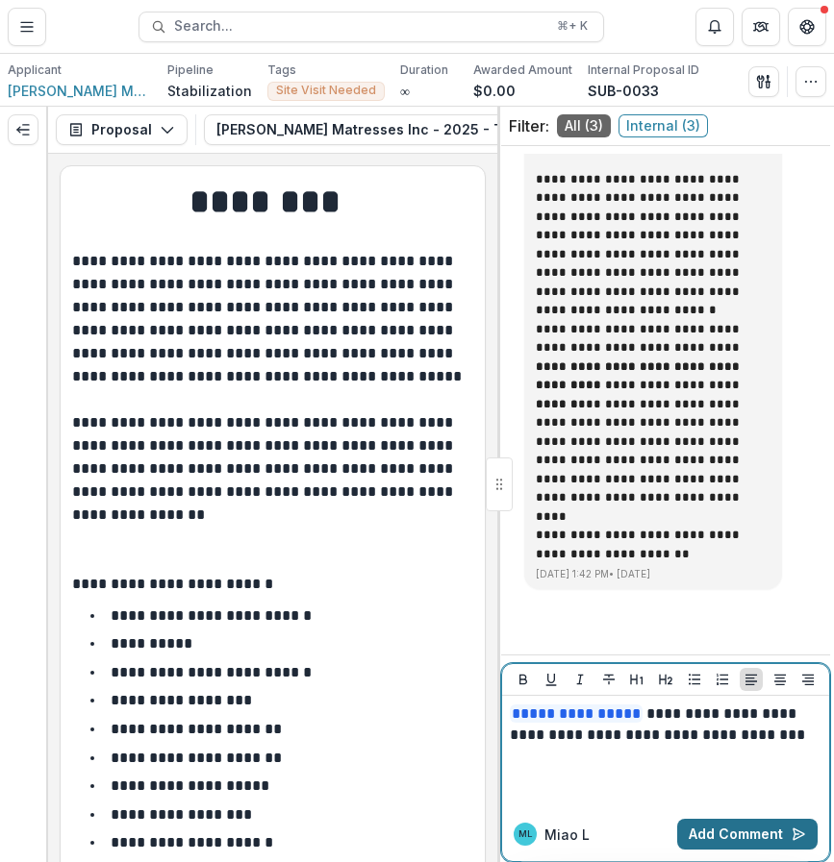
click at [771, 830] on button "Add Comment" at bounding box center [747, 834] width 140 height 31
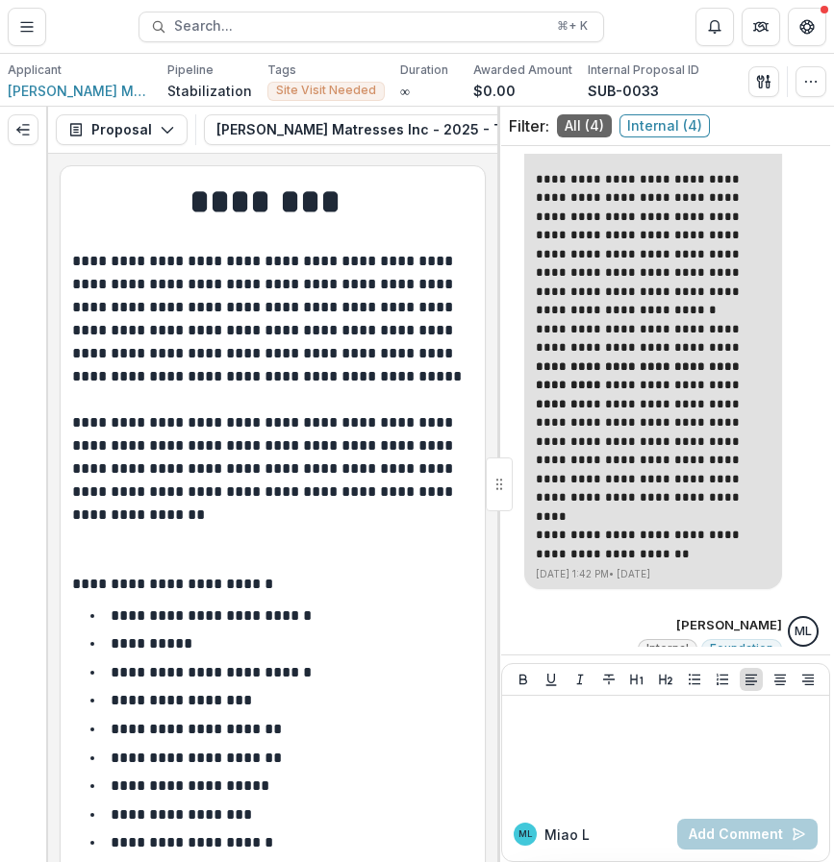
scroll to position [878, 0]
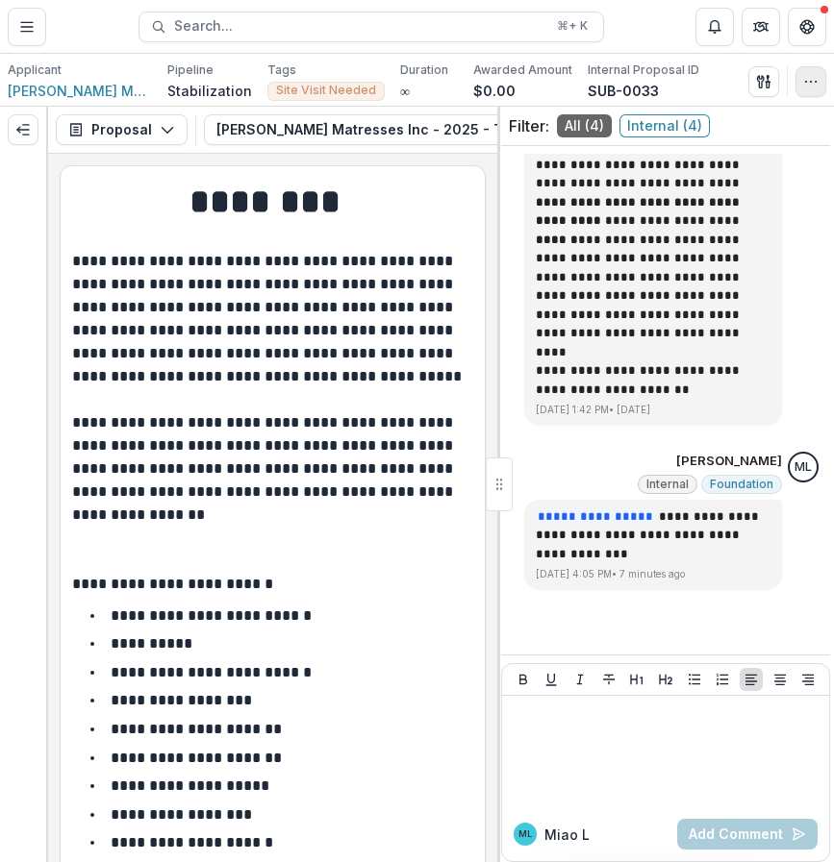
click at [815, 81] on circle "button" at bounding box center [815, 81] width 1 height 1
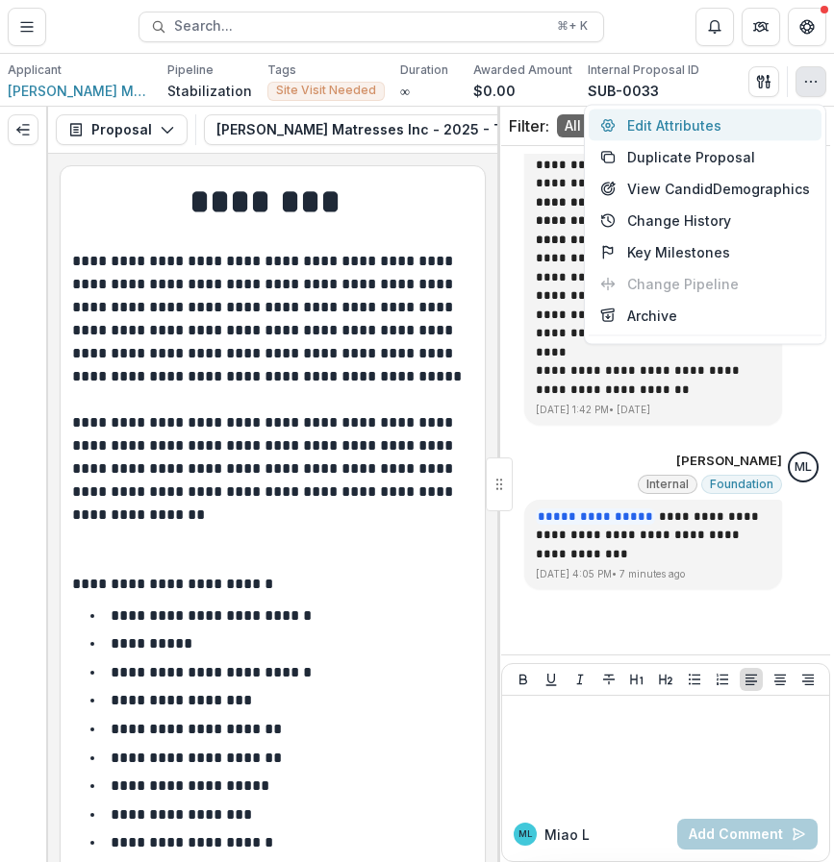
click at [755, 129] on button "Edit Attributes" at bounding box center [704, 126] width 233 height 32
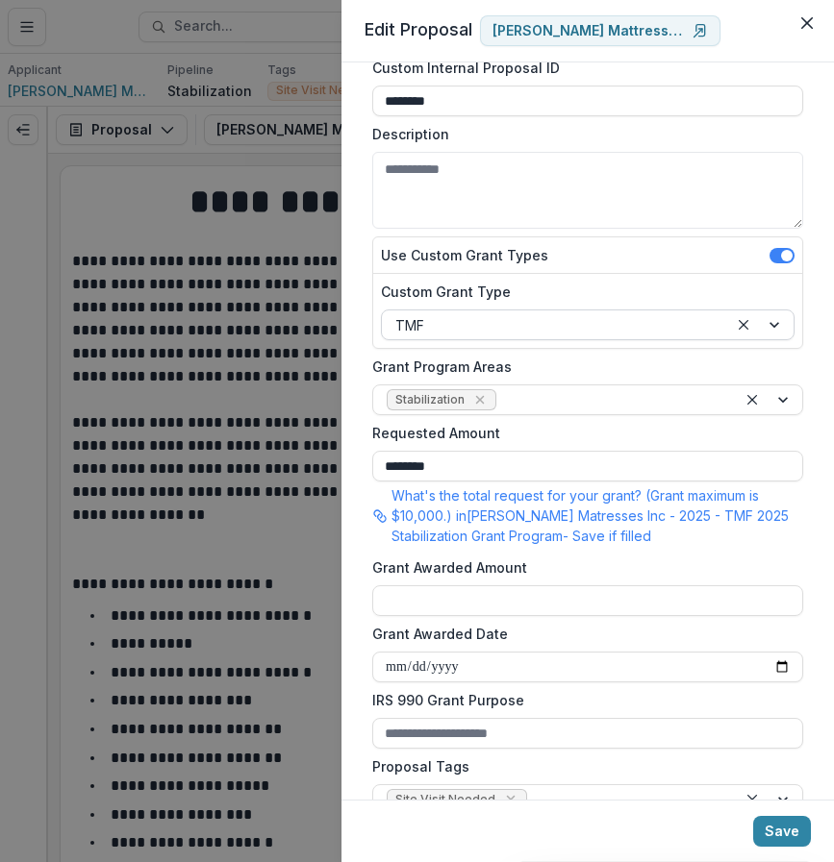
scroll to position [108, 0]
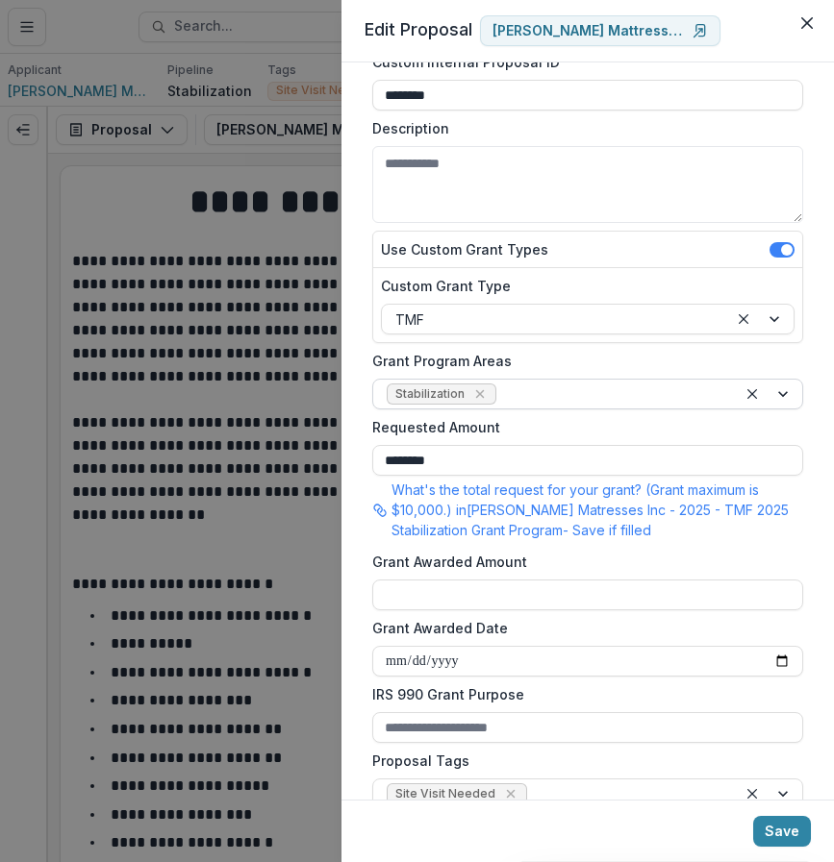
click at [590, 392] on div at bounding box center [611, 395] width 223 height 24
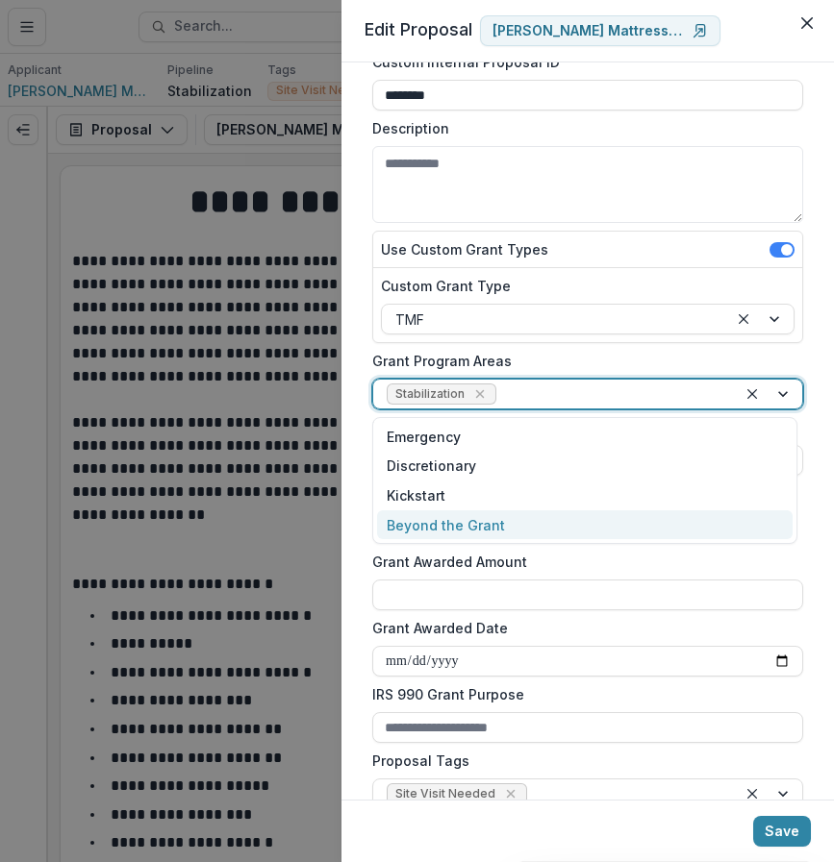
click at [560, 612] on form "**********" at bounding box center [587, 624] width 446 height 1293
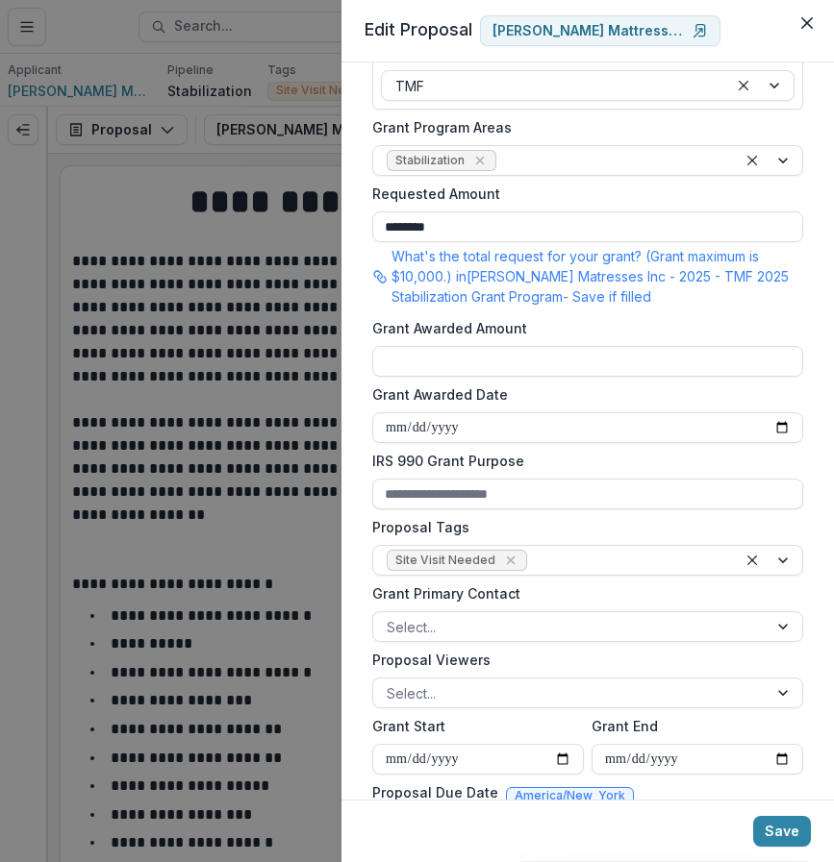
scroll to position [358, 0]
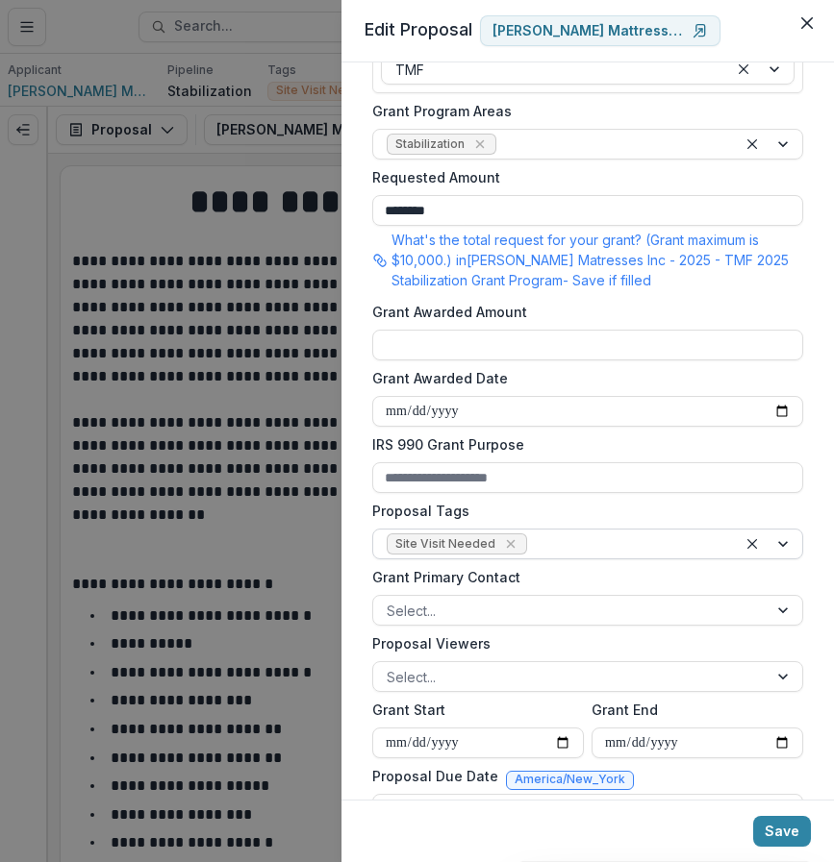
click at [556, 541] on div at bounding box center [627, 545] width 192 height 24
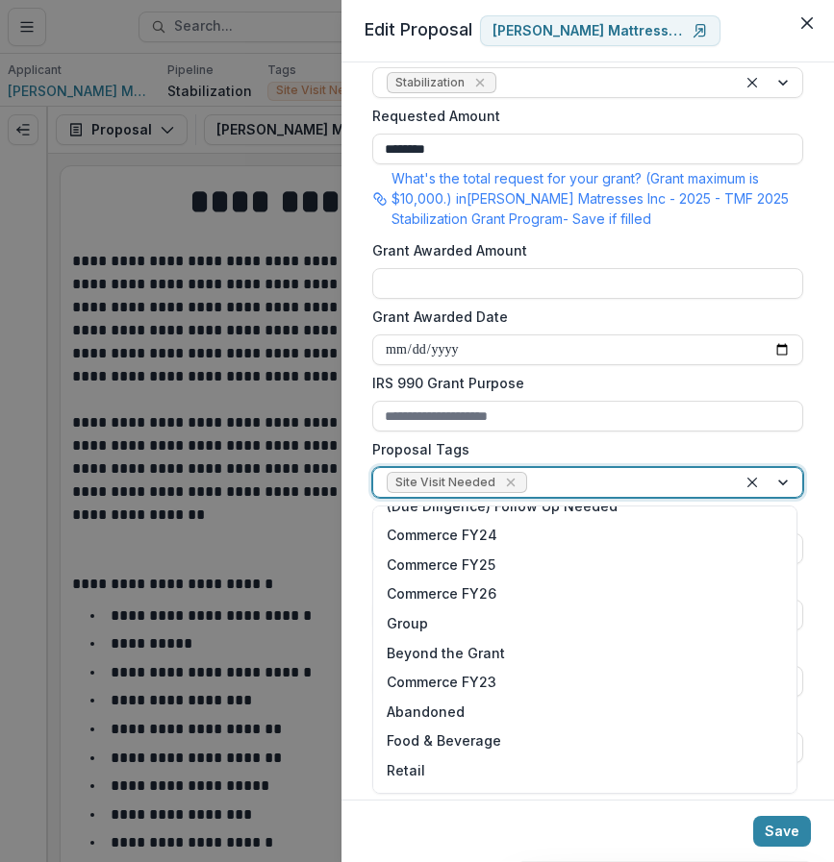
scroll to position [0, 0]
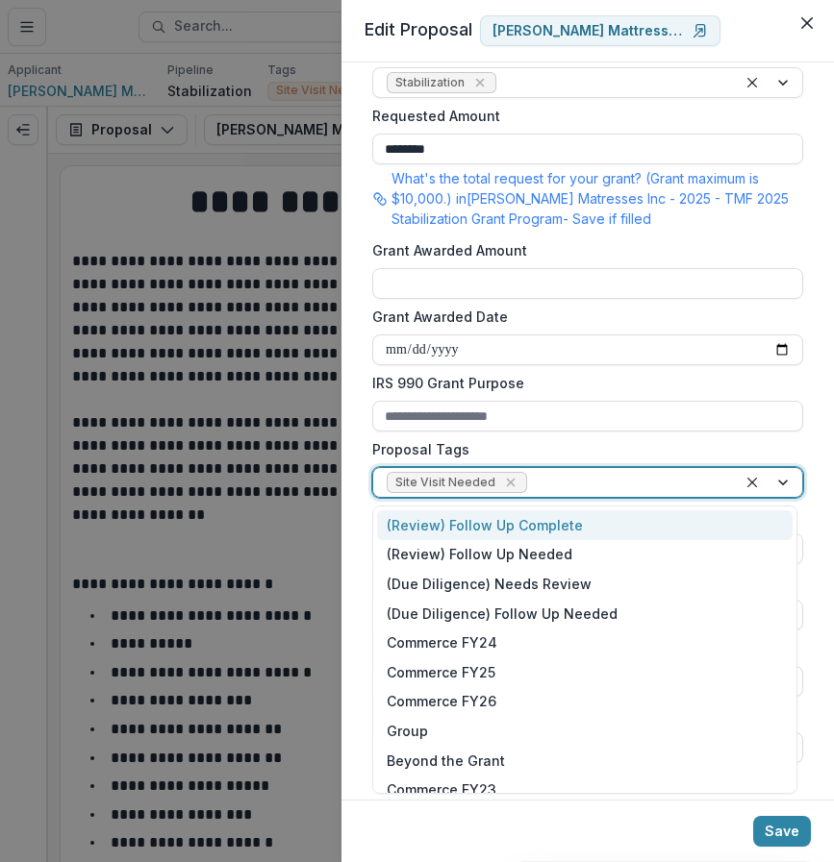
click at [520, 527] on div "(Review) Follow Up Complete" at bounding box center [584, 526] width 415 height 30
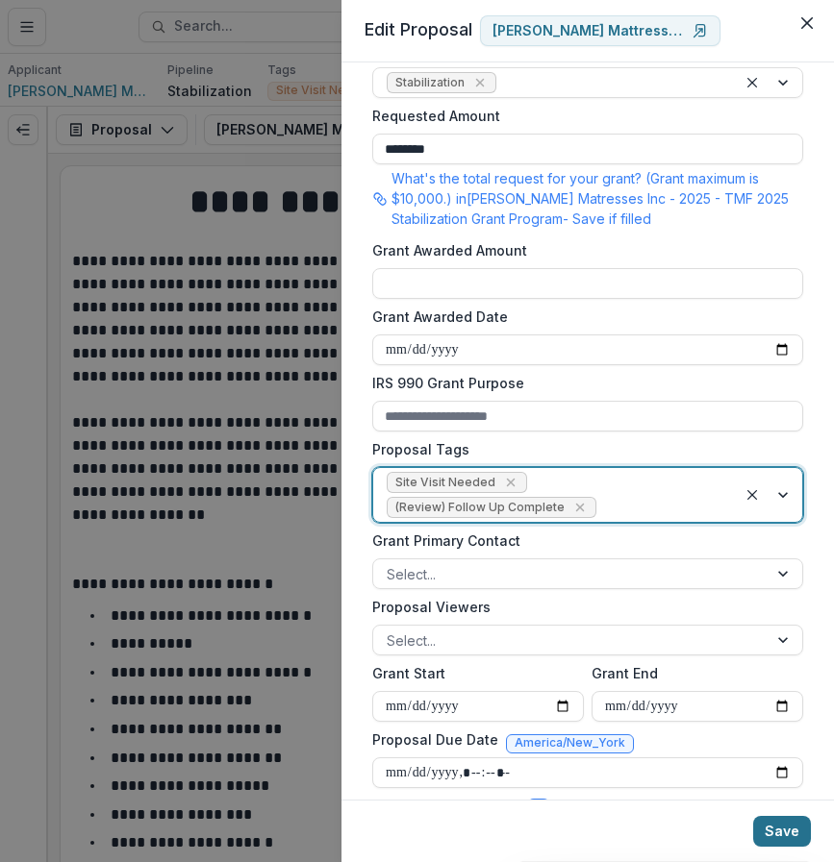
click at [790, 831] on button "Save" at bounding box center [782, 831] width 58 height 31
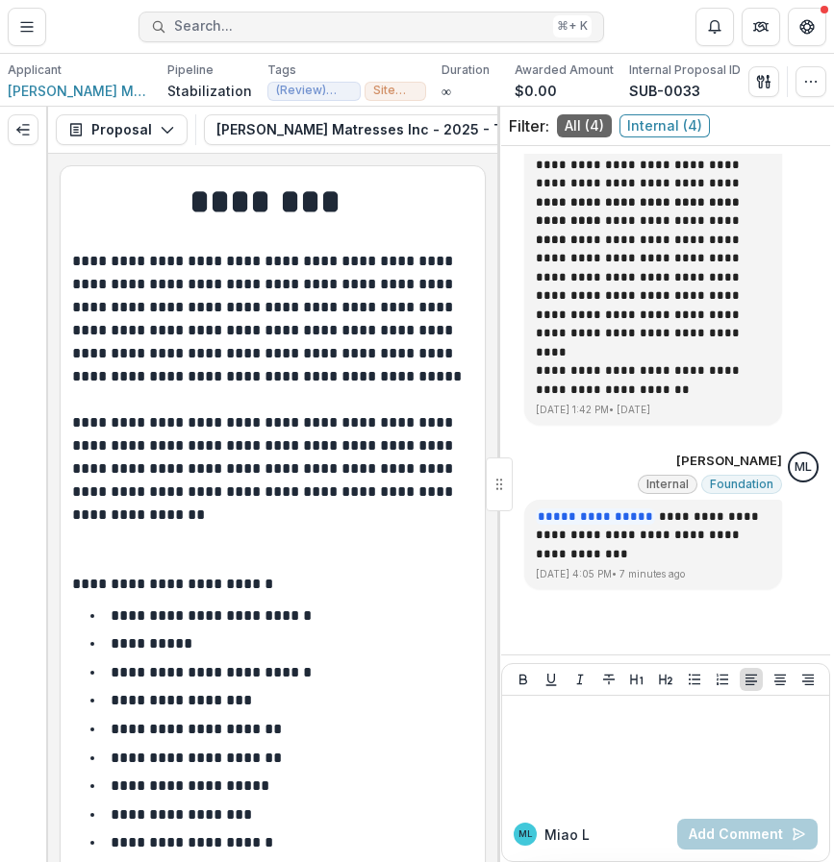
click at [212, 21] on span "Search..." at bounding box center [359, 26] width 371 height 16
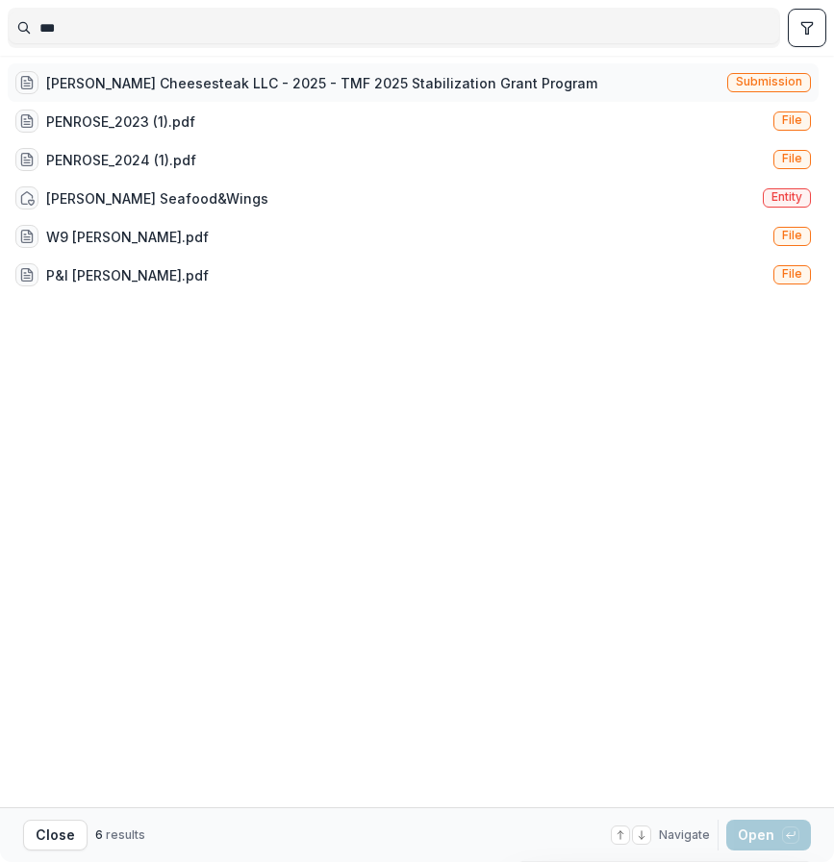
type input "***"
click at [235, 76] on div "Penrose Cheesesteak LLC - 2025 - TMF 2025 Stabilization Grant Program" at bounding box center [321, 83] width 551 height 20
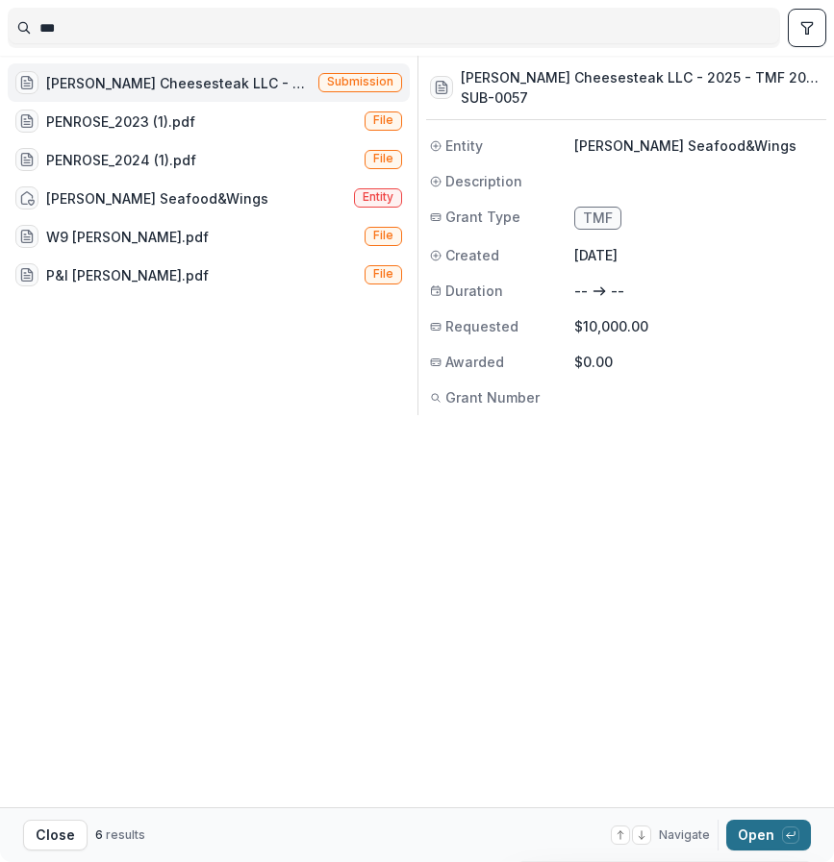
click at [770, 837] on button "Open with enter key" at bounding box center [768, 835] width 85 height 31
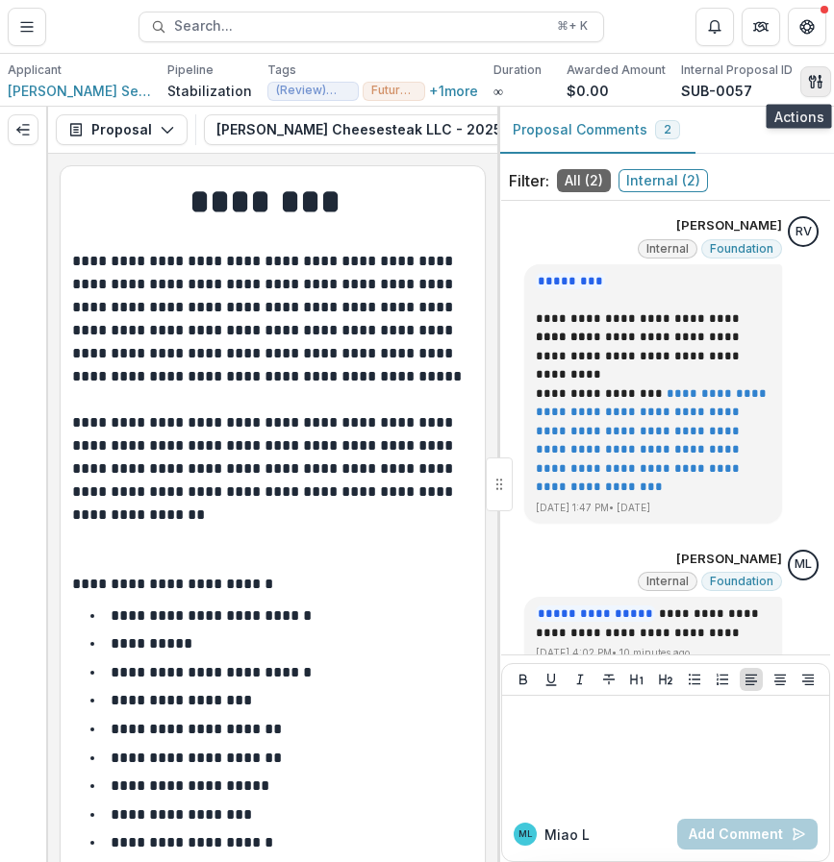
click at [808, 83] on icon "button" at bounding box center [815, 81] width 15 height 15
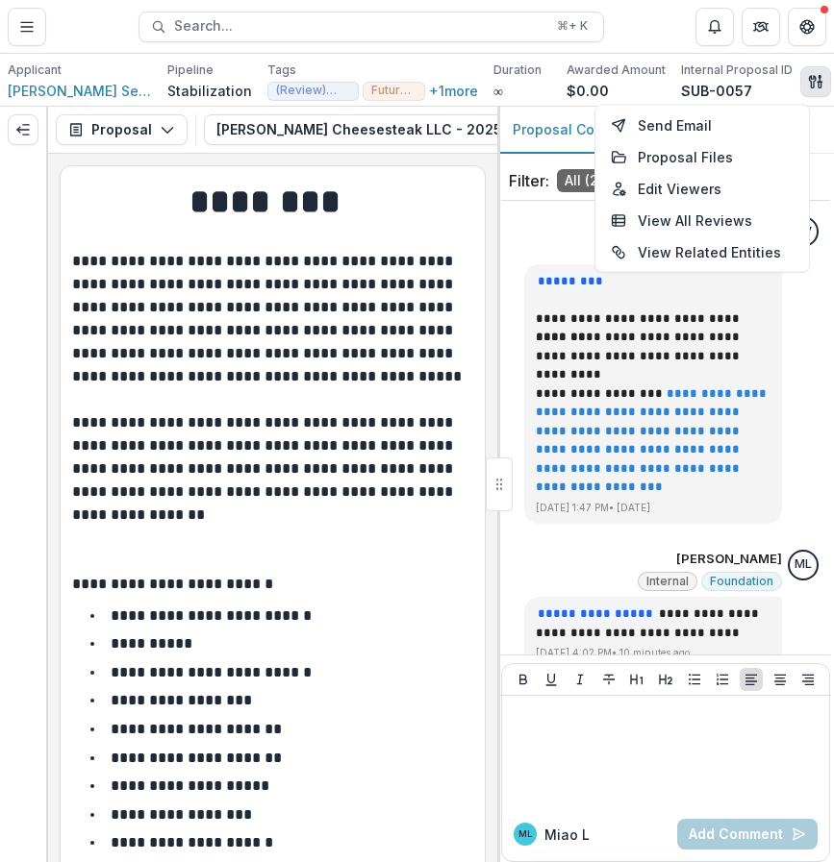
scroll to position [0, 27]
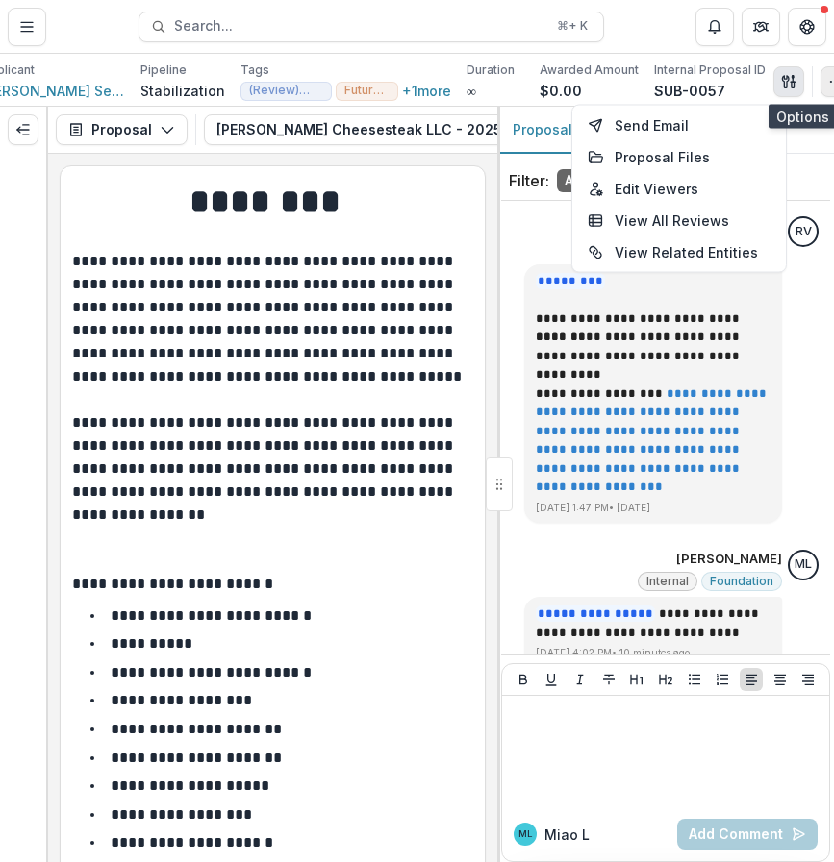
click at [826, 78] on icon "button" at bounding box center [835, 81] width 15 height 15
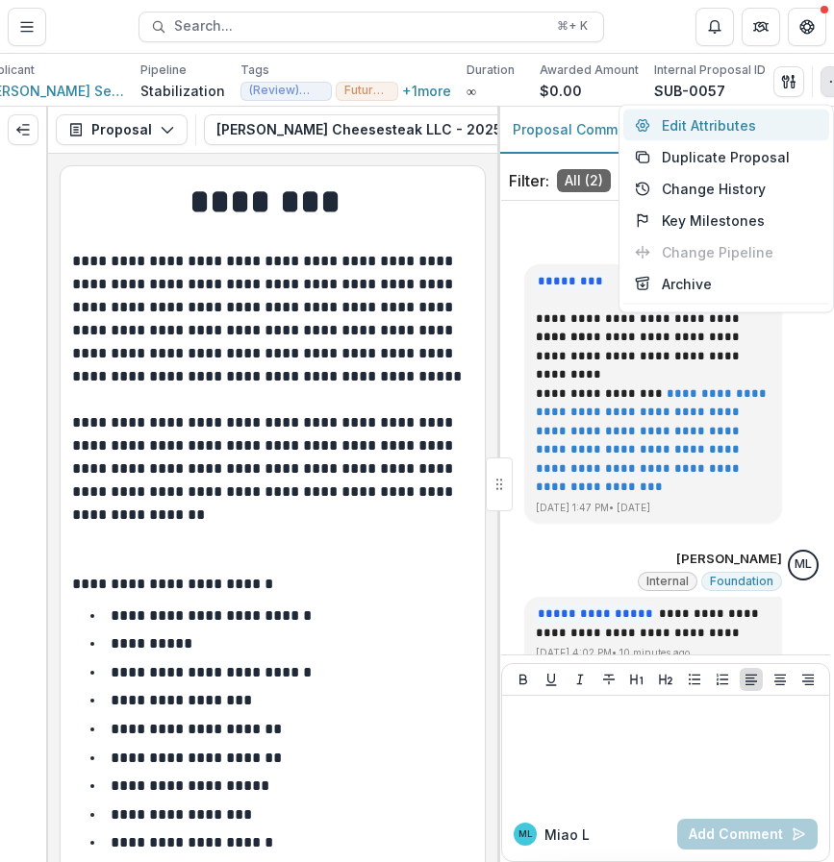
click at [782, 116] on button "Edit Attributes" at bounding box center [726, 126] width 206 height 32
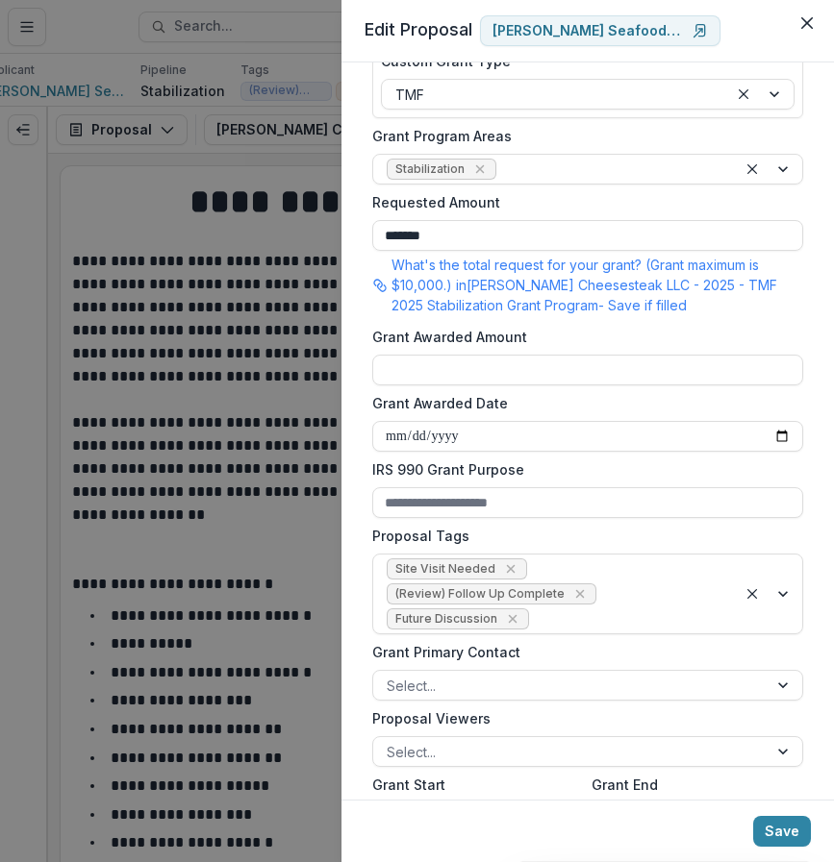
scroll to position [350, 0]
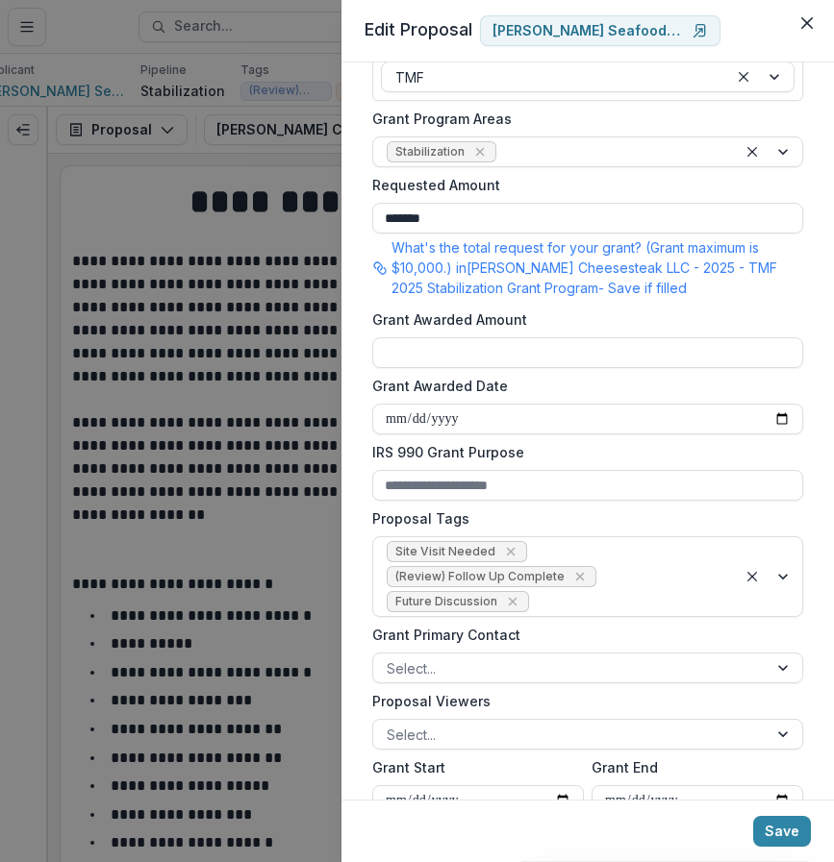
click at [209, 431] on div "**********" at bounding box center [417, 431] width 834 height 862
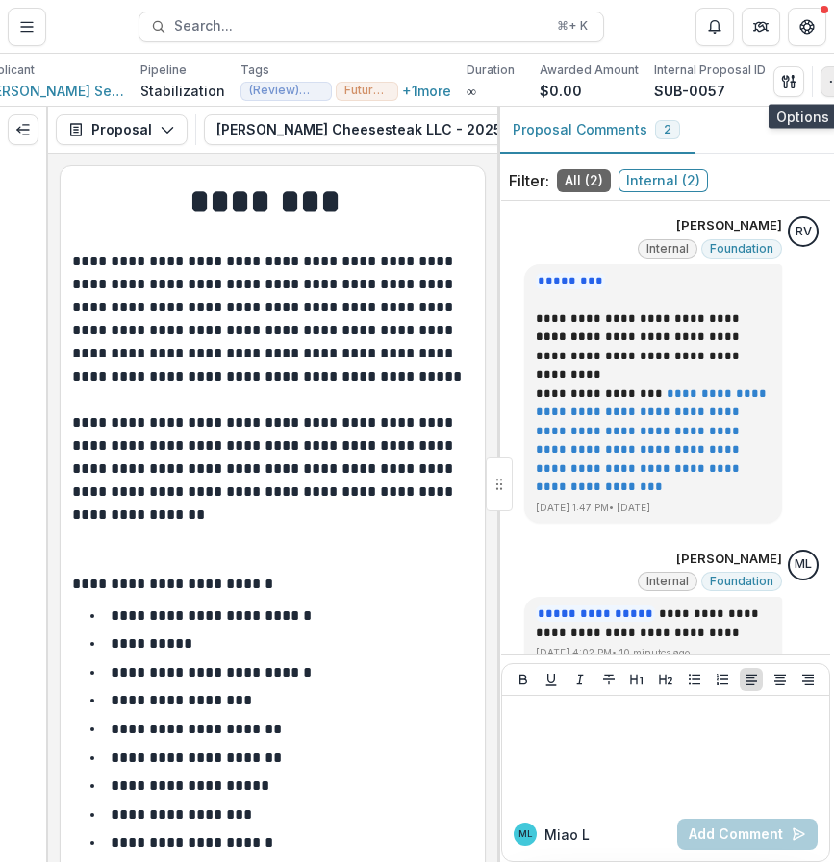
click at [826, 85] on icon "button" at bounding box center [835, 81] width 15 height 15
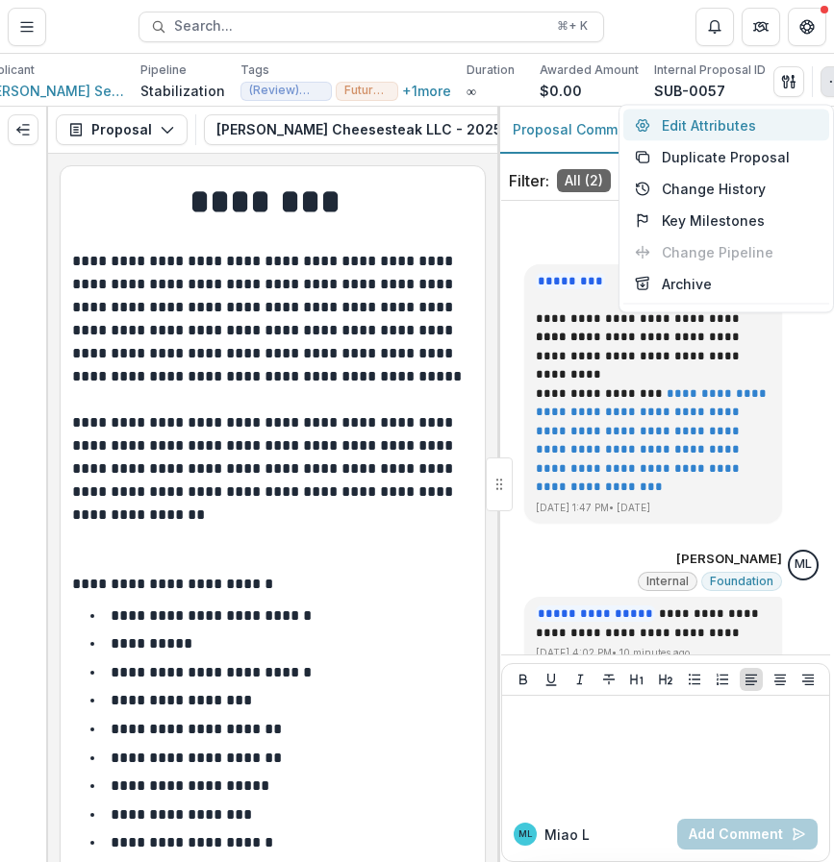
click at [755, 122] on button "Edit Attributes" at bounding box center [726, 126] width 206 height 32
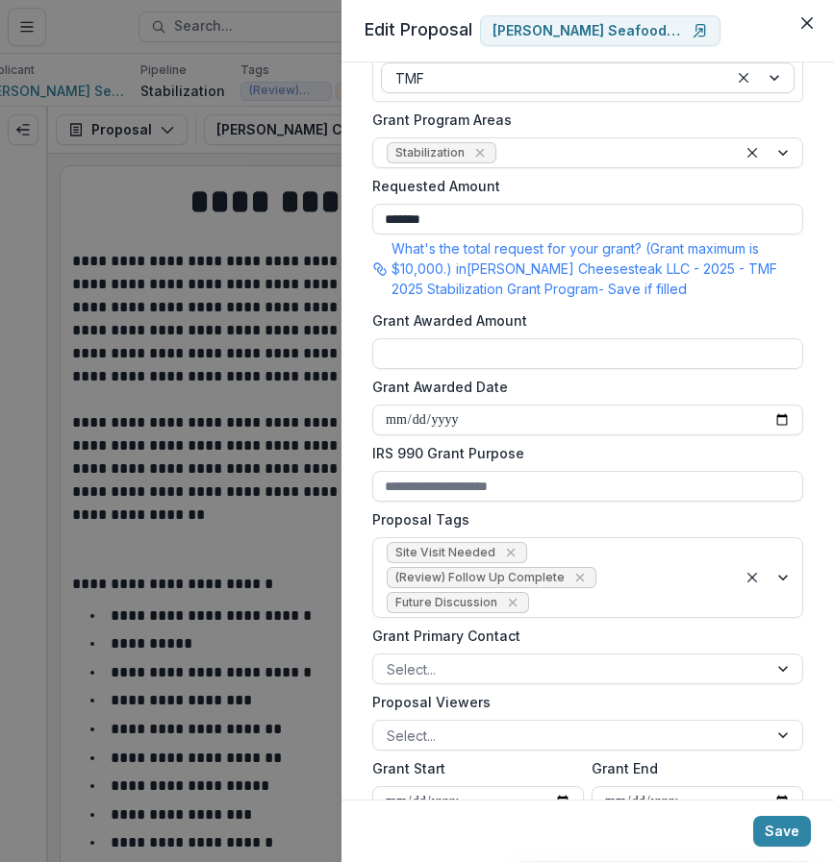
scroll to position [353, 0]
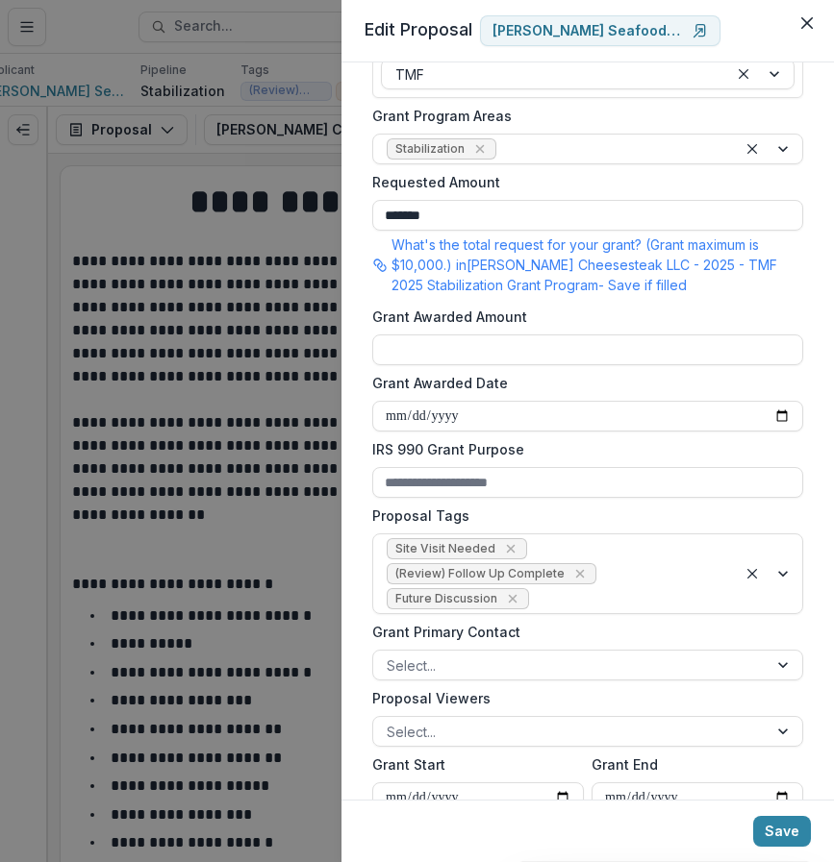
click at [195, 440] on div "**********" at bounding box center [417, 431] width 834 height 862
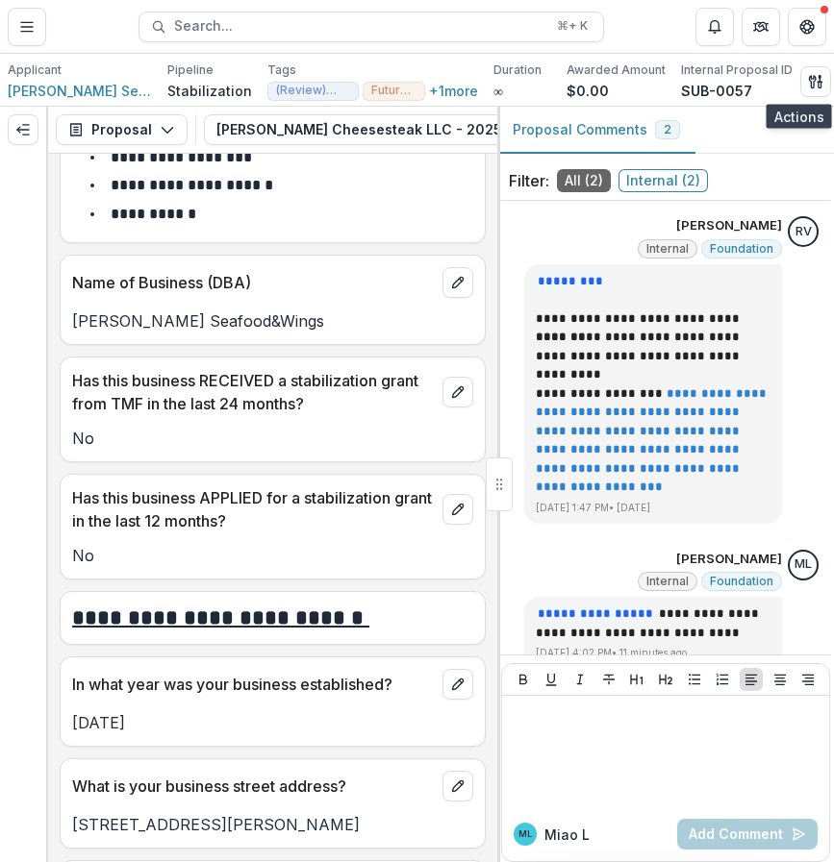
scroll to position [664, 0]
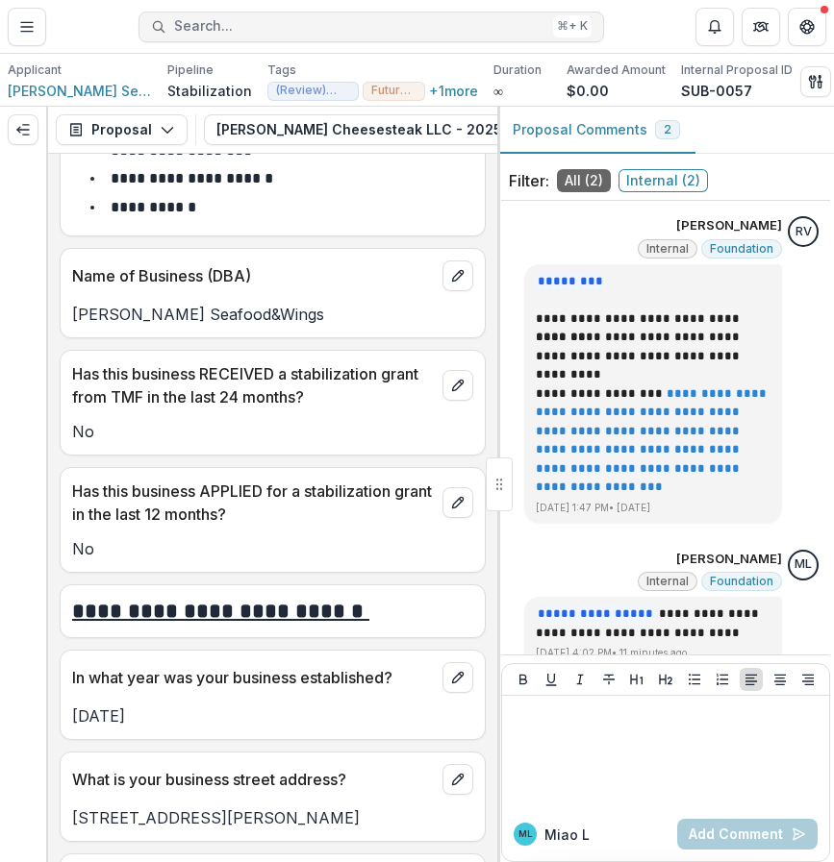
click at [268, 28] on span "Search..." at bounding box center [359, 26] width 371 height 16
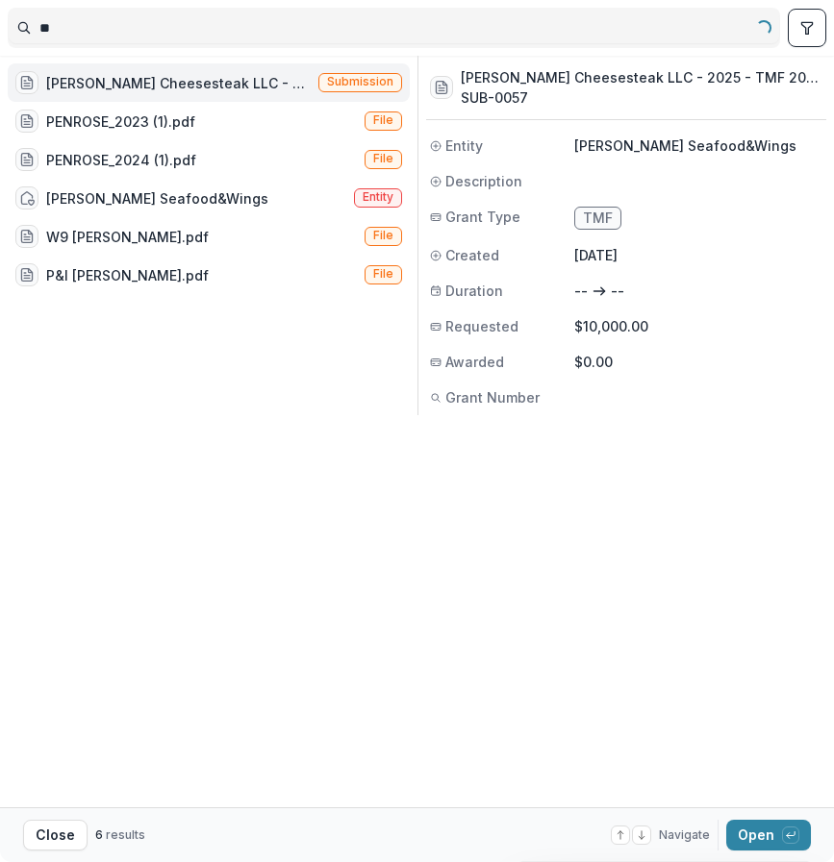
type input "*"
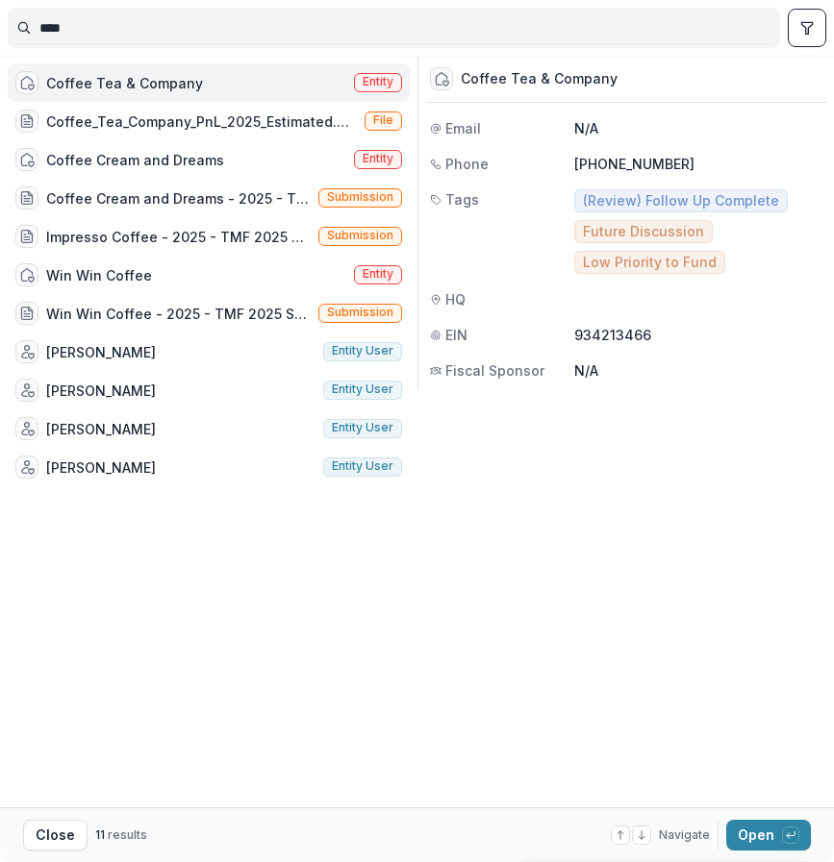
type input "****"
click at [281, 80] on div "Coffee Tea & Company Entity" at bounding box center [209, 82] width 402 height 38
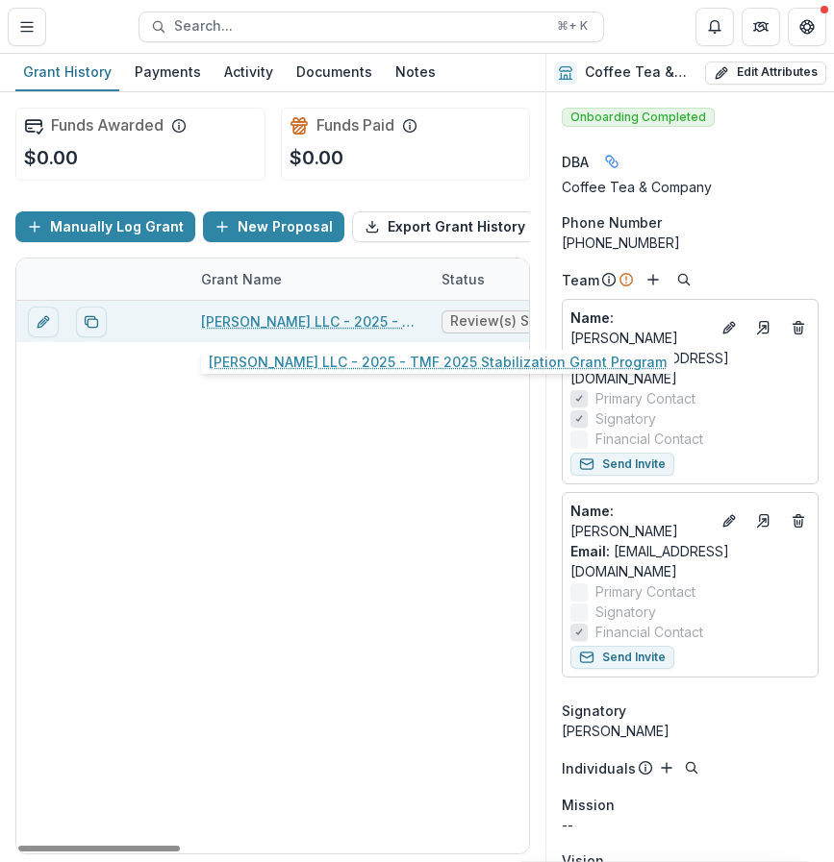
click at [348, 317] on link "[PERSON_NAME] LLC - 2025 - TMF 2025 Stabilization Grant Program" at bounding box center [309, 322] width 217 height 20
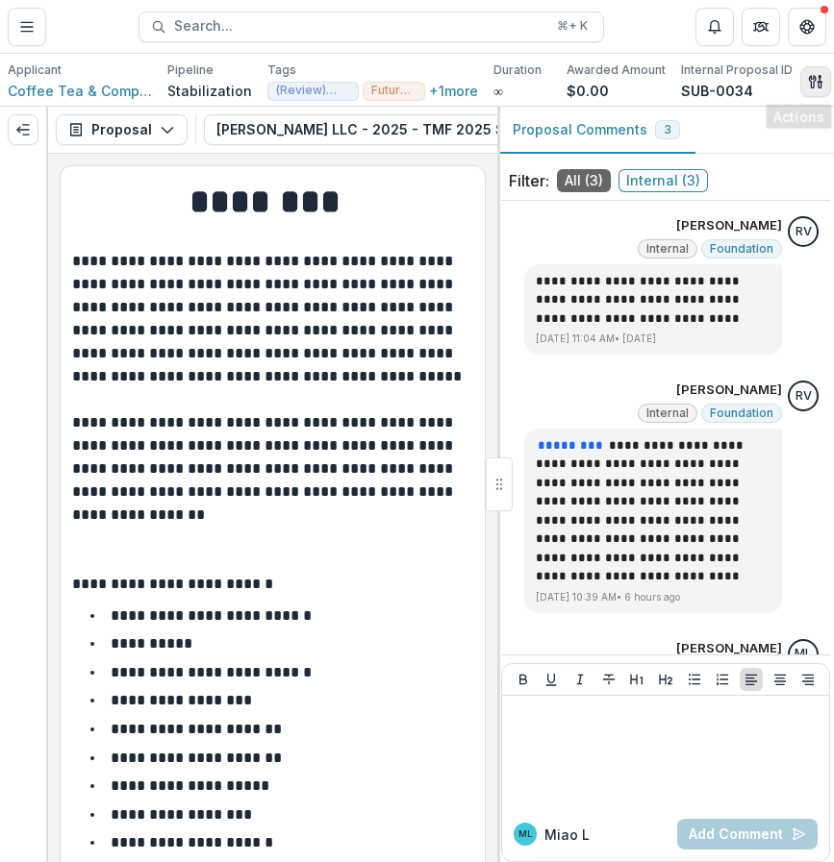
scroll to position [0, 27]
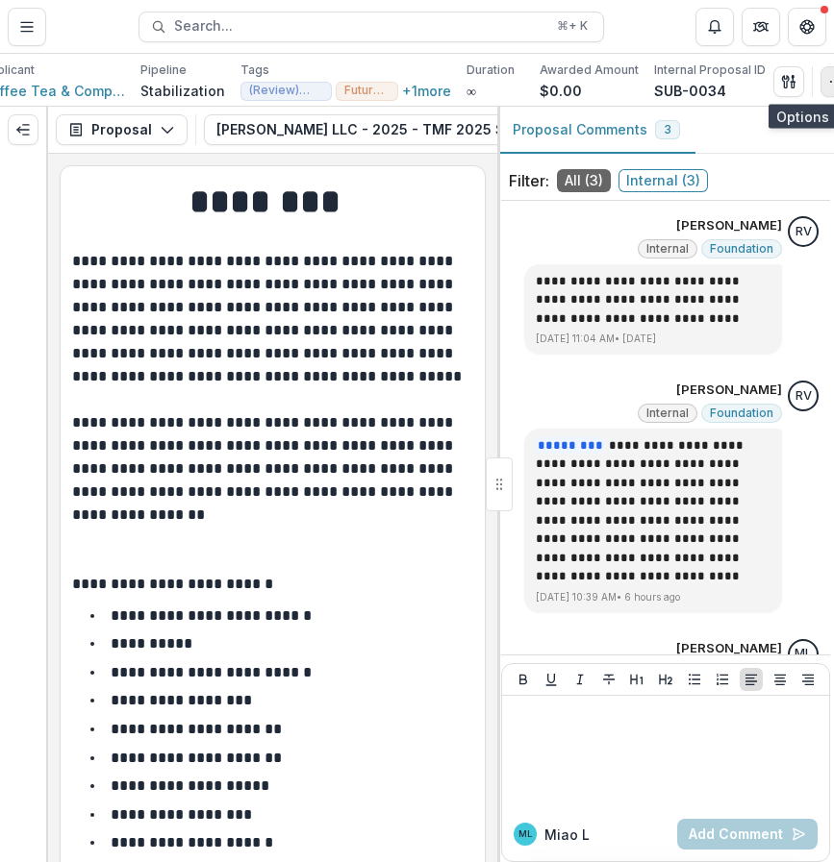
click at [826, 87] on icon "button" at bounding box center [835, 81] width 15 height 15
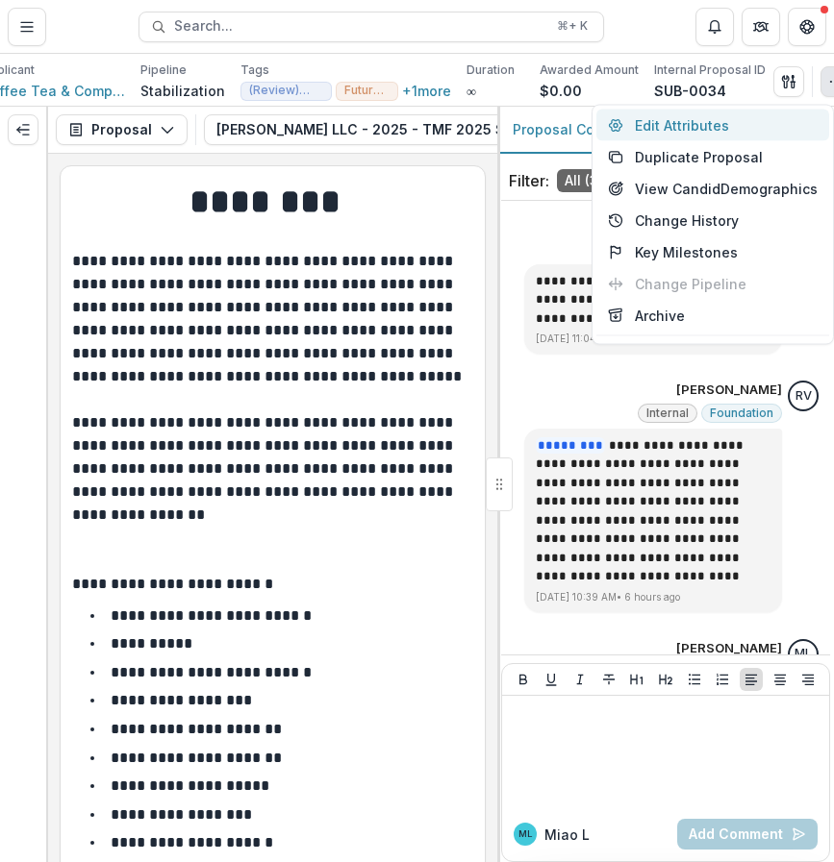
click at [778, 123] on button "Edit Attributes" at bounding box center [712, 126] width 233 height 32
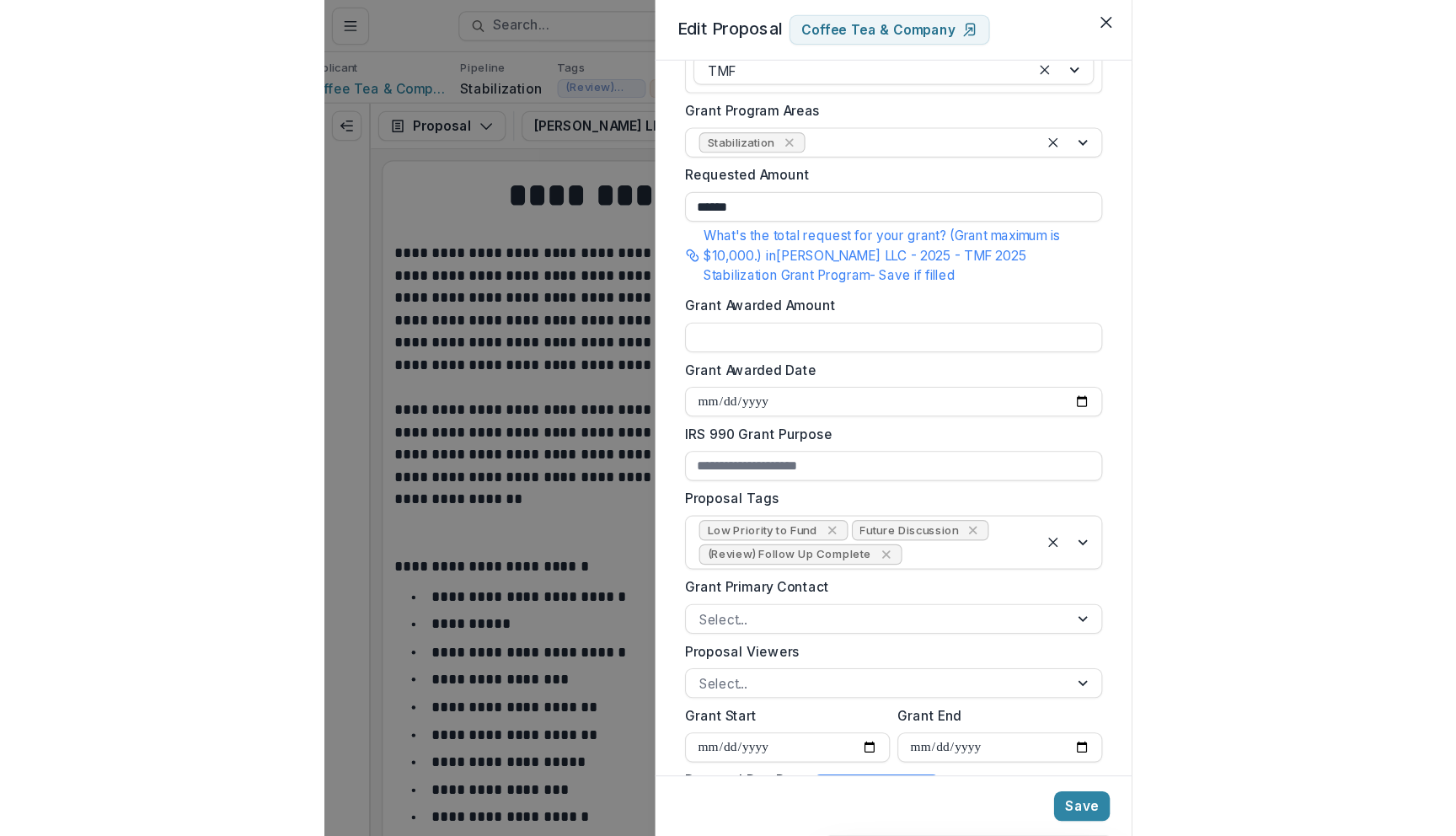
scroll to position [337, 0]
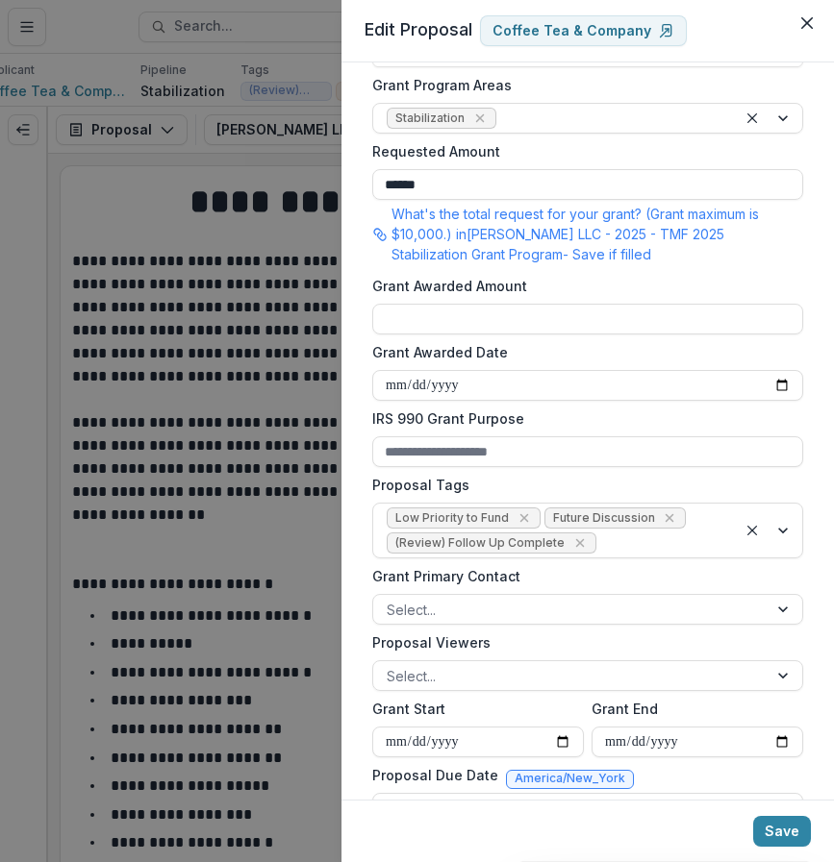
click at [118, 548] on div "**********" at bounding box center [417, 431] width 834 height 862
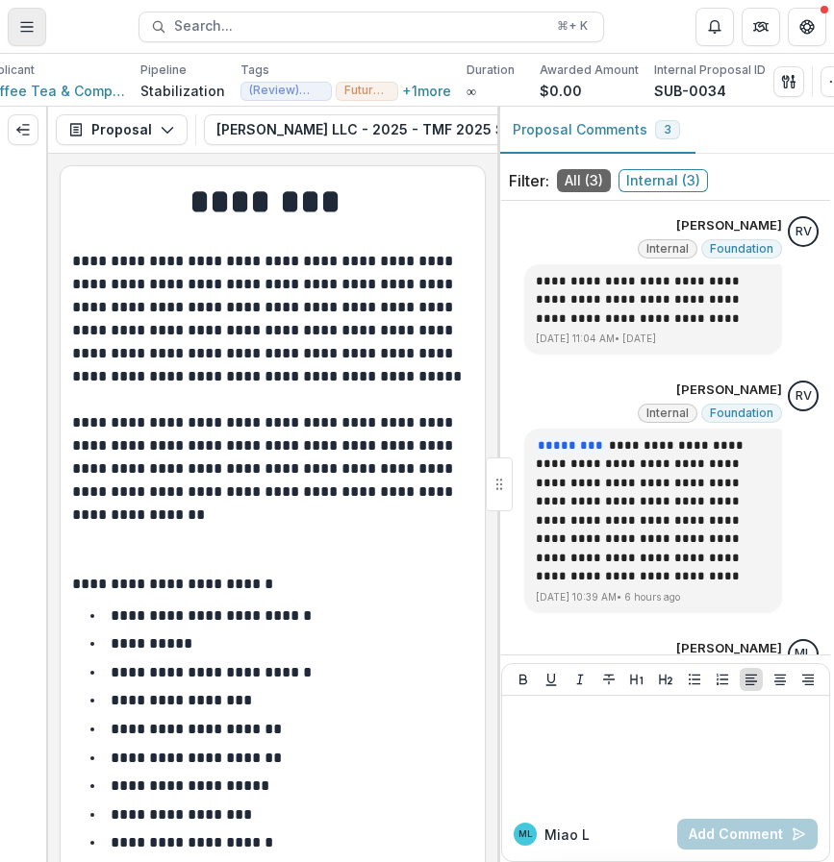
click at [31, 20] on icon "Toggle Menu" at bounding box center [26, 26] width 15 height 15
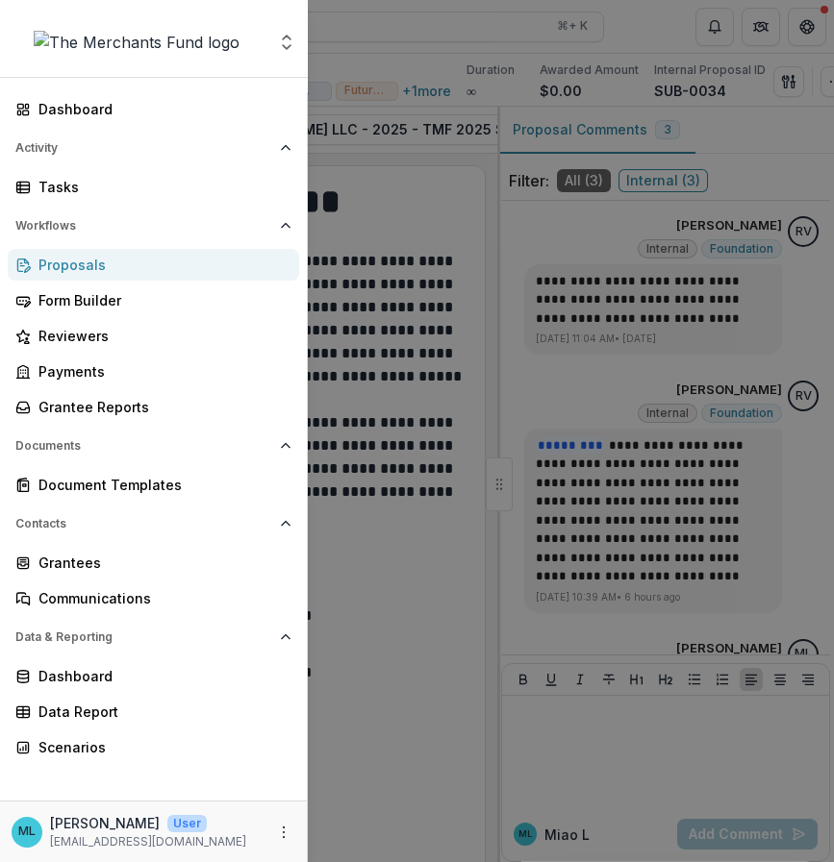
click at [162, 257] on div "Proposals" at bounding box center [160, 265] width 245 height 20
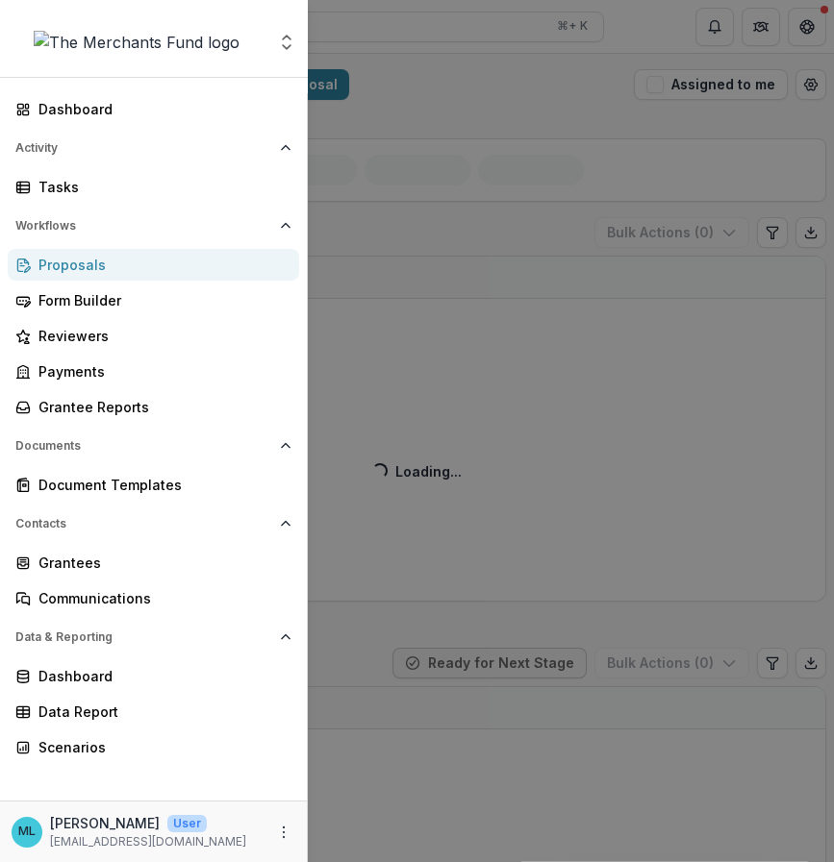
click at [515, 259] on div "Aggregate Analysis Foundations The Merchants Fund Team Settings Dashboard Activ…" at bounding box center [417, 431] width 834 height 862
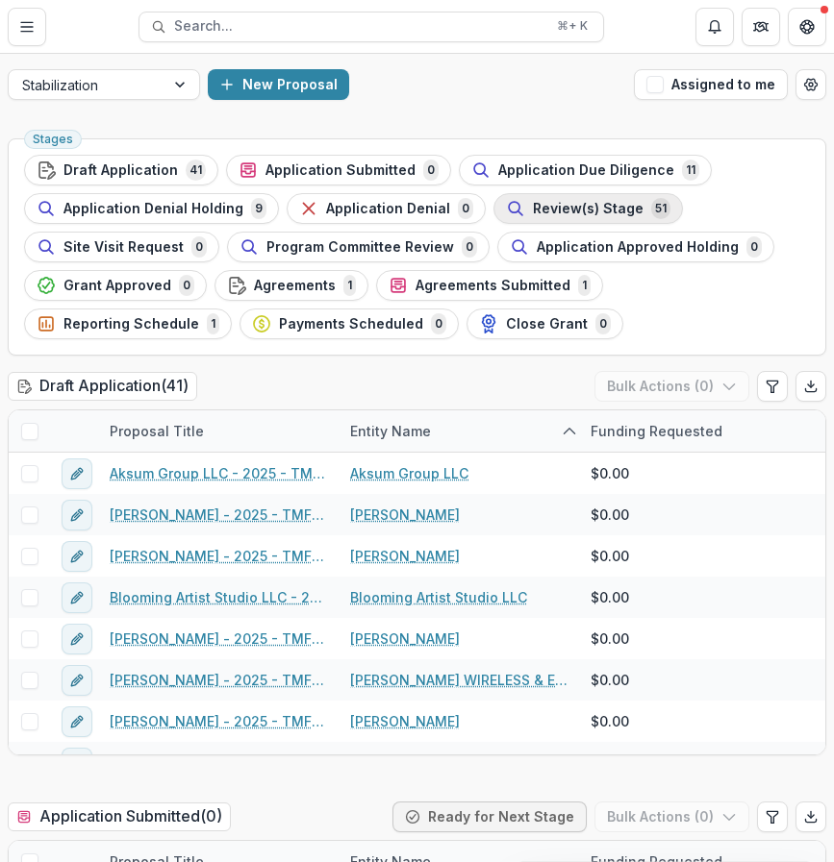
click at [583, 208] on span "Review(s) Stage" at bounding box center [588, 209] width 111 height 16
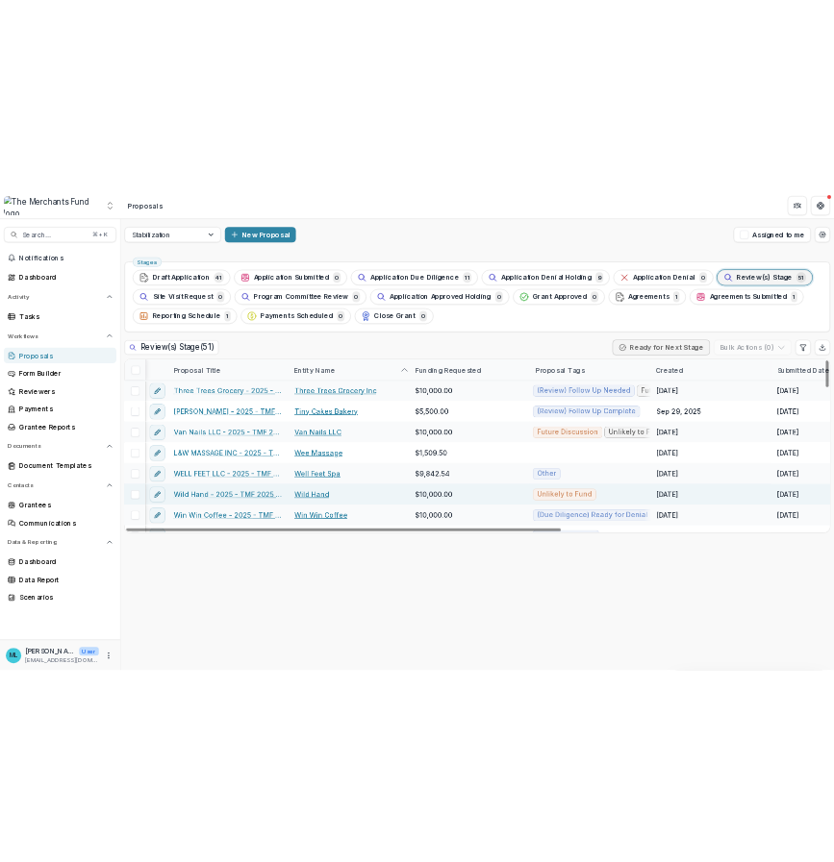
scroll to position [1807, 3]
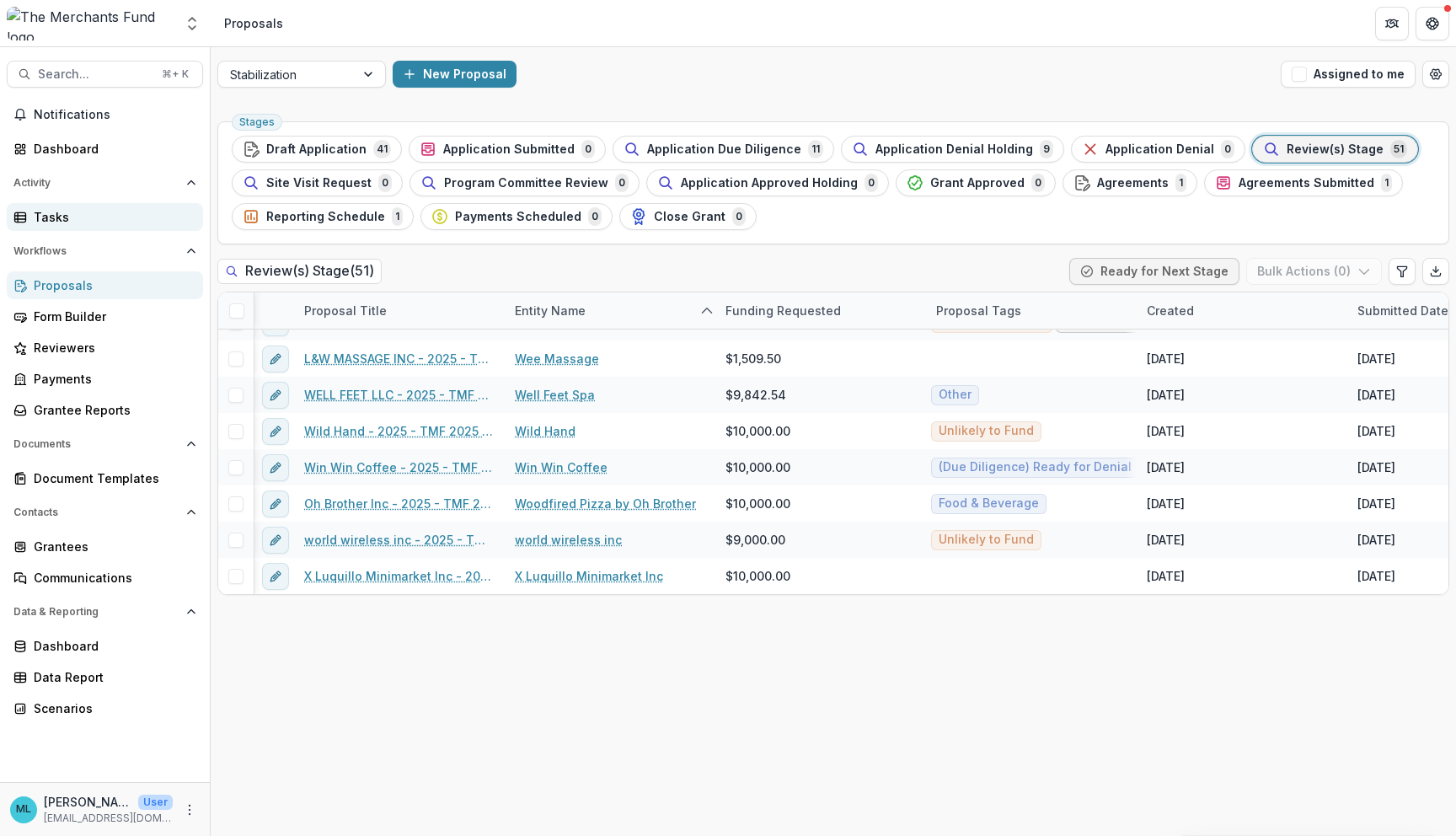
click at [105, 219] on div "Tasks" at bounding box center [111, 216] width 156 height 18
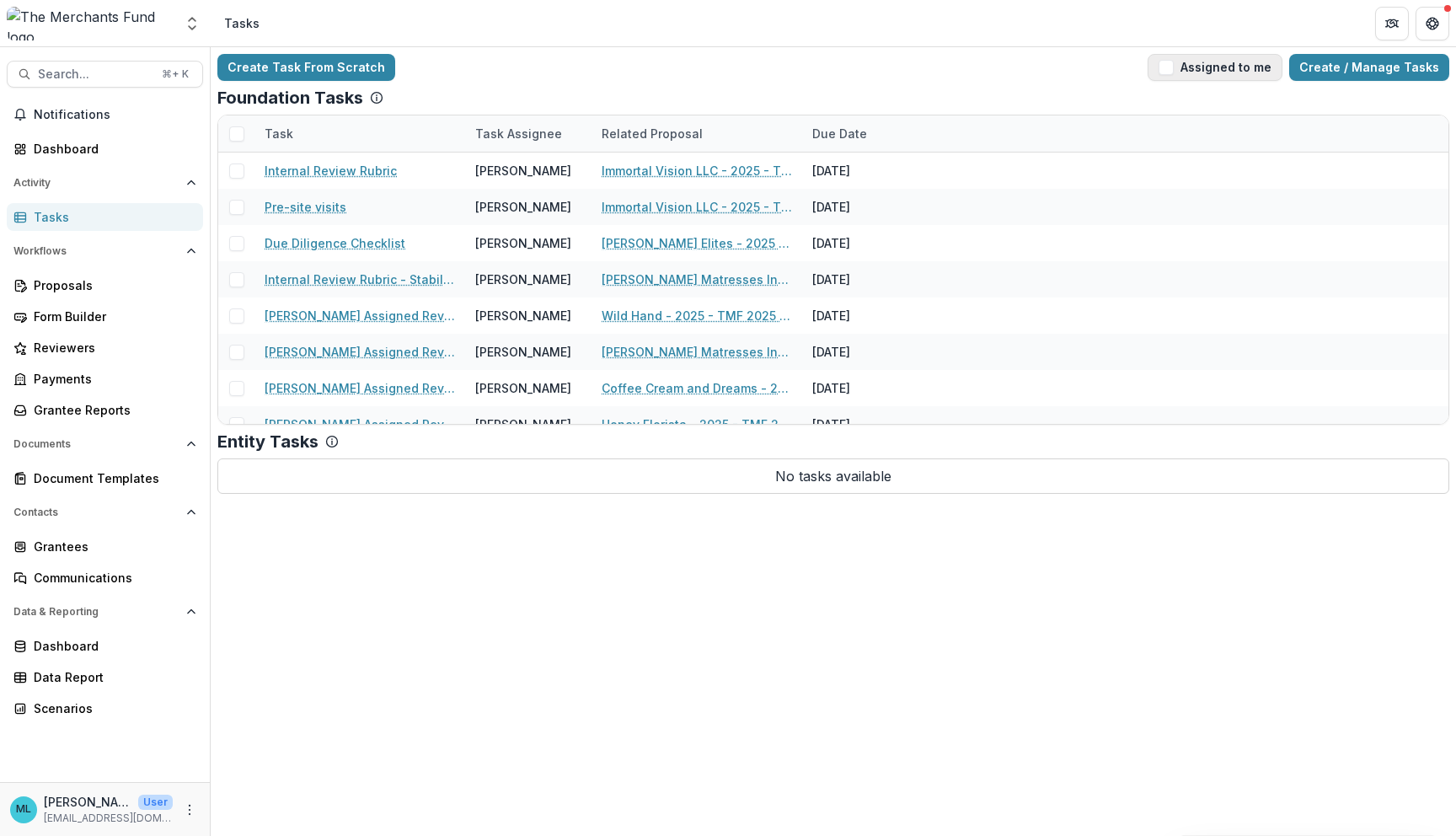
click at [724, 74] on button "Assigned to me" at bounding box center [1216, 67] width 135 height 27
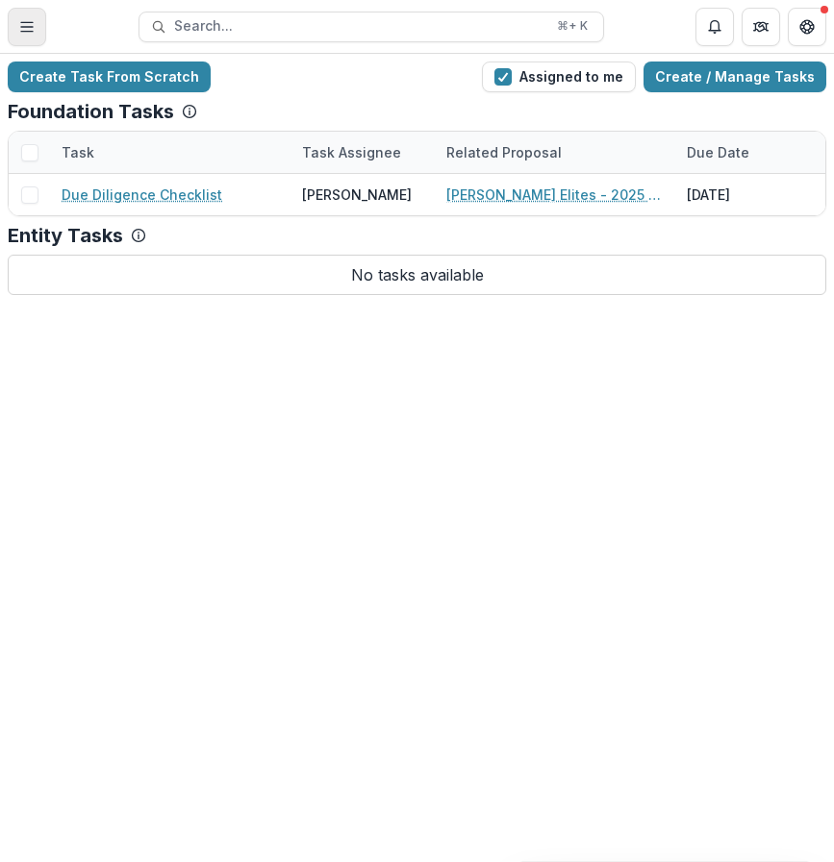
click at [28, 13] on button "Toggle Menu" at bounding box center [27, 27] width 38 height 38
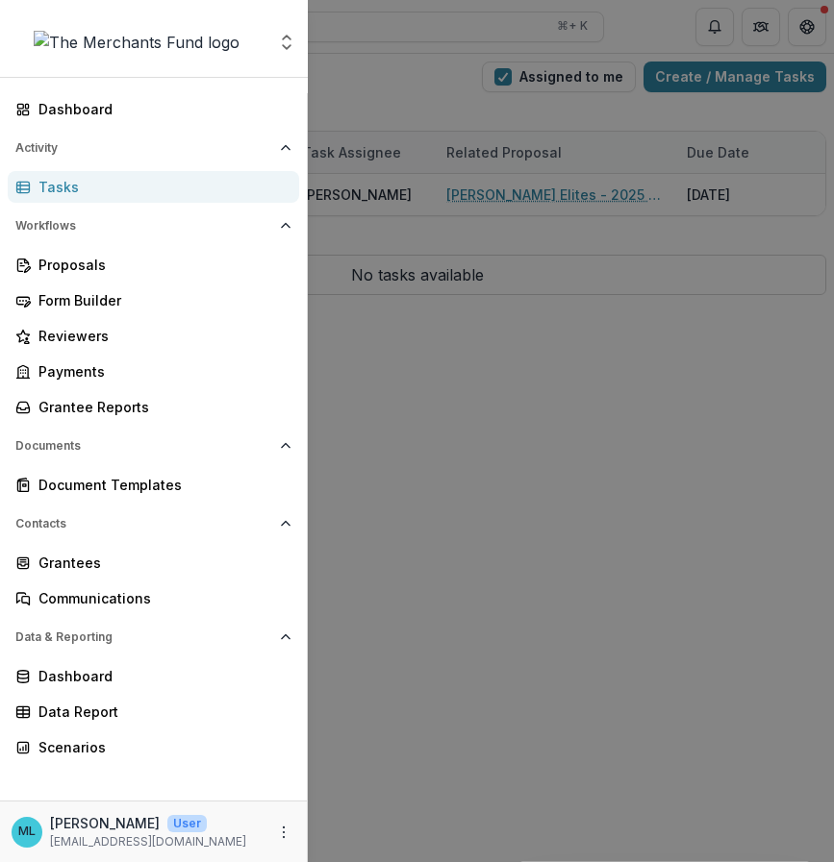
click at [98, 187] on div "Tasks" at bounding box center [160, 187] width 245 height 20
click at [123, 194] on div "Tasks" at bounding box center [160, 187] width 245 height 20
click at [116, 260] on div "Proposals" at bounding box center [160, 265] width 245 height 20
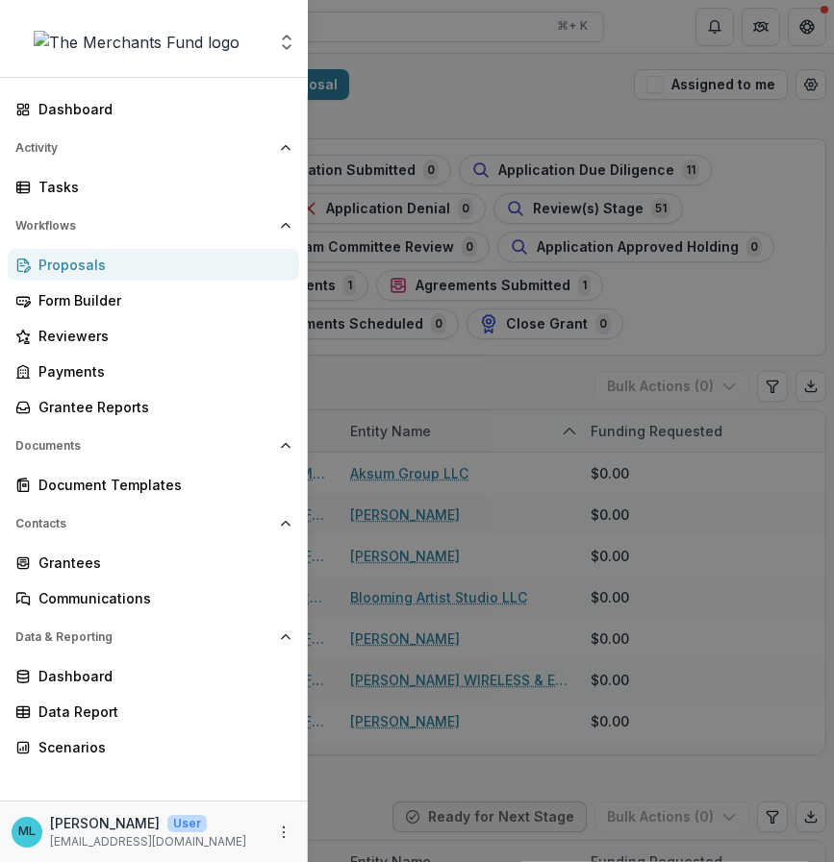
click at [597, 115] on div "Aggregate Analysis Foundations The Merchants Fund Team Settings Dashboard Activ…" at bounding box center [417, 431] width 834 height 862
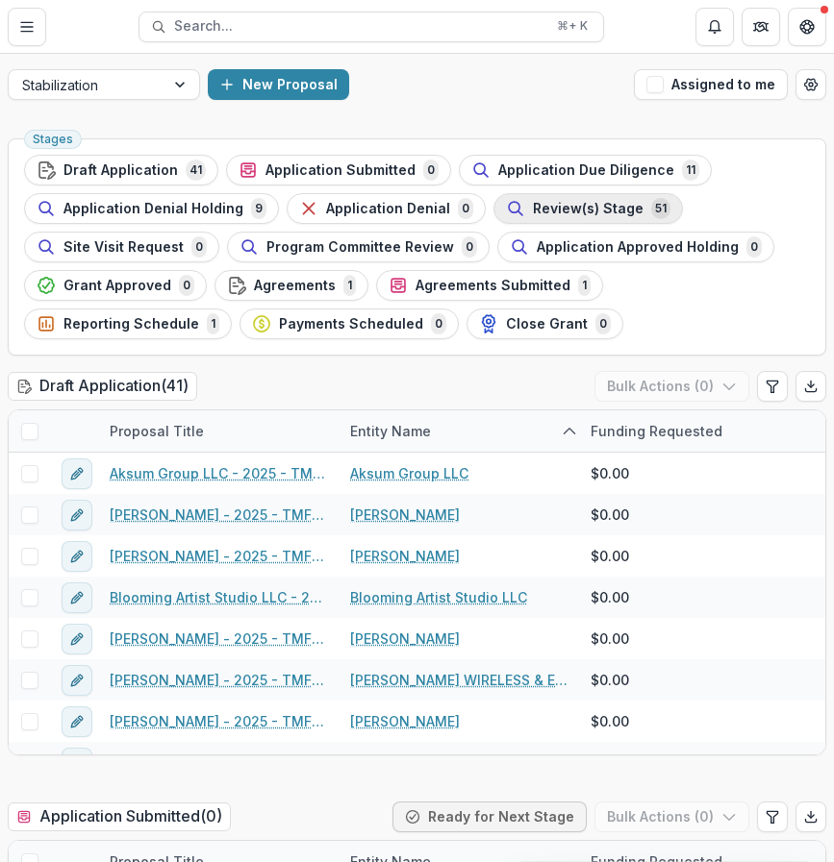
click at [547, 217] on div "Review(s) Stage 51" at bounding box center [588, 208] width 164 height 21
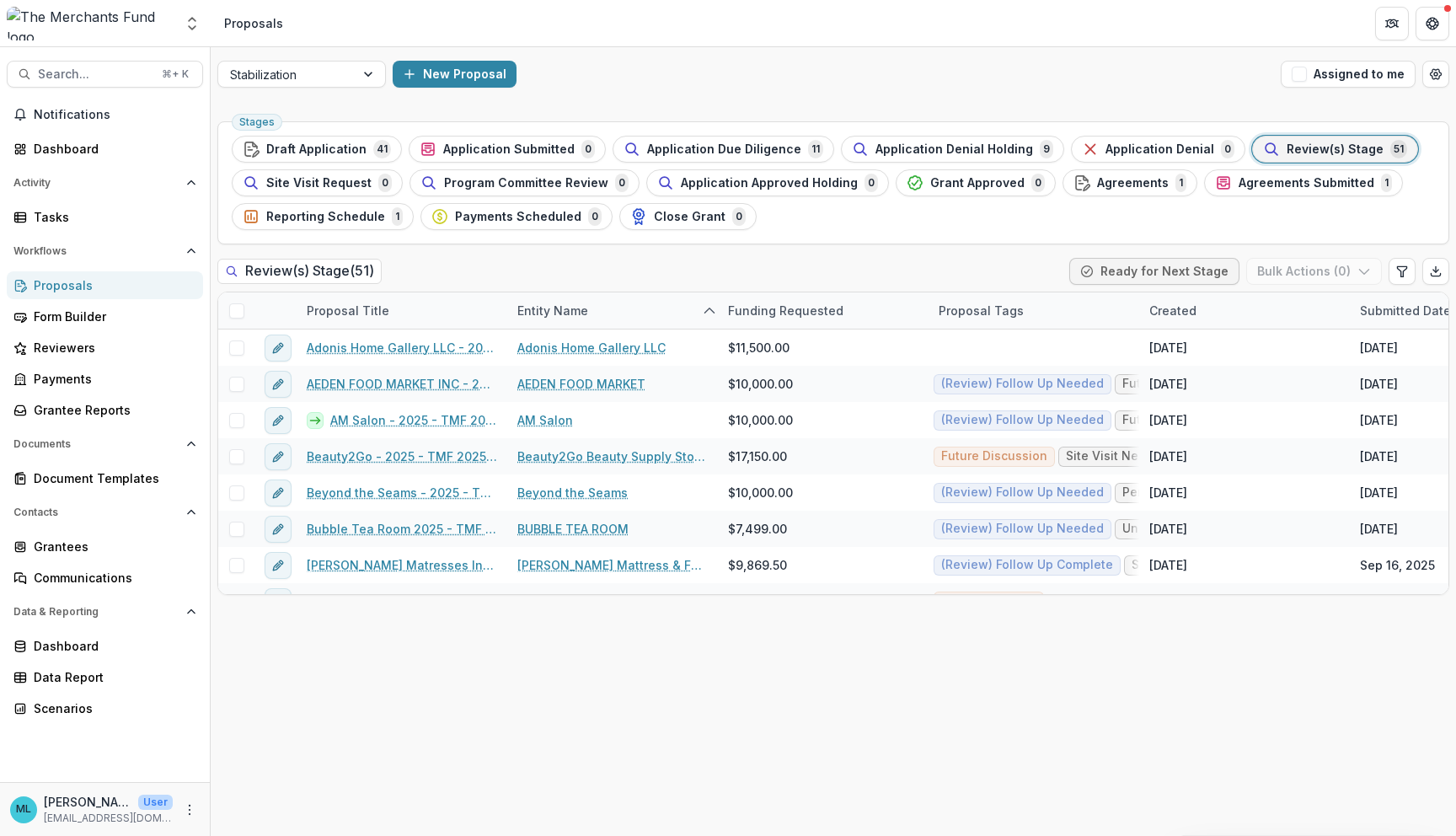
click at [724, 67] on div "New Proposal" at bounding box center [834, 74] width 882 height 27
click at [126, 125] on button "Notifications 1" at bounding box center [105, 114] width 196 height 27
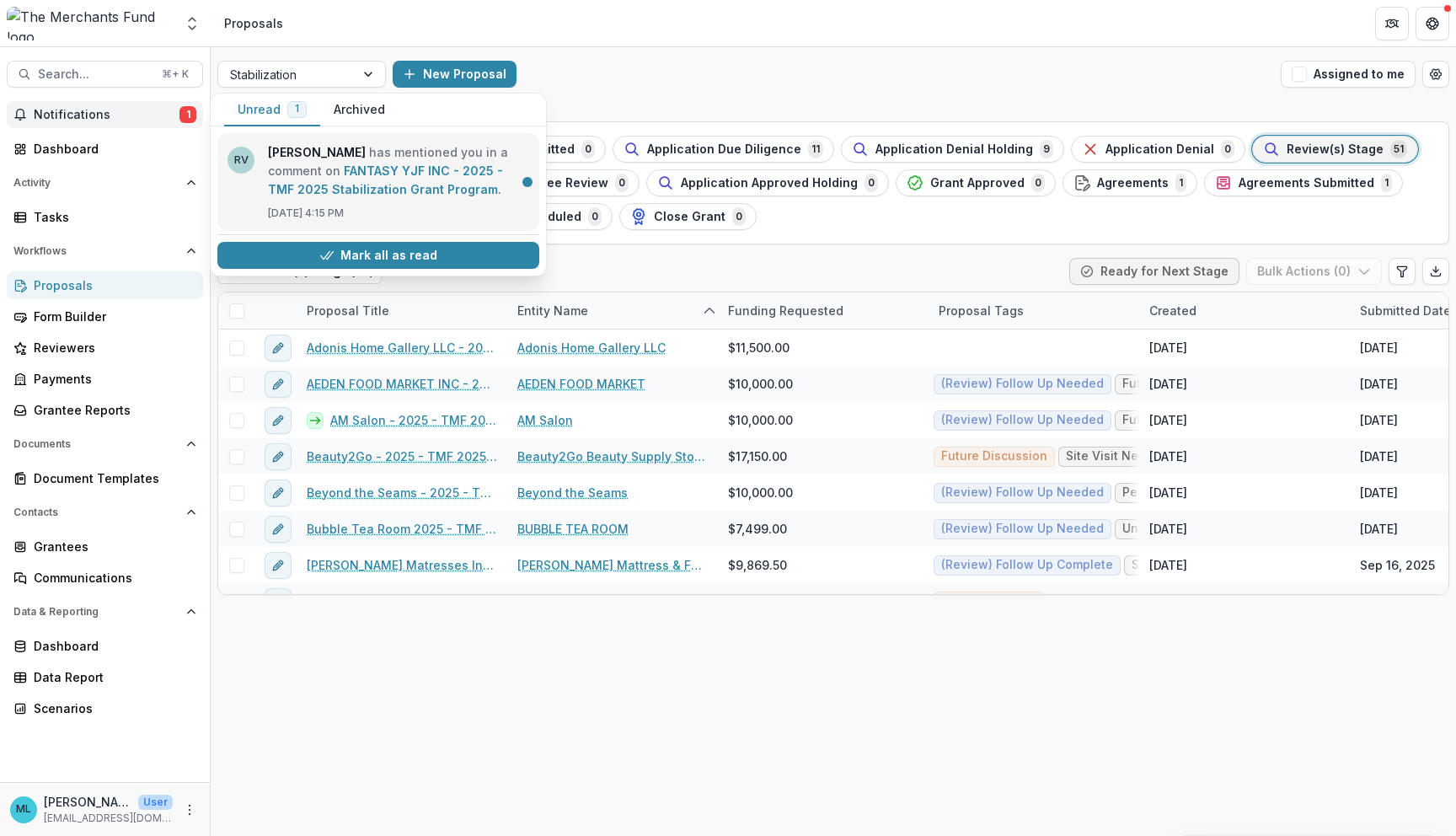
click at [394, 188] on link "FANTASY YJF INC - 2025 - TMF 2025 Stabilization Grant Program" at bounding box center [386, 180] width 235 height 32
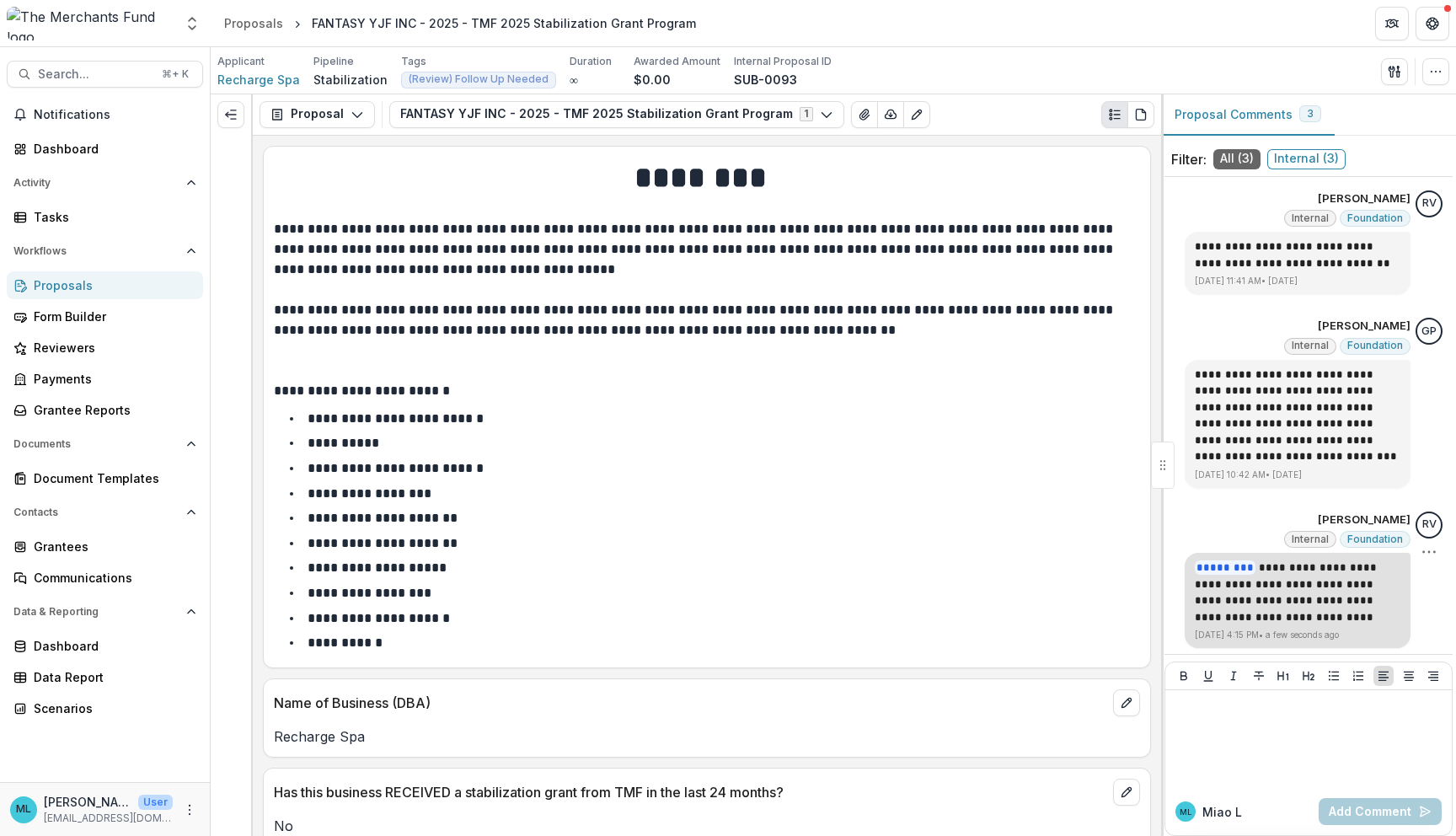
scroll to position [4, 0]
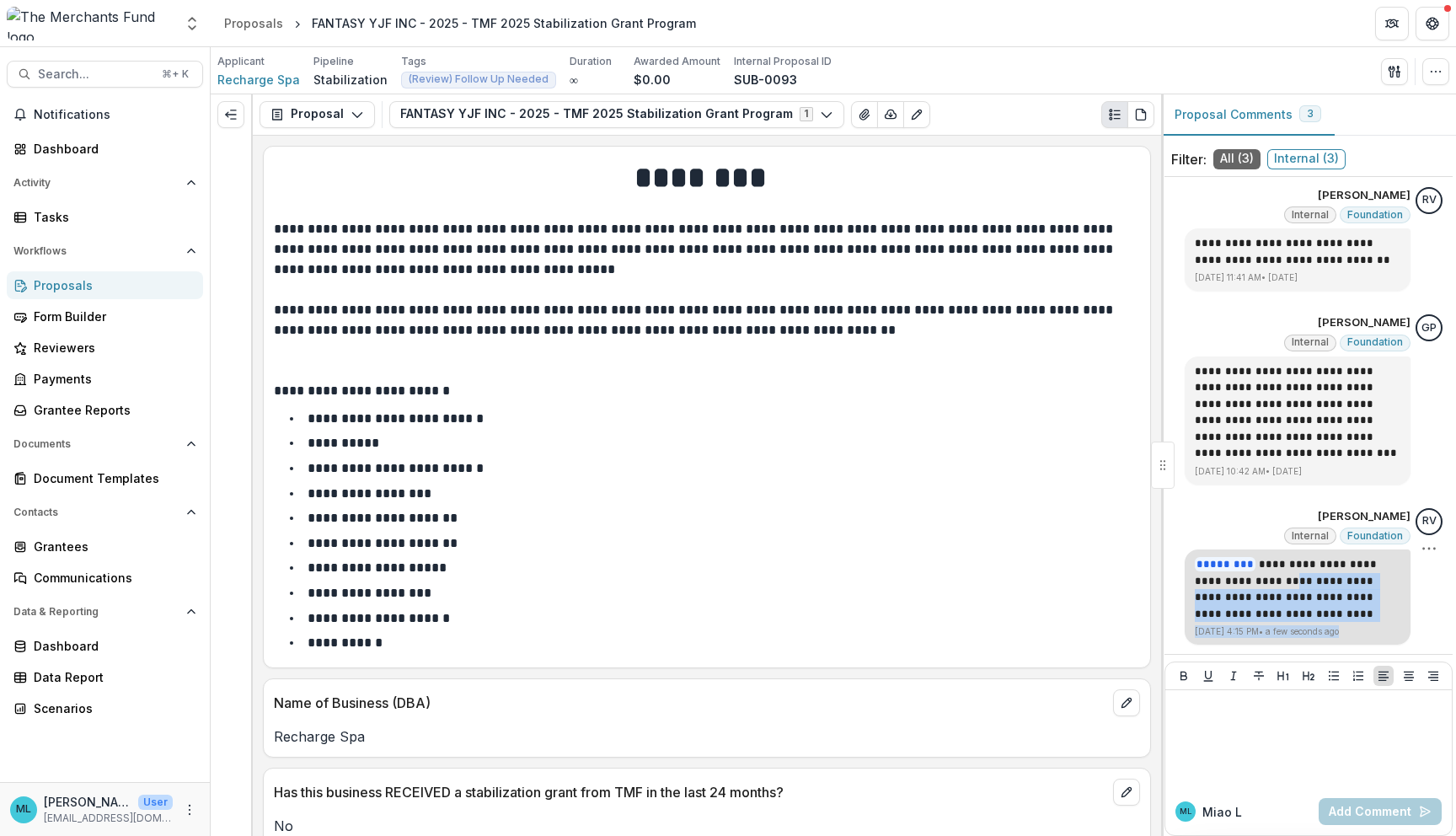
drag, startPoint x: 1246, startPoint y: 582, endPoint x: 1358, endPoint y: 625, distance: 120.0
click at [724, 625] on div "**********" at bounding box center [1298, 597] width 226 height 96
click at [724, 625] on p "Oct 14, 2025 4:15 PM • a few seconds ago" at bounding box center [1297, 631] width 206 height 12
drag, startPoint x: 1241, startPoint y: 585, endPoint x: 1350, endPoint y: 610, distance: 111.8
click at [724, 611] on p "**********" at bounding box center [1297, 589] width 206 height 66
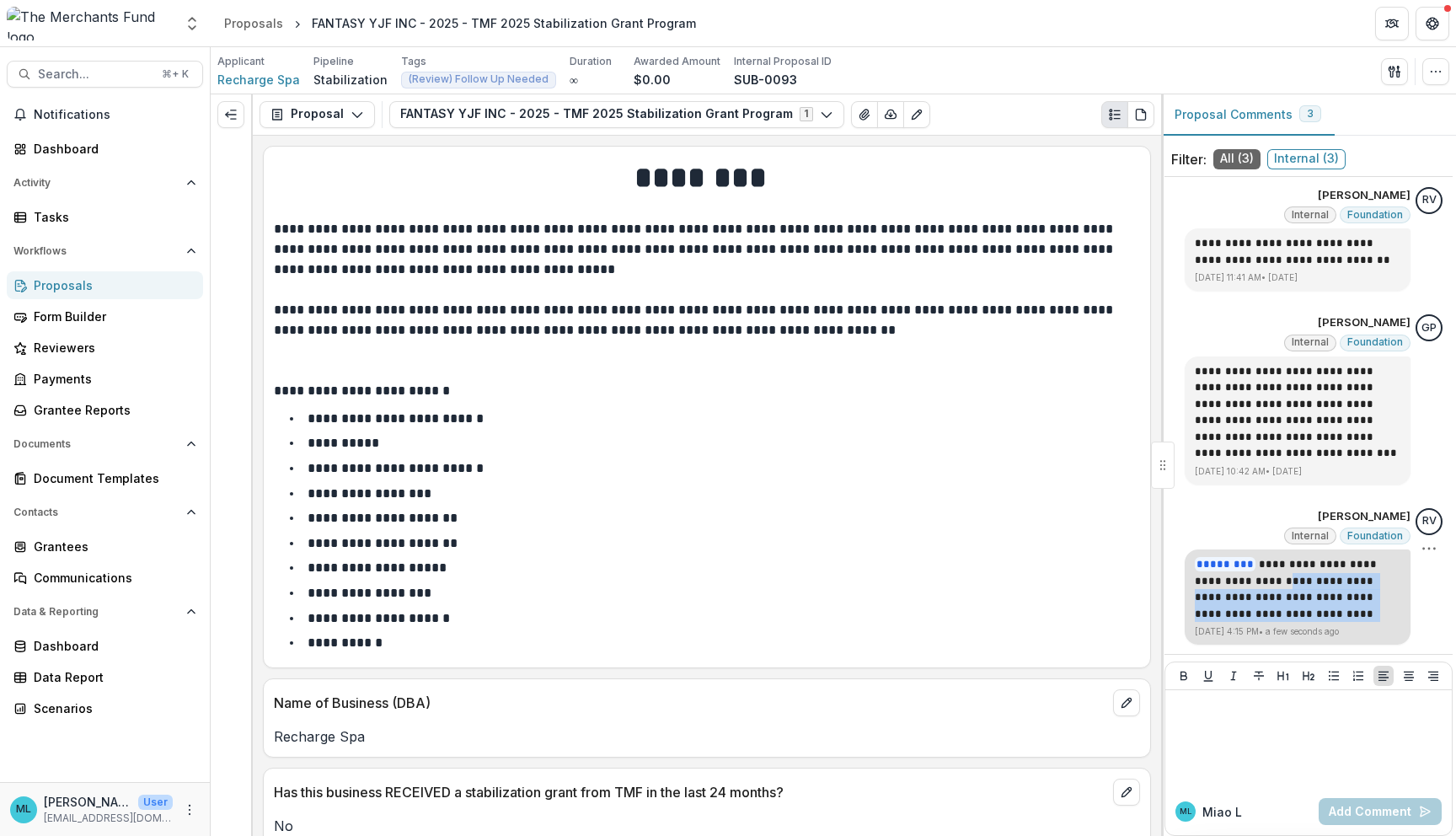
copy p "**********"
click at [233, 120] on icon "Expand left" at bounding box center [231, 114] width 13 height 13
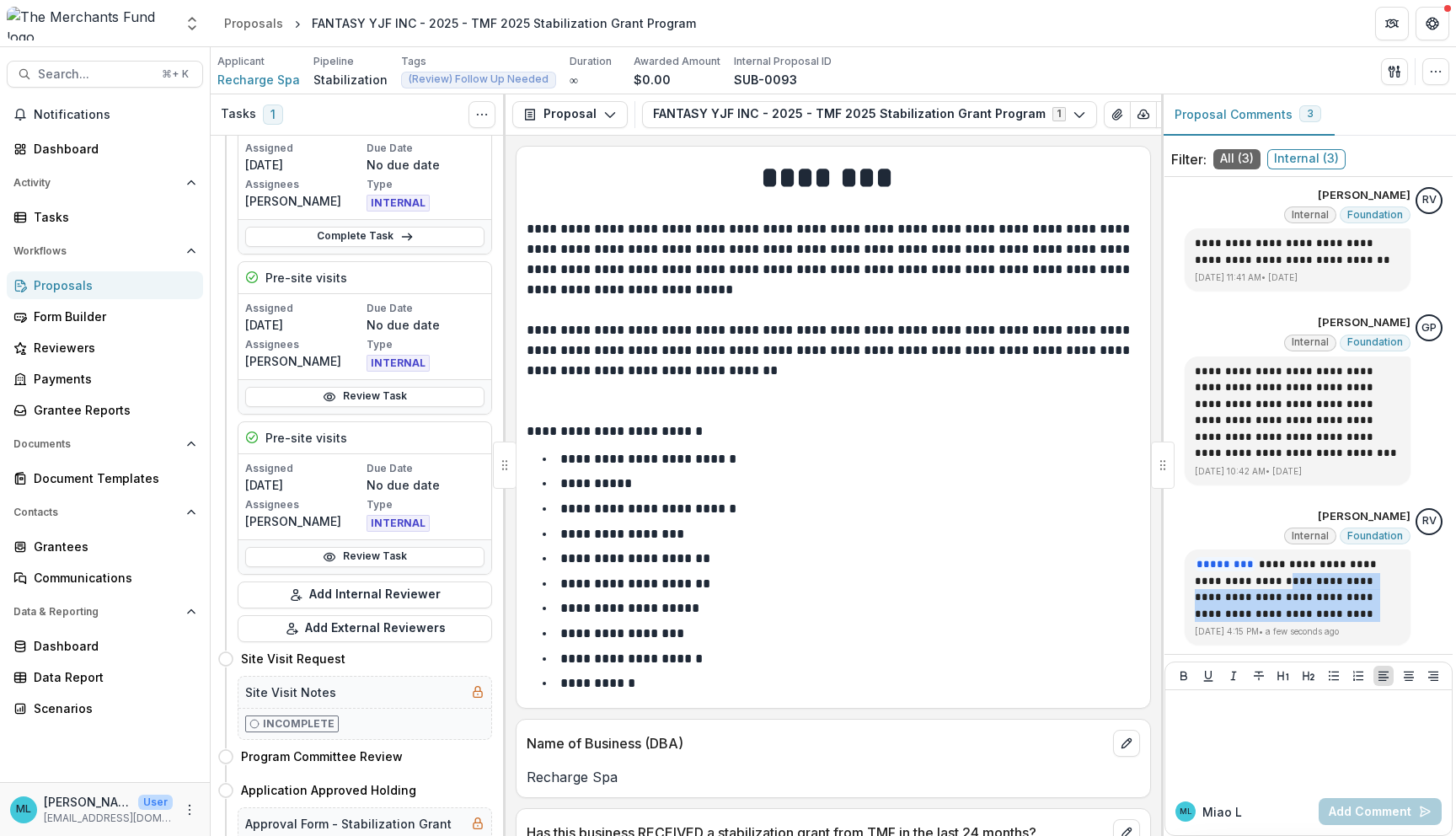
scroll to position [0, 0]
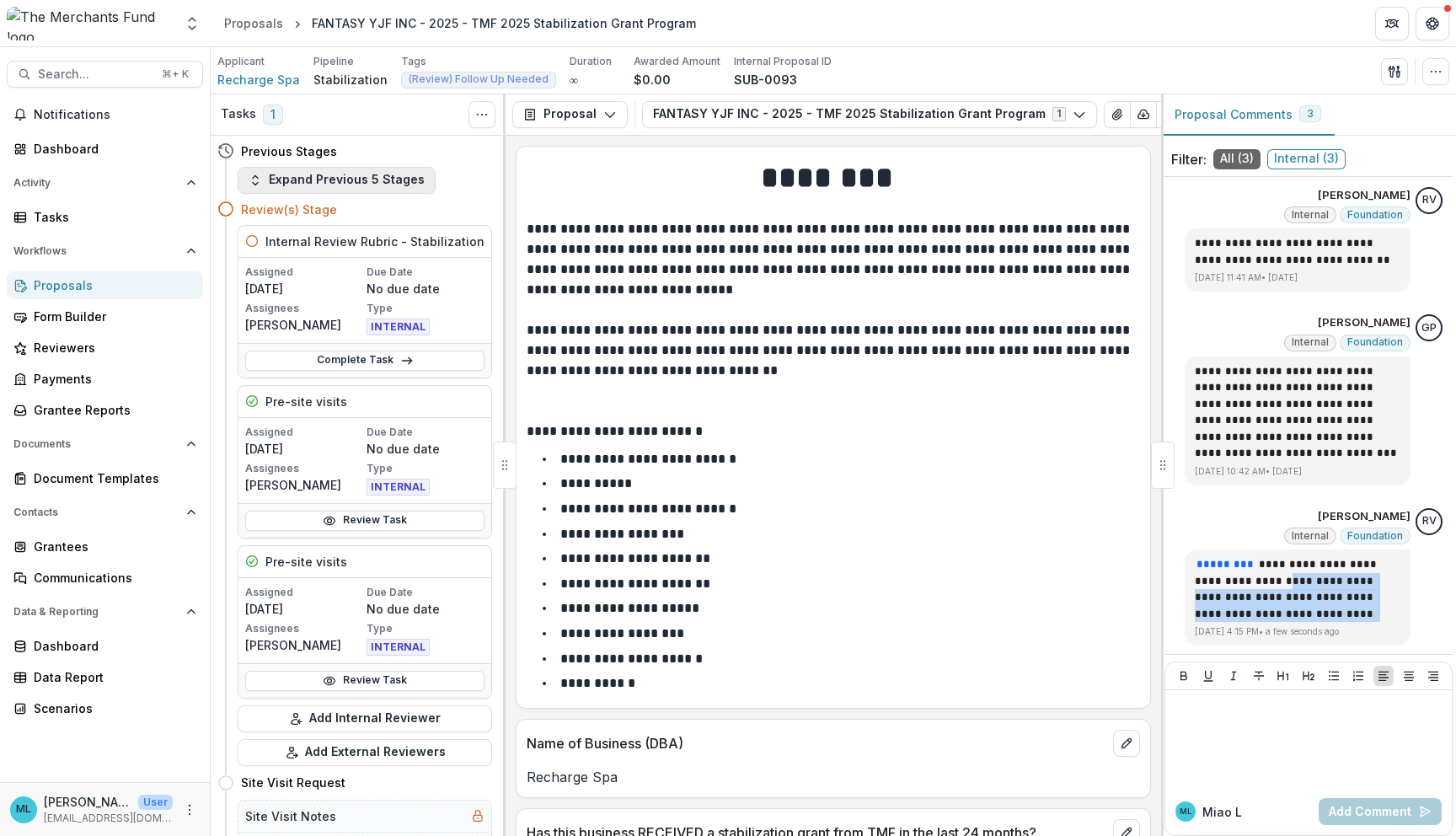
click at [342, 171] on button "Expand Previous 5 Stages" at bounding box center [337, 180] width 198 height 27
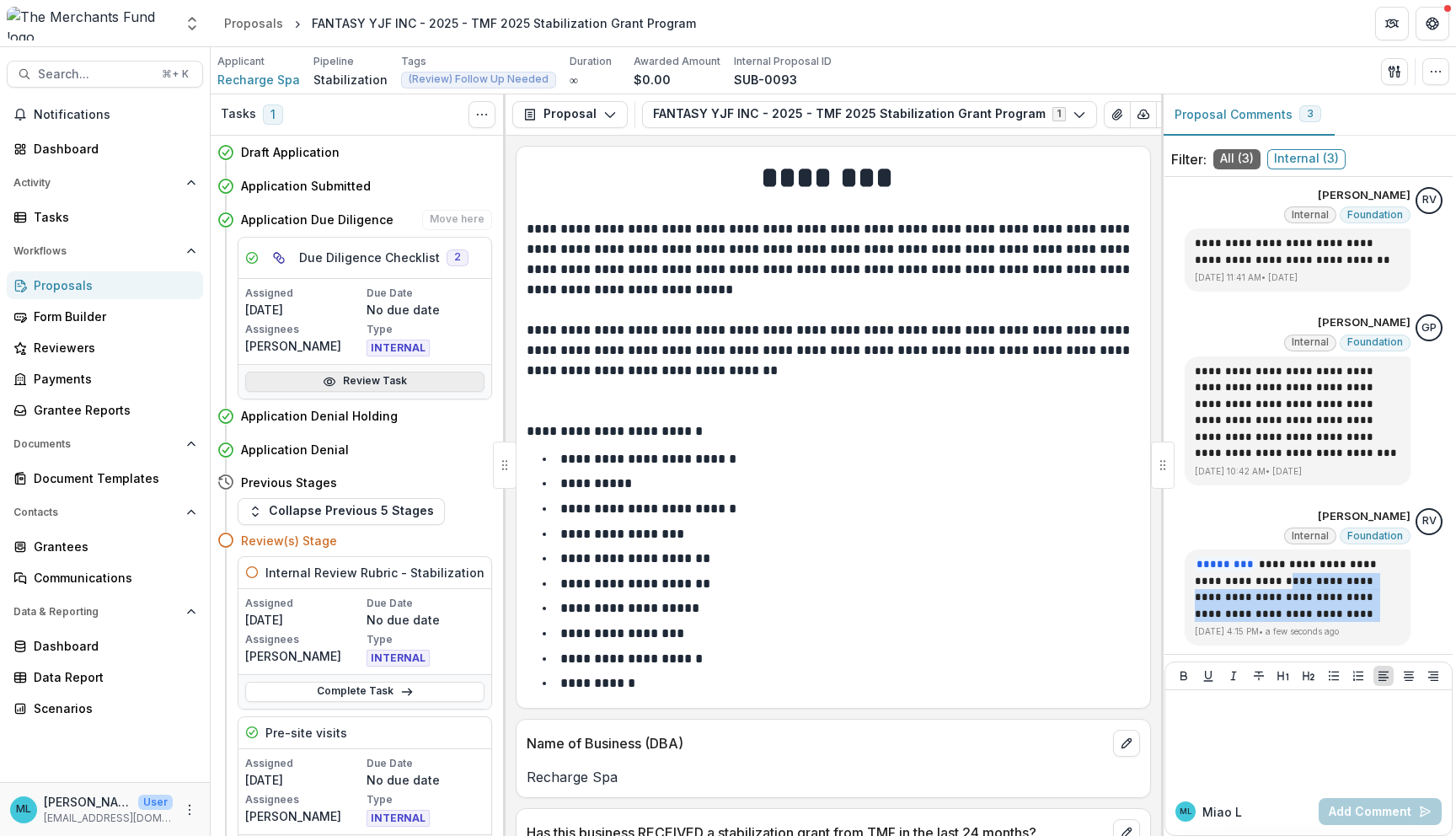
click at [361, 376] on link "Review Task" at bounding box center [365, 381] width 239 height 20
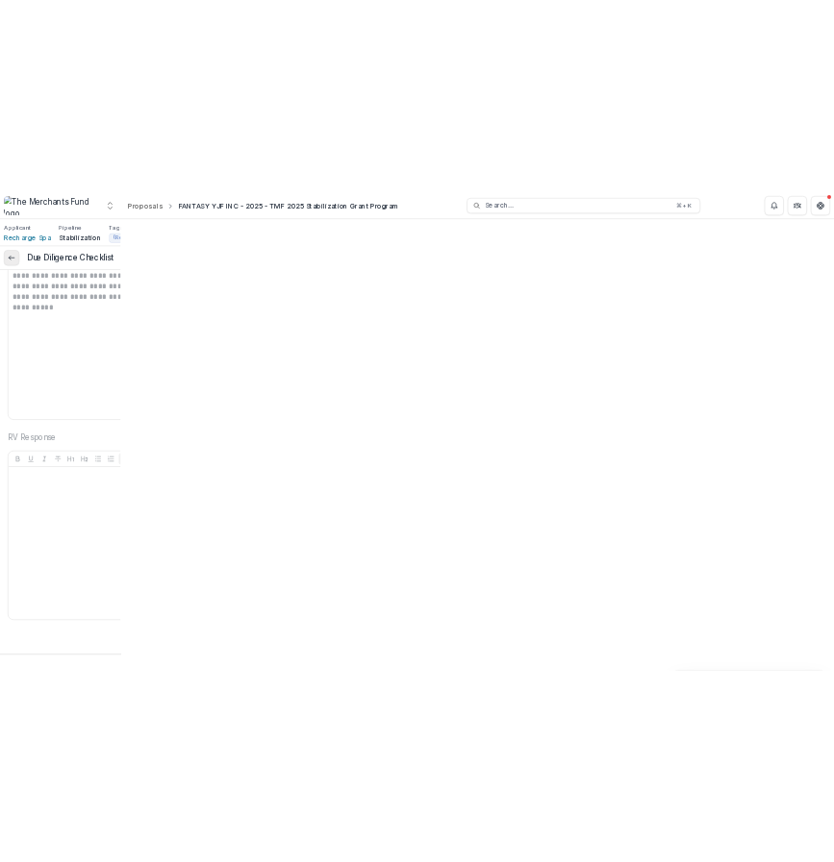
scroll to position [5123, 0]
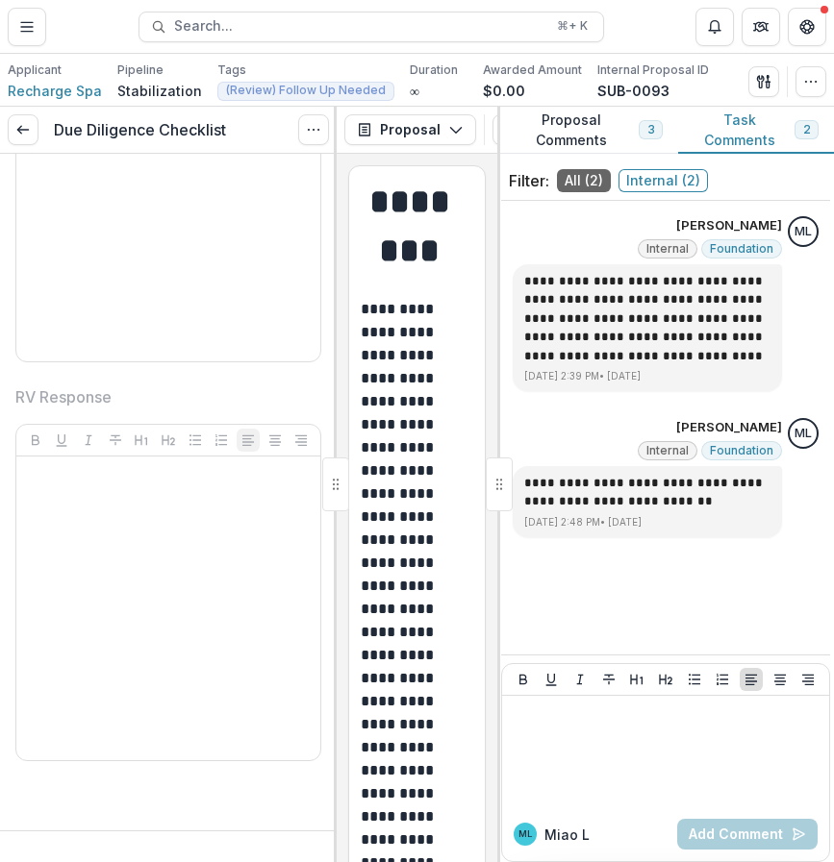
click at [616, 112] on button "Proposal Comments 3" at bounding box center [587, 130] width 181 height 47
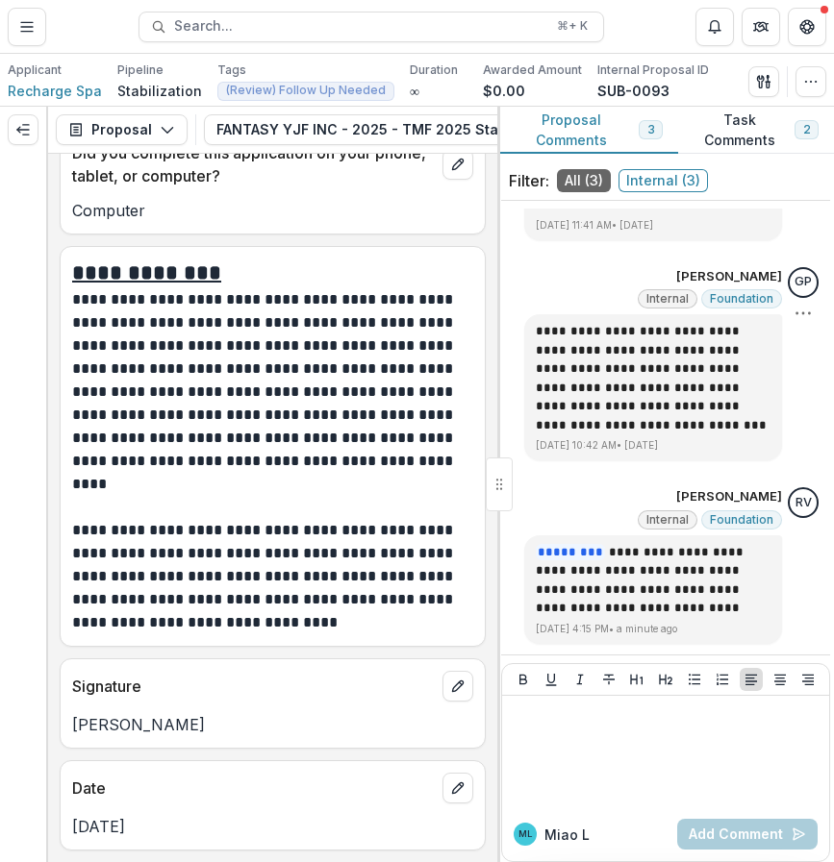
scroll to position [55, 0]
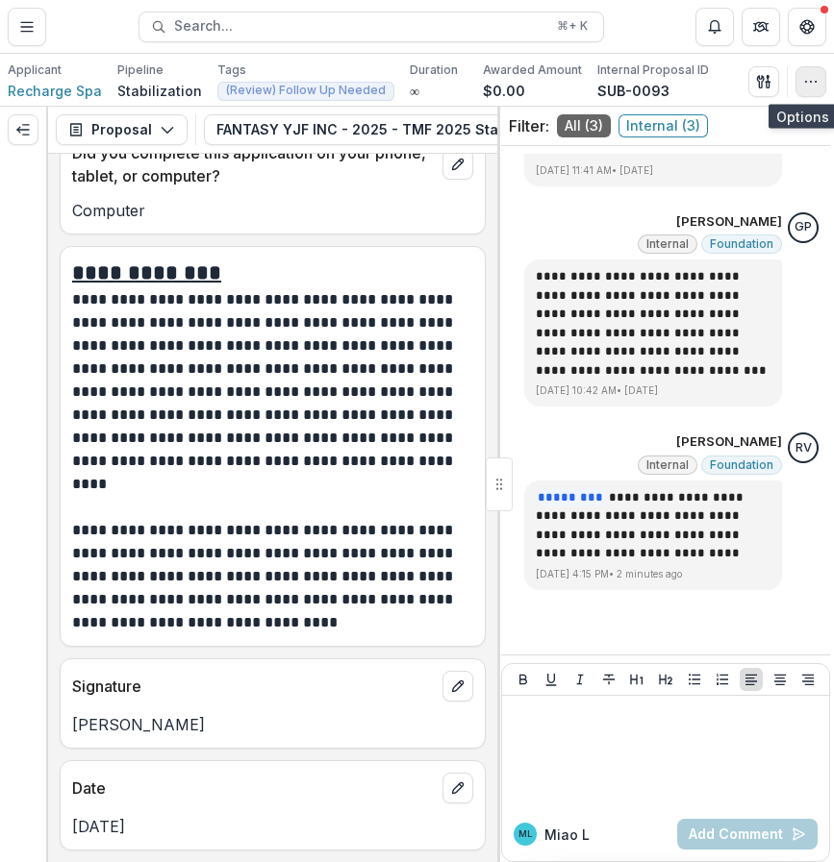
click at [814, 84] on icon "button" at bounding box center [810, 81] width 15 height 15
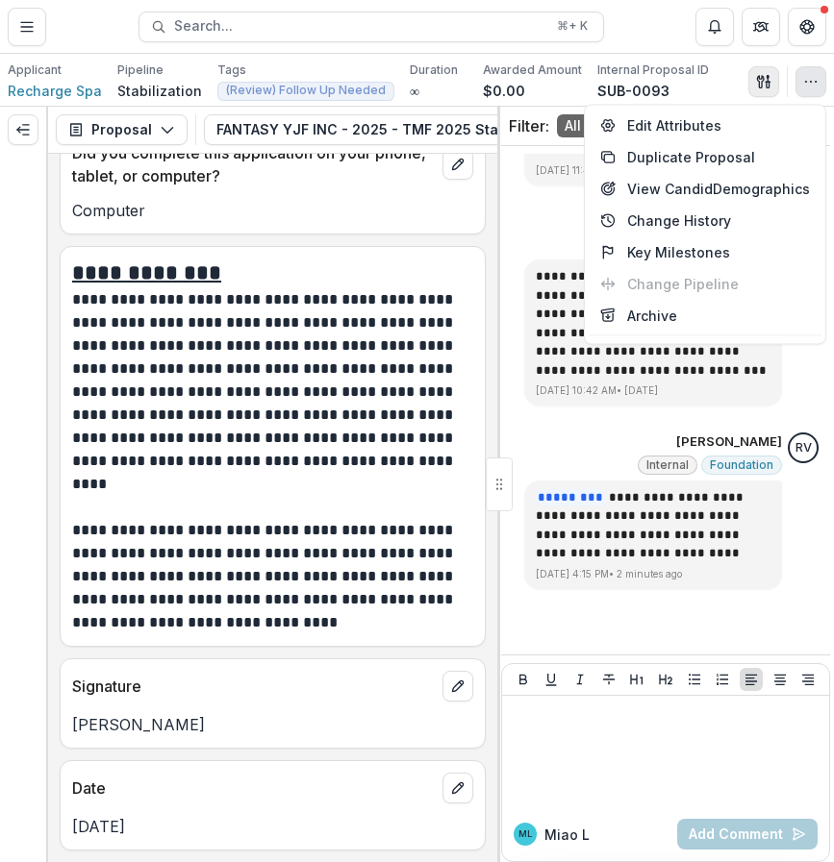
click at [762, 87] on icon "button" at bounding box center [763, 81] width 15 height 15
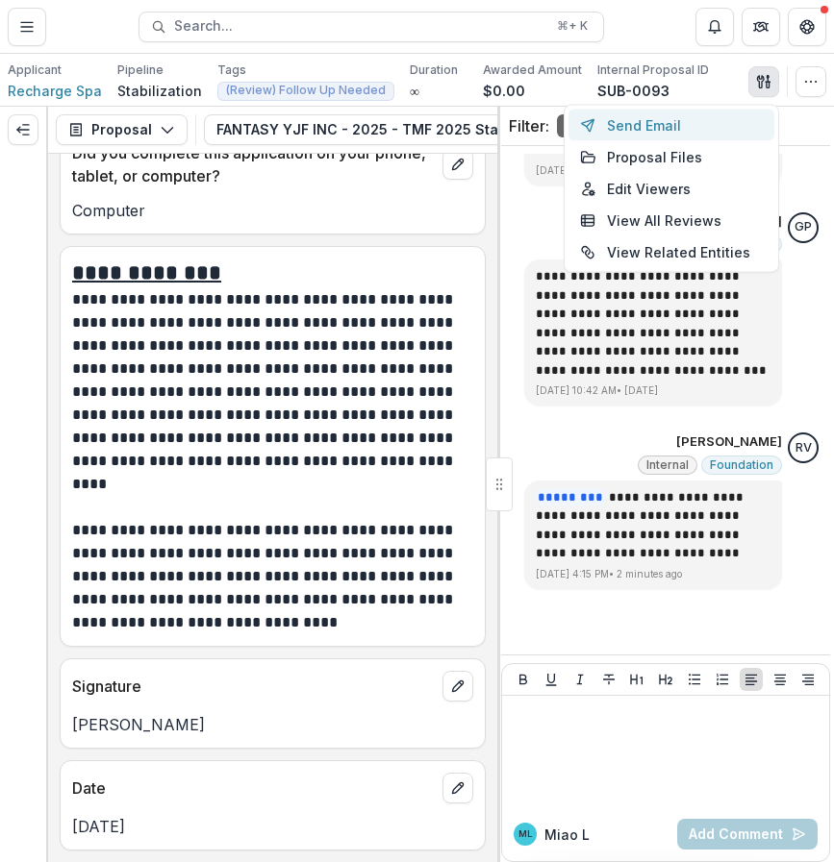
click at [739, 114] on button "Send Email" at bounding box center [671, 126] width 206 height 32
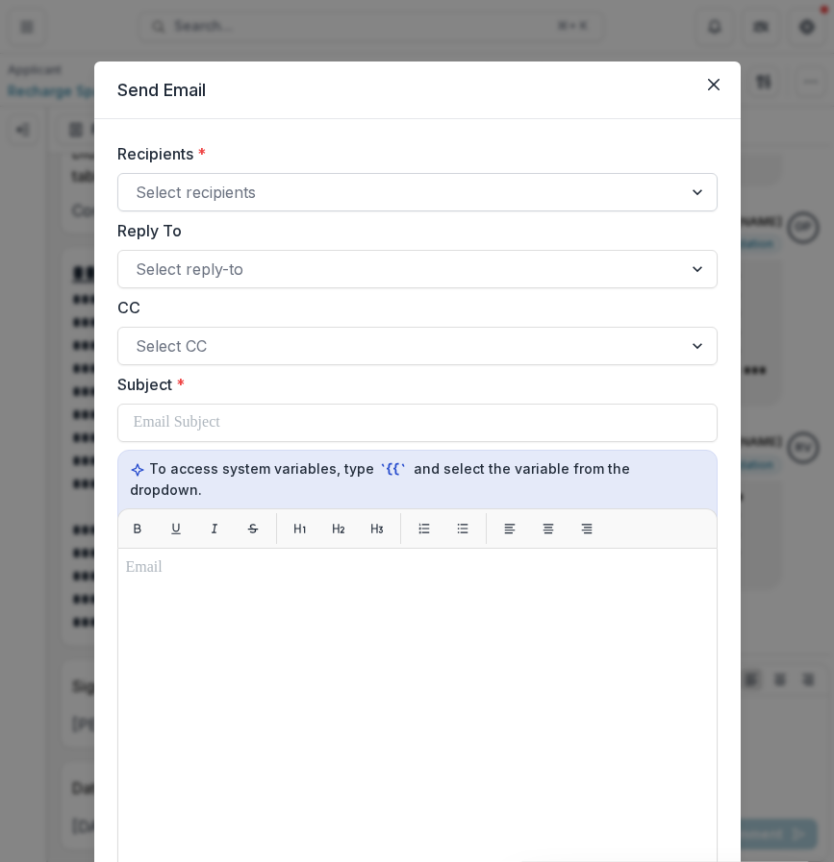
click at [465, 203] on div at bounding box center [400, 192] width 529 height 27
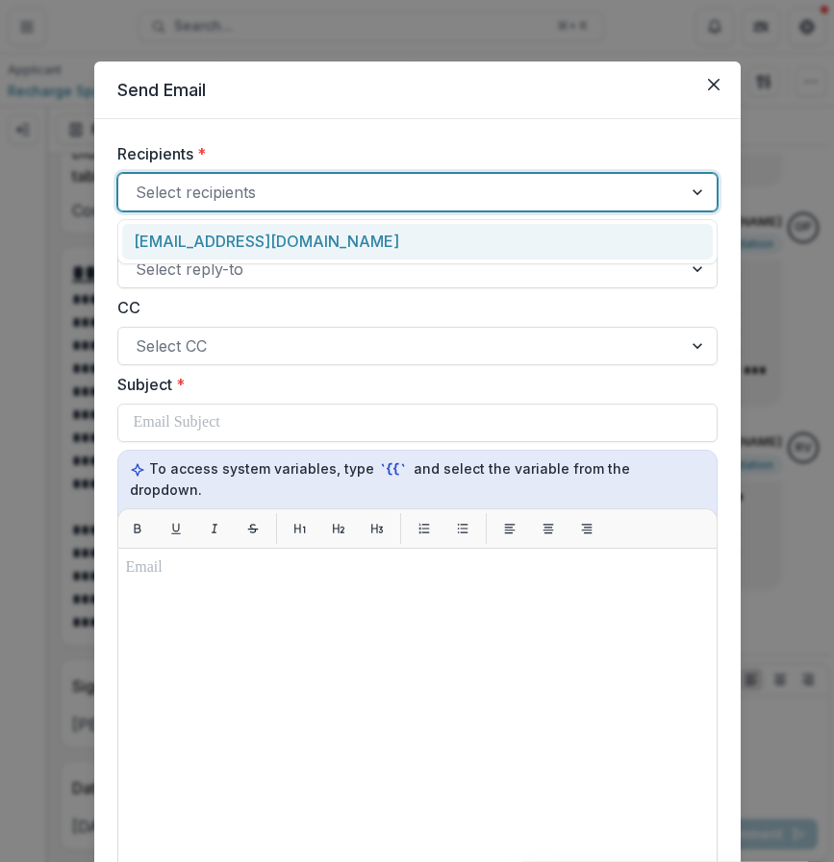
click at [477, 241] on div "fantasyyjf2025@gmail.com" at bounding box center [417, 242] width 590 height 36
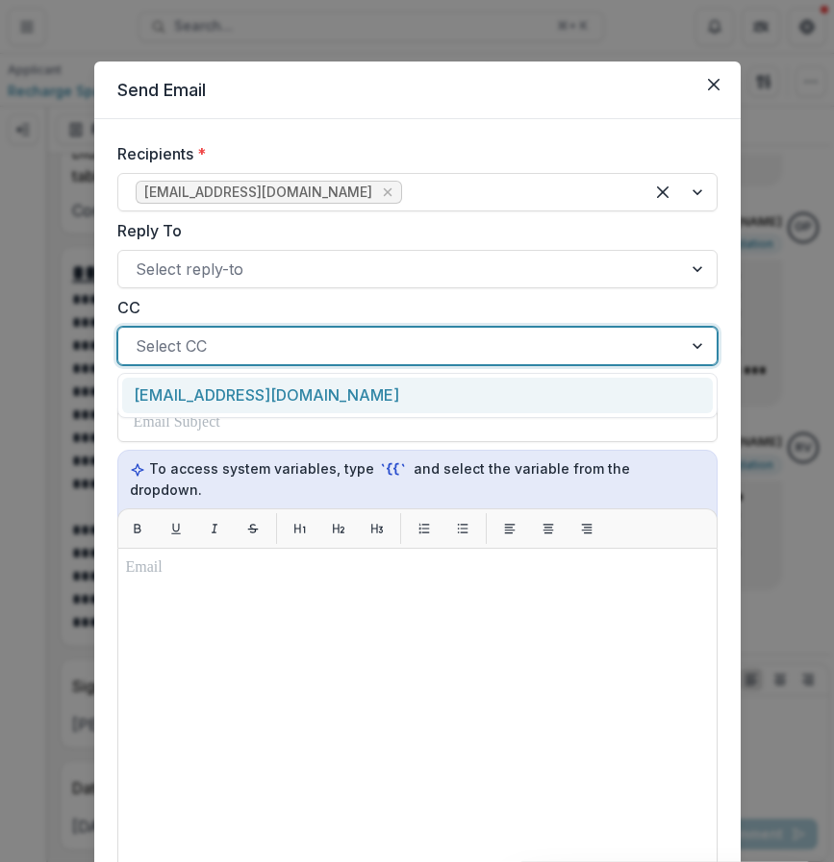
click at [470, 354] on div at bounding box center [400, 346] width 529 height 27
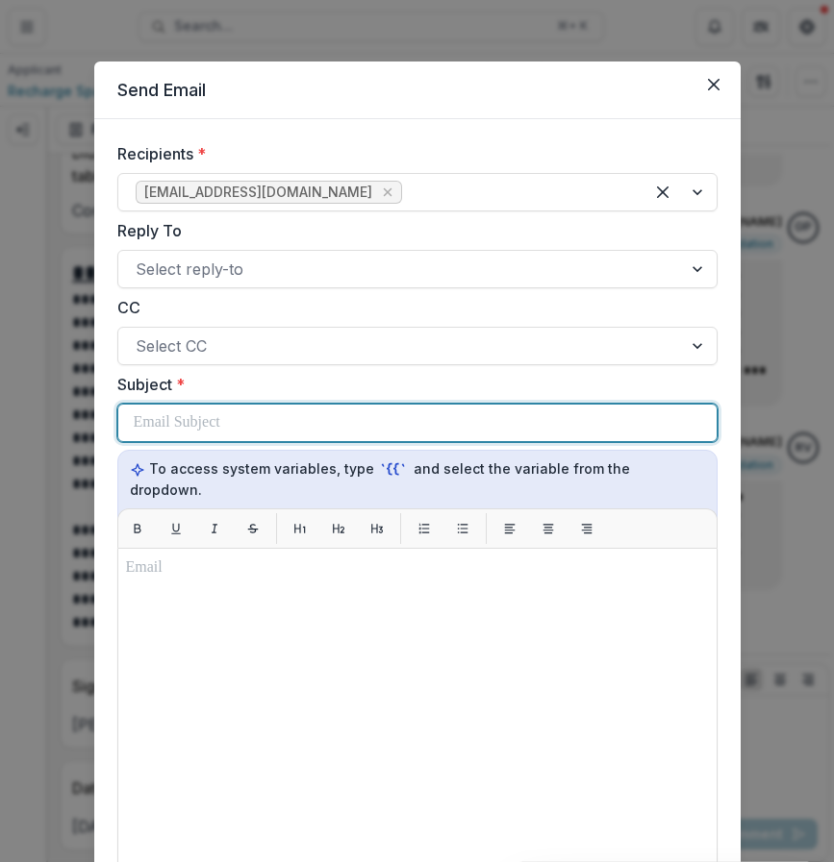
click at [462, 437] on div at bounding box center [417, 423] width 567 height 37
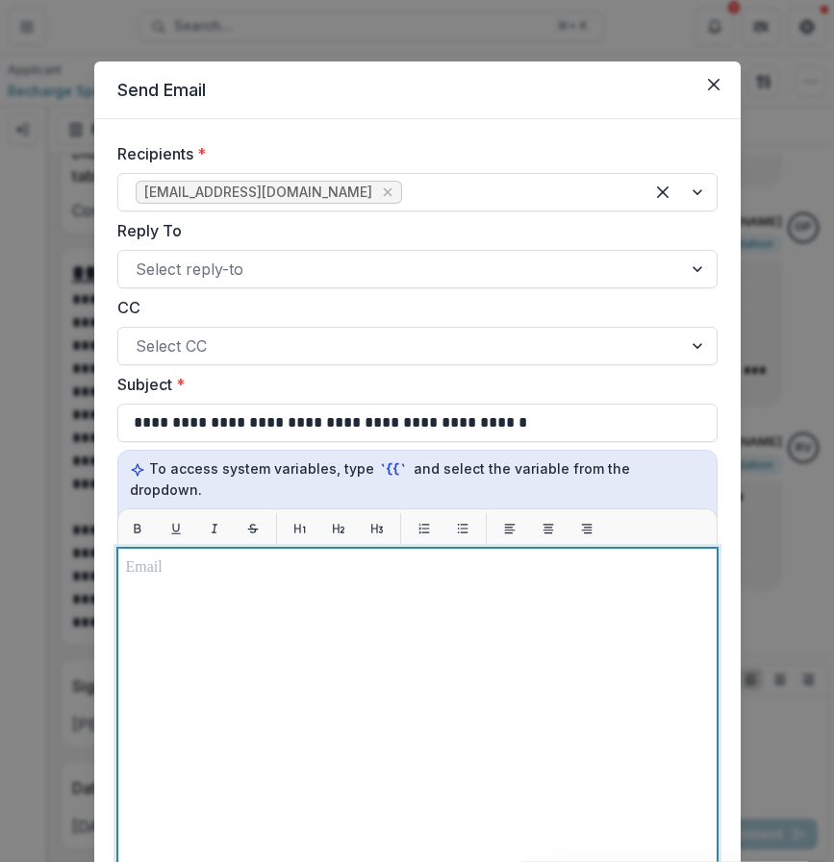
click at [283, 596] on div at bounding box center [417, 788] width 583 height 463
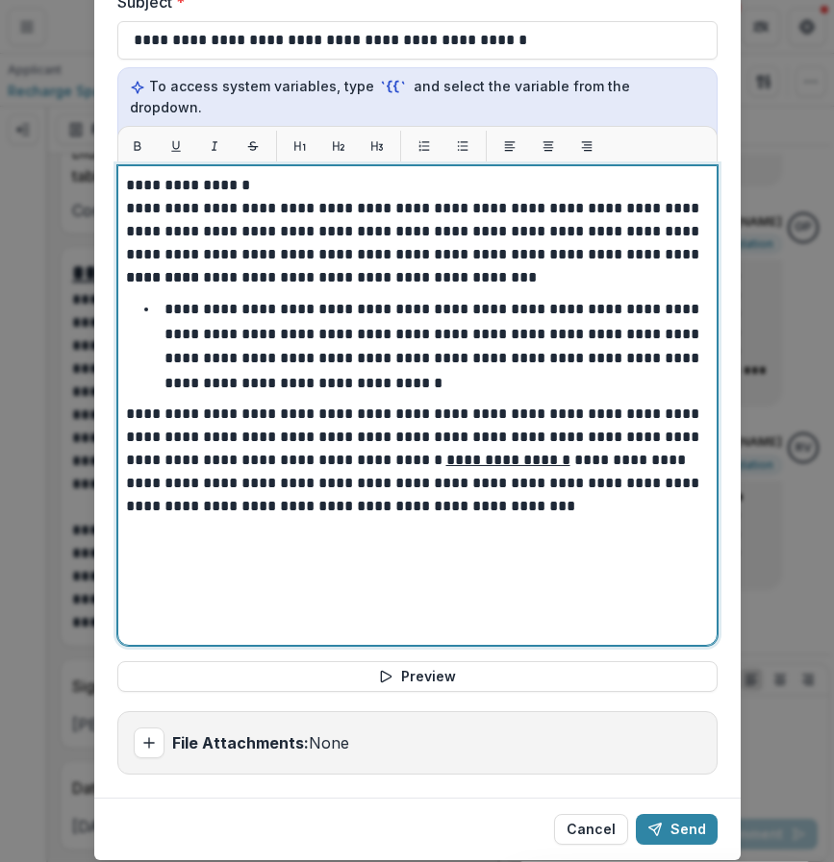
scroll to position [421, 0]
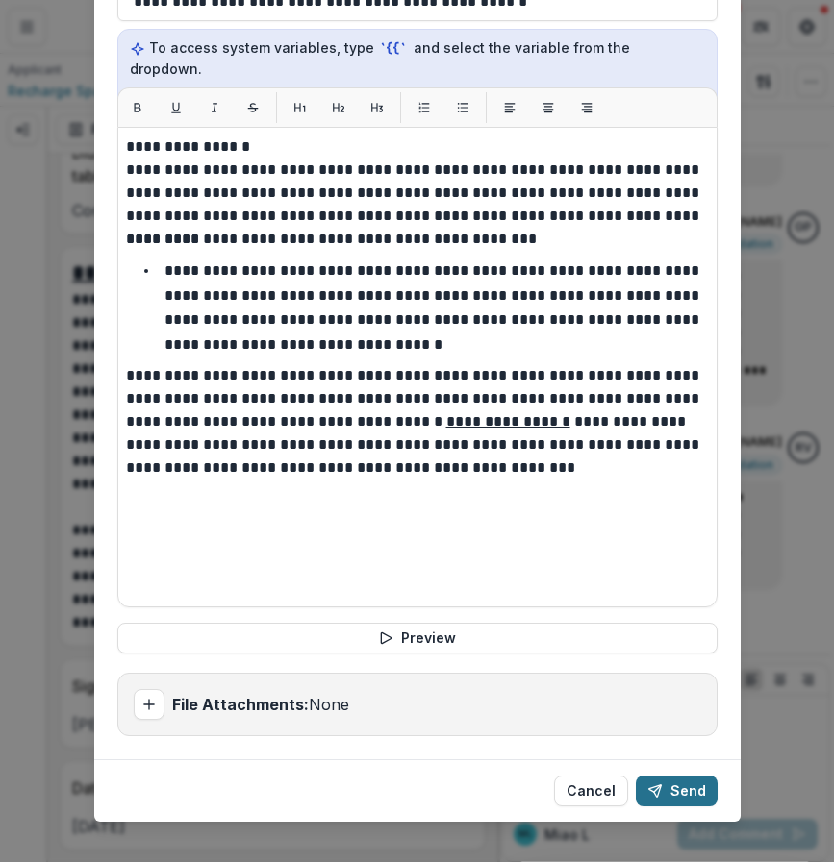
click at [692, 776] on button "Send" at bounding box center [677, 791] width 82 height 31
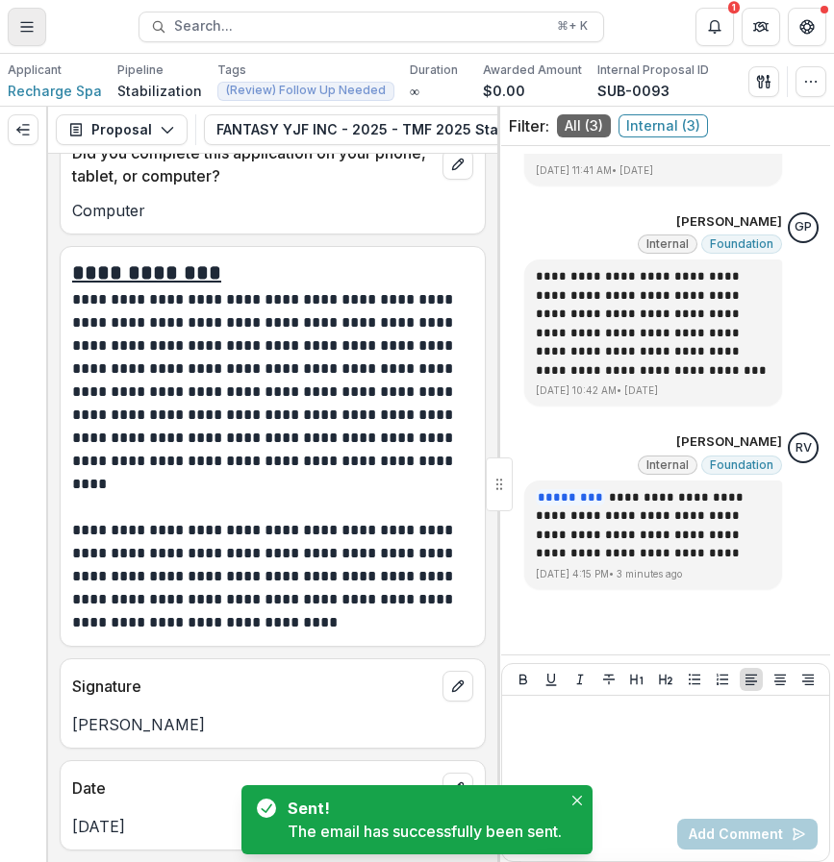
click at [44, 35] on button "Toggle Menu" at bounding box center [27, 27] width 38 height 38
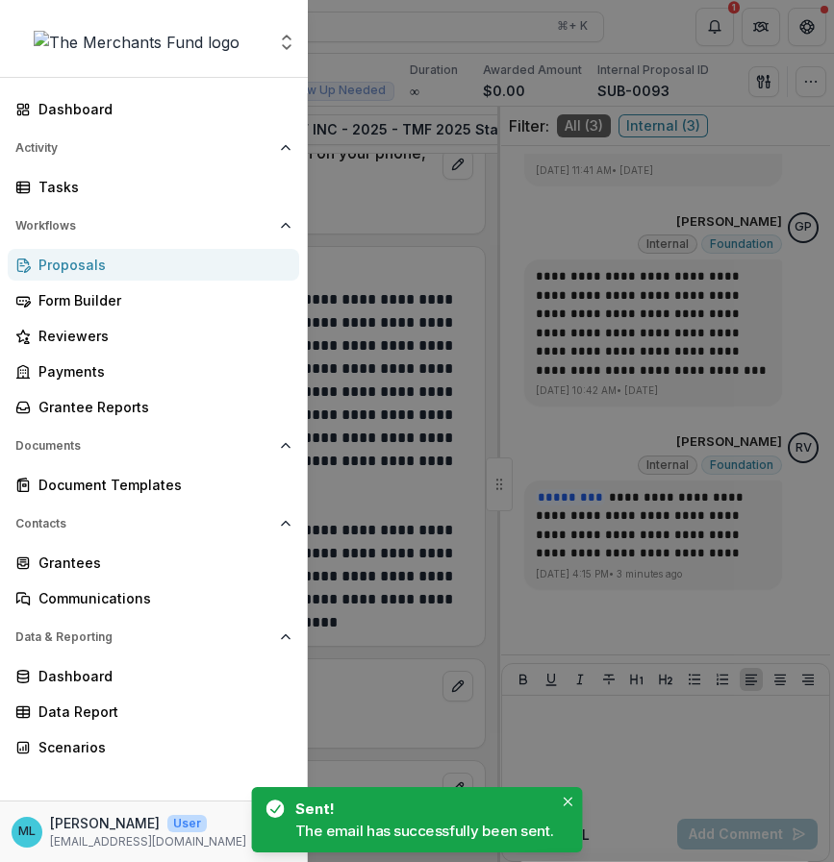
click at [151, 262] on div "Proposals" at bounding box center [160, 265] width 245 height 20
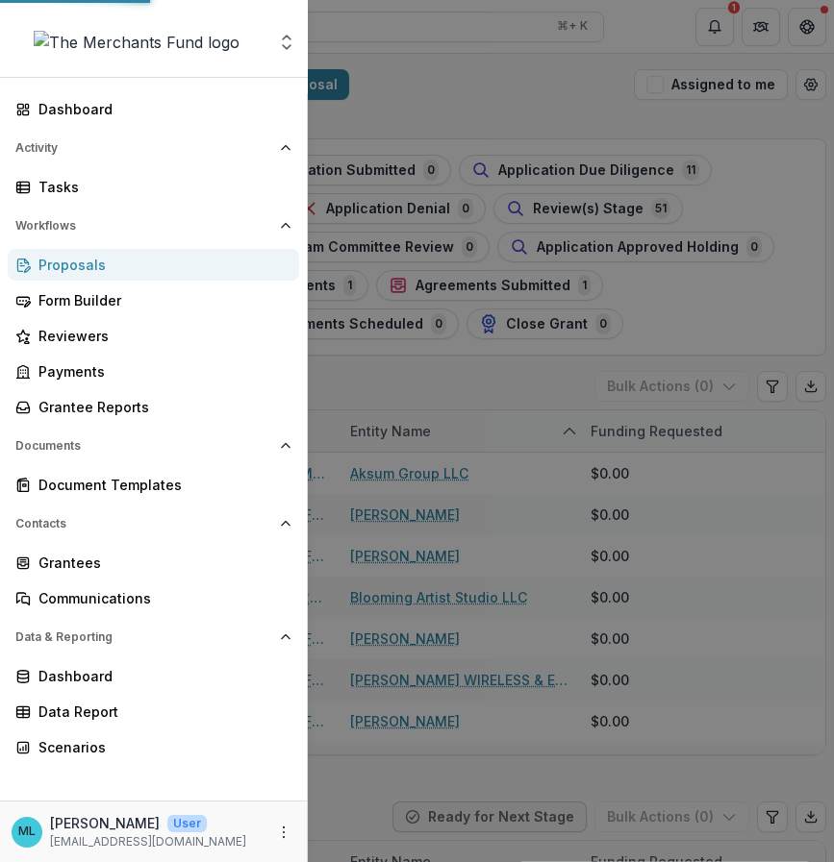
click at [712, 25] on div "Aggregate Analysis Foundations The Merchants Fund Team Settings Dashboard Activ…" at bounding box center [417, 431] width 834 height 862
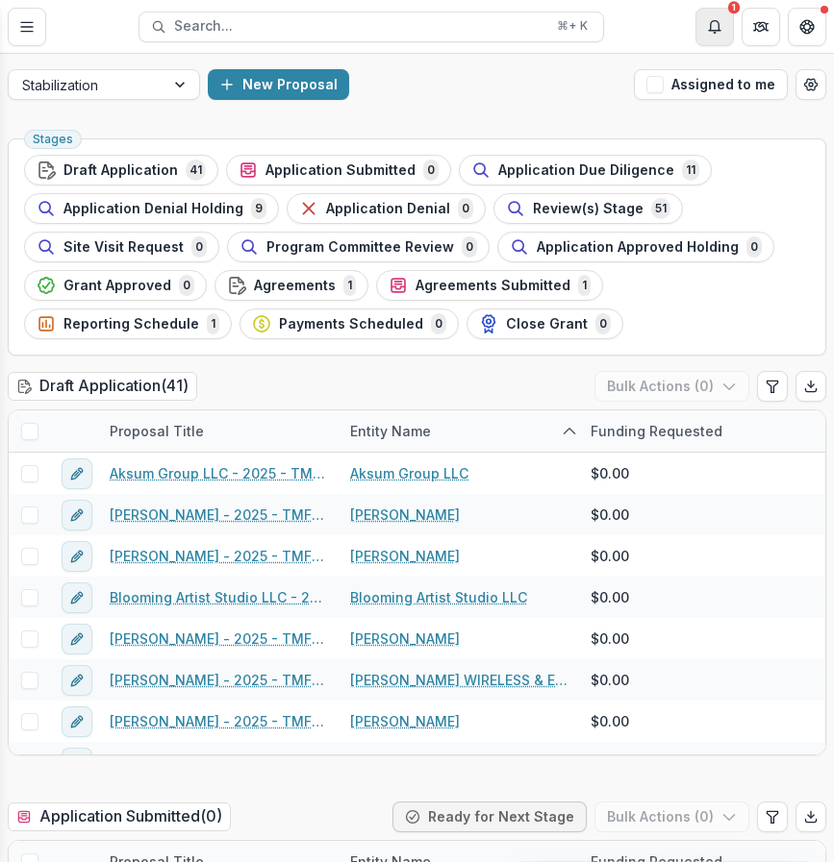
click at [715, 28] on icon "Notifications" at bounding box center [714, 26] width 15 height 15
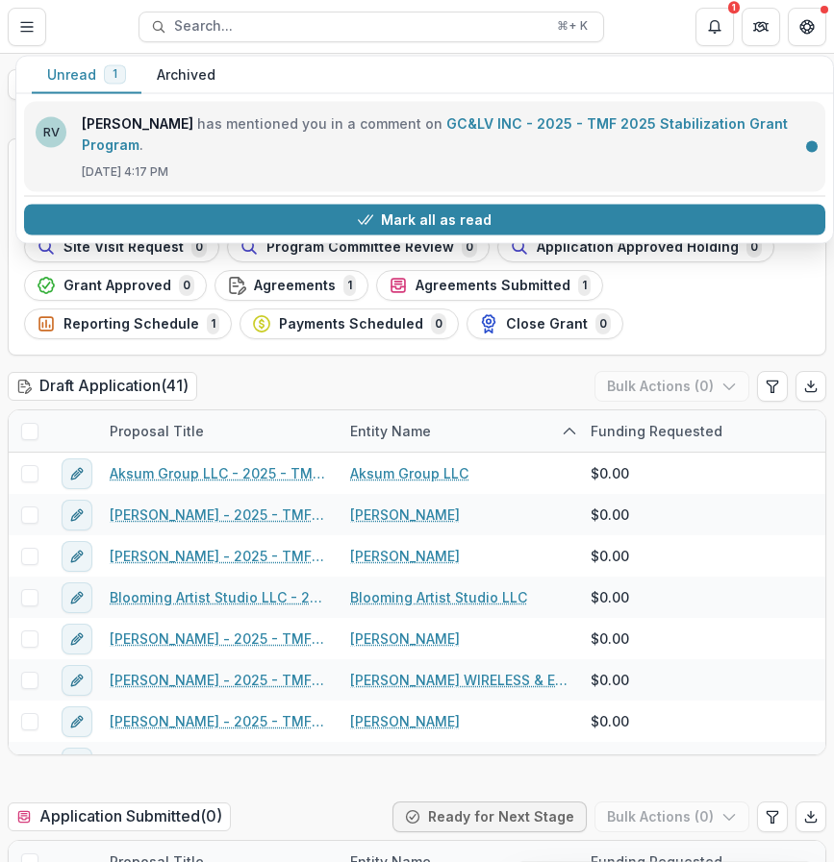
click at [688, 136] on link "GC&LV INC - 2025 - TMF 2025 Stabilization Grant Program" at bounding box center [435, 133] width 706 height 37
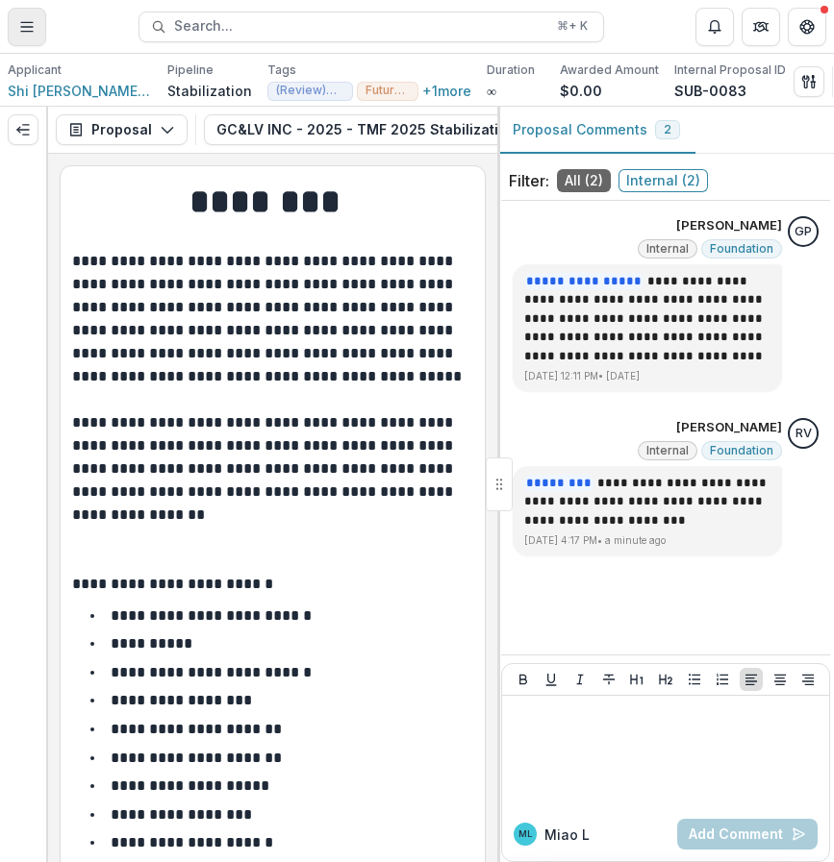
click at [38, 31] on button "Toggle Menu" at bounding box center [27, 27] width 38 height 38
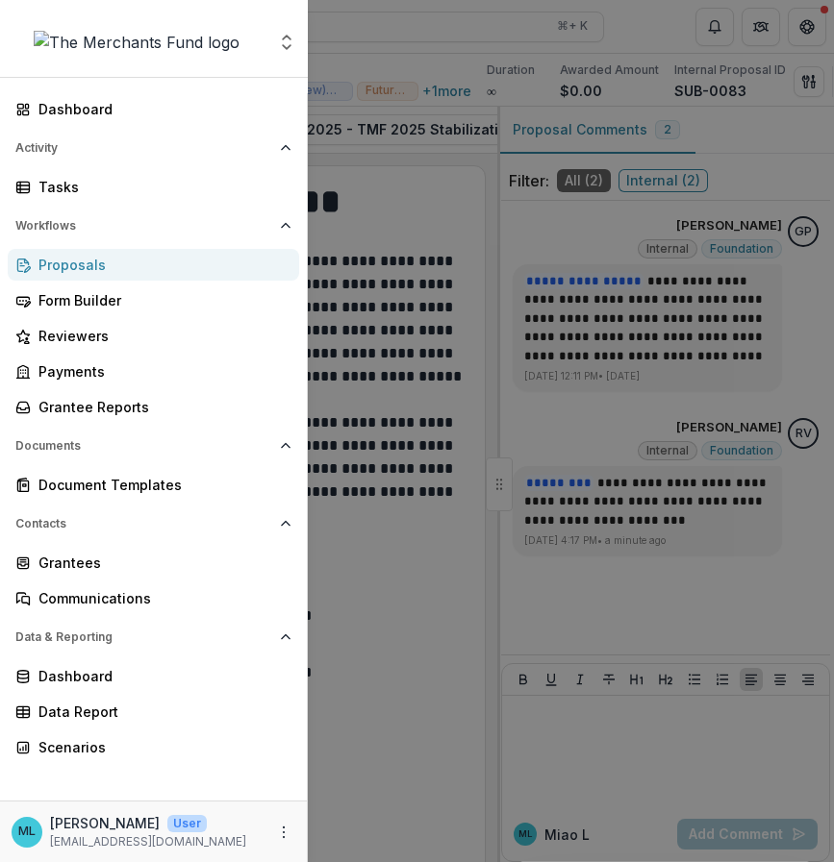
click at [141, 262] on div "Proposals" at bounding box center [160, 265] width 245 height 20
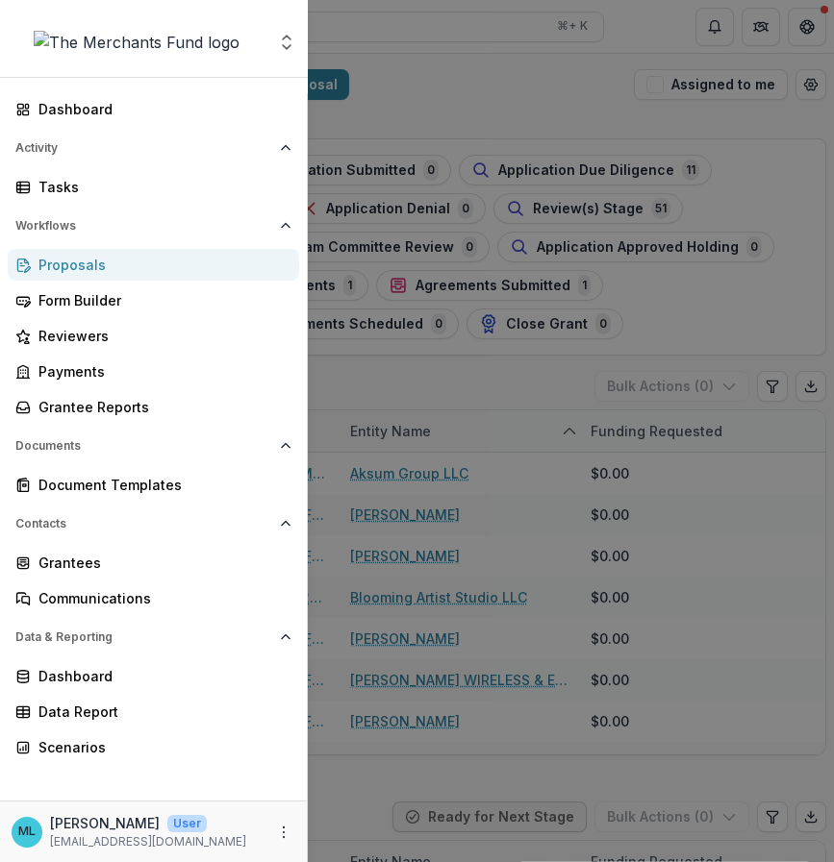
click at [657, 312] on div "Aggregate Analysis Foundations The Merchants Fund Team Settings Dashboard Activ…" at bounding box center [417, 431] width 834 height 862
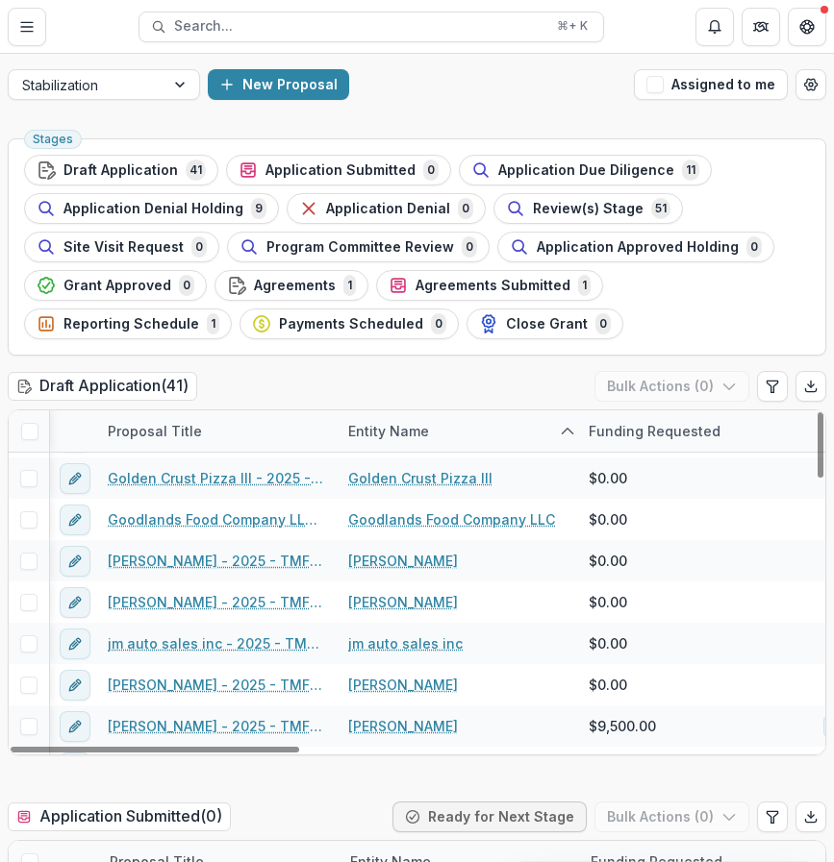
scroll to position [370, 2]
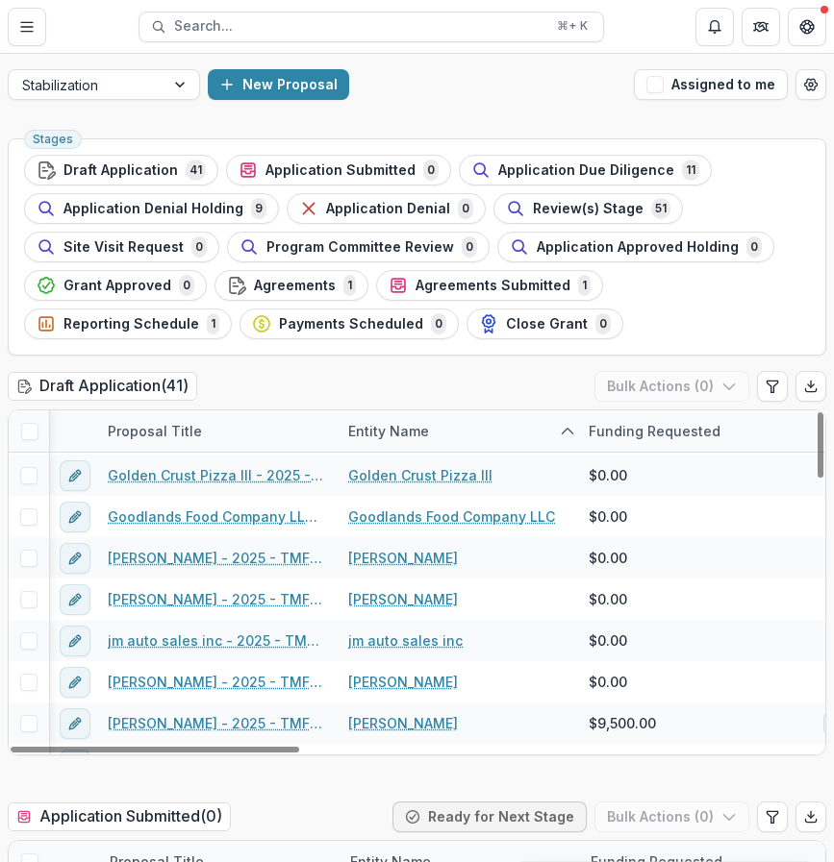
click at [32, 45] on header "Proposals Search... ⌘ + K" at bounding box center [417, 26] width 834 height 53
click at [32, 32] on icon "Toggle Menu" at bounding box center [26, 26] width 15 height 15
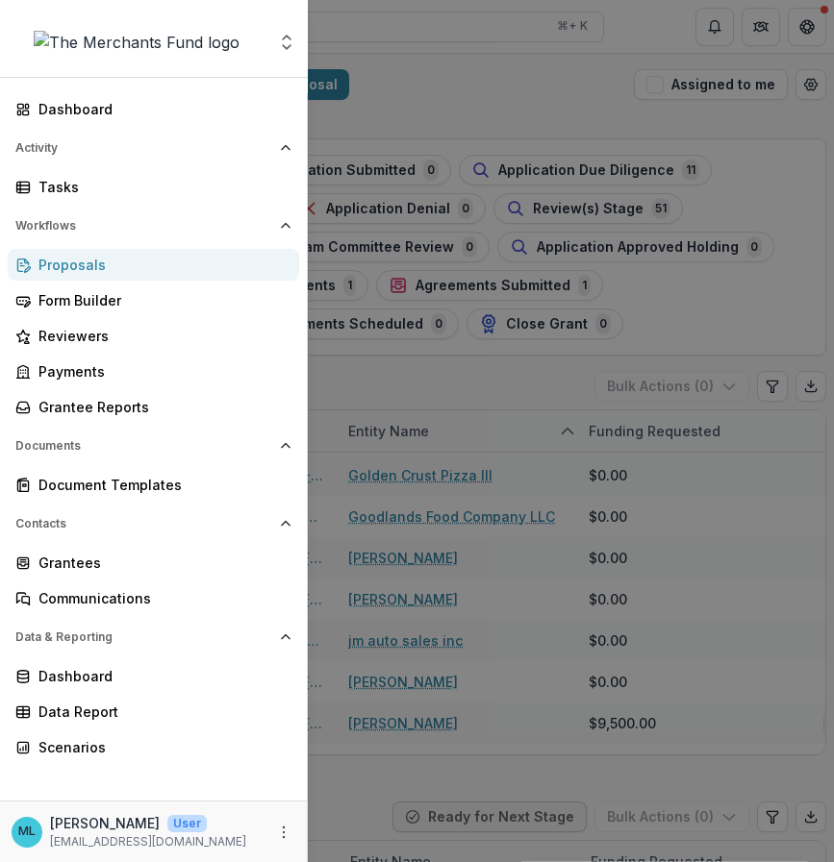
click at [147, 266] on div "Proposals" at bounding box center [160, 265] width 245 height 20
click at [440, 126] on div "Aggregate Analysis Foundations The Merchants Fund Team Settings Dashboard Activ…" at bounding box center [417, 431] width 834 height 862
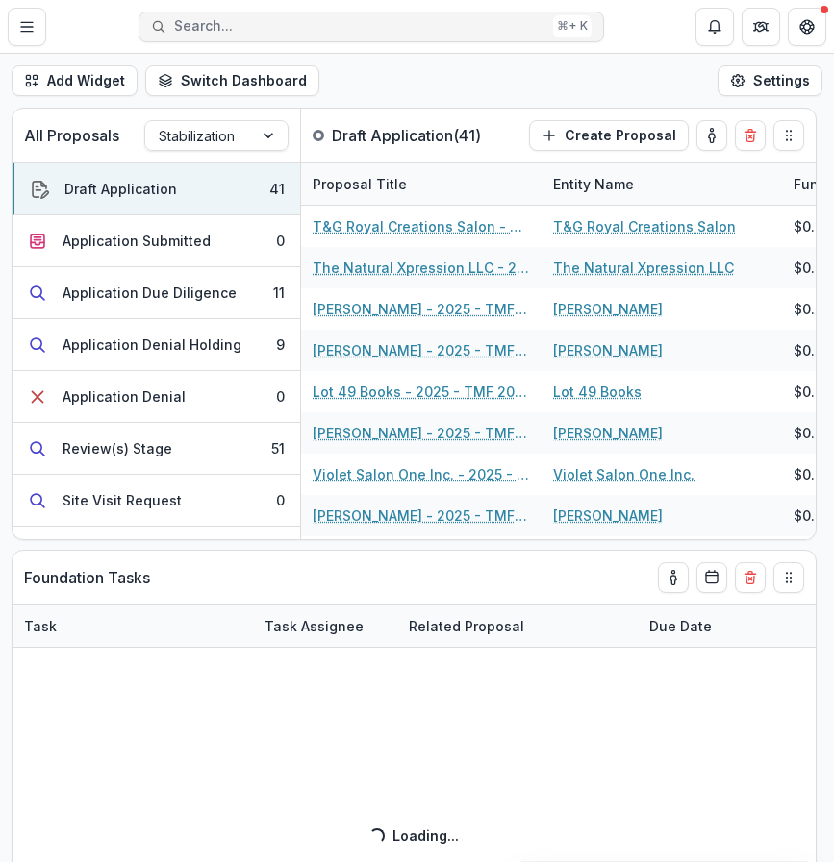
click at [199, 28] on span "Search..." at bounding box center [359, 26] width 371 height 16
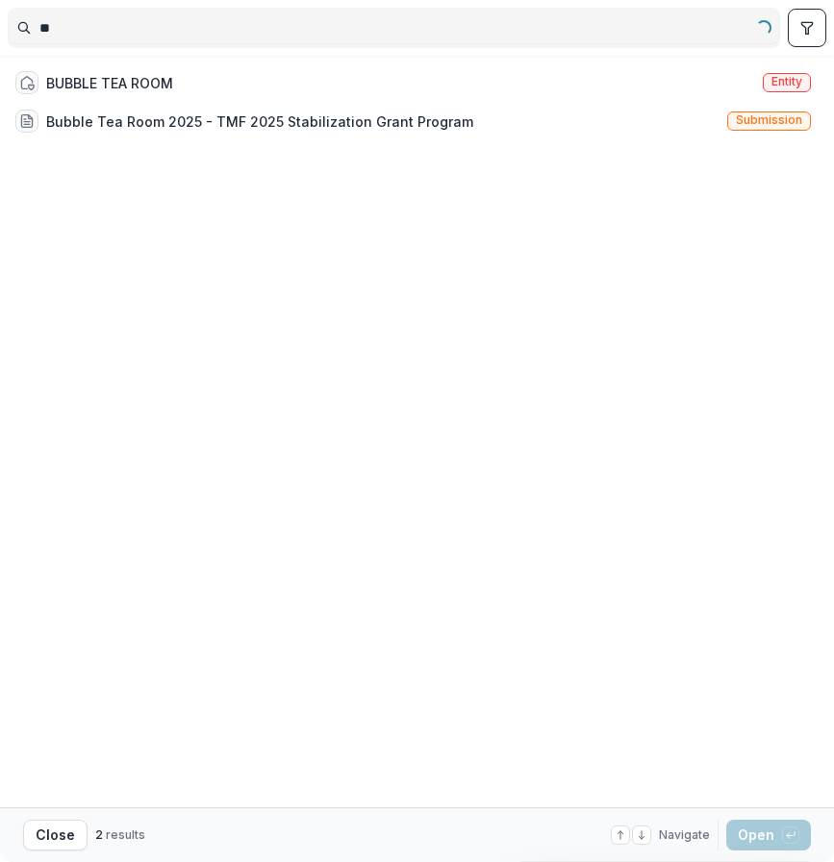
type input "*"
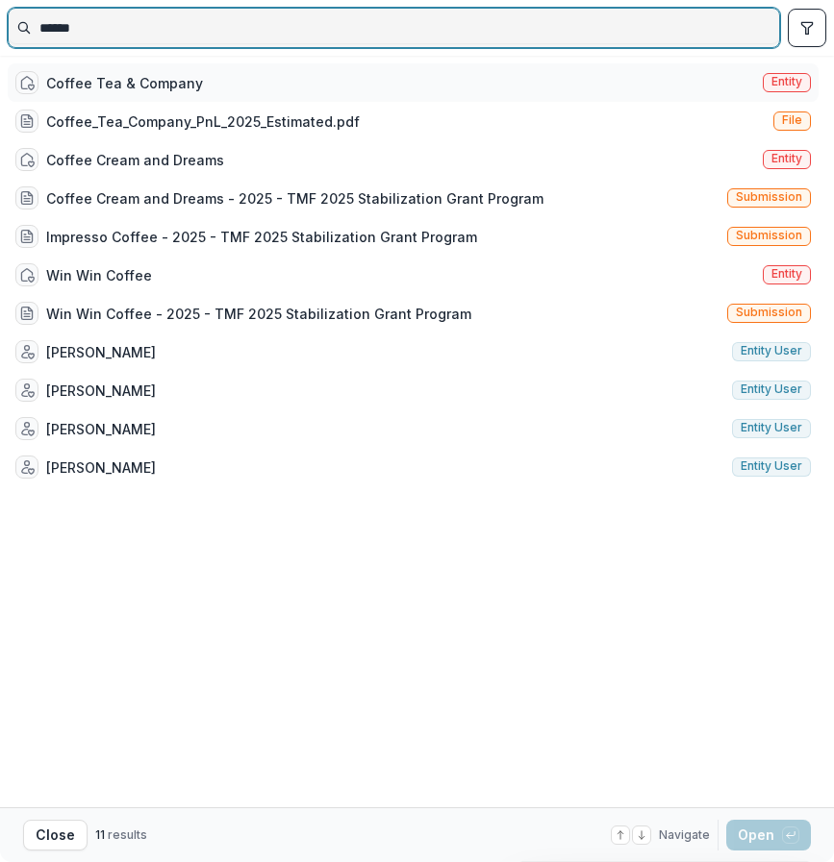
type input "******"
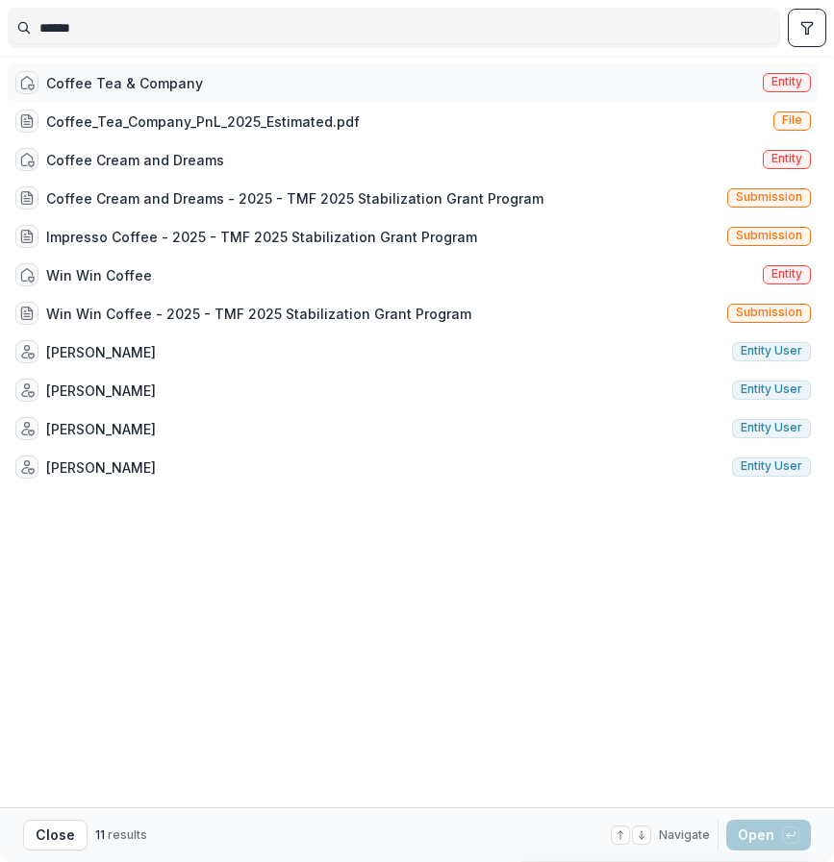
click at [337, 80] on div "Coffee Tea & Company Entity" at bounding box center [413, 82] width 811 height 38
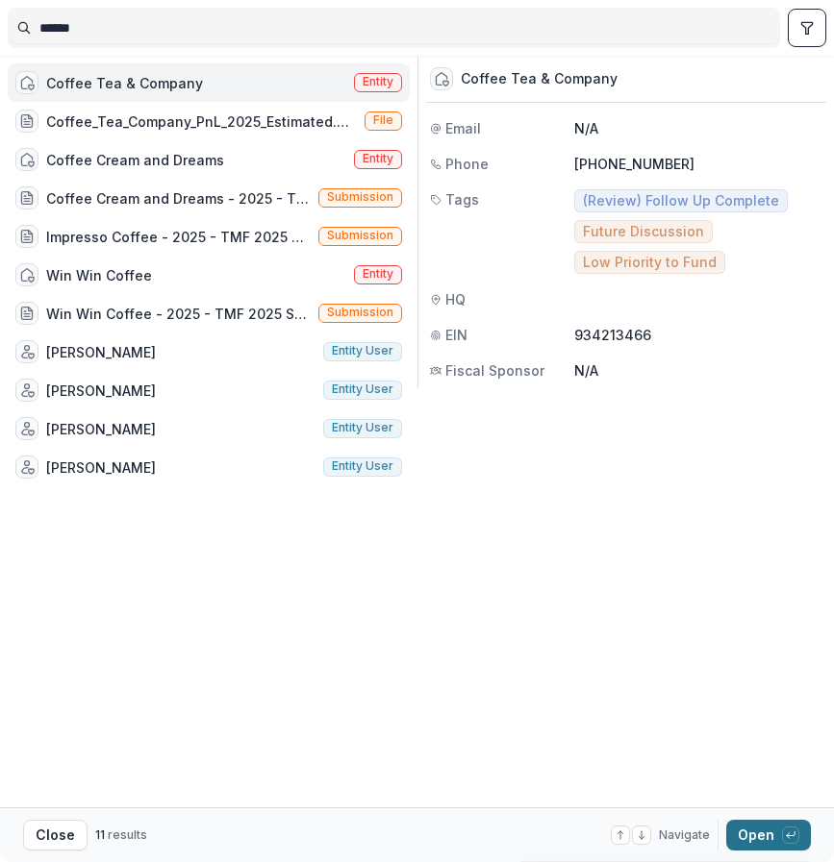
click at [759, 825] on button "Open with enter key" at bounding box center [768, 835] width 85 height 31
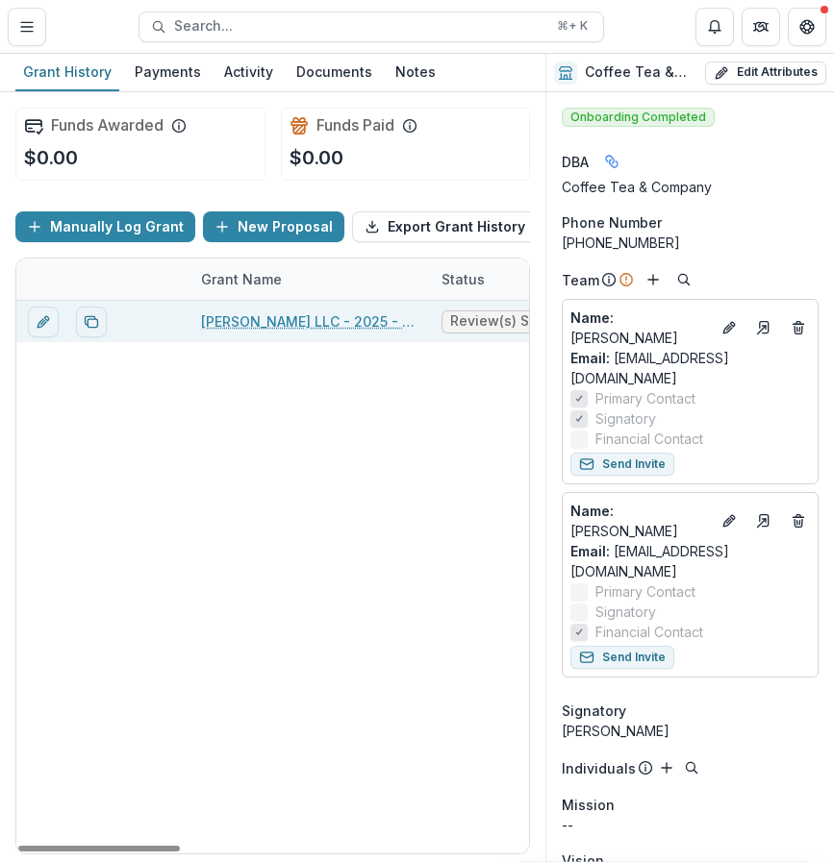
click at [313, 332] on div "[PERSON_NAME] LLC - 2025 - TMF 2025 Stabilization Grant Program" at bounding box center [309, 321] width 217 height 41
click at [330, 313] on link "[PERSON_NAME] LLC - 2025 - TMF 2025 Stabilization Grant Program" at bounding box center [309, 322] width 217 height 20
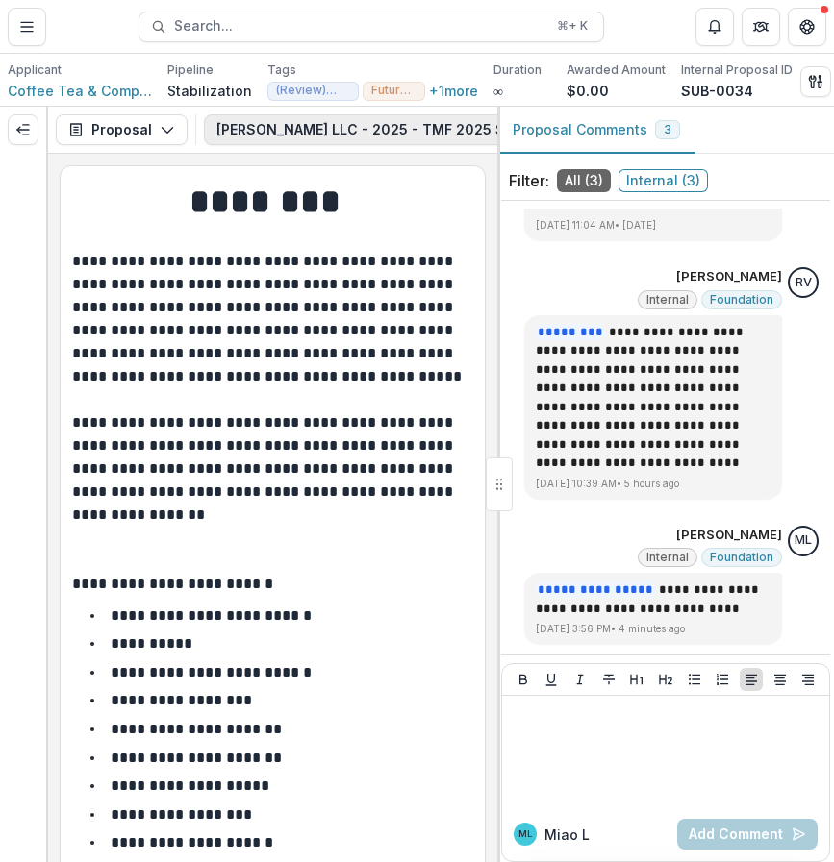
scroll to position [0, 368]
click at [810, 84] on button "button" at bounding box center [815, 81] width 31 height 31
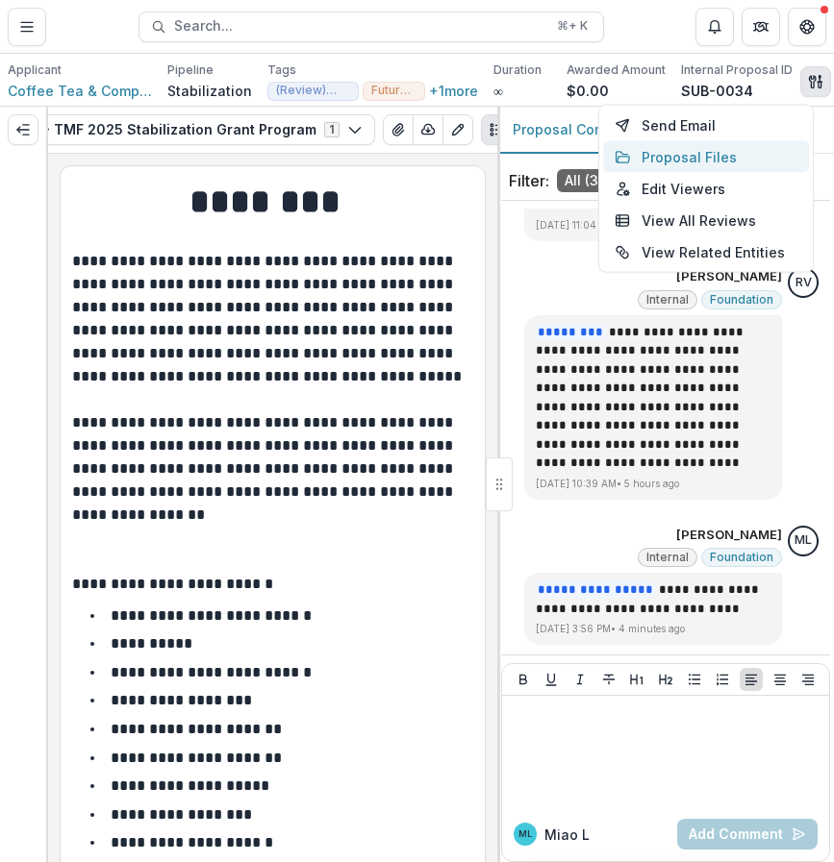
click at [764, 143] on button "Proposal Files" at bounding box center [706, 157] width 206 height 32
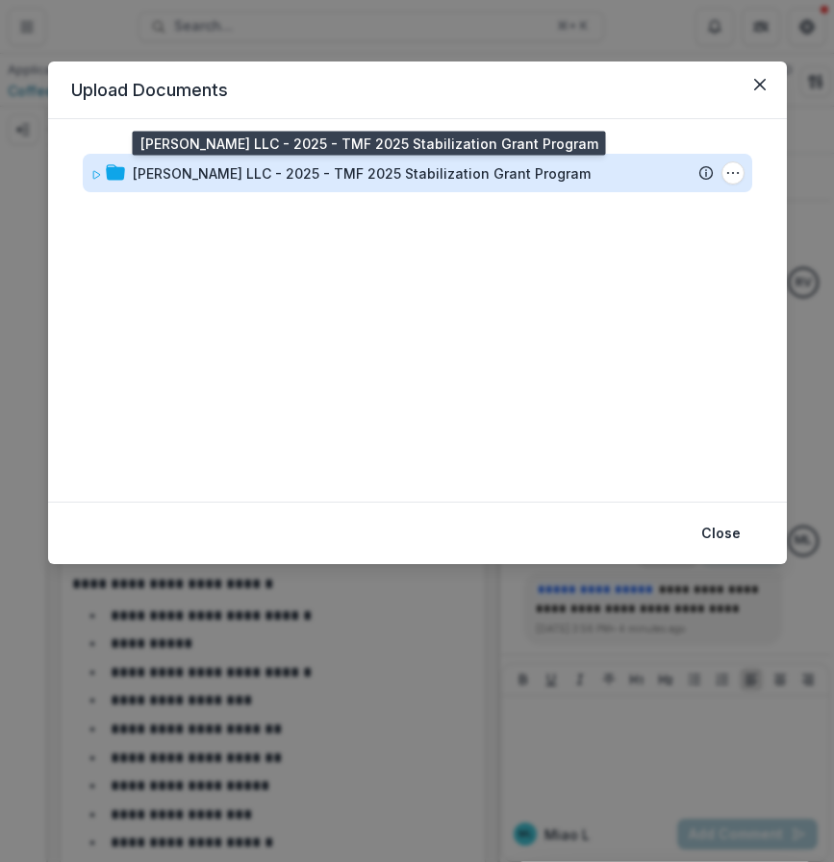
click at [449, 174] on div "[PERSON_NAME] LLC - 2025 - TMF 2025 Stabilization Grant Program" at bounding box center [362, 173] width 458 height 20
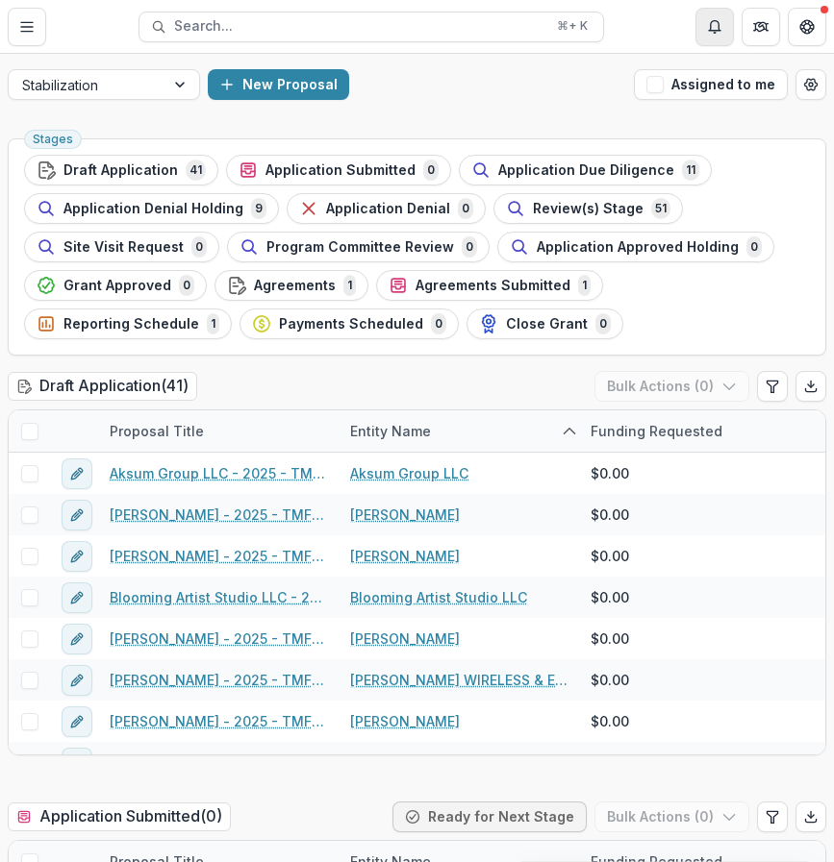
click at [710, 32] on icon "Notifications" at bounding box center [714, 26] width 15 height 15
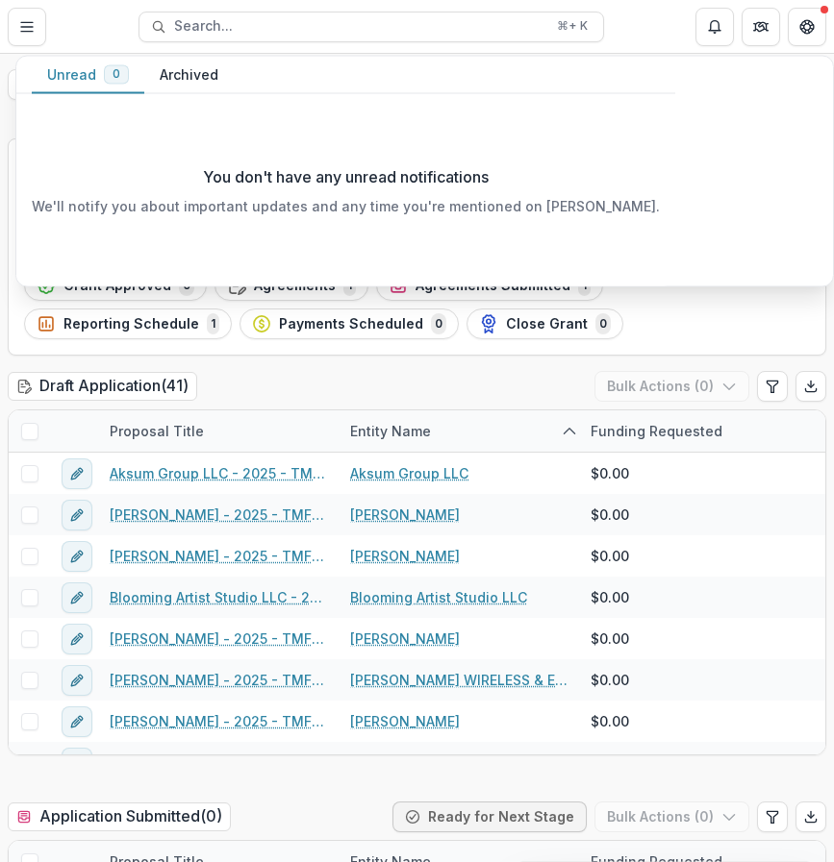
click at [473, 90] on div "Unread 0 Archived" at bounding box center [345, 75] width 659 height 37
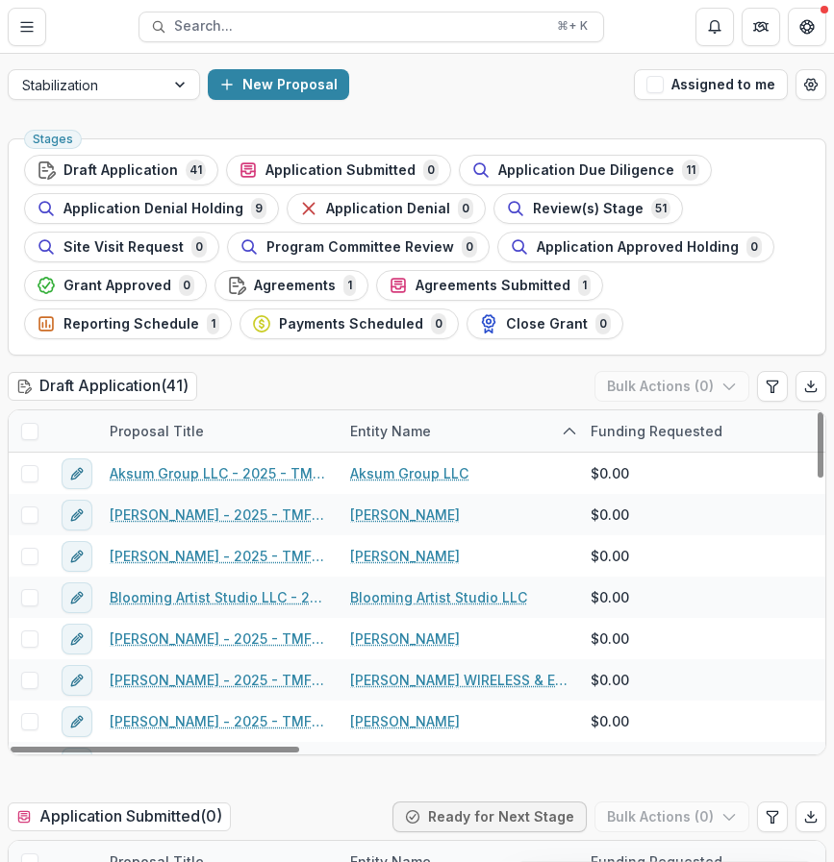
click at [514, 112] on div "Stabilization New Proposal Assigned to me" at bounding box center [417, 85] width 834 height 62
